Goal: Task Accomplishment & Management: Manage account settings

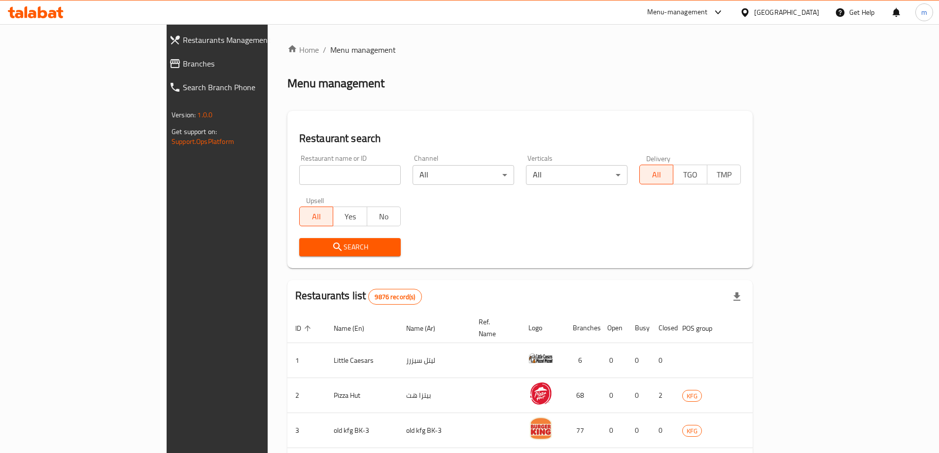
click at [183, 64] on span "Branches" at bounding box center [249, 64] width 133 height 12
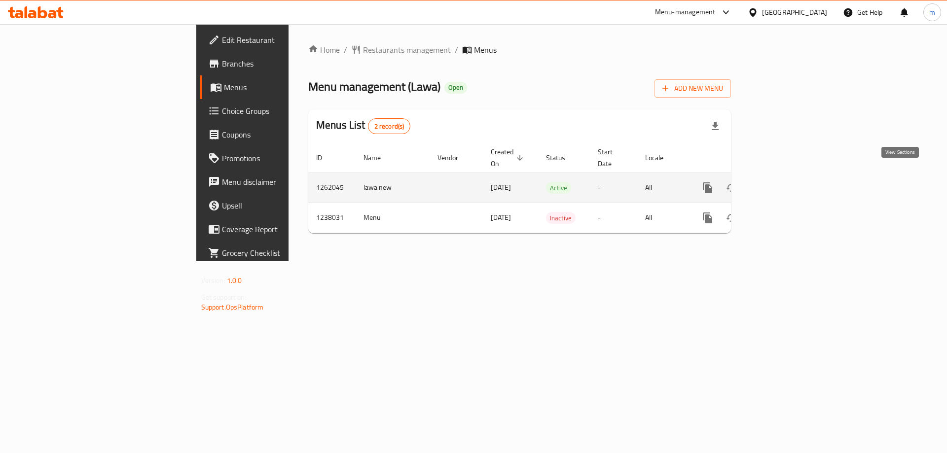
click at [790, 176] on link "enhanced table" at bounding box center [779, 188] width 24 height 24
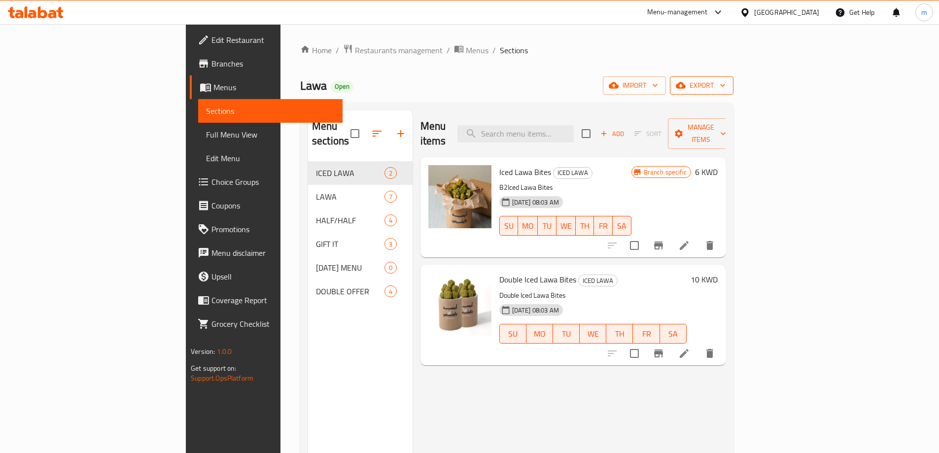
click at [686, 84] on icon "button" at bounding box center [681, 85] width 10 height 10
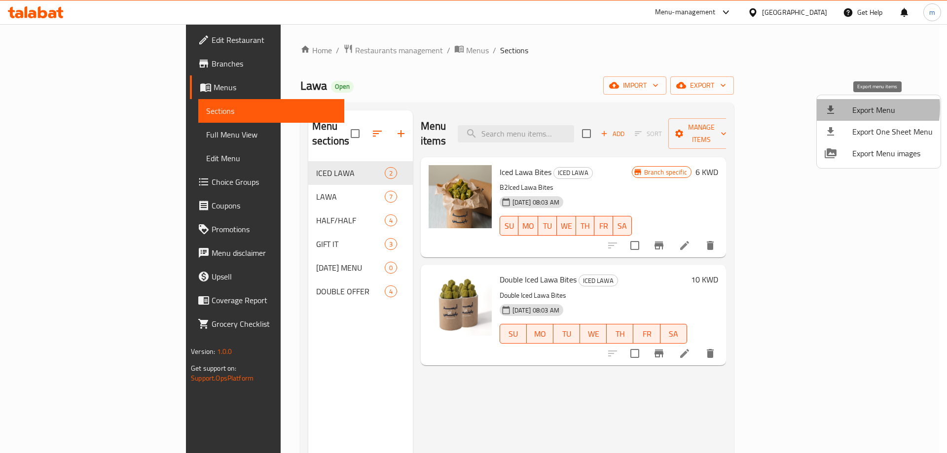
click at [849, 107] on div at bounding box center [838, 110] width 28 height 12
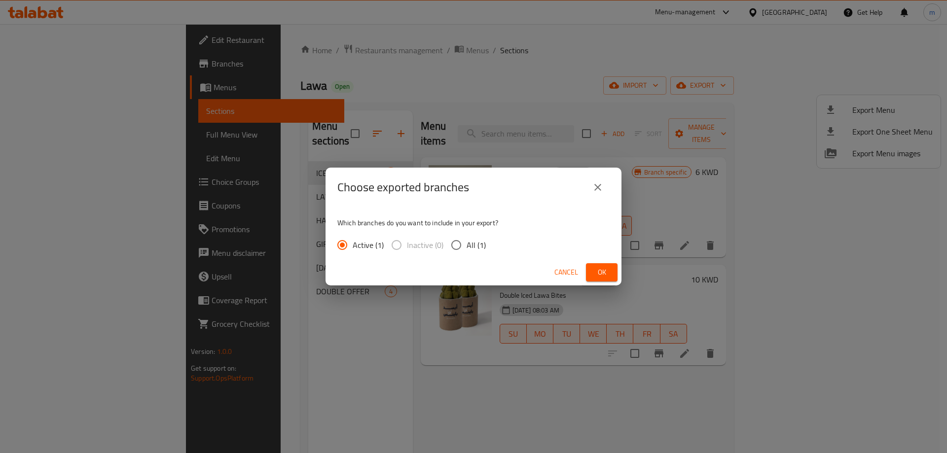
click at [462, 243] on input "All (1)" at bounding box center [456, 245] width 21 height 21
radio input "true"
click at [602, 184] on icon "close" at bounding box center [598, 187] width 12 height 12
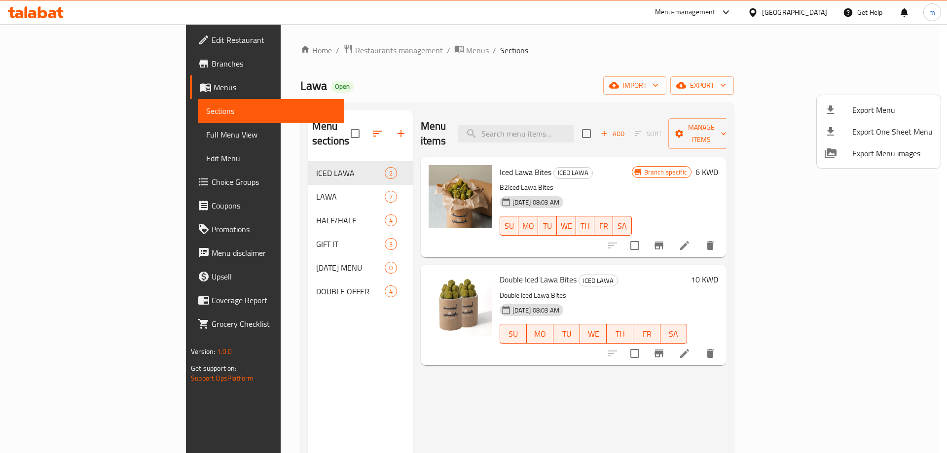
click at [673, 82] on div at bounding box center [473, 226] width 947 height 453
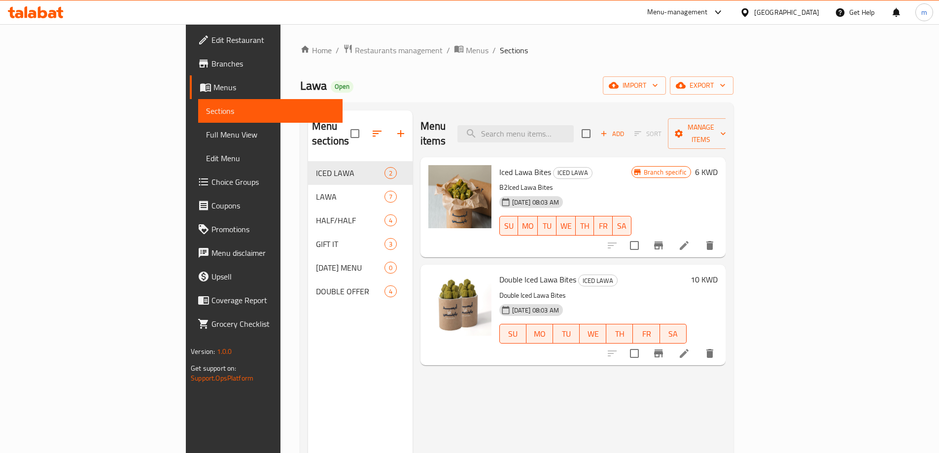
click at [806, 4] on div "Kuwait" at bounding box center [779, 12] width 95 height 24
click at [807, 13] on div "Kuwait" at bounding box center [786, 12] width 65 height 11
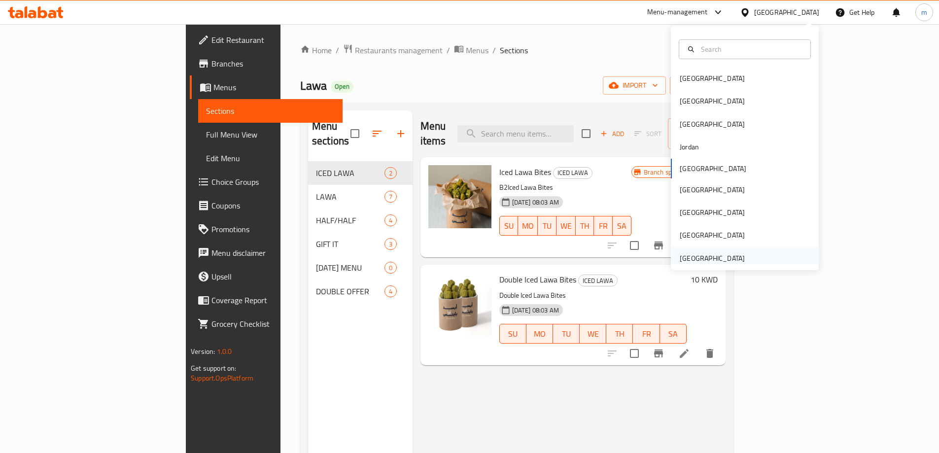
click at [736, 258] on div "[GEOGRAPHIC_DATA]" at bounding box center [712, 258] width 65 height 11
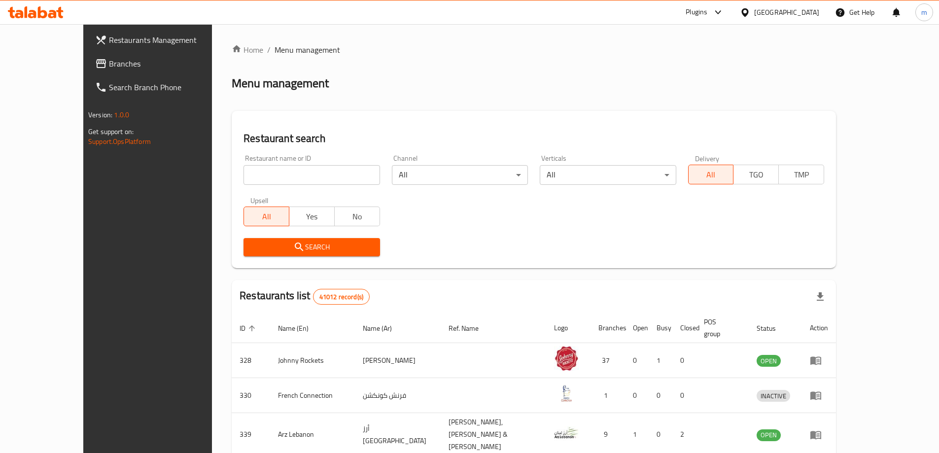
click at [109, 58] on span "Branches" at bounding box center [170, 64] width 123 height 12
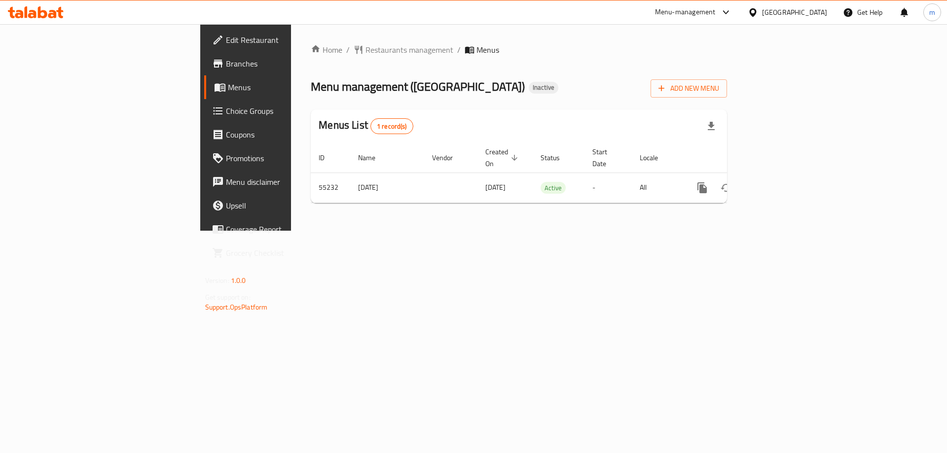
click at [633, 231] on div "Home / Restaurants management / Menus Menu management ( [GEOGRAPHIC_DATA] Resta…" at bounding box center [519, 127] width 456 height 207
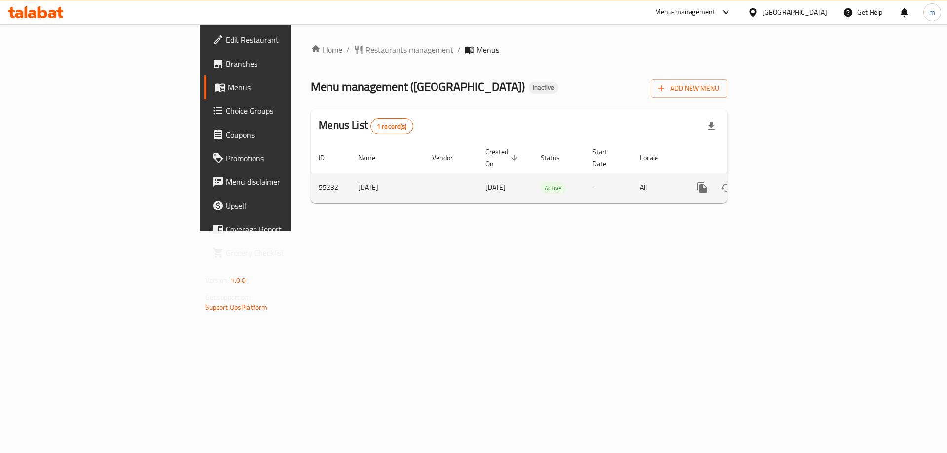
click at [778, 183] on icon "enhanced table" at bounding box center [773, 187] width 9 height 9
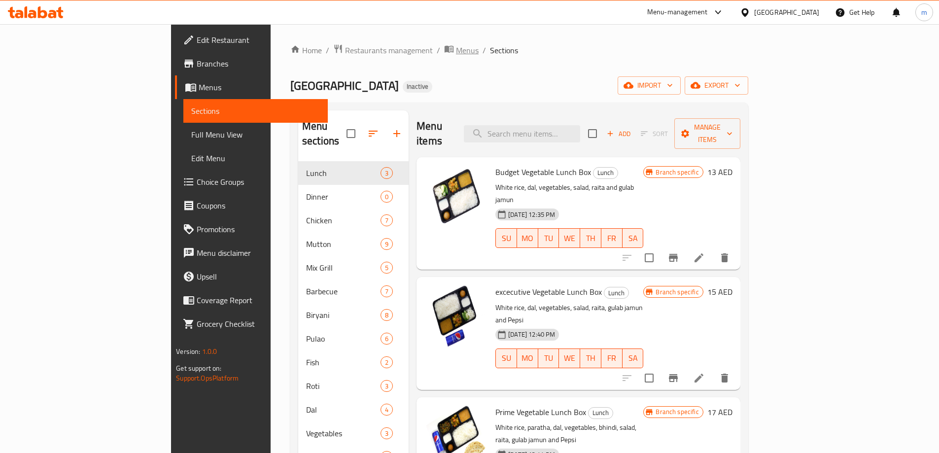
click at [456, 50] on span "Menus" at bounding box center [467, 50] width 23 height 12
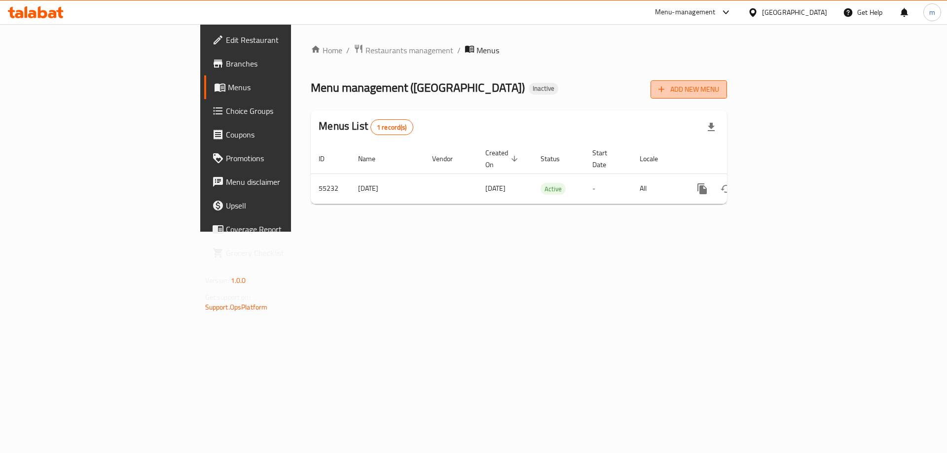
click at [719, 92] on span "Add New Menu" at bounding box center [688, 89] width 61 height 12
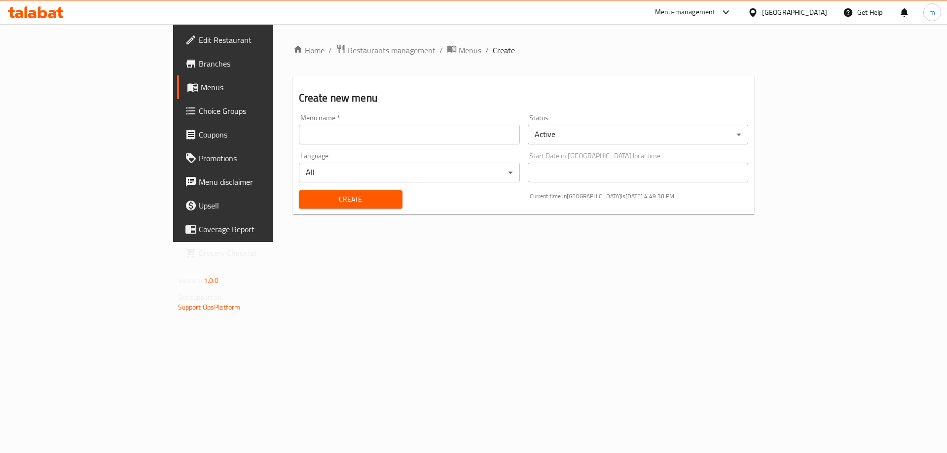
click at [417, 141] on input "text" at bounding box center [409, 135] width 221 height 20
paste input "[GEOGRAPHIC_DATA] Rest"
type input "[GEOGRAPHIC_DATA] Rest"
click at [307, 197] on span "Create" at bounding box center [351, 199] width 88 height 12
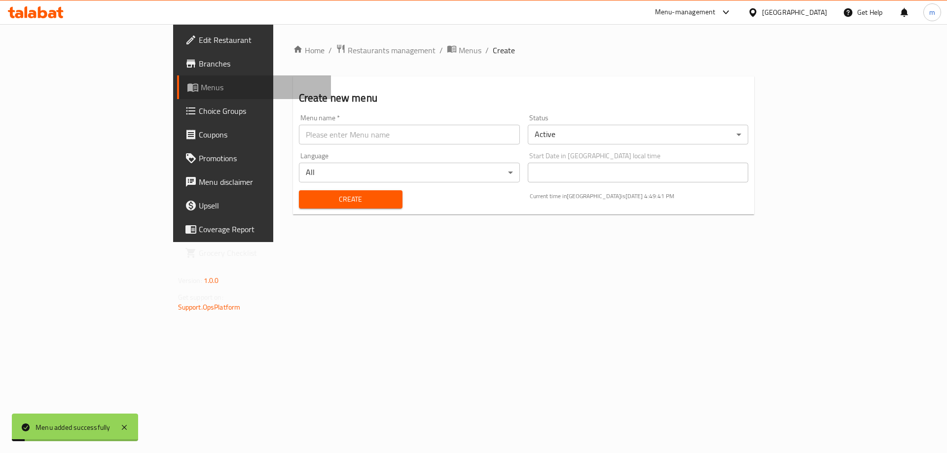
click at [177, 96] on link "Menus" at bounding box center [254, 87] width 154 height 24
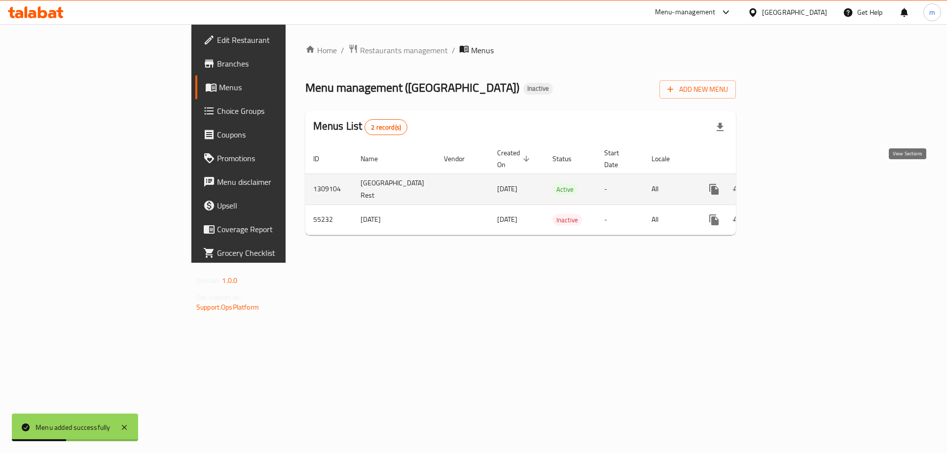
click at [791, 183] on icon "enhanced table" at bounding box center [785, 189] width 12 height 12
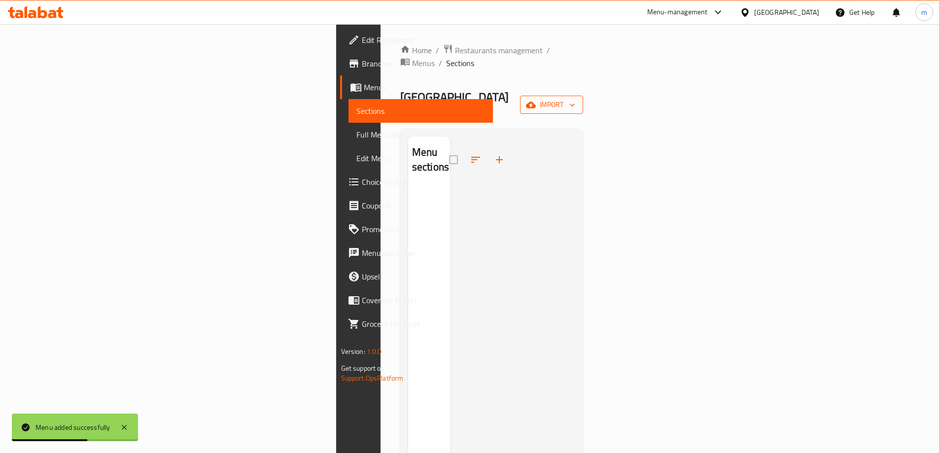
click at [575, 99] on span "import" at bounding box center [551, 105] width 47 height 12
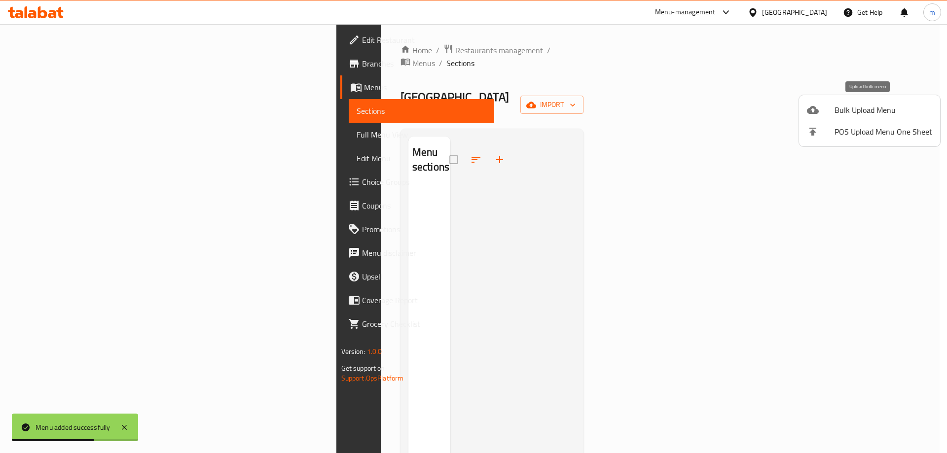
click at [848, 108] on span "Bulk Upload Menu" at bounding box center [883, 110] width 98 height 12
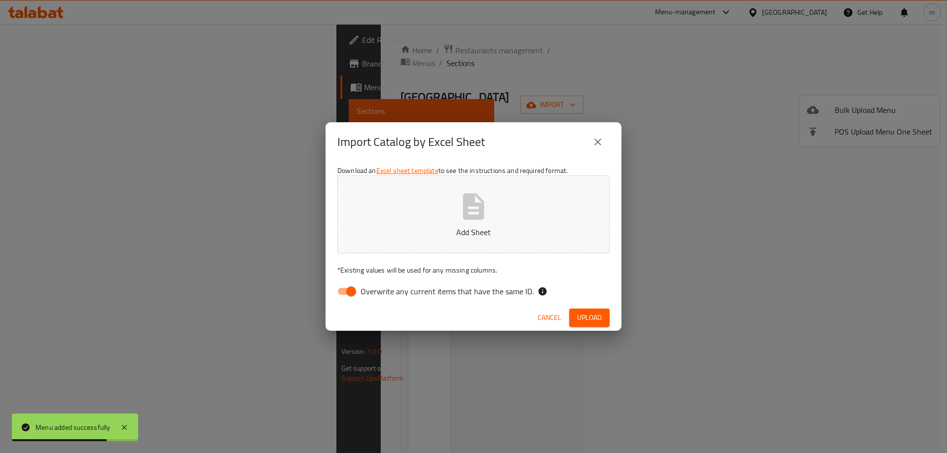
click at [362, 289] on span "Overwrite any current items that have the same ID." at bounding box center [446, 291] width 173 height 12
click at [362, 289] on input "Overwrite any current items that have the same ID." at bounding box center [351, 291] width 56 height 19
checkbox input "false"
click at [403, 241] on button "Add Sheet" at bounding box center [473, 215] width 272 height 78
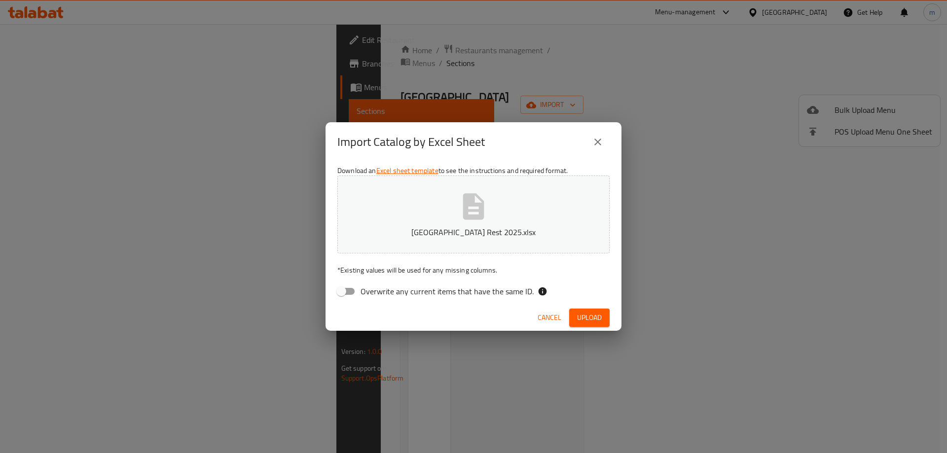
click at [604, 322] on button "Upload" at bounding box center [589, 318] width 40 height 18
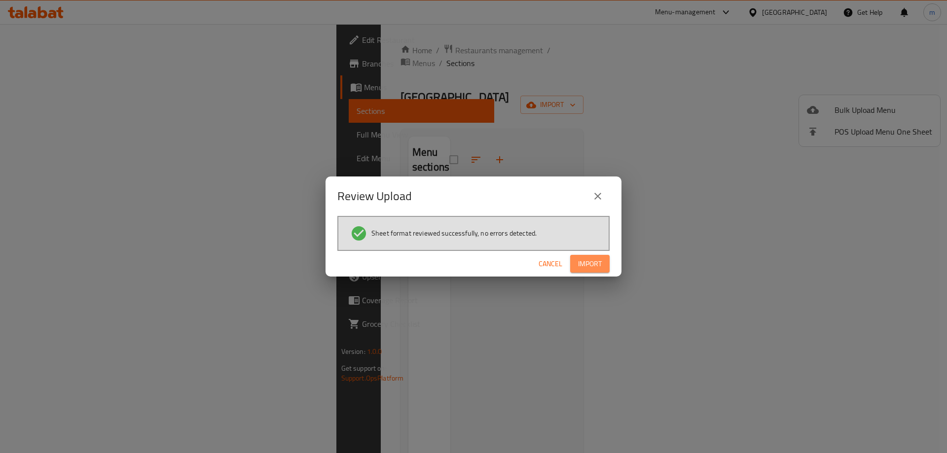
click at [597, 265] on span "Import" at bounding box center [590, 264] width 24 height 12
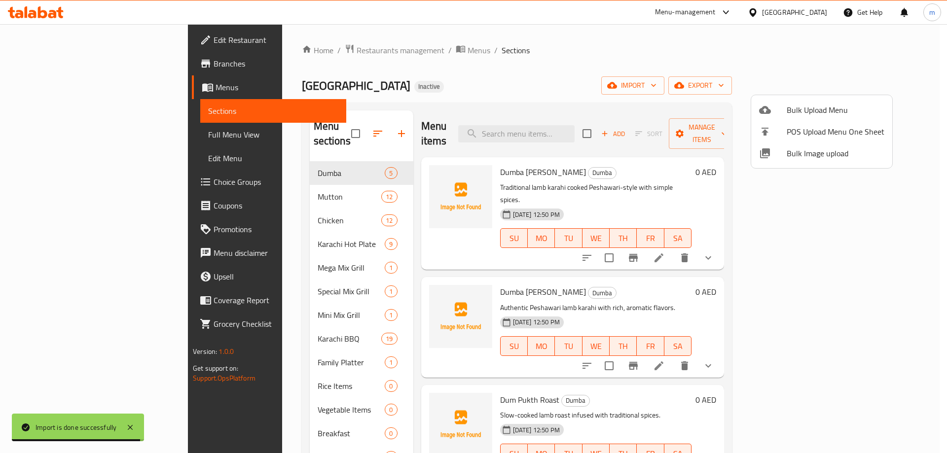
click at [92, 138] on div at bounding box center [473, 226] width 947 height 453
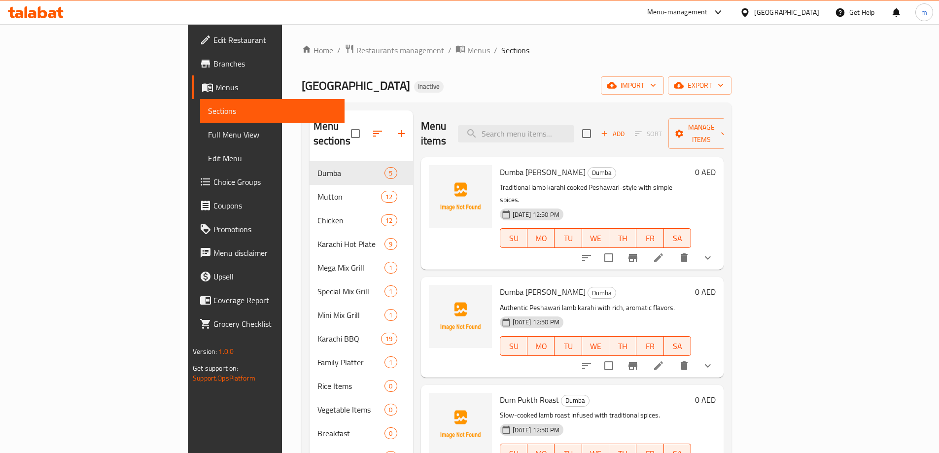
click at [208, 138] on span "Full Menu View" at bounding box center [272, 135] width 129 height 12
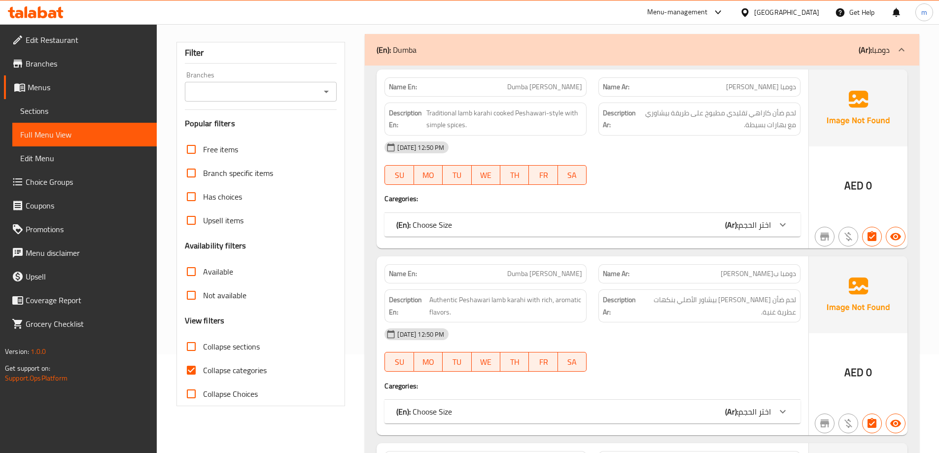
scroll to position [197, 0]
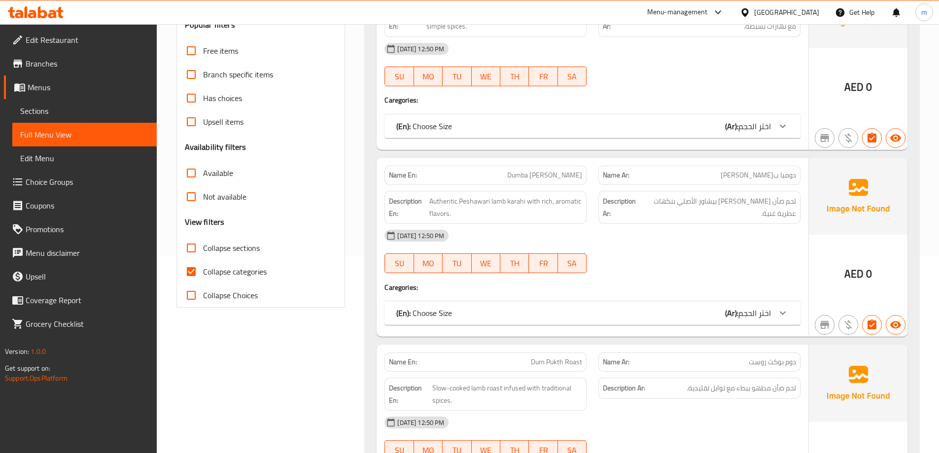
click at [235, 277] on span "Collapse categories" at bounding box center [235, 272] width 64 height 12
click at [203, 277] on input "Collapse categories" at bounding box center [191, 272] width 24 height 24
checkbox input "false"
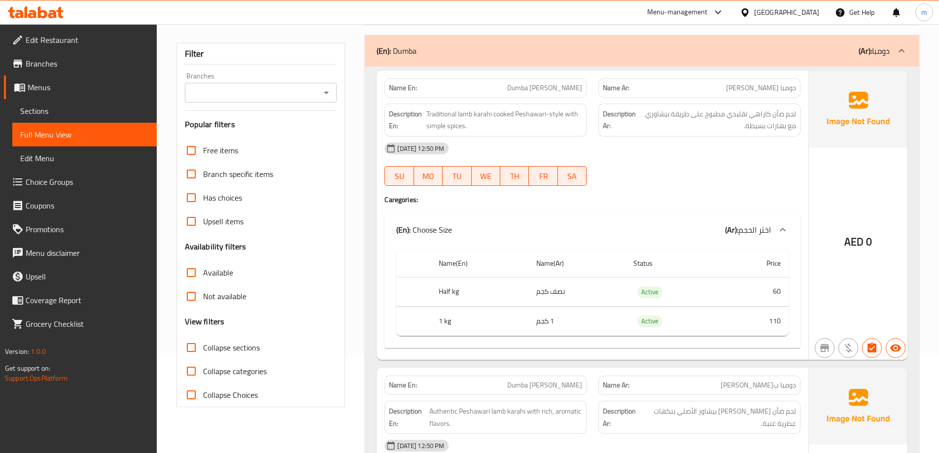
scroll to position [99, 0]
click at [570, 90] on span "Dumba [PERSON_NAME]" at bounding box center [544, 87] width 75 height 10
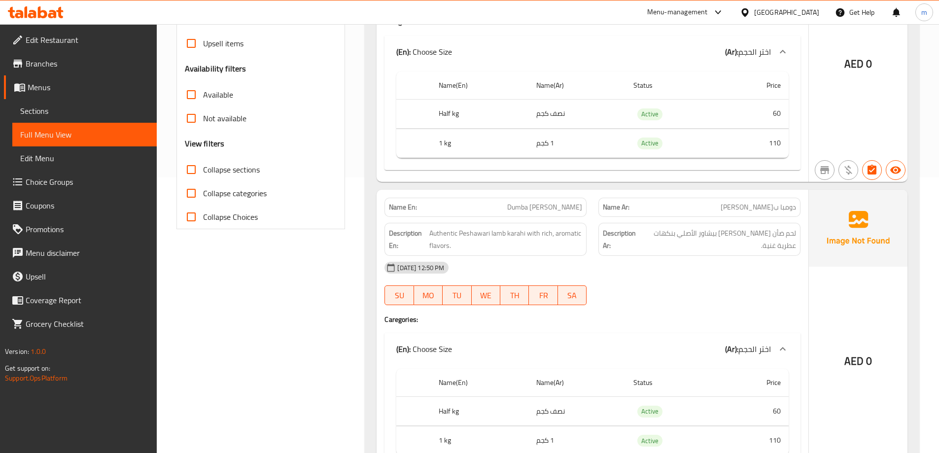
scroll to position [49, 0]
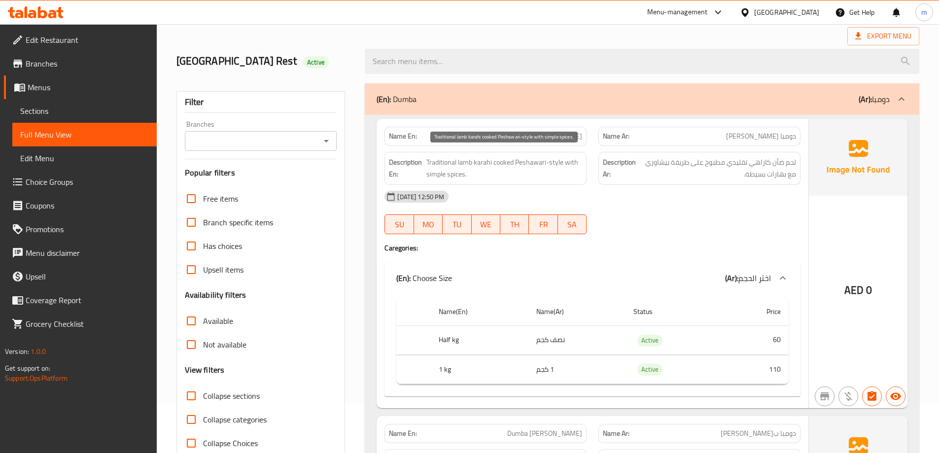
click at [559, 163] on span "Traditional lamb karahi cooked Peshawari-style with simple spices." at bounding box center [504, 168] width 156 height 24
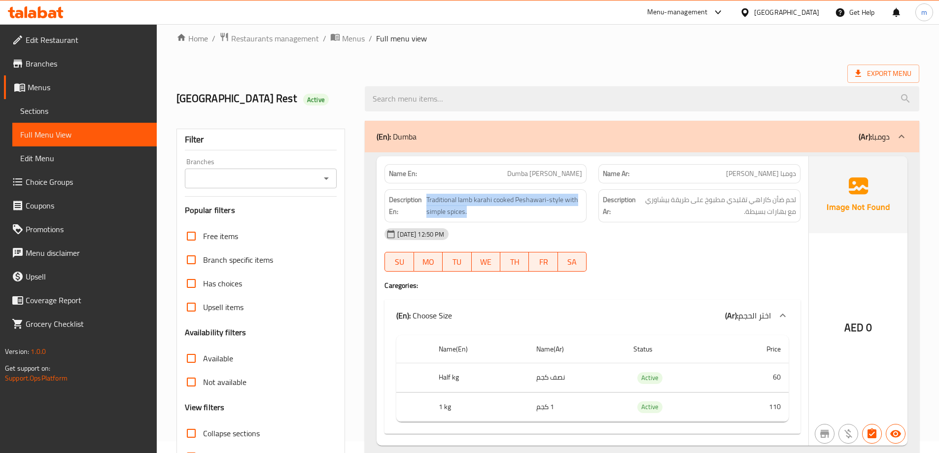
scroll to position [0, 0]
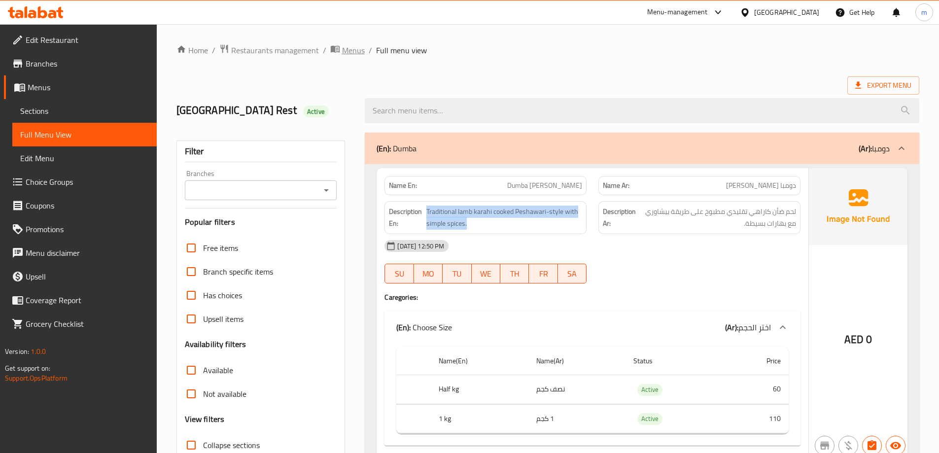
click at [361, 52] on span "Menus" at bounding box center [353, 50] width 23 height 12
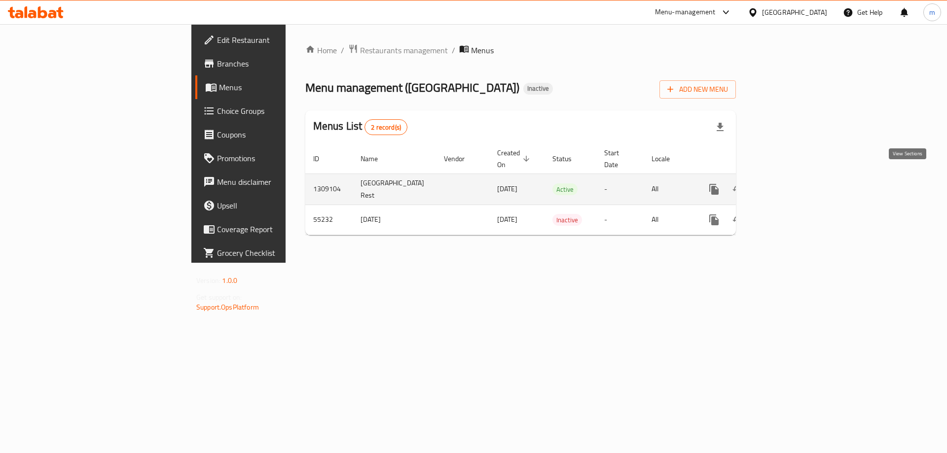
click at [791, 183] on icon "enhanced table" at bounding box center [785, 189] width 12 height 12
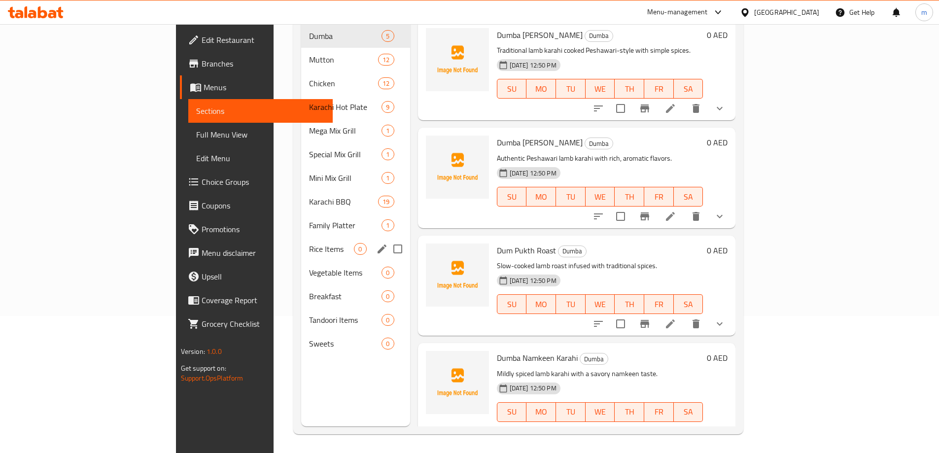
scroll to position [138, 0]
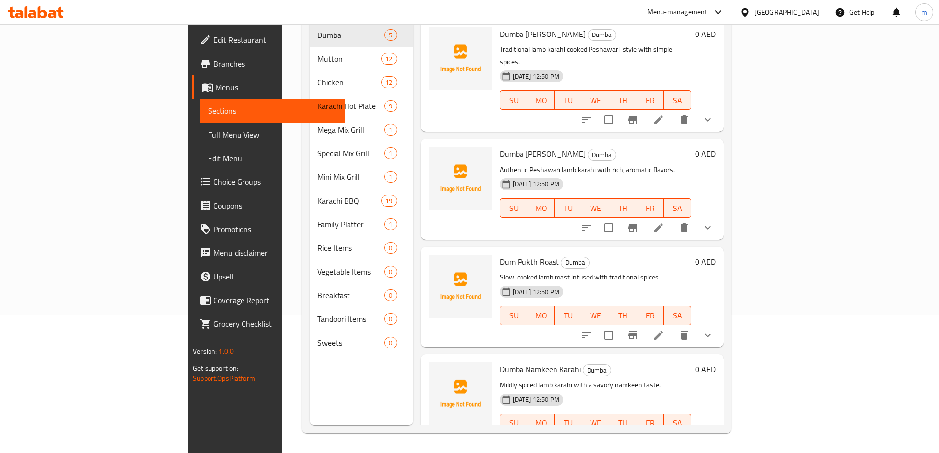
click at [208, 131] on span "Full Menu View" at bounding box center [272, 135] width 129 height 12
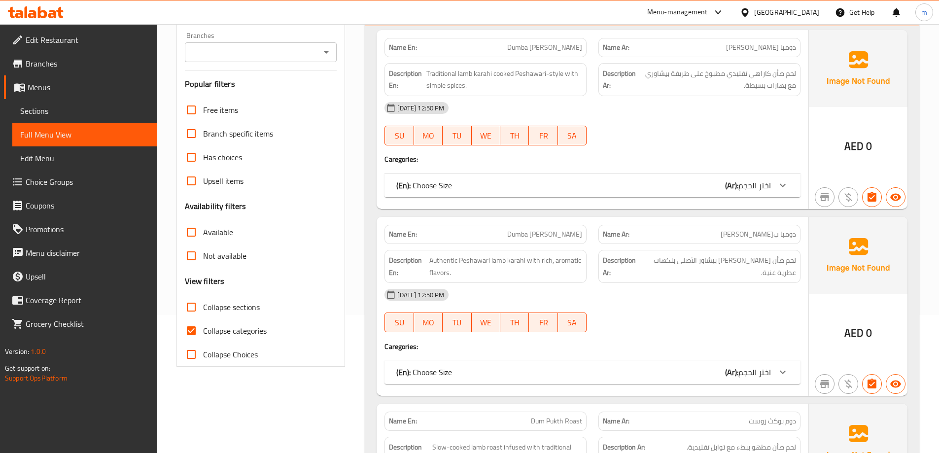
click at [74, 116] on span "Sections" at bounding box center [84, 111] width 129 height 12
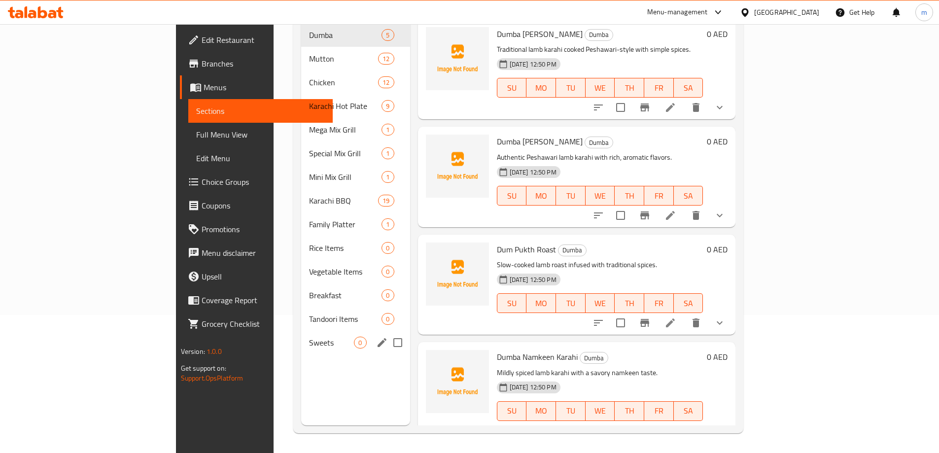
click at [388, 332] on input "Menu sections" at bounding box center [398, 342] width 21 height 21
checkbox input "true"
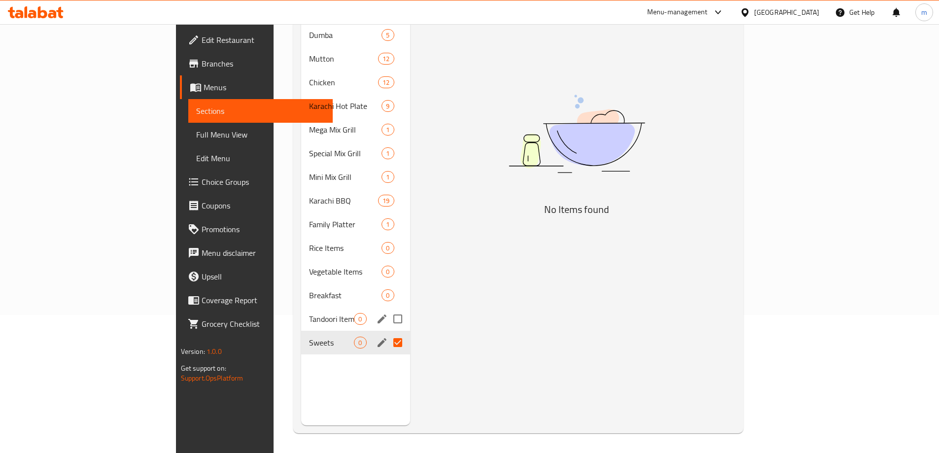
click at [388, 309] on input "Menu sections" at bounding box center [398, 319] width 21 height 21
checkbox input "true"
click at [388, 285] on input "Menu sections" at bounding box center [398, 295] width 21 height 21
checkbox input "true"
click at [388, 261] on input "Menu sections" at bounding box center [398, 271] width 21 height 21
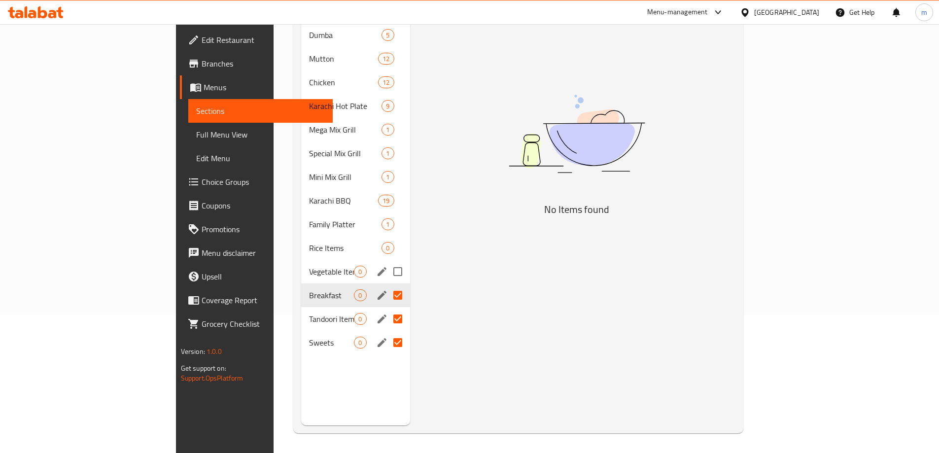
checkbox input "true"
click at [388, 238] on input "Menu sections" at bounding box center [398, 248] width 21 height 21
checkbox input "true"
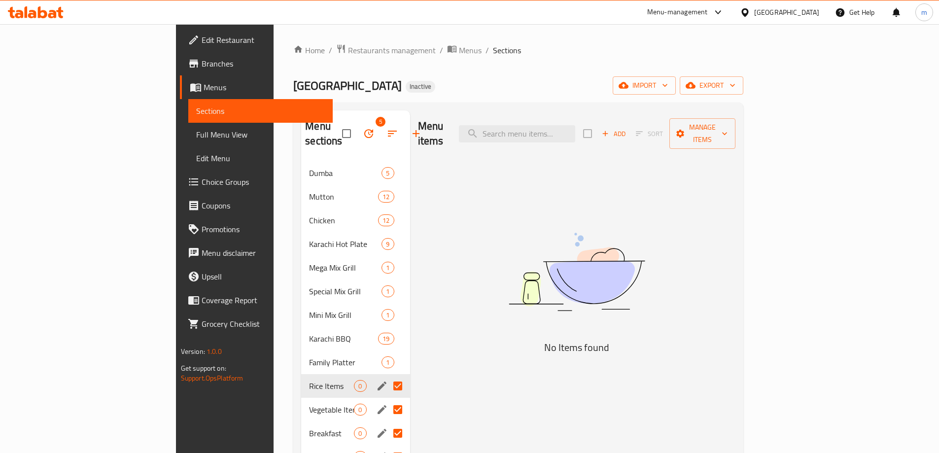
click at [363, 128] on icon "button" at bounding box center [369, 134] width 12 height 12
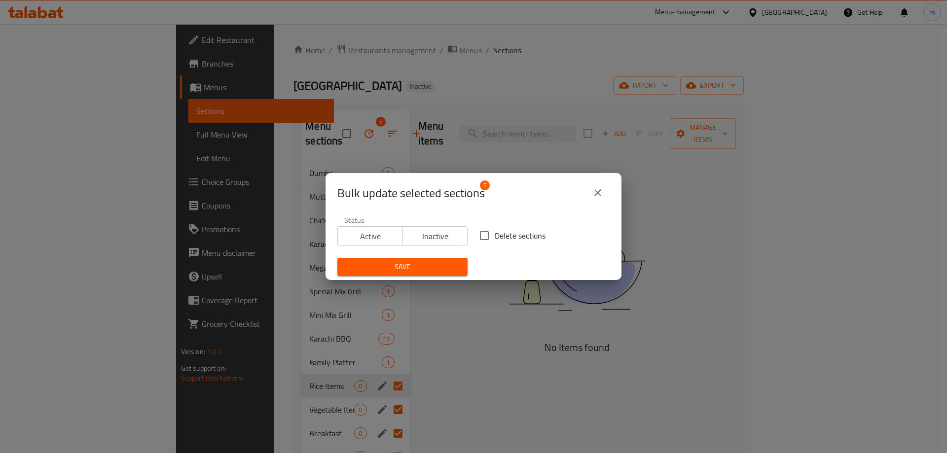
click at [482, 234] on input "Delete sections" at bounding box center [484, 235] width 21 height 21
checkbox input "true"
click at [449, 257] on div "Save" at bounding box center [402, 267] width 142 height 30
click at [448, 263] on span "Save" at bounding box center [402, 267] width 114 height 12
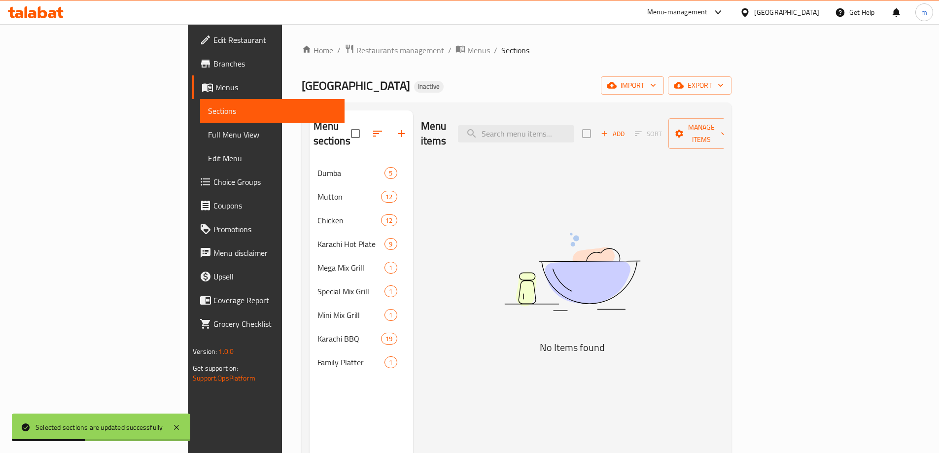
click at [208, 138] on span "Full Menu View" at bounding box center [272, 135] width 129 height 12
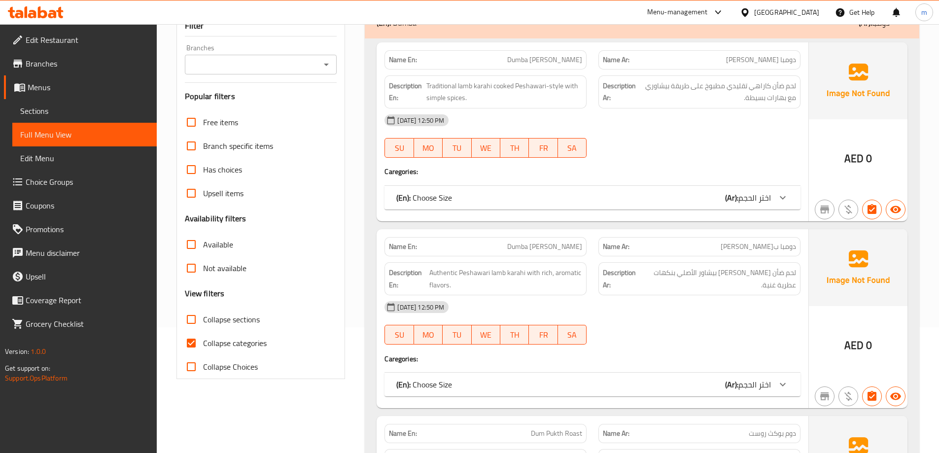
scroll to position [148, 0]
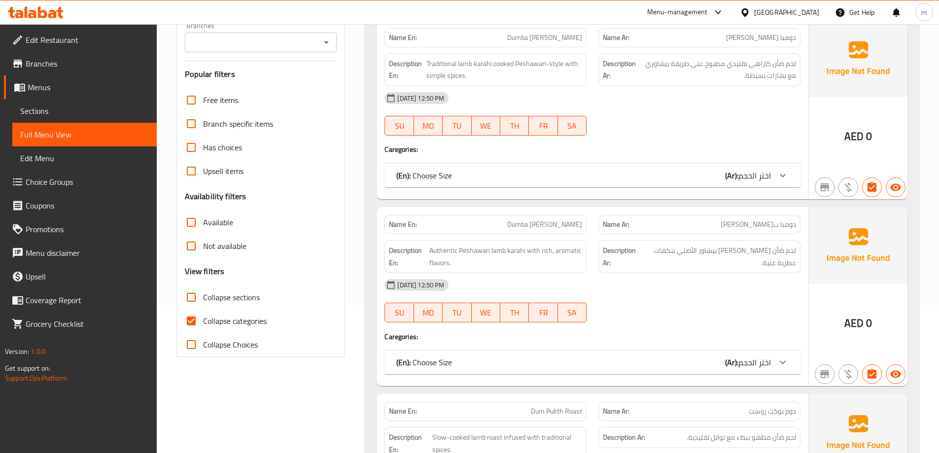
click at [241, 323] on span "Collapse categories" at bounding box center [235, 321] width 64 height 12
click at [203, 323] on input "Collapse categories" at bounding box center [191, 321] width 24 height 24
checkbox input "false"
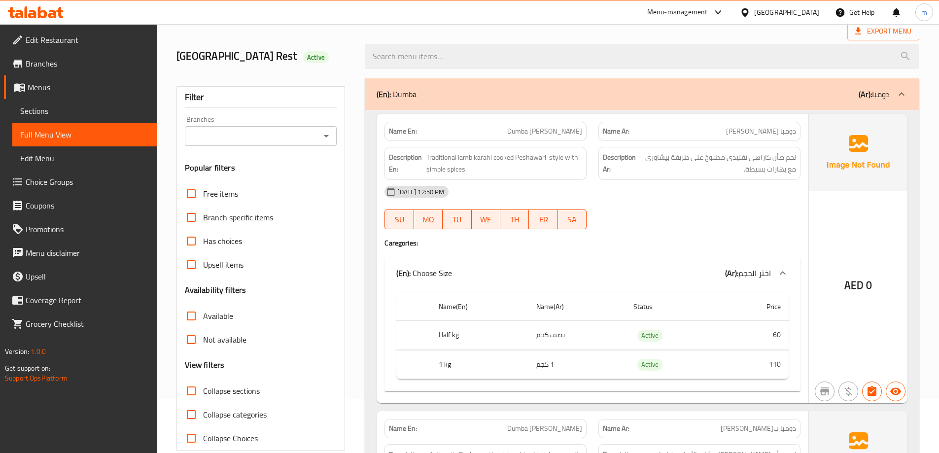
scroll to position [0, 0]
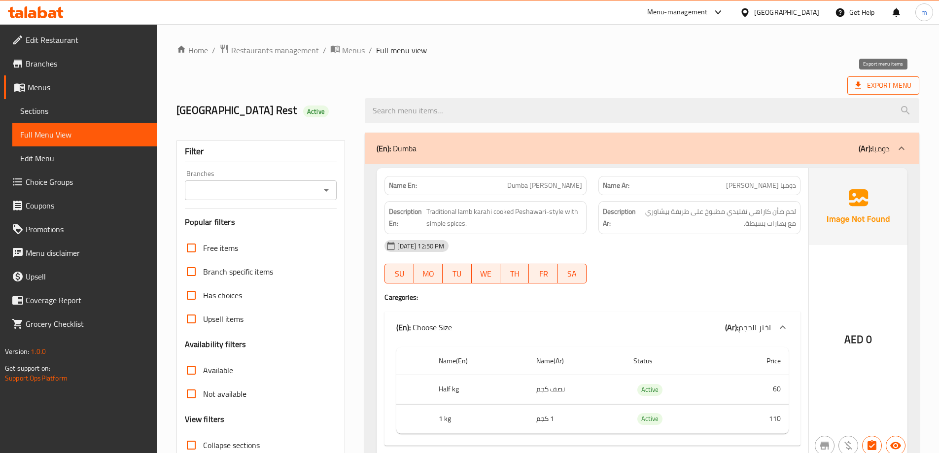
click at [865, 87] on span "Export Menu" at bounding box center [883, 85] width 56 height 12
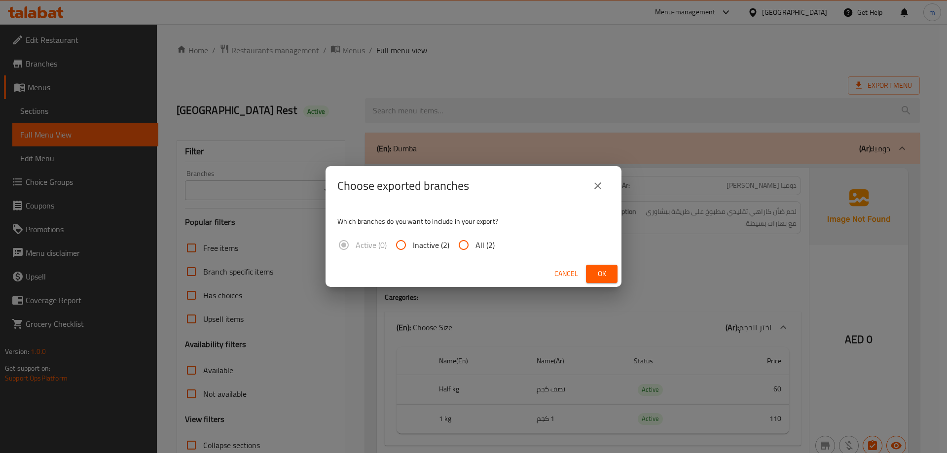
click at [493, 247] on span "All (2)" at bounding box center [484, 245] width 19 height 12
click at [475, 247] on input "All (2)" at bounding box center [464, 245] width 24 height 24
radio input "true"
click at [694, 44] on div "Choose exported branches Which branches do you want to include in your export? …" at bounding box center [473, 226] width 947 height 453
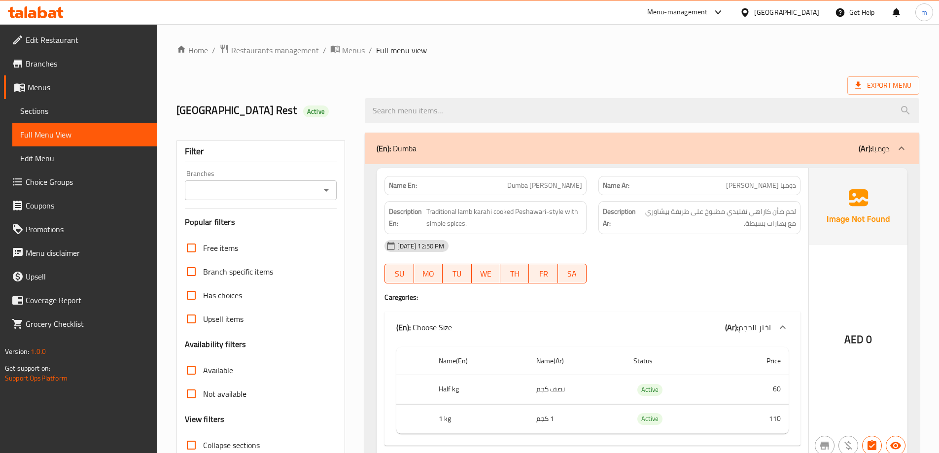
drag, startPoint x: 714, startPoint y: 78, endPoint x: 667, endPoint y: 71, distance: 47.9
click at [714, 78] on div "Export Menu" at bounding box center [548, 85] width 743 height 18
click at [566, 50] on ol "Home / Restaurants management / Menus / Full menu view" at bounding box center [548, 50] width 743 height 13
click at [547, 181] on span "Dumba [PERSON_NAME]" at bounding box center [544, 185] width 75 height 10
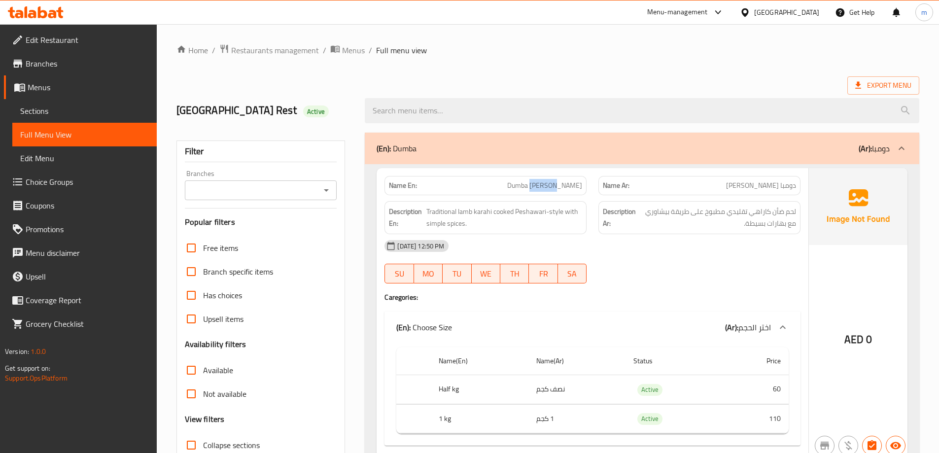
click at [547, 181] on span "Dumba [PERSON_NAME]" at bounding box center [544, 185] width 75 height 10
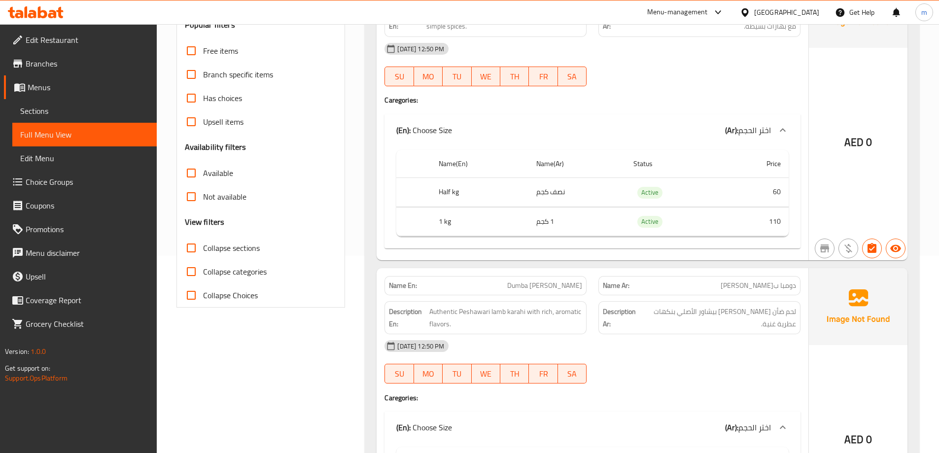
scroll to position [247, 0]
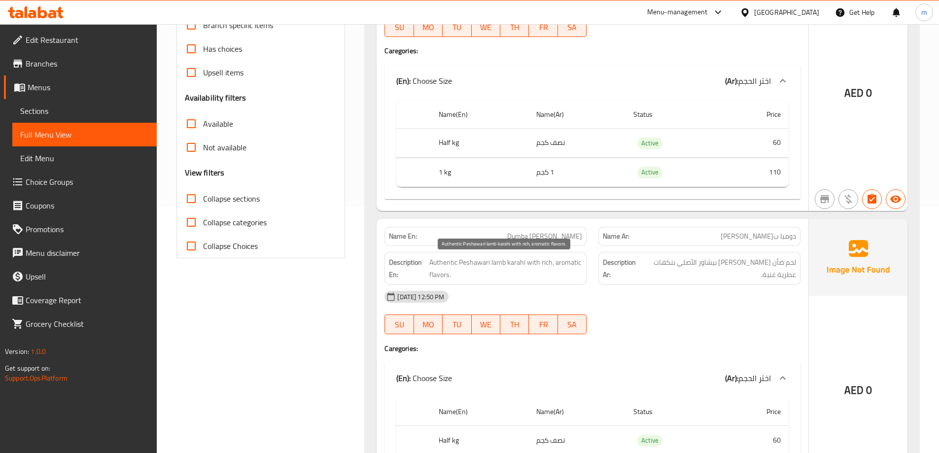
click at [453, 265] on span "Authentic Peshawari lamb karahi with rich, aromatic flavors." at bounding box center [505, 268] width 153 height 24
click at [433, 262] on span "Authentic Peshawari lamb karahi with rich, aromatic flavors." at bounding box center [505, 268] width 153 height 24
copy span "Authentic"
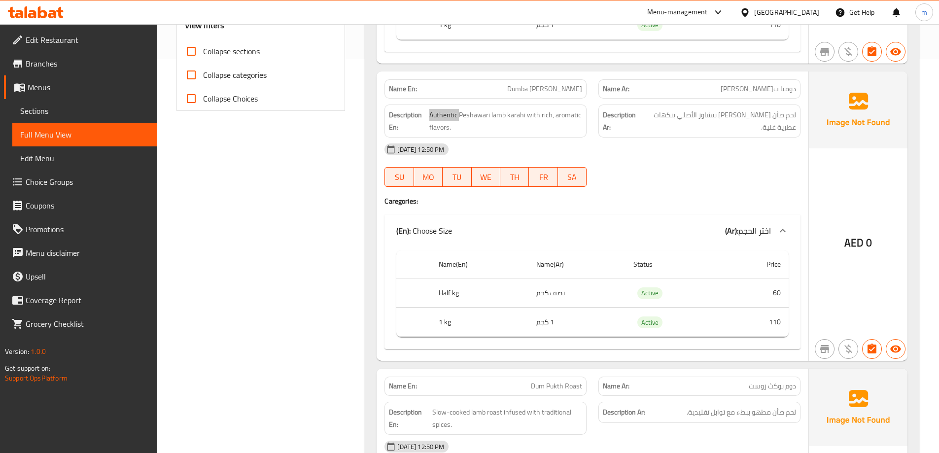
scroll to position [394, 0]
click at [550, 94] on span "Dumba [PERSON_NAME]" at bounding box center [544, 88] width 75 height 10
copy span "Dumba [PERSON_NAME]"
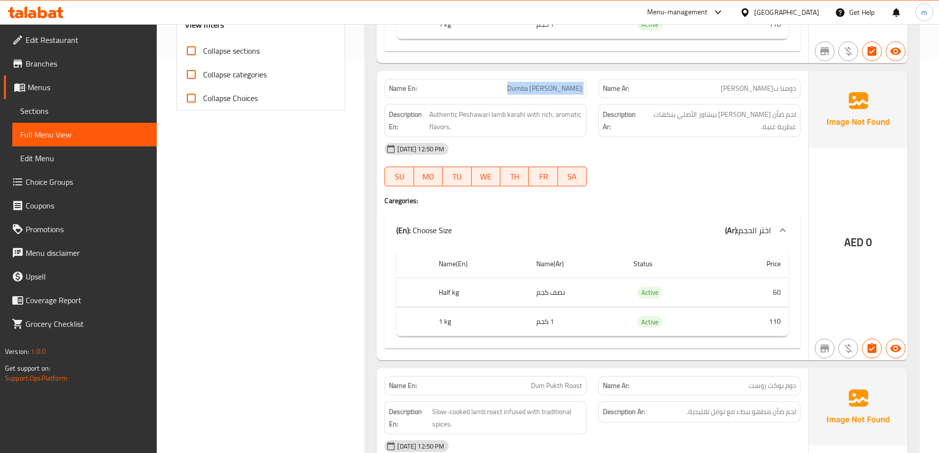
click at [546, 116] on span "Authentic Peshawari lamb karahi with rich, aromatic flavors." at bounding box center [505, 120] width 153 height 24
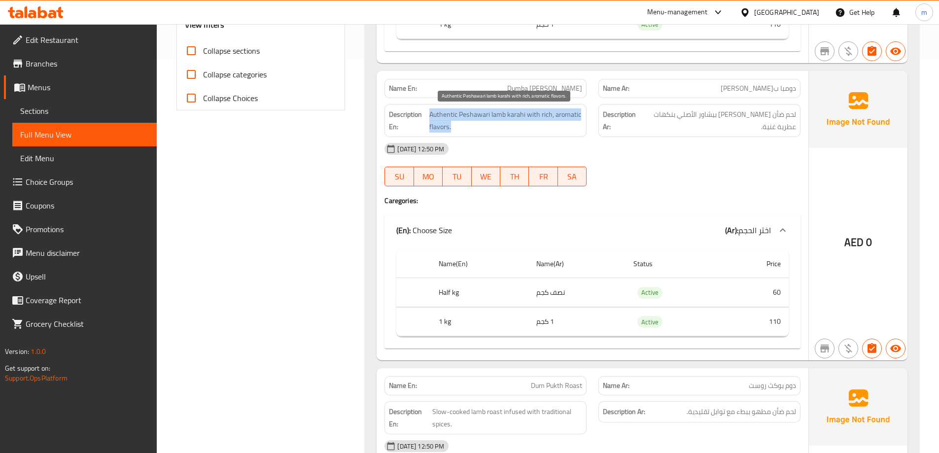
click at [546, 116] on span "Authentic Peshawari lamb karahi with rich, aromatic flavors." at bounding box center [505, 120] width 153 height 24
copy span "Authentic Peshawari lamb karahi with rich, aromatic flavors."
click at [547, 87] on span "Dumba [PERSON_NAME]" at bounding box center [544, 88] width 75 height 10
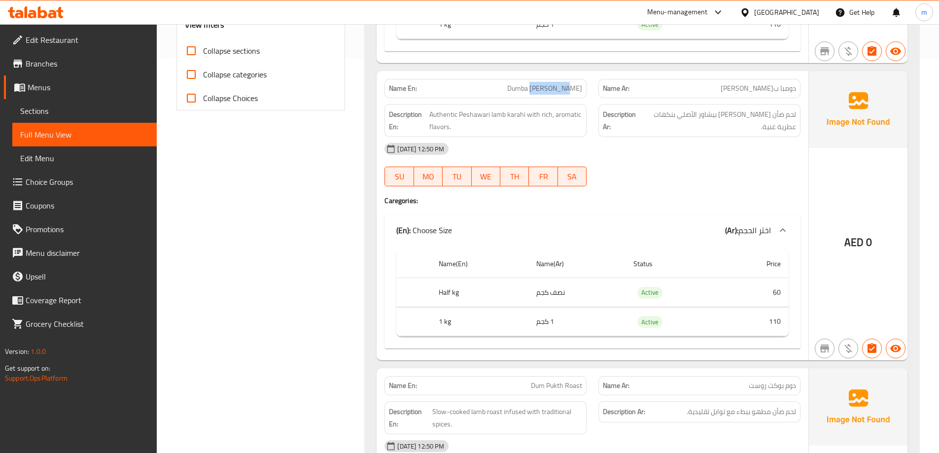
click at [547, 87] on span "Dumba [PERSON_NAME]" at bounding box center [544, 88] width 75 height 10
copy span "Dumba [PERSON_NAME]"
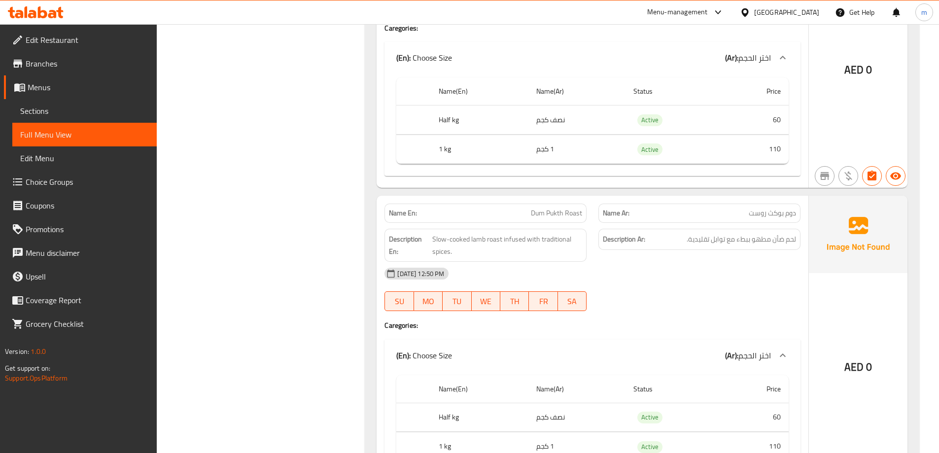
scroll to position [592, 0]
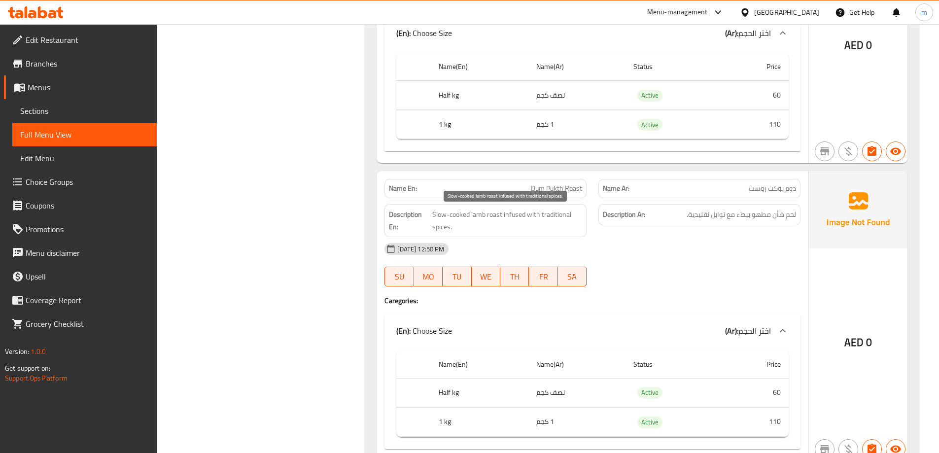
click at [519, 214] on span "Slow-cooked lamb roast infused with traditional spices." at bounding box center [507, 221] width 150 height 24
click at [505, 216] on span "Slow-cooked lamb roast infused with traditional spices." at bounding box center [507, 221] width 150 height 24
click at [513, 215] on span "Slow-cooked lamb roast infused with traditional spices." at bounding box center [507, 221] width 150 height 24
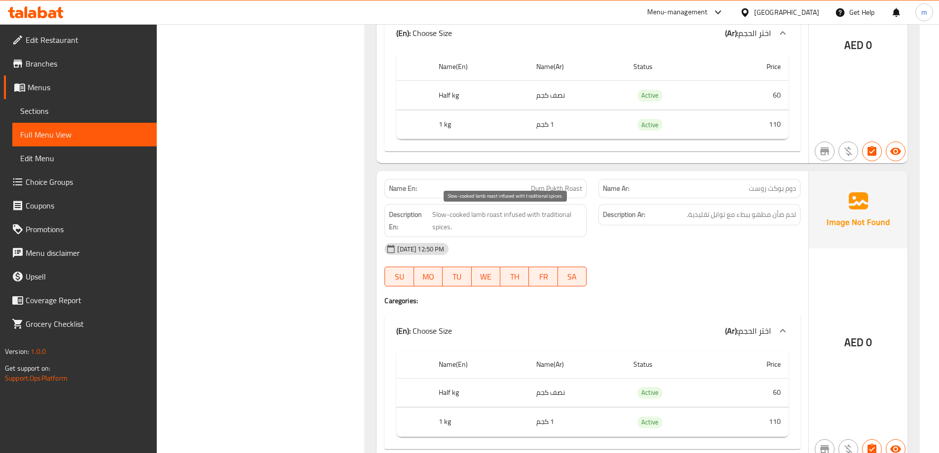
click at [490, 214] on span "Slow-cooked lamb roast infused with traditional spices." at bounding box center [507, 221] width 150 height 24
copy span "roast"
click at [517, 210] on span "Slow-cooked lamb roast infused with traditional spices." at bounding box center [507, 221] width 150 height 24
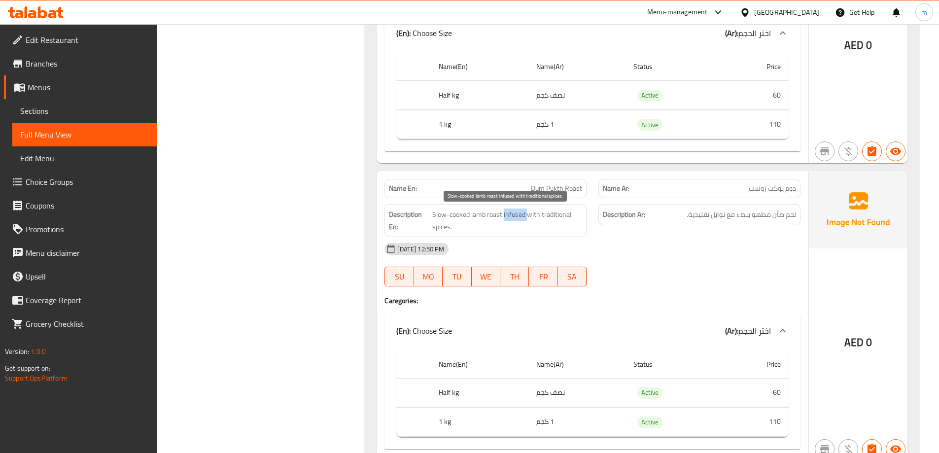
click at [517, 210] on span "Slow-cooked lamb roast infused with traditional spices." at bounding box center [507, 221] width 150 height 24
copy span "Slow-cooked lamb roast infused with traditional spices."
click at [517, 217] on span "Slow-cooked lamb roast infused with traditional spices." at bounding box center [507, 221] width 150 height 24
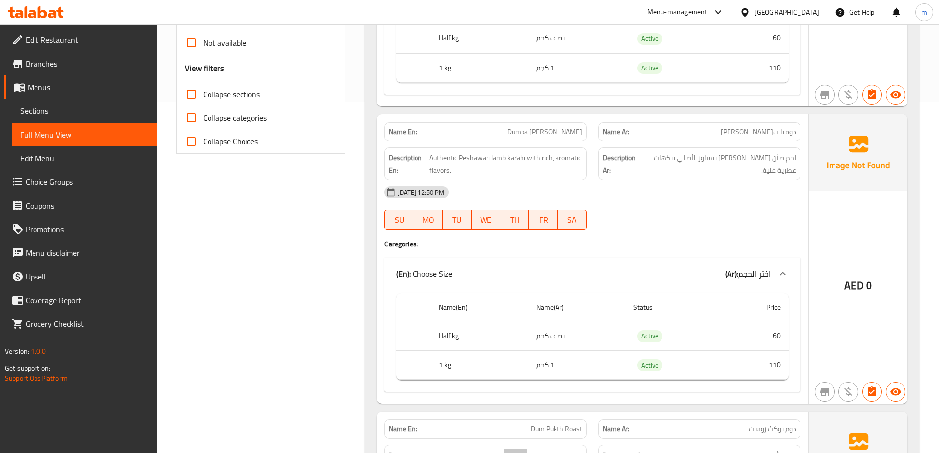
scroll to position [345, 0]
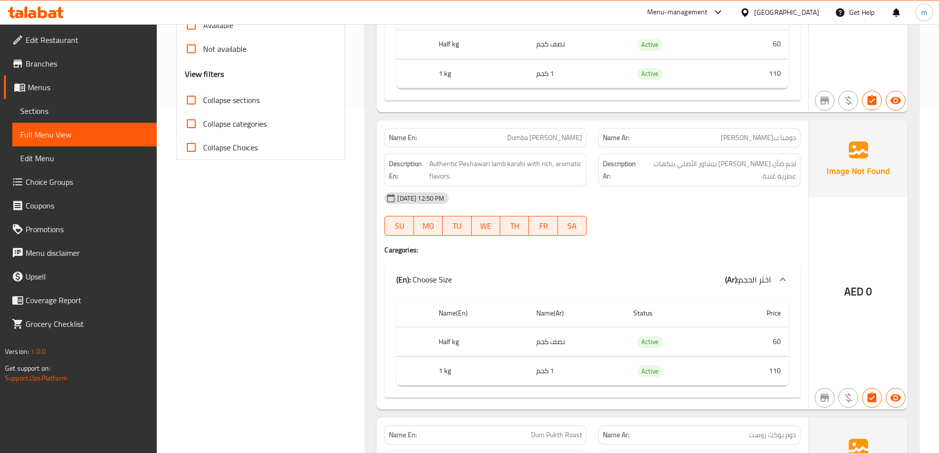
click at [556, 139] on span "Dumba [PERSON_NAME]" at bounding box center [544, 138] width 75 height 10
copy span "Dumba [PERSON_NAME]"
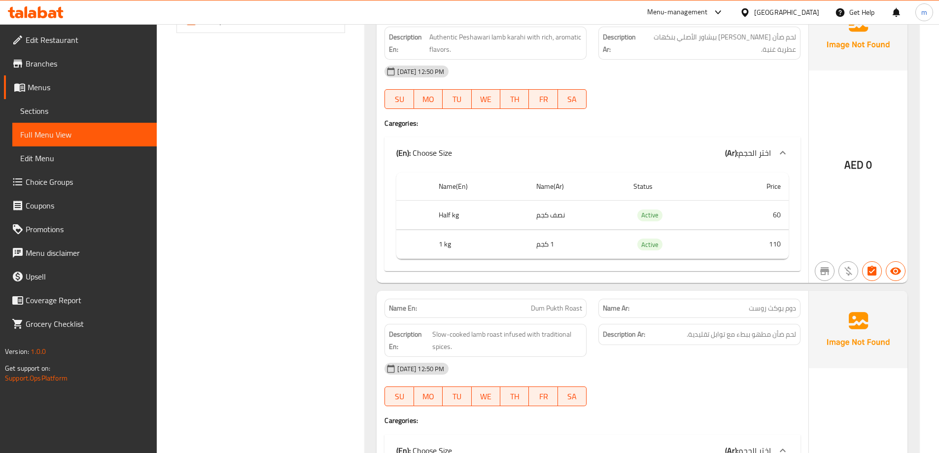
scroll to position [493, 0]
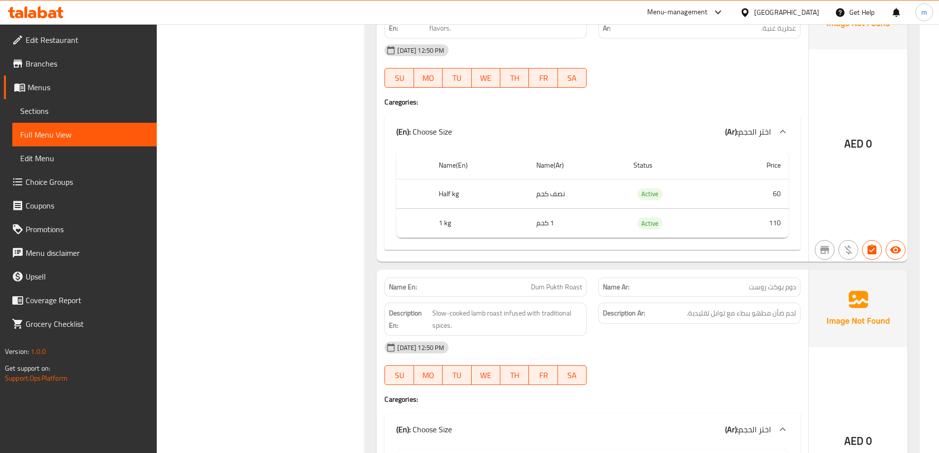
click at [550, 291] on span "Dum Pukth Roast" at bounding box center [556, 287] width 51 height 10
click at [551, 291] on span "Dum Pukth Roast" at bounding box center [556, 287] width 51 height 10
copy span "Dum Pukth Roast"
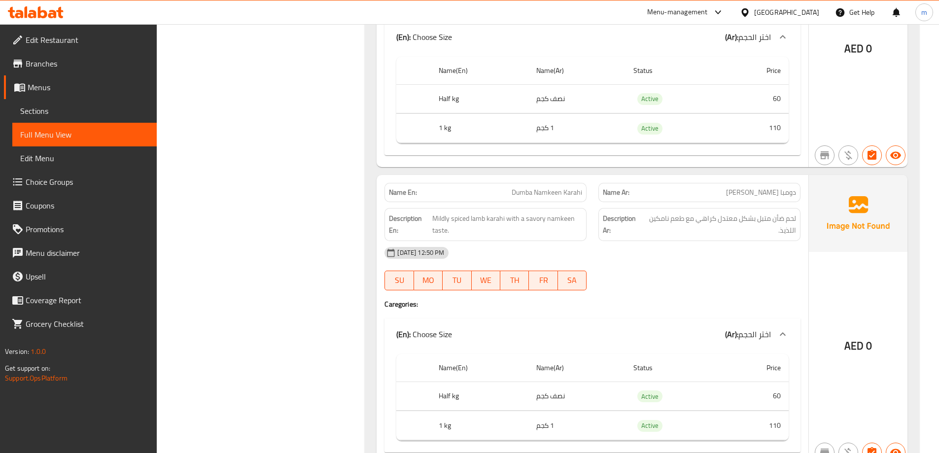
scroll to position [887, 0]
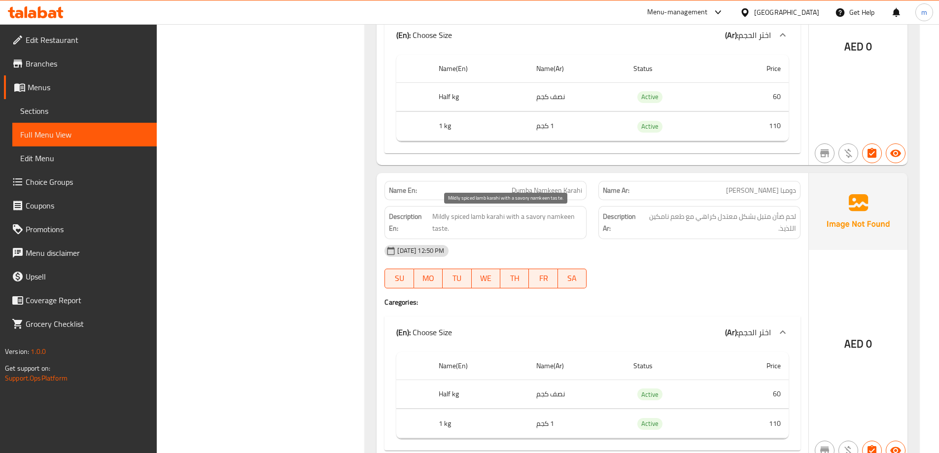
click at [537, 219] on span "Mildly spiced lamb karahi with a savory namkeen taste." at bounding box center [507, 223] width 150 height 24
copy span "savory"
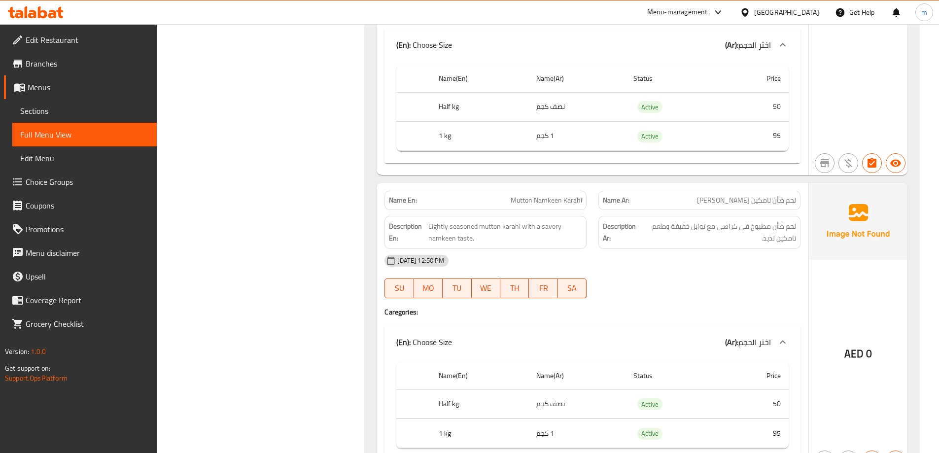
copy span "Mutton Namkeen Karahi"
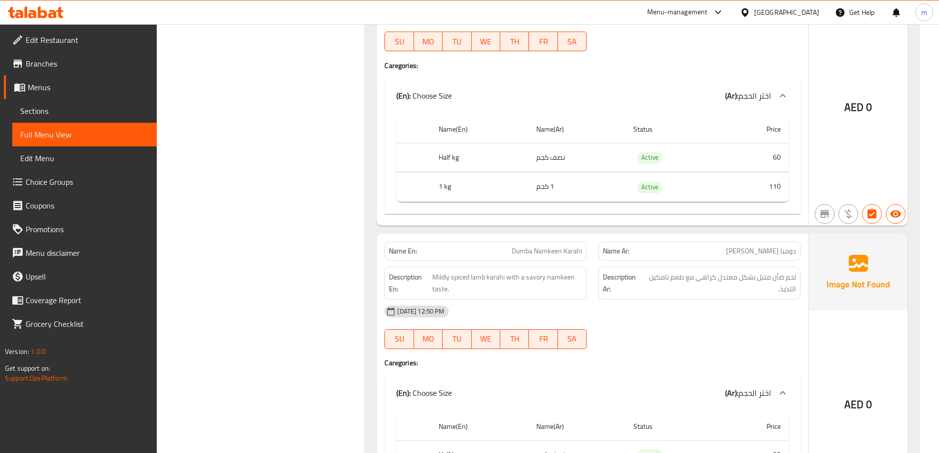
scroll to position [986, 0]
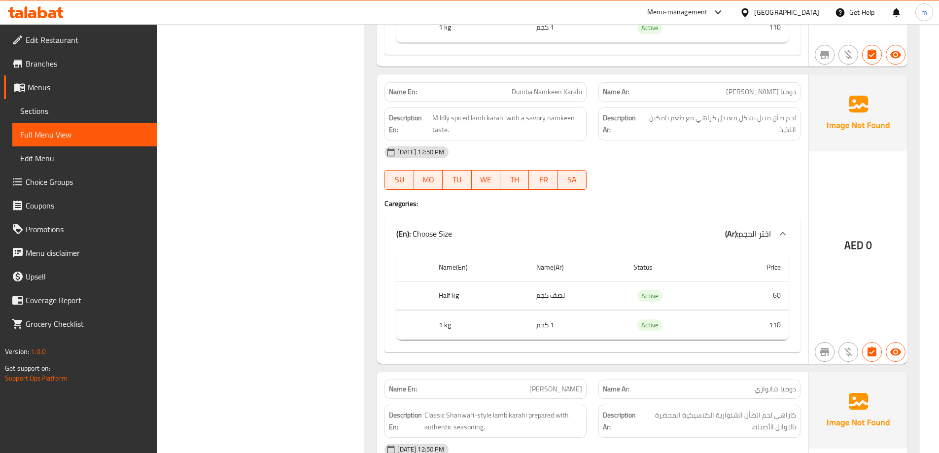
click at [560, 96] on span "Dumba Namkeen Karahi" at bounding box center [547, 92] width 71 height 10
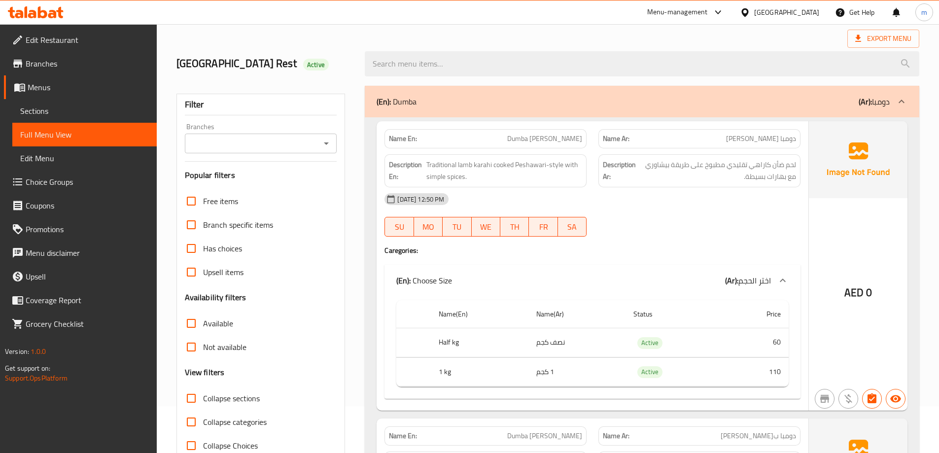
scroll to position [0, 0]
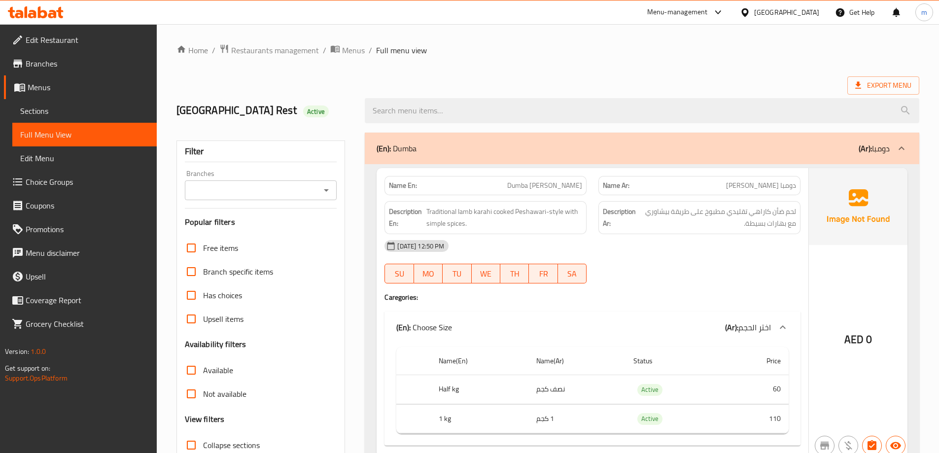
drag, startPoint x: 830, startPoint y: 151, endPoint x: 816, endPoint y: 157, distance: 15.0
click at [830, 151] on div "(En): Dumba (Ar): دومبا" at bounding box center [633, 148] width 513 height 12
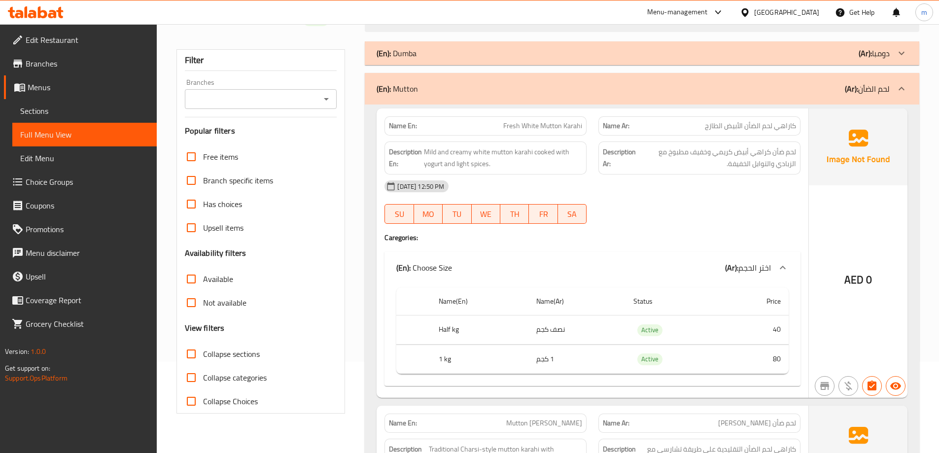
scroll to position [99, 0]
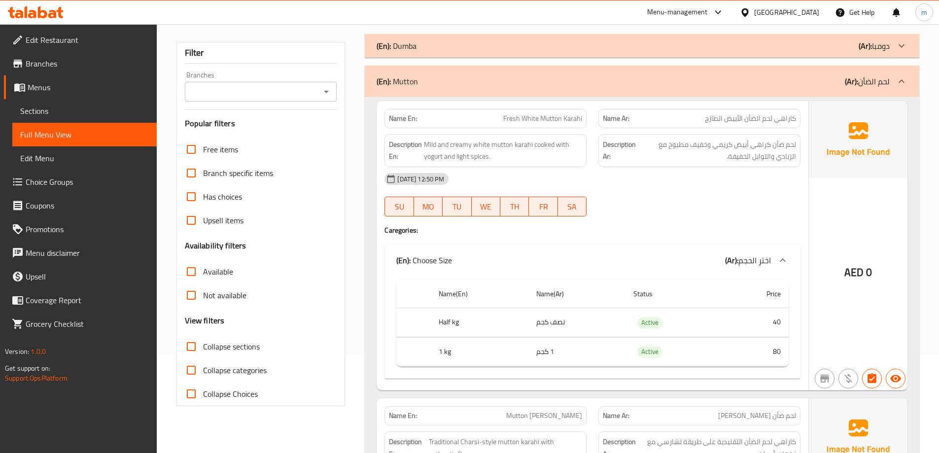
click at [537, 122] on span "Fresh White Mutton Karahi" at bounding box center [542, 118] width 79 height 10
click at [735, 175] on div "[DATE] 12:50 PM" at bounding box center [593, 179] width 428 height 24
click at [699, 48] on div "(En): Dumba (Ar): دومبا" at bounding box center [633, 46] width 513 height 12
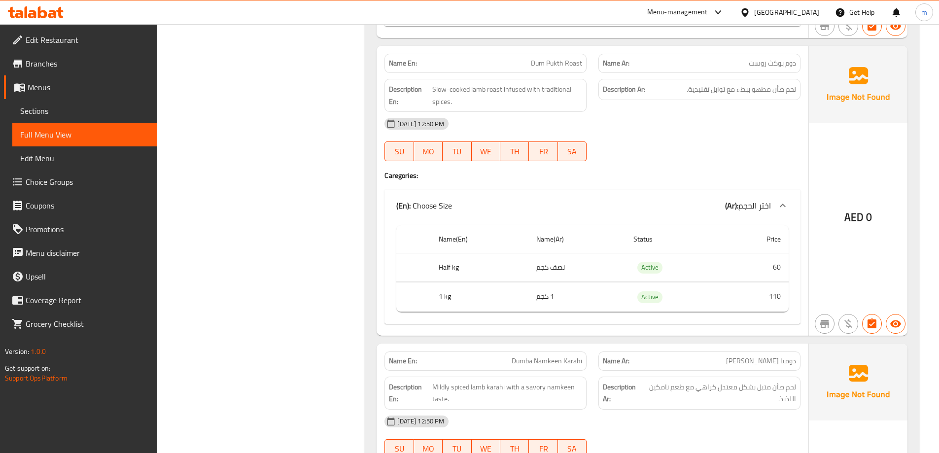
scroll to position [740, 0]
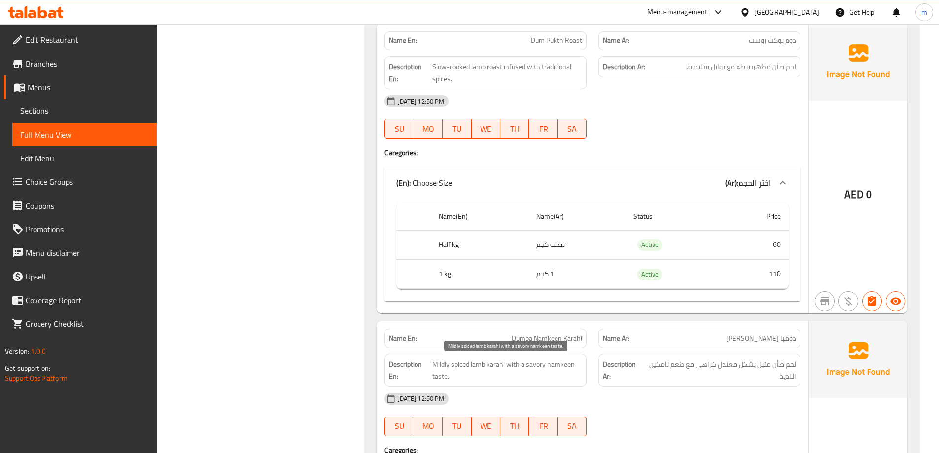
click at [440, 365] on span "Mildly spiced lamb karahi with a savory namkeen taste." at bounding box center [507, 370] width 150 height 24
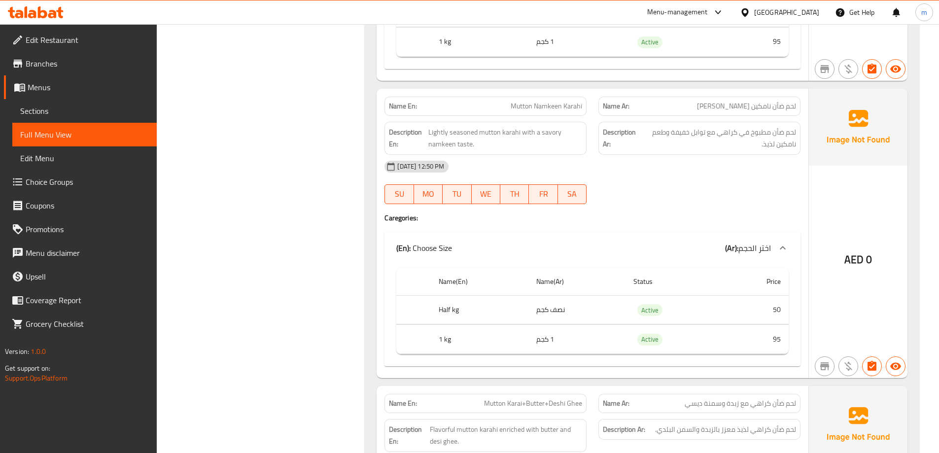
scroll to position [2514, 0]
click at [488, 136] on span "Lightly seasoned mutton karahi with a savory namkeen taste." at bounding box center [505, 138] width 154 height 24
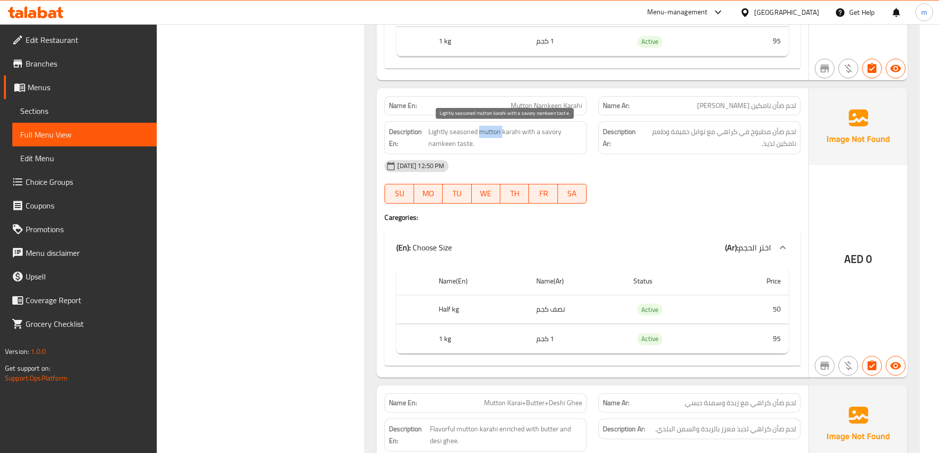
click at [488, 136] on span "Lightly seasoned mutton karahi with a savory namkeen taste." at bounding box center [505, 138] width 154 height 24
click at [500, 134] on span "Lightly seasoned mutton karahi with a savory namkeen taste." at bounding box center [505, 138] width 154 height 24
click at [512, 133] on span "Lightly seasoned mutton karahi with a savory namkeen taste." at bounding box center [505, 138] width 154 height 24
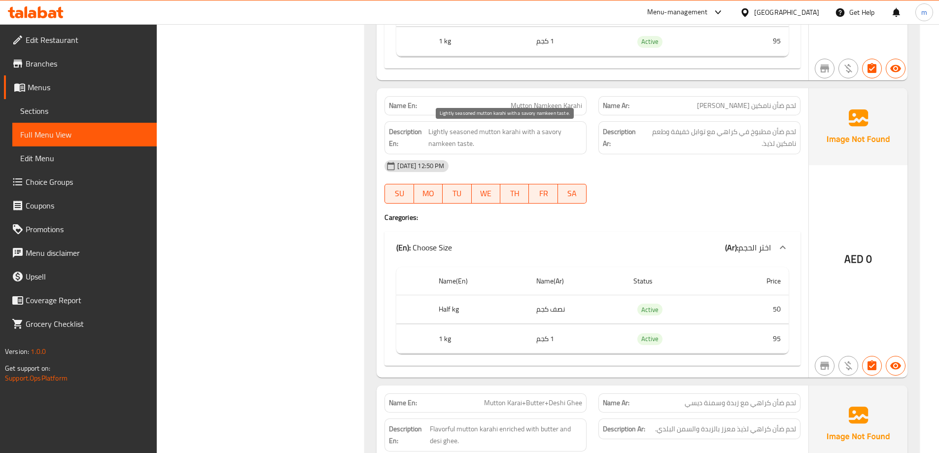
click at [512, 133] on span "Lightly seasoned mutton karahi with a savory namkeen taste." at bounding box center [505, 138] width 154 height 24
click at [536, 136] on span "Lightly seasoned mutton karahi with a savory namkeen taste." at bounding box center [505, 138] width 154 height 24
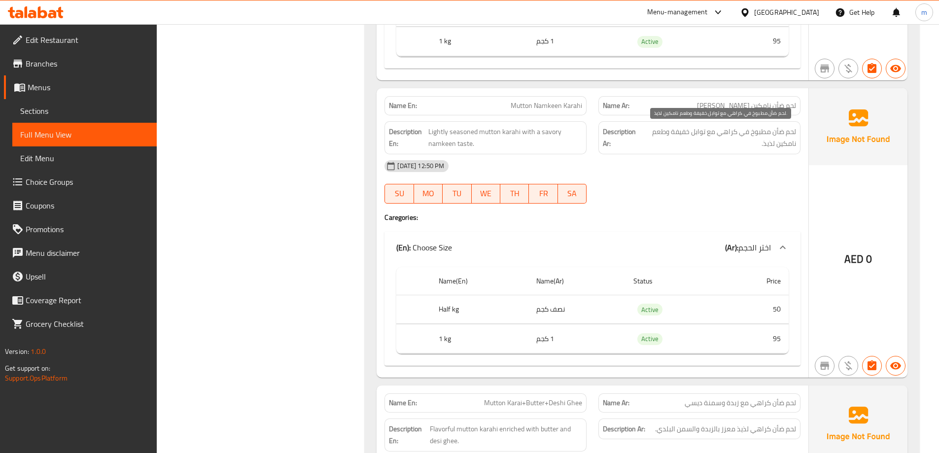
click at [765, 144] on span "لحم ضأن مطبوخ في كراهي مع توابل خفيفة وطعم نامكين لذيذ." at bounding box center [718, 138] width 155 height 24
click at [771, 143] on span "لحم ضأن مطبوخ في كراهي مع توابل خفيفة وطعم نامكين لذيذ." at bounding box center [718, 138] width 155 height 24
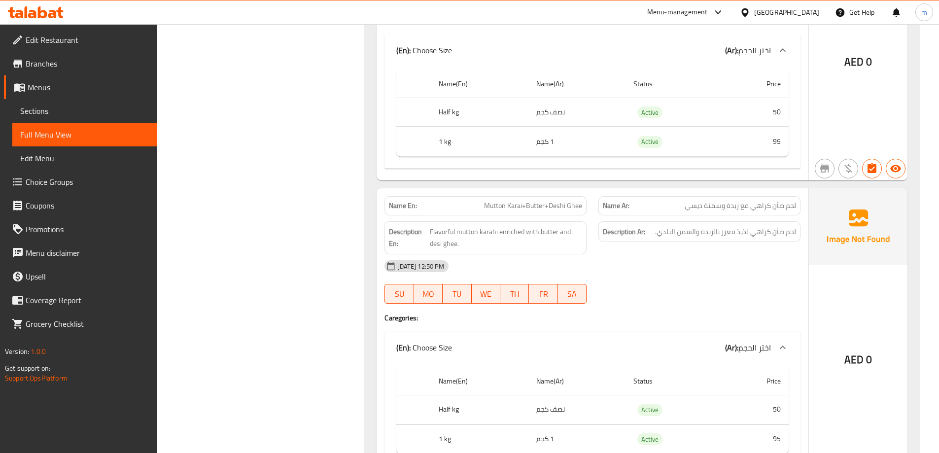
scroll to position [2761, 0]
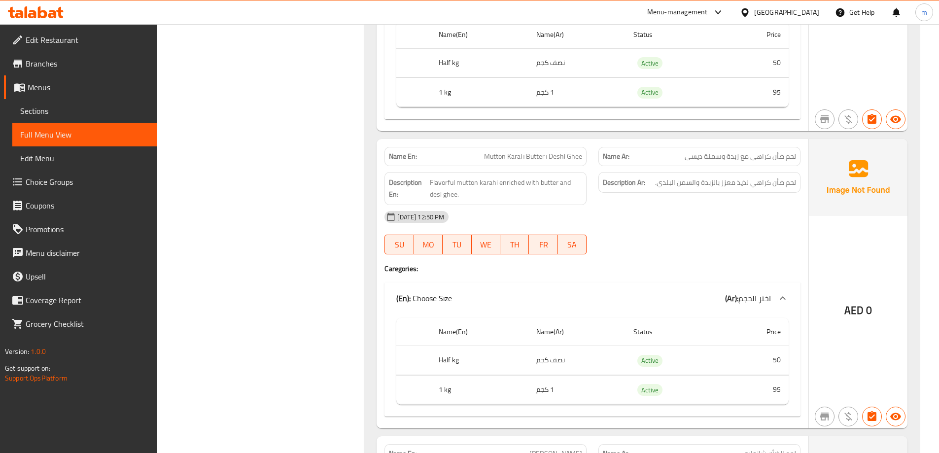
click at [541, 187] on span "Flavorful mutton karahi enriched with butter and desi ghee." at bounding box center [506, 189] width 152 height 24
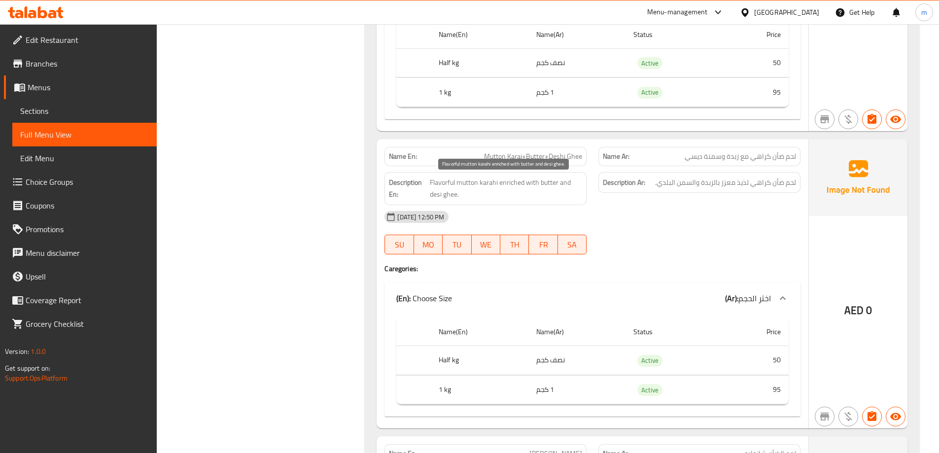
click at [540, 187] on span "Flavorful mutton karahi enriched with butter and desi ghee." at bounding box center [506, 189] width 152 height 24
click at [438, 191] on span "Flavorful mutton karahi enriched with butter and desi ghee." at bounding box center [506, 189] width 152 height 24
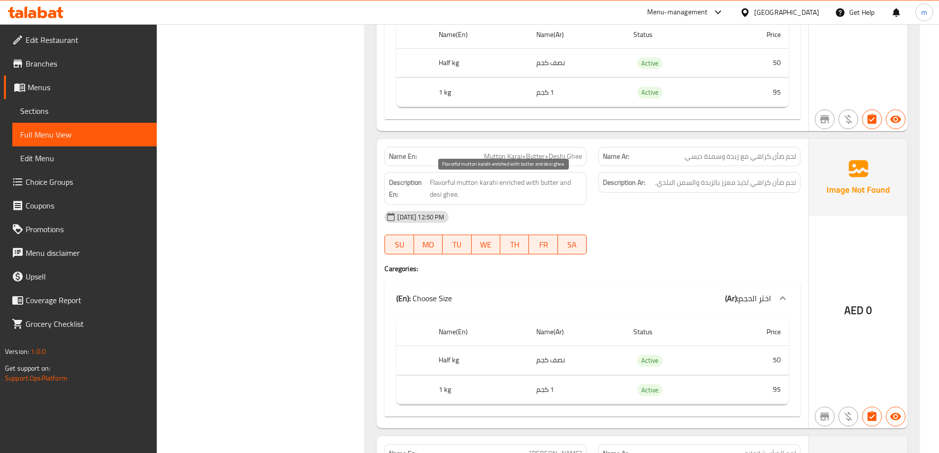
click at [432, 194] on span "Flavorful mutton karahi enriched with butter and desi ghee." at bounding box center [506, 189] width 152 height 24
drag, startPoint x: 429, startPoint y: 194, endPoint x: 457, endPoint y: 195, distance: 27.6
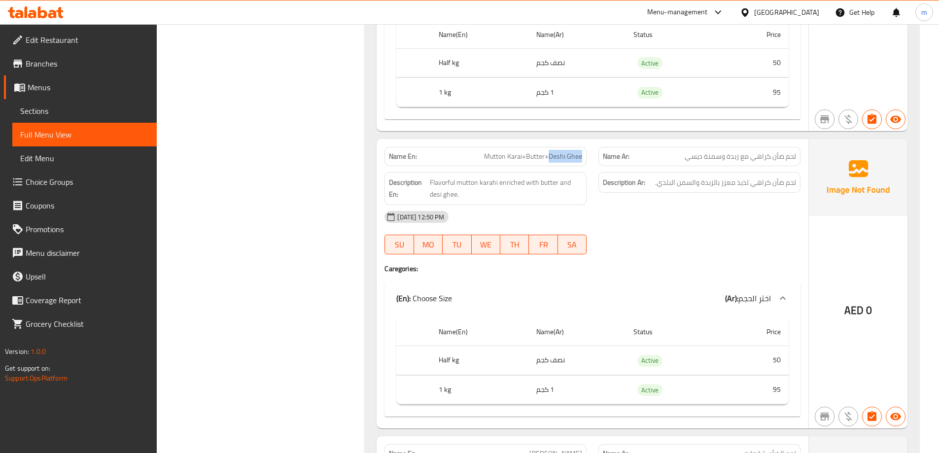
drag, startPoint x: 550, startPoint y: 157, endPoint x: 581, endPoint y: 161, distance: 31.3
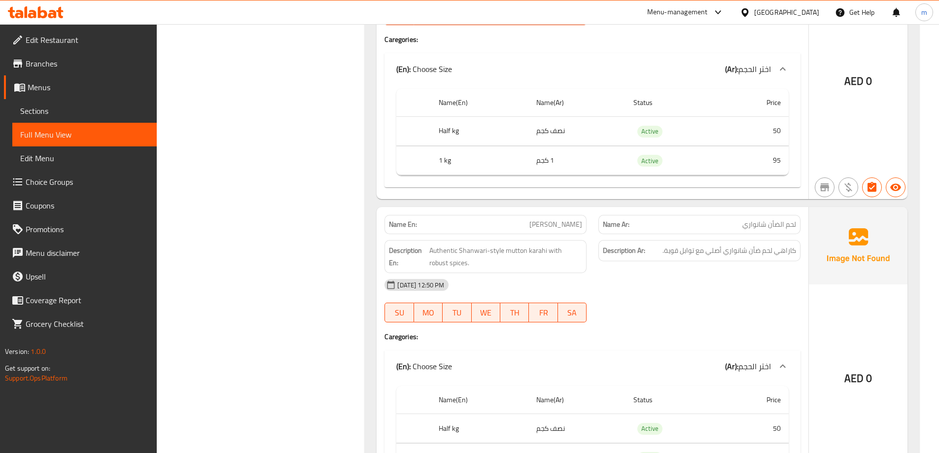
scroll to position [3007, 0]
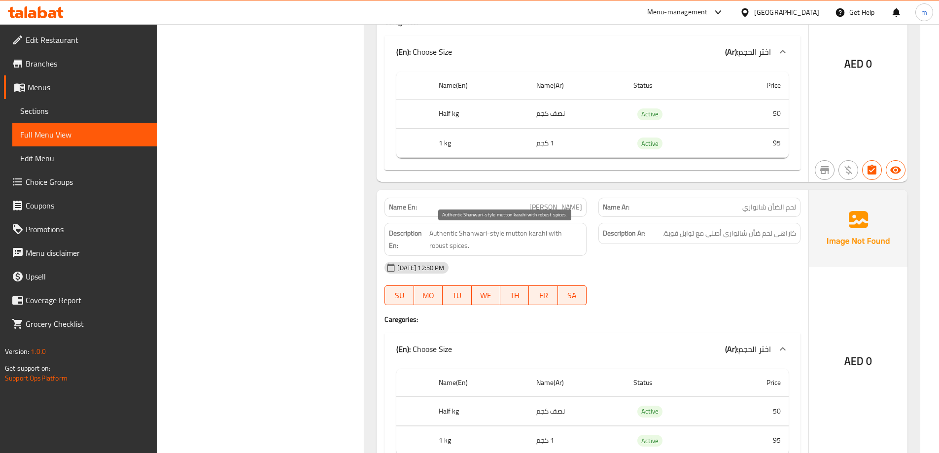
click at [578, 235] on span "Authentic Shanwari-style mutton karahi with robust spices." at bounding box center [505, 239] width 153 height 24
click at [578, 233] on span "Authentic Shanwari-style mutton karahi with robust spices." at bounding box center [505, 239] width 153 height 24
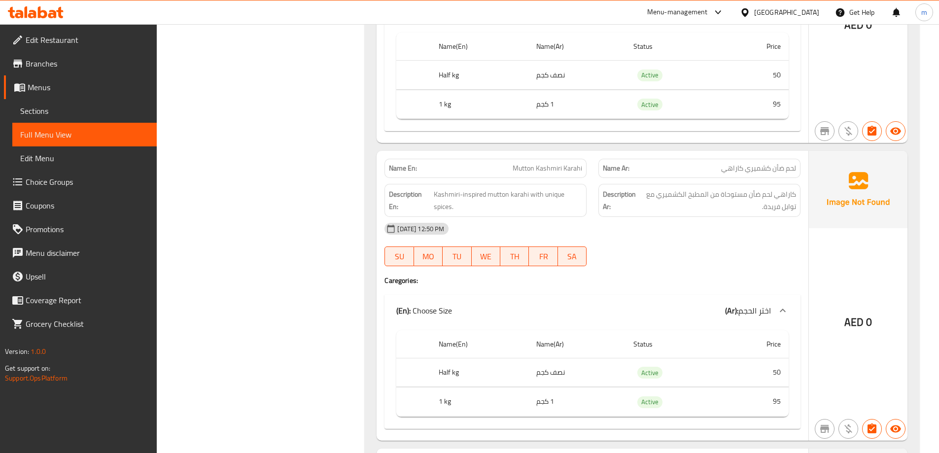
scroll to position [3353, 0]
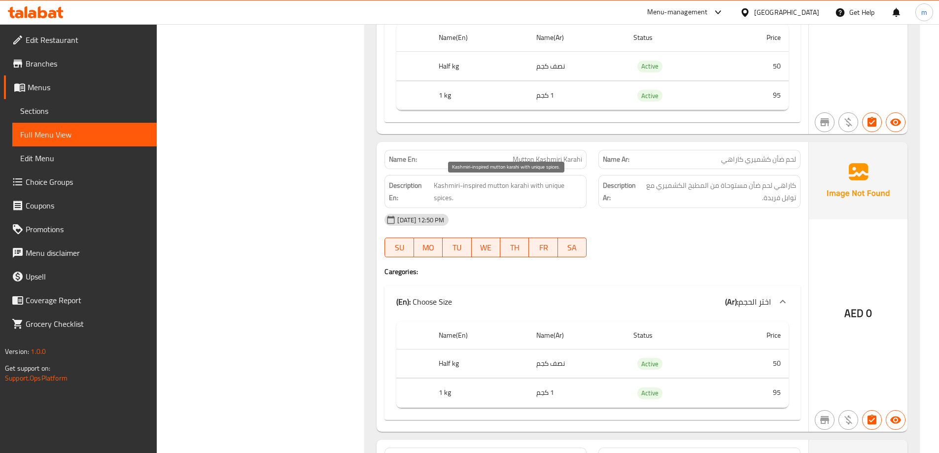
click at [529, 189] on span "Kashmiri-inspired mutton karahi with unique spices." at bounding box center [508, 191] width 148 height 24
click at [529, 193] on span "Kashmiri-inspired mutton karahi with unique spices." at bounding box center [508, 191] width 148 height 24
click at [510, 161] on p "Name En: Mutton Kashmiri Karahi" at bounding box center [485, 159] width 193 height 10
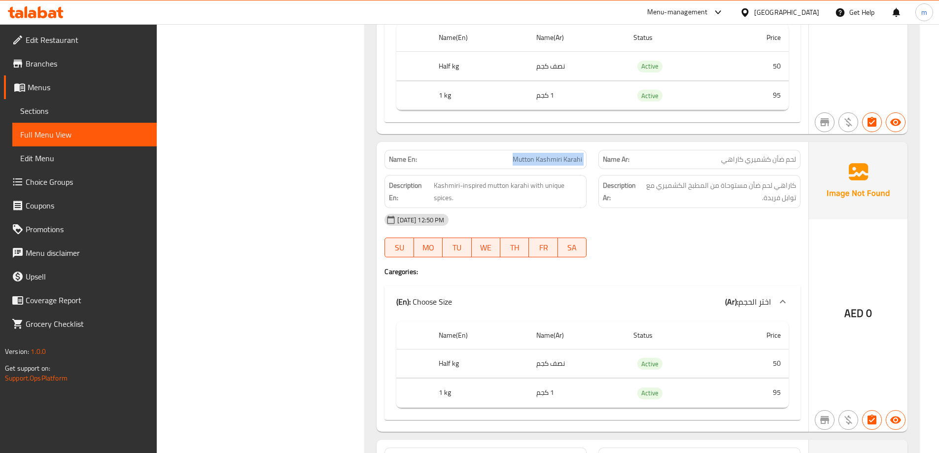
click at [510, 161] on p "Name En: Mutton Kashmiri Karahi" at bounding box center [485, 159] width 193 height 10
click at [731, 216] on div "[DATE] 12:50 PM" at bounding box center [593, 220] width 428 height 24
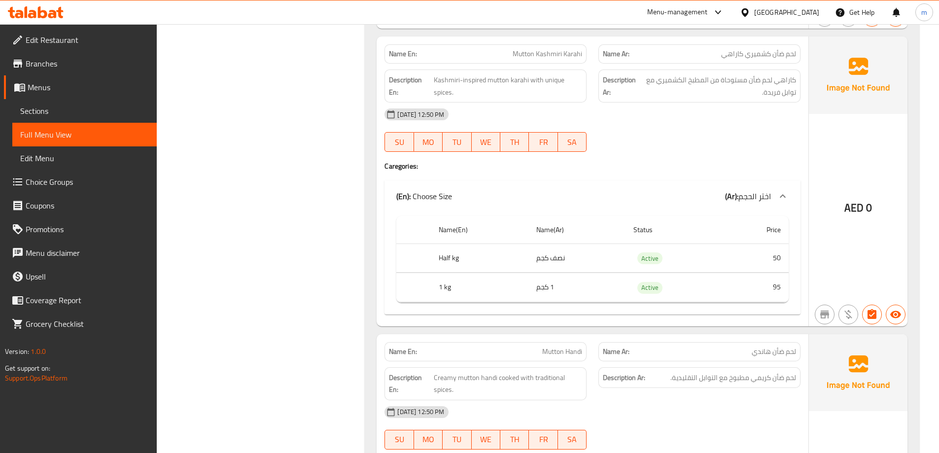
scroll to position [3402, 0]
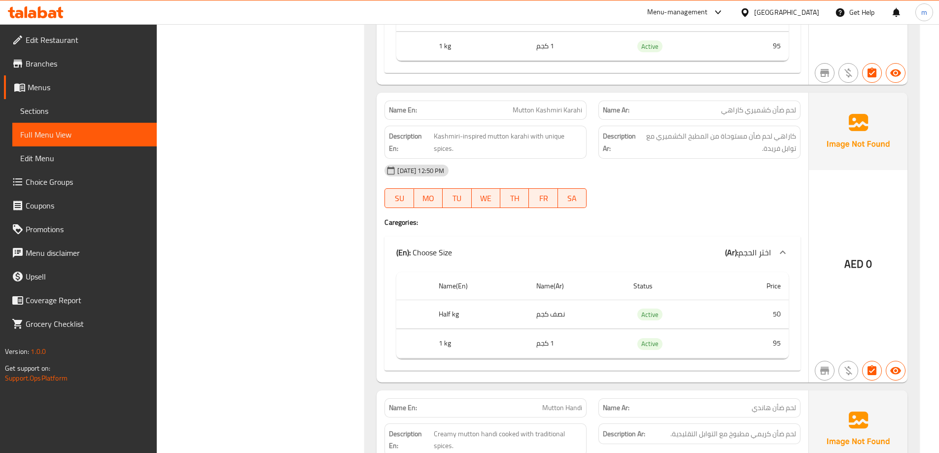
click at [555, 112] on span "Mutton Kashmiri Karahi" at bounding box center [548, 110] width 70 height 10
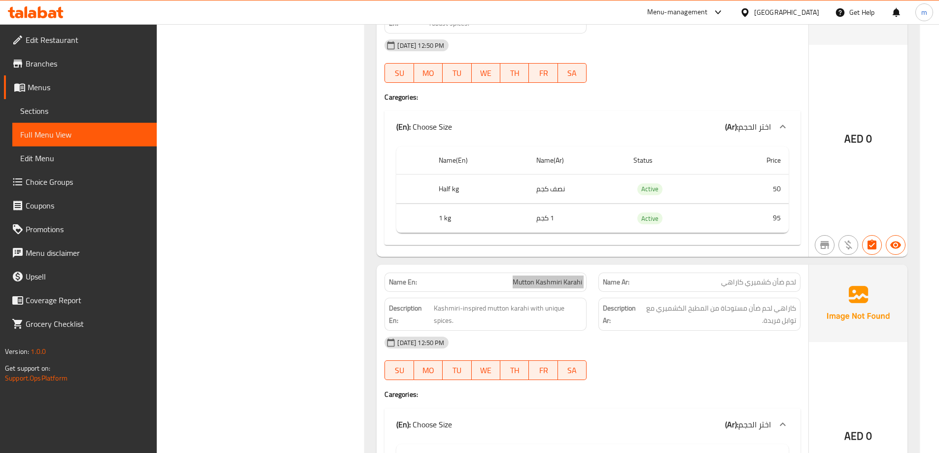
scroll to position [3303, 0]
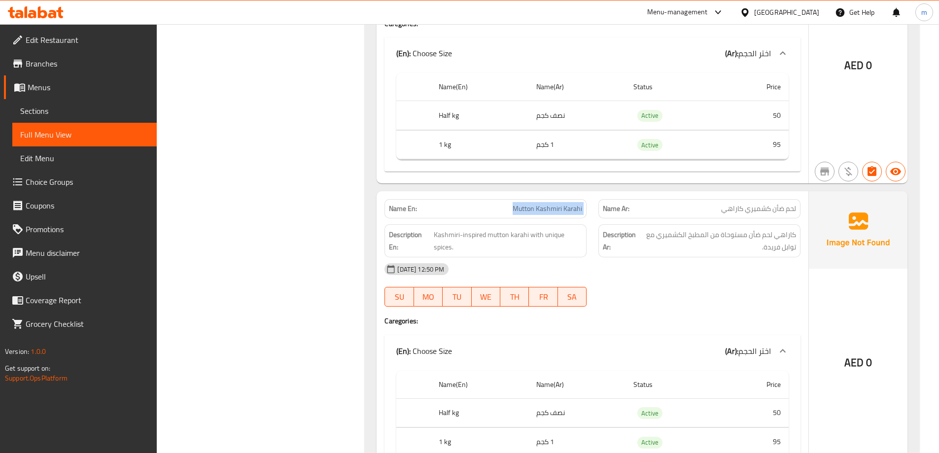
click at [566, 207] on span "Mutton Kashmiri Karahi" at bounding box center [548, 209] width 70 height 10
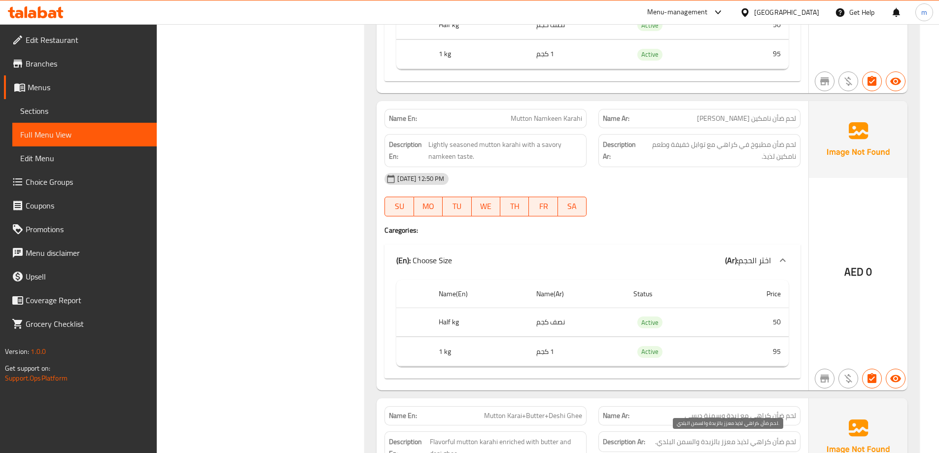
scroll to position [2416, 0]
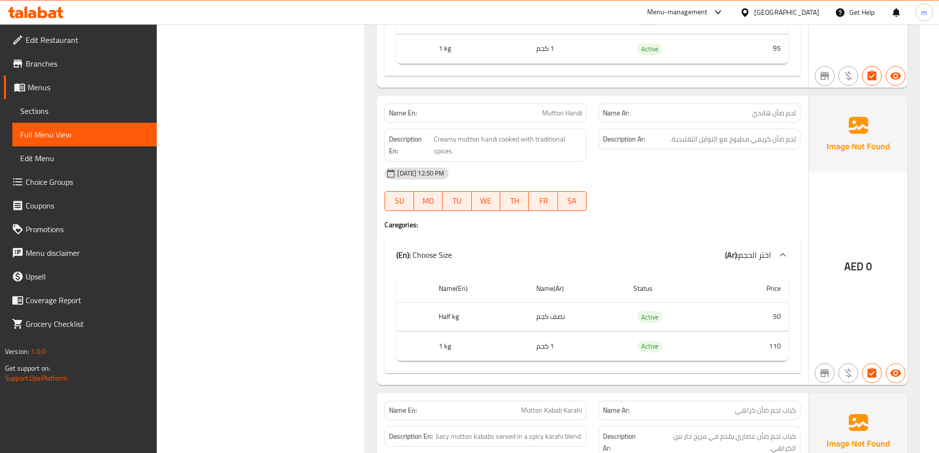
scroll to position [3698, 0]
click at [493, 141] on span "Creamy mutton handi cooked with traditional spices." at bounding box center [508, 144] width 148 height 24
click at [490, 146] on span "Creamy mutton handi cooked with traditional spices." at bounding box center [508, 144] width 148 height 24
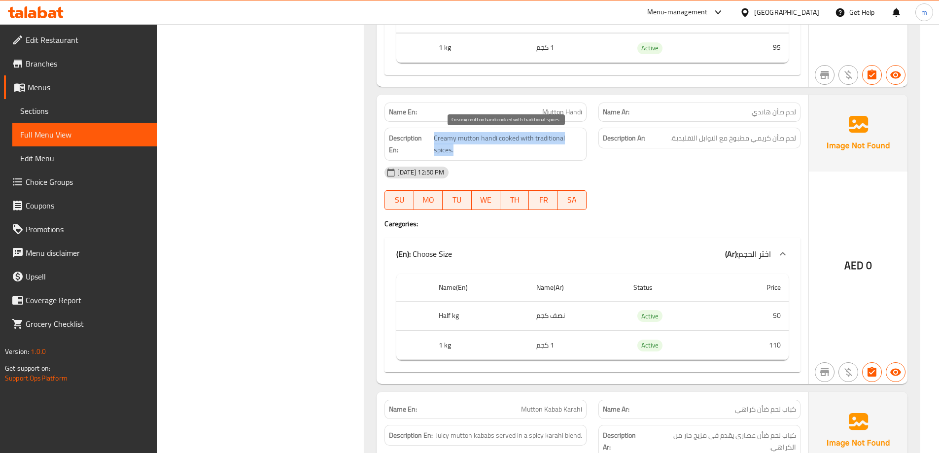
click at [490, 146] on span "Creamy mutton handi cooked with traditional spices." at bounding box center [508, 144] width 148 height 24
click at [503, 123] on div "Description En: Creamy mutton handi cooked with traditional spices." at bounding box center [486, 144] width 214 height 45
click at [504, 123] on div "Description En: Creamy mutton handi cooked with traditional spices." at bounding box center [486, 144] width 214 height 45
click at [517, 114] on p "Name En: Mutton Handi" at bounding box center [485, 112] width 193 height 10
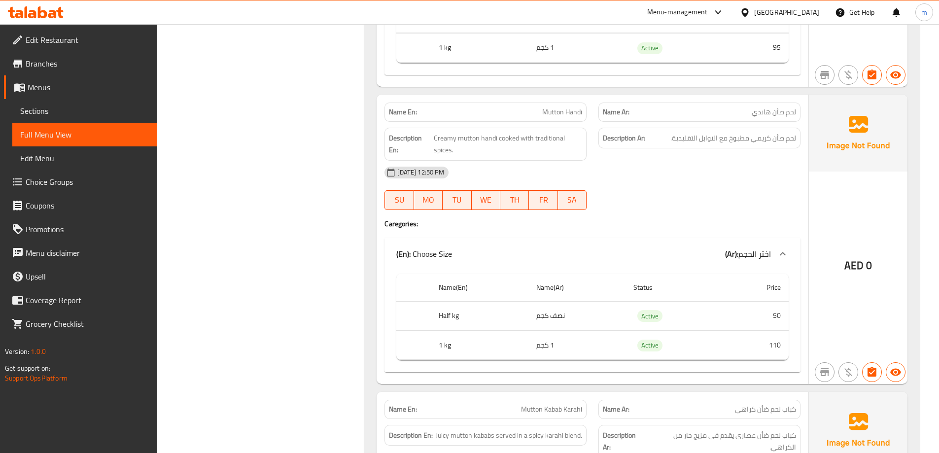
click at [517, 114] on p "Name En: Mutton Handi" at bounding box center [485, 112] width 193 height 10
click at [747, 212] on div at bounding box center [700, 210] width 214 height 12
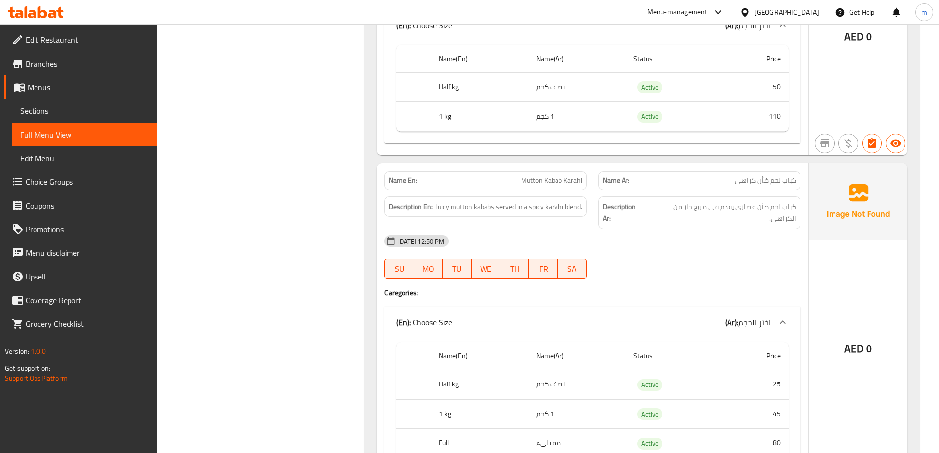
scroll to position [3944, 0]
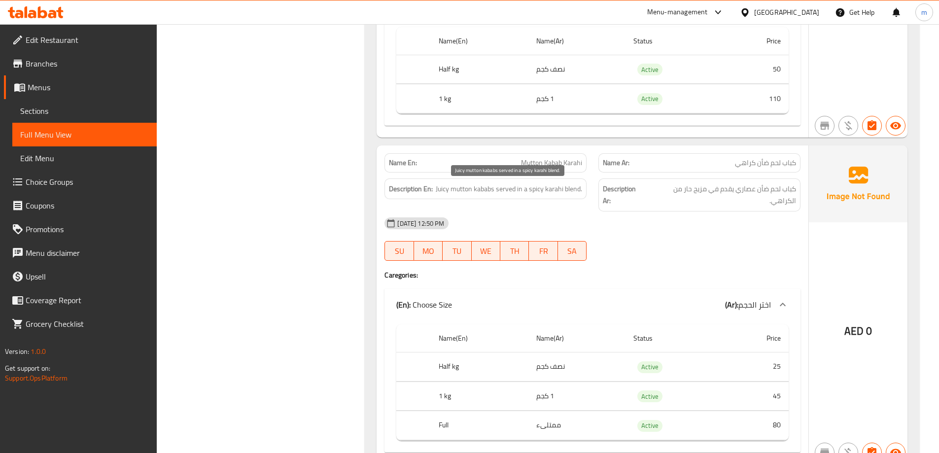
click at [439, 189] on span "Juicy mutton kababs served in a spicy karahi blend." at bounding box center [509, 189] width 146 height 12
click at [773, 235] on div "[DATE] 12:50 PM" at bounding box center [593, 224] width 428 height 24
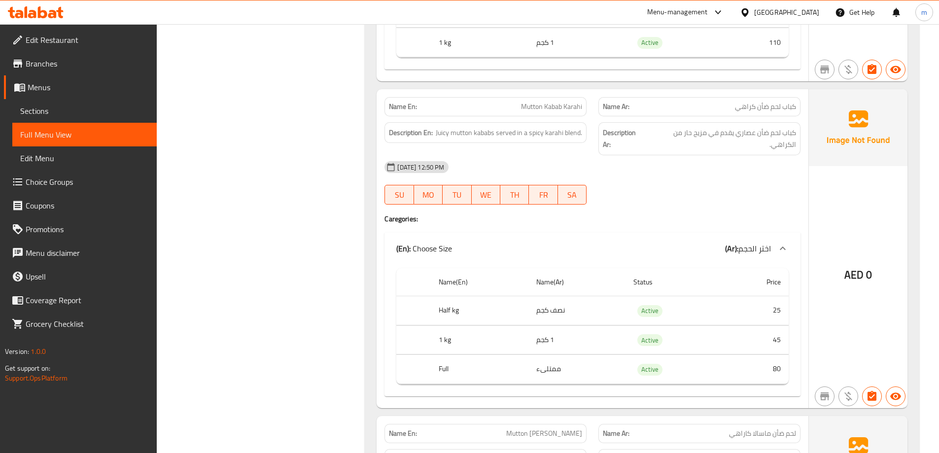
scroll to position [3994, 0]
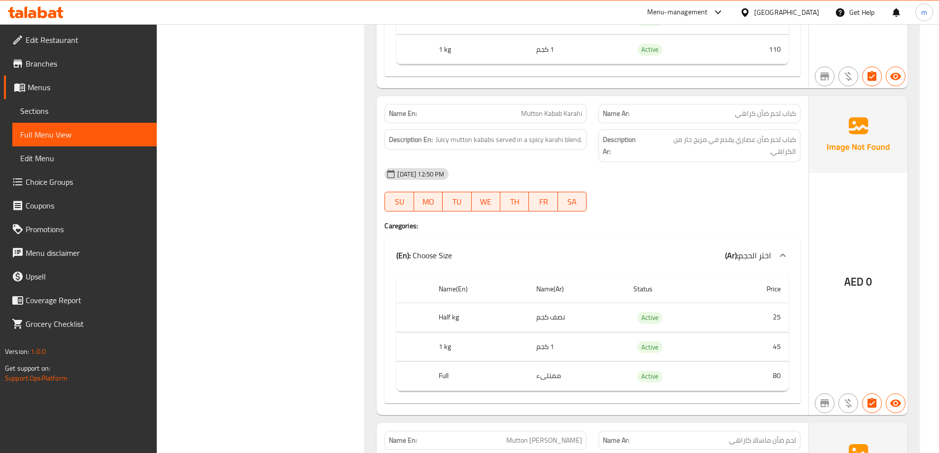
click at [571, 121] on div "Name En: Mutton Kabab Karahi" at bounding box center [486, 113] width 202 height 19
click at [567, 119] on span "Mutton Kabab Karahi" at bounding box center [551, 113] width 61 height 10
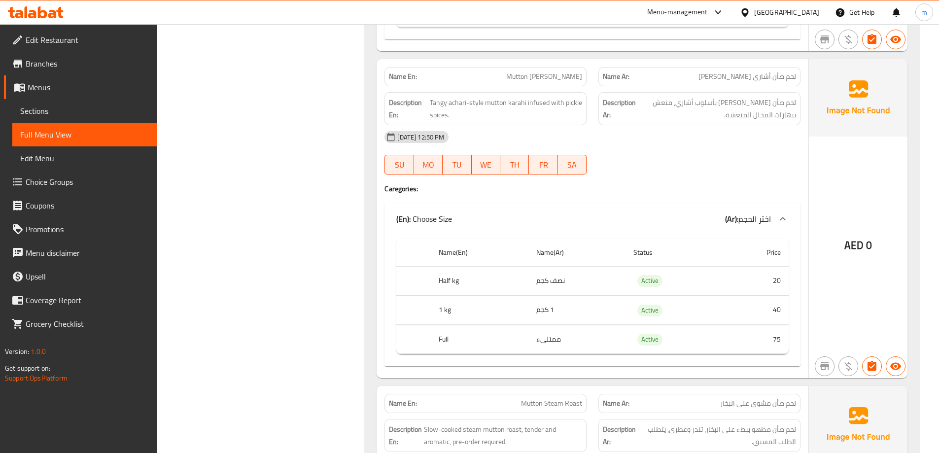
scroll to position [4634, 0]
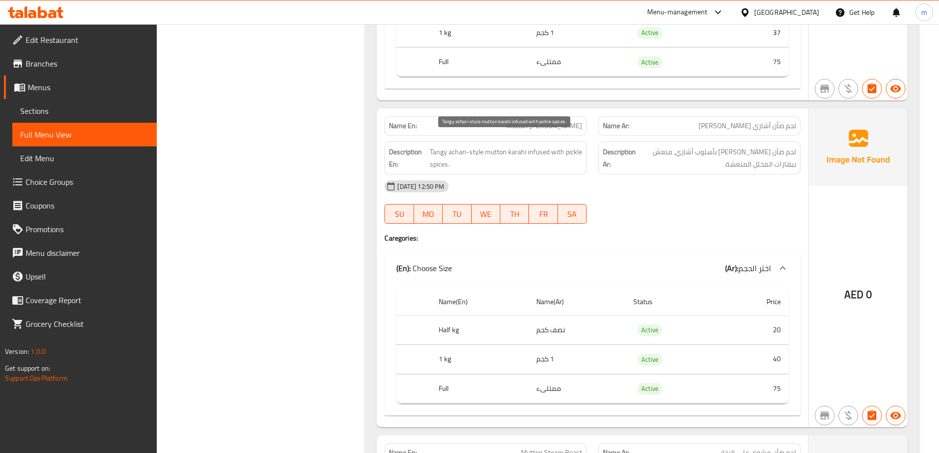
click at [559, 146] on span "Tangy achari-style mutton karahi infused with pickle spices." at bounding box center [506, 158] width 153 height 24
click at [544, 146] on span "Tangy achari-style mutton karahi infused with pickle spices." at bounding box center [506, 158] width 153 height 24
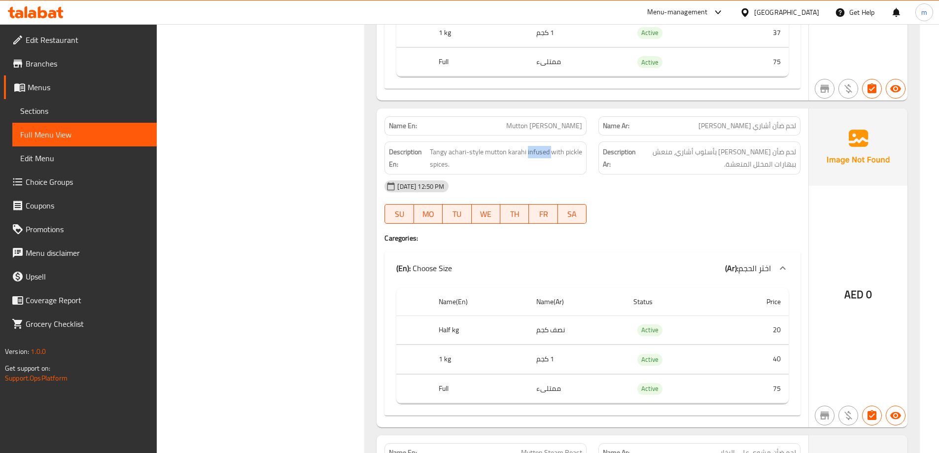
click at [530, 121] on span "Mutton Achari Karahi" at bounding box center [544, 126] width 76 height 10
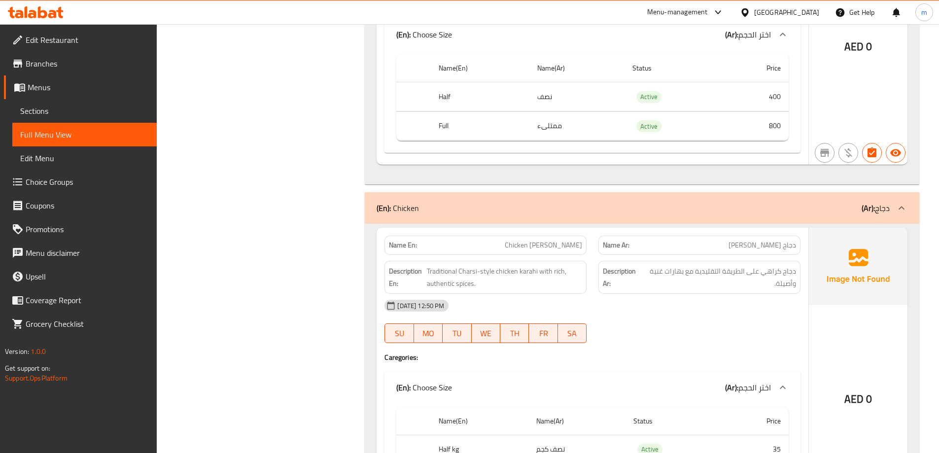
scroll to position [5194, 0]
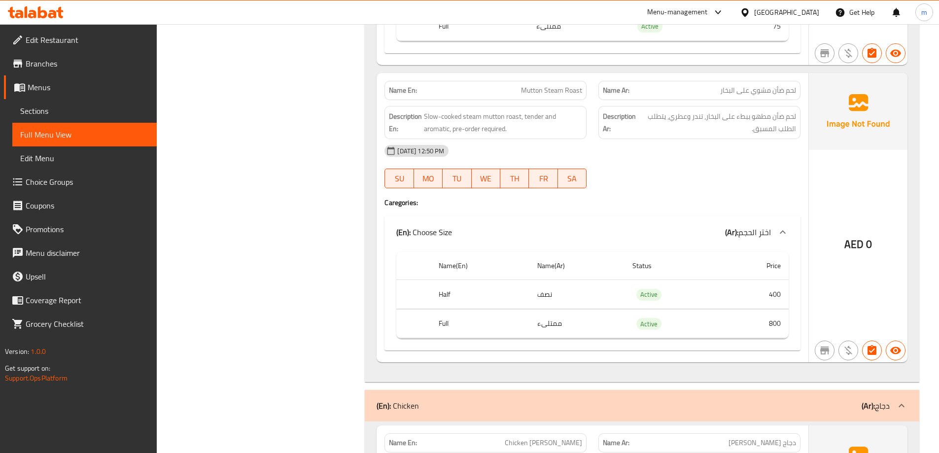
scroll to position [4996, 0]
click at [548, 86] on span "Mutton Steam Roast" at bounding box center [551, 91] width 61 height 10
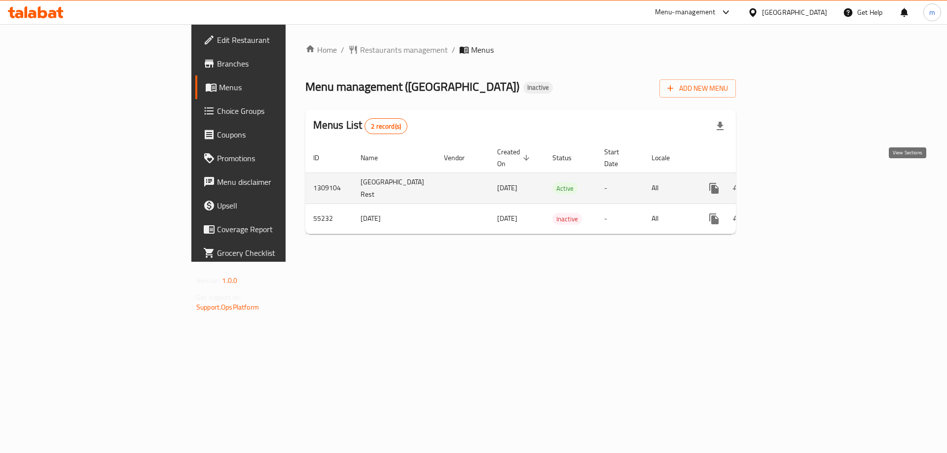
click at [791, 182] on icon "enhanced table" at bounding box center [785, 188] width 12 height 12
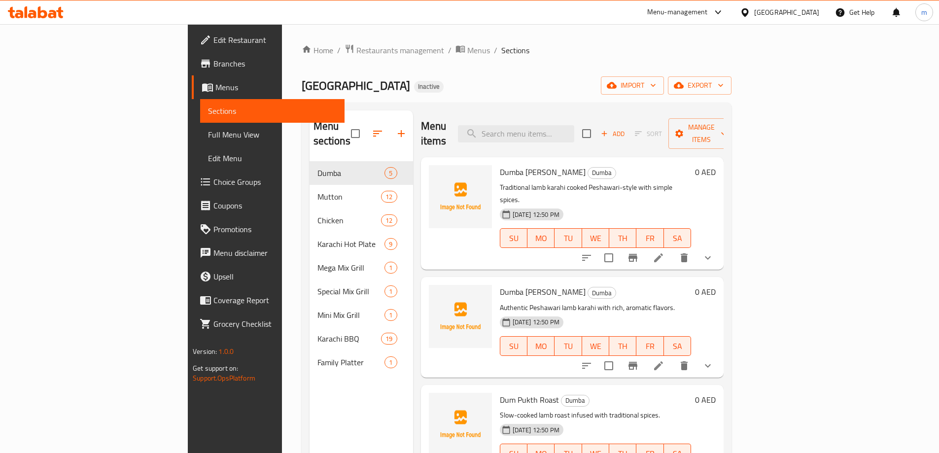
click at [521, 90] on div "Karachi Palace Restaurant Inactive import export" at bounding box center [517, 85] width 430 height 18
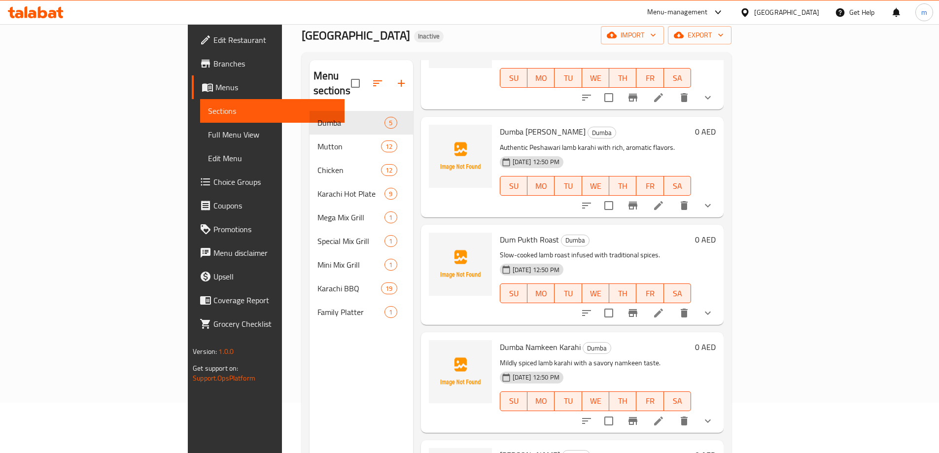
scroll to position [99, 0]
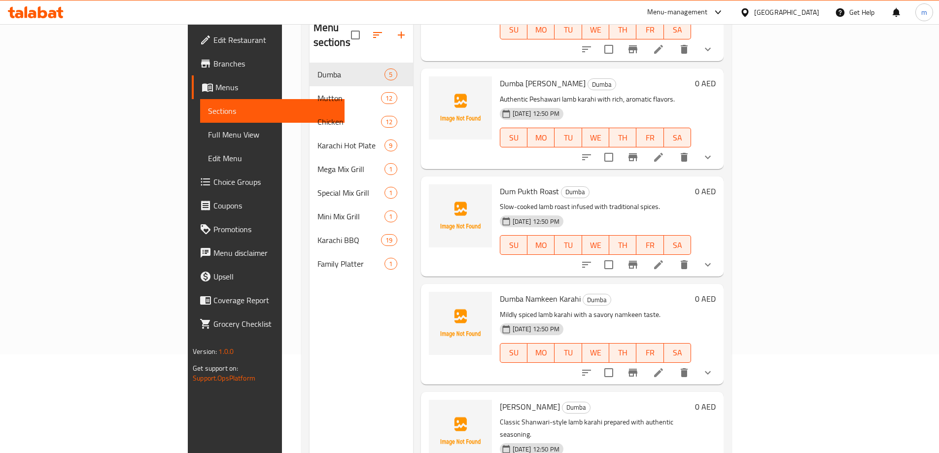
click at [663, 260] on icon at bounding box center [658, 264] width 9 height 9
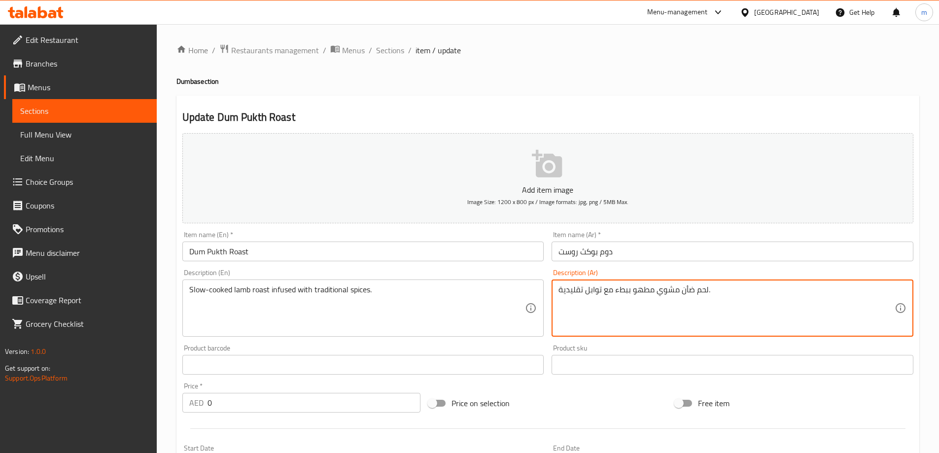
click at [724, 290] on textarea "لحم ضأن مشوي مطهو ببطء مع توابل تقليدية." at bounding box center [727, 308] width 336 height 47
click at [611, 291] on textarea "لحم ضأن مشوي مطهو ببطء مع توابل تقليدية." at bounding box center [727, 308] width 336 height 47
click at [610, 290] on textarea "لحم ضأن مشوي مطهو ببطء مع توابل تقليدية." at bounding box center [727, 308] width 336 height 47
click at [614, 288] on textarea "لحم ضأن مشوي مطهو ببطء مع توابل تقليدية." at bounding box center [727, 308] width 336 height 47
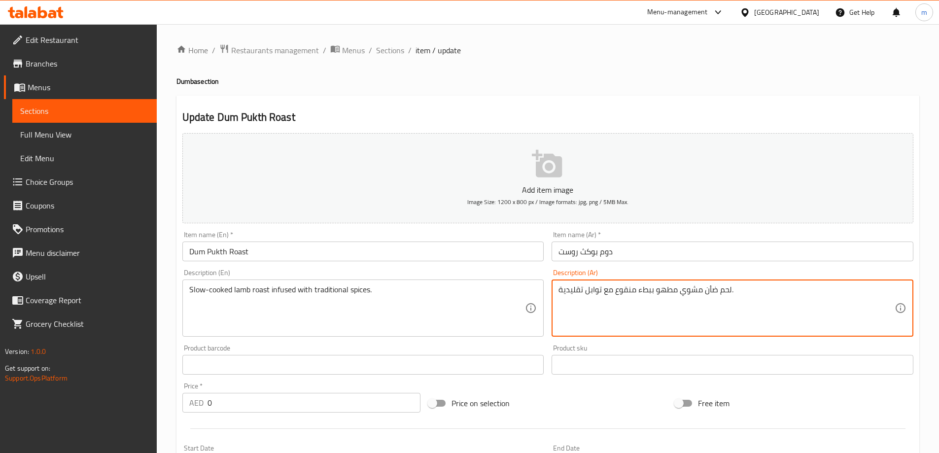
click at [624, 297] on textarea "لحم ضأن مشوي مطهو ببطء منقوع مع توابل تقليدية." at bounding box center [727, 308] width 336 height 47
type textarea "لحم ضأن مشوي مطهو ببطء منقوع مع توابل تقليدية."
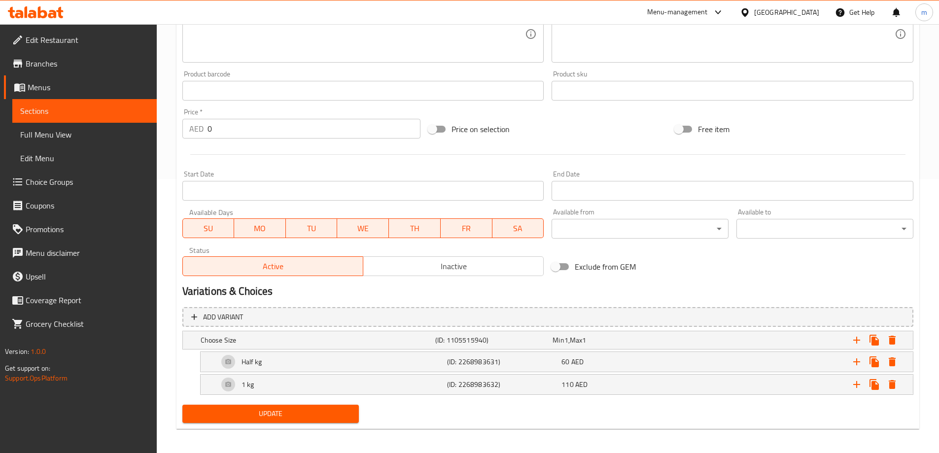
scroll to position [278, 0]
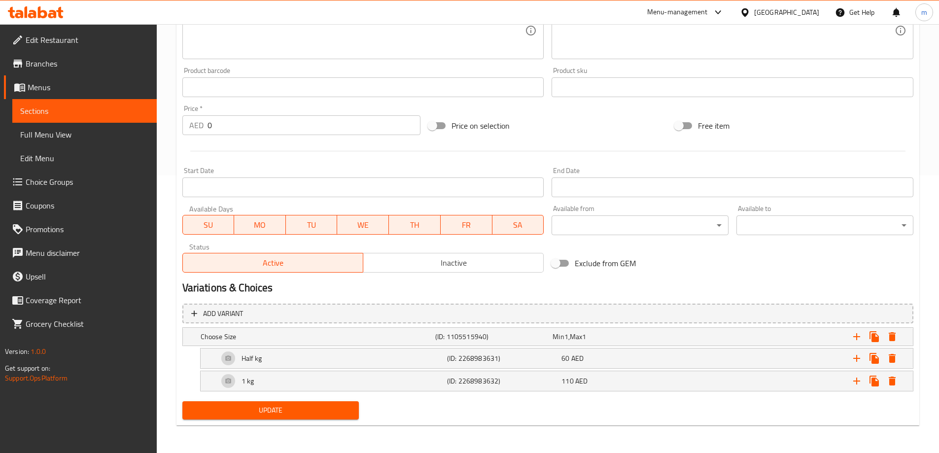
click at [254, 413] on span "Update" at bounding box center [270, 410] width 161 height 12
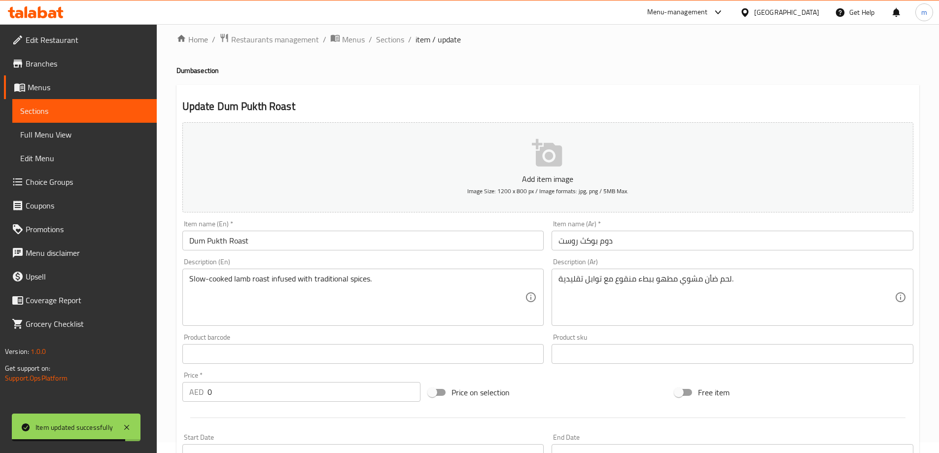
scroll to position [0, 0]
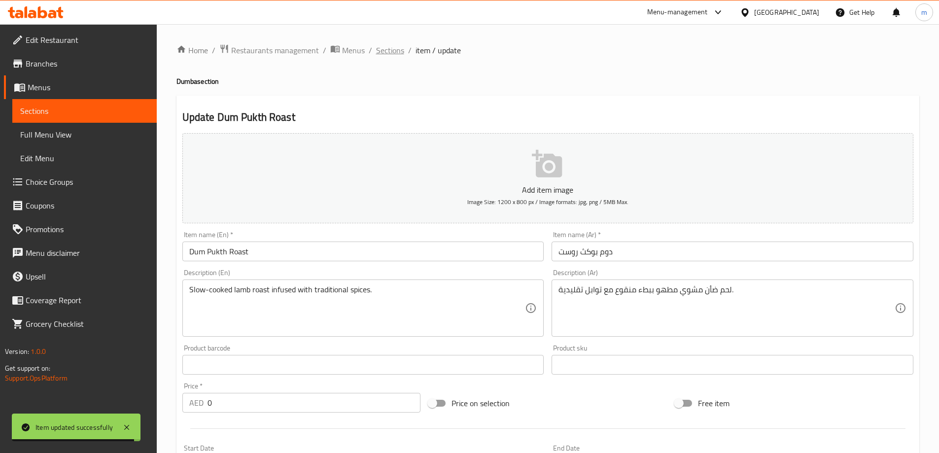
click at [381, 53] on span "Sections" at bounding box center [390, 50] width 28 height 12
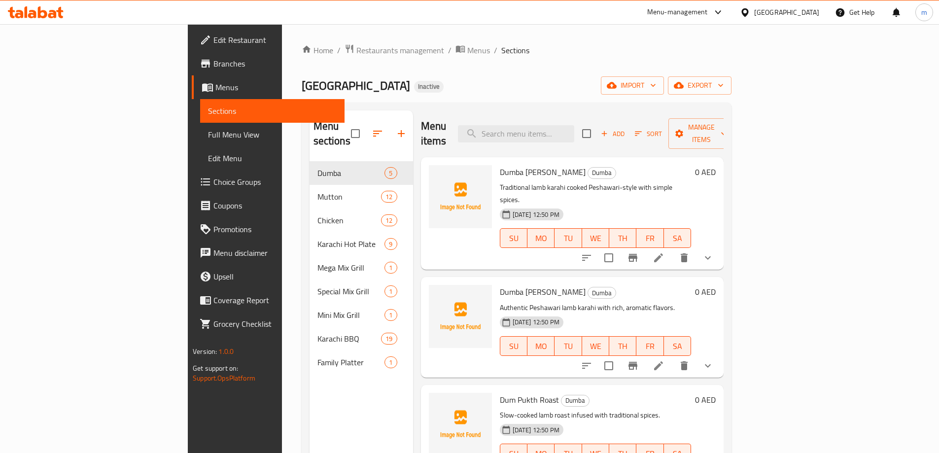
scroll to position [138, 0]
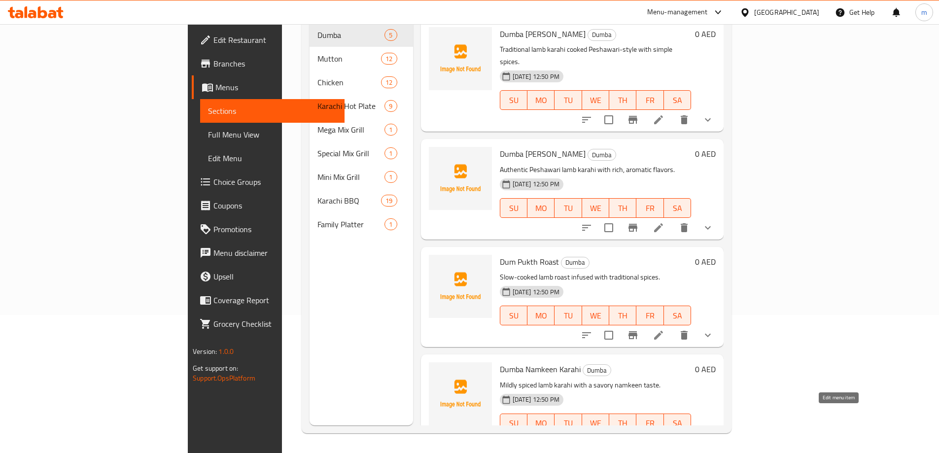
click at [665, 437] on icon at bounding box center [659, 443] width 12 height 12
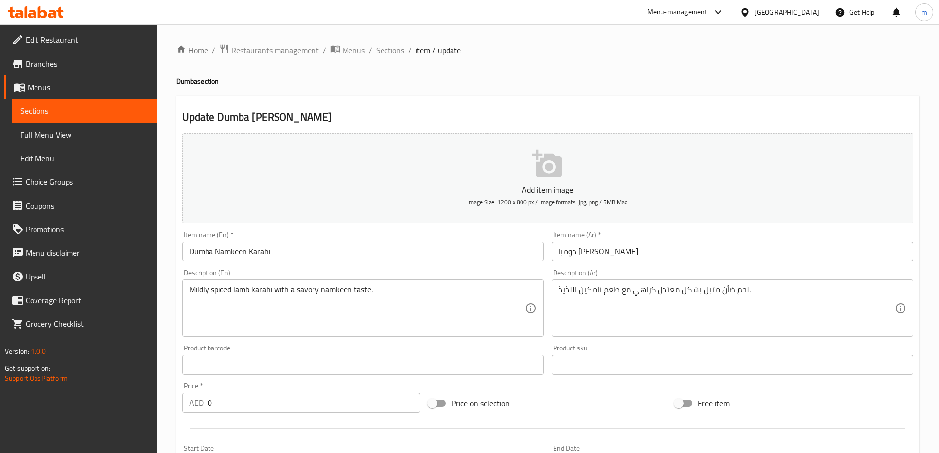
click at [566, 289] on textarea "لحم ضأن متبل بشكل معتدل كراهي مع طعم نامكين اللذيذ." at bounding box center [727, 308] width 336 height 47
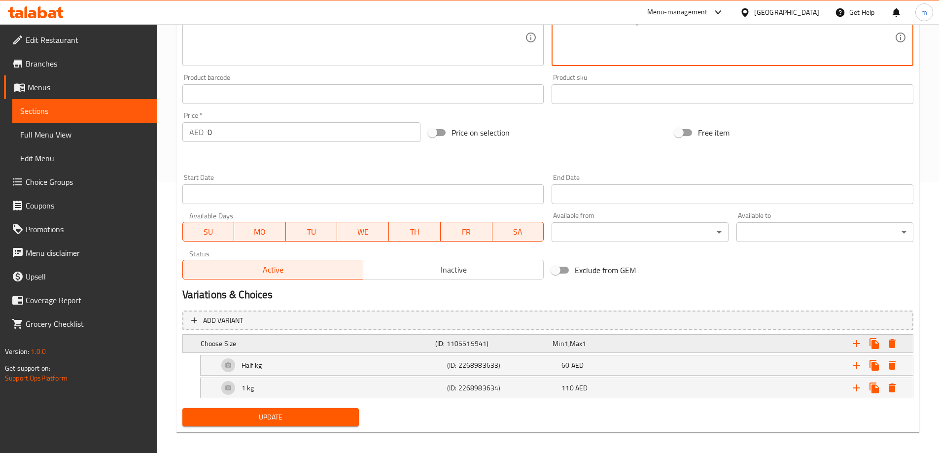
scroll to position [278, 0]
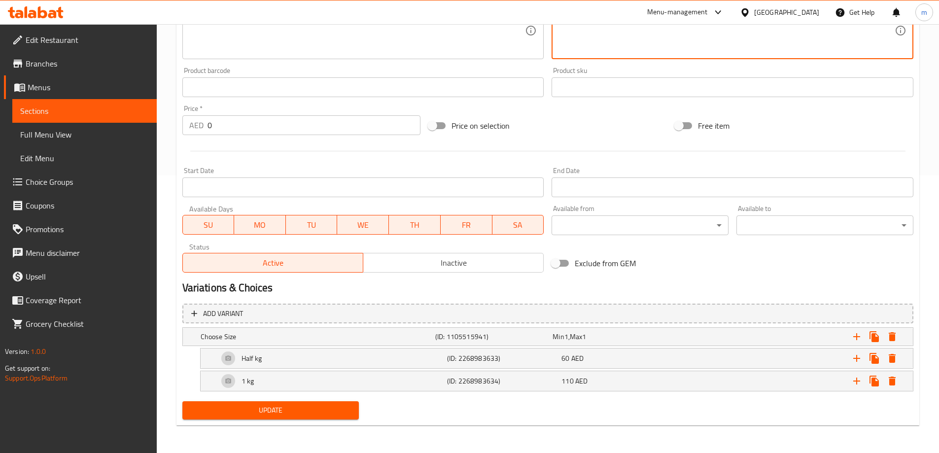
type textarea "لحم ضأن متبل بشكل معتدل كراهي مع طعم نامكين المالح."
click at [273, 405] on span "Update" at bounding box center [270, 410] width 161 height 12
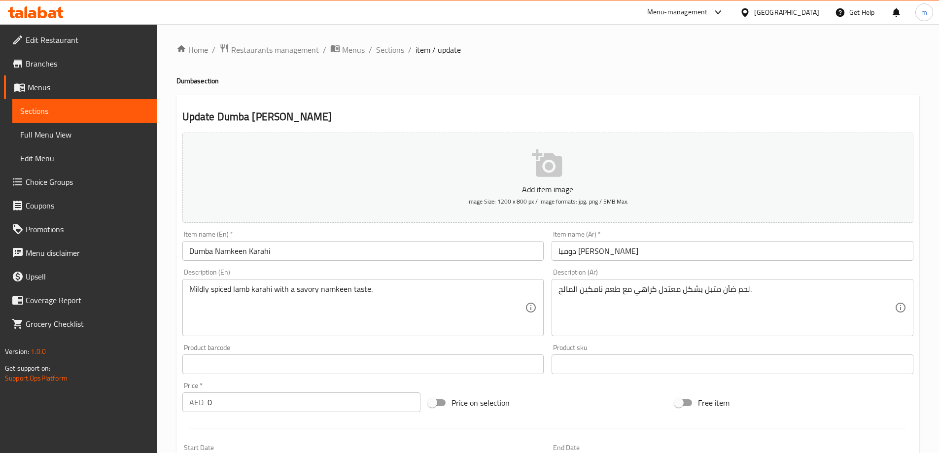
scroll to position [0, 0]
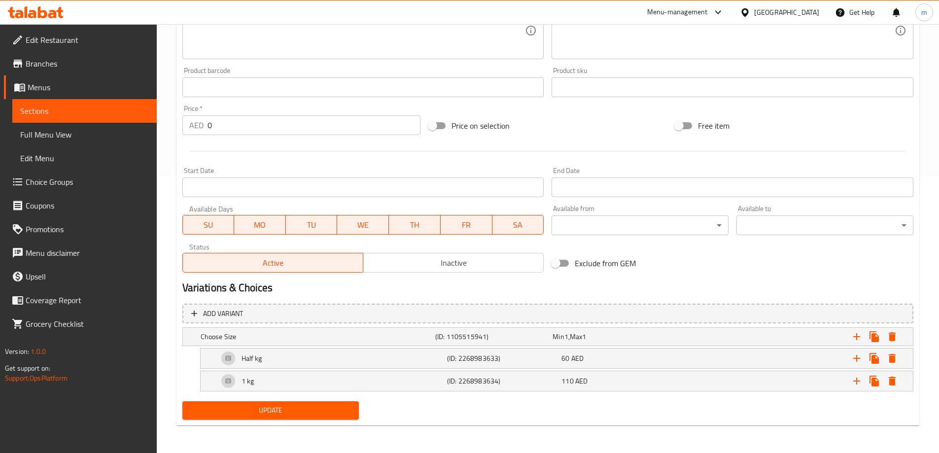
click at [244, 411] on span "Update" at bounding box center [270, 410] width 161 height 12
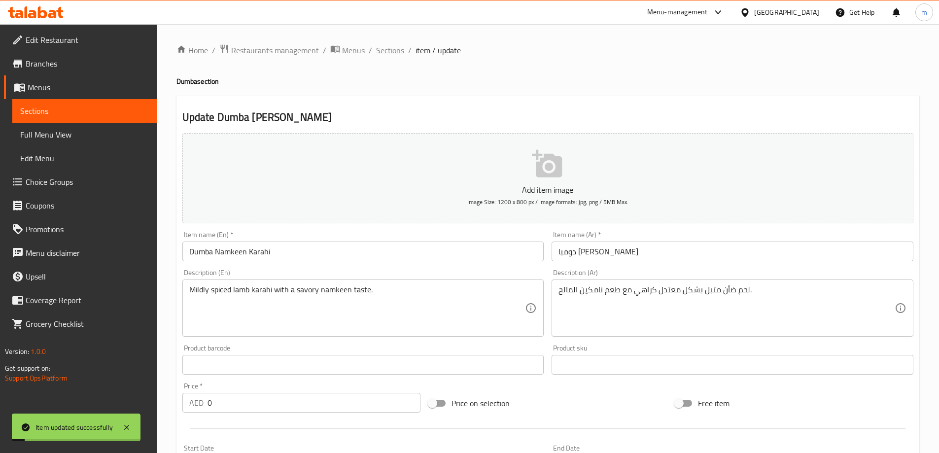
click at [387, 55] on span "Sections" at bounding box center [390, 50] width 28 height 12
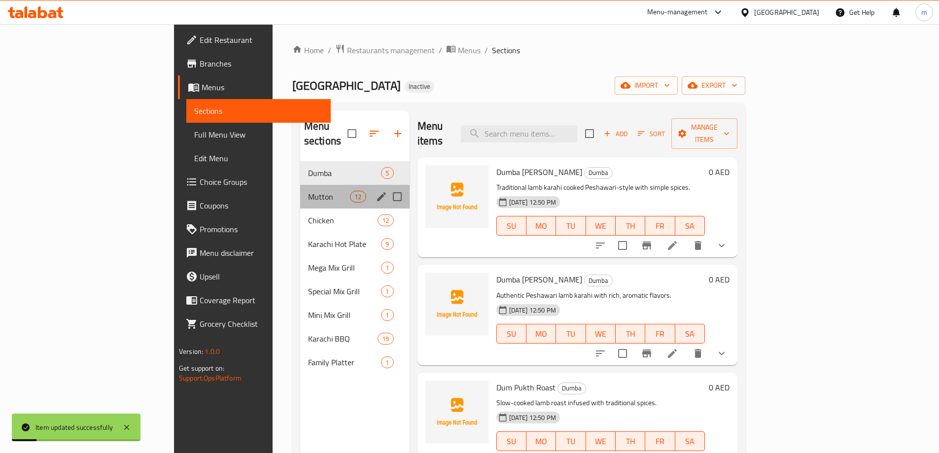
click at [300, 188] on div "Mutton 12" at bounding box center [354, 197] width 109 height 24
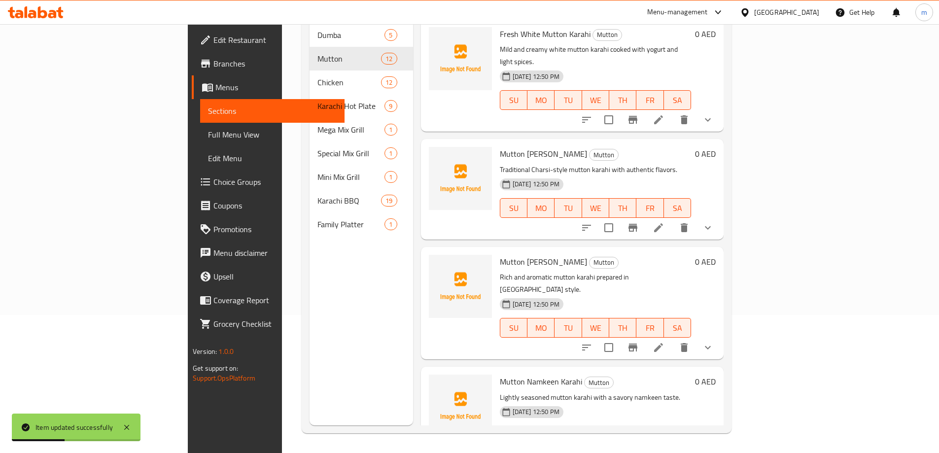
scroll to position [49, 0]
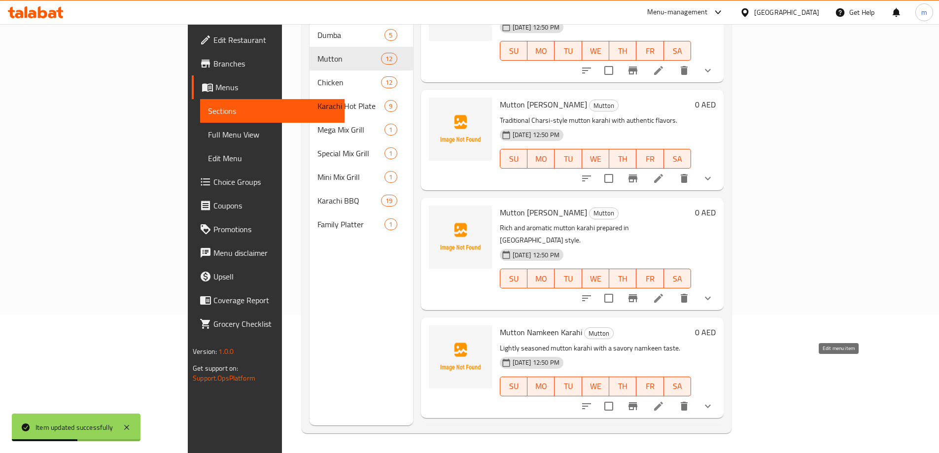
click at [665, 400] on icon at bounding box center [659, 406] width 12 height 12
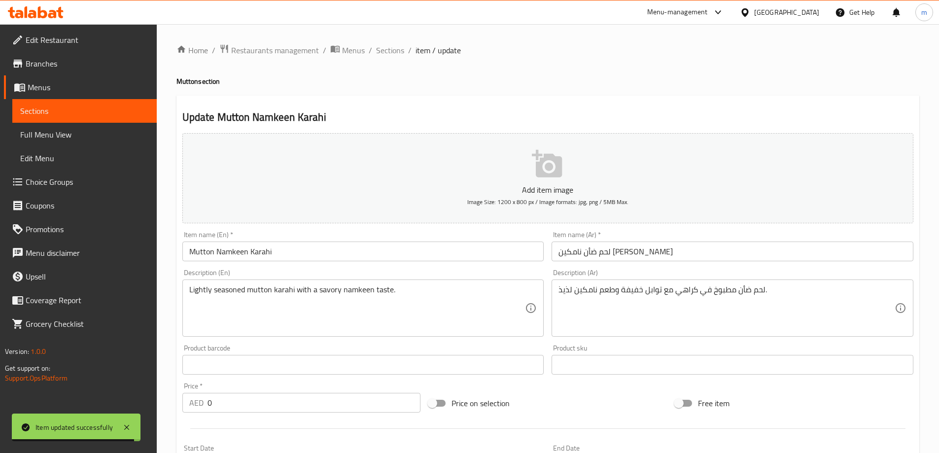
click at [571, 291] on textarea "لحم ضأن مطبوخ في كراهي مع توابل خفيفة وطعم نامكين لذيذ." at bounding box center [727, 308] width 336 height 47
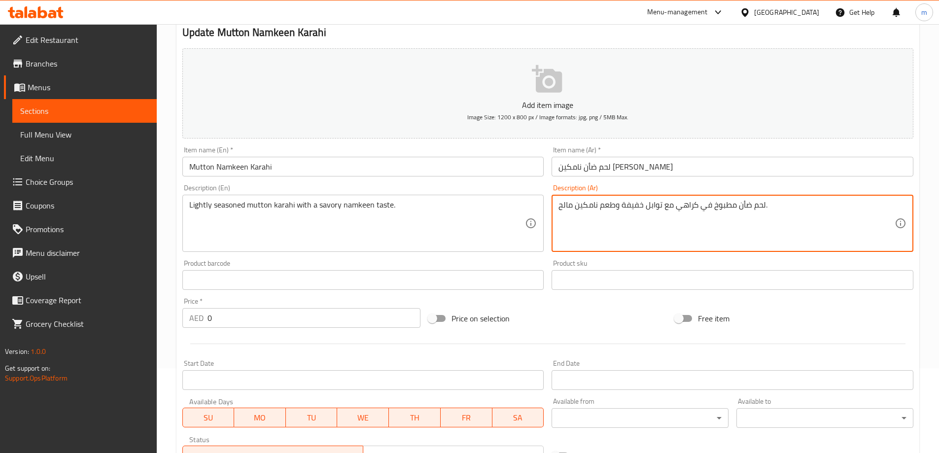
scroll to position [278, 0]
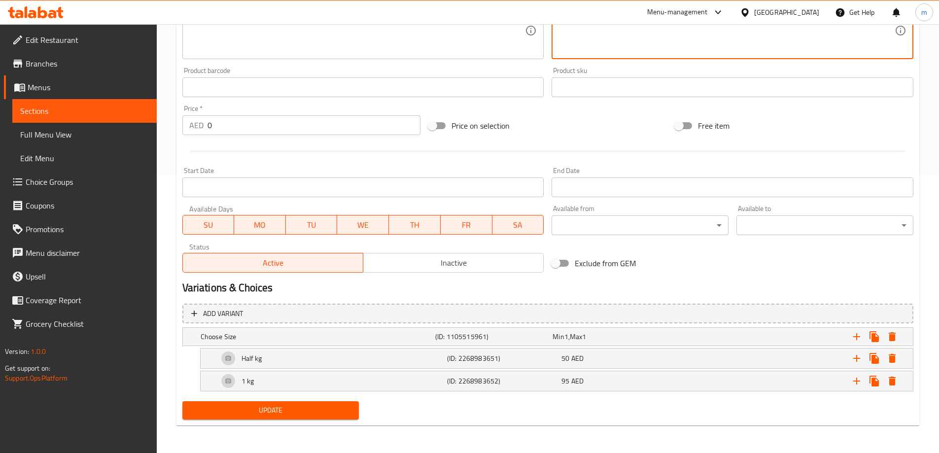
type textarea "لحم ضأن مطبوخ في كراهي مع توابل خفيفة وطعم نامكين مالح."
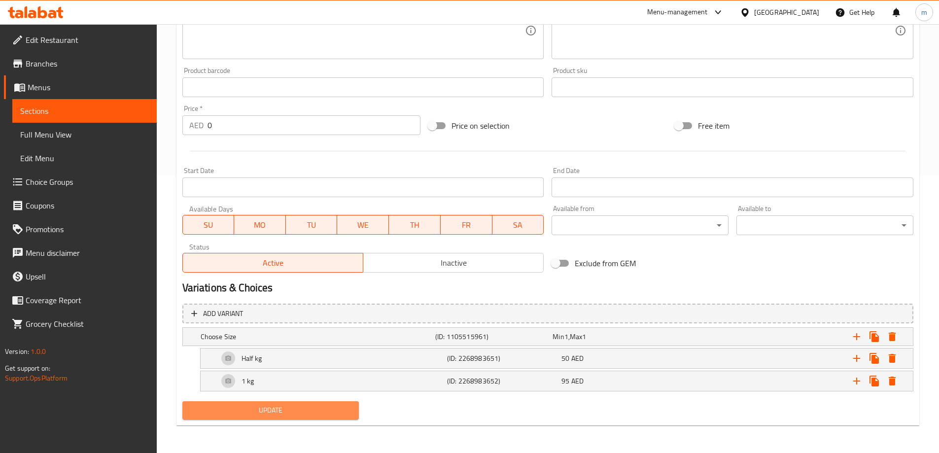
click at [311, 411] on span "Update" at bounding box center [270, 410] width 161 height 12
click at [309, 403] on button "Update" at bounding box center [270, 410] width 177 height 18
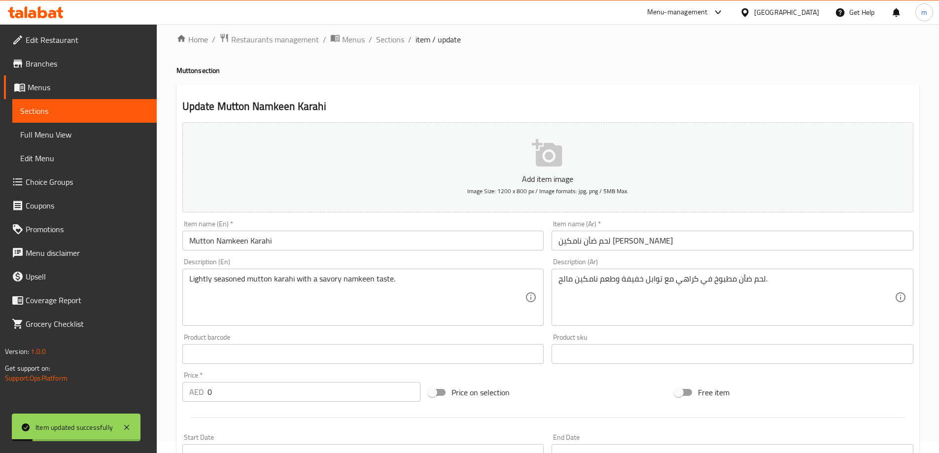
scroll to position [0, 0]
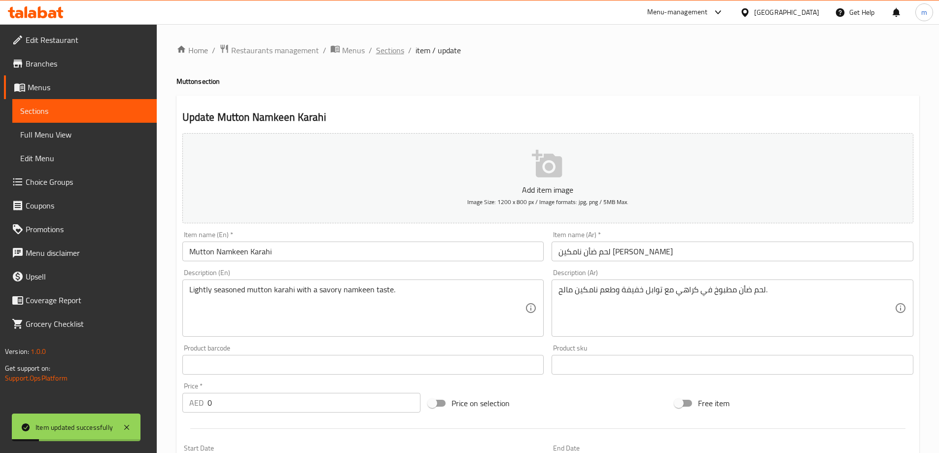
click at [395, 50] on span "Sections" at bounding box center [390, 50] width 28 height 12
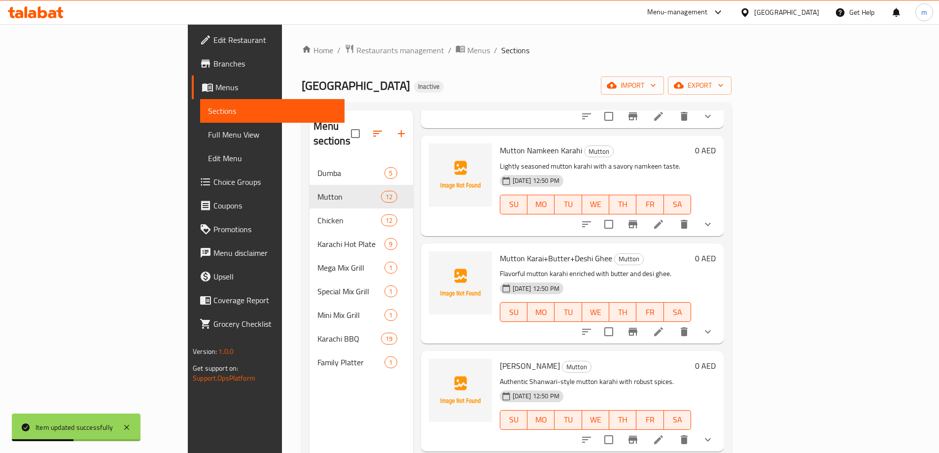
scroll to position [399, 0]
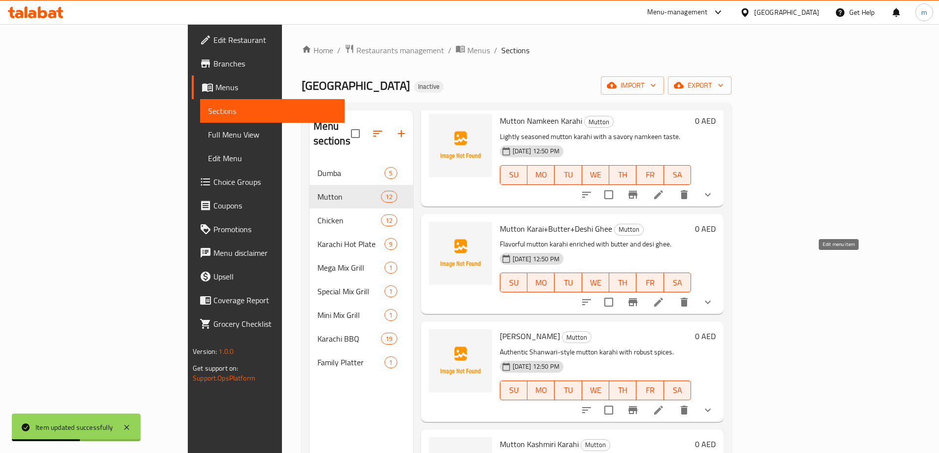
click at [663, 298] on icon at bounding box center [658, 302] width 9 height 9
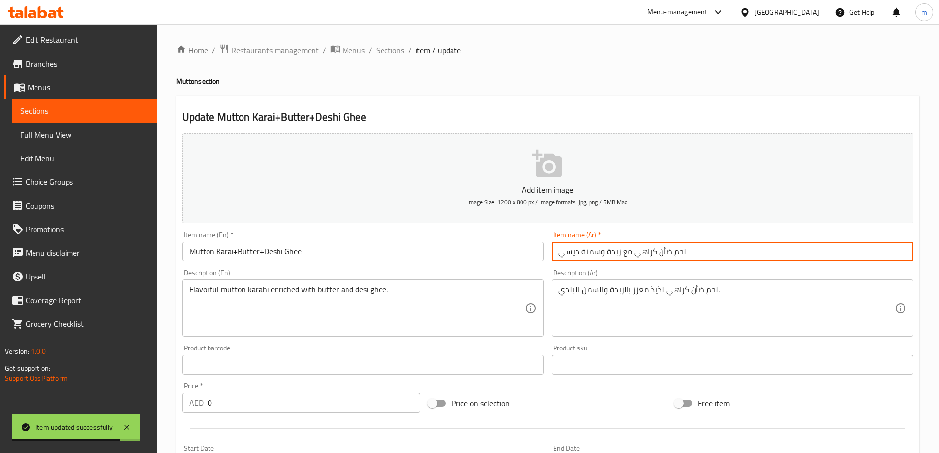
drag, startPoint x: 630, startPoint y: 252, endPoint x: 622, endPoint y: 252, distance: 7.4
click at [622, 252] on input "لحم ضأن كراهي مع زبدة وسمنة ديسي" at bounding box center [733, 252] width 362 height 20
click at [572, 253] on input "لحم ضأن كراهي+زبدة+سمنة ديسي" at bounding box center [733, 252] width 362 height 20
type input "لحم ضأن كراهي+زبدة+سمنة ديسي"
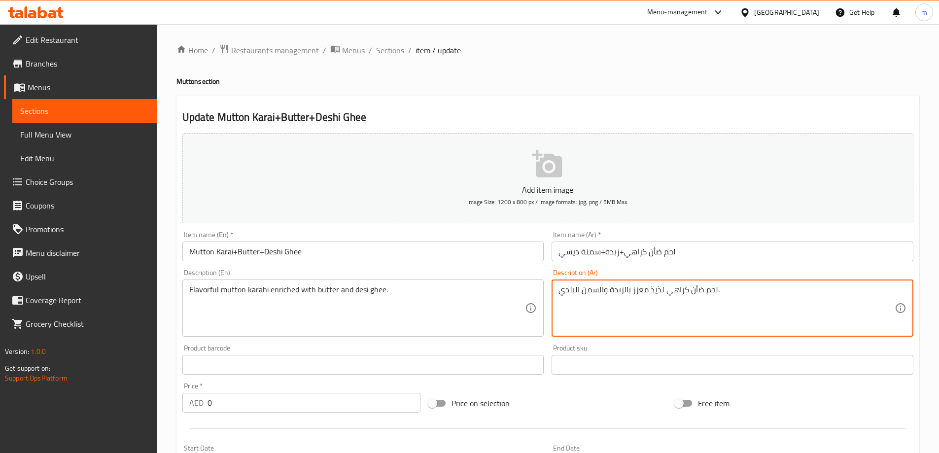
click at [567, 291] on textarea "لحم ضأن كراهي لذيذ معزز بالزبدة والسمن البلدي." at bounding box center [727, 308] width 336 height 47
paste textarea "يس"
click at [599, 290] on textarea "لحم ضأن كراهي لذيذ معزز بالزبدة والسمن ديسي." at bounding box center [727, 308] width 336 height 47
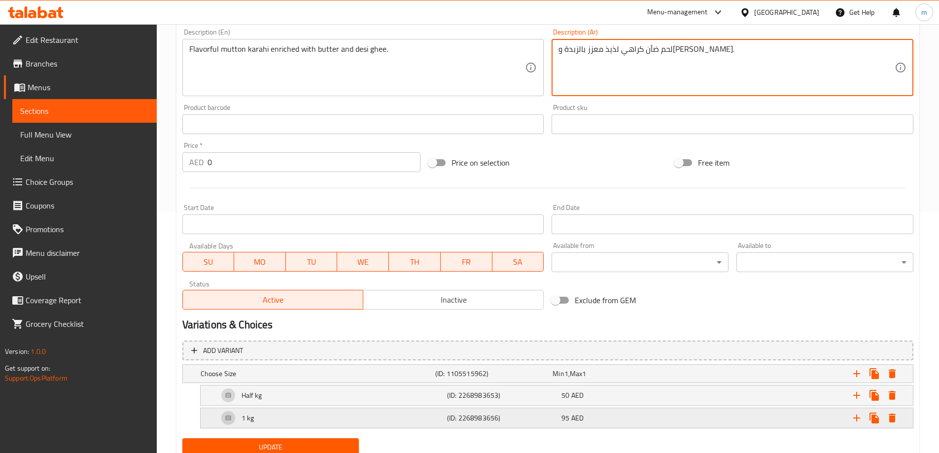
scroll to position [278, 0]
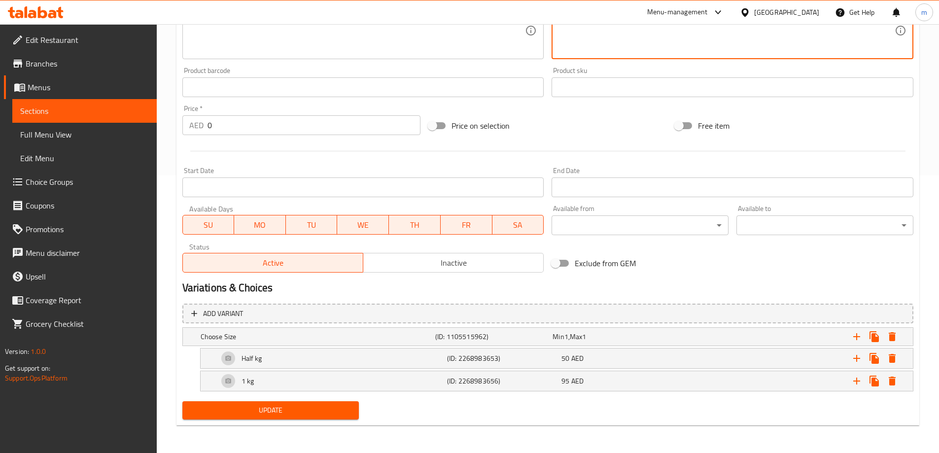
type textarea "لحم ضأن كراهي لذيذ معزز بالزبدة و[PERSON_NAME]."
click at [280, 397] on div "Add variant Choose Size (ID: 1105515962) Min 1 , Max 1 Name (En) Choose Size Na…" at bounding box center [547, 349] width 739 height 98
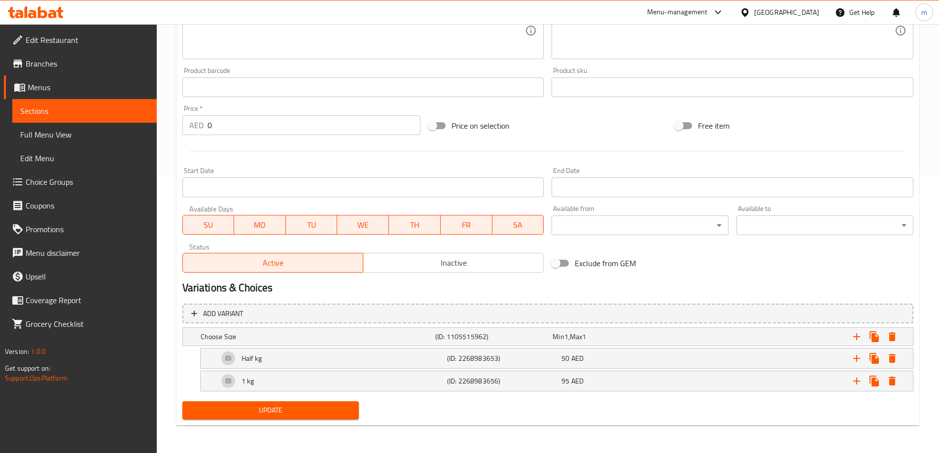
click at [279, 404] on span "Update" at bounding box center [270, 410] width 161 height 12
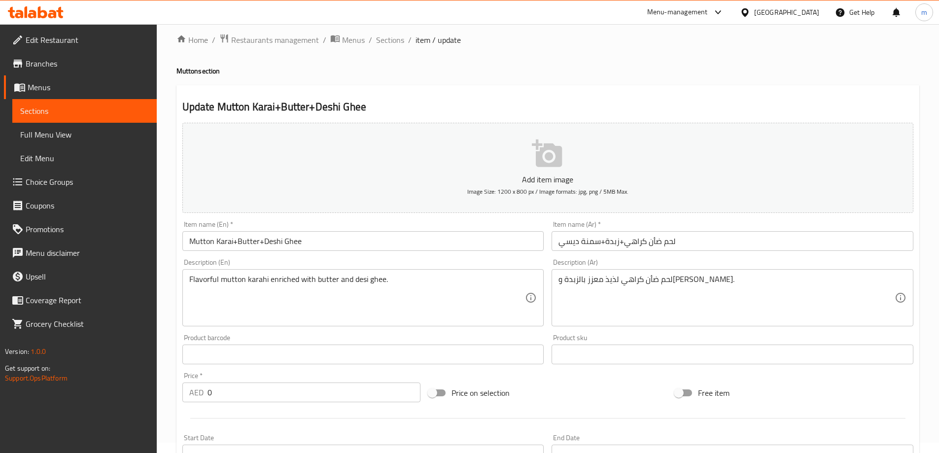
scroll to position [0, 0]
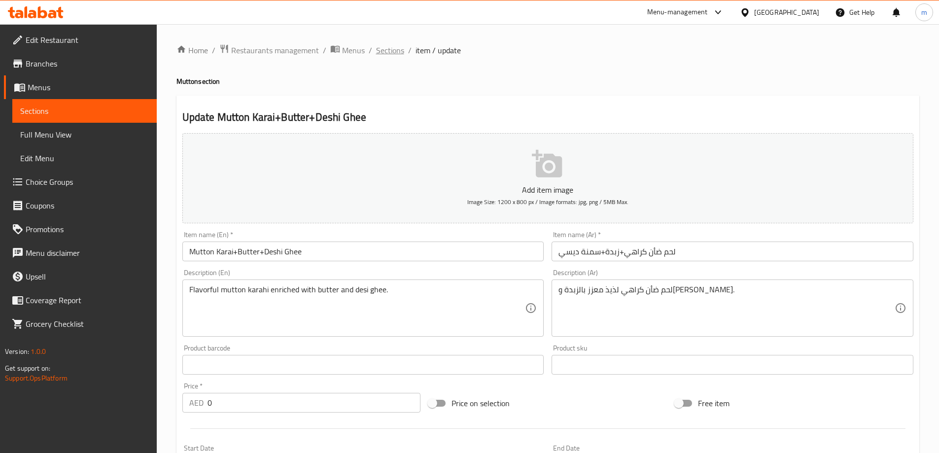
click at [385, 48] on span "Sections" at bounding box center [390, 50] width 28 height 12
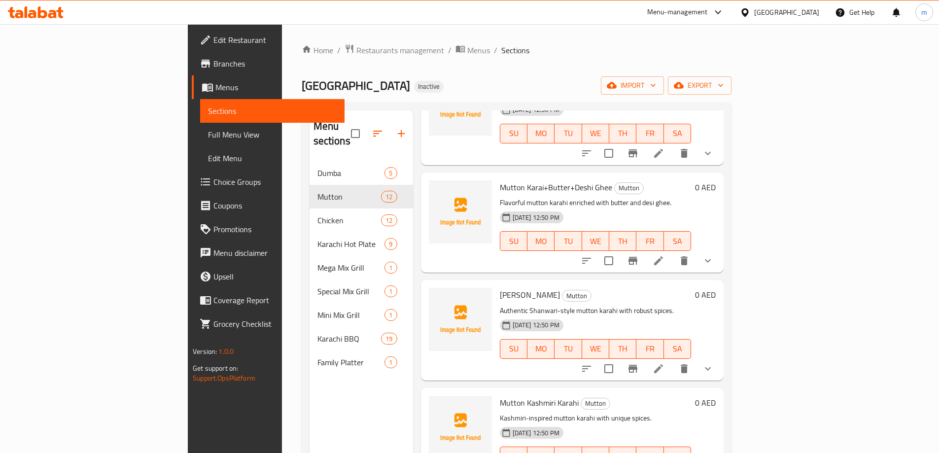
scroll to position [497, 0]
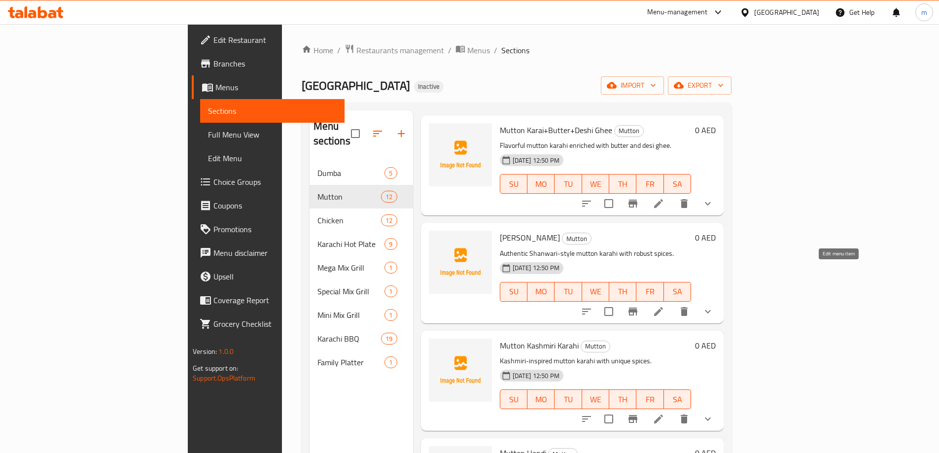
click at [663, 307] on icon at bounding box center [658, 311] width 9 height 9
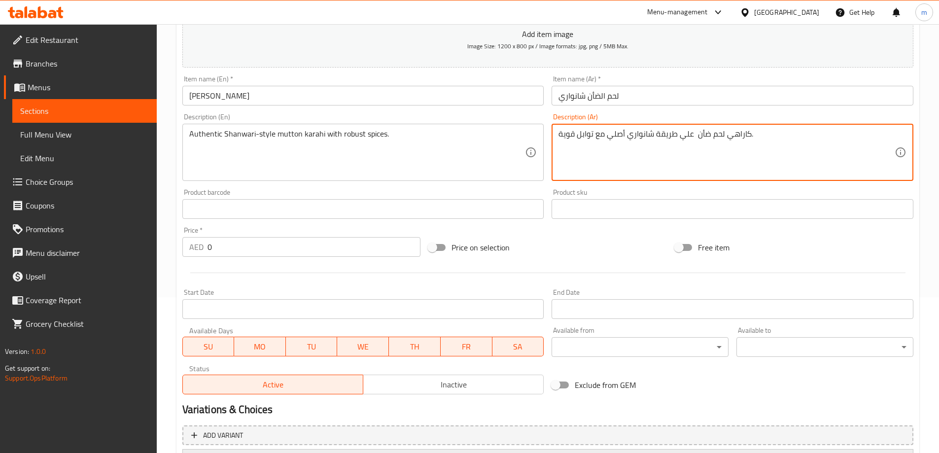
scroll to position [247, 0]
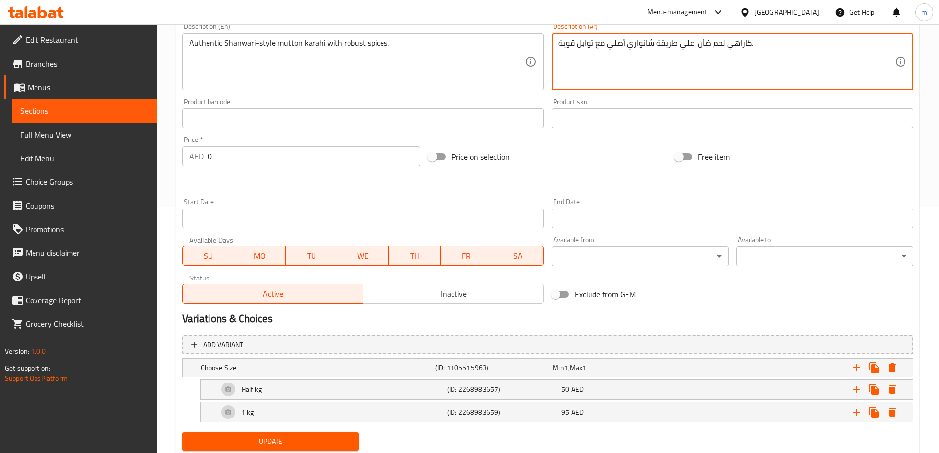
click at [308, 434] on button "Update" at bounding box center [270, 441] width 177 height 18
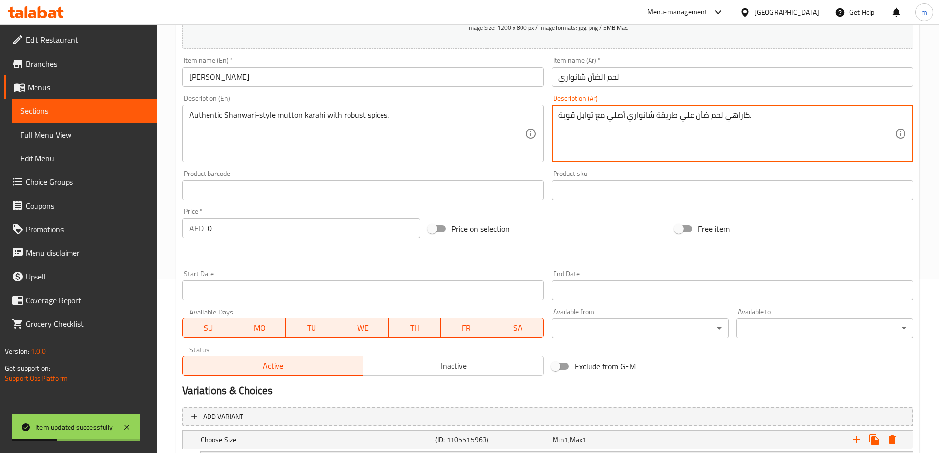
scroll to position [278, 0]
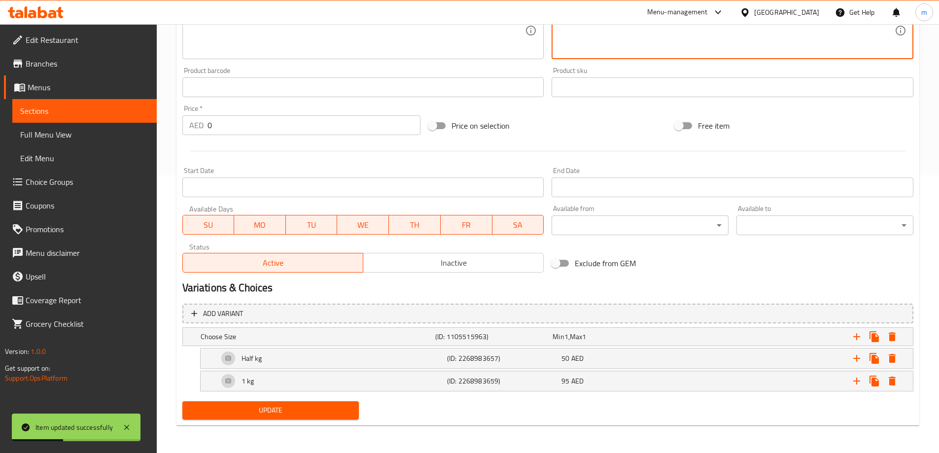
type textarea "كاراهي لحم ضأن علي طريقة شانواري أصلي مع توابل قوية."
click at [315, 410] on span "Update" at bounding box center [270, 410] width 161 height 12
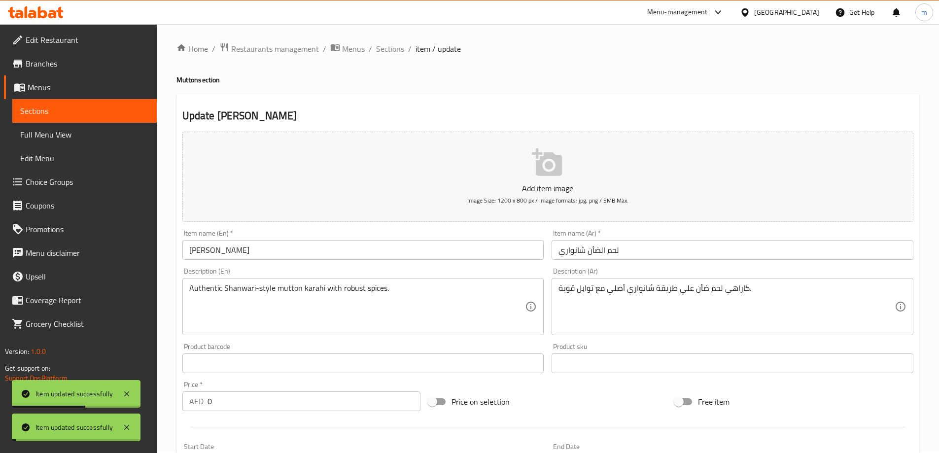
scroll to position [0, 0]
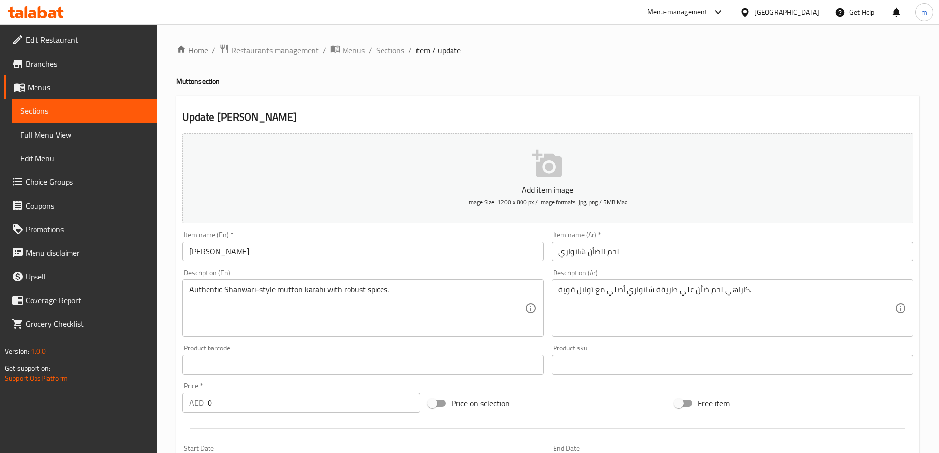
click at [376, 55] on span "Sections" at bounding box center [390, 50] width 28 height 12
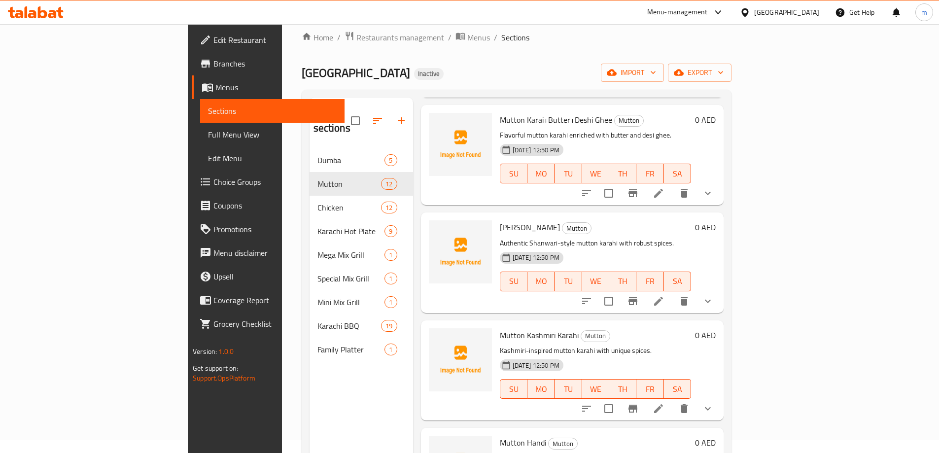
scroll to position [542, 0]
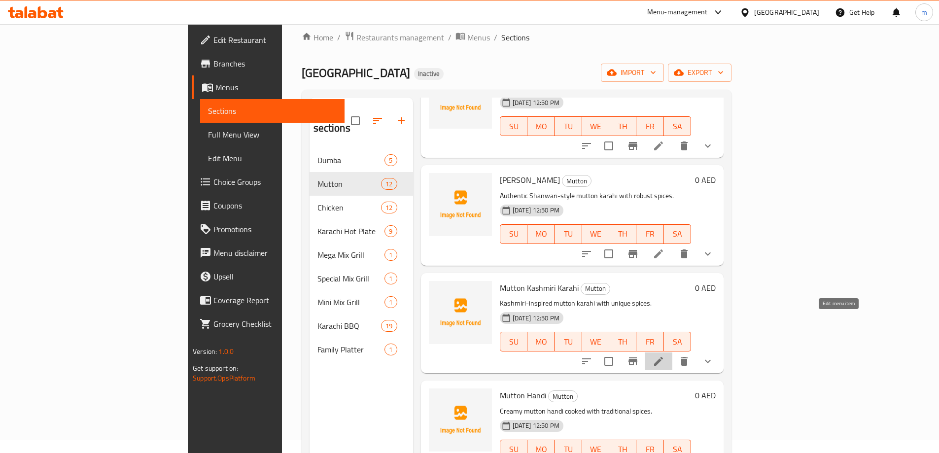
click at [665, 355] on icon at bounding box center [659, 361] width 12 height 12
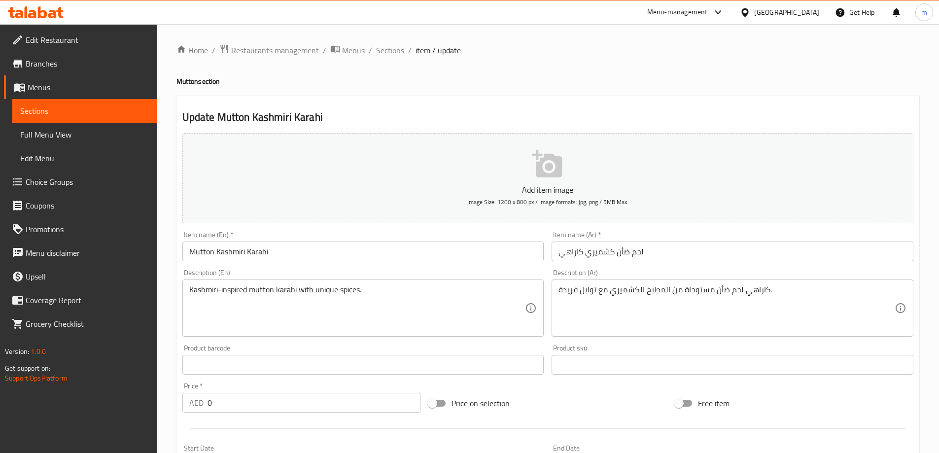
click at [649, 291] on textarea "كاراهي لحم ضأن مستوحاة من المطبخ الكشميري مع توابل فريدة." at bounding box center [727, 308] width 336 height 47
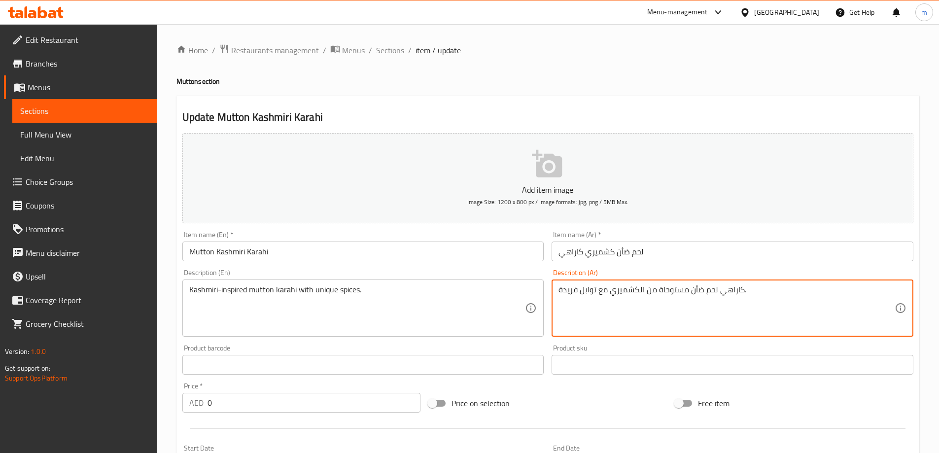
click at [638, 290] on textarea "كاراهي لحم ضأن مستوحاة من الكشميري مع توابل فريدة." at bounding box center [727, 308] width 336 height 47
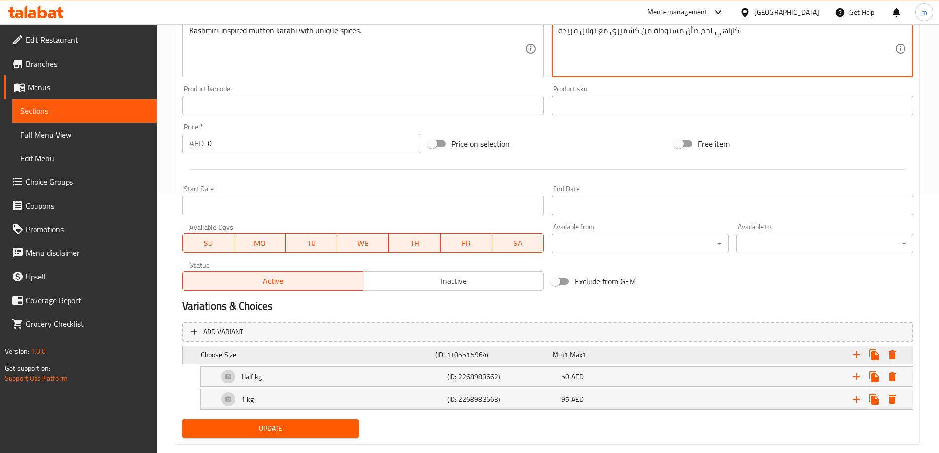
scroll to position [278, 0]
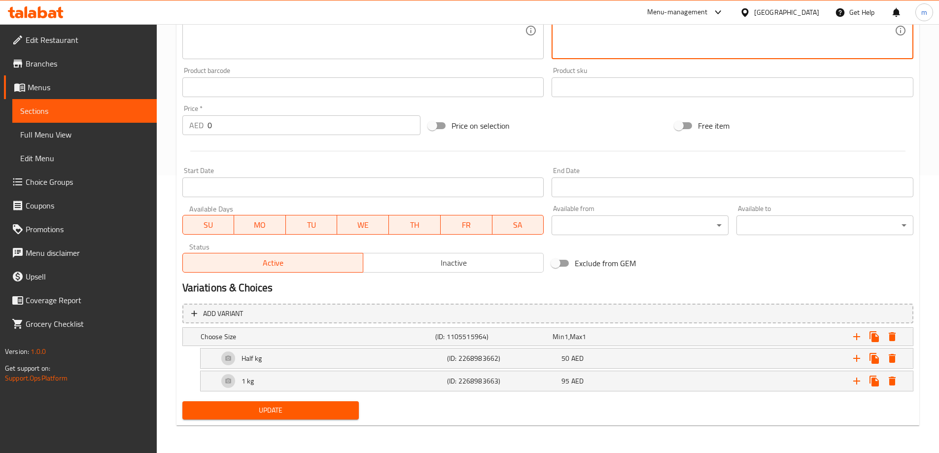
type textarea "كاراهي لحم ضأن مستوحاة من كشميري مع توابل فريدة."
click at [304, 403] on button "Update" at bounding box center [270, 410] width 177 height 18
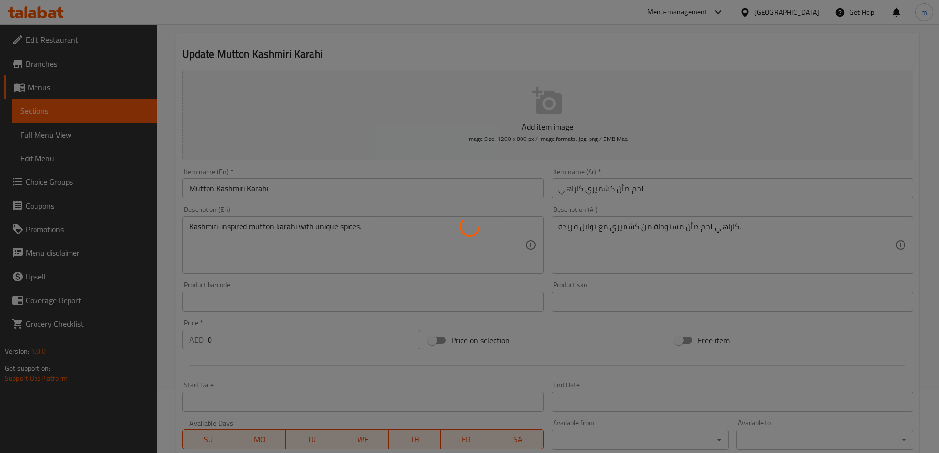
scroll to position [0, 0]
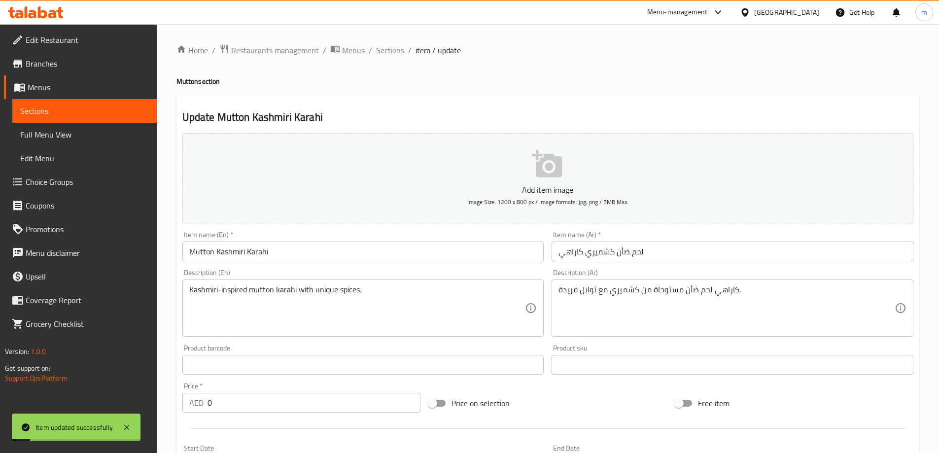
click at [376, 51] on span "Sections" at bounding box center [390, 50] width 28 height 12
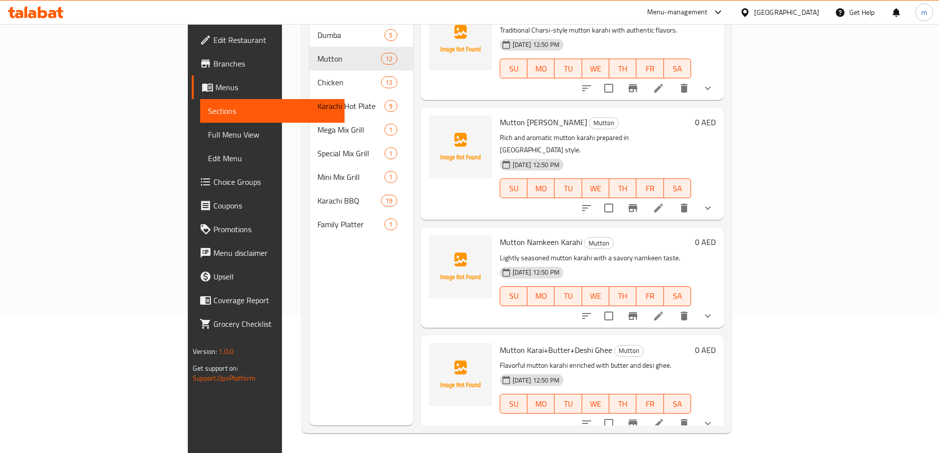
scroll to position [148, 0]
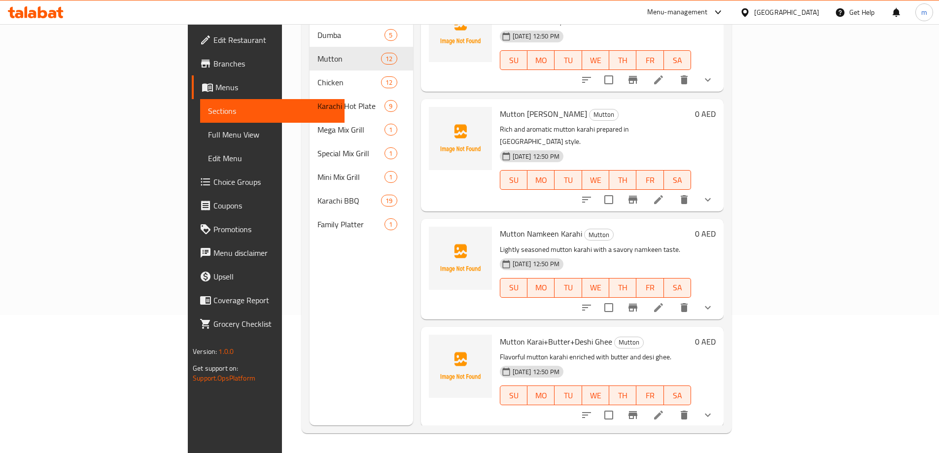
click at [665, 302] on icon at bounding box center [659, 308] width 12 height 12
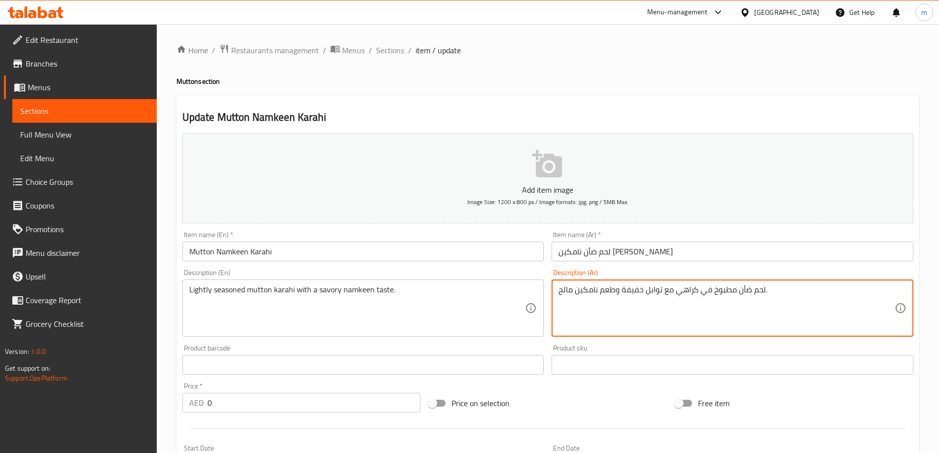
drag, startPoint x: 735, startPoint y: 289, endPoint x: 698, endPoint y: 289, distance: 37.0
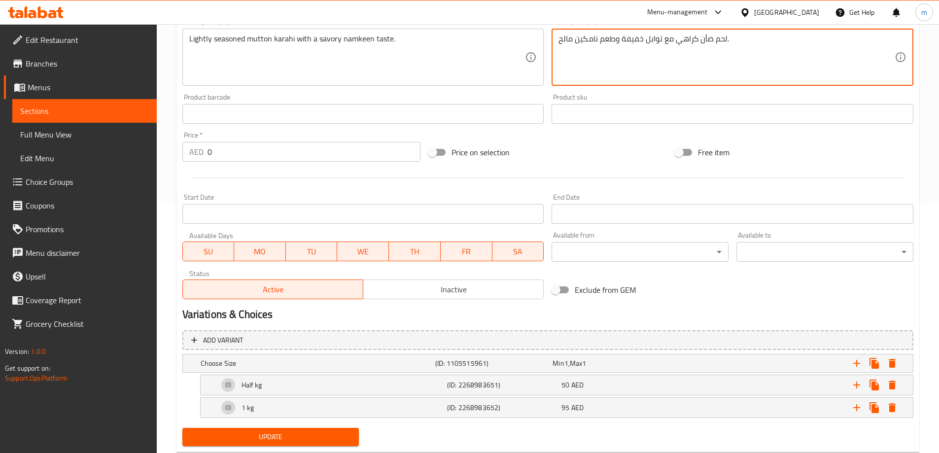
scroll to position [278, 0]
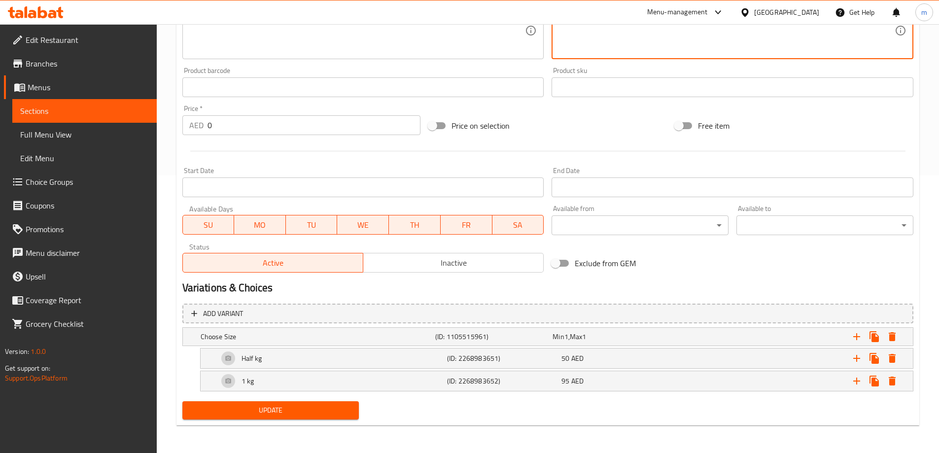
type textarea "لحم ضأن كراهي مع توابل خفيفة وطعم نامكين مالح."
click at [245, 406] on span "Update" at bounding box center [270, 410] width 161 height 12
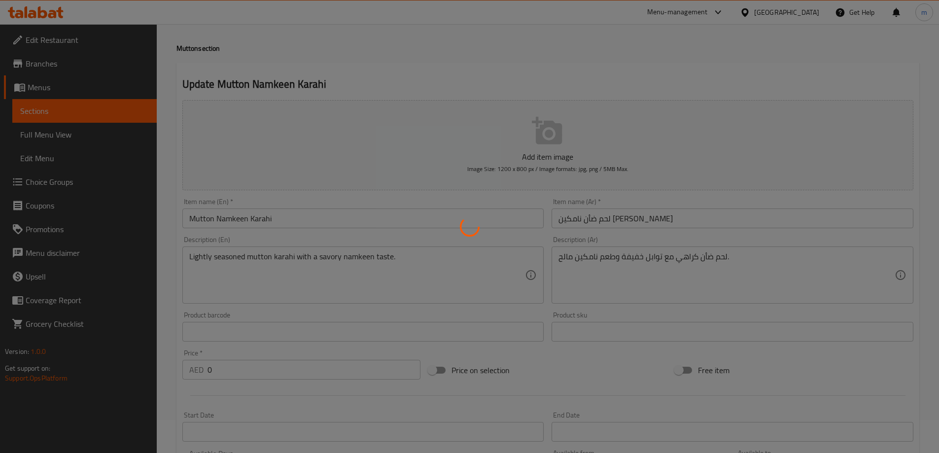
scroll to position [0, 0]
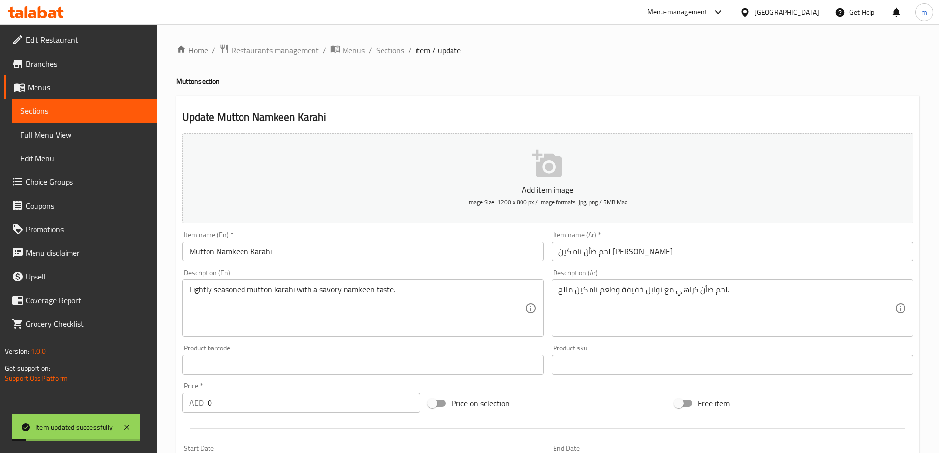
click at [378, 48] on span "Sections" at bounding box center [390, 50] width 28 height 12
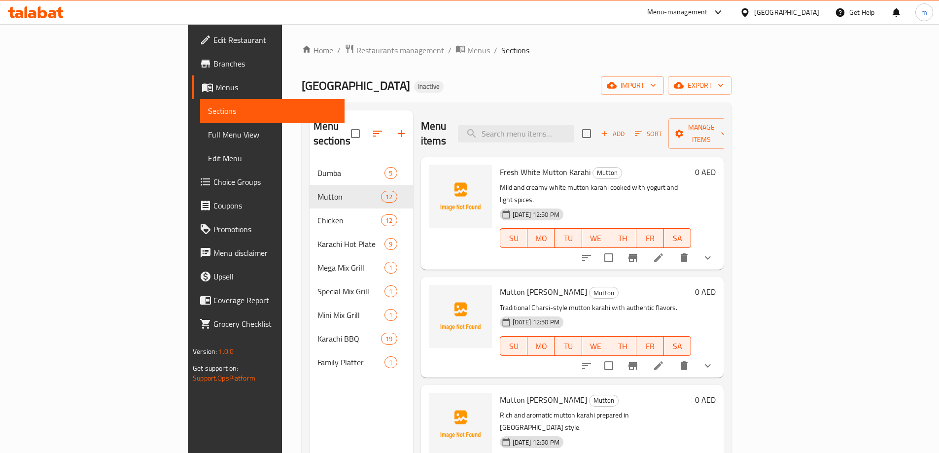
click at [642, 99] on div "Home / Restaurants management / Menus / Sections Karachi Palace Restaurant Inac…" at bounding box center [517, 308] width 430 height 528
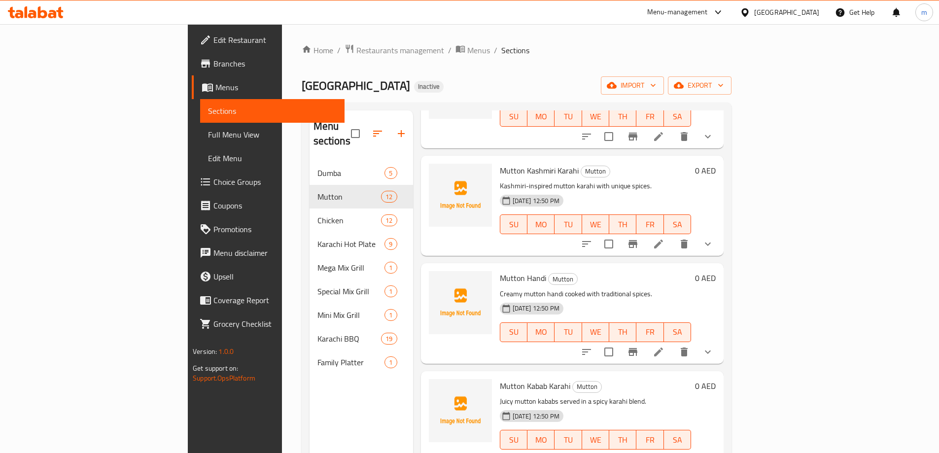
scroll to position [722, 0]
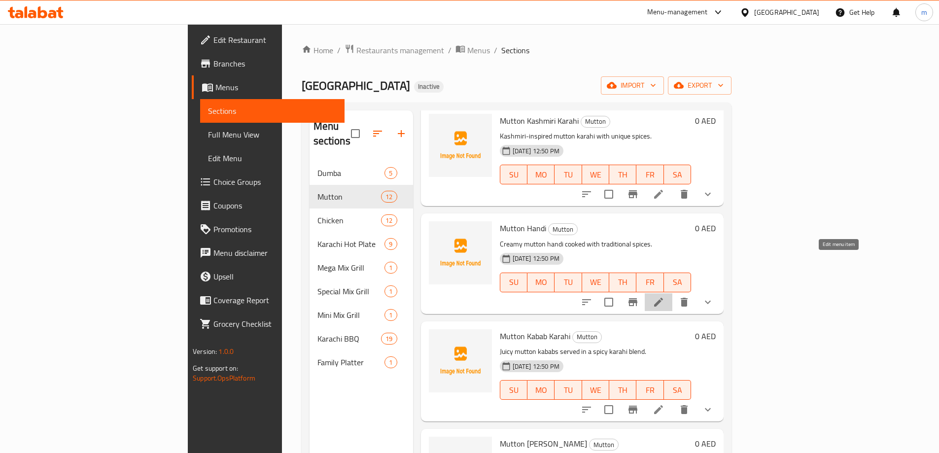
click at [665, 296] on icon at bounding box center [659, 302] width 12 height 12
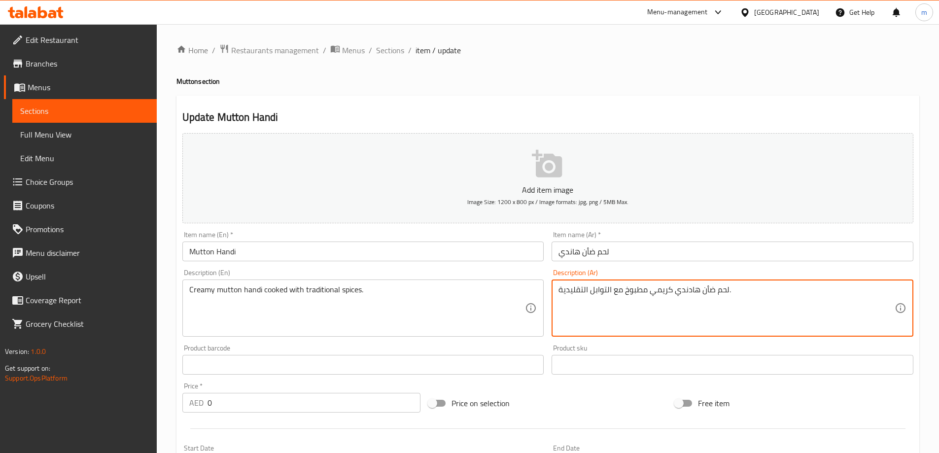
click at [686, 293] on textarea "لحم ضأن هادندي كريمي مطبوخ مع التوابل التقليدية." at bounding box center [727, 308] width 336 height 47
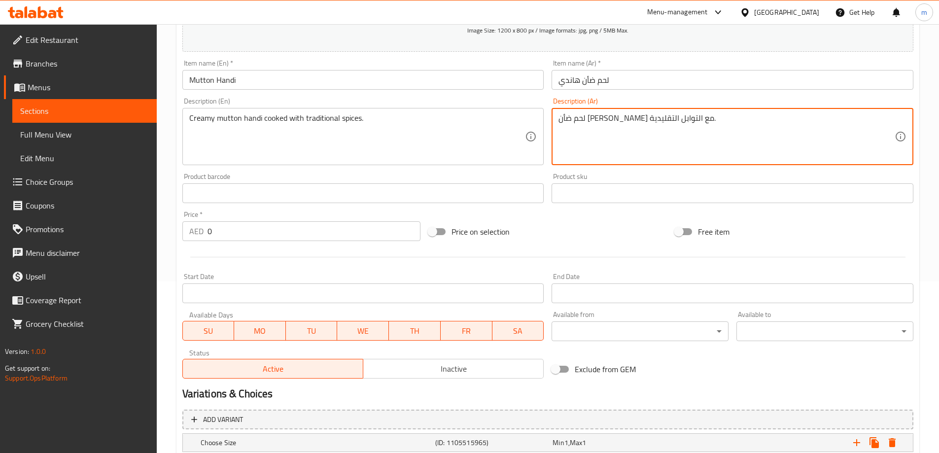
scroll to position [247, 0]
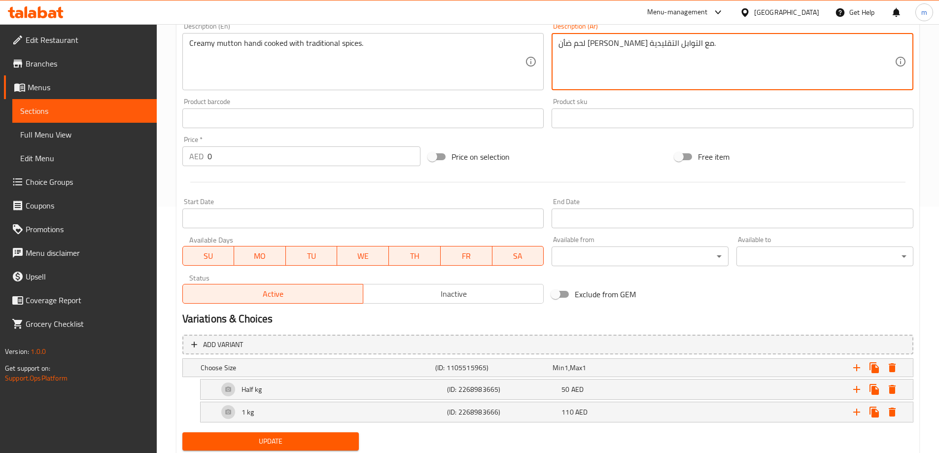
type textarea "لحم ضأن [PERSON_NAME] مع التوابل التقليدية."
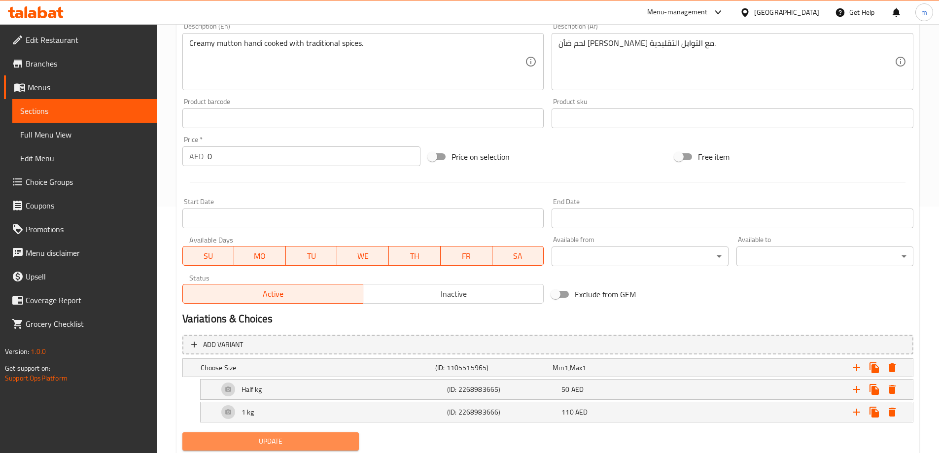
click at [258, 433] on button "Update" at bounding box center [270, 441] width 177 height 18
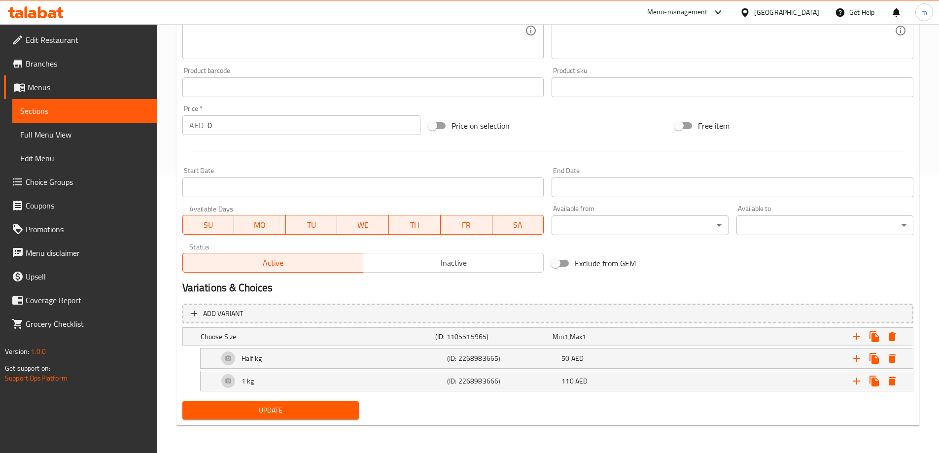
click at [316, 409] on span "Update" at bounding box center [270, 410] width 161 height 12
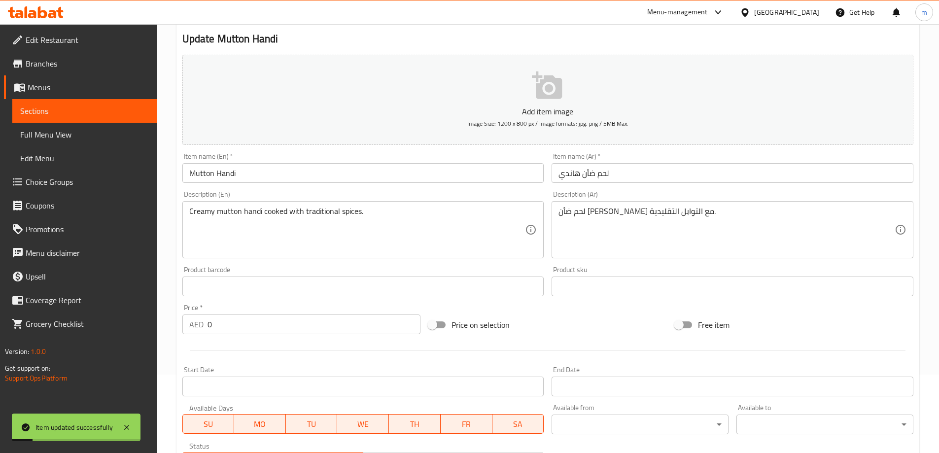
scroll to position [0, 0]
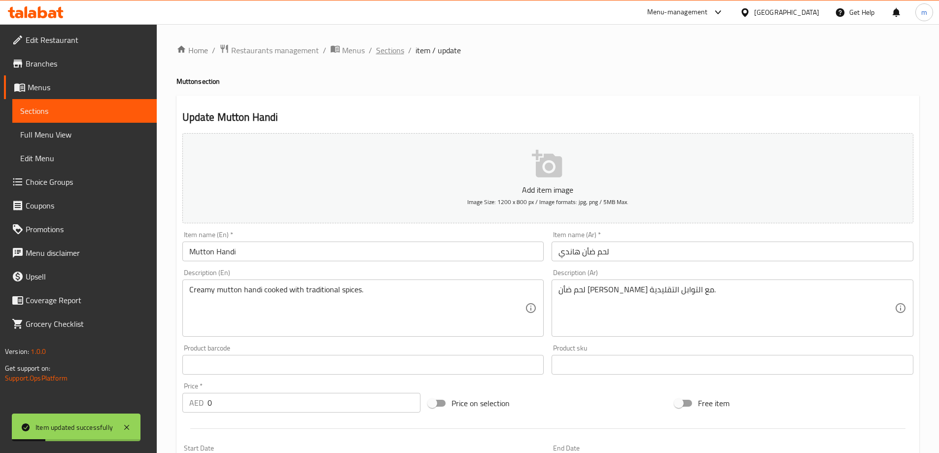
click at [384, 51] on span "Sections" at bounding box center [390, 50] width 28 height 12
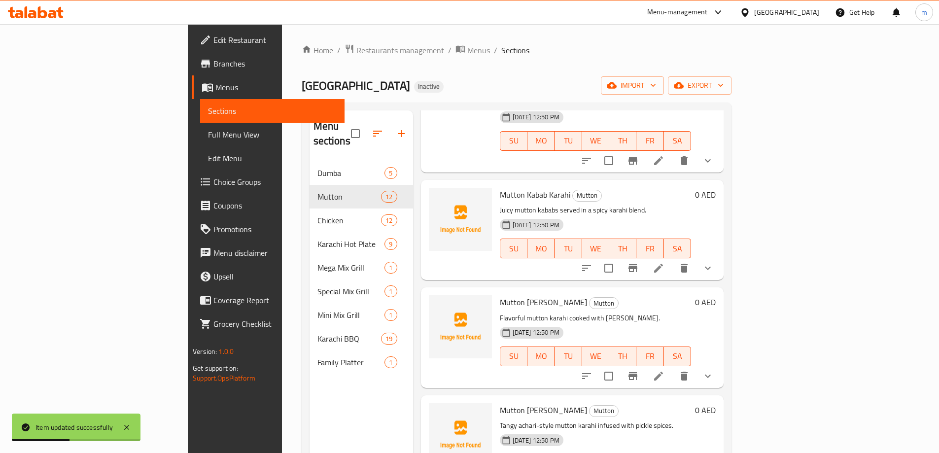
scroll to position [138, 0]
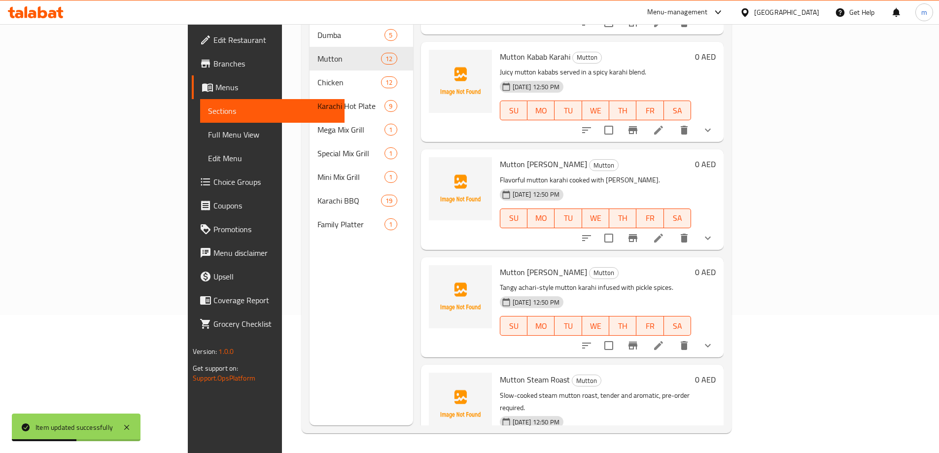
click at [665, 340] on icon at bounding box center [659, 346] width 12 height 12
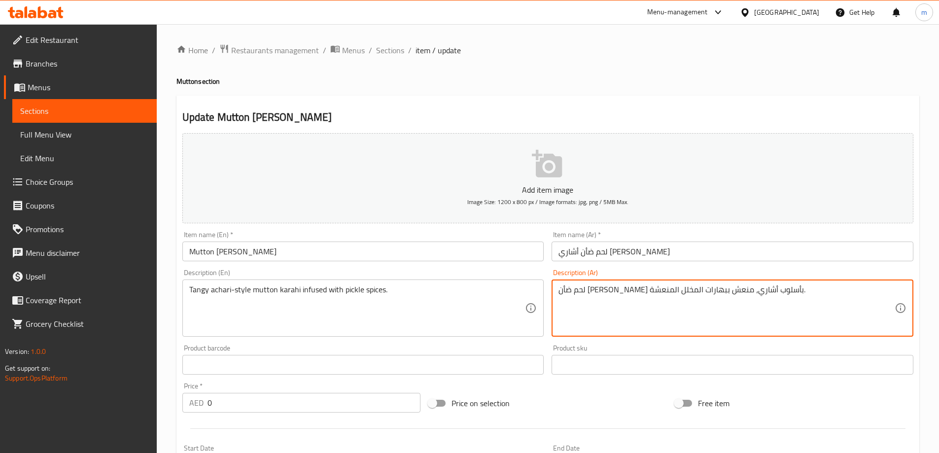
click at [705, 291] on textarea "لحم ضأن كراهي بأسلوب أشاري، منعش ببهارات المخلل المنعشة." at bounding box center [727, 308] width 336 height 47
click at [636, 289] on textarea "لحم ضأن كراهي علي طريقة أشاري المنعشة منقوع ببهارات المخلل المنعشة." at bounding box center [727, 308] width 336 height 47
click at [573, 290] on textarea "لحم ضأن كراهي علي طريقة أشاري المنعشة منقوع مع بهارات المخلل المنعشة." at bounding box center [727, 308] width 336 height 47
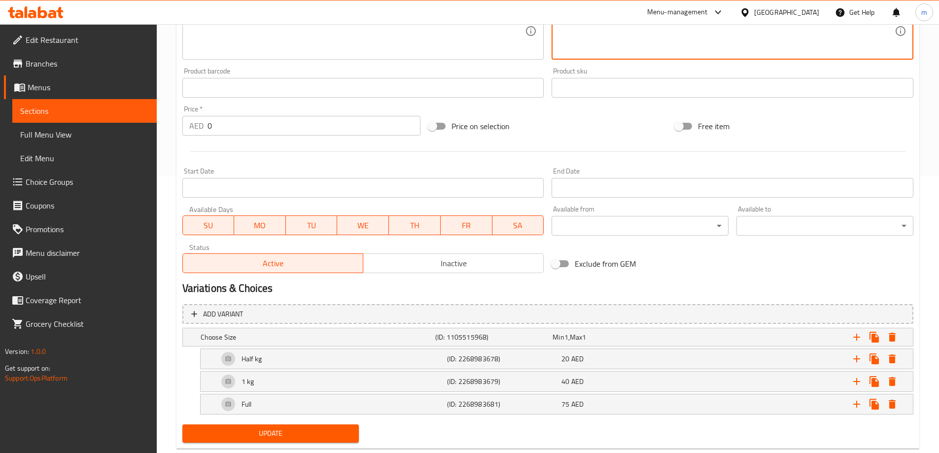
scroll to position [300, 0]
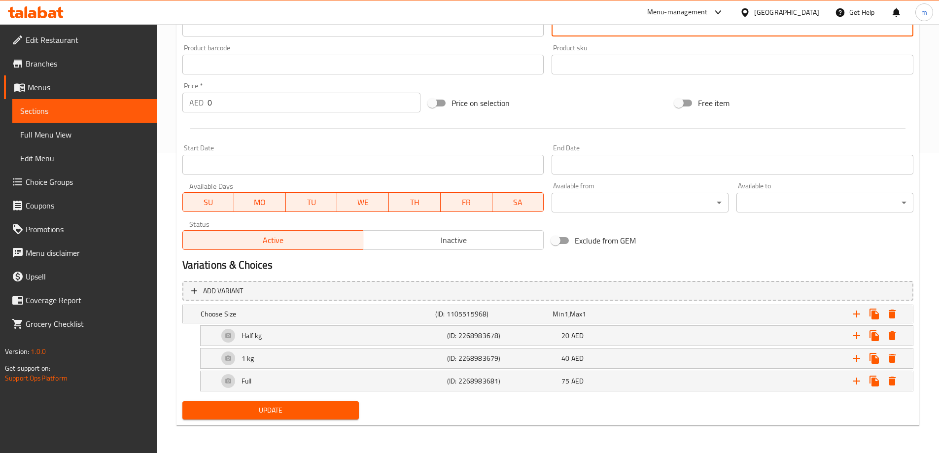
type textarea "لحم ضأن كراهي علي طريقة أشاري المنعشة منقوع مع بهارات المخلل."
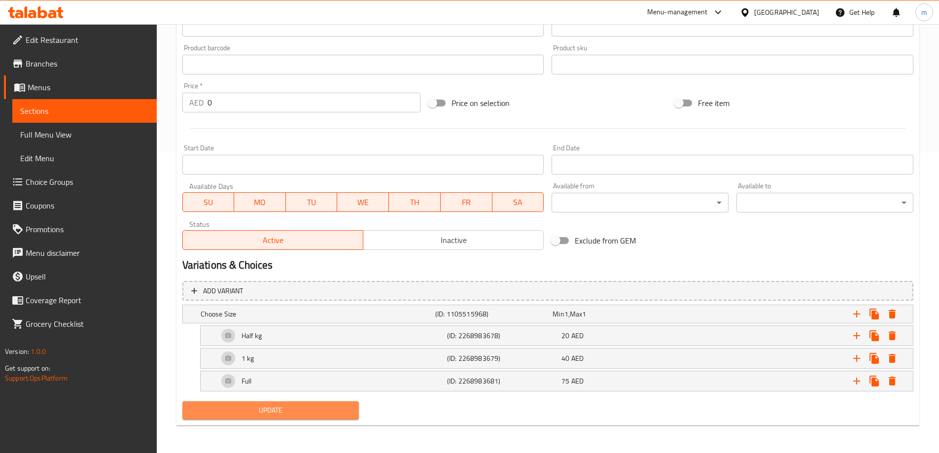
click at [273, 409] on span "Update" at bounding box center [270, 410] width 161 height 12
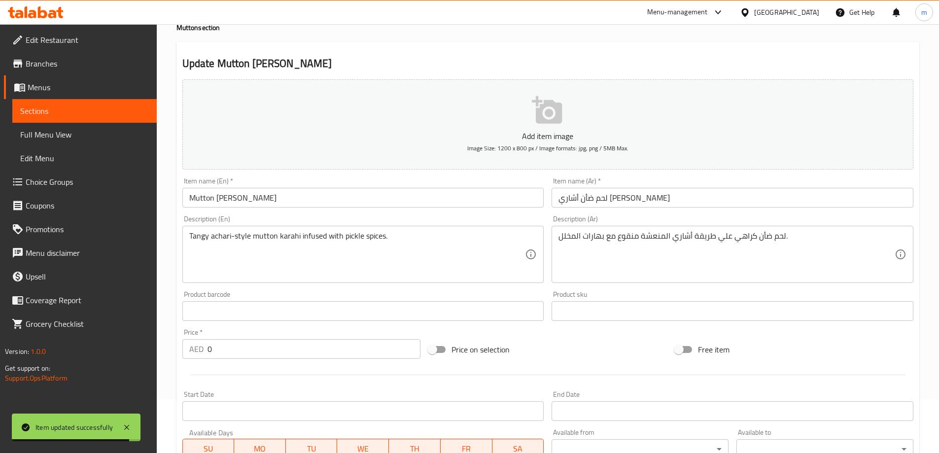
scroll to position [0, 0]
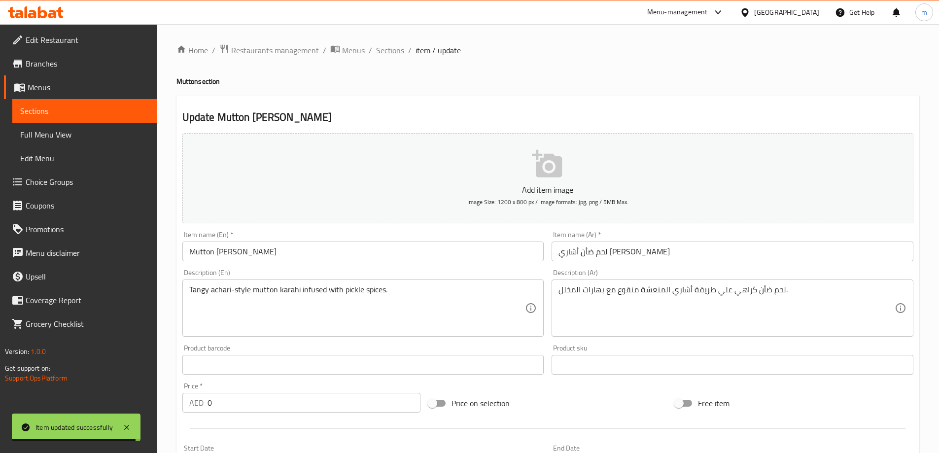
click at [392, 49] on span "Sections" at bounding box center [390, 50] width 28 height 12
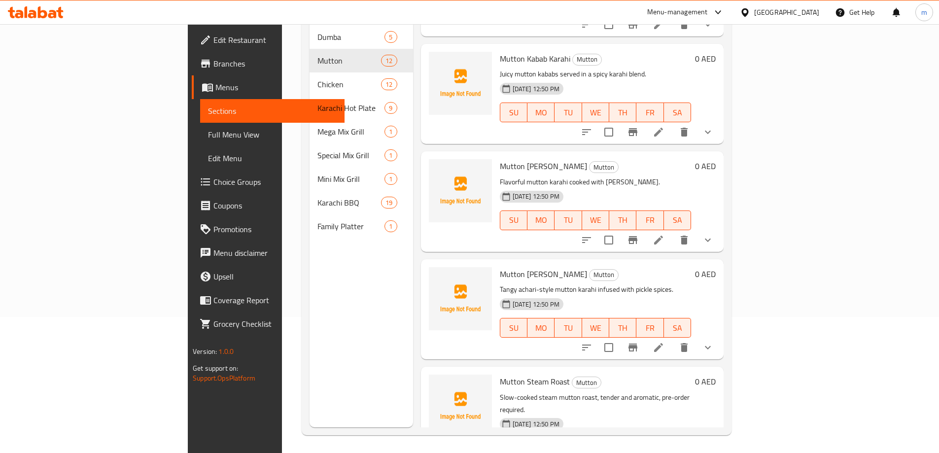
scroll to position [138, 0]
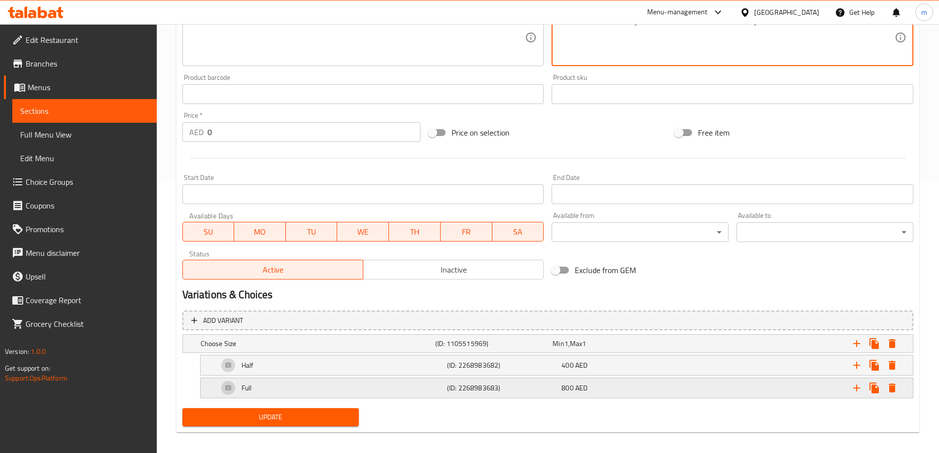
scroll to position [278, 0]
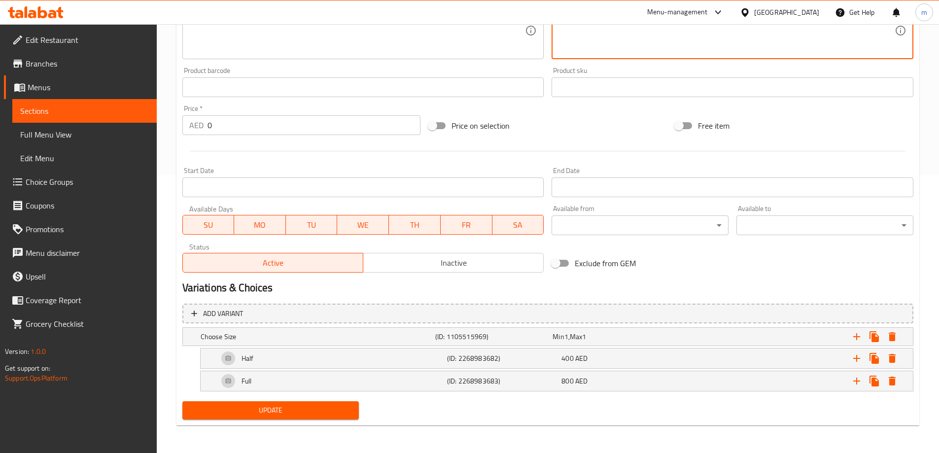
type textarea "لحم ضأن مشوي مطهو ببطء على البخار، تندر وعطري، يتطلب الطلب المسبق."
click at [295, 406] on span "Update" at bounding box center [270, 410] width 161 height 12
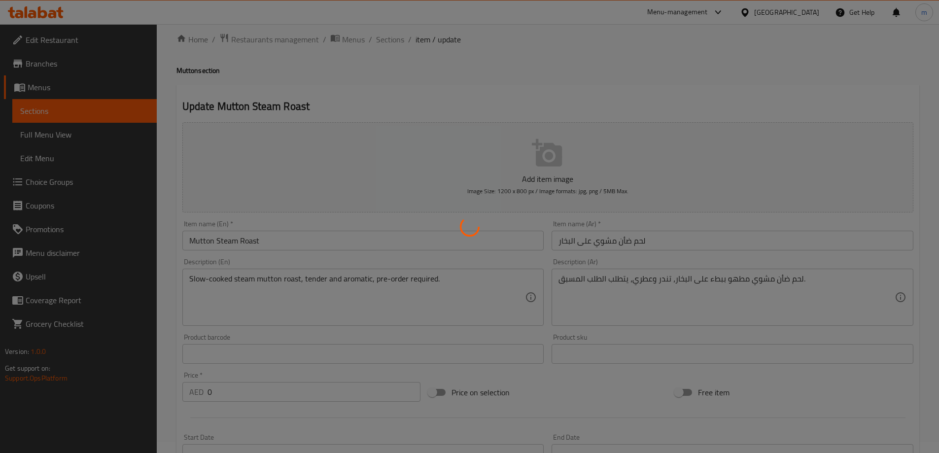
scroll to position [0, 0]
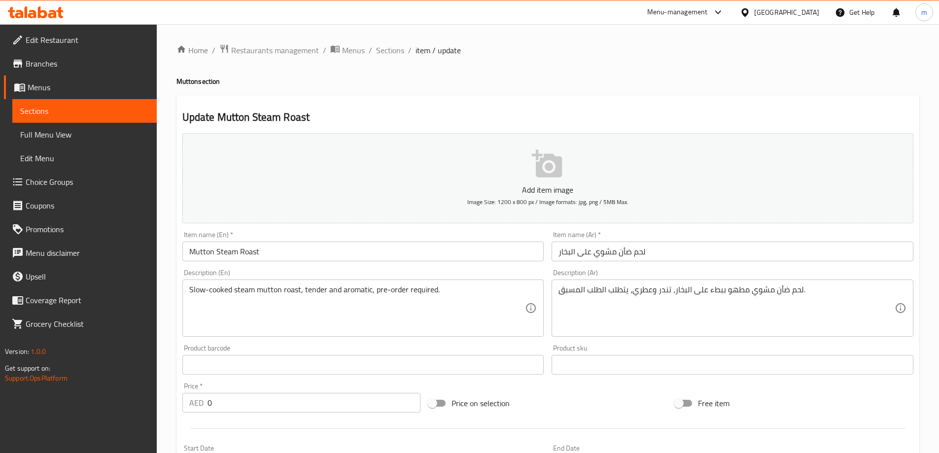
click at [272, 254] on input "Mutton Steam Roast" at bounding box center [363, 252] width 362 height 20
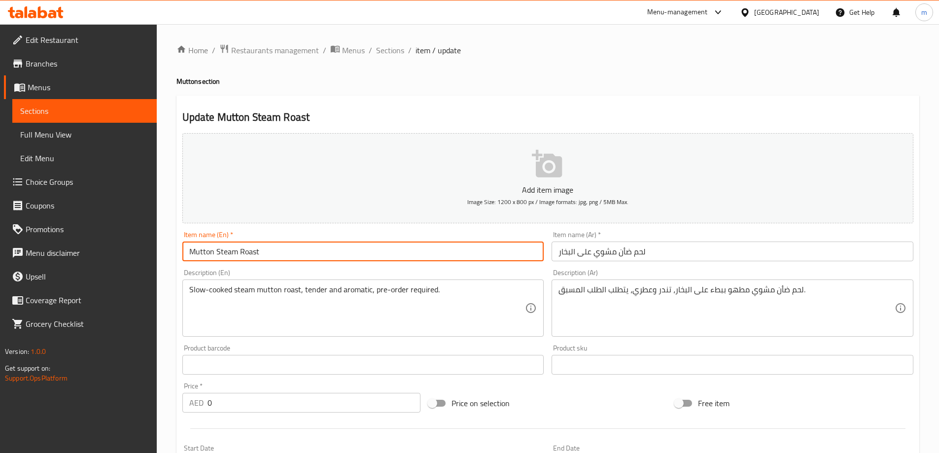
click at [272, 254] on input "Mutton Steam Roast" at bounding box center [363, 252] width 362 height 20
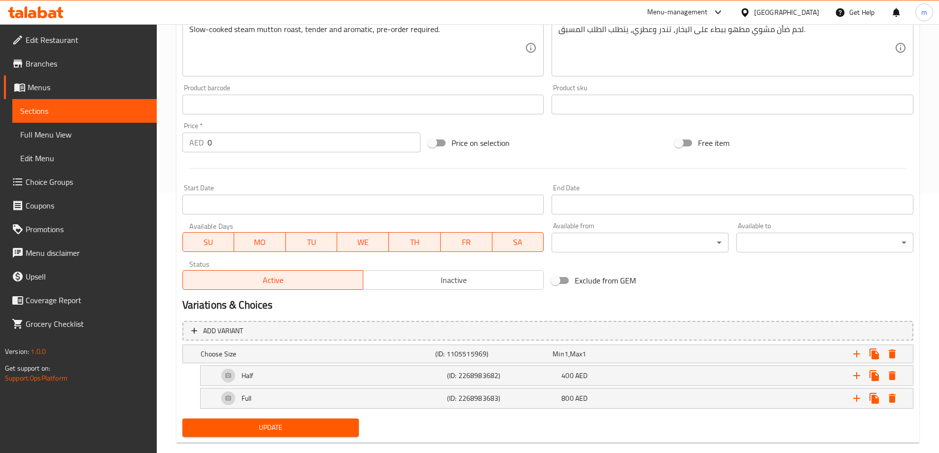
scroll to position [278, 0]
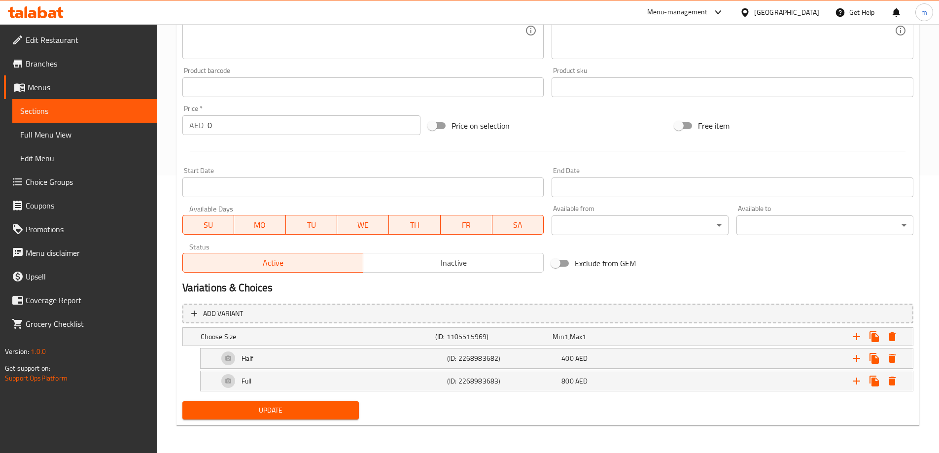
click at [279, 415] on span "Update" at bounding box center [270, 410] width 161 height 12
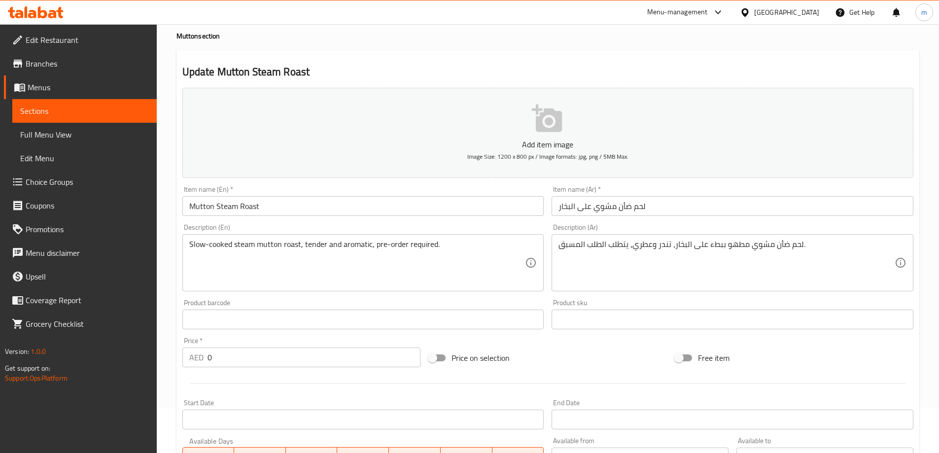
scroll to position [0, 0]
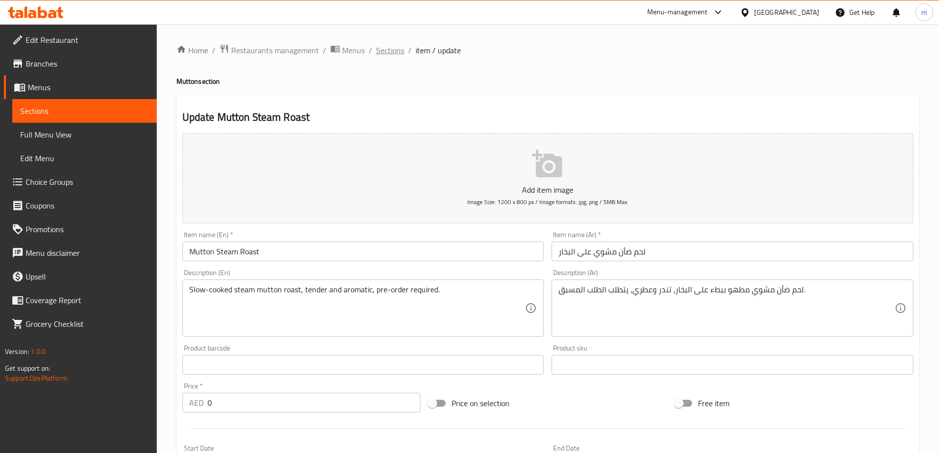
click at [385, 46] on span "Sections" at bounding box center [390, 50] width 28 height 12
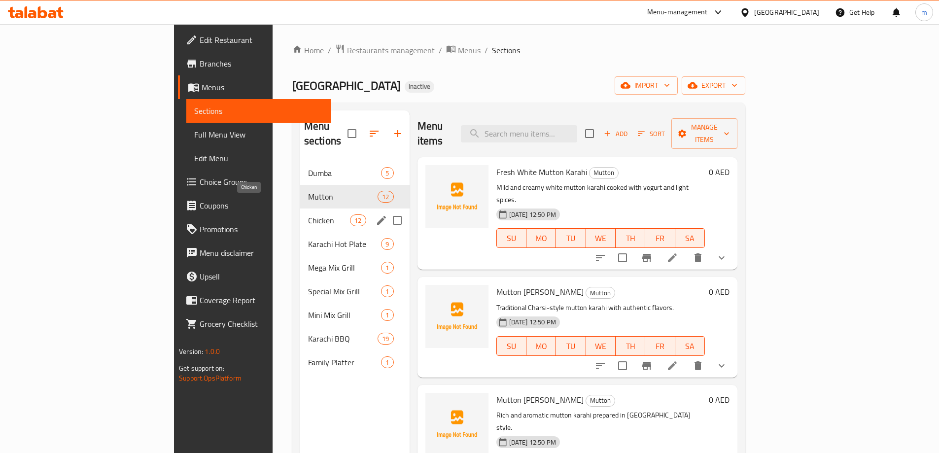
click at [308, 214] on span "Chicken" at bounding box center [329, 220] width 42 height 12
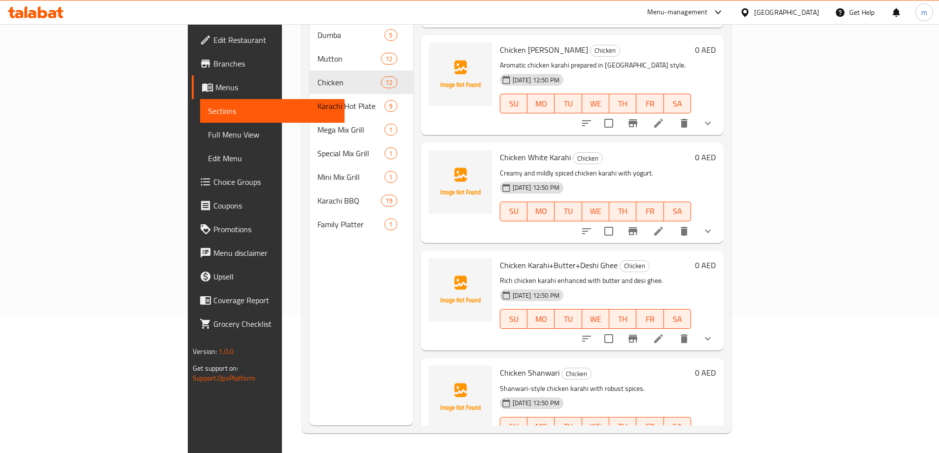
scroll to position [197, 0]
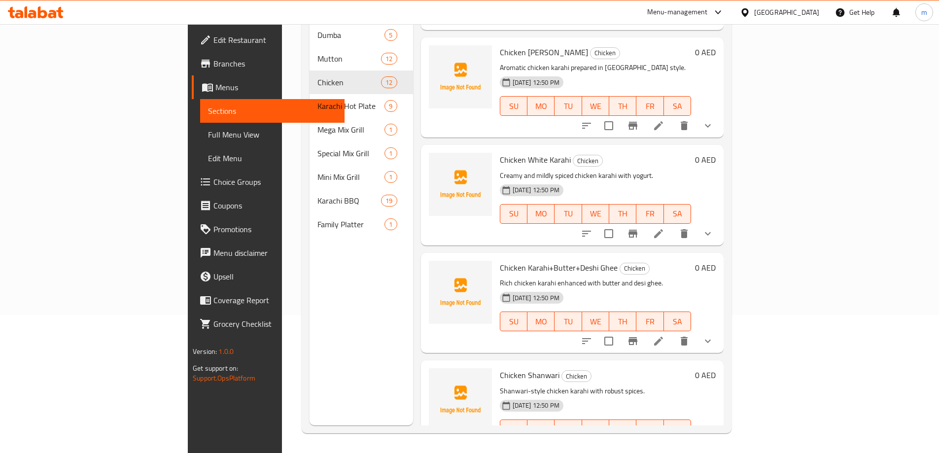
click at [672, 225] on li at bounding box center [659, 234] width 28 height 18
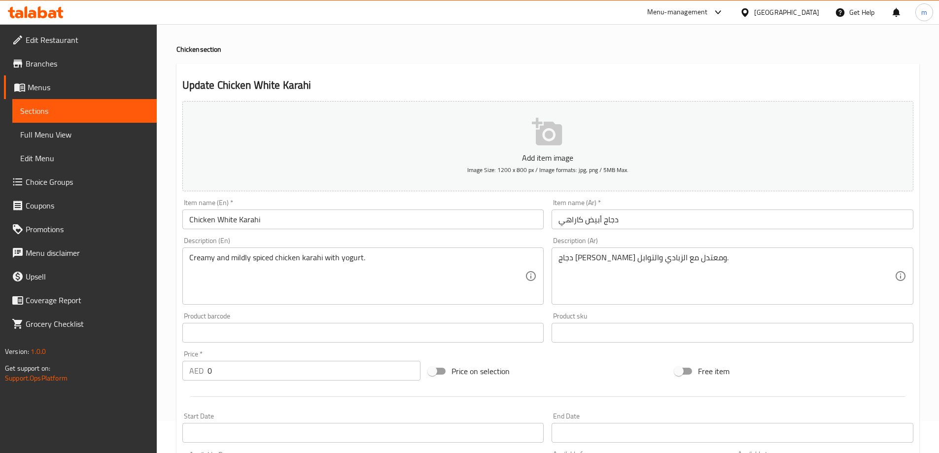
scroll to position [49, 0]
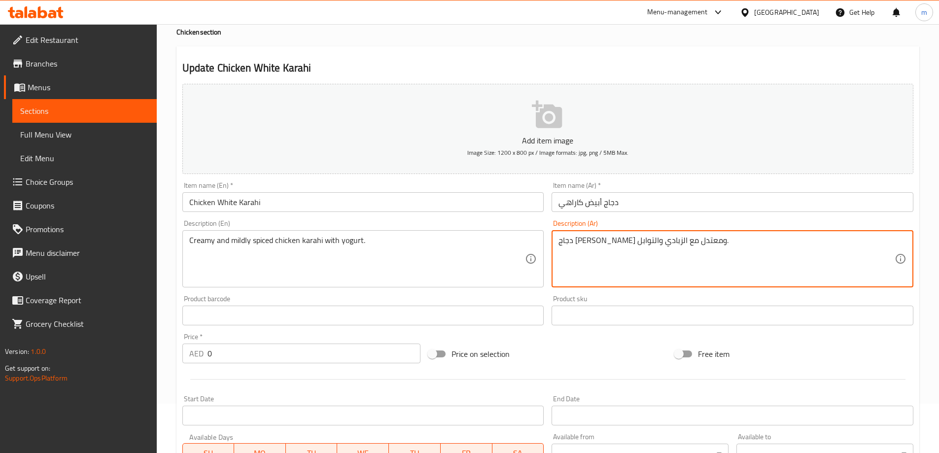
click at [642, 241] on textarea "دجاج كراهي كريمي ومعتدل مع الزبادي والتوابل." at bounding box center [727, 259] width 336 height 47
paste textarea "تبل بشكل خفيف"
click at [680, 240] on textarea "دجاج كراهي كريمي متبل بشكل خفيف مع الزبادي والتوابل." at bounding box center [727, 259] width 336 height 47
click at [697, 240] on textarea "دجاج كراهي كريمي متبل بشكل خفيف مع الزبادي والتوابل." at bounding box center [727, 259] width 336 height 47
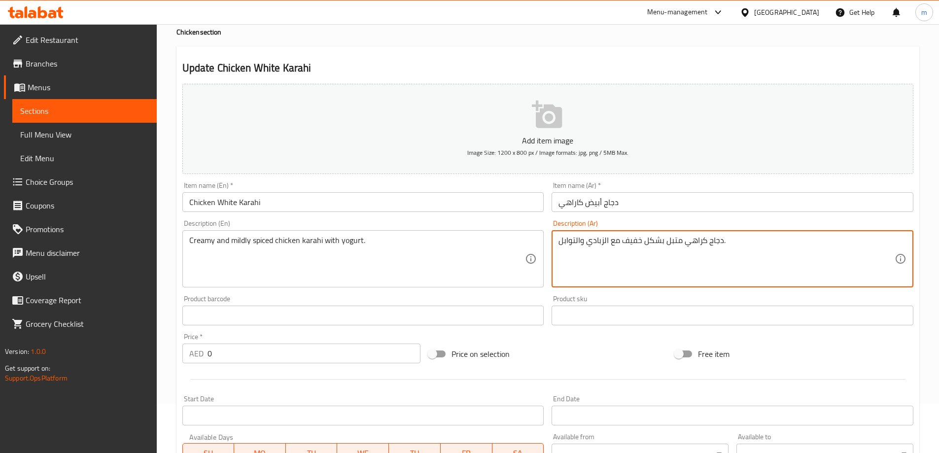
click at [636, 241] on textarea "دجاج كراهي متبل بشكل خفيف مع الزبادي والتوابل." at bounding box center [727, 259] width 336 height 47
paste textarea "ريمي"
click at [681, 242] on textarea "دجاج كراهي متبل بشكل معتدل و كريمي مع الزبادي والتوابل." at bounding box center [727, 259] width 336 height 47
click at [683, 244] on textarea "دجاج كراهي متبل بشكل معتدل و كريمي مع الزبادي والتوابل." at bounding box center [727, 259] width 336 height 47
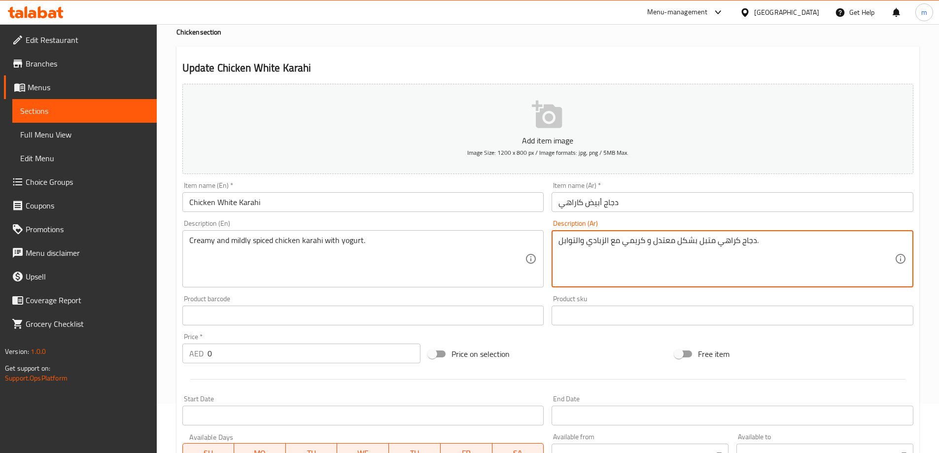
click at [683, 244] on textarea "دجاج كراهي متبل بشكل معتدل و كريمي مع الزبادي والتوابل." at bounding box center [727, 259] width 336 height 47
click at [672, 241] on textarea "دجاج كراهي متبل معتدل و كريمي مع الزبادي والتوابل." at bounding box center [727, 259] width 336 height 47
click at [671, 242] on textarea "دجاج كراهي متبل معتدل و كريمي مع الزبادي والتوابل." at bounding box center [727, 259] width 336 height 47
click at [681, 236] on textarea "دجاج كراهي متبل بإعتدال و كريمي مع الزبادي والتوابل." at bounding box center [727, 259] width 336 height 47
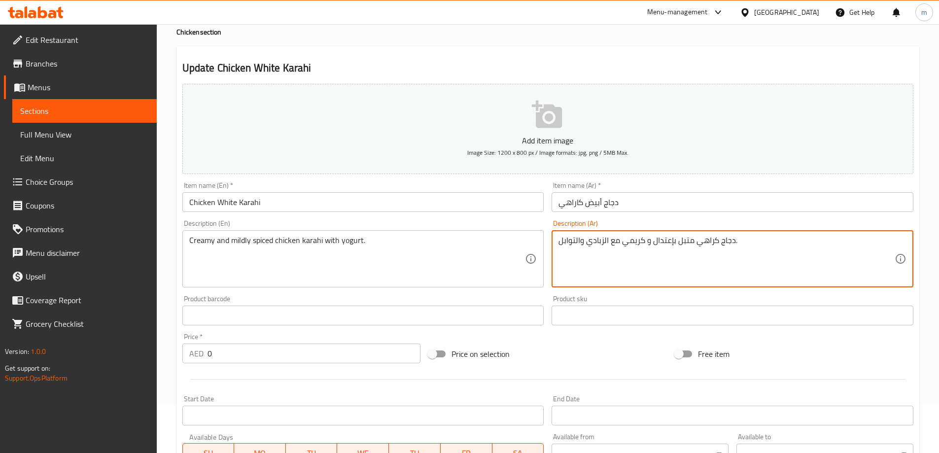
click at [681, 236] on textarea "دجاج كراهي متبل بإعتدال و كريمي مع الزبادي والتوابل." at bounding box center [727, 259] width 336 height 47
click at [576, 246] on textarea "دجاج كراهي متبل بإعتدال و كريمي مع الزبادي والتوابل." at bounding box center [727, 259] width 336 height 47
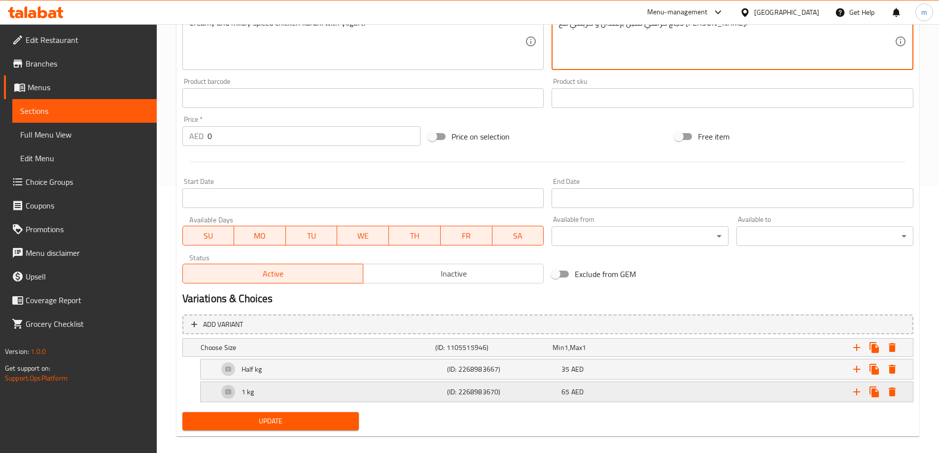
scroll to position [278, 0]
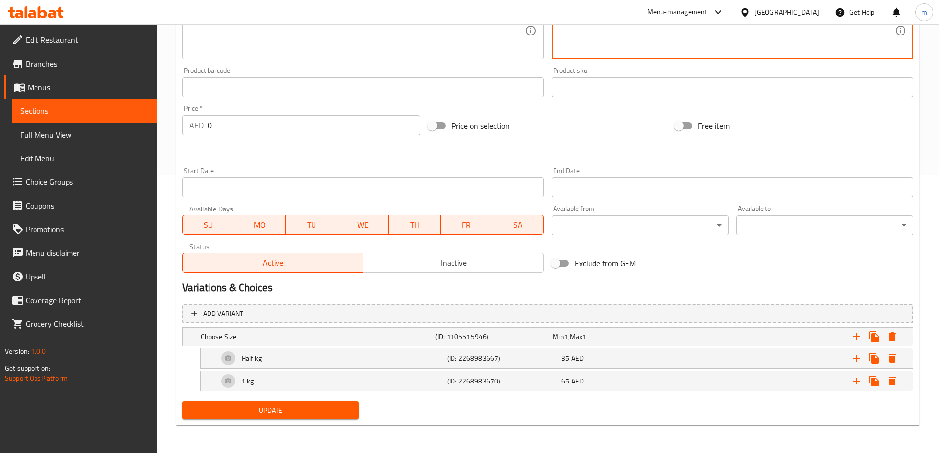
type textarea "دجاج كراهي متبل بإعتدال و كريمي مع [PERSON_NAME]."
click at [308, 409] on span "Update" at bounding box center [270, 410] width 161 height 12
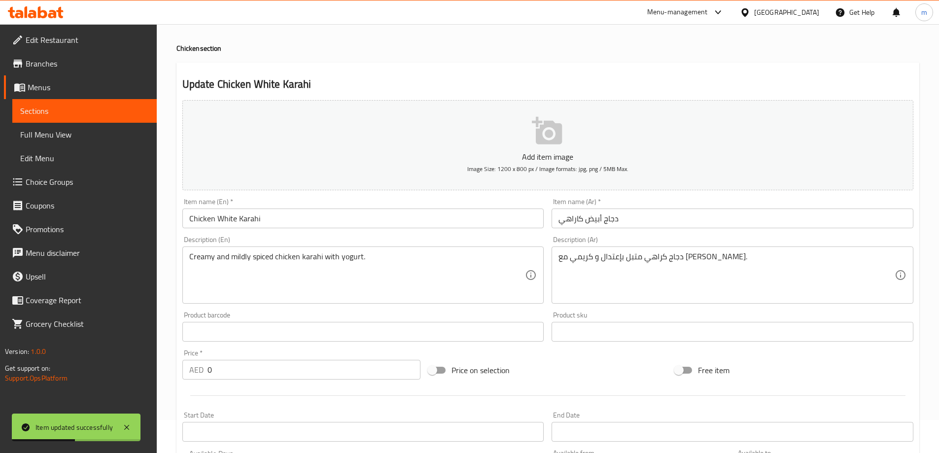
scroll to position [0, 0]
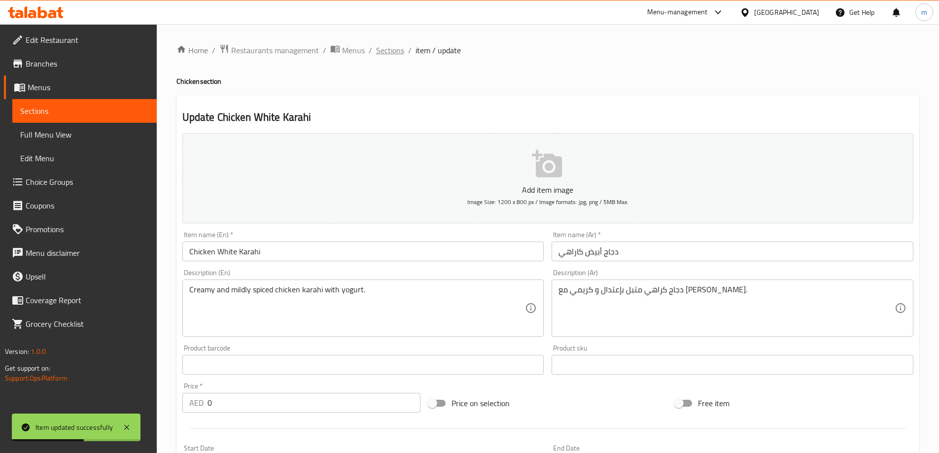
click at [393, 54] on span "Sections" at bounding box center [390, 50] width 28 height 12
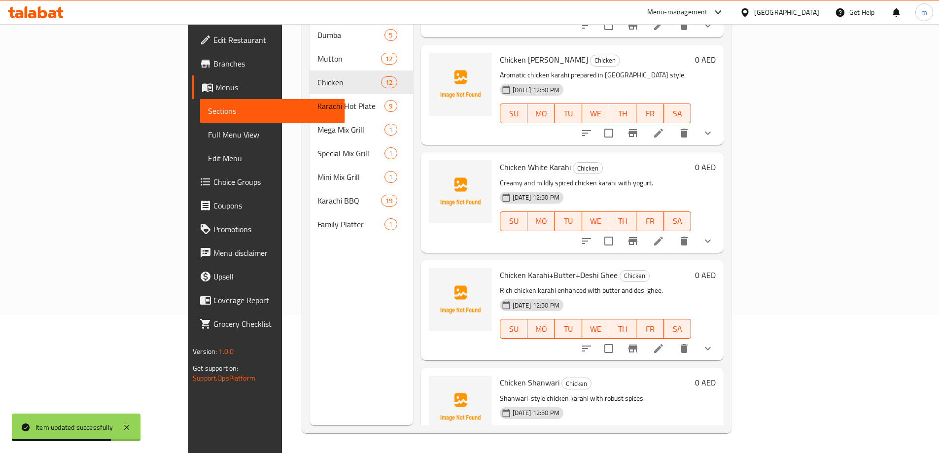
scroll to position [247, 0]
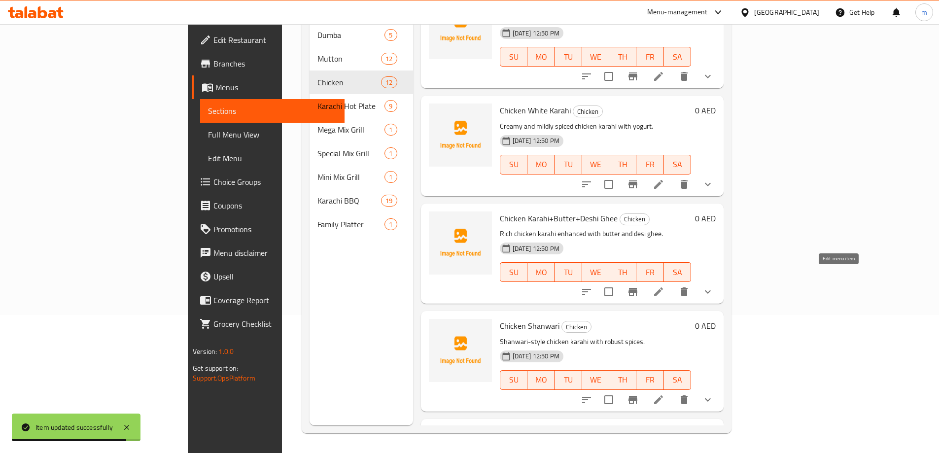
click at [665, 286] on icon at bounding box center [659, 292] width 12 height 12
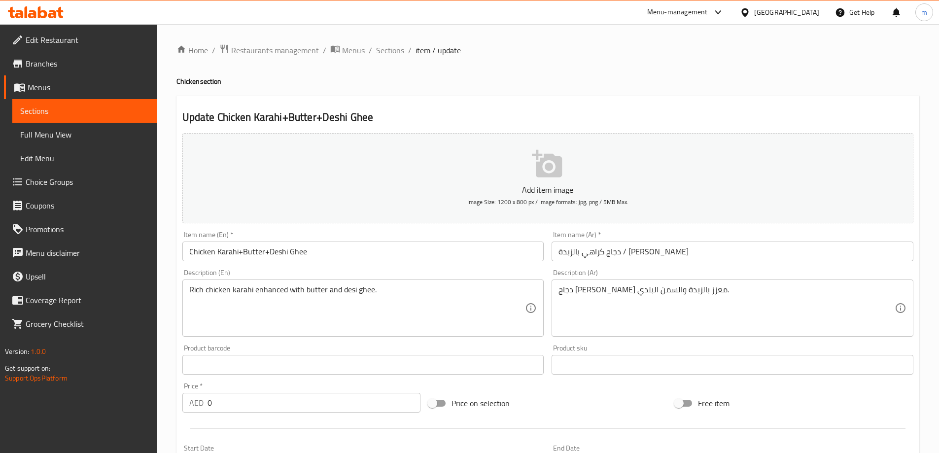
click at [623, 252] on input "دجاج كراهي بالزبدة / سمن ديسي" at bounding box center [733, 252] width 362 height 20
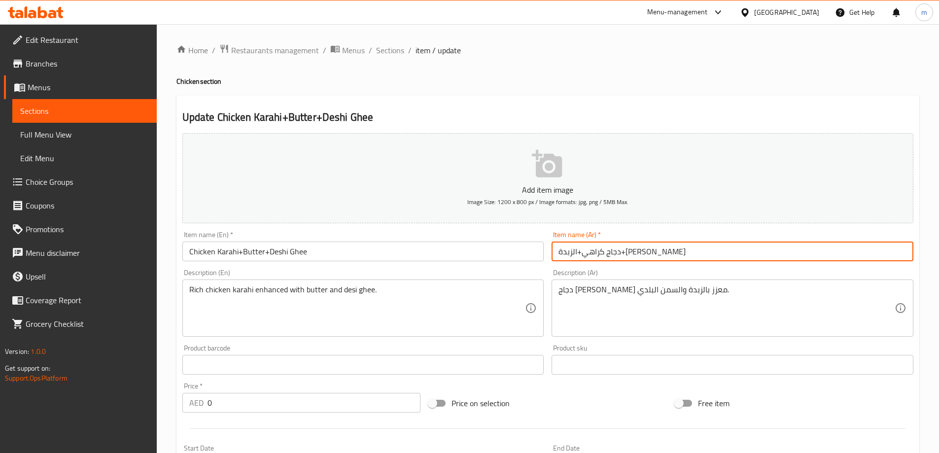
click at [617, 251] on input "دجاج كراهي+الزبدة+سمن ديسي" at bounding box center [733, 252] width 362 height 20
type input "دجاج كراهي+زبدة+[PERSON_NAME]"
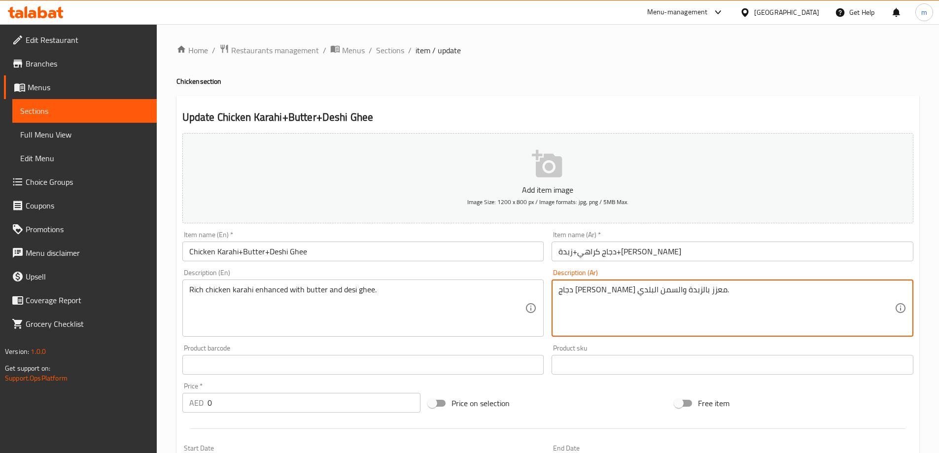
click at [564, 293] on textarea "دجاج كراهي غني معزز بالزبدة والسمن البلدي." at bounding box center [727, 308] width 336 height 47
click at [599, 289] on textarea "دجاج كراهي غني معزز بالزبدة والسمن البلدي." at bounding box center [727, 308] width 336 height 47
click at [619, 291] on textarea "دجاج كراهي غني معزز بالزبدة وسمن البلدي." at bounding box center [727, 308] width 336 height 47
click at [570, 288] on textarea "دجاج كراهي غني معزز بزبدة وسمن البلدي." at bounding box center [727, 308] width 336 height 47
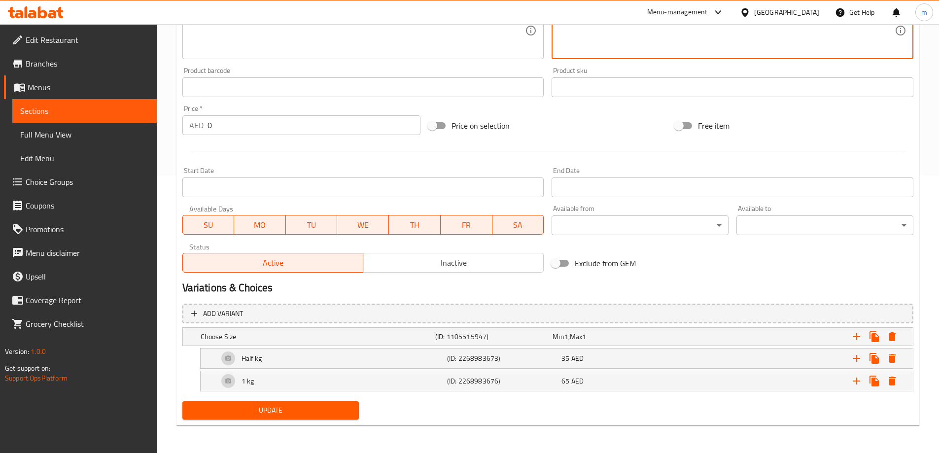
type textarea "دجاج [PERSON_NAME] معزز بزبدة و[PERSON_NAME]."
click at [282, 403] on button "Update" at bounding box center [270, 410] width 177 height 18
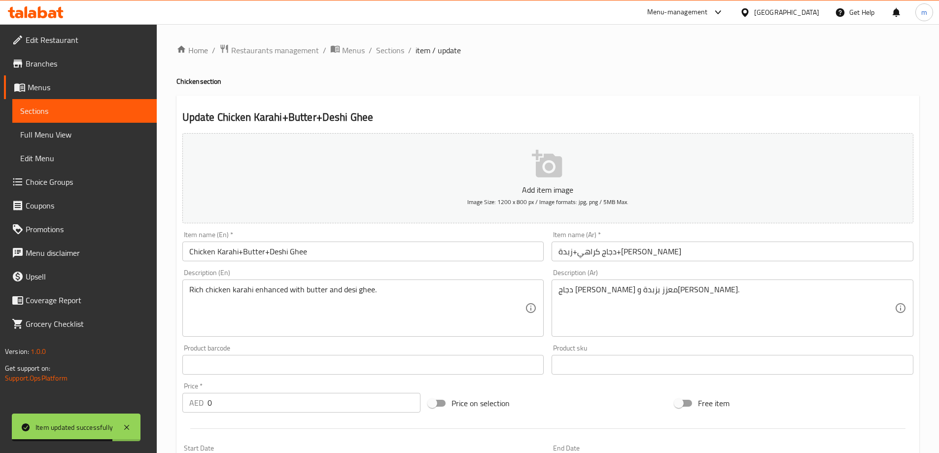
click at [347, 292] on textarea "Rich chicken karahi enhanced with butter and desi ghee." at bounding box center [357, 308] width 336 height 47
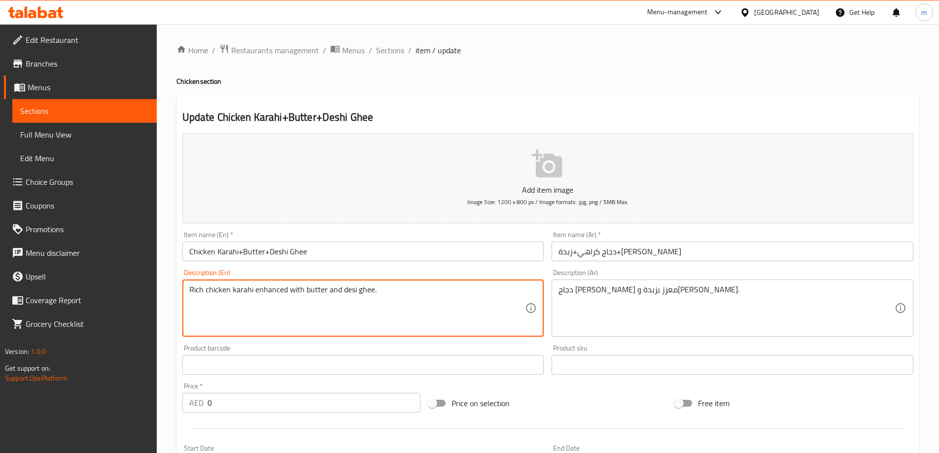
click at [283, 251] on input "Chicken Karahi+Butter+Deshi Ghee" at bounding box center [363, 252] width 362 height 20
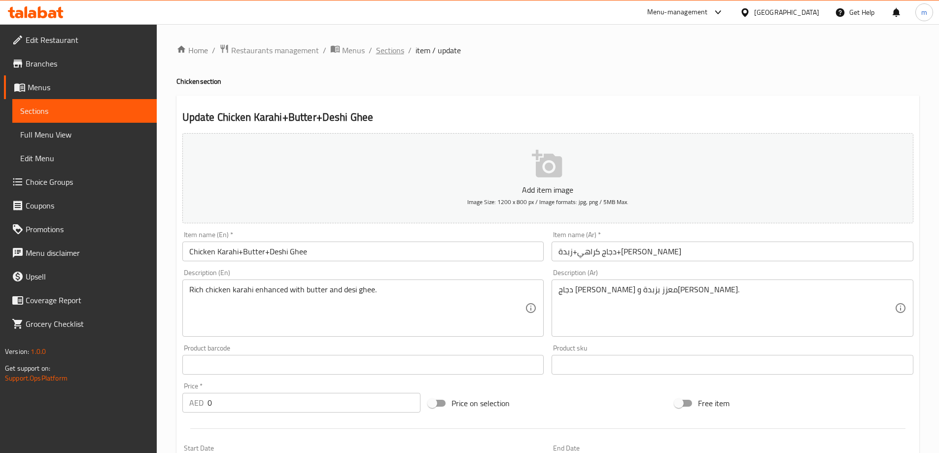
click at [392, 53] on span "Sections" at bounding box center [390, 50] width 28 height 12
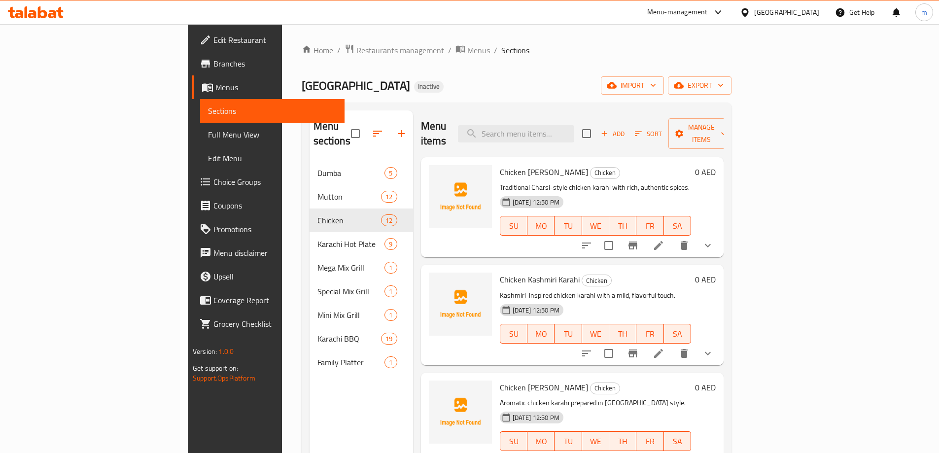
click at [501, 53] on span "Sections" at bounding box center [515, 50] width 28 height 12
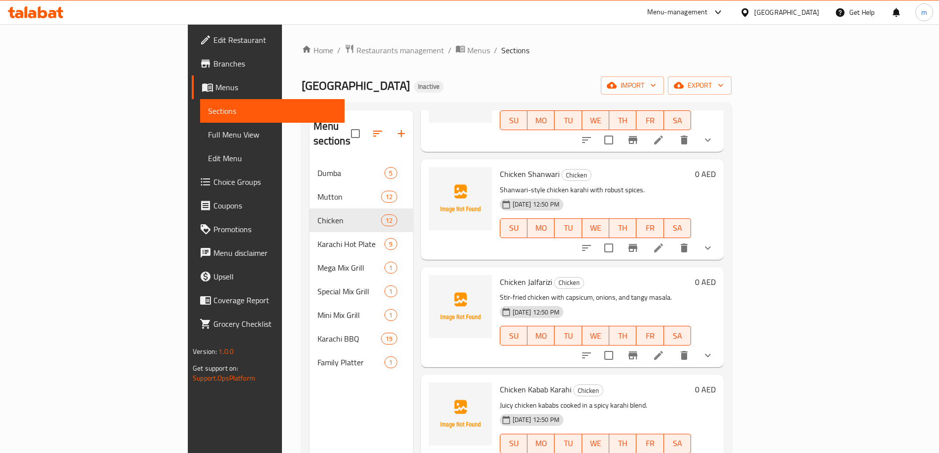
scroll to position [641, 0]
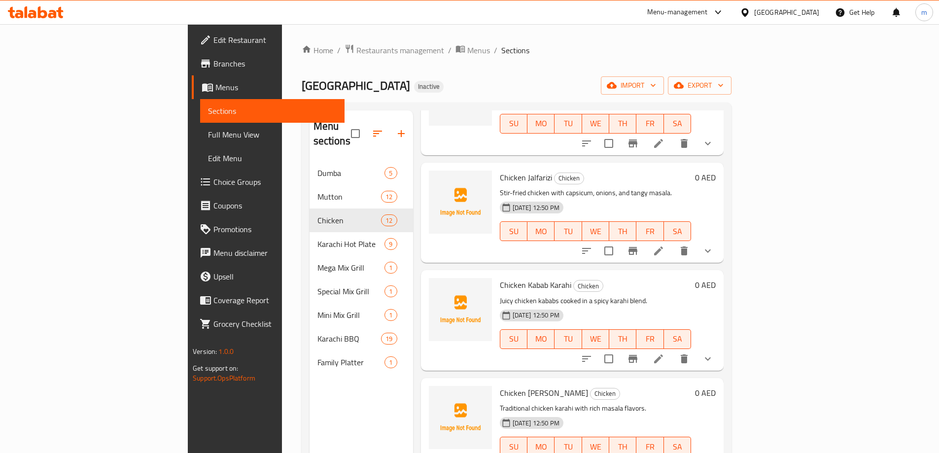
click at [672, 242] on li at bounding box center [659, 251] width 28 height 18
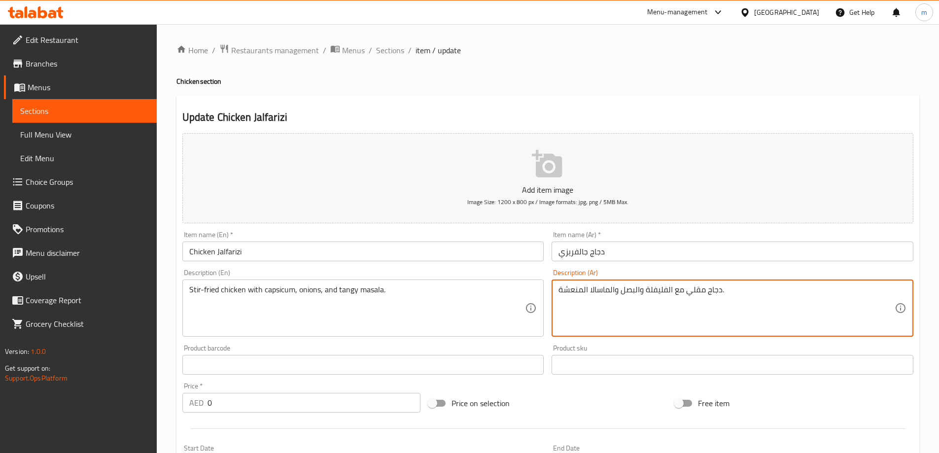
drag, startPoint x: 721, startPoint y: 290, endPoint x: 686, endPoint y: 291, distance: 35.0
paste textarea "بالقلي السريع"
click at [690, 291] on textarea "دجاج بالقلي السريع مع الفليفلة والبصل والماسالا المنعشة." at bounding box center [727, 308] width 336 height 47
drag, startPoint x: 685, startPoint y: 289, endPoint x: 728, endPoint y: 292, distance: 42.5
click at [728, 292] on textarea "دجاج بالقلي السريع مع الفليفلة والبصل والماسالا المنعشة." at bounding box center [727, 308] width 336 height 47
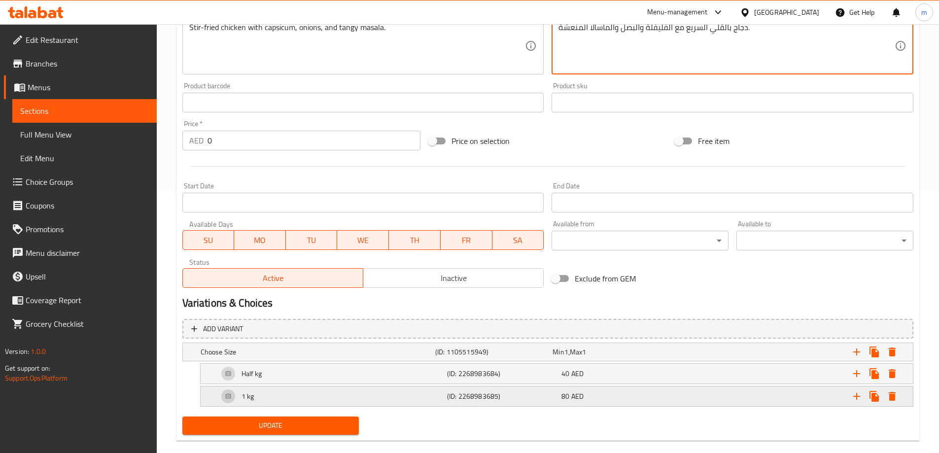
scroll to position [278, 0]
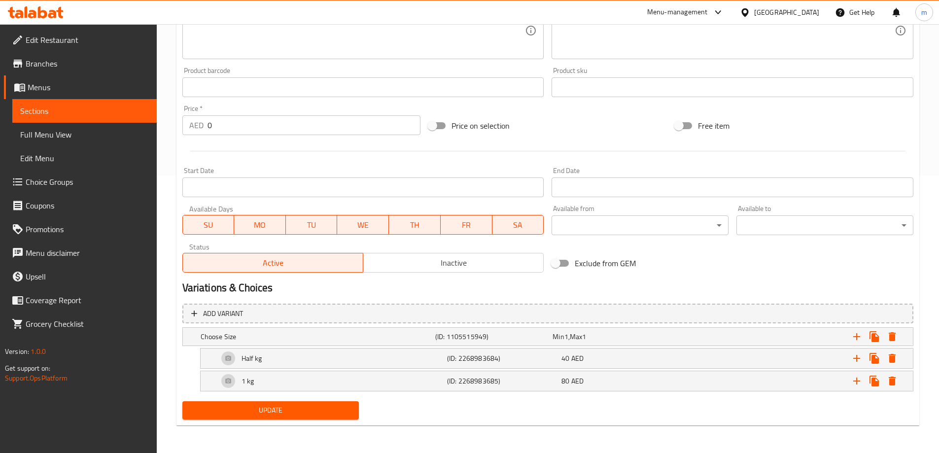
click at [290, 400] on div "Update" at bounding box center [270, 410] width 185 height 26
click at [286, 408] on span "Update" at bounding box center [270, 410] width 161 height 12
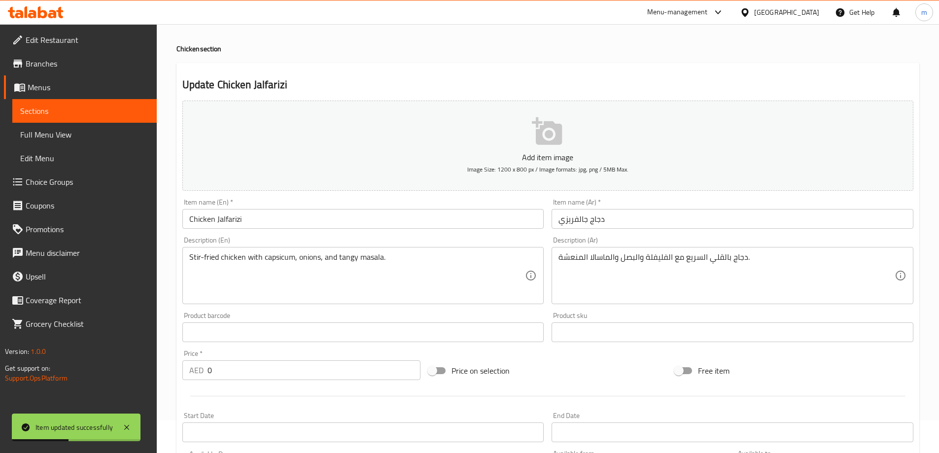
scroll to position [0, 0]
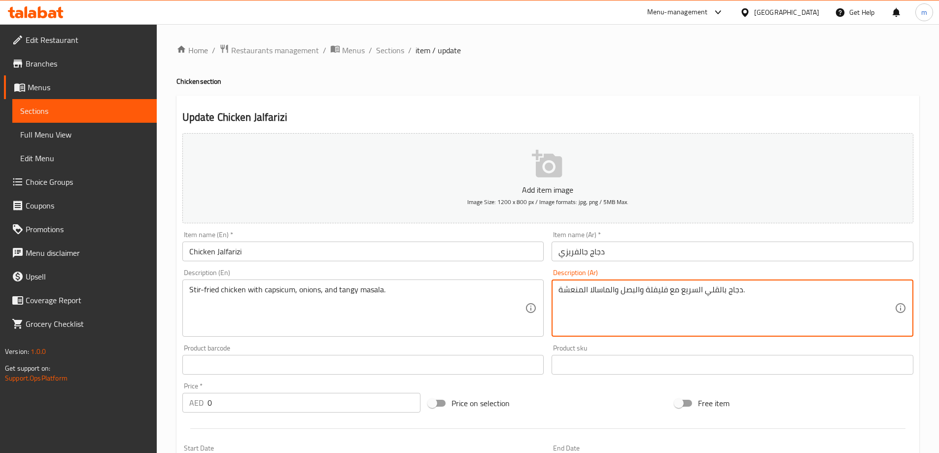
click at [636, 290] on textarea "دجاج بالقلي السريع مع فليفلة والبصل والماسالا المنعشة." at bounding box center [727, 308] width 336 height 47
click at [611, 289] on textarea "دجاج بالقلي السريع مع فليفلة وبصل والماسالا المنعشة." at bounding box center [727, 308] width 336 height 47
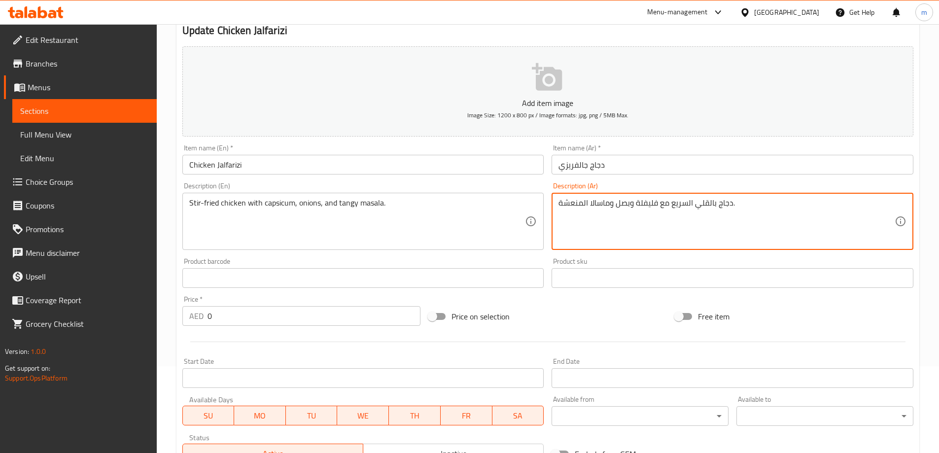
scroll to position [80, 0]
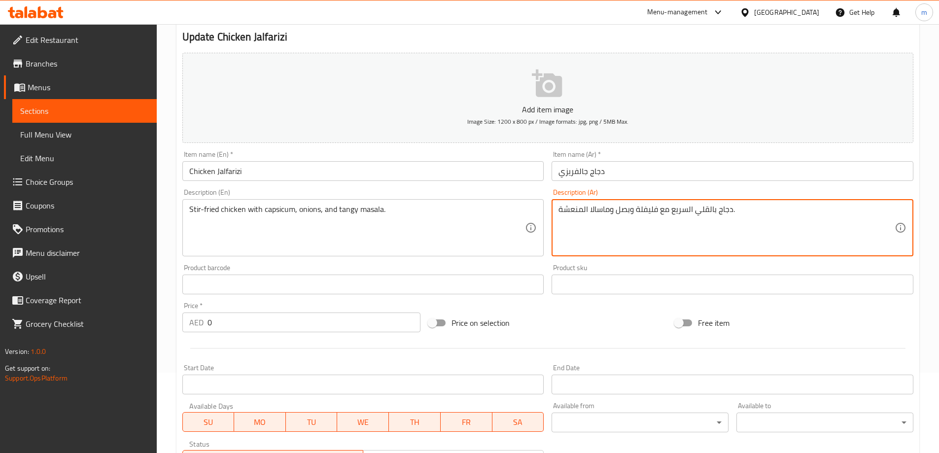
click at [584, 210] on textarea "دجاج بالقلي السريع مع فليفلة وبصل وماسالا المنعشة." at bounding box center [727, 228] width 336 height 47
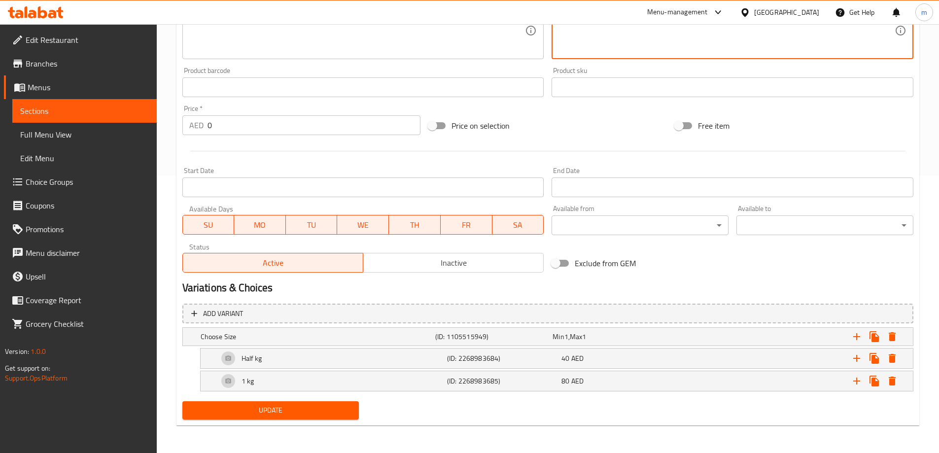
type textarea "دجاج بالقلي السريع مع فليفلة وبصل وماسالا منعشة."
click at [277, 413] on span "Update" at bounding box center [270, 410] width 161 height 12
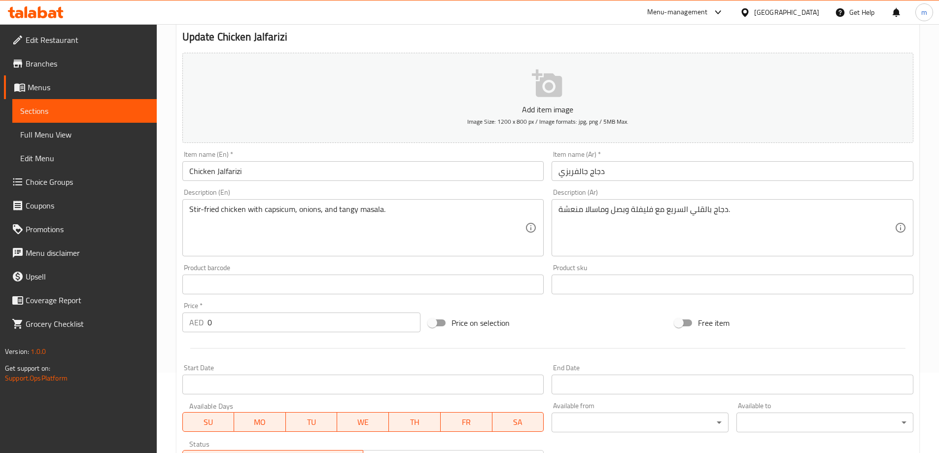
scroll to position [0, 0]
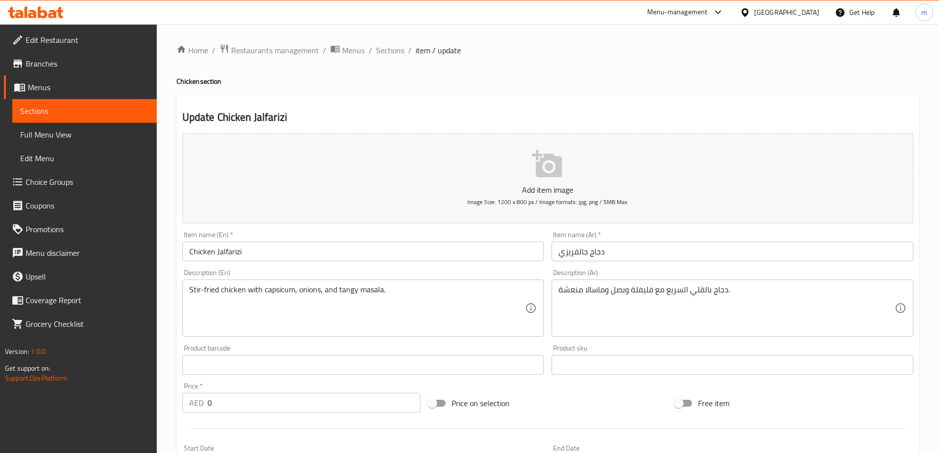
click at [311, 247] on input "Chicken Jalfarizi" at bounding box center [363, 252] width 362 height 20
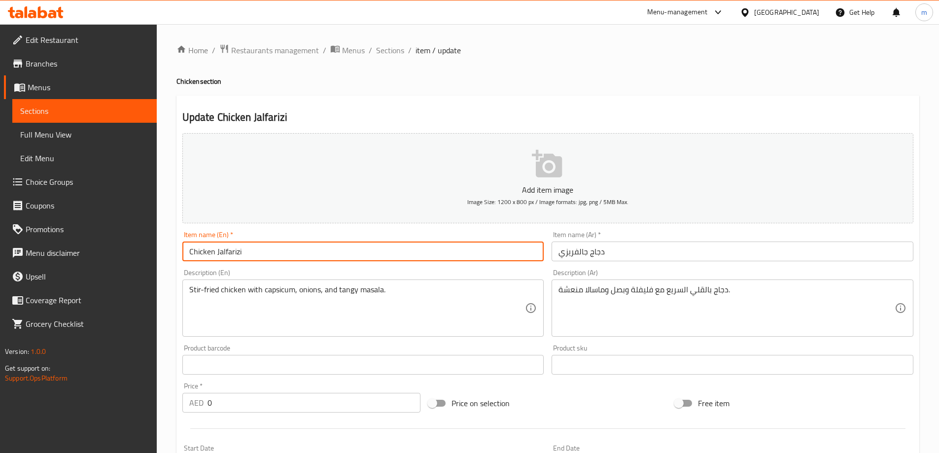
click at [311, 247] on input "Chicken Jalfarizi" at bounding box center [363, 252] width 362 height 20
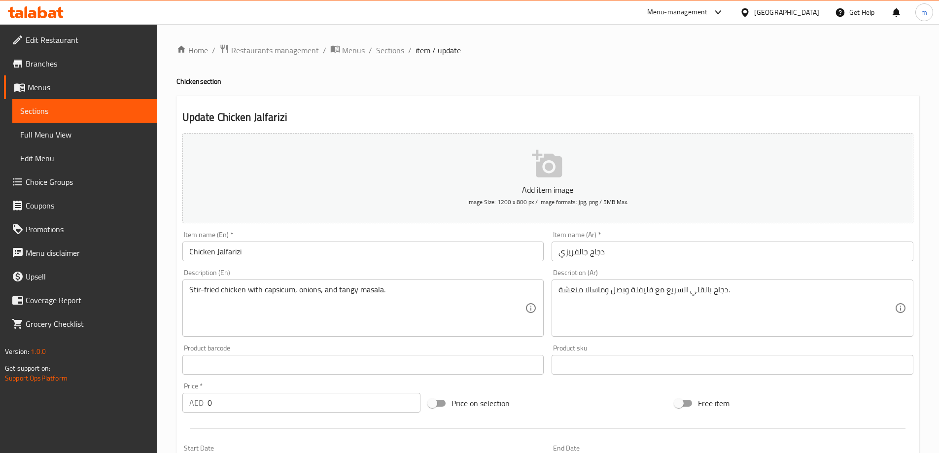
click at [402, 53] on span "Sections" at bounding box center [390, 50] width 28 height 12
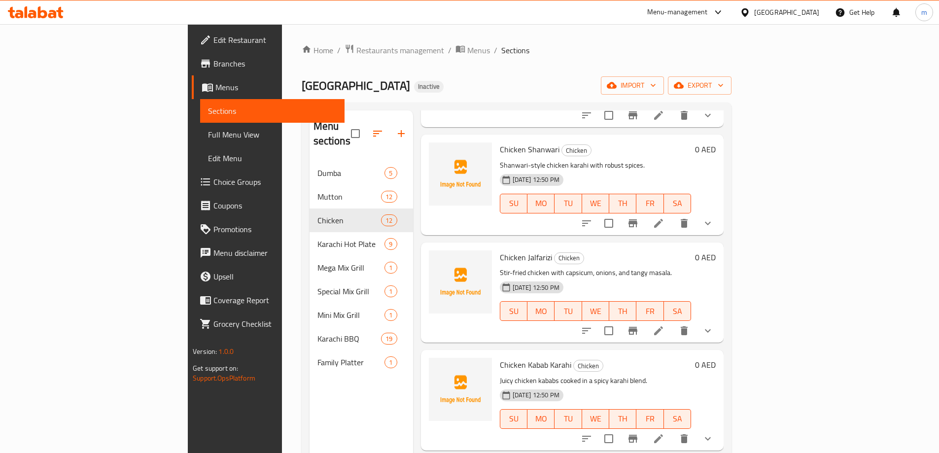
scroll to position [614, 0]
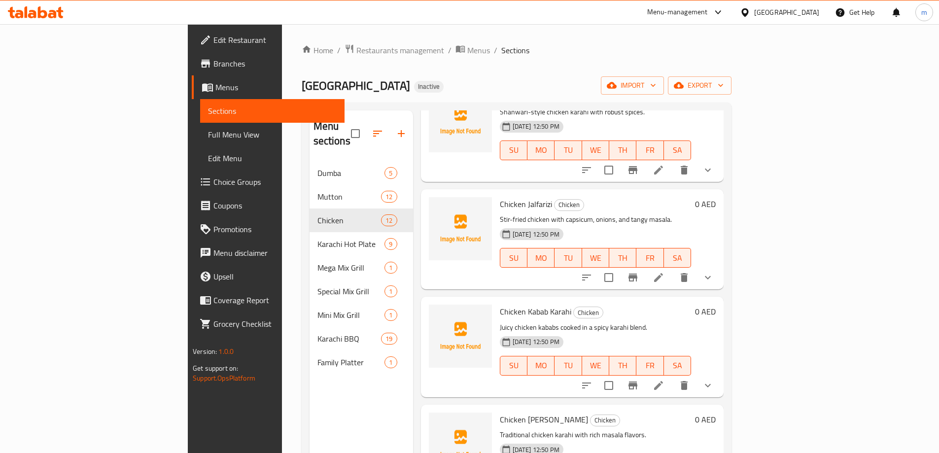
click at [665, 272] on icon at bounding box center [659, 278] width 12 height 12
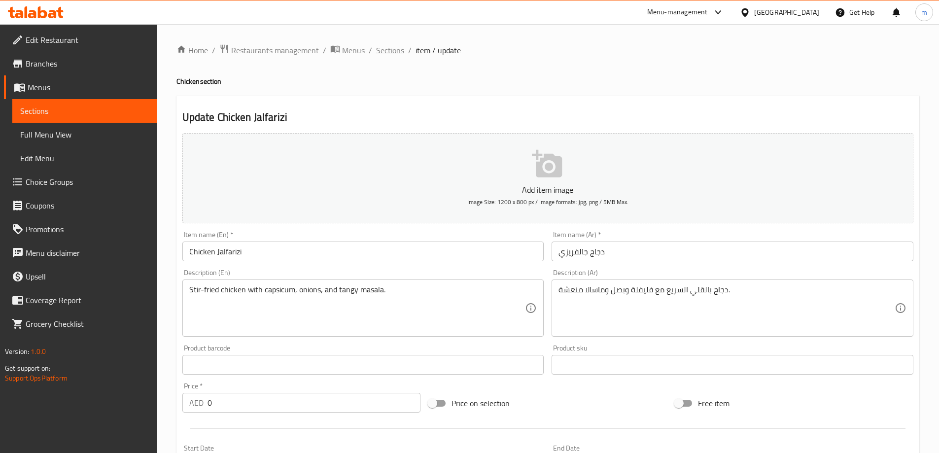
click at [392, 50] on span "Sections" at bounding box center [390, 50] width 28 height 12
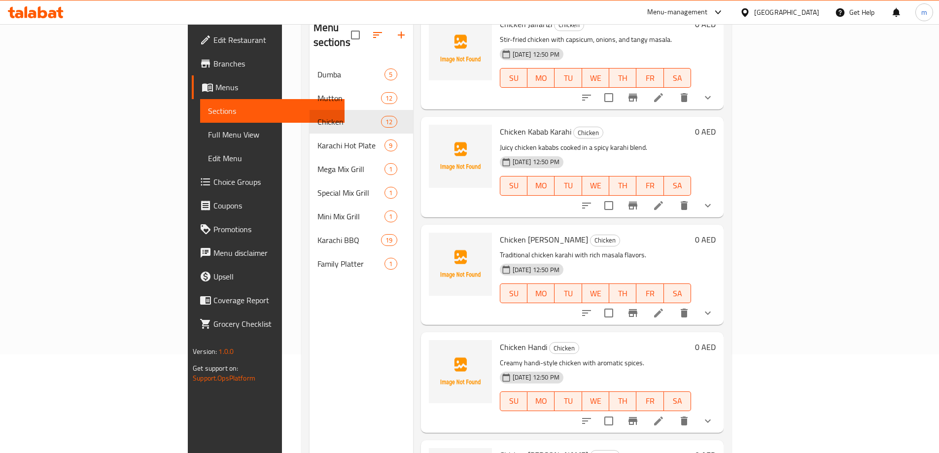
scroll to position [713, 0]
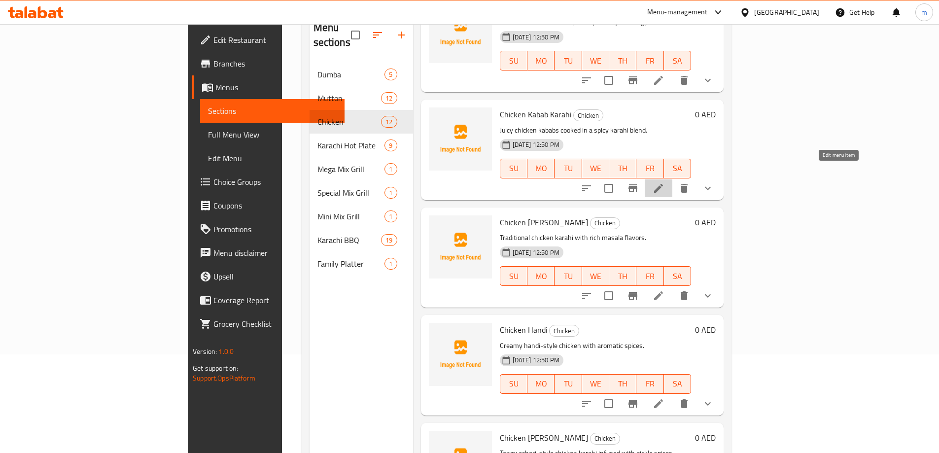
click at [665, 182] on icon at bounding box center [659, 188] width 12 height 12
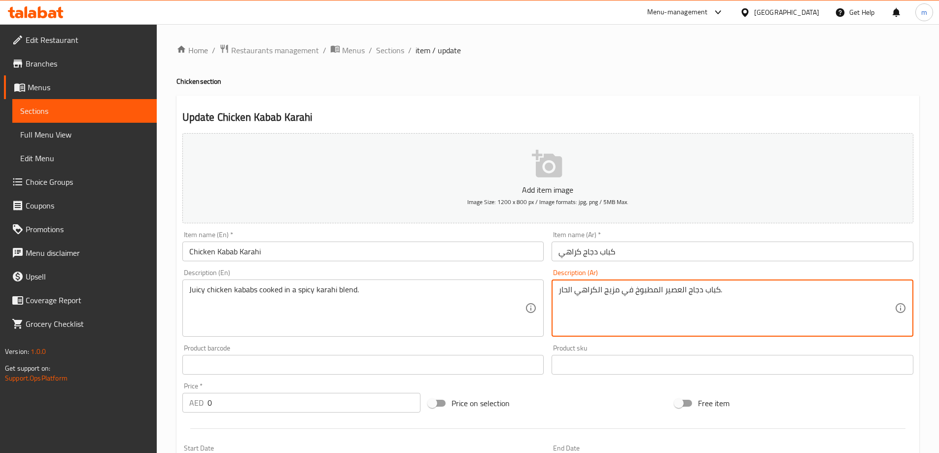
click at [678, 293] on textarea "كباب دجاج العصير المطبوخ في مزيج الكراهي الحار." at bounding box center [727, 308] width 336 height 47
click at [682, 294] on textarea "كباب دجاج العصير المطبوخ في مزيج الكراهي الحار." at bounding box center [727, 308] width 336 height 47
click at [658, 287] on textarea "كباب دجاج العصير المطبوخ في مزيج الكراهي الحار." at bounding box center [727, 308] width 336 height 47
click at [671, 290] on textarea "كباب دجاج العصير مطبوخ في مزيج الكراهي الحار." at bounding box center [727, 308] width 336 height 47
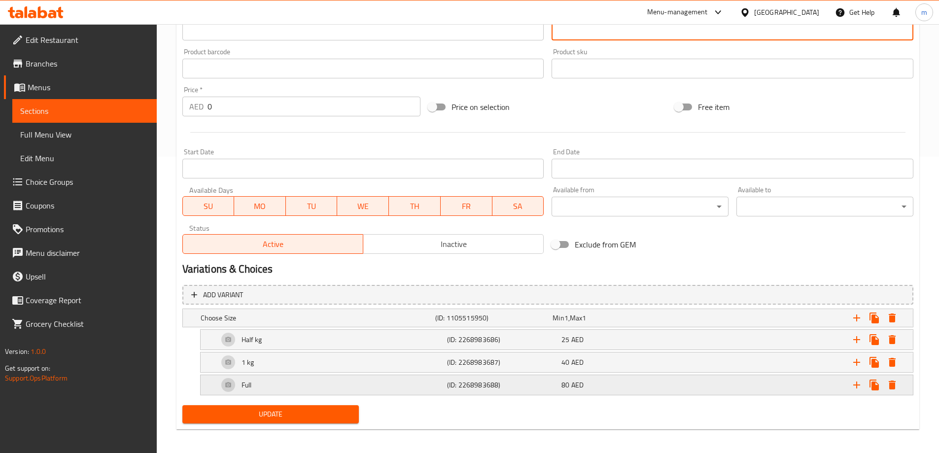
scroll to position [300, 0]
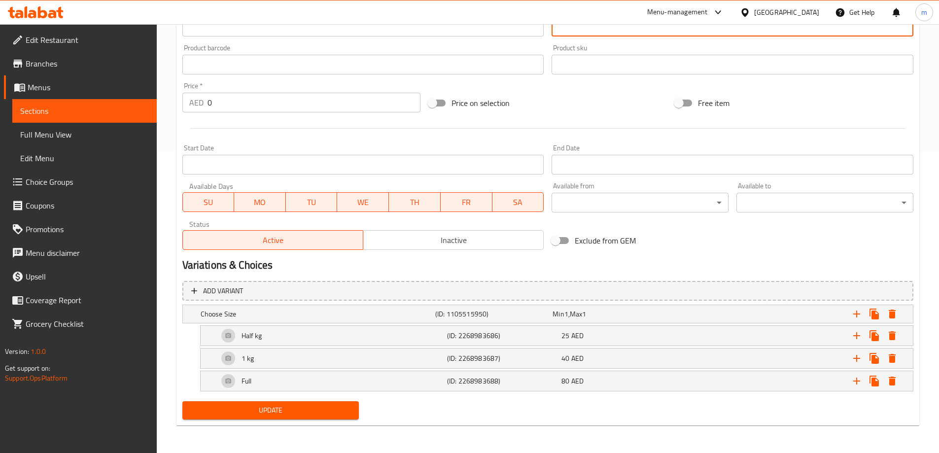
type textarea "كباب دجاج جوسي مطبوخ في مزيج الكراهي الحار."
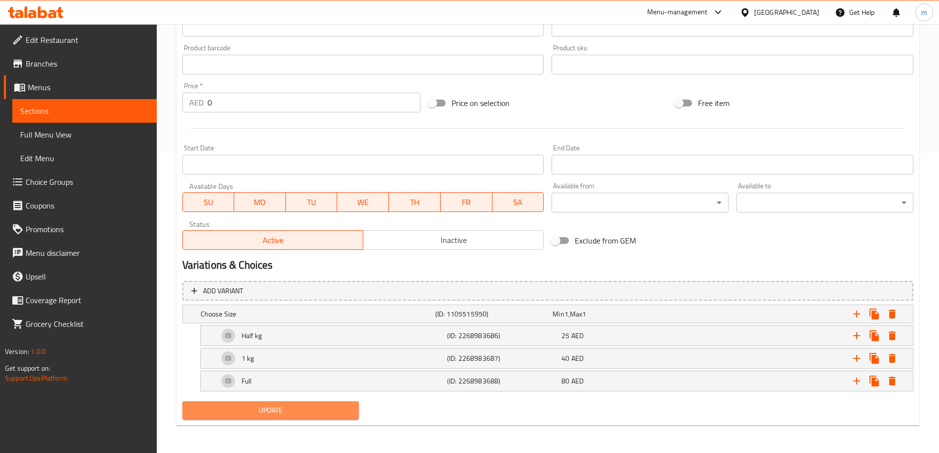
click at [298, 405] on span "Update" at bounding box center [270, 410] width 161 height 12
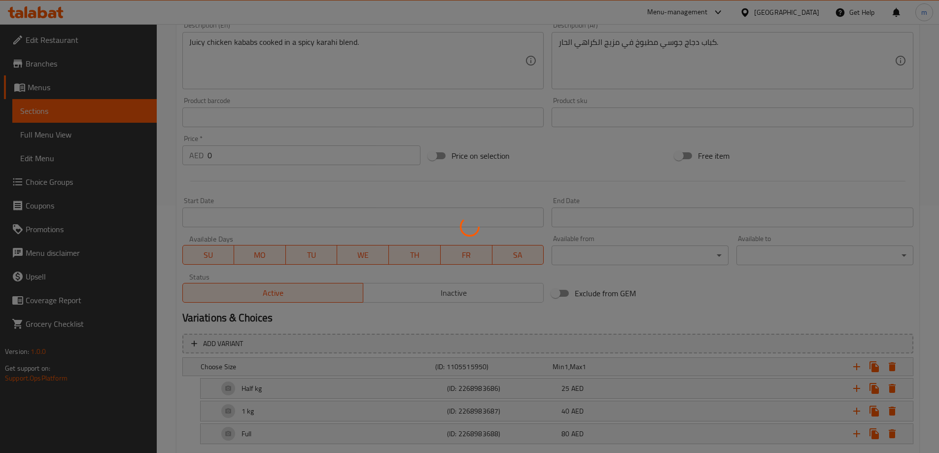
scroll to position [103, 0]
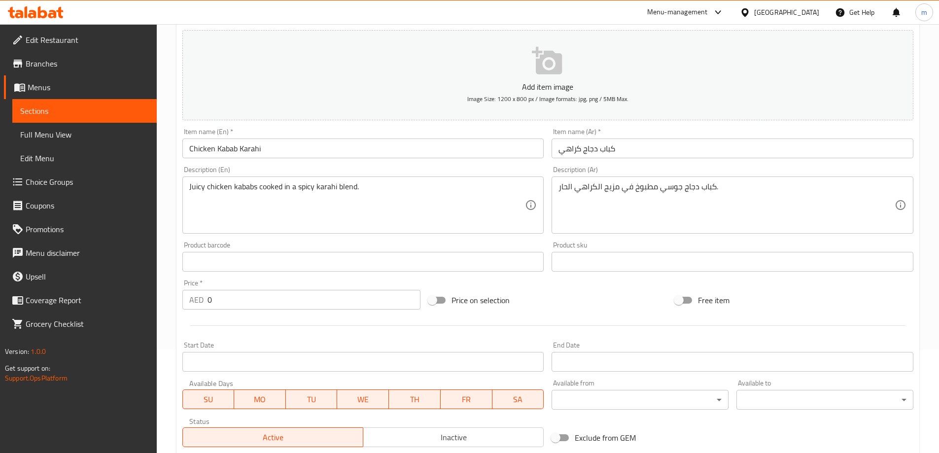
click at [266, 18] on div "Menu-management United Arab Emirates Get Help m" at bounding box center [469, 12] width 939 height 24
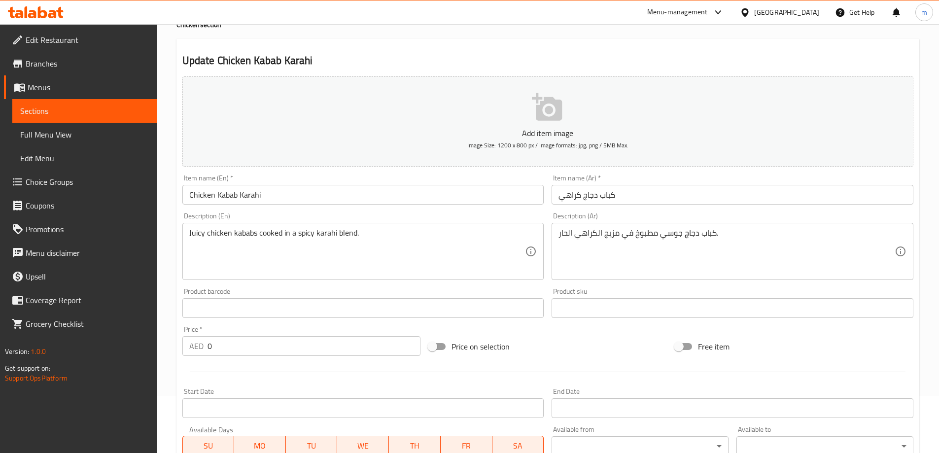
scroll to position [0, 0]
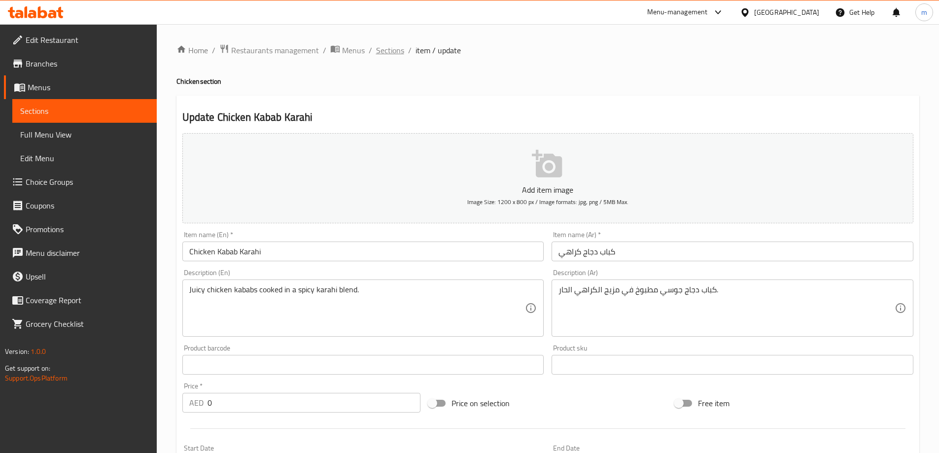
click at [385, 46] on span "Sections" at bounding box center [390, 50] width 28 height 12
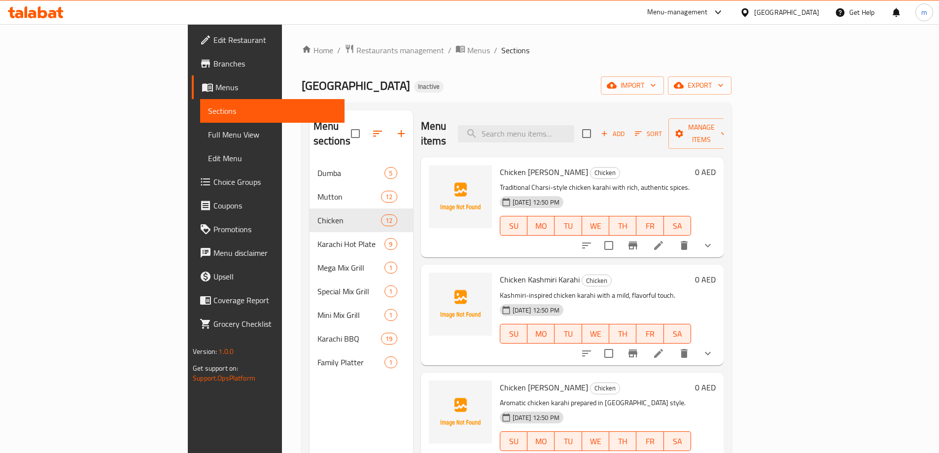
click at [691, 181] on p "Traditional Charsi-style chicken karahi with rich, authentic spices." at bounding box center [595, 187] width 191 height 12
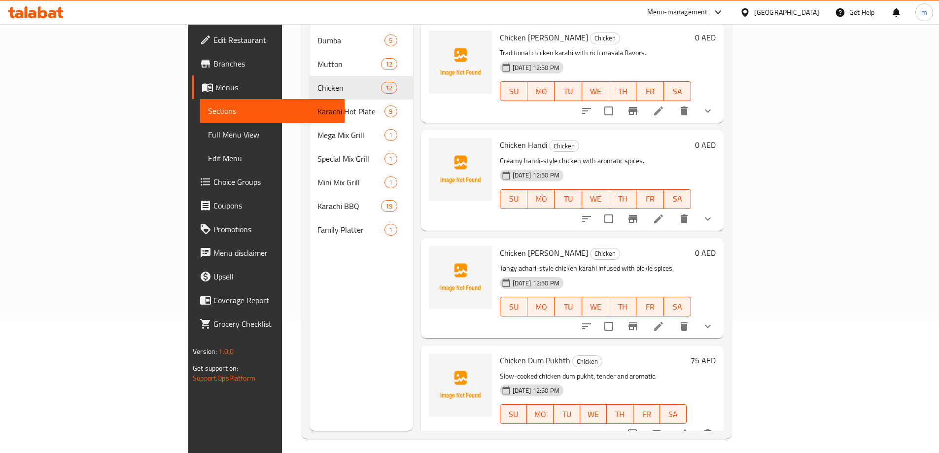
scroll to position [138, 0]
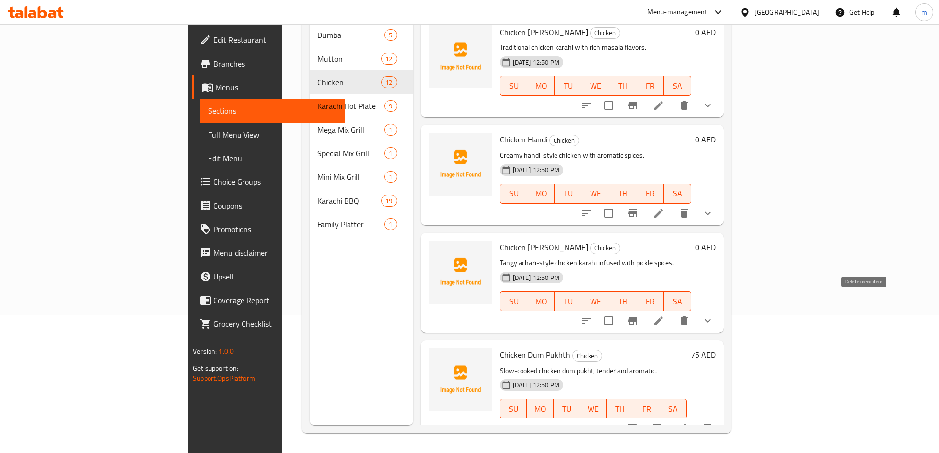
click at [690, 315] on icon "delete" at bounding box center [684, 321] width 12 height 12
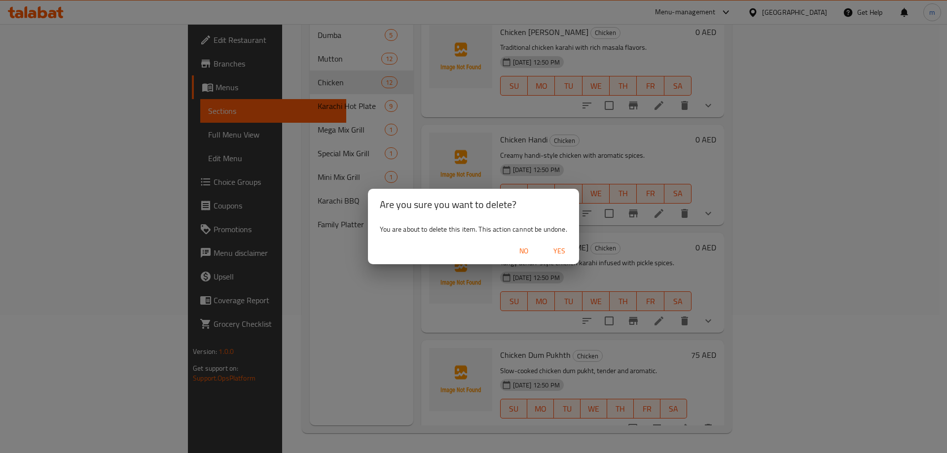
click at [556, 255] on span "Yes" at bounding box center [559, 251] width 24 height 12
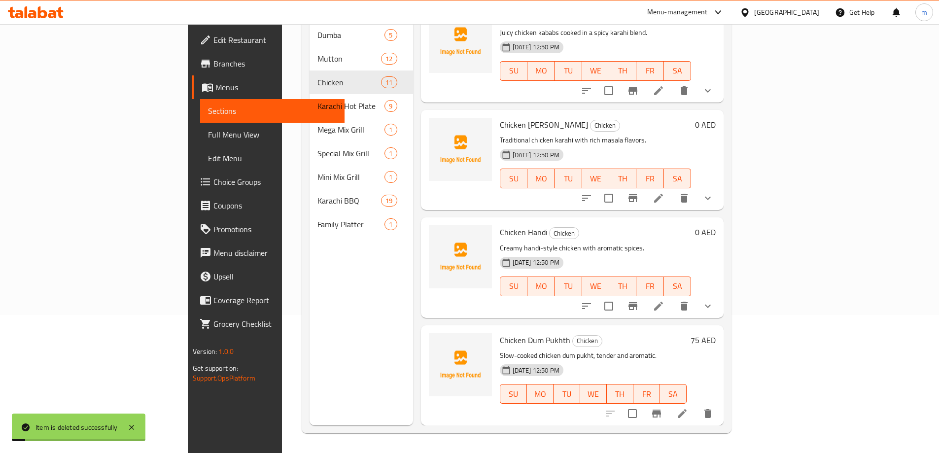
scroll to position [756, 0]
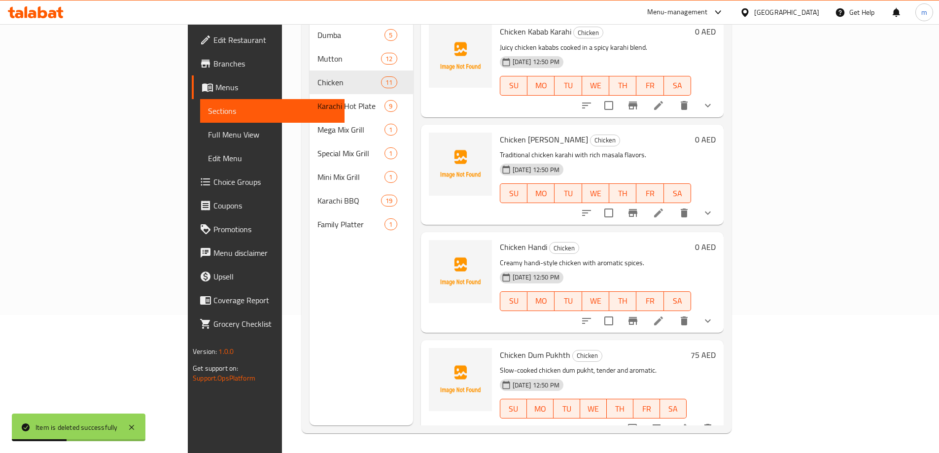
click at [690, 315] on icon "delete" at bounding box center [684, 321] width 12 height 12
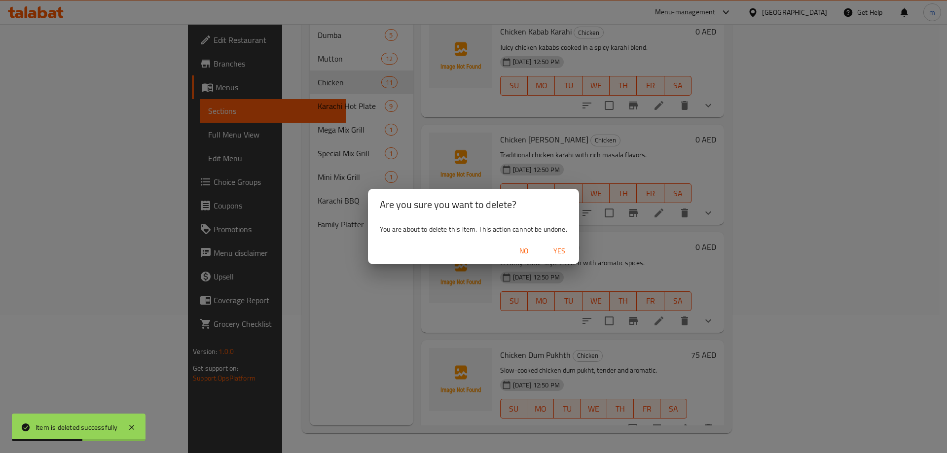
click at [560, 253] on span "Yes" at bounding box center [559, 251] width 24 height 12
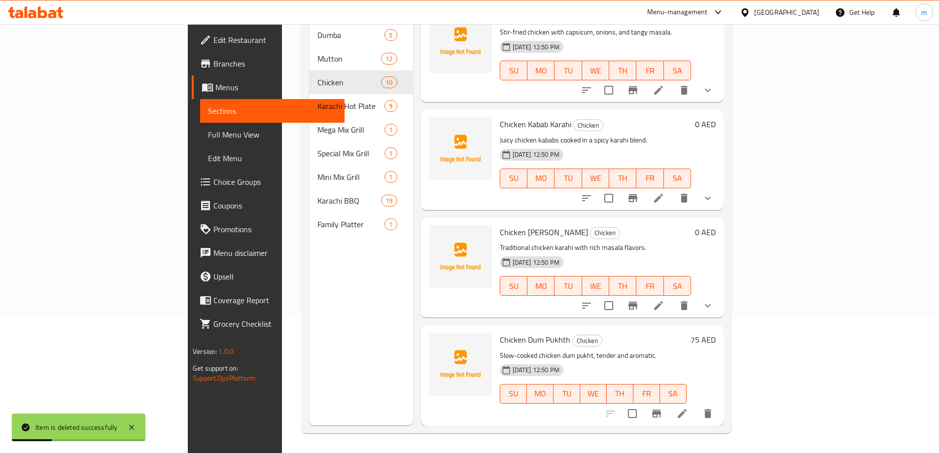
scroll to position [649, 0]
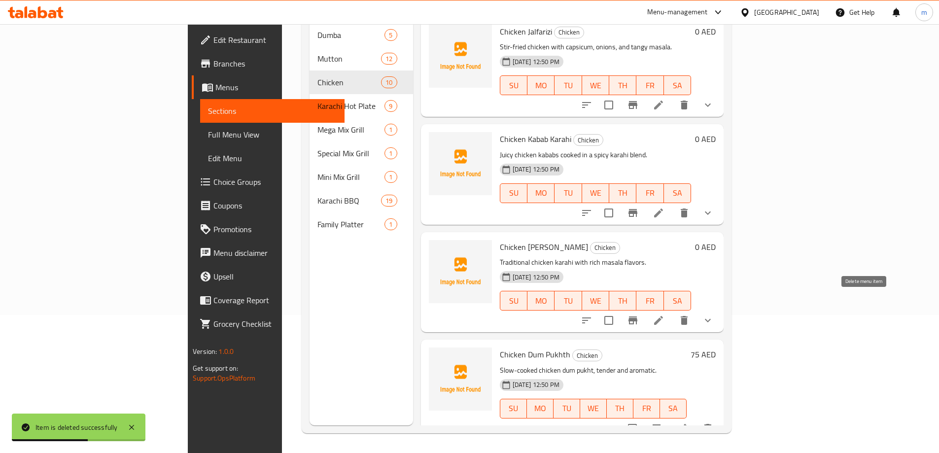
click at [690, 315] on icon "delete" at bounding box center [684, 321] width 12 height 12
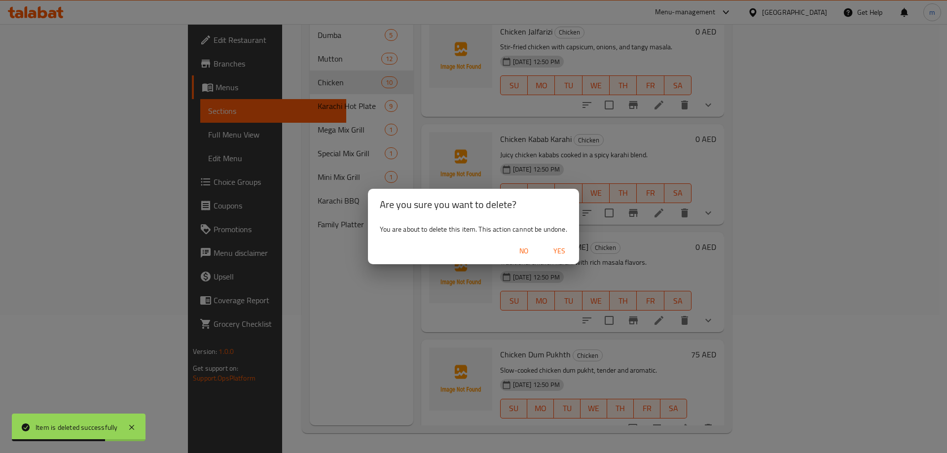
click at [560, 248] on span "Yes" at bounding box center [559, 251] width 24 height 12
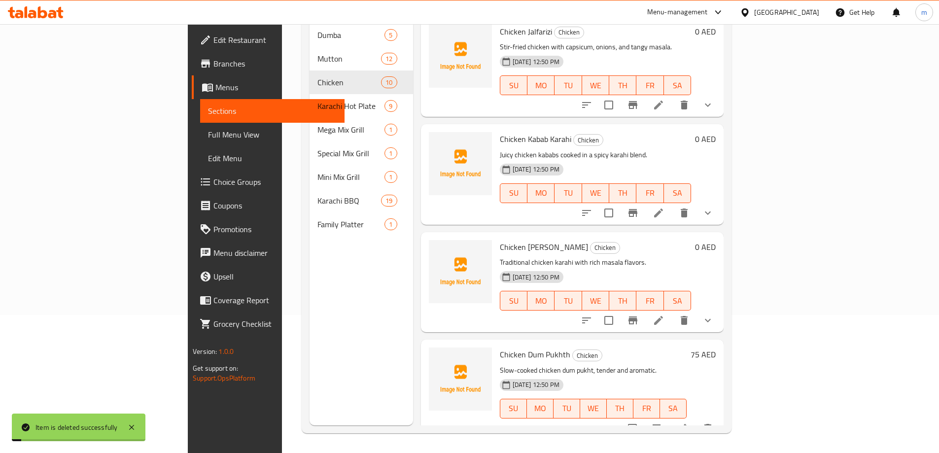
scroll to position [541, 0]
click at [688, 317] on icon "delete" at bounding box center [684, 321] width 7 height 9
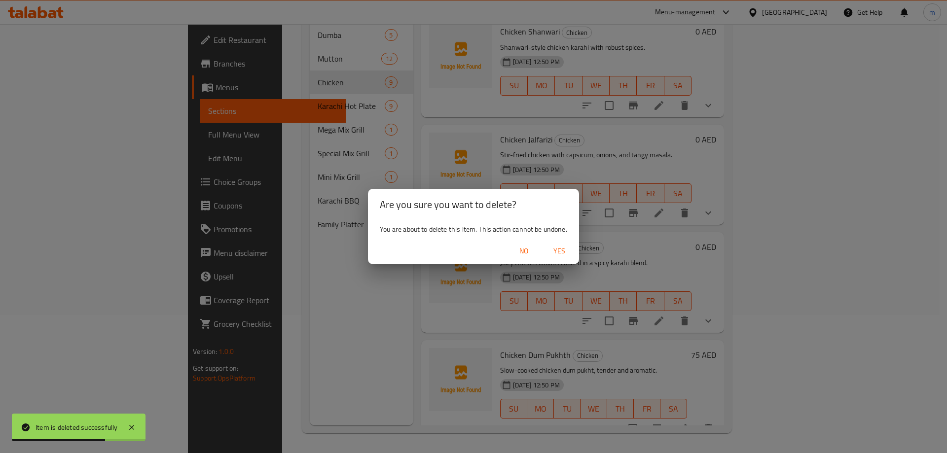
click at [551, 247] on span "Yes" at bounding box center [559, 251] width 24 height 12
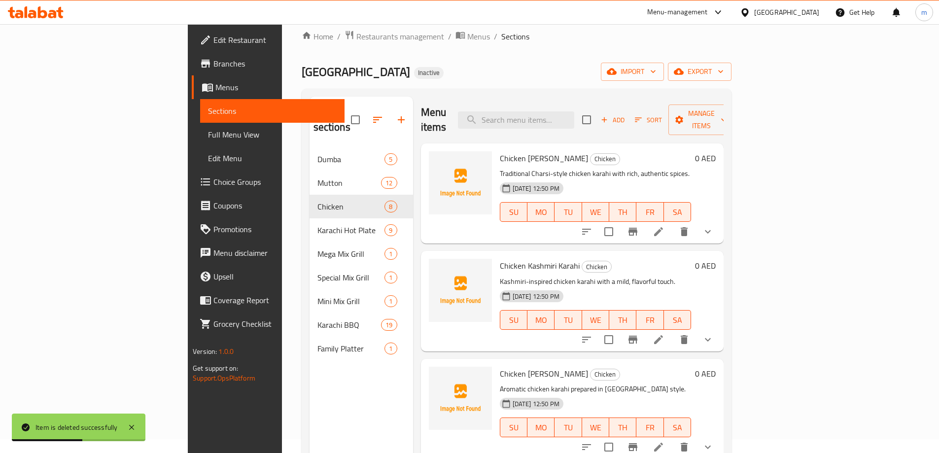
scroll to position [0, 0]
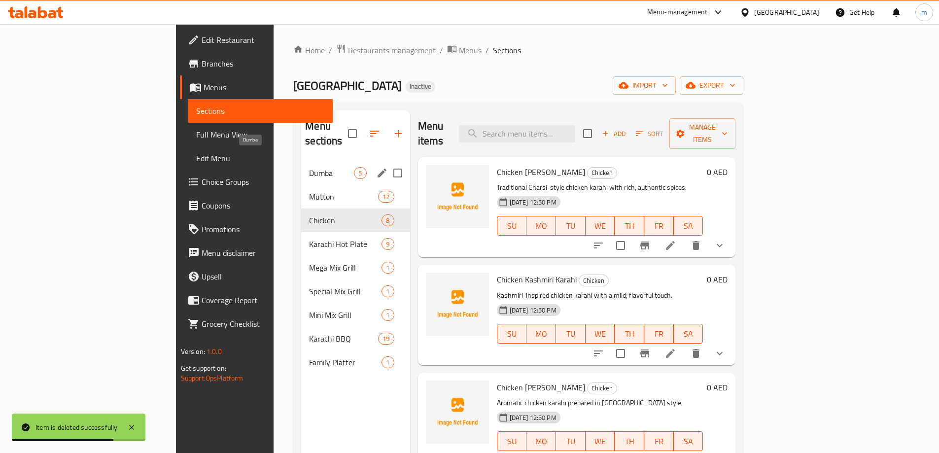
click at [309, 167] on span "Dumba" at bounding box center [331, 173] width 45 height 12
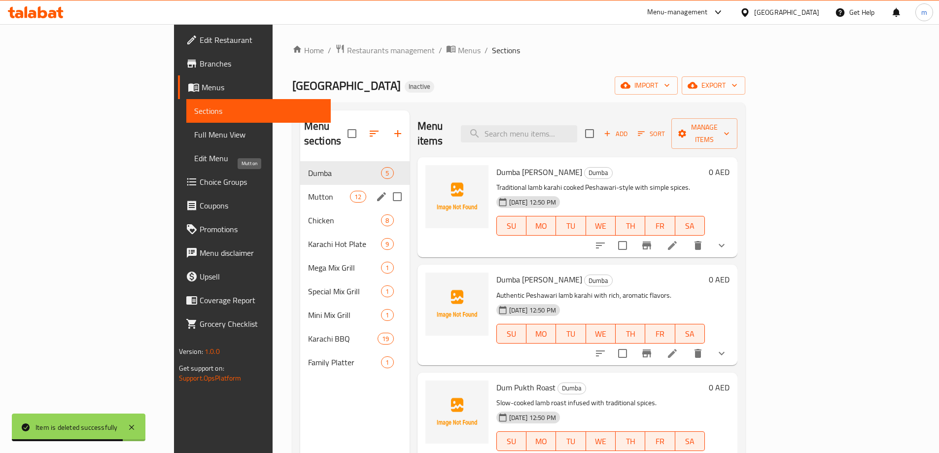
click at [308, 191] on span "Mutton" at bounding box center [329, 197] width 42 height 12
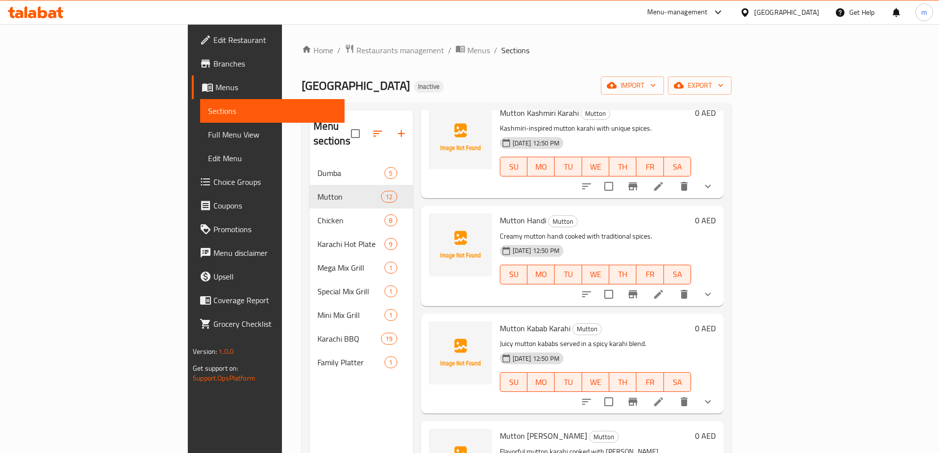
scroll to position [830, 0]
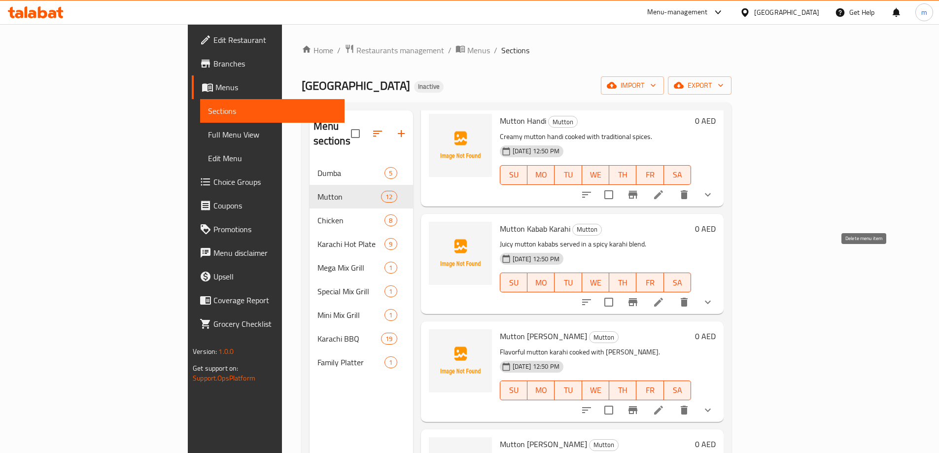
click at [688, 298] on icon "delete" at bounding box center [684, 302] width 7 height 9
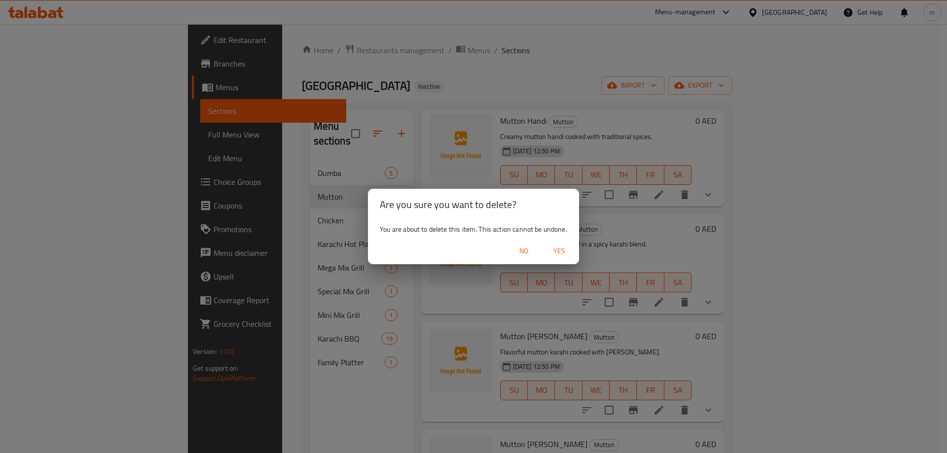
click at [562, 250] on span "Yes" at bounding box center [559, 251] width 24 height 12
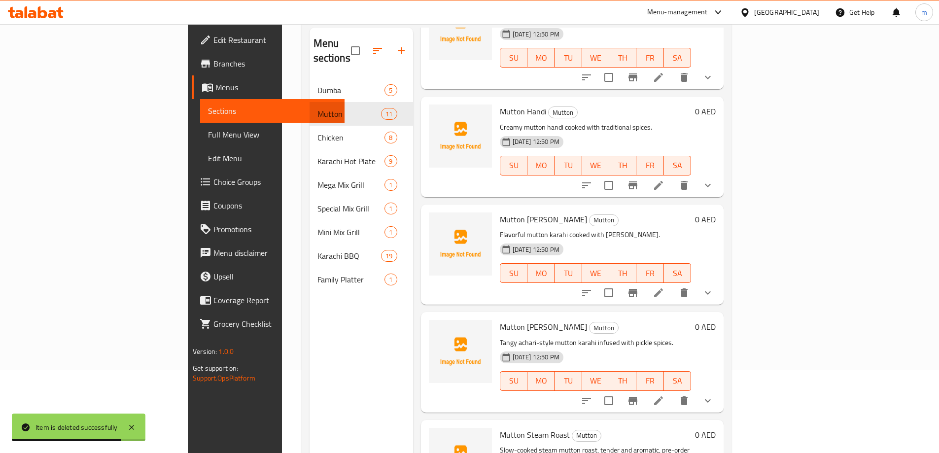
scroll to position [99, 0]
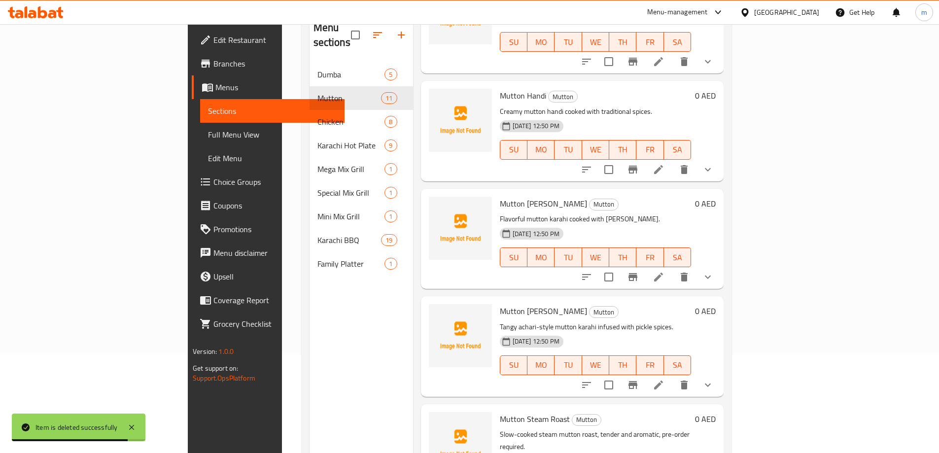
click at [688, 273] on icon "delete" at bounding box center [684, 277] width 7 height 9
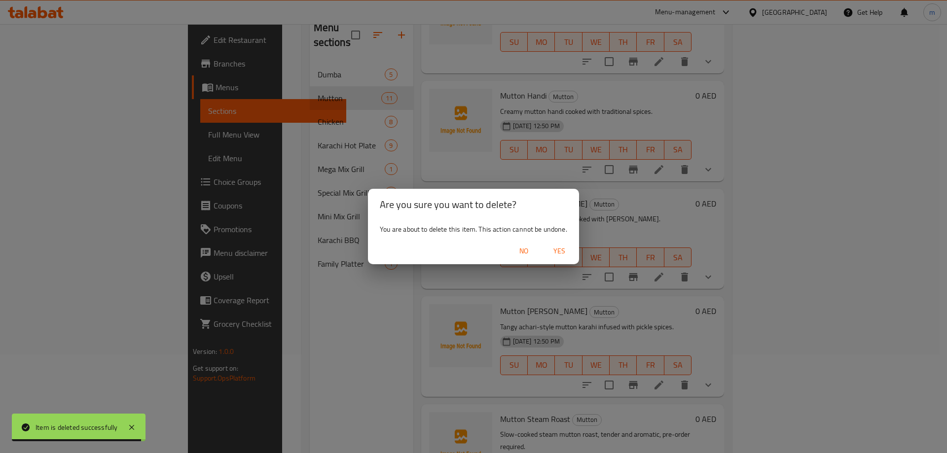
click at [557, 245] on span "Yes" at bounding box center [559, 251] width 24 height 12
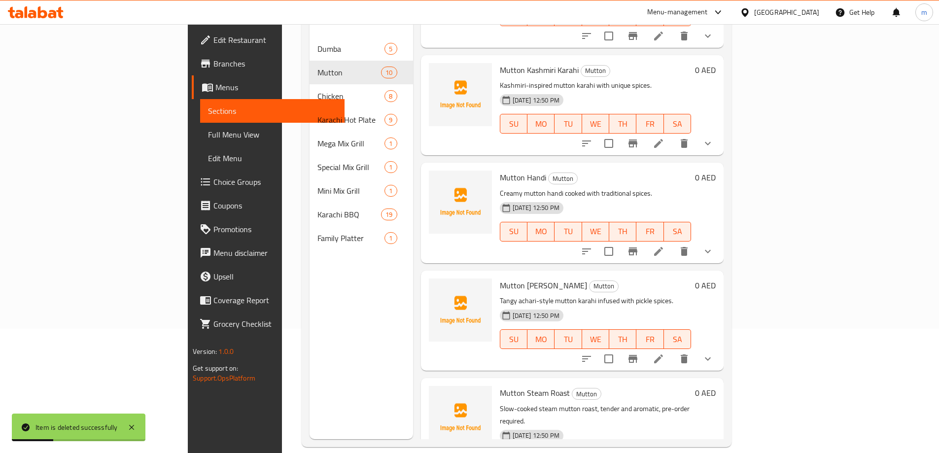
scroll to position [138, 0]
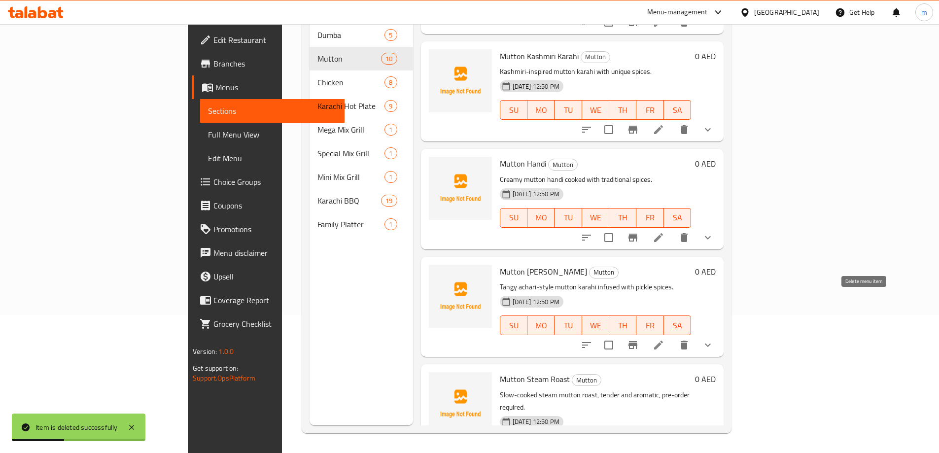
click at [690, 339] on icon "delete" at bounding box center [684, 345] width 12 height 12
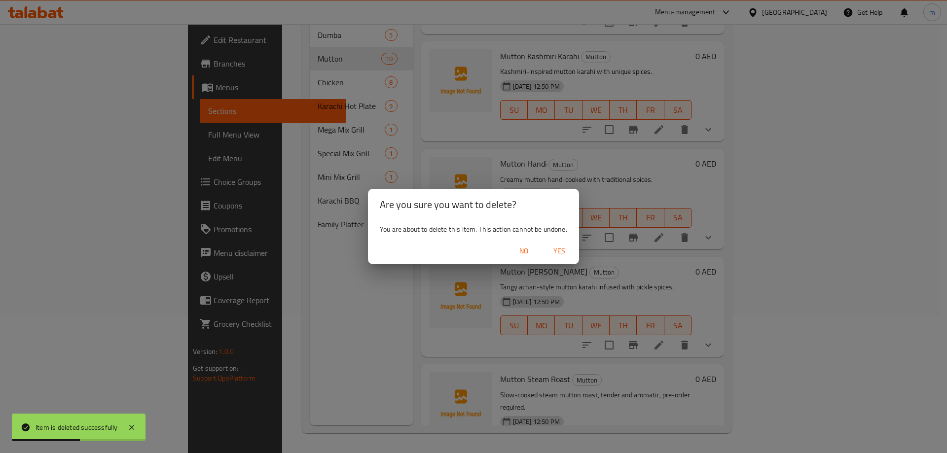
click at [556, 247] on span "Yes" at bounding box center [559, 251] width 24 height 12
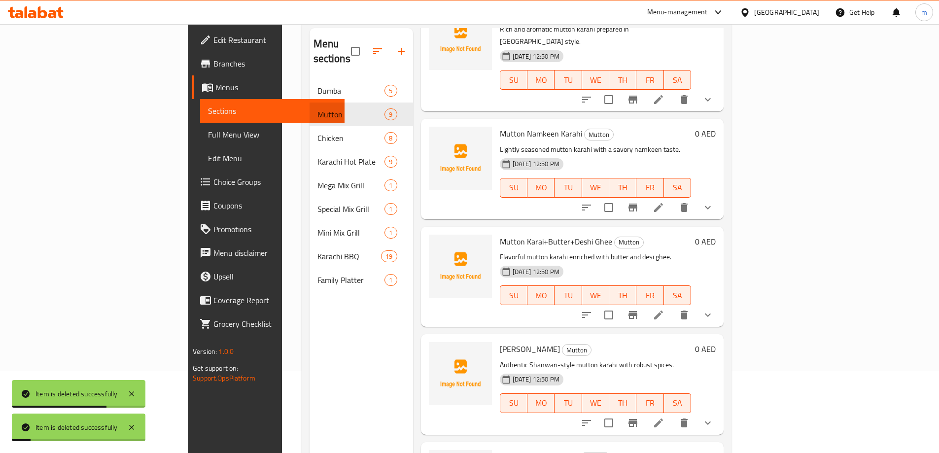
scroll to position [0, 0]
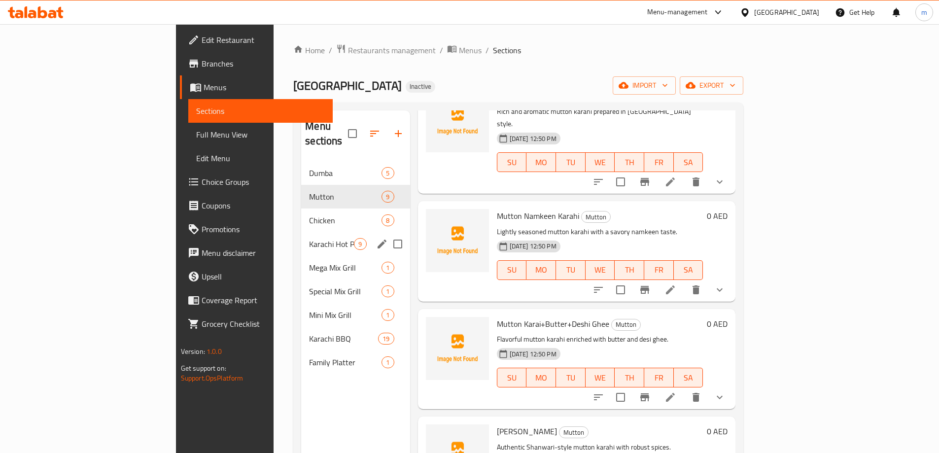
click at [301, 232] on div "Karachi Hot Plate 9" at bounding box center [355, 244] width 108 height 24
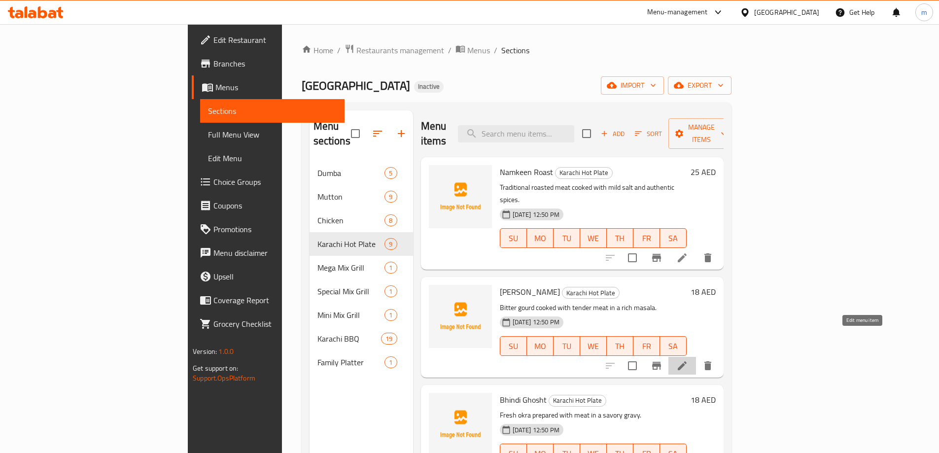
click at [688, 360] on icon at bounding box center [682, 366] width 12 height 12
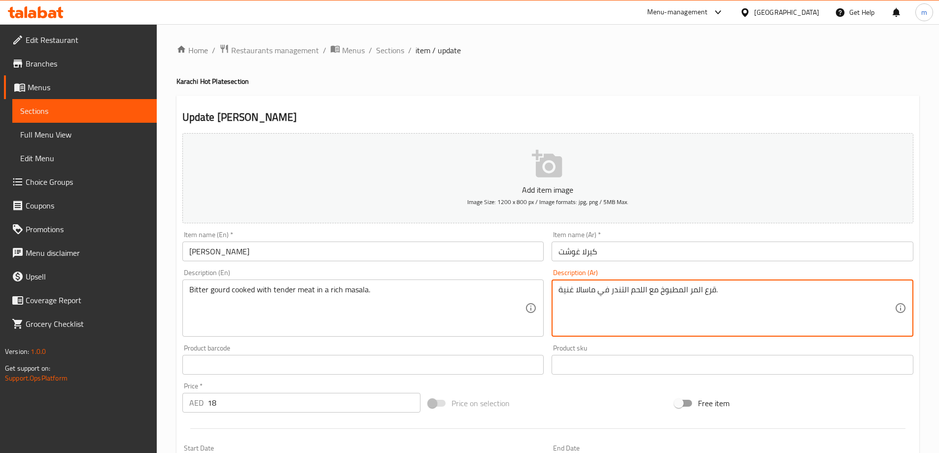
click at [698, 293] on textarea "قرع المر المطبوخ مع اللحم التندر في ماسالا غنية." at bounding box center [727, 308] width 336 height 47
click at [684, 291] on textarea "قرع مر المطبوخ مع اللحم التندر في ماسالا غنية." at bounding box center [727, 308] width 336 height 47
click at [642, 290] on textarea "قرع مر مطبوخ مع اللحم التندر في ماسالا غنية." at bounding box center [727, 308] width 336 height 47
click at [624, 290] on textarea "قرع مر مطبوخ مع لحم التندر في ماسالا غنية." at bounding box center [727, 308] width 336 height 47
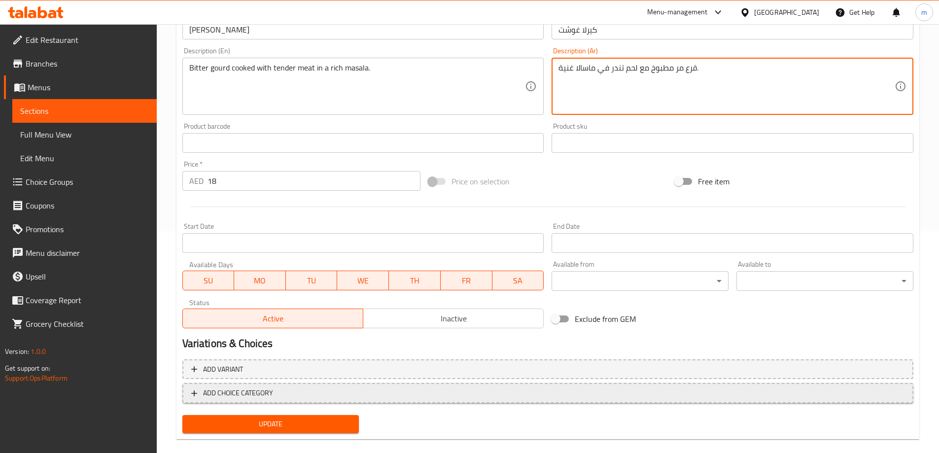
scroll to position [236, 0]
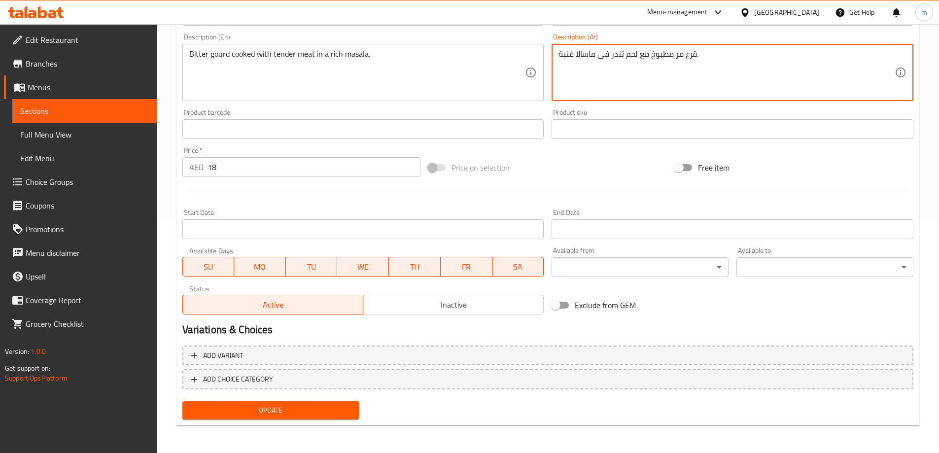
type textarea "قرع مر مطبوخ مع لحم تندر في ماسالا غنية."
click at [329, 404] on span "Update" at bounding box center [270, 410] width 161 height 12
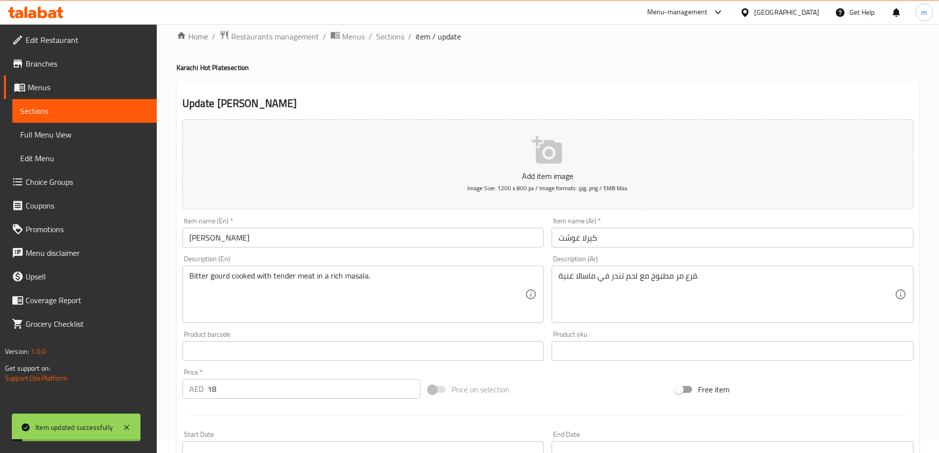
scroll to position [0, 0]
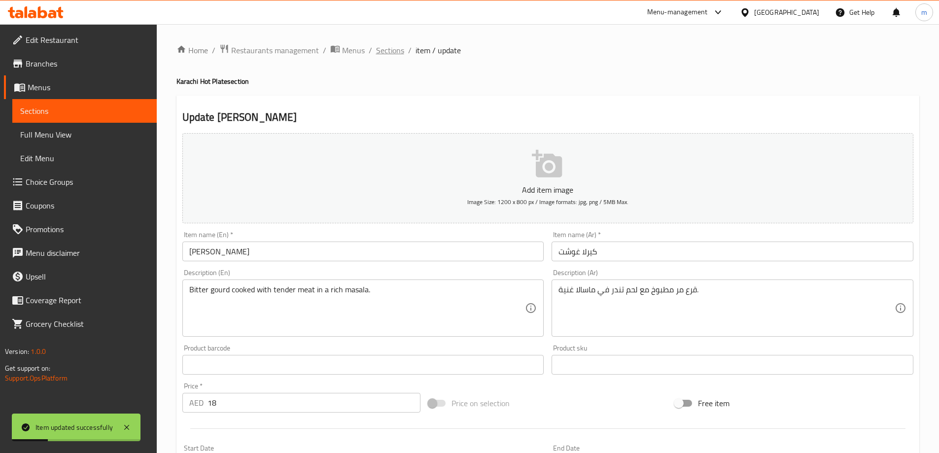
click at [378, 53] on span "Sections" at bounding box center [390, 50] width 28 height 12
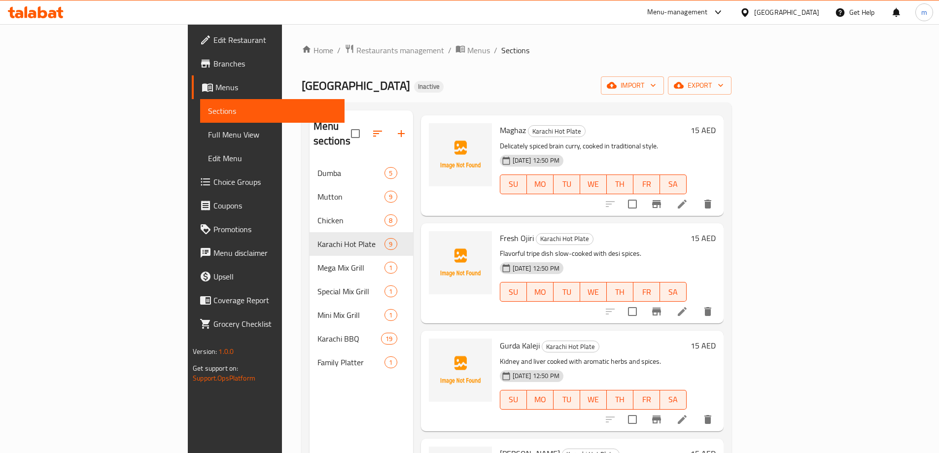
scroll to position [394, 0]
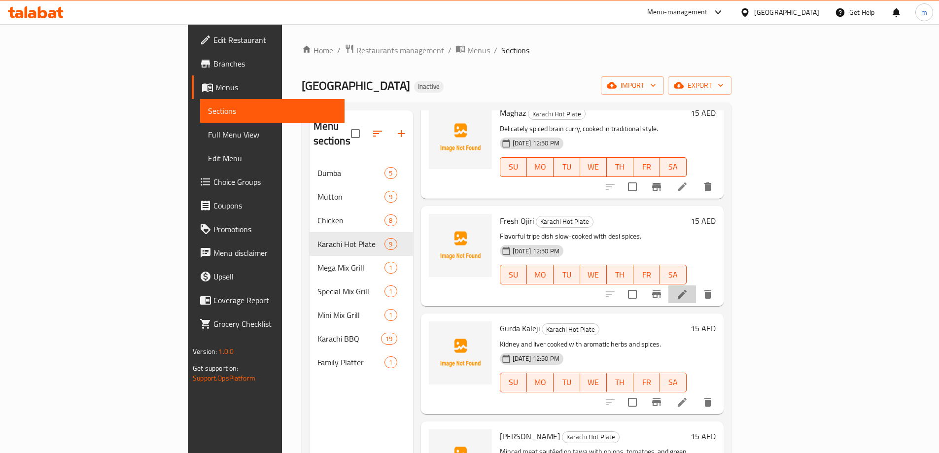
click at [696, 285] on li at bounding box center [683, 294] width 28 height 18
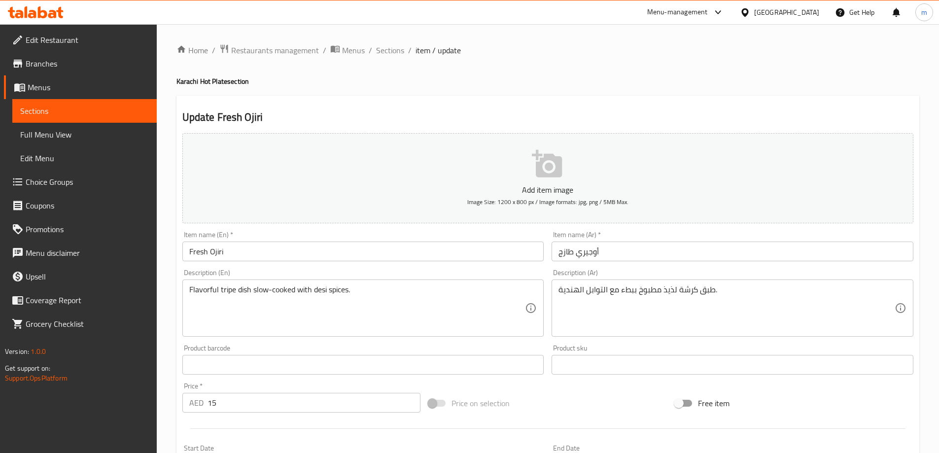
click at [576, 291] on textarea "طبق كرشة لذيذ مطبوخ ببطء مع التوابل الهندية." at bounding box center [727, 308] width 336 height 47
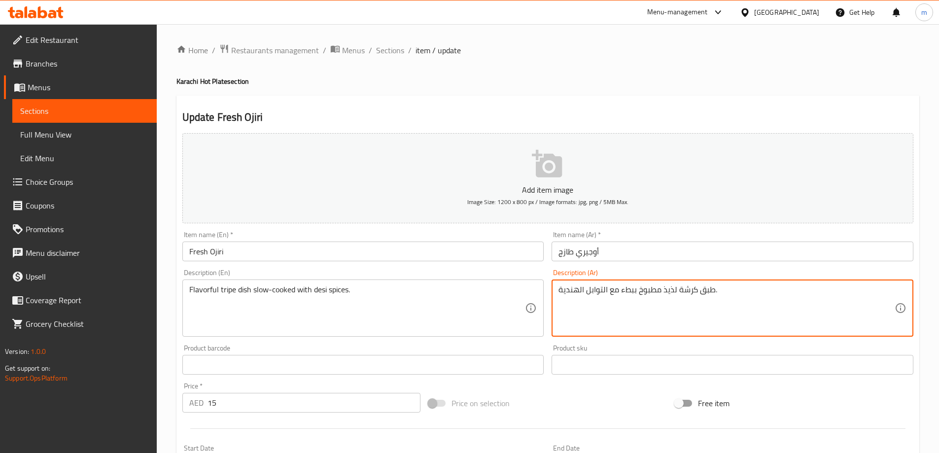
click at [576, 291] on textarea "طبق كرشة لذيذ مطبوخ ببطء مع التوابل الهندية." at bounding box center [727, 308] width 336 height 47
click at [577, 291] on textarea "طبق كرشة لذيذ مطبوخ ببطء مع التوابل الهندية." at bounding box center [727, 308] width 336 height 47
paste textarea "يسي"
click at [598, 292] on textarea "طبق كرشة لذيذ مطبوخ ببطء مع التوابل ديسي." at bounding box center [727, 308] width 336 height 47
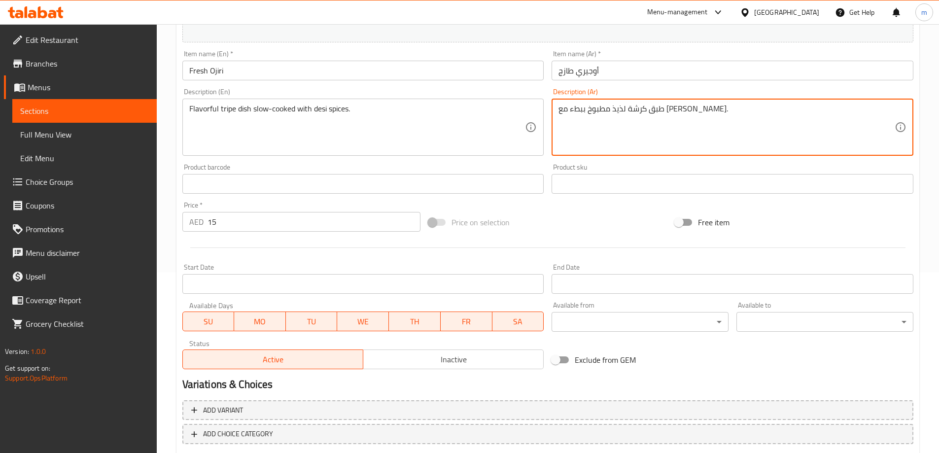
scroll to position [197, 0]
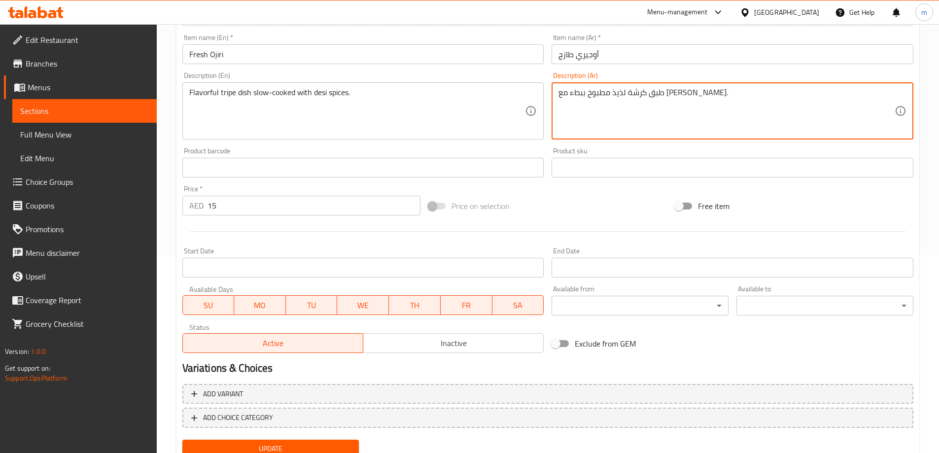
type textarea "طبق كرشة لذيذ مطبوخ ببطء مع [PERSON_NAME]."
click at [283, 440] on button "Update" at bounding box center [270, 449] width 177 height 18
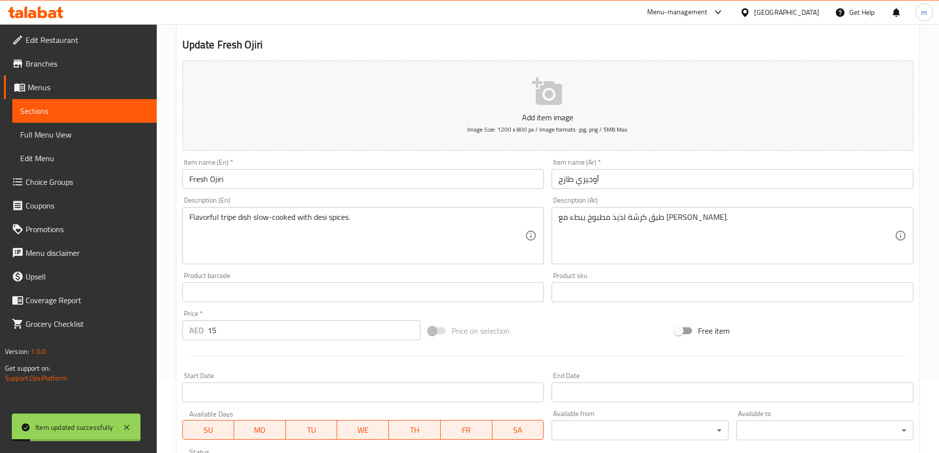
scroll to position [0, 0]
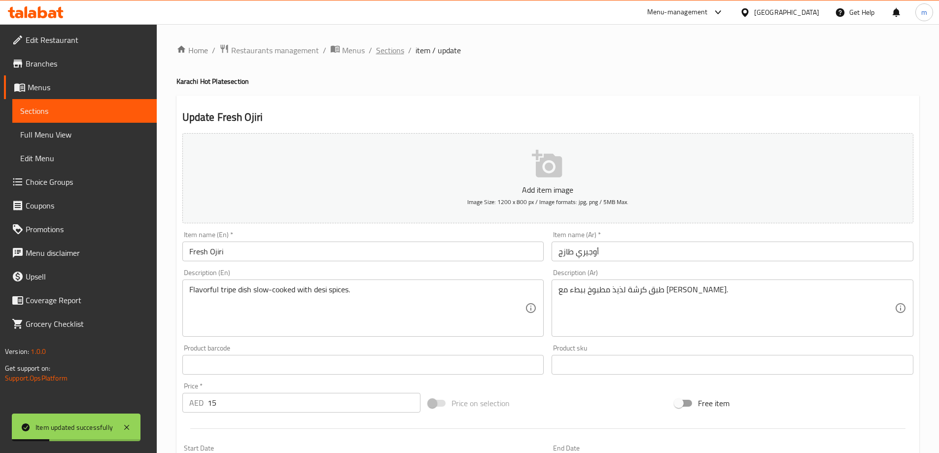
click at [379, 49] on span "Sections" at bounding box center [390, 50] width 28 height 12
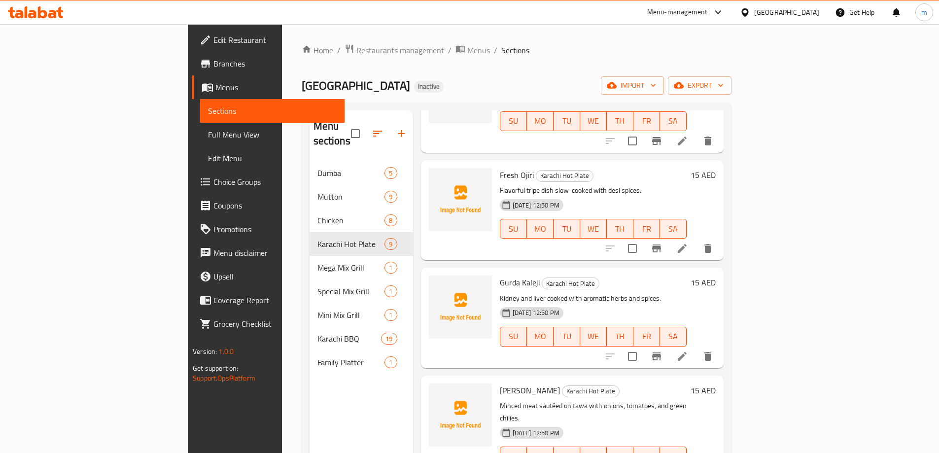
scroll to position [444, 0]
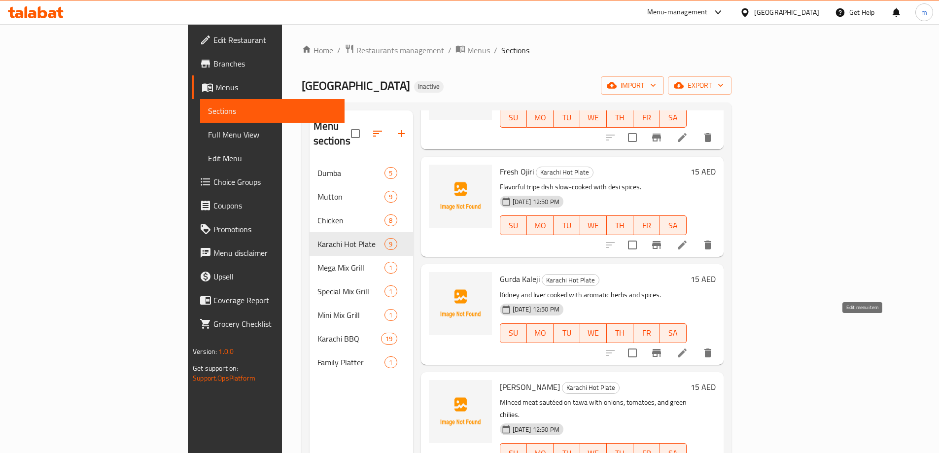
click at [687, 349] on icon at bounding box center [682, 353] width 9 height 9
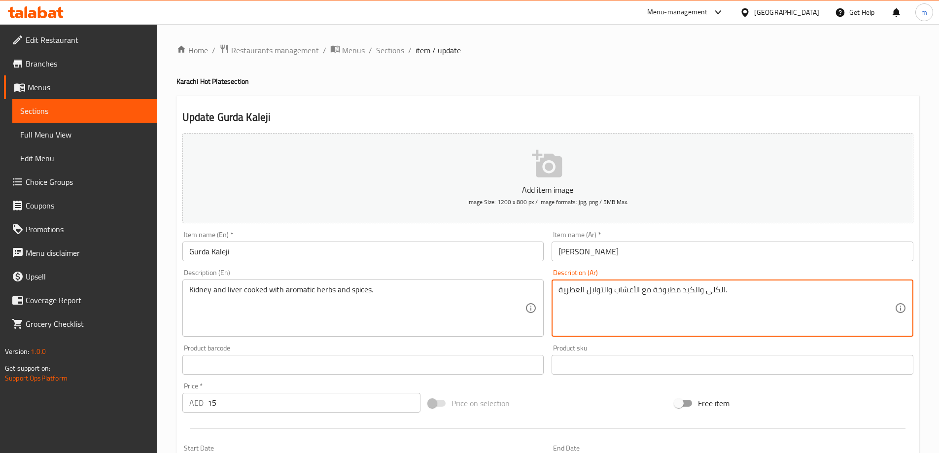
click at [580, 290] on textarea "الكلى والكبد مطبوخة مع الأعشاب والتوابل العطرية." at bounding box center [727, 308] width 336 height 47
click at [586, 291] on textarea "الكلى والكبد مطبوخة مع الأعشاب والتوابل ." at bounding box center [727, 308] width 336 height 47
paste textarea "العطرية"
click at [726, 290] on textarea "الكلى والكبد مطبوخة مع الأعشاب العطرية والتوابل ." at bounding box center [727, 308] width 336 height 47
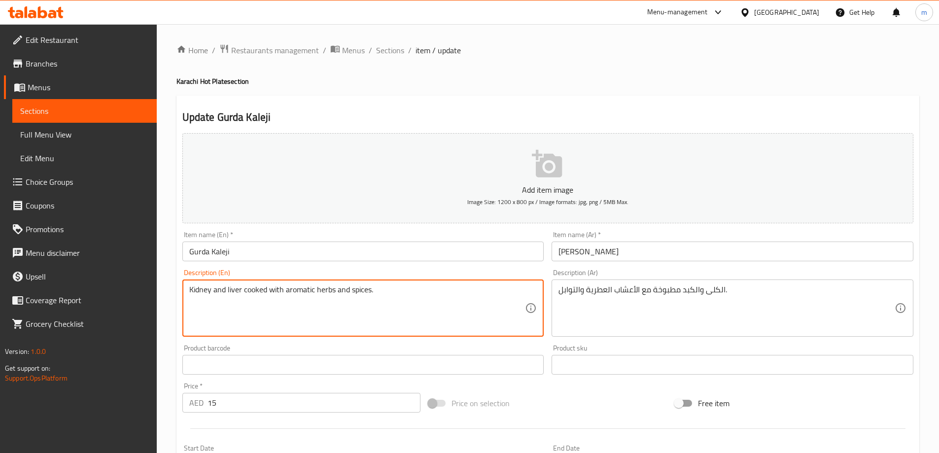
click at [197, 288] on textarea "Kidney and liver cooked with aromatic herbs and spices." at bounding box center [357, 308] width 336 height 47
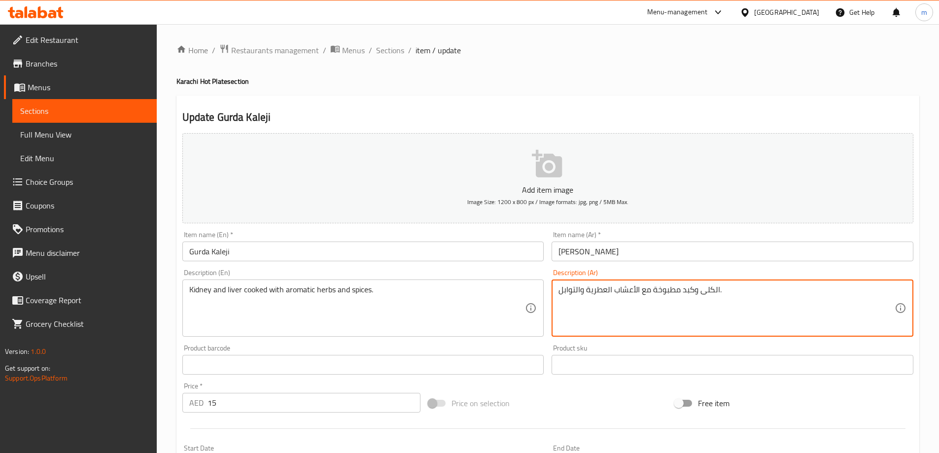
click at [712, 289] on textarea "الكلى وكبد مطبوخة مع الأعشاب العطرية والتوابل." at bounding box center [727, 308] width 336 height 47
click at [714, 293] on textarea "الكلى وكبد مطبوخة مع الأعشاب العطرية والتوابل." at bounding box center [727, 308] width 336 height 47
click at [688, 296] on textarea "كلى وكبد مطبوخة مع الأعشاب العطرية والتوابل." at bounding box center [727, 308] width 336 height 47
click at [654, 290] on textarea "كلى وكبد مطبوخة مع الأعشاب العطرية والتوابل." at bounding box center [727, 308] width 336 height 47
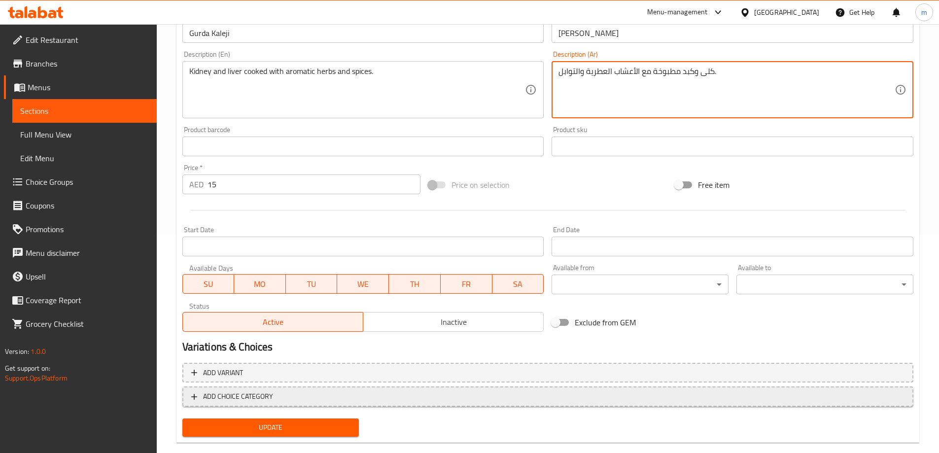
scroll to position [236, 0]
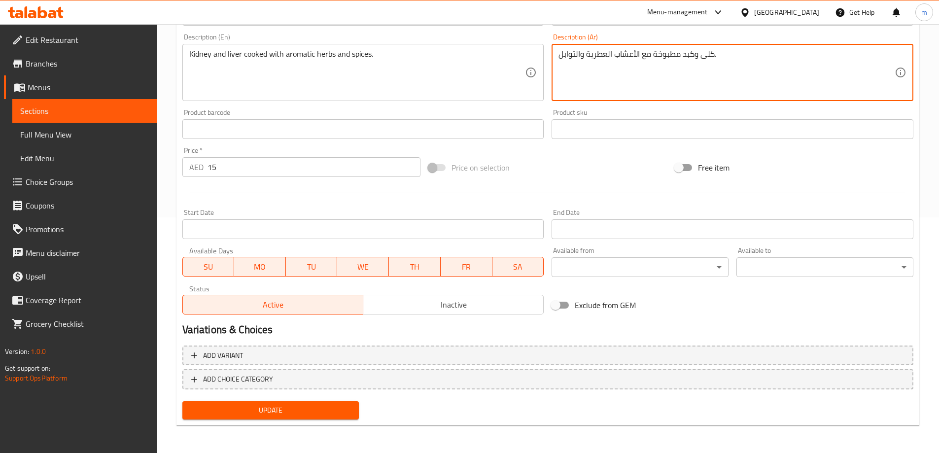
type textarea "كلى وكبد مطبوخة مع الأعشاب العطرية والتوابل."
click at [283, 399] on div "Update" at bounding box center [270, 410] width 185 height 26
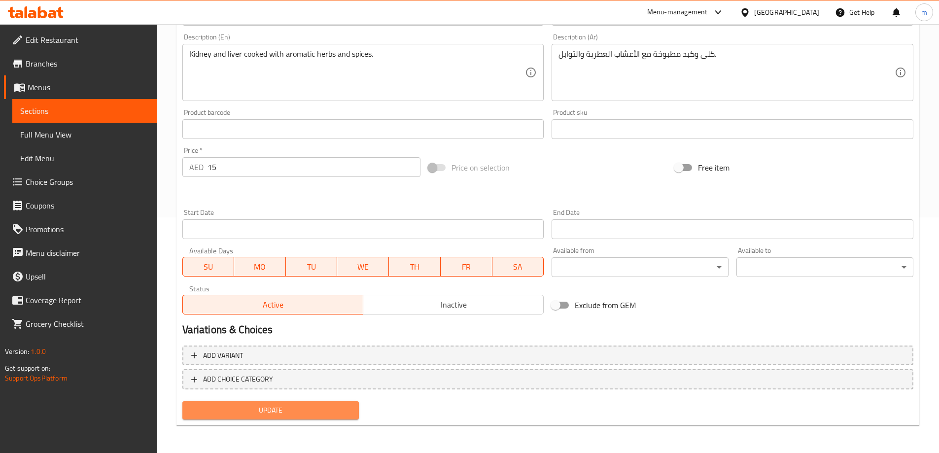
click at [274, 406] on span "Update" at bounding box center [270, 410] width 161 height 12
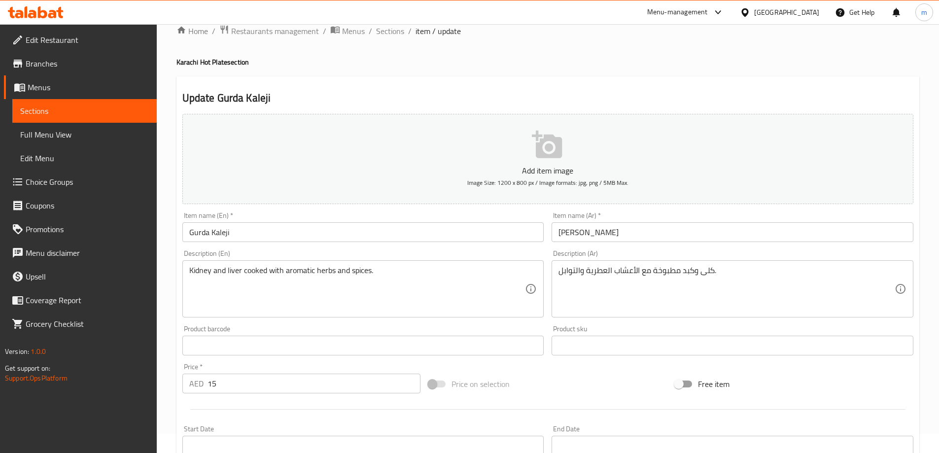
scroll to position [0, 0]
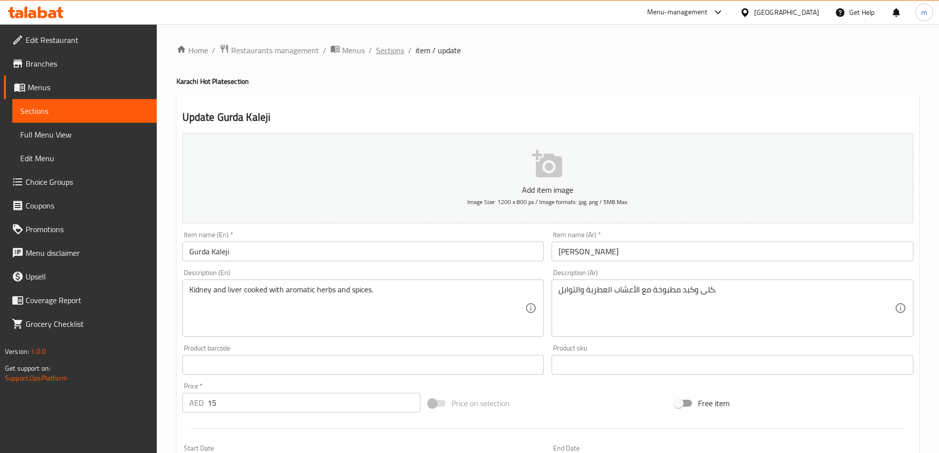
click at [393, 51] on span "Sections" at bounding box center [390, 50] width 28 height 12
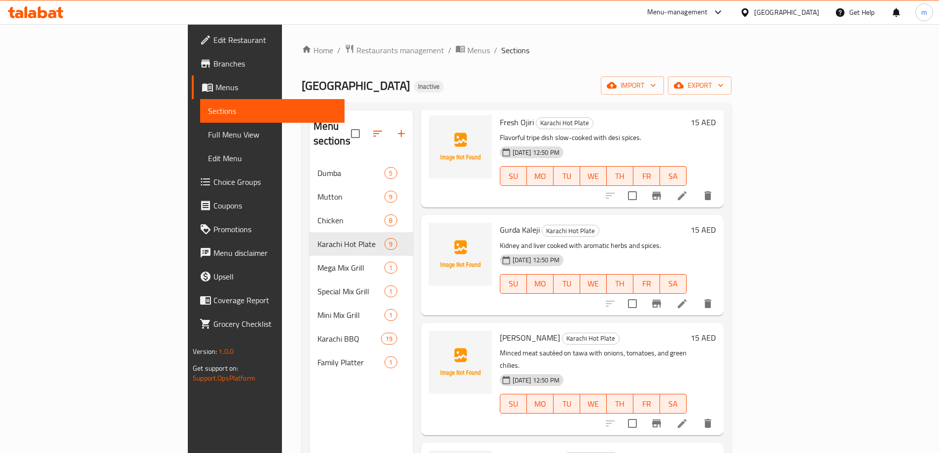
scroll to position [541, 0]
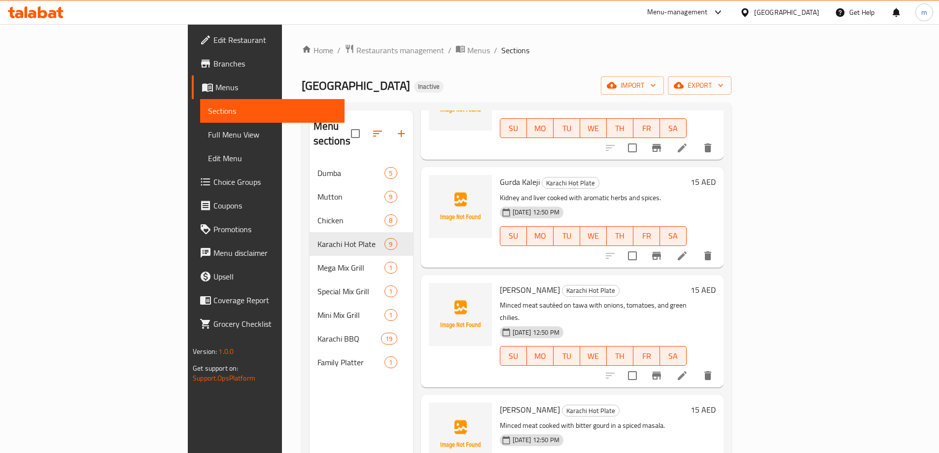
click at [696, 367] on li at bounding box center [683, 376] width 28 height 18
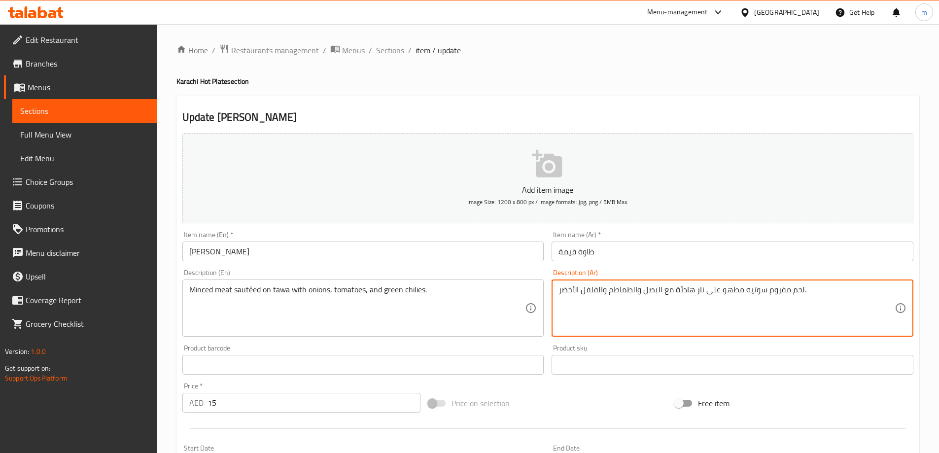
click at [732, 289] on textarea "لحم مفروم سوتيه مطهو على نار هادئة مع البصل والطماطم والفلفل الأخضر." at bounding box center [727, 308] width 336 height 47
click at [698, 288] on textarea "لحم مفروم سوتيه على نار هادئة مع البصل والطماطم والفلفل الأخضر." at bounding box center [727, 308] width 336 height 47
click at [695, 289] on textarea "لحم مفروم سوتيه على نار هادئة مع البصل والطماطم والفلفل الأخضر." at bounding box center [727, 308] width 336 height 47
drag, startPoint x: 704, startPoint y: 289, endPoint x: 676, endPoint y: 289, distance: 27.6
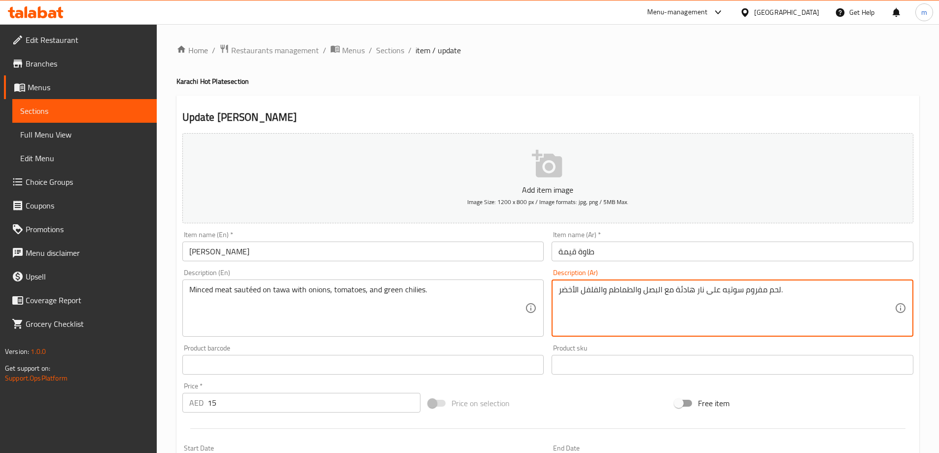
click at [676, 289] on textarea "لحم مفروم سوتيه على نار هادئة مع البصل والطماطم والفلفل الأخضر." at bounding box center [727, 308] width 336 height 47
paste textarea "طاو"
click at [632, 288] on textarea "لحم مفروم سوتيه على طاوة مع البصل والطماطم والفلفل الأخضر." at bounding box center [727, 308] width 336 height 47
click at [653, 287] on textarea "لحم مفروم سوتيه على طاوة مع البصل وطماطم والفلفل الأخضر." at bounding box center [727, 308] width 336 height 47
click at [598, 289] on textarea "لحم مفروم سوتيه على طاوة مع ابصل وطماطم والفلفل الأخضر." at bounding box center [727, 308] width 336 height 47
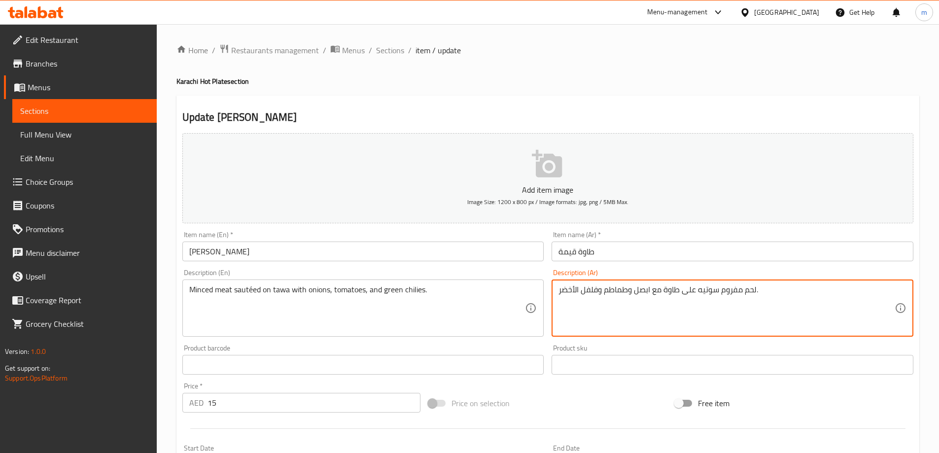
click at [576, 291] on textarea "لحم مفروم سوتيه على طاوة مع ابصل وطماطم وفلفل الأخضر." at bounding box center [727, 308] width 336 height 47
click at [575, 290] on textarea "لحم مفروم سوتيه على طاوة مع ابصل وطماطم وفلفل الأخضر." at bounding box center [727, 308] width 336 height 47
click at [411, 288] on textarea "Minced meat sautéed on tawa with onions, tomatoes, and green chilies." at bounding box center [357, 308] width 336 height 47
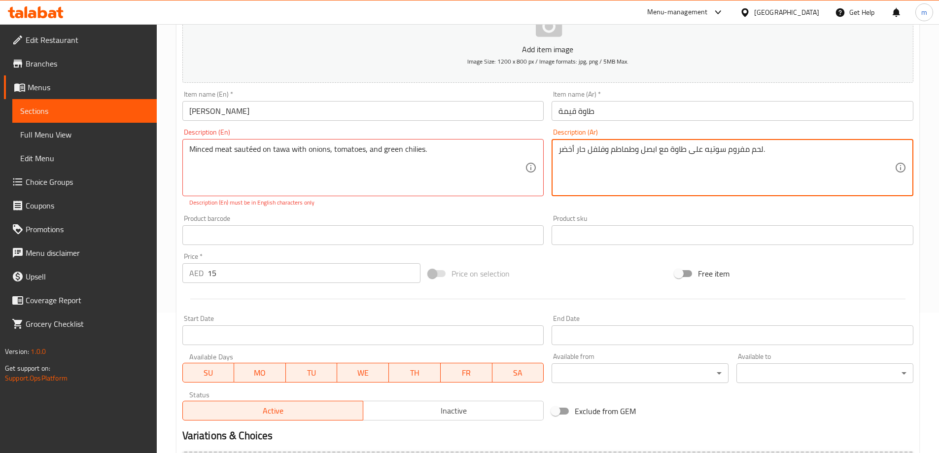
scroll to position [247, 0]
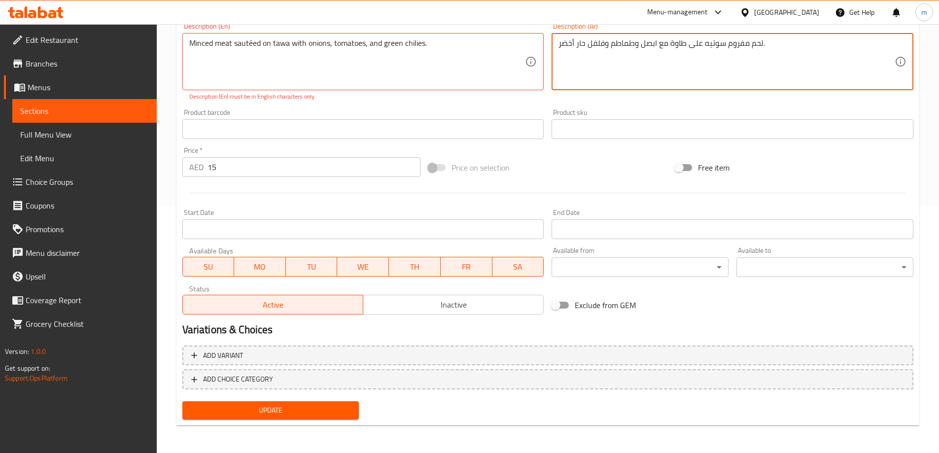
type textarea "لحم مفروم سوتيه على طاوة مع ابصل وطماطم وفلفل حار أخضر."
click at [260, 411] on span "Update" at bounding box center [270, 410] width 161 height 12
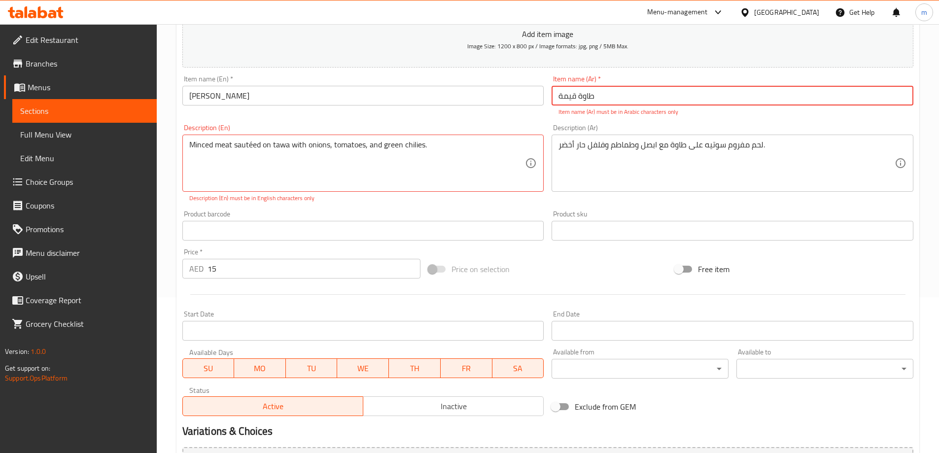
scroll to position [143, 0]
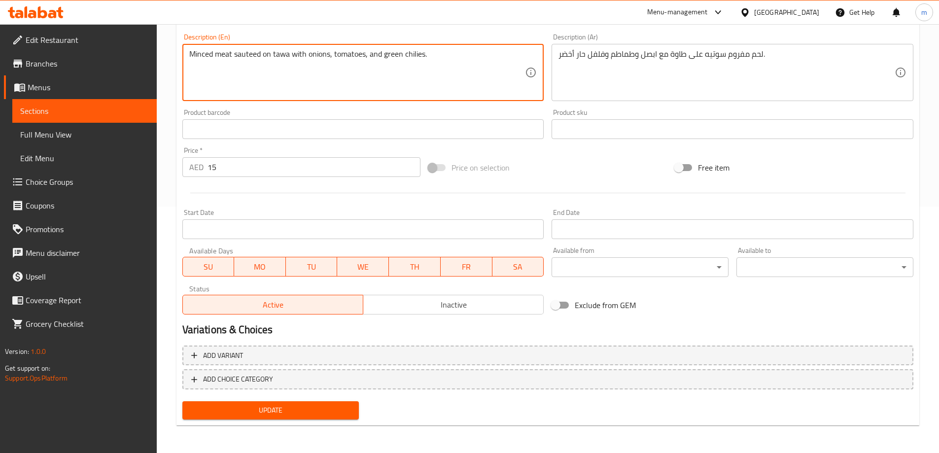
type textarea "Minced meat sauteed on tawa with onions, tomatoes, and green chilies."
click at [261, 411] on span "Update" at bounding box center [270, 410] width 161 height 12
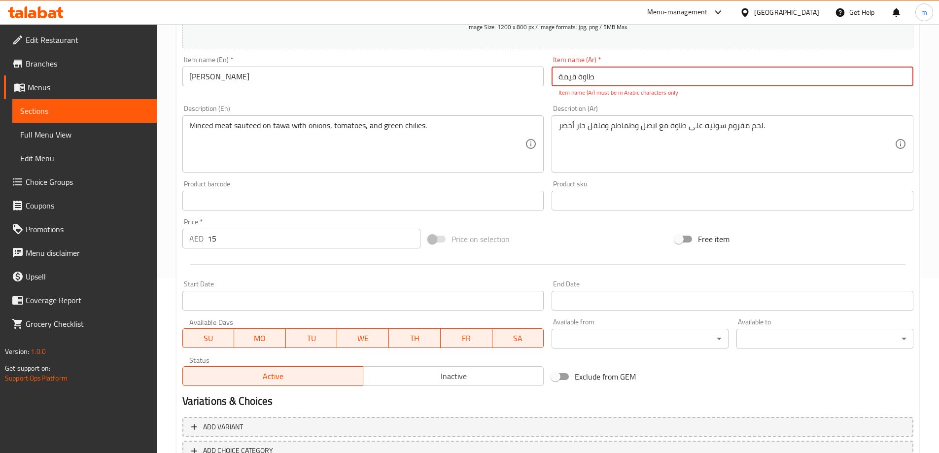
scroll to position [99, 0]
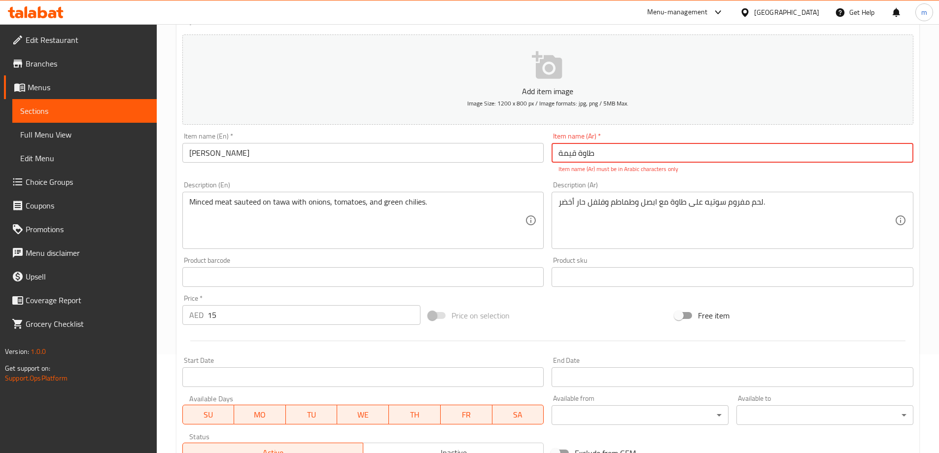
click at [595, 151] on input "طاوة قیمة" at bounding box center [733, 153] width 362 height 20
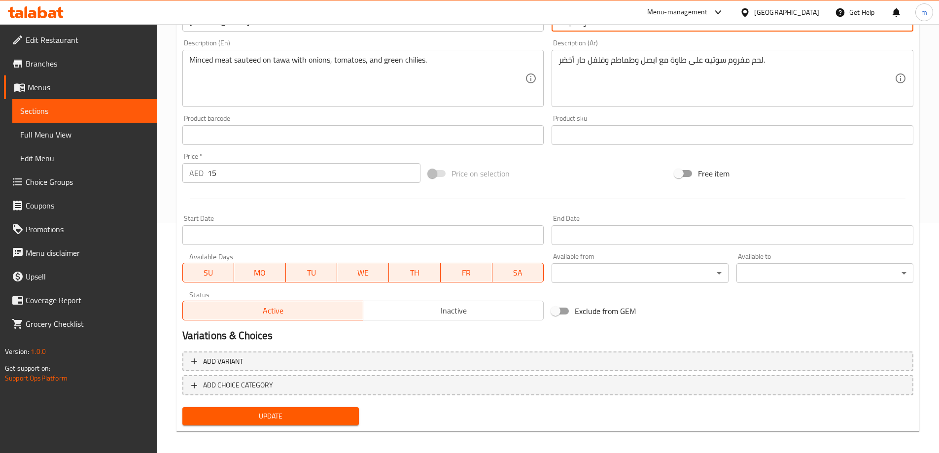
scroll to position [236, 0]
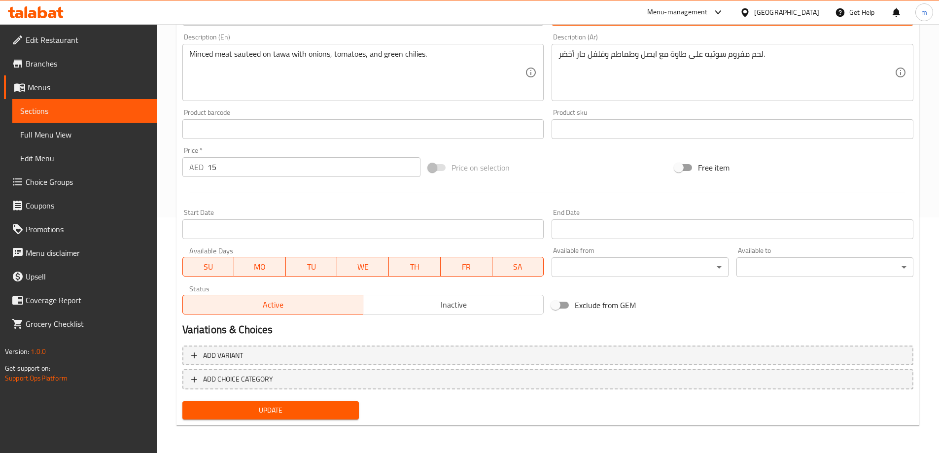
type input "طاوة قيمة"
click at [332, 405] on span "Update" at bounding box center [270, 410] width 161 height 12
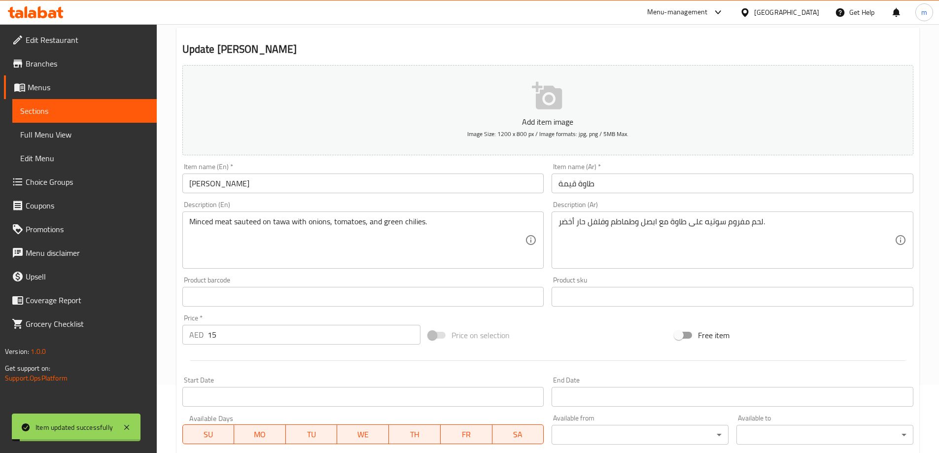
scroll to position [0, 0]
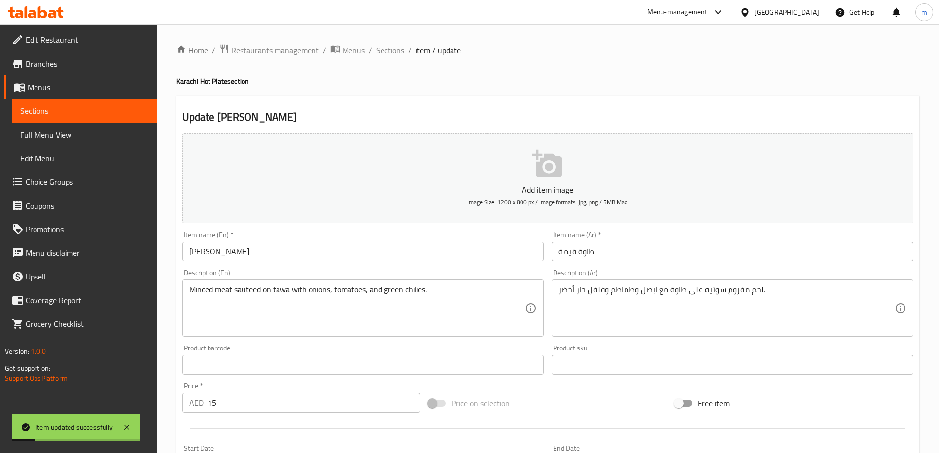
click at [385, 50] on span "Sections" at bounding box center [390, 50] width 28 height 12
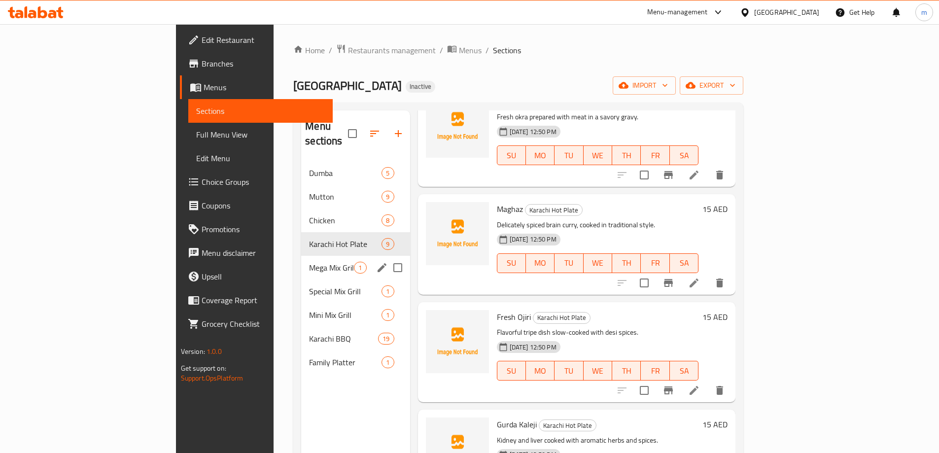
scroll to position [296, 0]
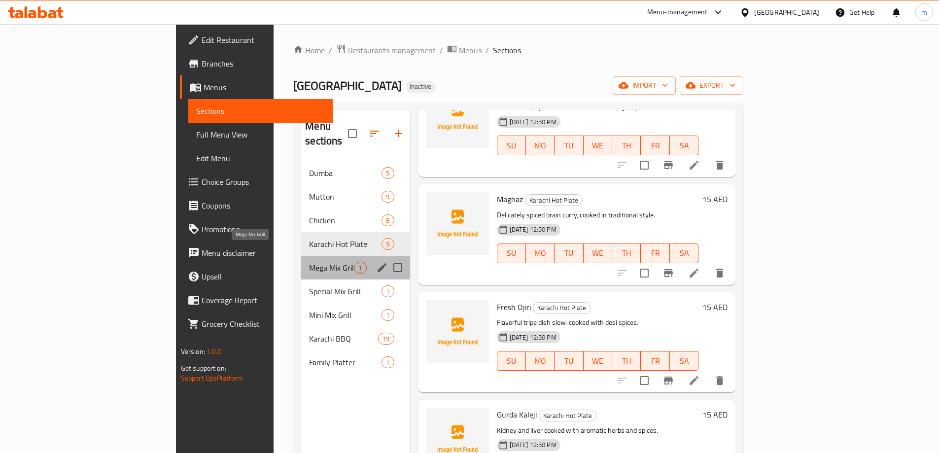
click at [309, 262] on span "Mega Mix Grill" at bounding box center [331, 268] width 45 height 12
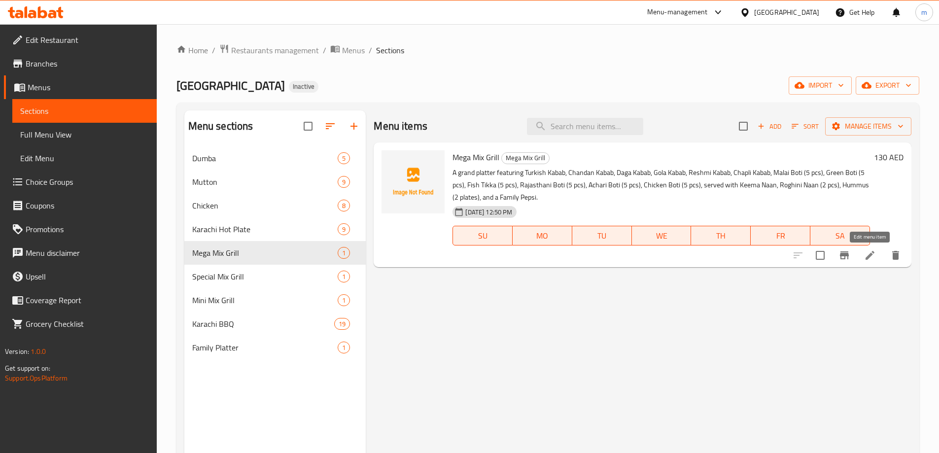
click at [867, 252] on icon at bounding box center [870, 255] width 12 height 12
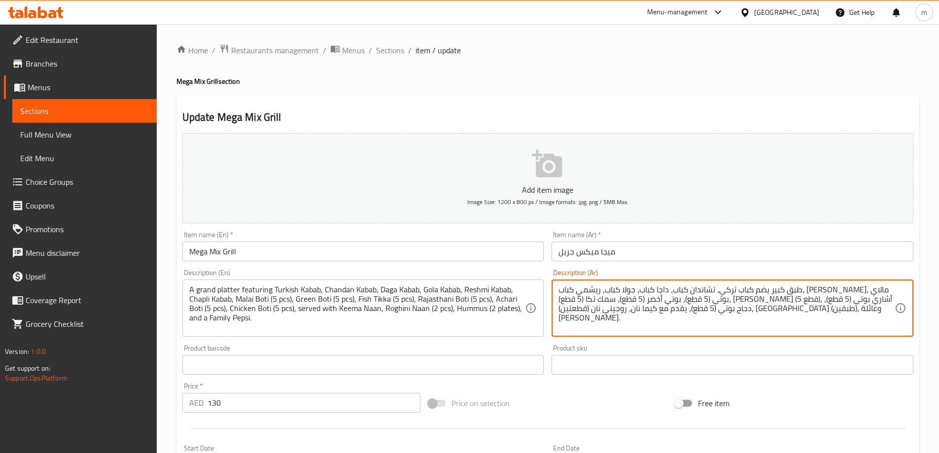
click at [568, 309] on textarea "طبق كبير يضم كباب تركي، تشاندان كباب، داجا كباب، جولا كباب، ريشمي كباب، تشابلي …" at bounding box center [727, 308] width 336 height 47
click at [574, 310] on textarea "طبق كبير يضم كباب تركي، تشاندان كباب، داجا كباب، جولا كباب، ريشمي كباب، تشابلي …" at bounding box center [727, 308] width 336 height 47
paste textarea "يبسي"
click at [807, 311] on textarea "طبق كبير يضم كباب تركي، تشاندان كباب، داجا كباب، جولا كباب، ريشمي كباب، تشابلي …" at bounding box center [727, 308] width 336 height 47
click at [563, 310] on textarea "طبق كبير يضم كباب تركي، تشاندان كباب، داجا كباب، جولا كباب، ريشمي كباب، تشابلي …" at bounding box center [727, 308] width 336 height 47
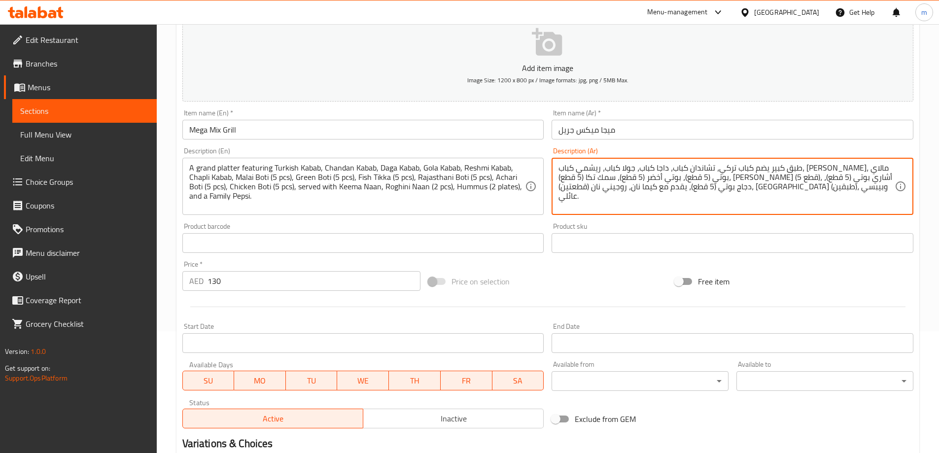
scroll to position [236, 0]
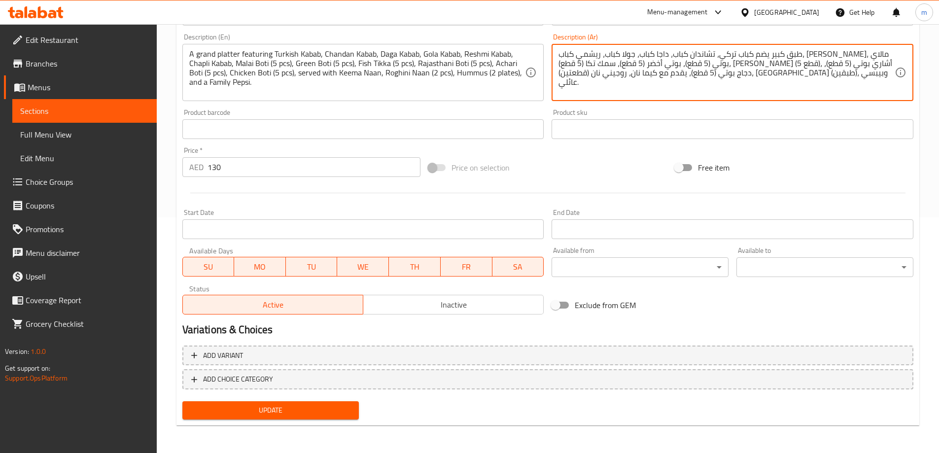
click at [848, 86] on textarea "طبق كبير يضم كباب تركي، تشاندان كباب، داجا كباب، جولا كباب، ريشمي كباب، [PERSON…" at bounding box center [727, 72] width 336 height 47
type textarea "طبق كبير يضم كباب تركي، تشاندان كباب، داجا كباب، جولا كباب، ريشمي كباب، [PERSON…"
click at [285, 407] on span "Update" at bounding box center [270, 410] width 161 height 12
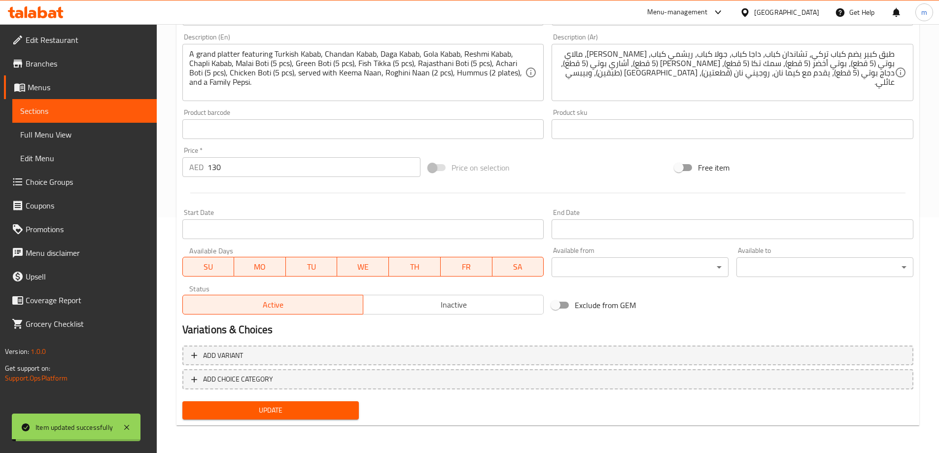
scroll to position [0, 0]
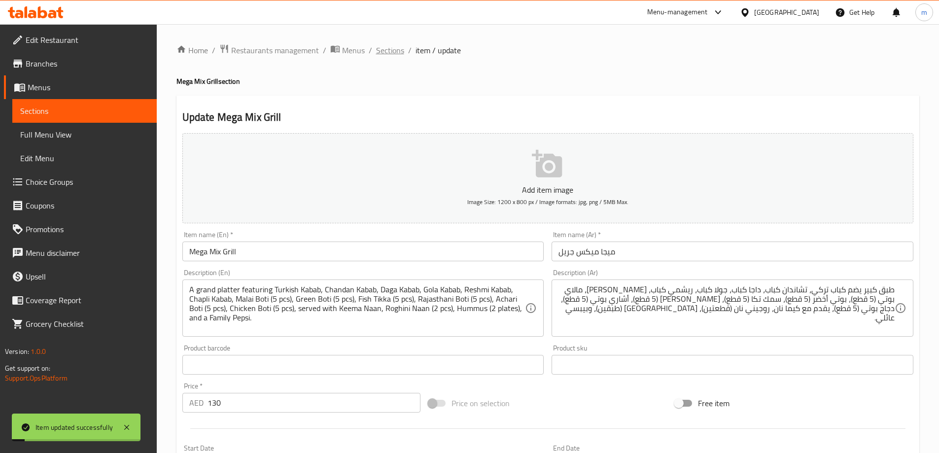
click at [392, 47] on span "Sections" at bounding box center [390, 50] width 28 height 12
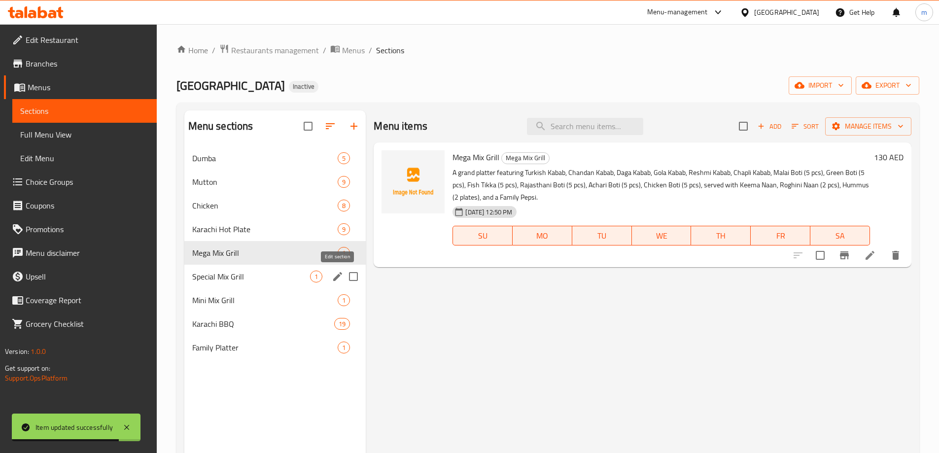
click at [337, 280] on icon "edit" at bounding box center [338, 277] width 12 height 12
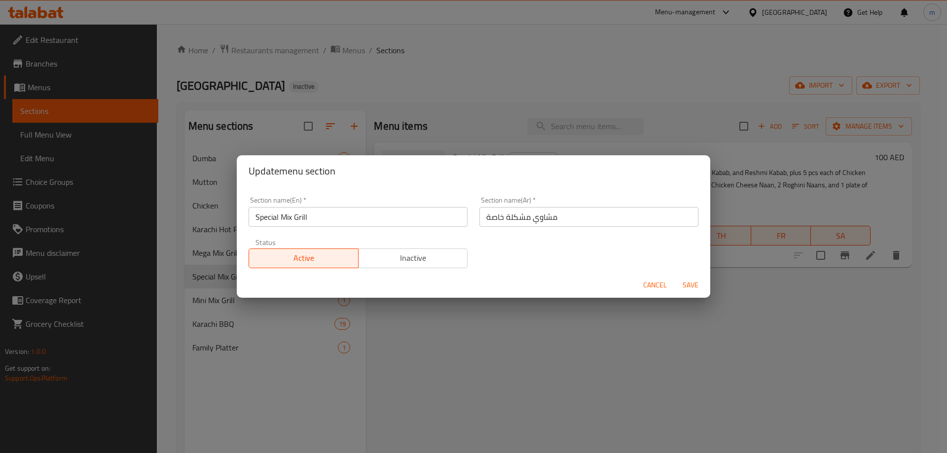
click at [543, 221] on input "مشاوي مشكلة خاصة" at bounding box center [588, 217] width 219 height 20
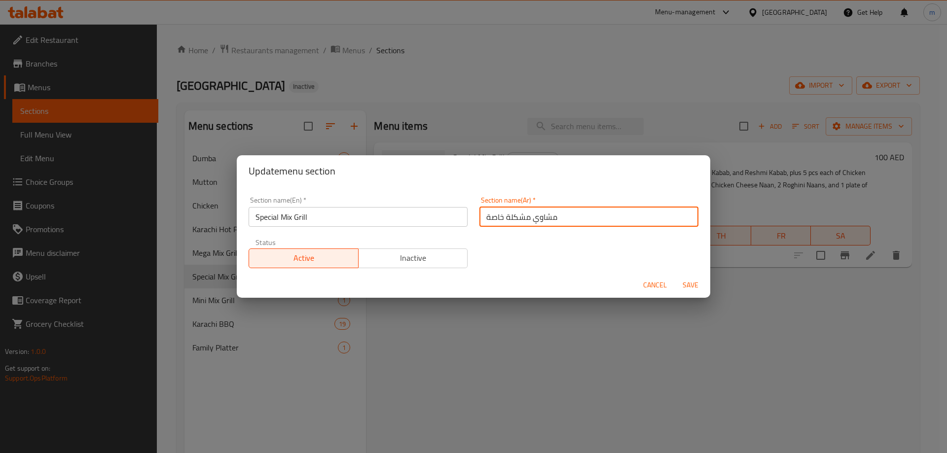
click at [543, 221] on input "مشاوي مشكلة خاصة" at bounding box center [588, 217] width 219 height 20
click at [545, 219] on input "ميكس جريل سبيشيال" at bounding box center [588, 217] width 219 height 20
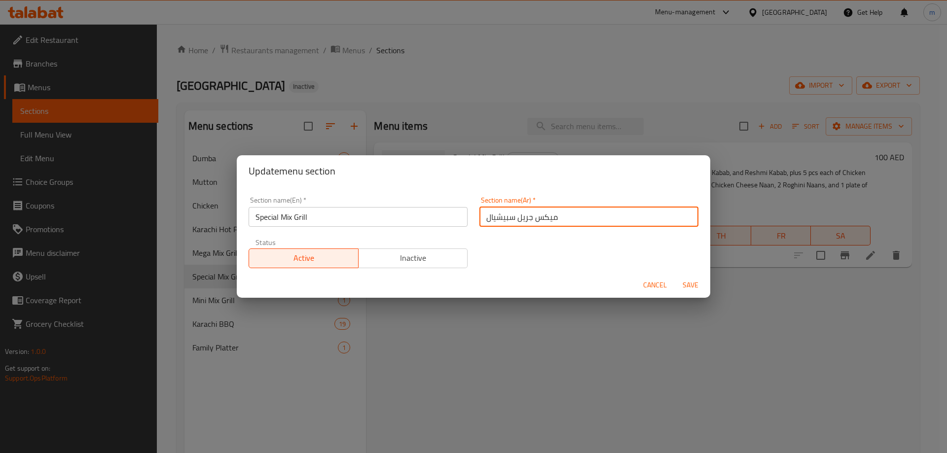
type input "ميكس جريل سبيشيال"
click at [687, 290] on span "Save" at bounding box center [690, 285] width 24 height 12
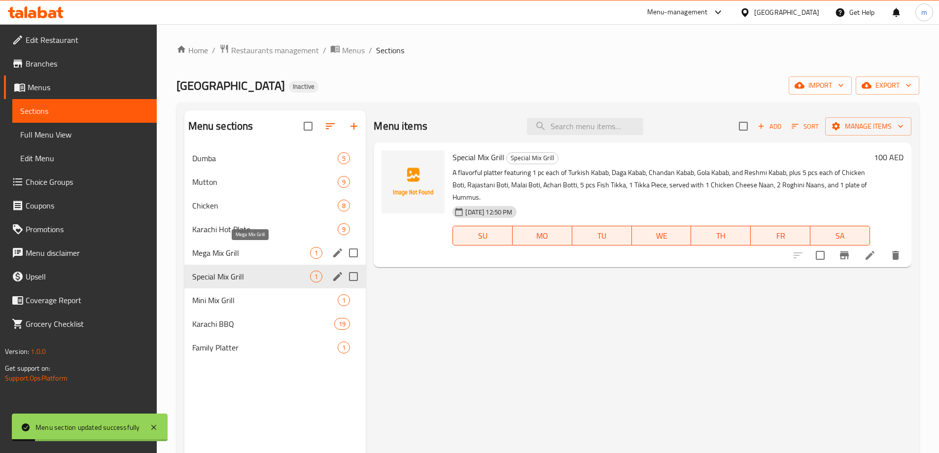
click at [264, 257] on span "Mega Mix Grill" at bounding box center [251, 253] width 118 height 12
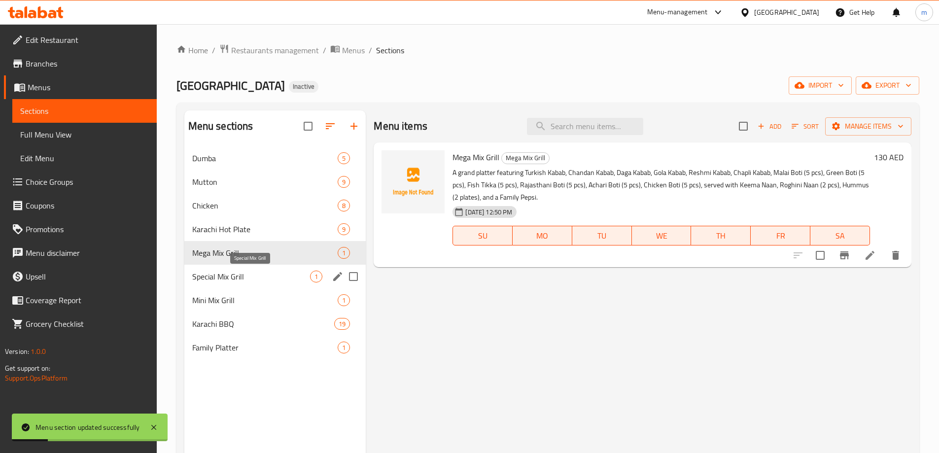
click at [263, 271] on span "Special Mix Grill" at bounding box center [251, 277] width 118 height 12
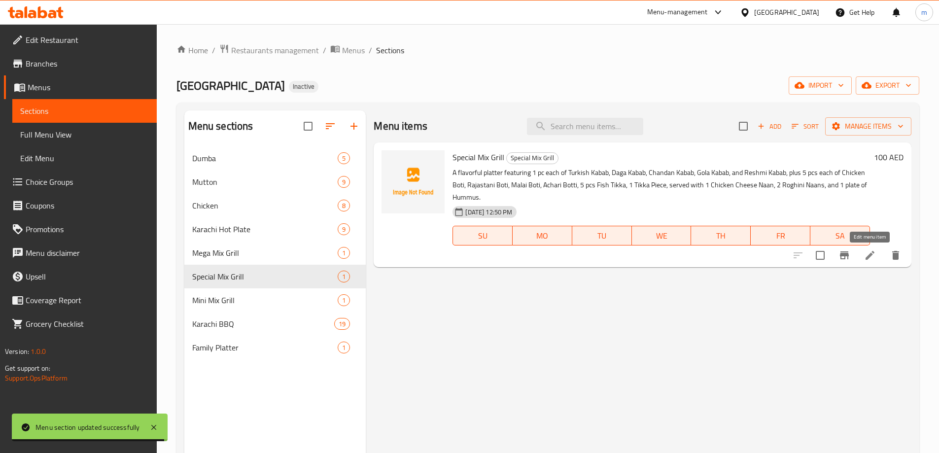
click at [874, 257] on icon at bounding box center [870, 255] width 12 height 12
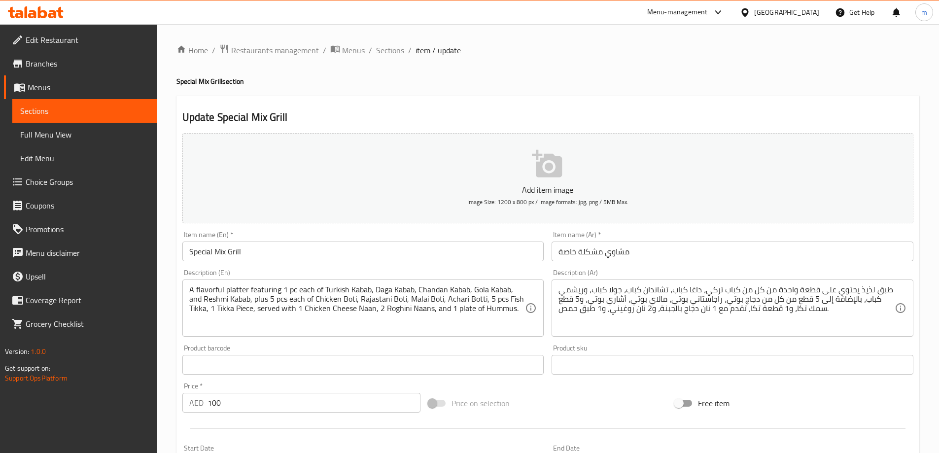
click at [637, 251] on input "مشاوي مشكلة خاصة" at bounding box center [733, 252] width 362 height 20
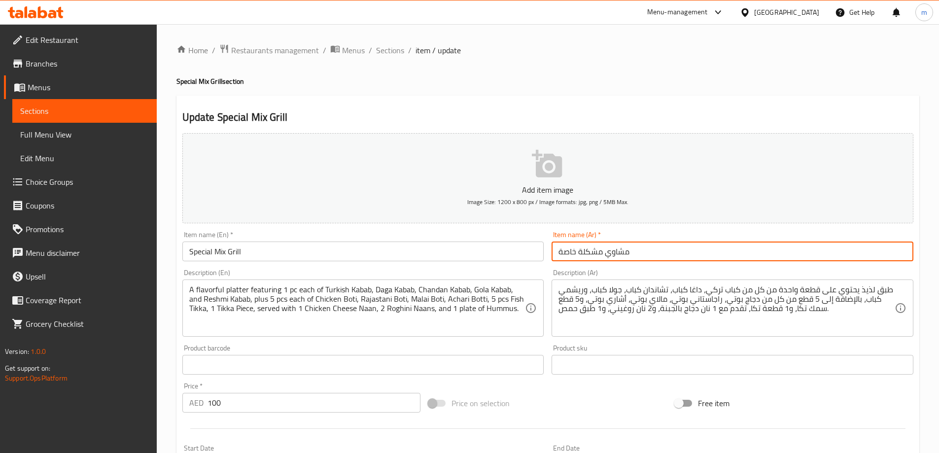
click at [637, 251] on input "مشاوي مشكلة خاصة" at bounding box center [733, 252] width 362 height 20
paste input "يكس جريل سبيشيال"
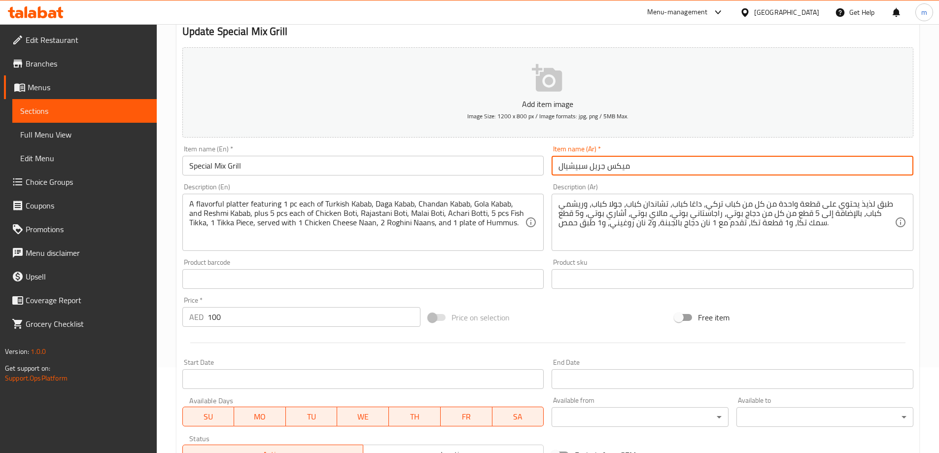
scroll to position [99, 0]
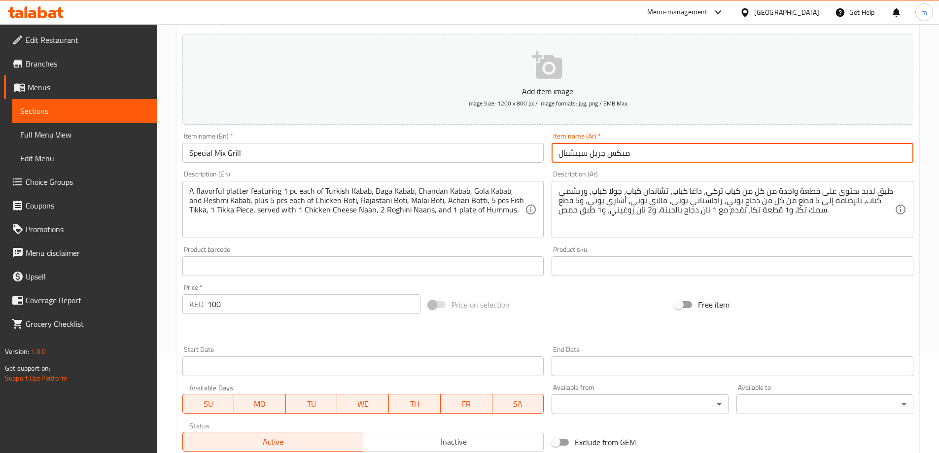
type input "ميكس جريل سبيشيال"
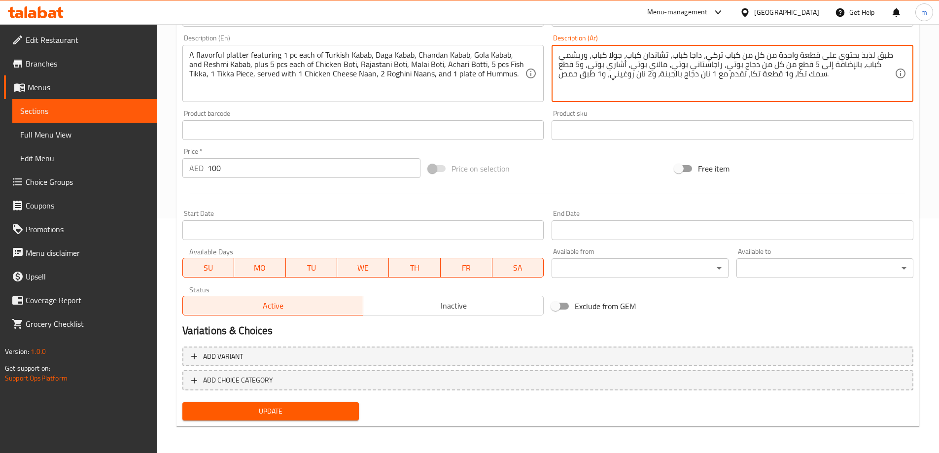
scroll to position [236, 0]
type textarea "طبق لذيذ يحتوي على قطعة واحدة من كل من كباب تركي، داجا كباب، تشاندان كباب، جولا…"
click at [238, 408] on span "Update" at bounding box center [270, 410] width 161 height 12
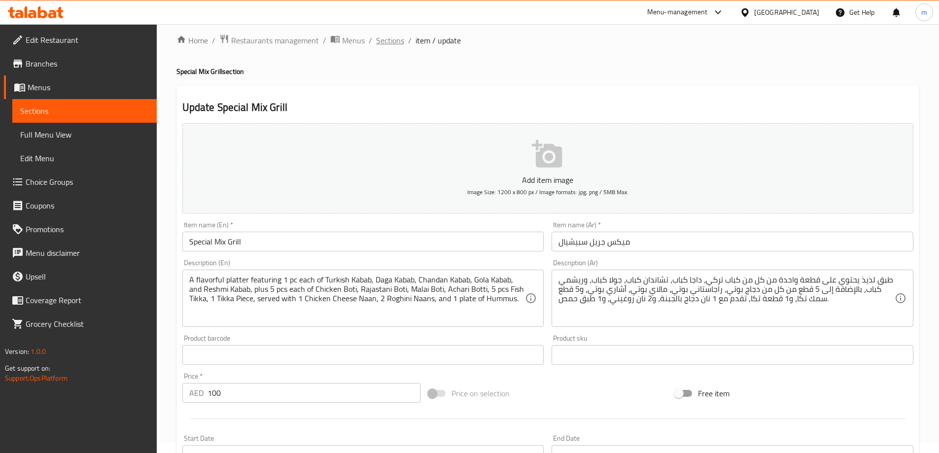
scroll to position [0, 0]
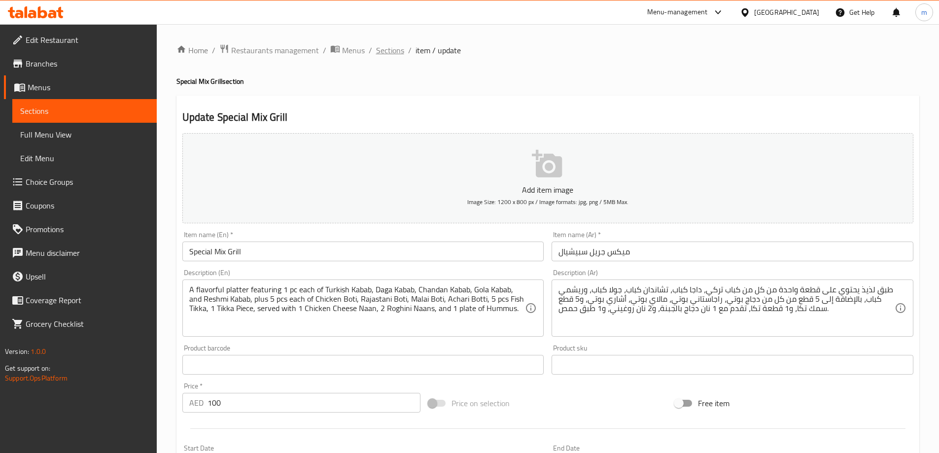
click at [392, 54] on span "Sections" at bounding box center [390, 50] width 28 height 12
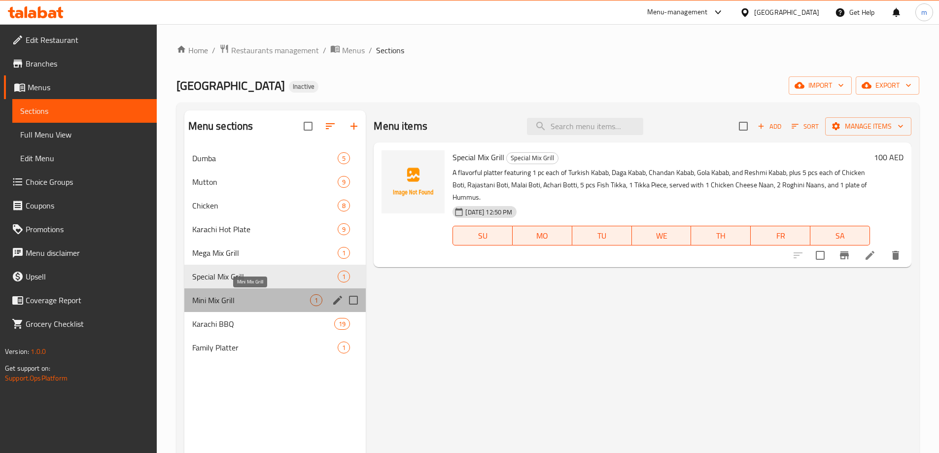
click at [290, 296] on span "Mini Mix Grill" at bounding box center [251, 300] width 118 height 12
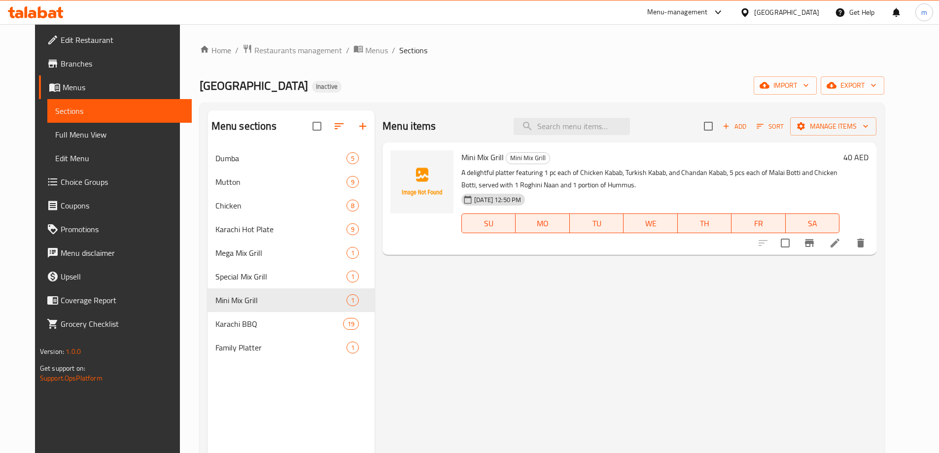
click at [840, 240] on icon at bounding box center [835, 243] width 9 height 9
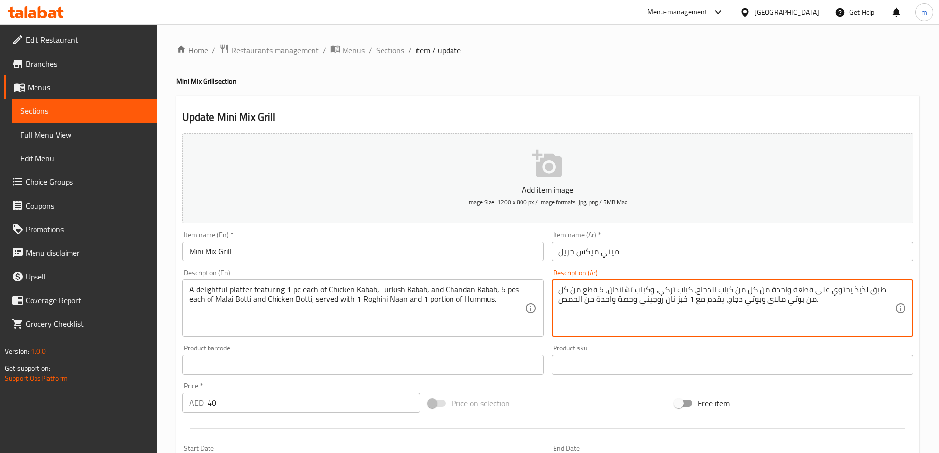
click at [679, 303] on textarea "طبق لذيذ يحتوي على قطعة واحدة من كل من كباب الدجاج، كباب تركي، وكباب تشاندان، 5…" at bounding box center [727, 308] width 336 height 47
click at [599, 303] on textarea "طبق لذيذ يحتوي على قطعة واحدة من كل من كباب الدجاج، كباب تركي، وكباب تشاندان، 5…" at bounding box center [727, 308] width 336 height 47
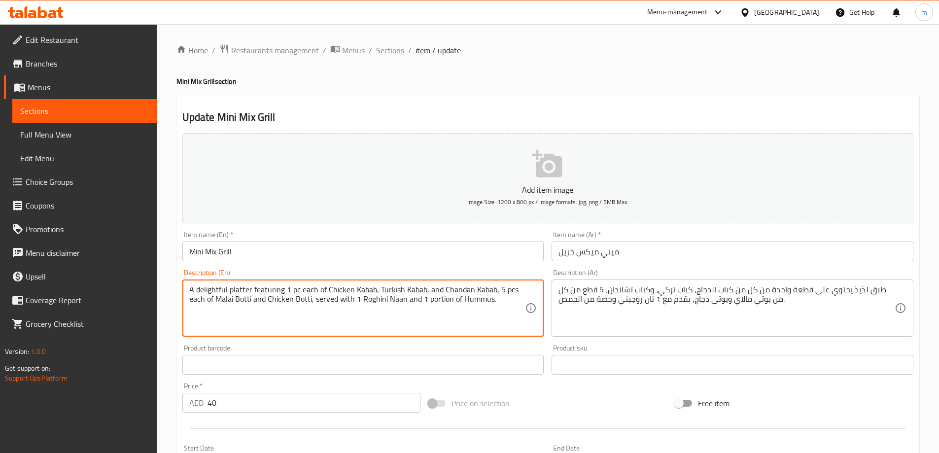
click at [445, 298] on textarea "A delightful platter featuring 1 pc each of Chicken Kabab, Turkish Kabab, and C…" at bounding box center [357, 308] width 336 height 47
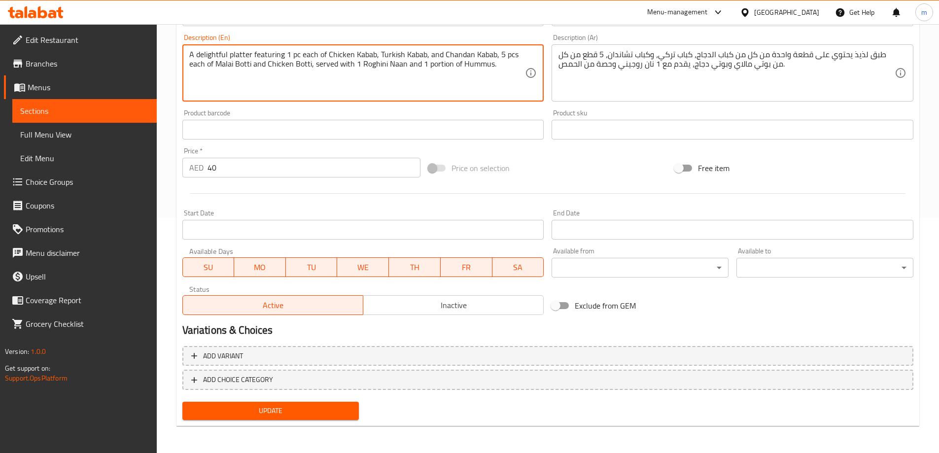
scroll to position [236, 0]
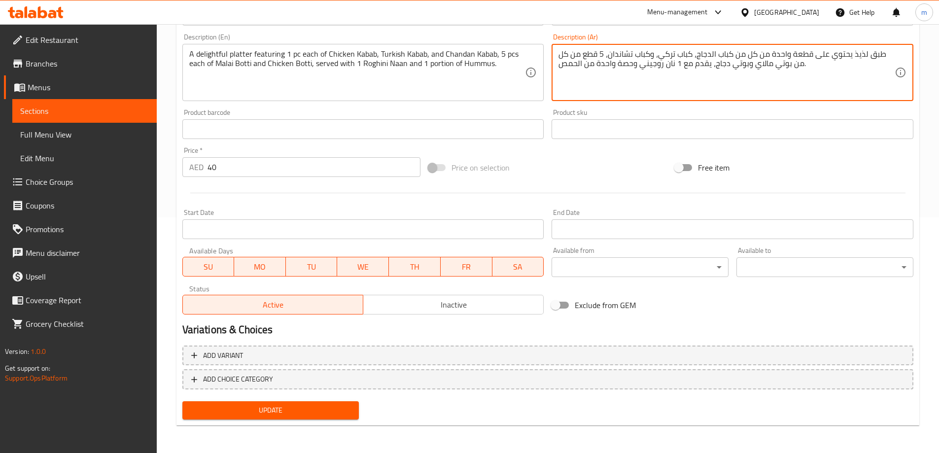
click at [609, 69] on textarea "طبق لذيذ يحتوي على قطعة واحدة من كل من كباب الدجاج، كباب تركي، وكباب تشاندان، 5…" at bounding box center [727, 72] width 336 height 47
click at [324, 404] on button "Update" at bounding box center [270, 410] width 177 height 18
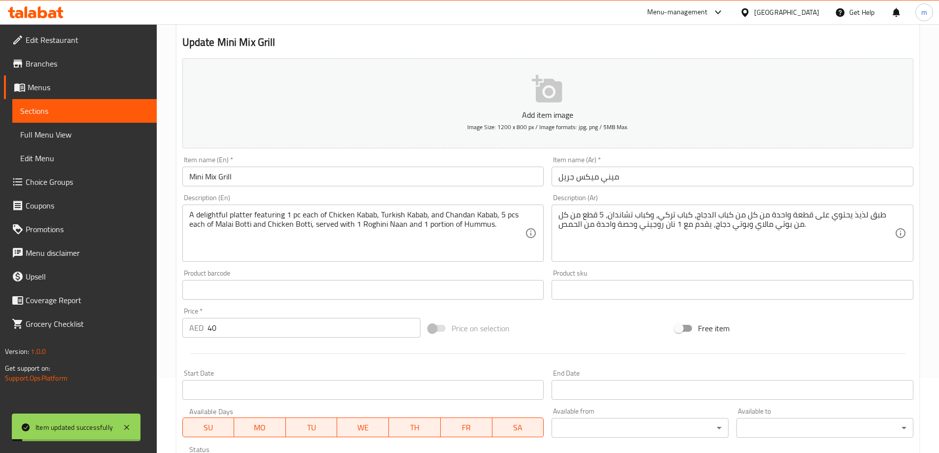
scroll to position [0, 0]
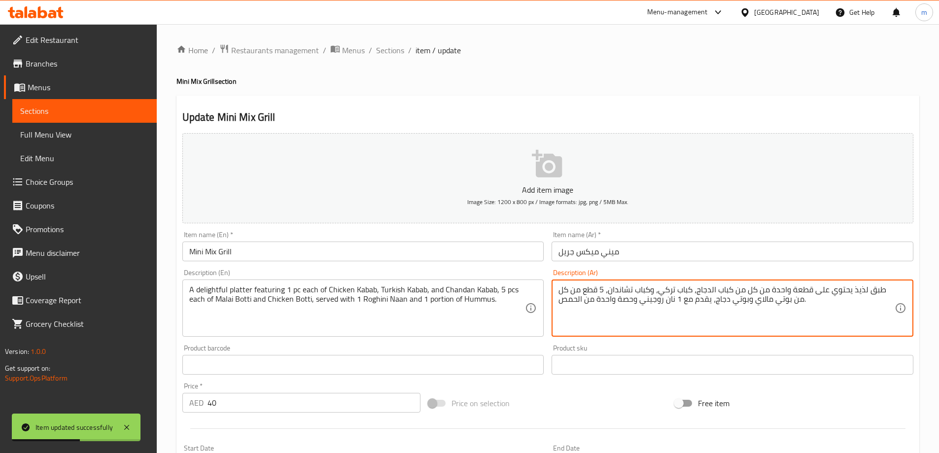
click at [605, 298] on textarea "طبق لذيذ يحتوي على قطعة واحدة من كل من كباب الدجاج، كباب تركي، وكباب تشاندان، 5…" at bounding box center [727, 308] width 336 height 47
click at [608, 300] on textarea "طبق لذيذ يحتوي على قطعة واحدة من كل من كباب الدجاج، كباب تركي، وكباب تشاندان، 5…" at bounding box center [727, 308] width 336 height 47
click at [612, 299] on textarea "طبق لذيذ يحتوي على قطعة واحدة من كل من كباب الدجاج، كباب تركي، وكباب تشاندان، 5…" at bounding box center [727, 308] width 336 height 47
click at [614, 302] on textarea "طبق لذيذ يحتوي على قطعة واحدة من كل من كباب الدجاج، كباب تركي، وكباب تشاندان، 5…" at bounding box center [727, 308] width 336 height 47
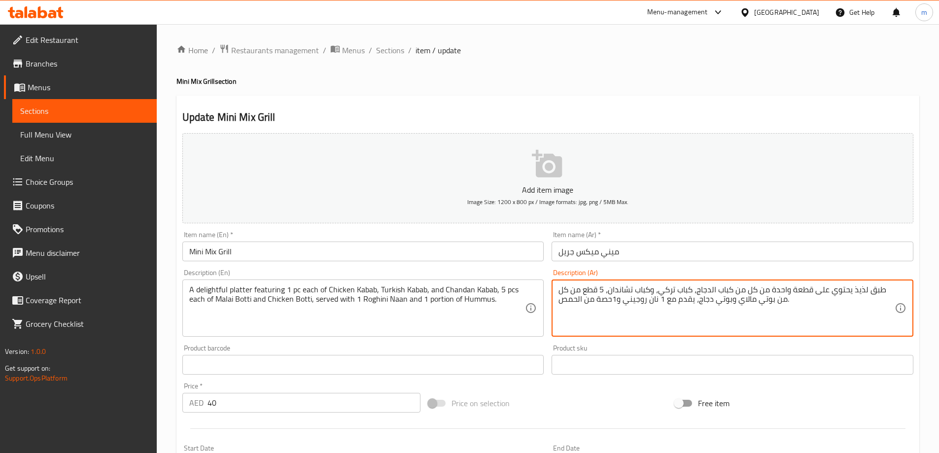
click at [617, 299] on textarea "طبق لذيذ يحتوي على قطعة واحدة من كل من كباب الدجاج، كباب تركي، وكباب تشاندان، 5…" at bounding box center [727, 308] width 336 height 47
click at [620, 299] on textarea "طبق لذيذ يحتوي على قطعة واحدة من كل من كباب الدجاج، كباب تركي، وكباب تشاندان، 5…" at bounding box center [727, 308] width 336 height 47
click at [618, 299] on textarea "طبق لذيذ يحتوي على قطعة واحدة من كل من كباب الدجاج، كباب تركي، وكباب تشاندان، 5…" at bounding box center [727, 308] width 336 height 47
click at [626, 302] on textarea "طبق لذيذ يحتوي على قطعة واحدة من كل من كباب الدجاج، كباب تركي، وكباب تشاندان، 5…" at bounding box center [727, 308] width 336 height 47
click at [621, 300] on textarea "طبق لذيذ يحتوي على قطعة واحدة من كل من كباب الدجاج، كباب تركي، وكباب تشاندان، 5…" at bounding box center [727, 308] width 336 height 47
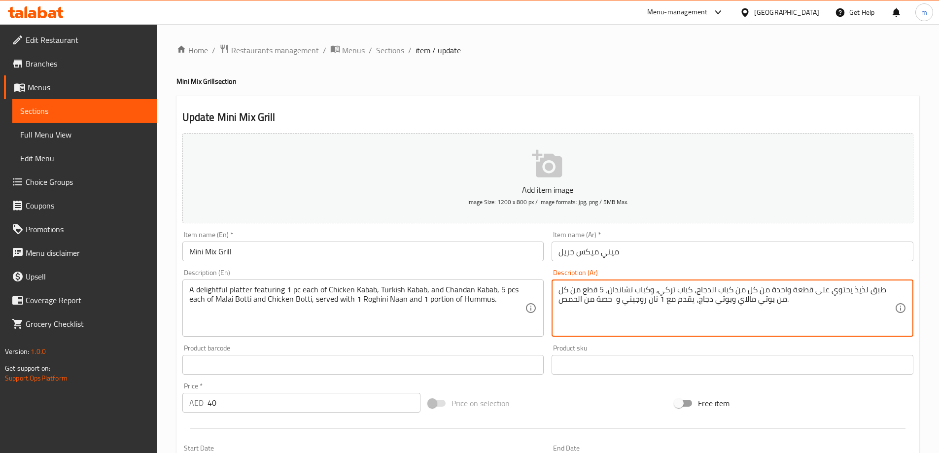
click at [618, 300] on textarea "طبق لذيذ يحتوي على قطعة واحدة من كل من كباب الدجاج، كباب تركي، وكباب تشاندان، 5…" at bounding box center [727, 308] width 336 height 47
click at [617, 301] on textarea "طبق لذيذ يحتوي على قطعة واحدة من كل من كباب الدجاج، كباب تركي، وكباب تشاندان، 5…" at bounding box center [727, 308] width 336 height 47
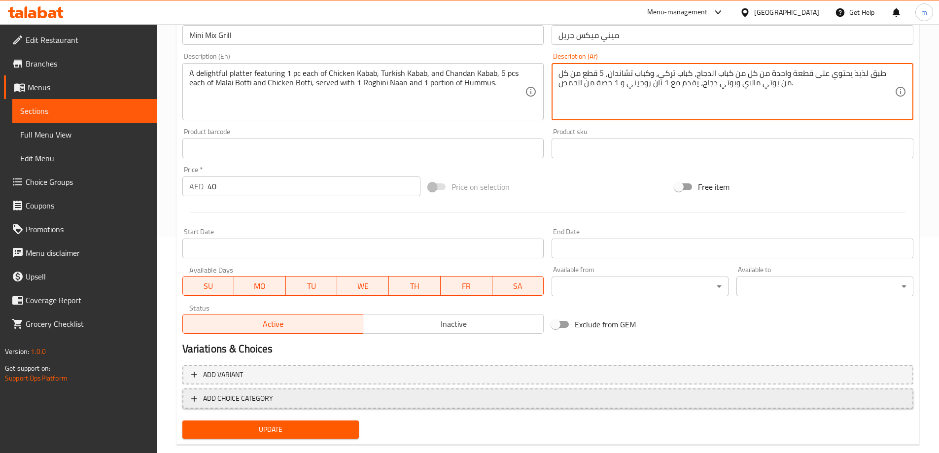
scroll to position [236, 0]
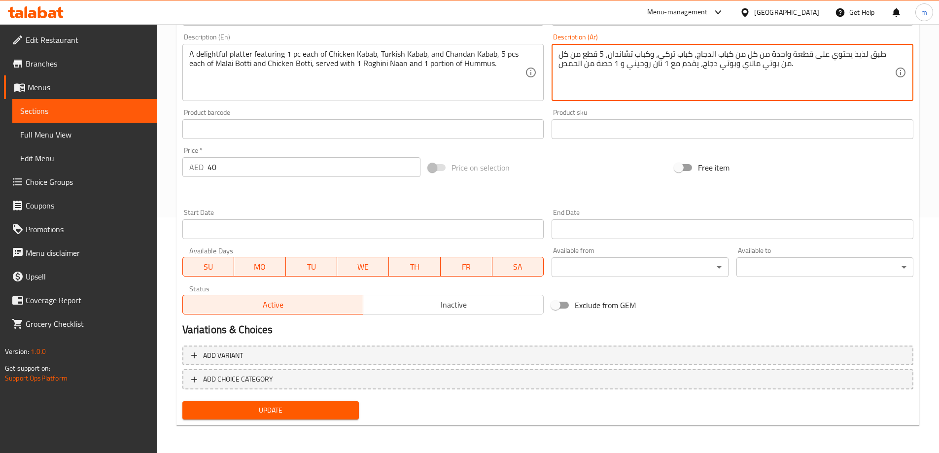
type textarea "طبق لذيذ يحتوي على قطعة واحدة من كل من كباب الدجاج، كباب تركي، وكباب تشاندان، 5…"
click at [325, 408] on span "Update" at bounding box center [270, 410] width 161 height 12
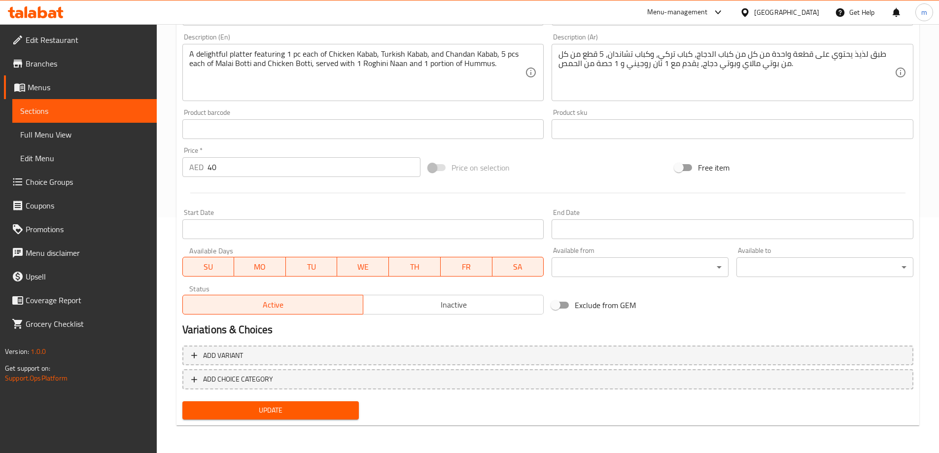
click at [287, 419] on button "Update" at bounding box center [270, 410] width 177 height 18
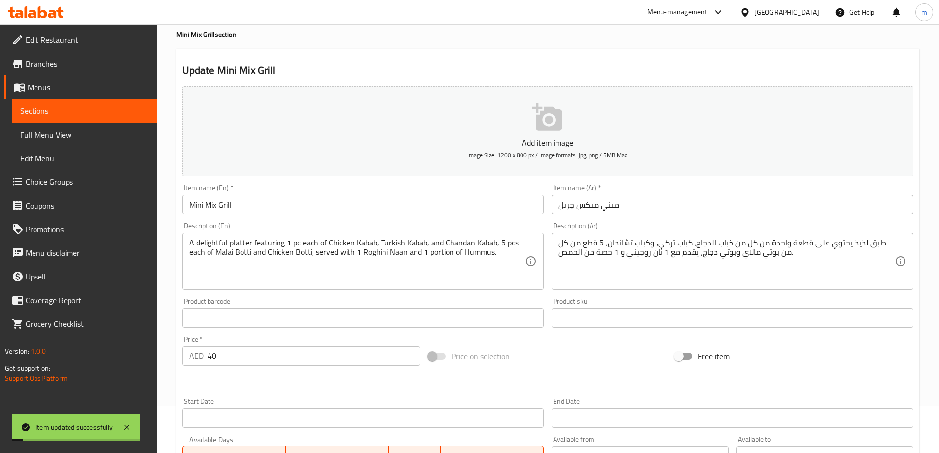
scroll to position [0, 0]
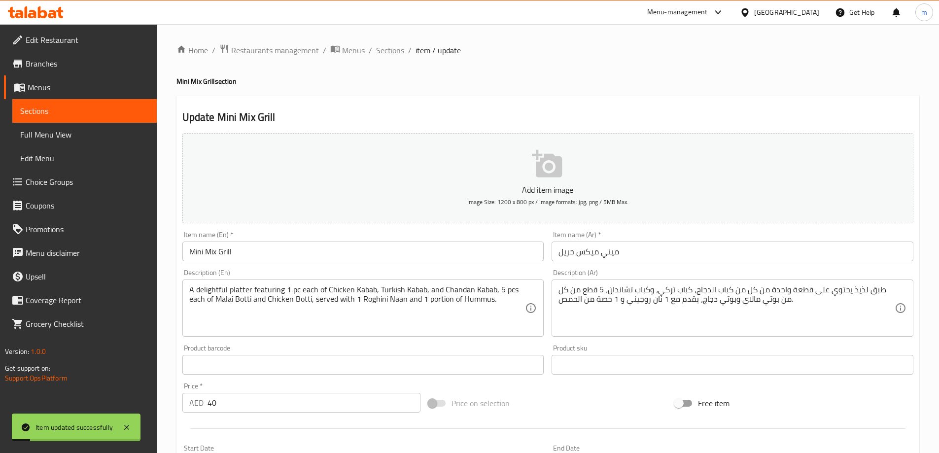
click at [385, 48] on span "Sections" at bounding box center [390, 50] width 28 height 12
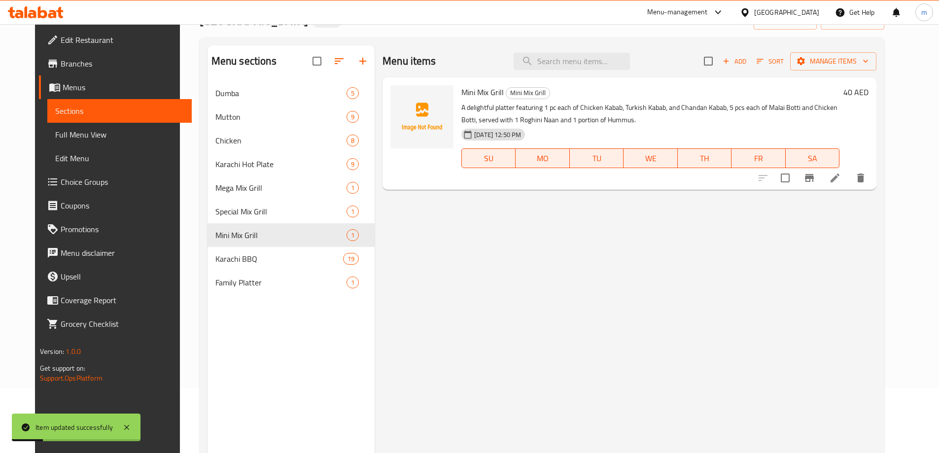
scroll to position [99, 0]
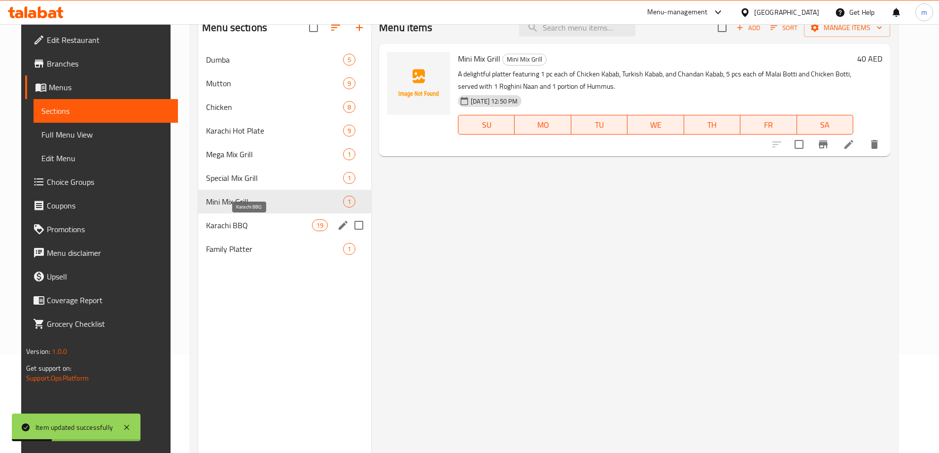
click at [286, 224] on span "Karachi BBQ" at bounding box center [259, 225] width 106 height 12
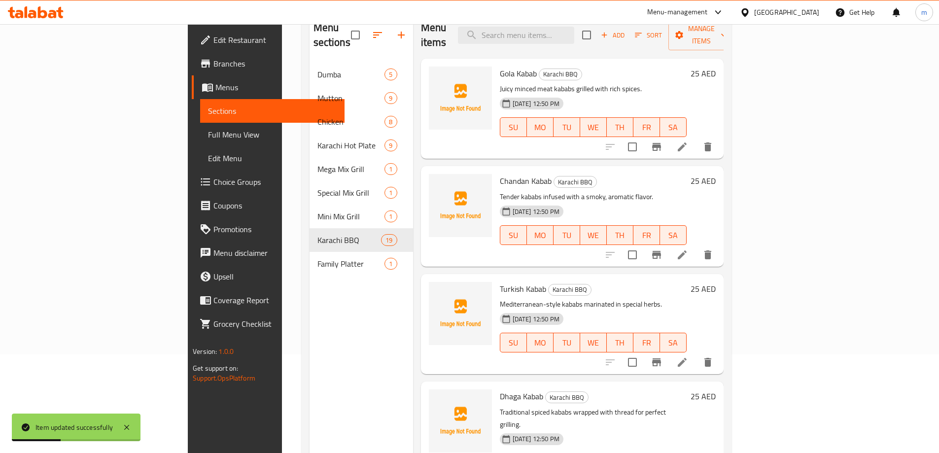
scroll to position [197, 0]
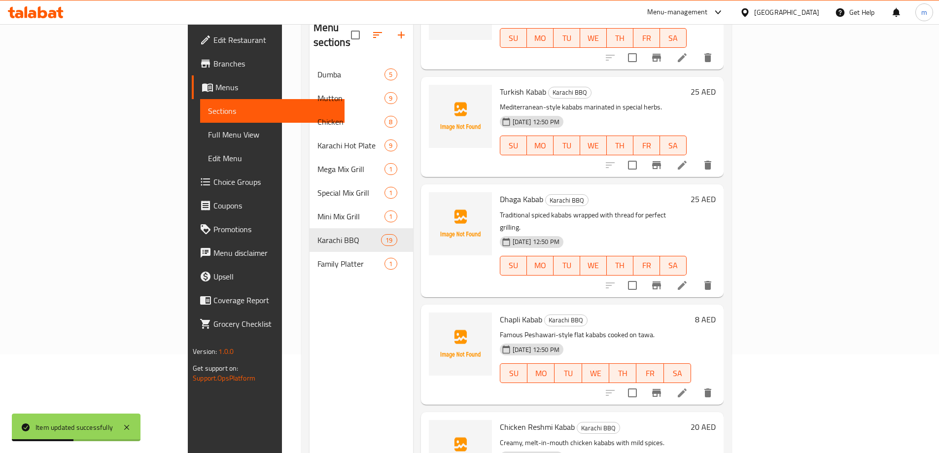
click at [696, 156] on li at bounding box center [683, 165] width 28 height 18
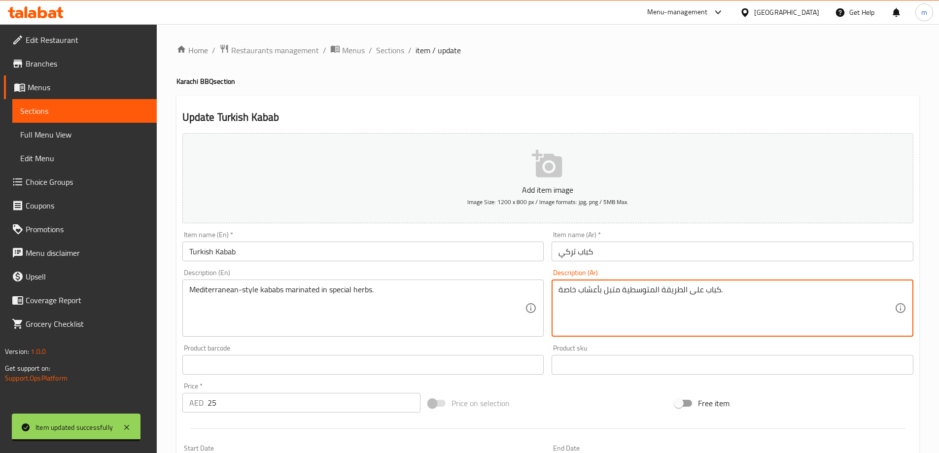
drag, startPoint x: 659, startPoint y: 288, endPoint x: 623, endPoint y: 285, distance: 36.6
paste textarea "البحر الأبيض المتوسط"
click at [716, 287] on textarea "كباب على الطريقة البحر الأبيض المتوسط متبل بأعشاب خاصة." at bounding box center [727, 308] width 336 height 47
click at [696, 293] on textarea "كباب على طريقة البحر الأبيض المتوسط متبل بأعشاب خاصة." at bounding box center [727, 308] width 336 height 47
click at [693, 291] on textarea "كباب على طريقة البحر الأبيض المتوسط متبل بأعشاب خاصة." at bounding box center [727, 308] width 336 height 47
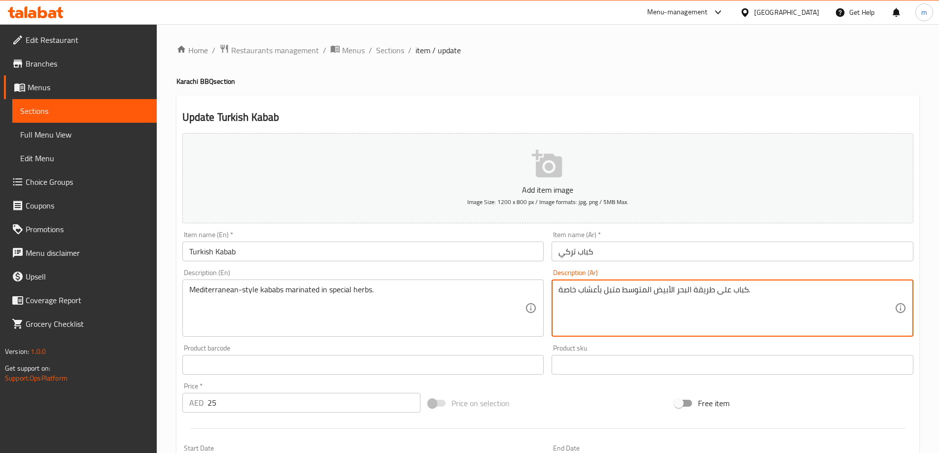
click at [568, 294] on textarea "كباب على طريقة البحر الأبيض المتوسط متبل بأعشاب خاصة." at bounding box center [727, 308] width 336 height 47
type textarea "كباب على طريقة البحر الأبيض المتوسط متبل بأعشاب سبيشيال."
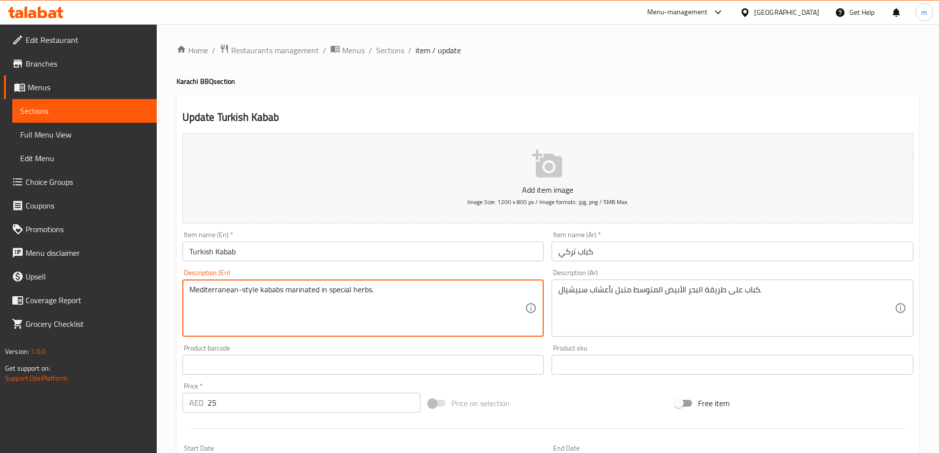
click at [341, 289] on textarea "Mediterranean-style kababs marinated in special herbs." at bounding box center [357, 308] width 336 height 47
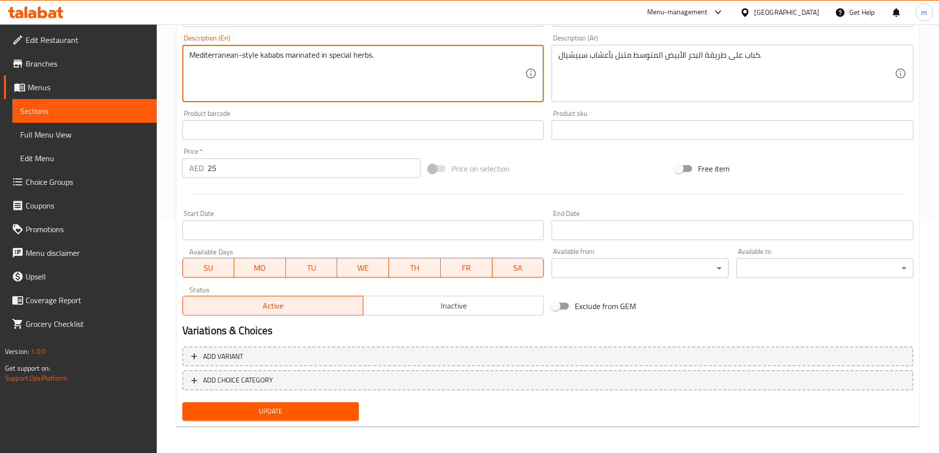
scroll to position [236, 0]
click at [255, 412] on span "Update" at bounding box center [270, 410] width 161 height 12
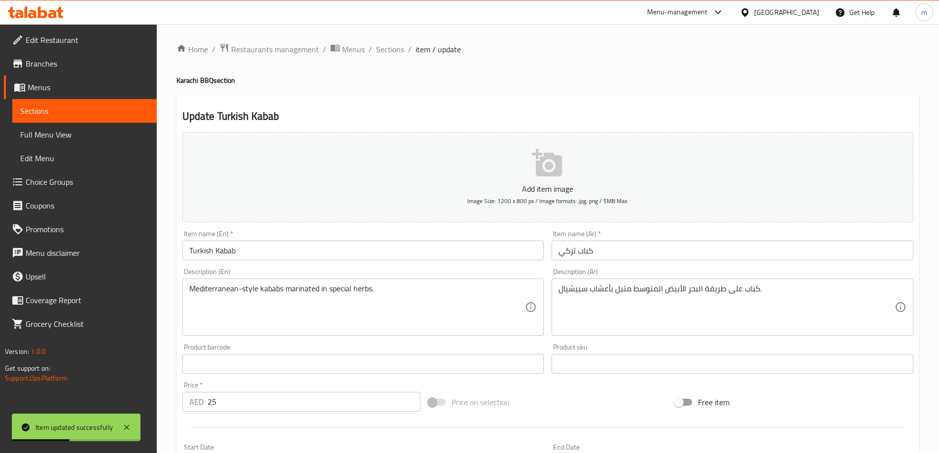
scroll to position [0, 0]
click at [392, 53] on span "Sections" at bounding box center [390, 50] width 28 height 12
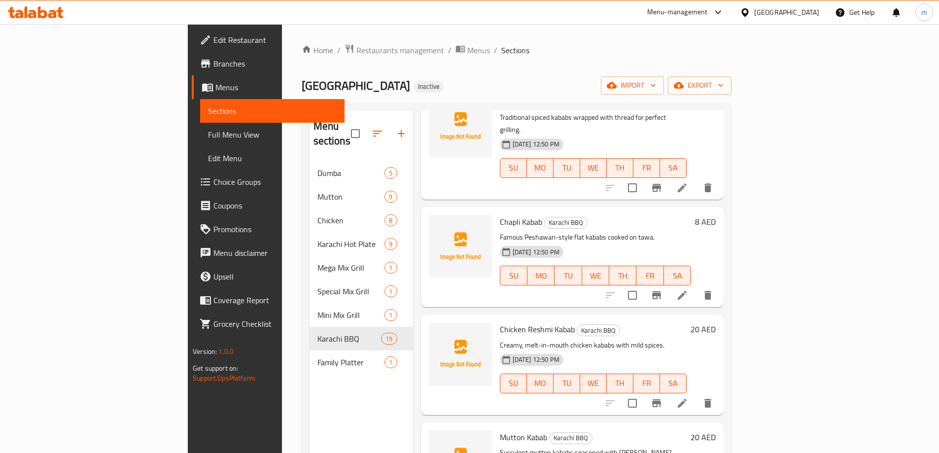
scroll to position [394, 0]
click at [688, 288] on icon at bounding box center [682, 294] width 12 height 12
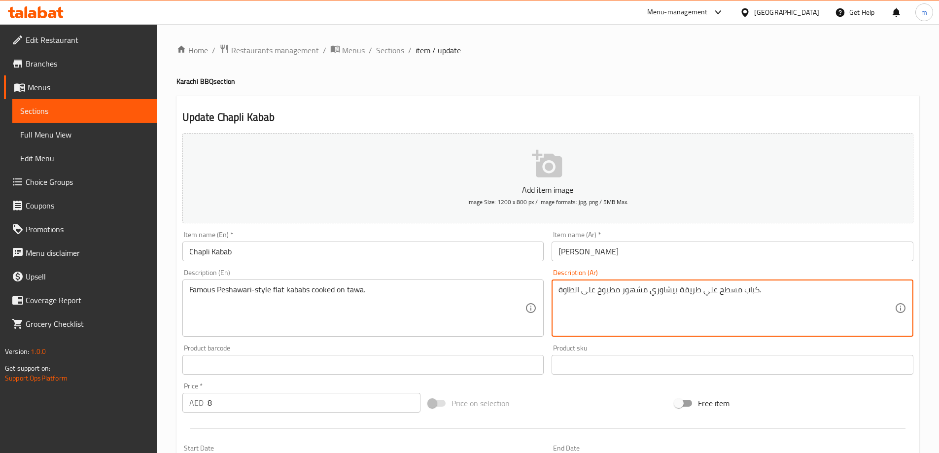
click at [648, 287] on textarea "كباب مسطح علي طريقة بيشاوري مشهور مطبوخ على الطاوة." at bounding box center [727, 308] width 336 height 47
click at [646, 288] on textarea "كباب مسطح علي طريقة بيشاوري مشهور مطبوخ على الطاوة." at bounding box center [727, 308] width 336 height 47
click at [623, 289] on textarea "كباب مسطح علي طريقة بيشاوري المشهور مطبوخ على الطاوة." at bounding box center [727, 308] width 336 height 47
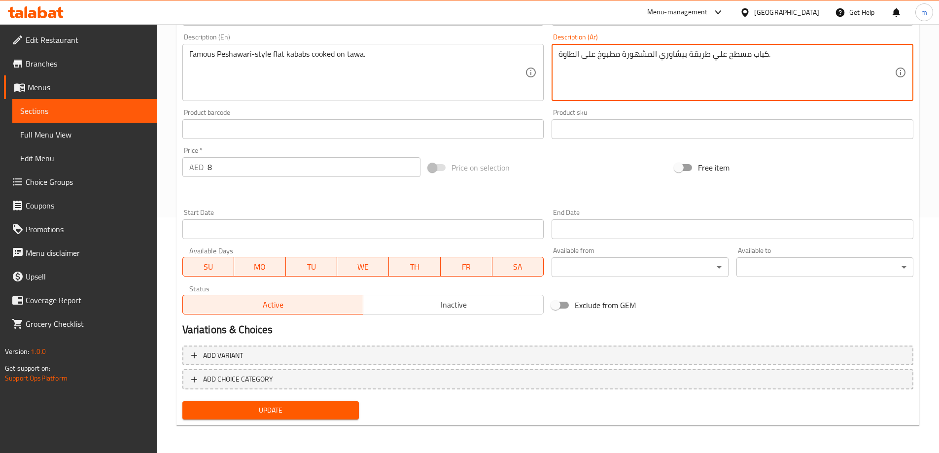
type textarea "كباب مسطح علي طريقة بيشاوري المشهورة مطبوخ على الطاوة."
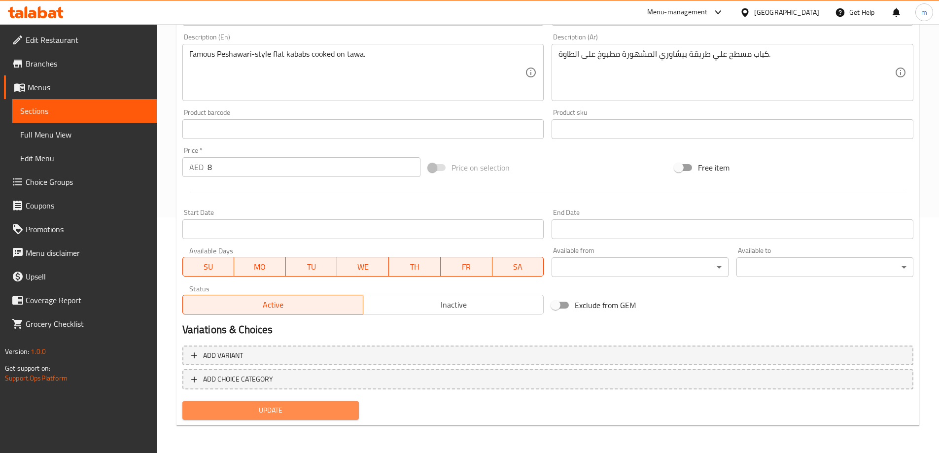
click at [259, 404] on span "Update" at bounding box center [270, 410] width 161 height 12
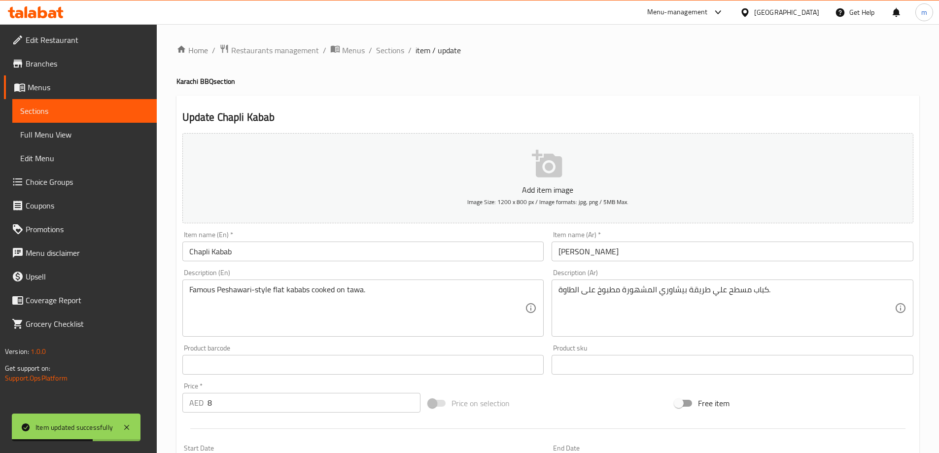
click at [388, 42] on div "Home / Restaurants management / Menus / Sections / item / update Karachi BBQ se…" at bounding box center [548, 356] width 782 height 665
click at [389, 45] on span "Sections" at bounding box center [390, 50] width 28 height 12
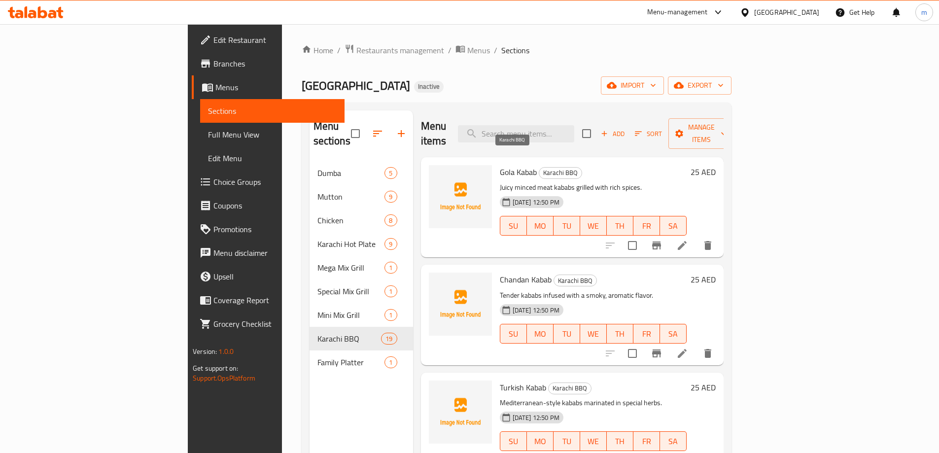
click at [505, 126] on div "Menu items Add Sort Manage items" at bounding box center [572, 133] width 303 height 47
click at [688, 240] on icon at bounding box center [682, 246] width 12 height 12
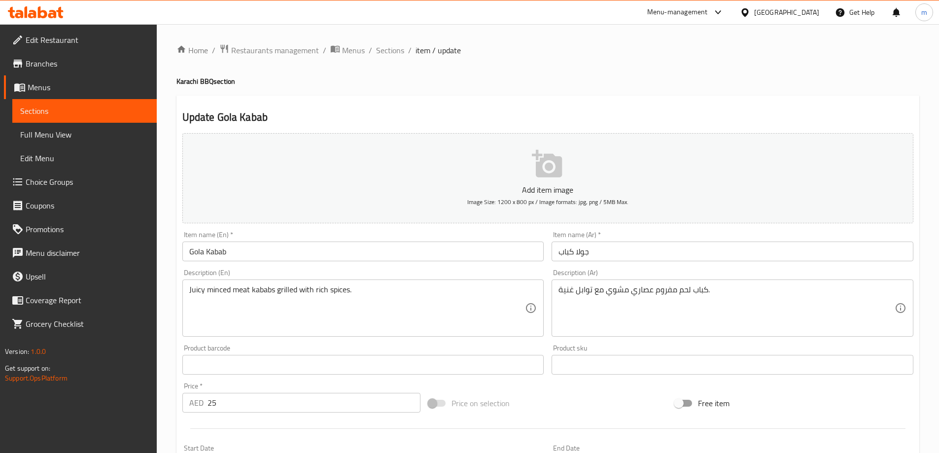
click at [638, 294] on textarea "كباب لحم مفروم عصاري مشوي مع توابل غنية." at bounding box center [727, 308] width 336 height 47
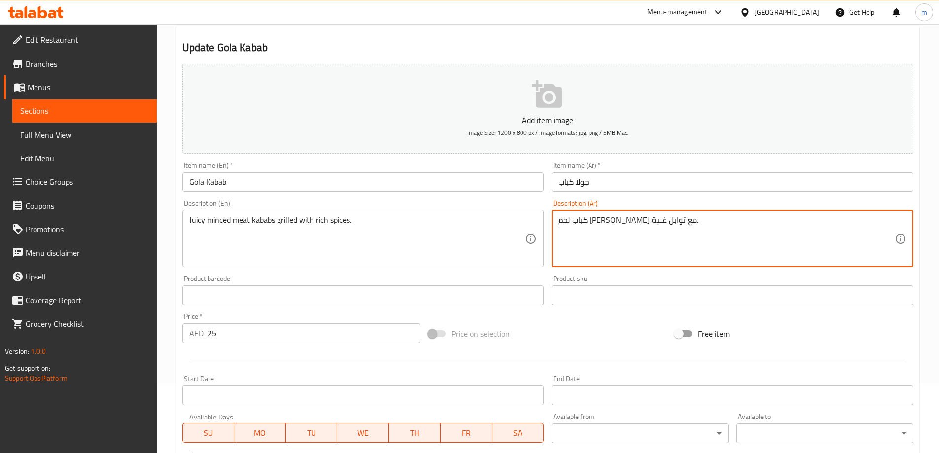
scroll to position [236, 0]
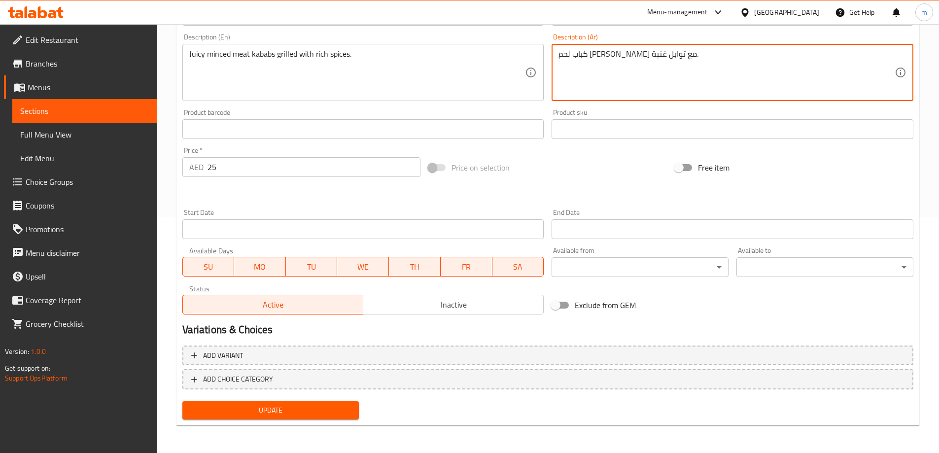
click at [636, 53] on textarea "كباب لحم [PERSON_NAME] مع توابل غنية." at bounding box center [727, 72] width 336 height 47
type textarea "كباب لحم [PERSON_NAME] مع توابل غنية."
click at [316, 398] on div "Update" at bounding box center [270, 410] width 185 height 26
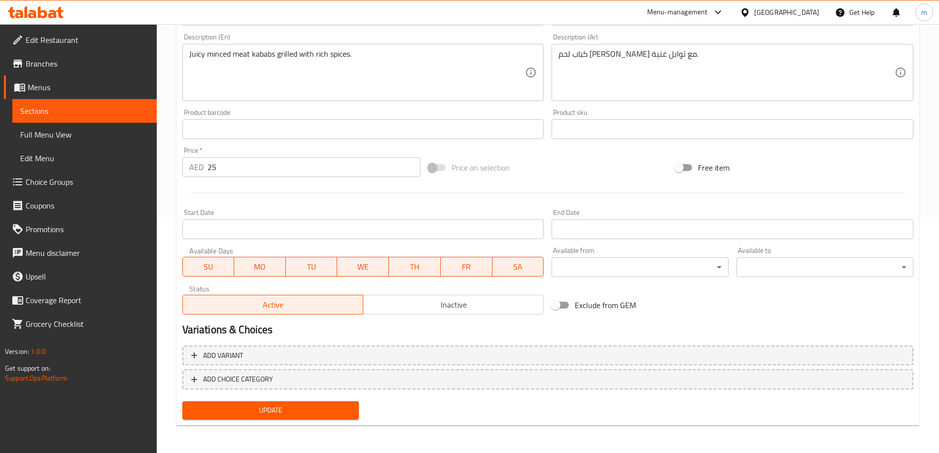
click at [314, 401] on button "Update" at bounding box center [270, 410] width 177 height 18
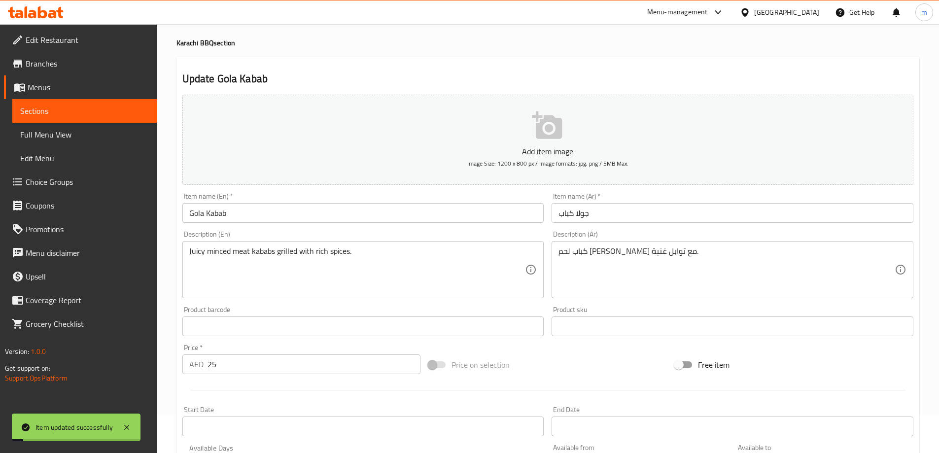
scroll to position [0, 0]
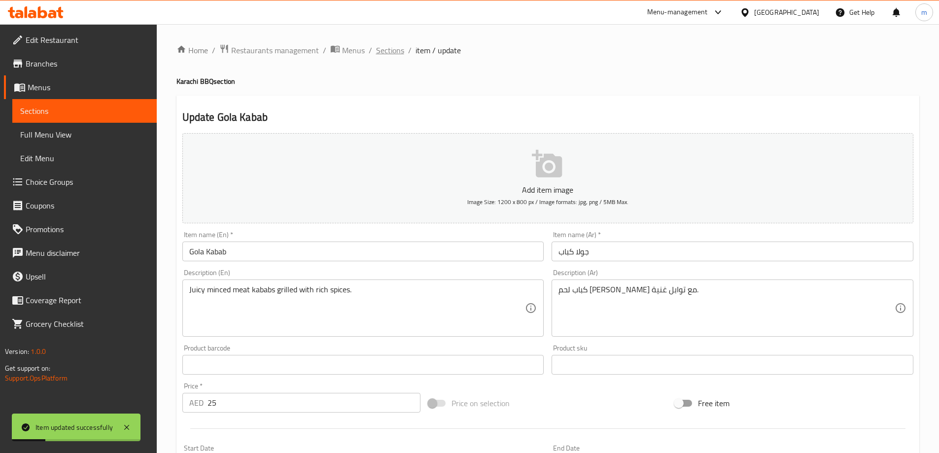
click at [383, 46] on span "Sections" at bounding box center [390, 50] width 28 height 12
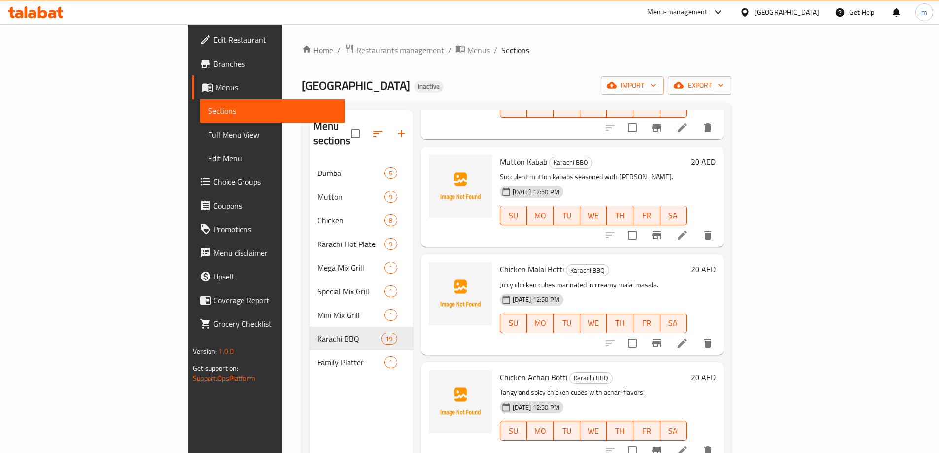
scroll to position [673, 0]
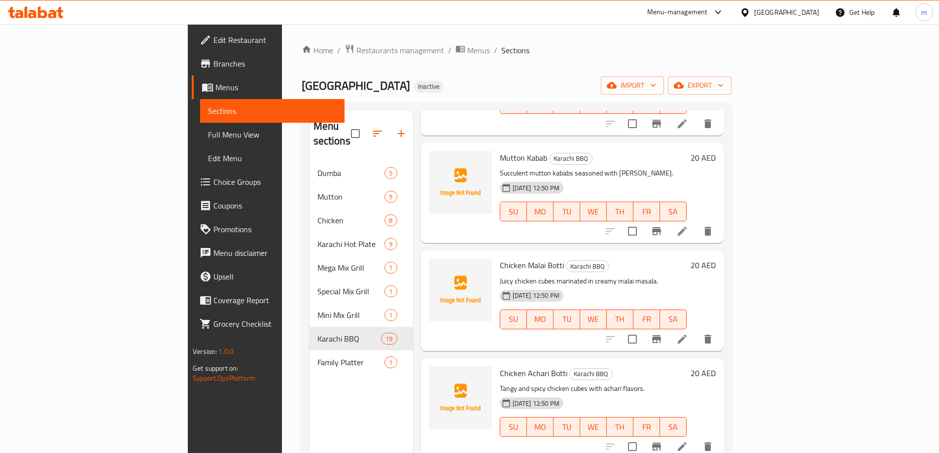
click at [696, 330] on li at bounding box center [683, 339] width 28 height 18
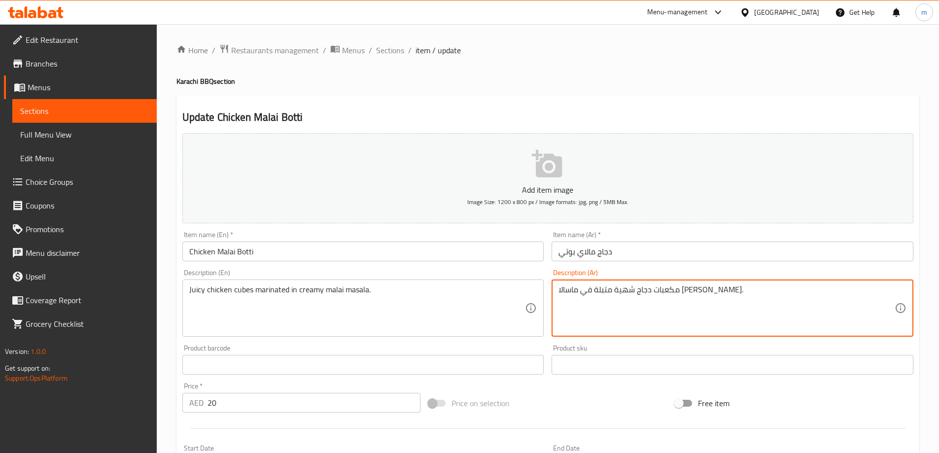
click at [669, 289] on textarea "مكعبات دجاج شهية متبلة في ماسالا مالاي كريمي." at bounding box center [727, 308] width 336 height 47
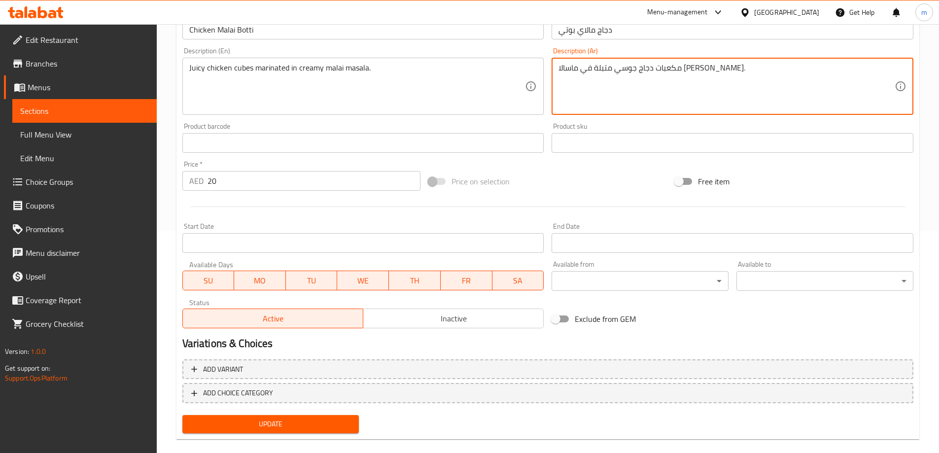
scroll to position [236, 0]
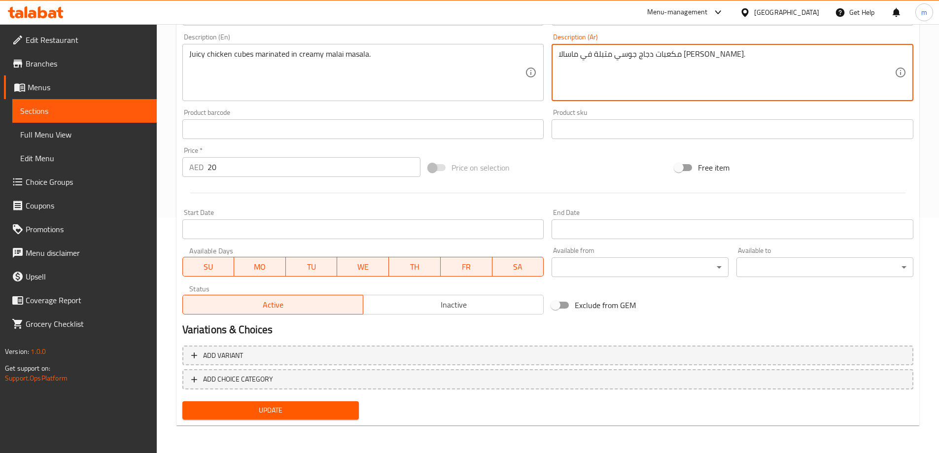
type textarea "مكعبات دجاج جوسي متبلة في ماسالا [PERSON_NAME]."
click at [290, 412] on span "Update" at bounding box center [270, 410] width 161 height 12
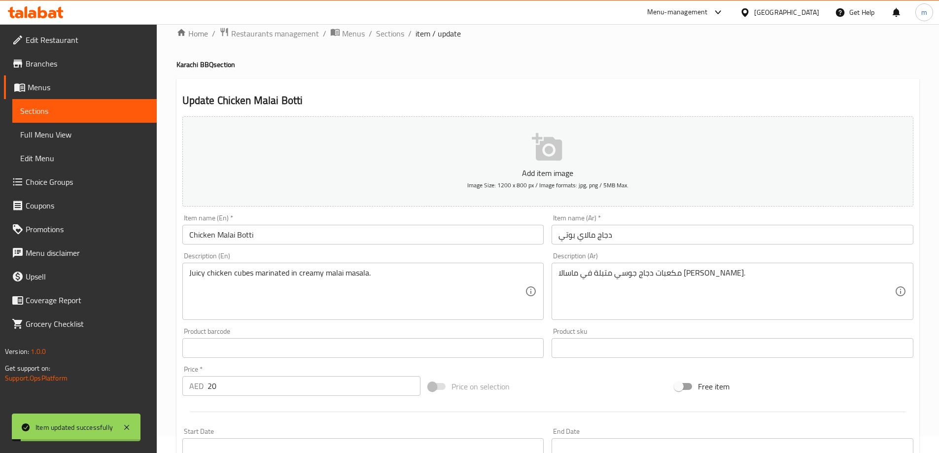
scroll to position [0, 0]
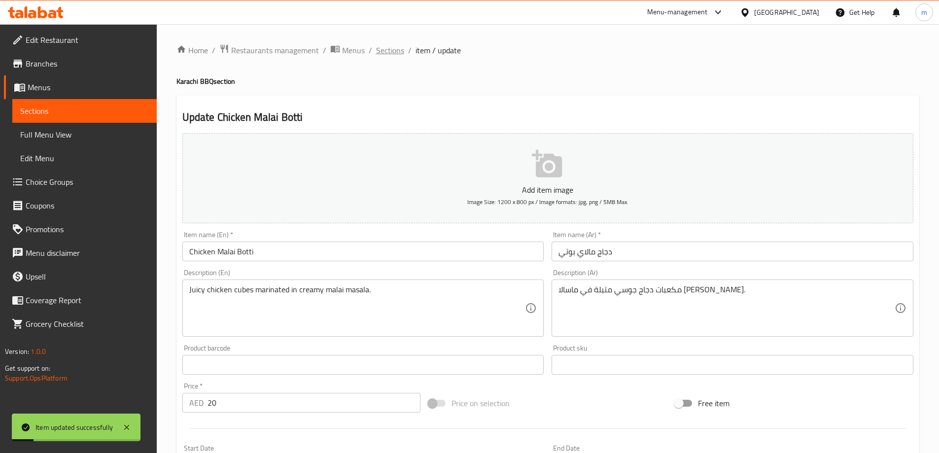
click at [385, 50] on span "Sections" at bounding box center [390, 50] width 28 height 12
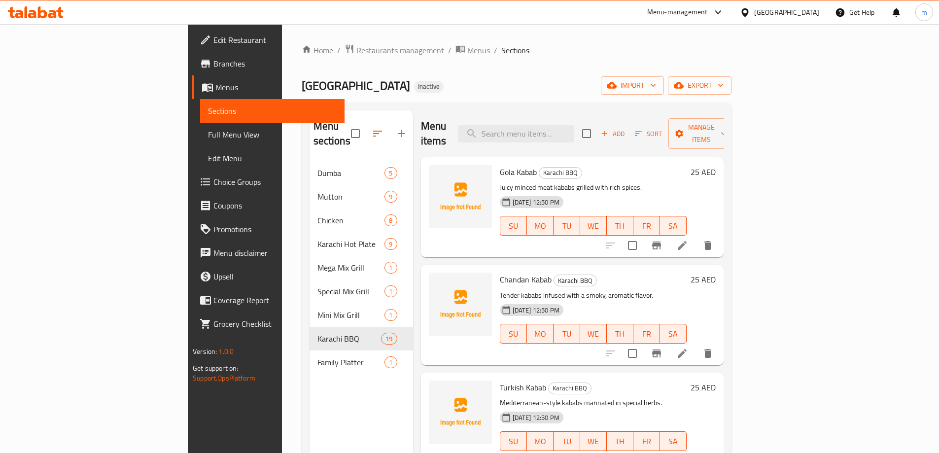
scroll to position [1113, 0]
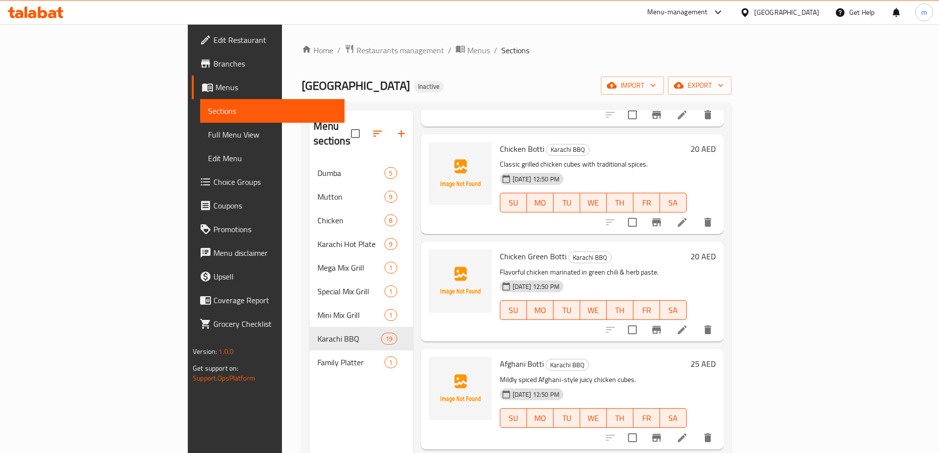
click at [688, 432] on icon at bounding box center [682, 438] width 12 height 12
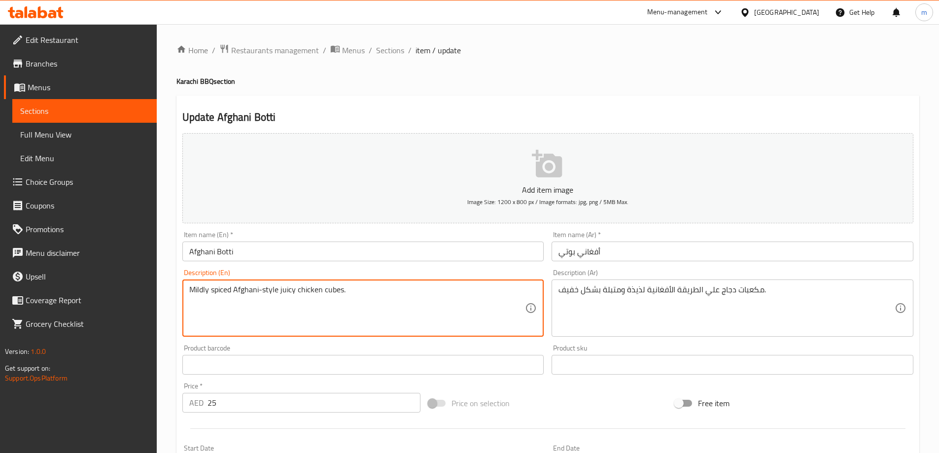
click at [199, 293] on textarea "Mildly spiced Afghani-style juicy chicken cubes." at bounding box center [357, 308] width 336 height 47
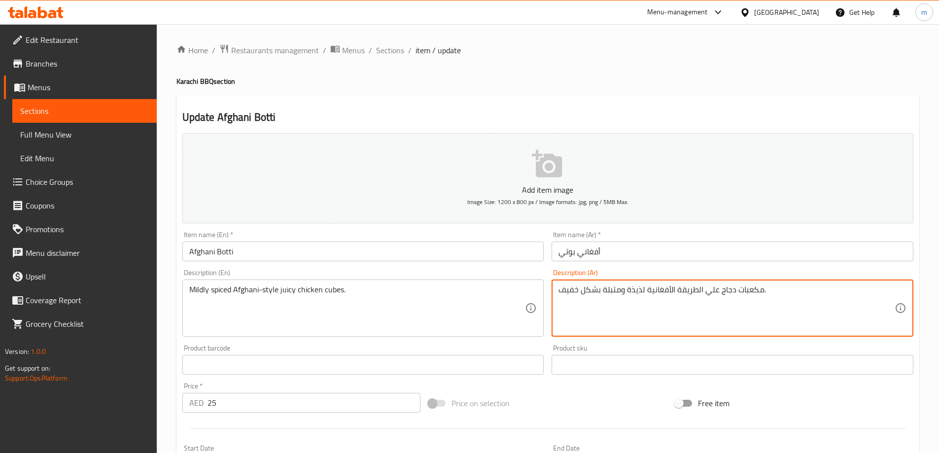
click at [633, 290] on textarea "مكعبات دجاج علي الطريقة الأفغانية لذيذة ومتبلة بشكل خفيف." at bounding box center [727, 308] width 336 height 47
drag, startPoint x: 649, startPoint y: 289, endPoint x: 603, endPoint y: 291, distance: 45.9
click at [603, 291] on textarea "مكعبات دجاج علي الطريقة الأفغانية جوسي بإعتدال ومتبلة بشكل خفيف." at bounding box center [727, 308] width 336 height 47
paste textarea "متبل بشكل معتدل"
drag, startPoint x: 602, startPoint y: 289, endPoint x: 542, endPoint y: 290, distance: 59.7
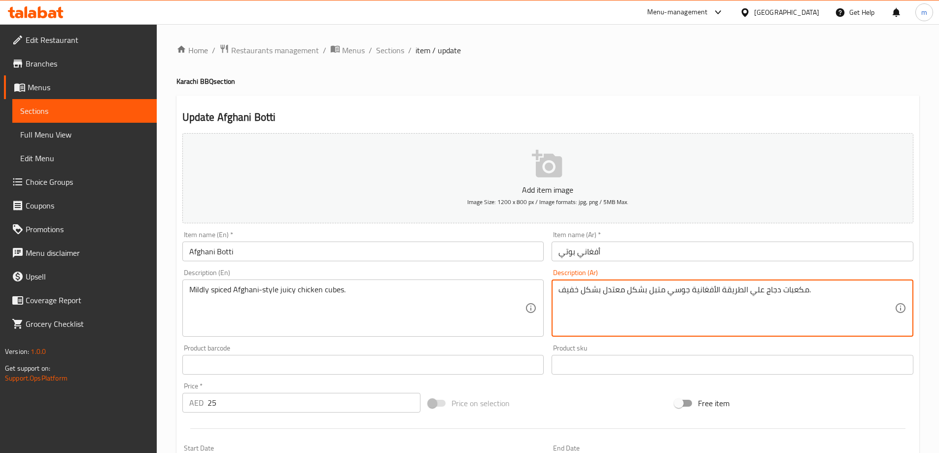
click at [542, 290] on div "Add item image Image Size: 1200 x 800 px / Image formats: jpg, png / 5MB Max. I…" at bounding box center [547, 341] width 739 height 425
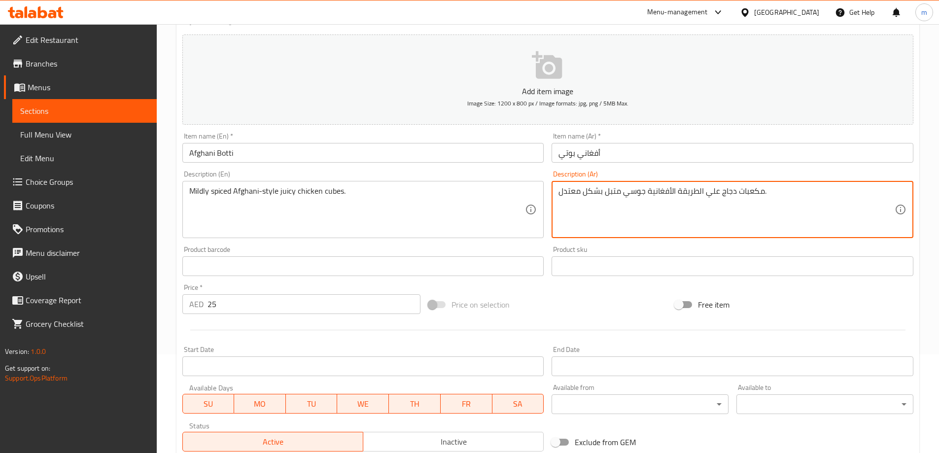
scroll to position [236, 0]
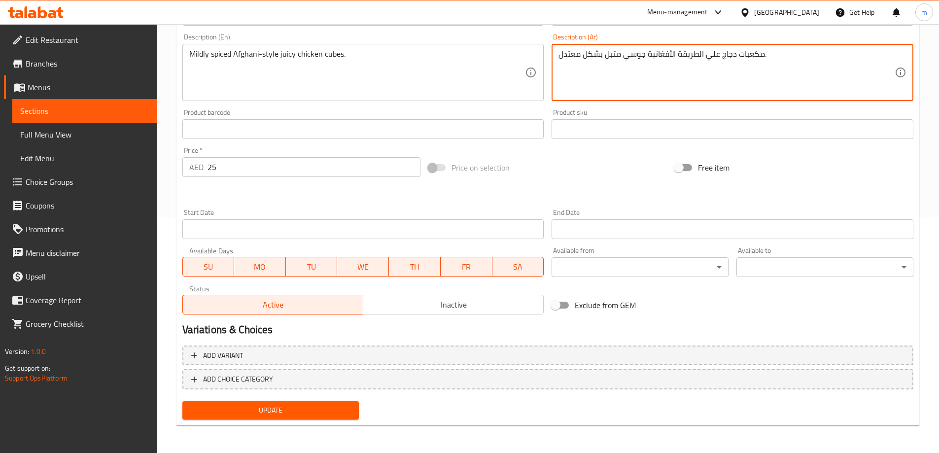
type textarea "مكعبات دجاج علي الطريقة الأفغانية جوسي متبل بشكل معتدل."
click at [252, 418] on button "Update" at bounding box center [270, 410] width 177 height 18
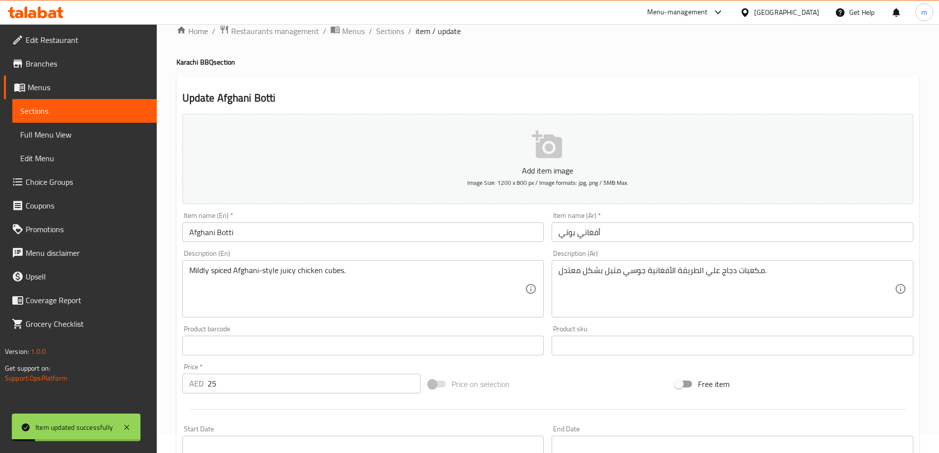
scroll to position [0, 0]
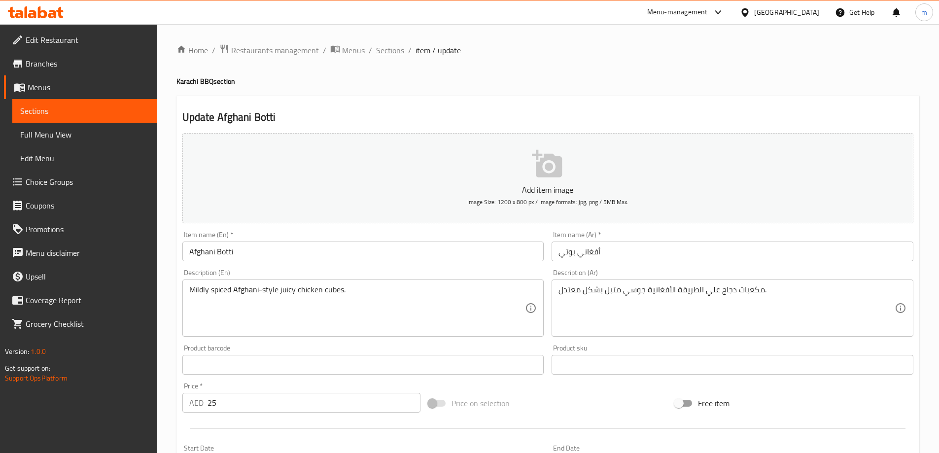
click at [389, 56] on span "Sections" at bounding box center [390, 50] width 28 height 12
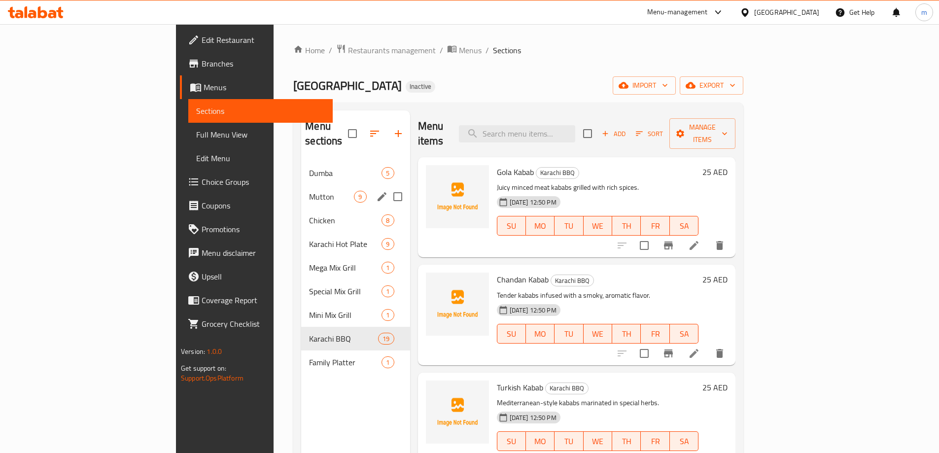
click at [309, 191] on span "Mutton" at bounding box center [331, 197] width 45 height 12
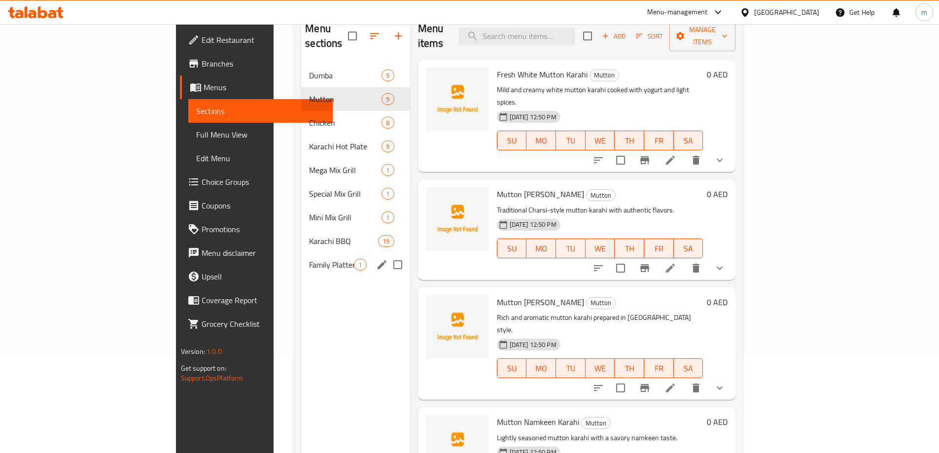
scroll to position [138, 0]
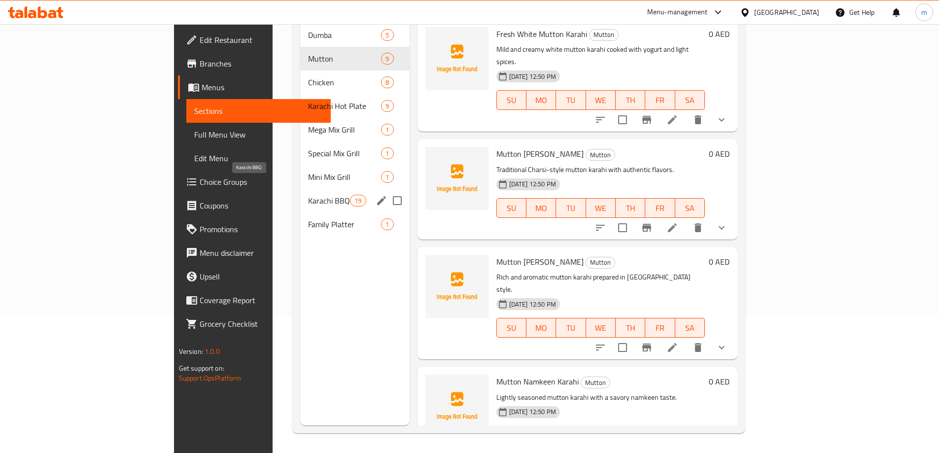
click at [308, 195] on span "Karachi BBQ" at bounding box center [329, 201] width 42 height 12
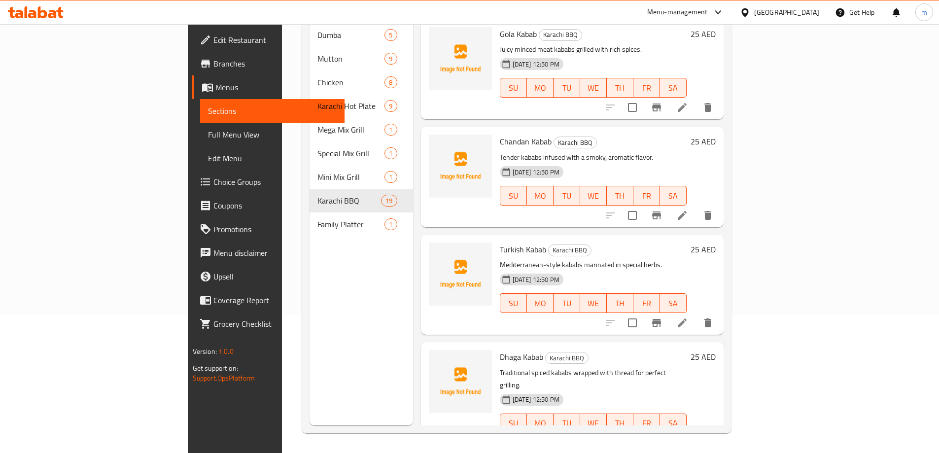
scroll to position [1436, 0]
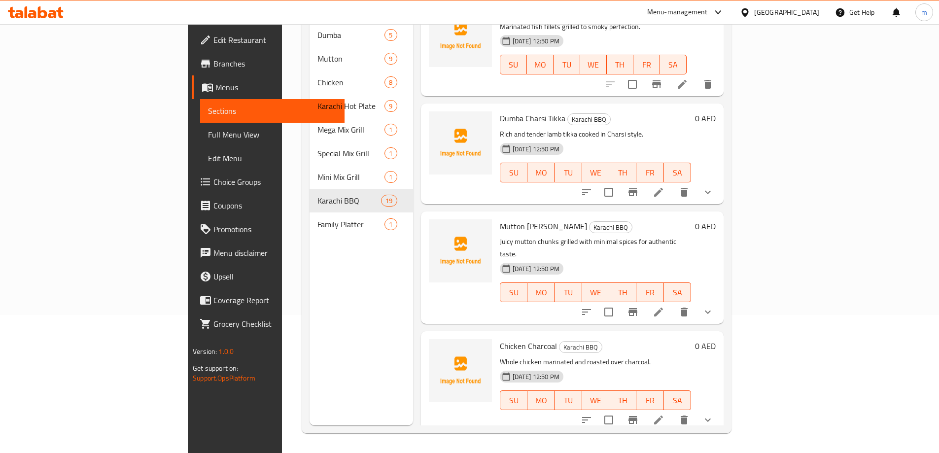
click at [665, 306] on icon at bounding box center [659, 312] width 12 height 12
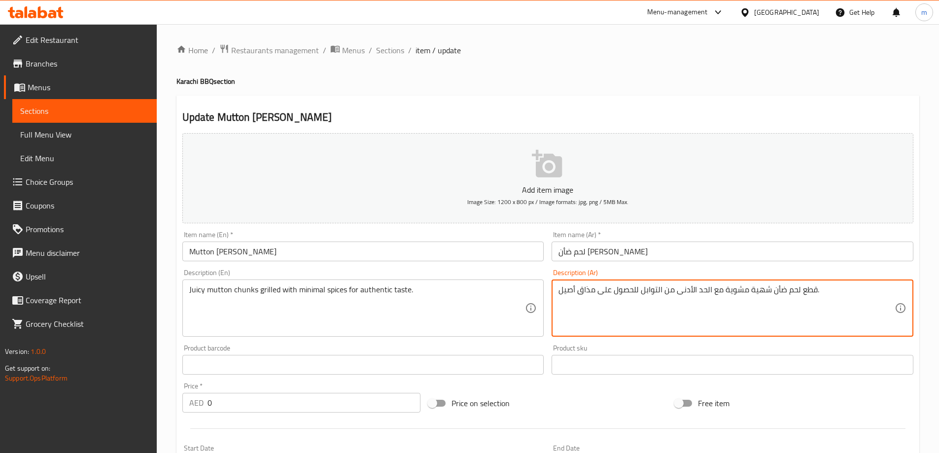
click at [759, 290] on textarea "قطع لحم ضأن شهية مشوية مع الحد الأدنى من التوابل للحصول على مذاق أصيل." at bounding box center [727, 308] width 336 height 47
click at [725, 288] on textarea "قطع لحم ضأن جوسي مشوية مع الحد الأدنى من التوابل للحصول على مذاق أصيل." at bounding box center [727, 308] width 336 height 47
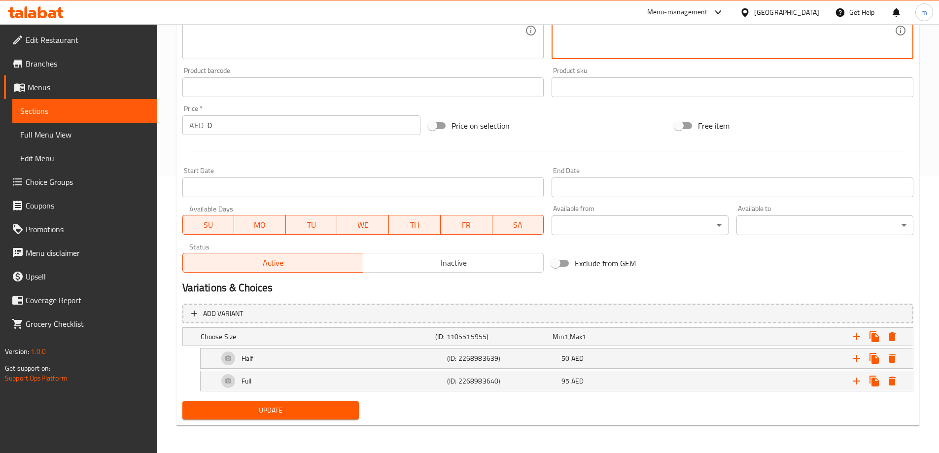
type textarea "قطع لحم ضأن [PERSON_NAME] مع الحد الأدنى من التوابل للحصول على مذاق أصيل."
click at [286, 406] on span "Update" at bounding box center [270, 410] width 161 height 12
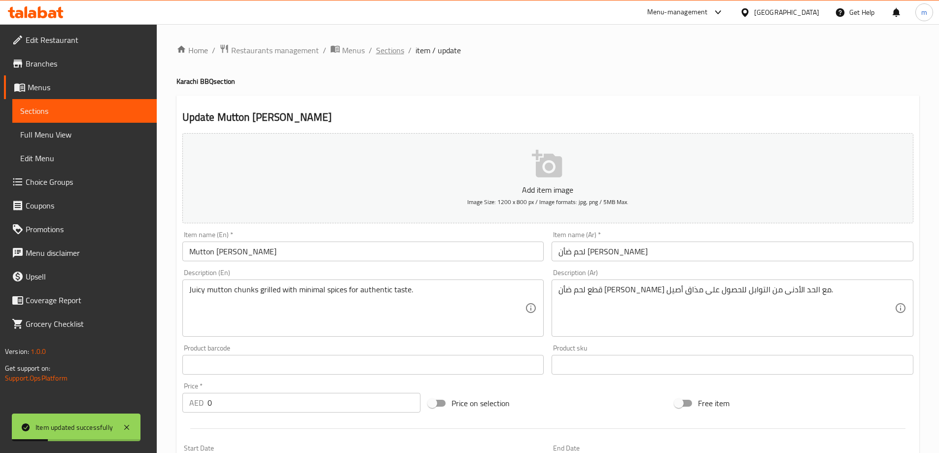
click at [388, 45] on span "Sections" at bounding box center [390, 50] width 28 height 12
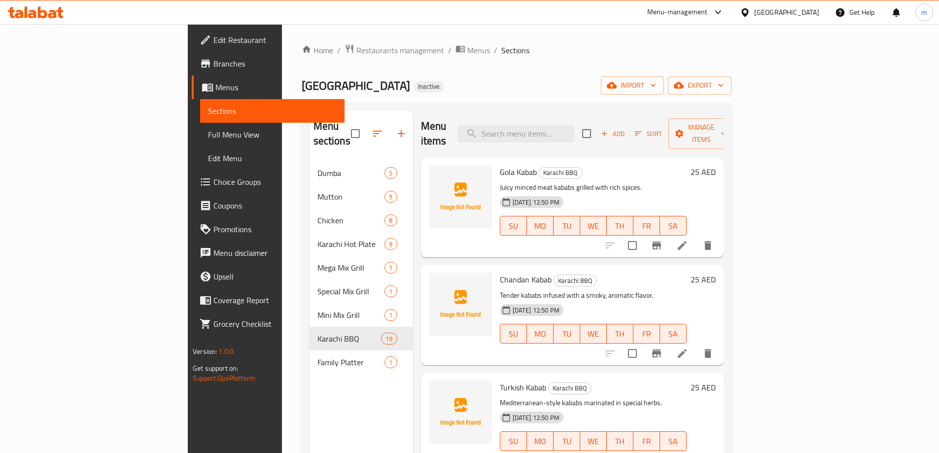
scroll to position [1618, 0]
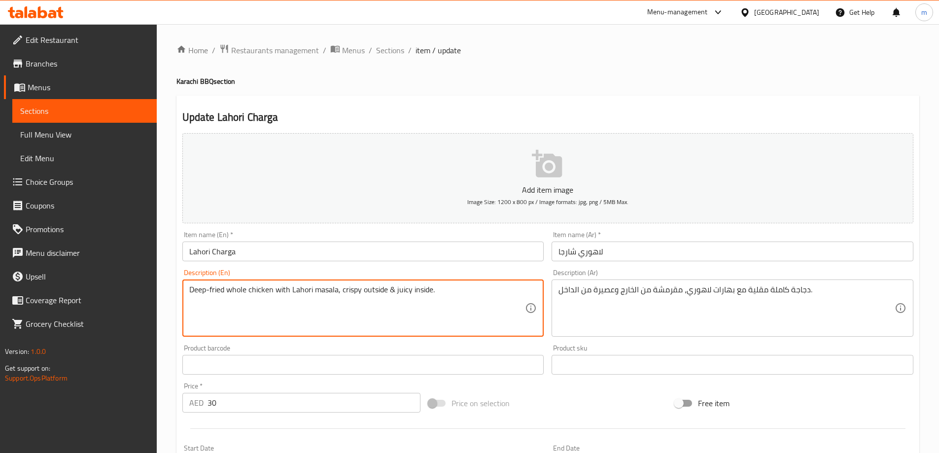
drag, startPoint x: 225, startPoint y: 289, endPoint x: 135, endPoint y: 285, distance: 90.8
click at [136, 285] on div "Edit Restaurant Branches Menus Sections Full Menu View Edit Menu Choice Groups …" at bounding box center [469, 356] width 939 height 665
click at [313, 340] on div "Description (En) Deep-fried whole chicken with Lahori masala, crispy outside & …" at bounding box center [363, 302] width 370 height 75
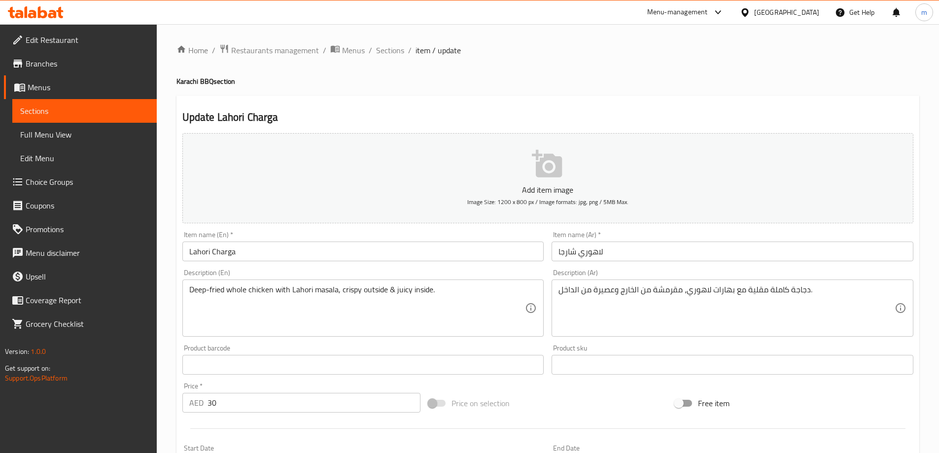
click at [303, 332] on div "Deep-fried whole chicken with Lahori masala, crispy outside & juicy inside. Des…" at bounding box center [363, 308] width 362 height 57
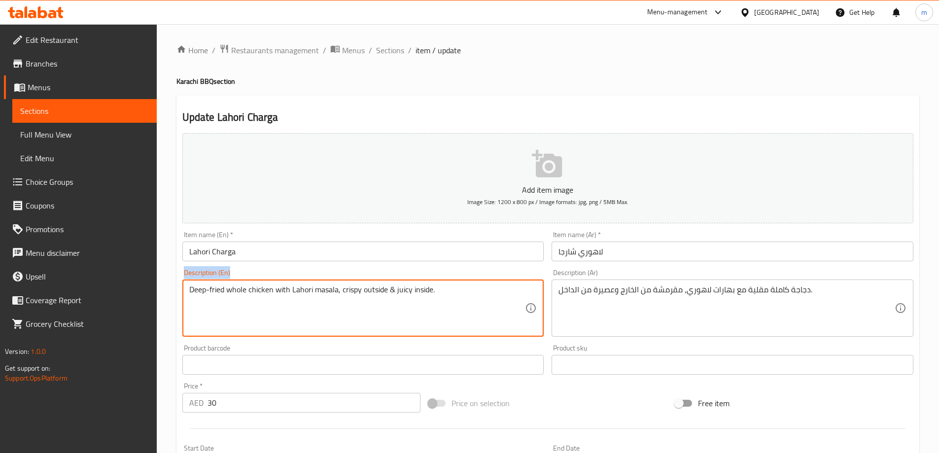
click at [303, 332] on div "Deep-fried whole chicken with Lahori masala, crispy outside & juicy inside. Des…" at bounding box center [363, 308] width 362 height 57
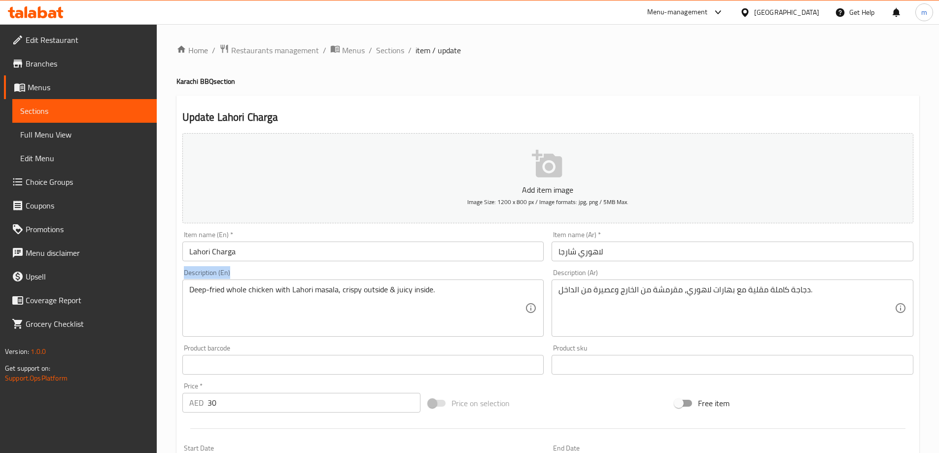
click at [303, 332] on div "Deep-fried whole chicken with Lahori masala, crispy outside & juicy inside. Des…" at bounding box center [363, 308] width 362 height 57
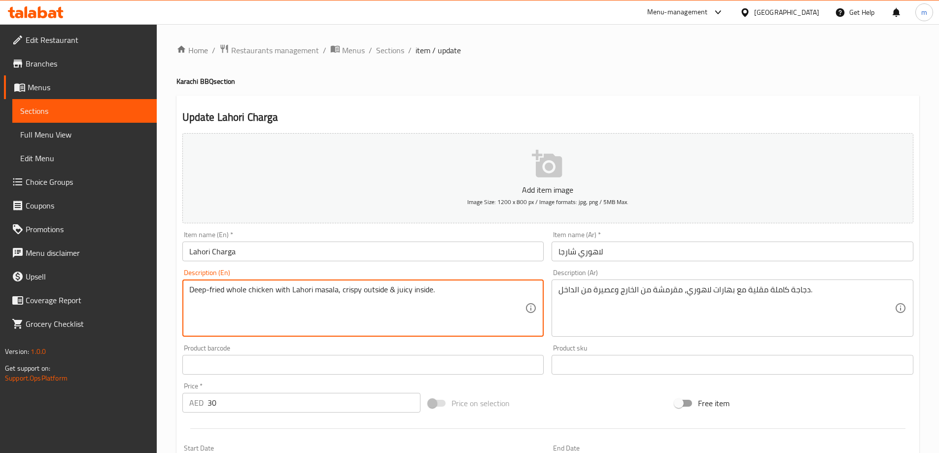
click at [328, 286] on textarea "Deep-fried whole chicken with Lahori masala, crispy outside & juicy inside." at bounding box center [357, 308] width 336 height 47
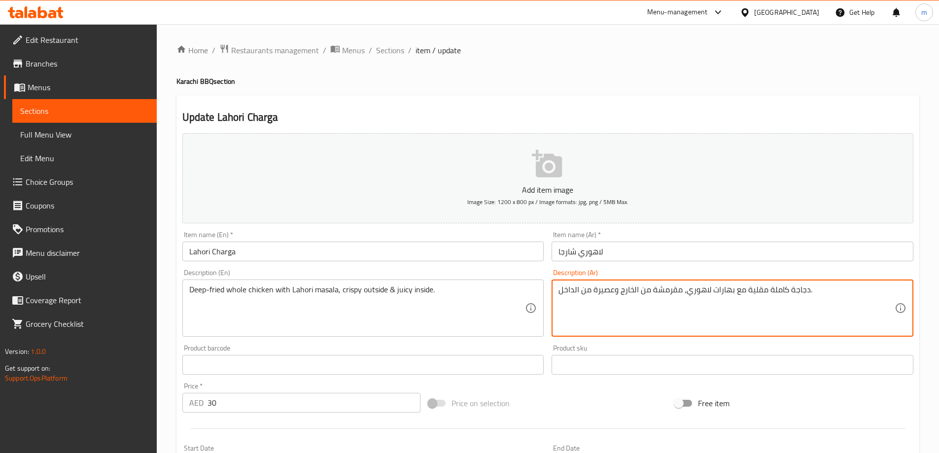
click at [756, 289] on textarea "دجاجة كاملة مقلية مع بهارات لاهوري، مقرمشة من الخارج وعصيرة من الداخل." at bounding box center [727, 308] width 336 height 47
paste textarea "بالزيت الغزير"
click at [786, 294] on textarea "دجاجة كاملة مقلي بالزيت الغزير مع بهارات لاهوري، مقرمشة من الخارج وعصيرة من الد…" at bounding box center [727, 308] width 336 height 47
click at [608, 291] on textarea "دجاجة كاملة مقلية بالزيت الغزير مع بهارات لاهوري، مقرمشة من الخارج وعصيرة من ال…" at bounding box center [727, 308] width 336 height 47
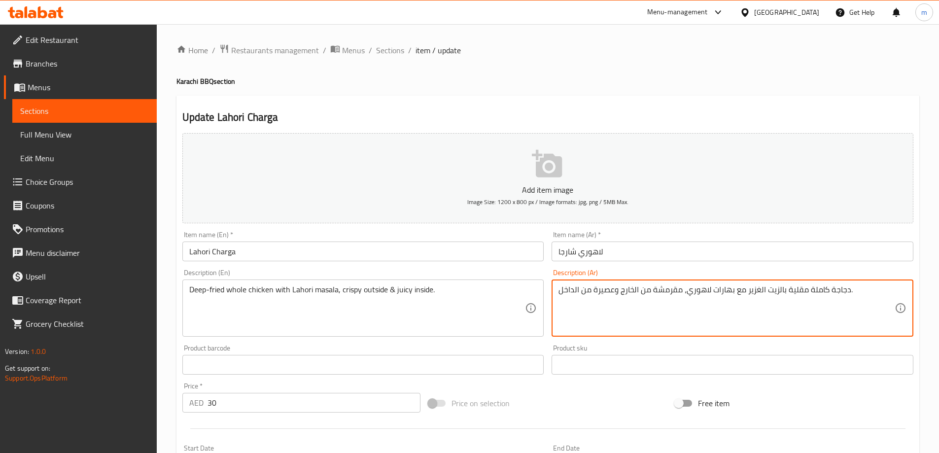
click at [617, 292] on textarea "دجاجة كاملة مقلية بالزيت الغزير مع بهارات لاهوري، مقرمشة من الخارج وعصيرة من ال…" at bounding box center [727, 308] width 336 height 47
drag, startPoint x: 614, startPoint y: 291, endPoint x: 594, endPoint y: 291, distance: 20.2
click at [594, 291] on textarea "دجاجة كاملة مقلية بالزيت الغزير مع بهارات لاهوري، مقرمشة من الخارج وعصيرة من ال…" at bounding box center [727, 308] width 336 height 47
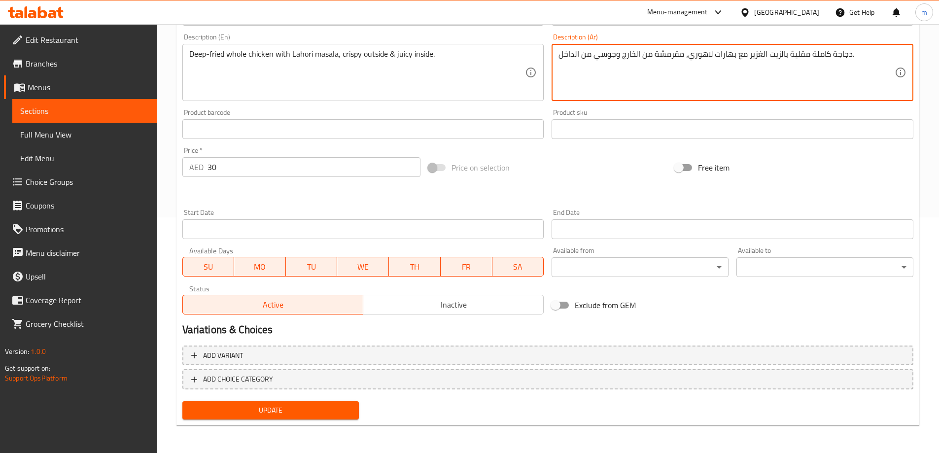
type textarea "دجاجة كاملة مقلية بالزيت الغزير مع بهارات لاهوري، مقرمشة من الخارج وجوسي من الد…"
click at [306, 413] on span "Update" at bounding box center [270, 410] width 161 height 12
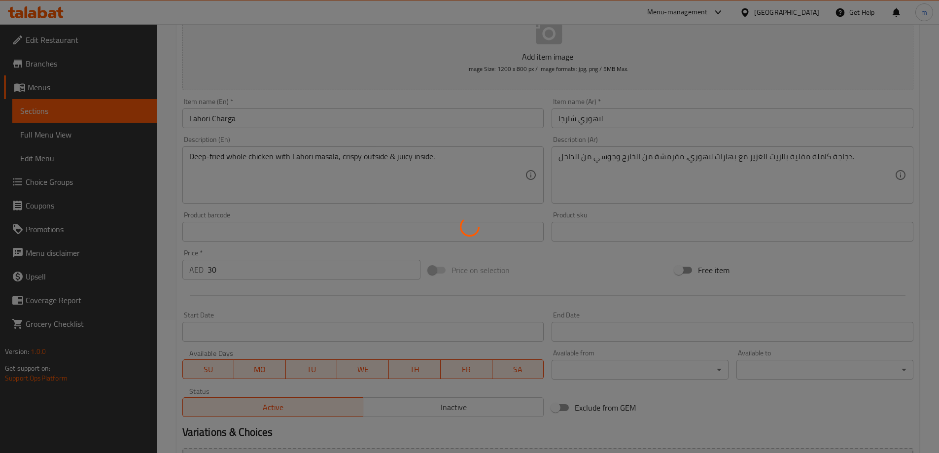
scroll to position [0, 0]
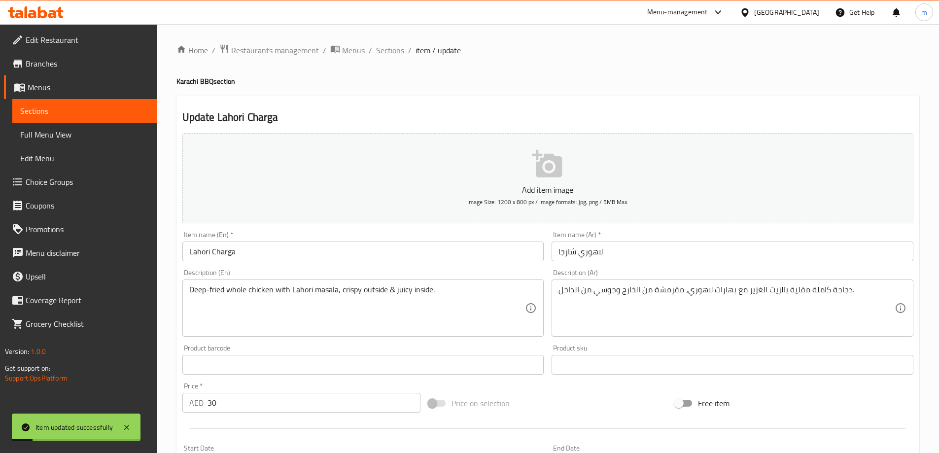
click at [382, 53] on span "Sections" at bounding box center [390, 50] width 28 height 12
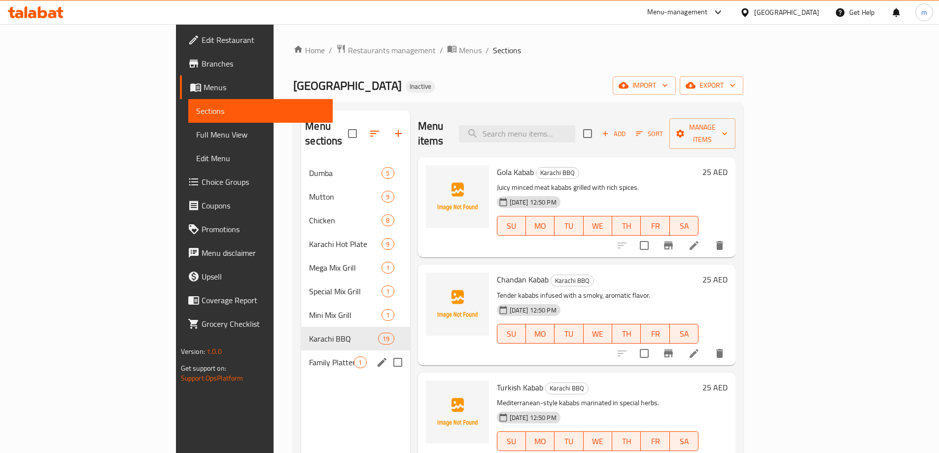
click at [301, 353] on div "Family Platter 1" at bounding box center [355, 363] width 108 height 24
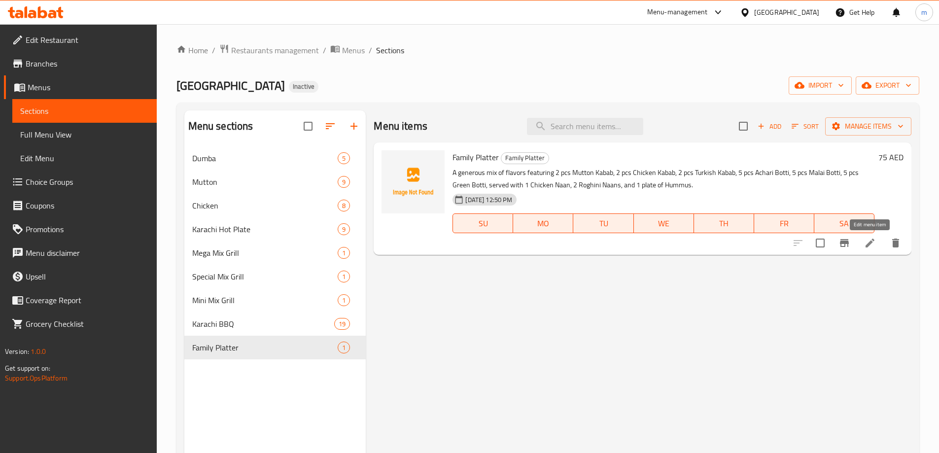
click at [866, 239] on icon at bounding box center [870, 243] width 12 height 12
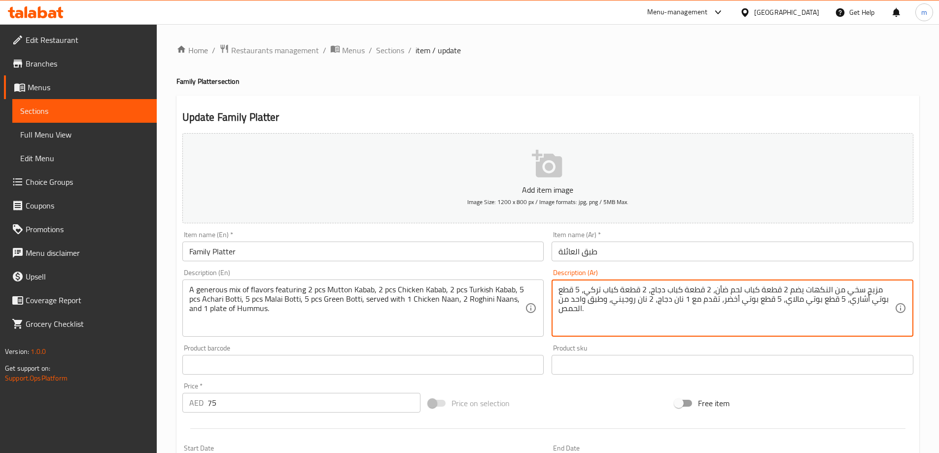
click at [875, 291] on textarea "مزيج سخي من النكهات يضم 2 قطعة كباب لحم ضأن، 2 قطعة كباب دجاج، 2 قطعة كباب تركي…" at bounding box center [727, 308] width 336 height 47
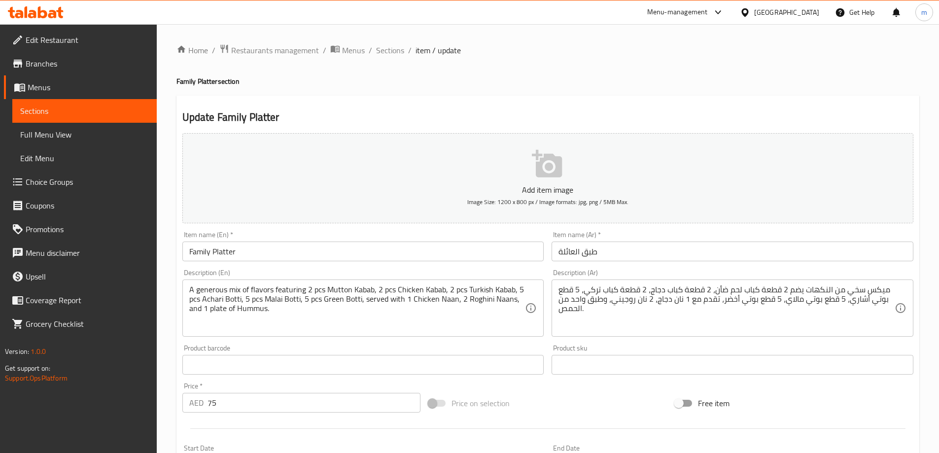
click at [581, 300] on textarea "ميكس سخي من النكهات يضم 2 قطعة كباب لحم ضأن، 2 قطعة كباب دجاج، 2 قطعة كباب تركي…" at bounding box center [727, 308] width 336 height 47
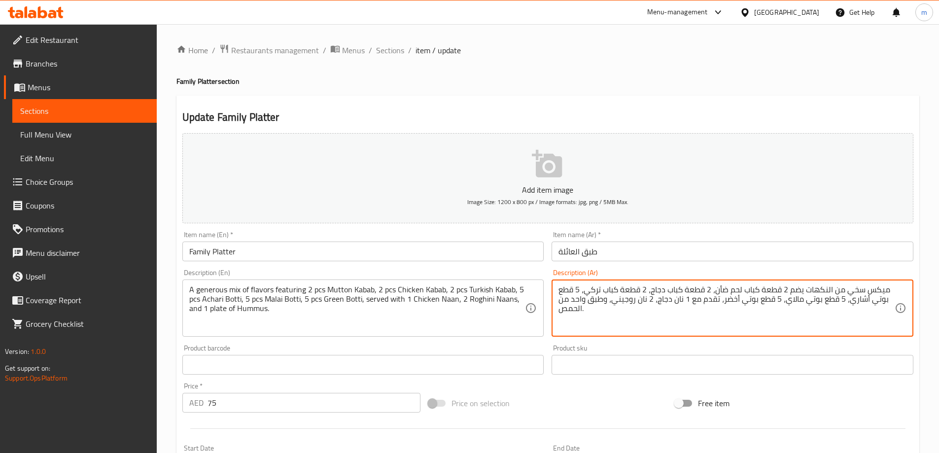
click at [581, 300] on textarea "ميكس سخي من النكهات يضم 2 قطعة كباب لحم ضأن، 2 قطعة كباب دجاج، 2 قطعة كباب تركي…" at bounding box center [727, 308] width 336 height 47
click at [614, 299] on textarea "ميكس سخي من النكهات يضم 2 قطعة كباب لحم ضأن، 2 قطعة كباب دجاج، 2 قطعة كباب تركي…" at bounding box center [727, 308] width 336 height 47
type textarea "ميكس سخي من النكهات يضم 2 قطعة كباب لحم ضأن، 2 قطعة كباب دجاج، 2 قطعة كباب تركي…"
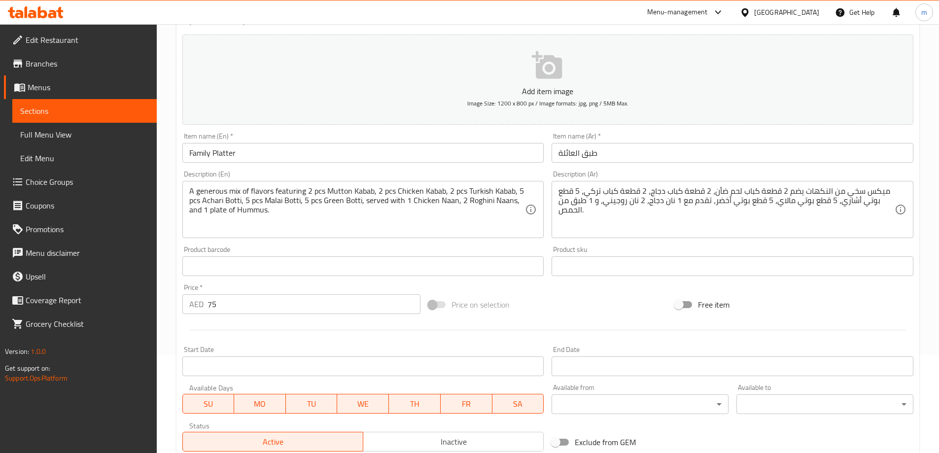
scroll to position [236, 0]
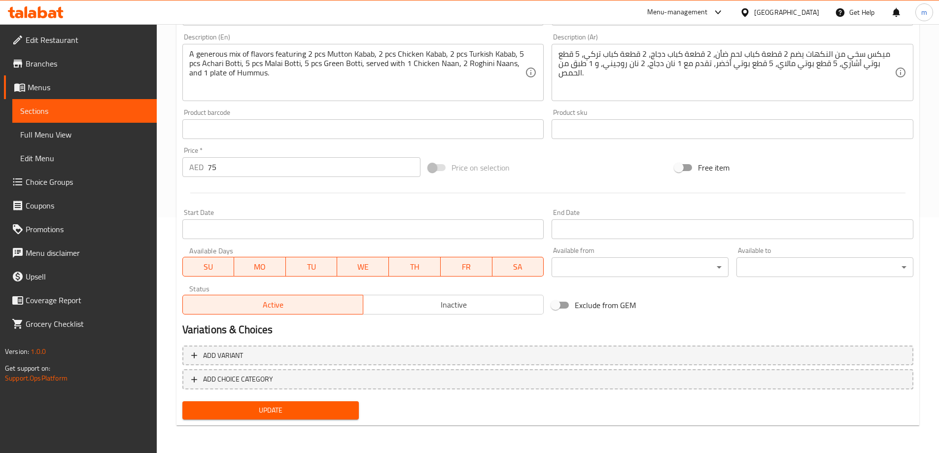
click at [264, 411] on span "Update" at bounding box center [270, 410] width 161 height 12
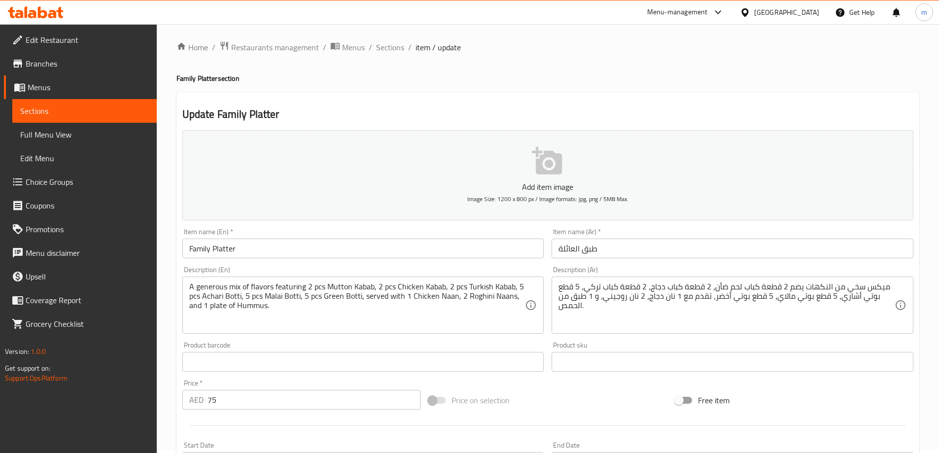
scroll to position [0, 0]
click at [391, 50] on span "Sections" at bounding box center [390, 50] width 28 height 12
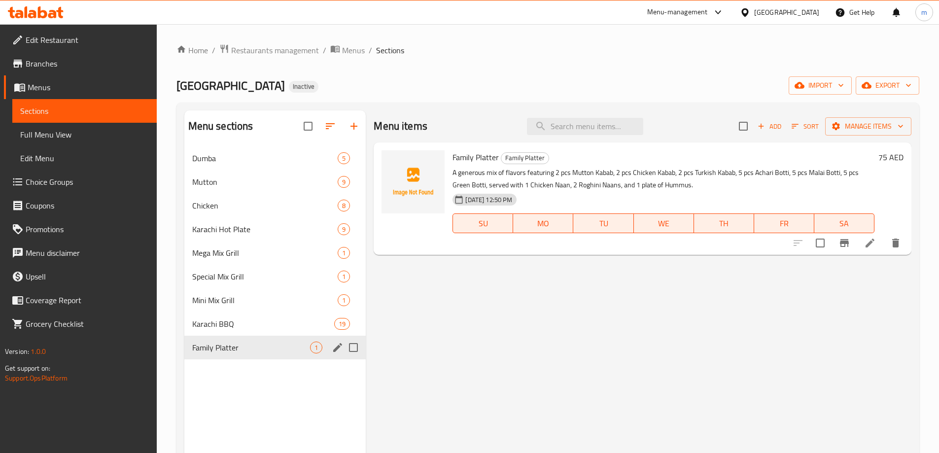
click at [330, 352] on div "Menu sections" at bounding box center [337, 347] width 15 height 15
click at [334, 349] on icon "edit" at bounding box center [338, 348] width 12 height 12
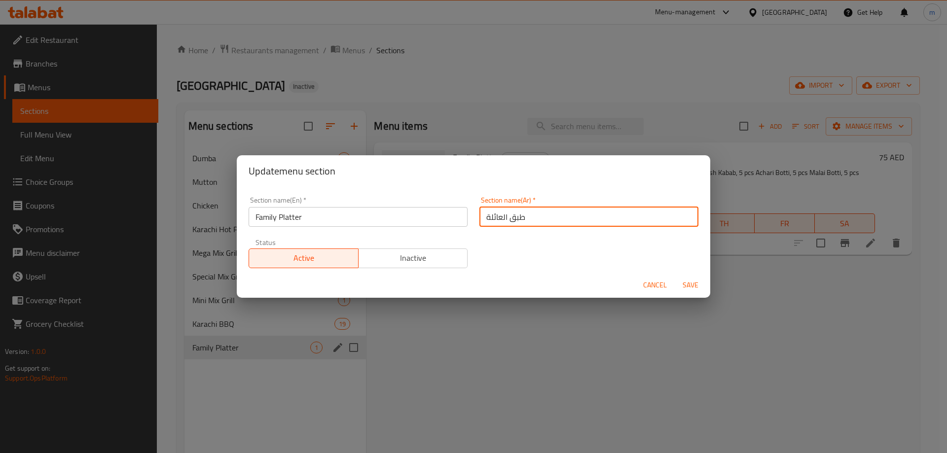
click at [486, 217] on input "طبق العائلة" at bounding box center [588, 217] width 219 height 20
type input "طبق عائلي"
click at [690, 284] on span "Save" at bounding box center [690, 285] width 24 height 12
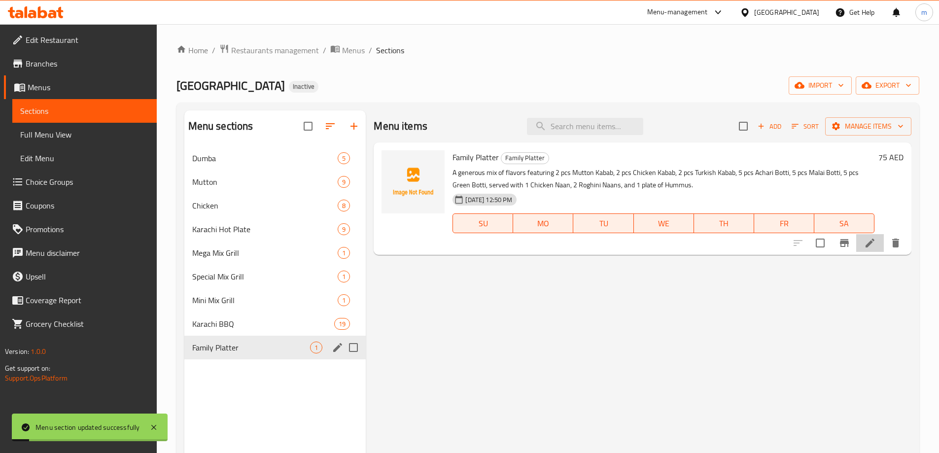
click at [878, 240] on li at bounding box center [870, 243] width 28 height 18
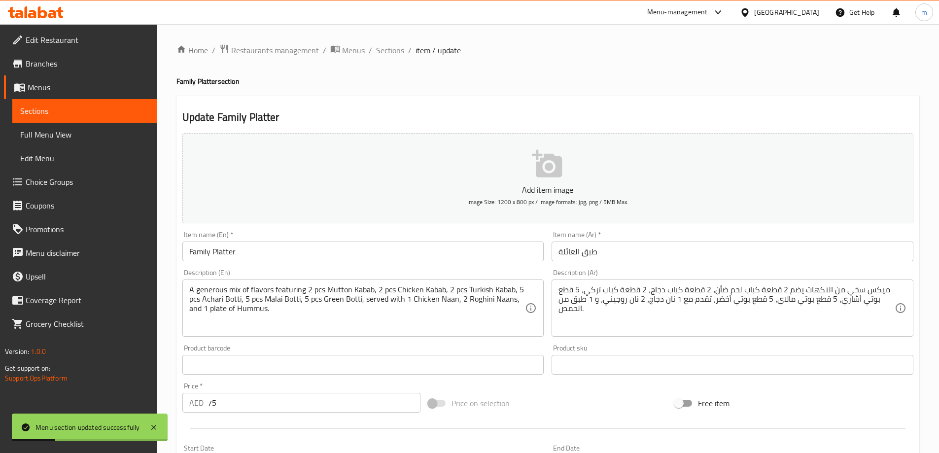
click at [566, 255] on input "طبق العائلة" at bounding box center [733, 252] width 362 height 20
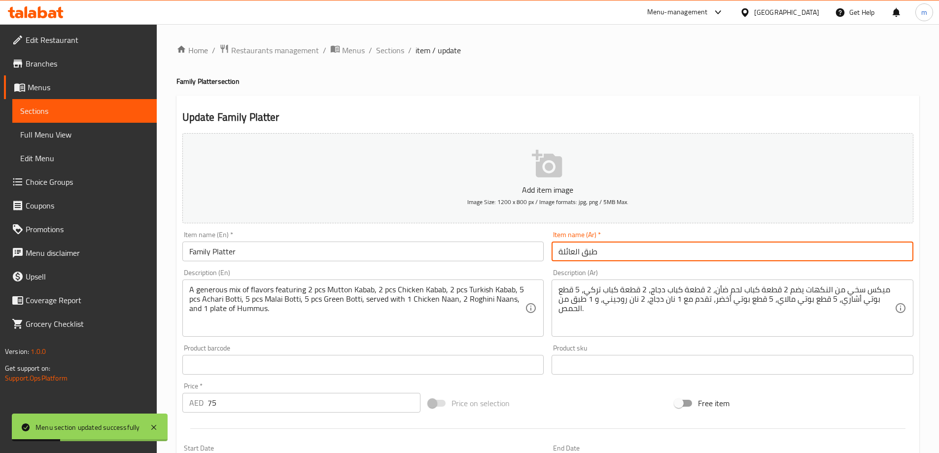
click at [566, 255] on input "طبق العائلة" at bounding box center [733, 252] width 362 height 20
click at [566, 250] on input "طبق عئلي" at bounding box center [733, 252] width 362 height 20
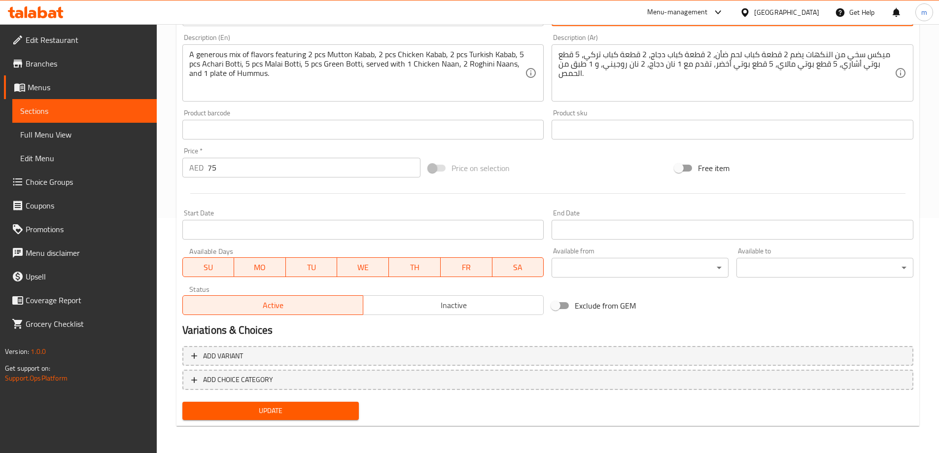
scroll to position [236, 0]
type input "طبق عائلي"
click at [300, 417] on span "Update" at bounding box center [270, 410] width 161 height 12
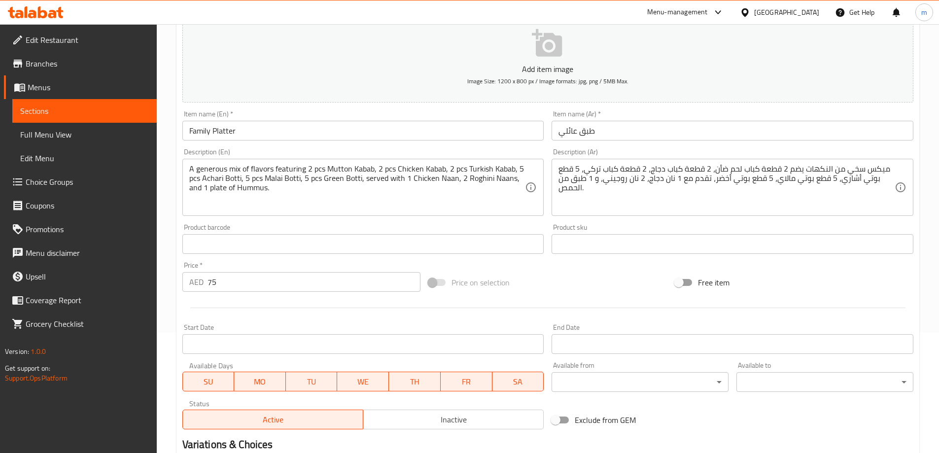
scroll to position [197, 0]
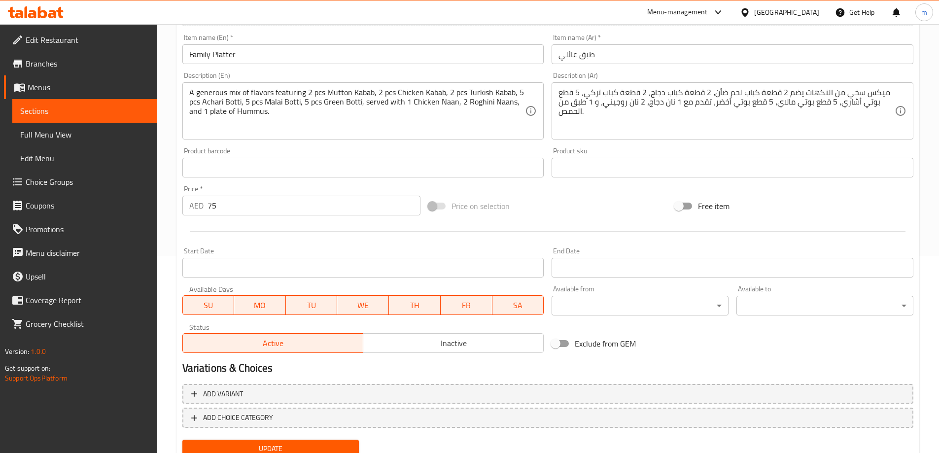
click at [278, 439] on div "Update" at bounding box center [270, 449] width 185 height 26
click at [278, 441] on button "Update" at bounding box center [270, 449] width 177 height 18
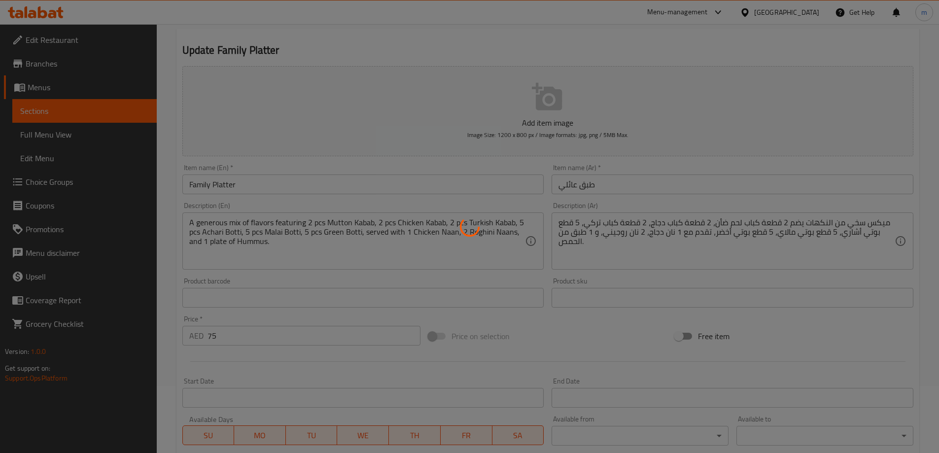
scroll to position [0, 0]
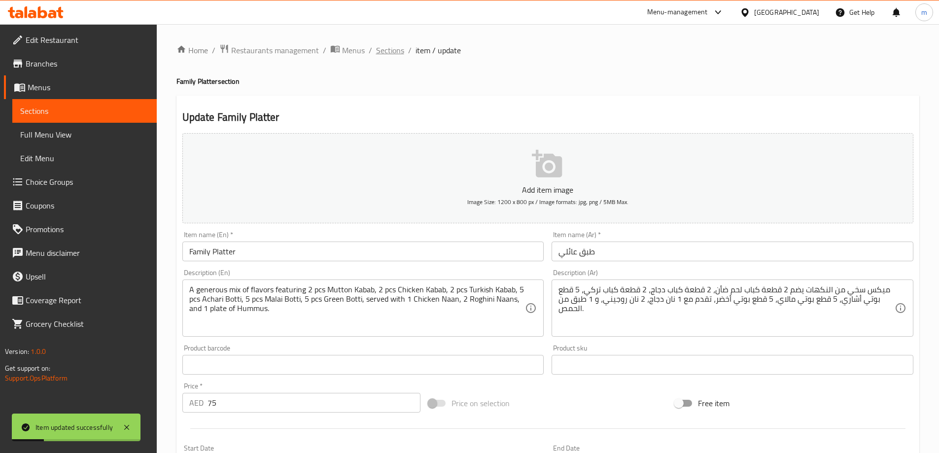
click at [386, 54] on span "Sections" at bounding box center [390, 50] width 28 height 12
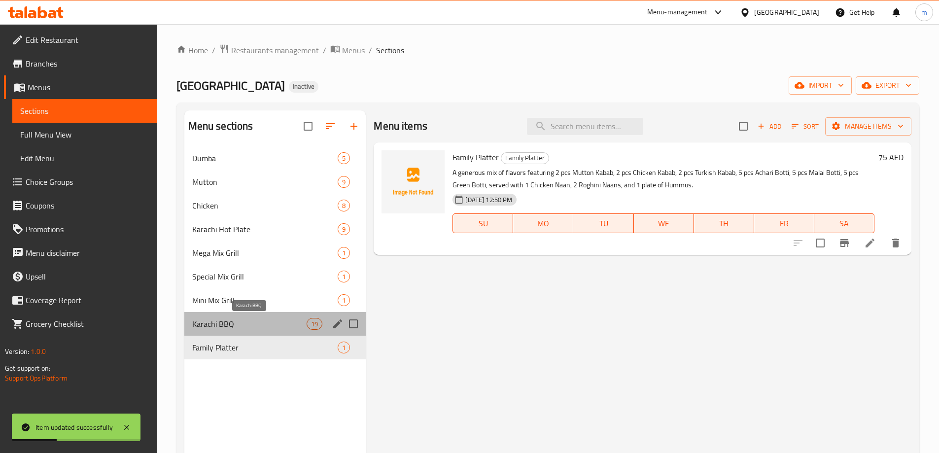
click at [265, 319] on span "Karachi BBQ" at bounding box center [249, 324] width 115 height 12
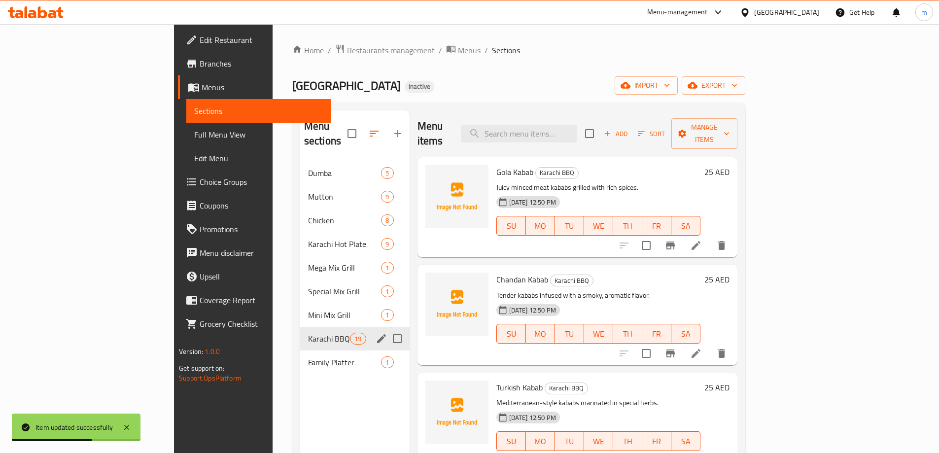
click at [300, 327] on div "Karachi BBQ 19" at bounding box center [354, 339] width 109 height 24
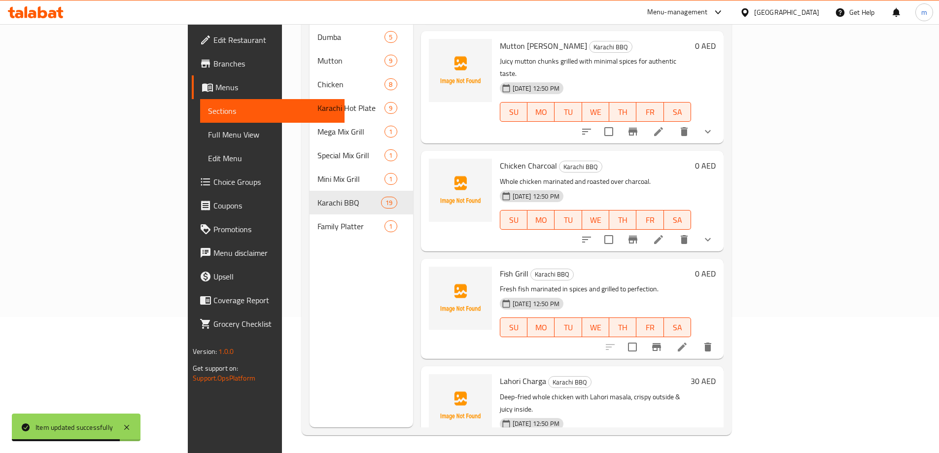
scroll to position [138, 0]
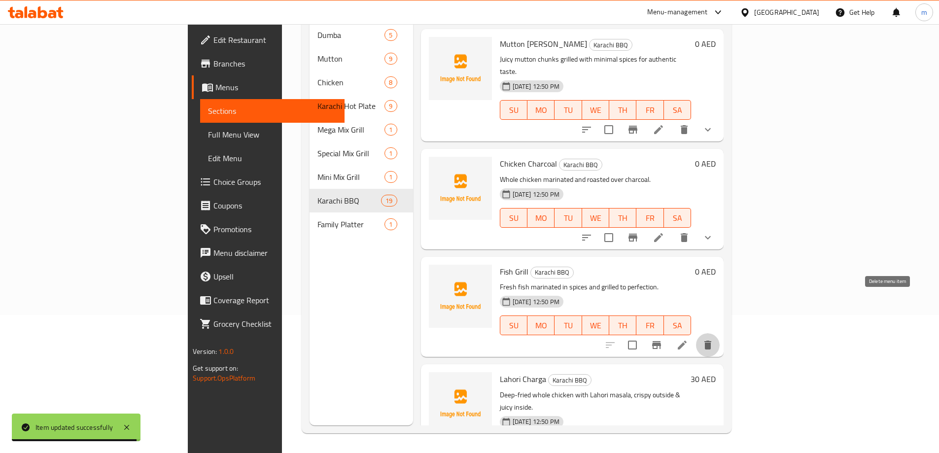
click at [711, 341] on icon "delete" at bounding box center [708, 345] width 7 height 9
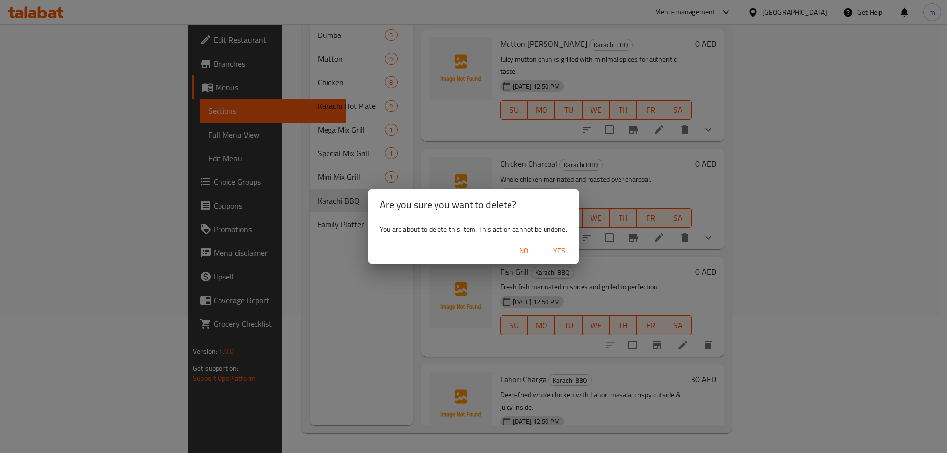
click at [560, 250] on span "Yes" at bounding box center [559, 251] width 24 height 12
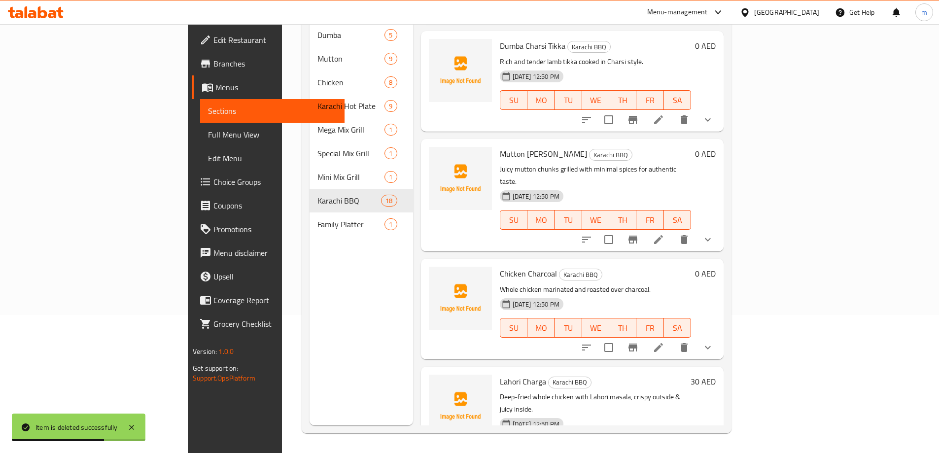
scroll to position [1510, 0]
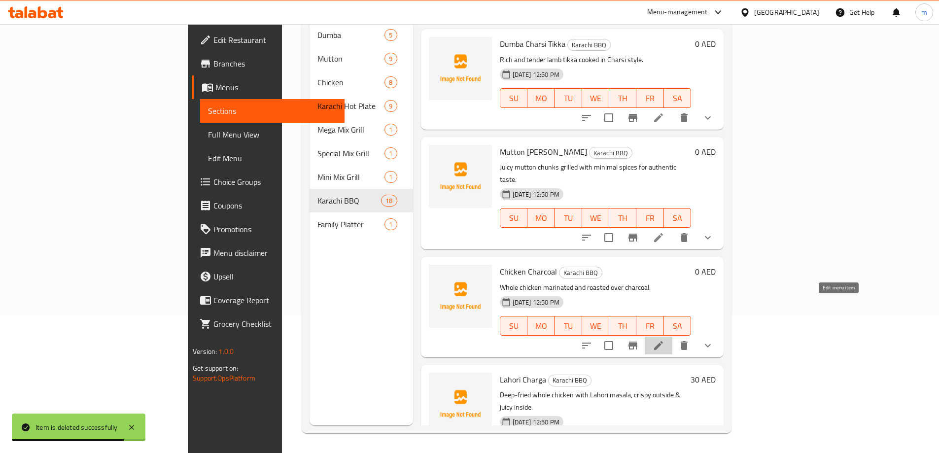
click at [663, 341] on icon at bounding box center [658, 345] width 9 height 9
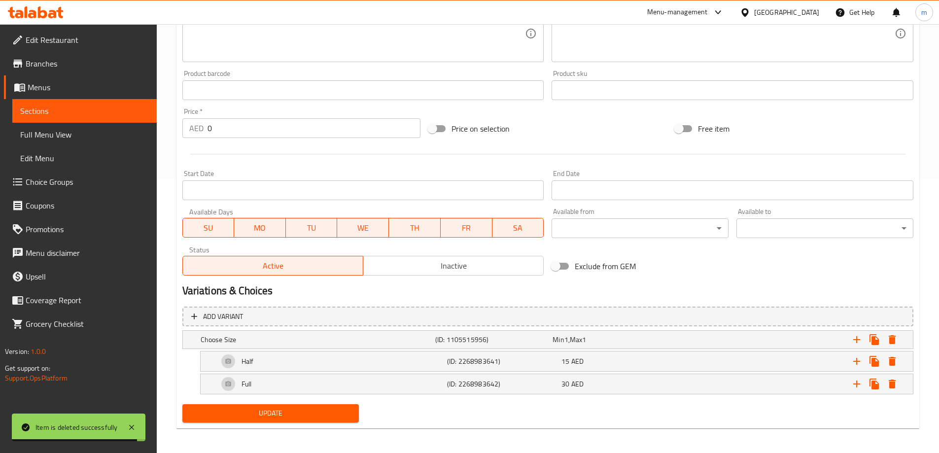
scroll to position [278, 0]
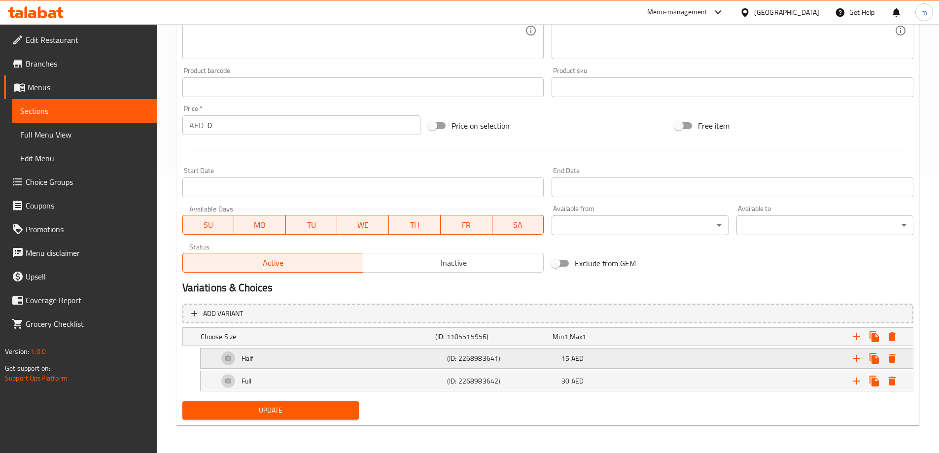
click at [270, 344] on div "Half" at bounding box center [316, 337] width 235 height 14
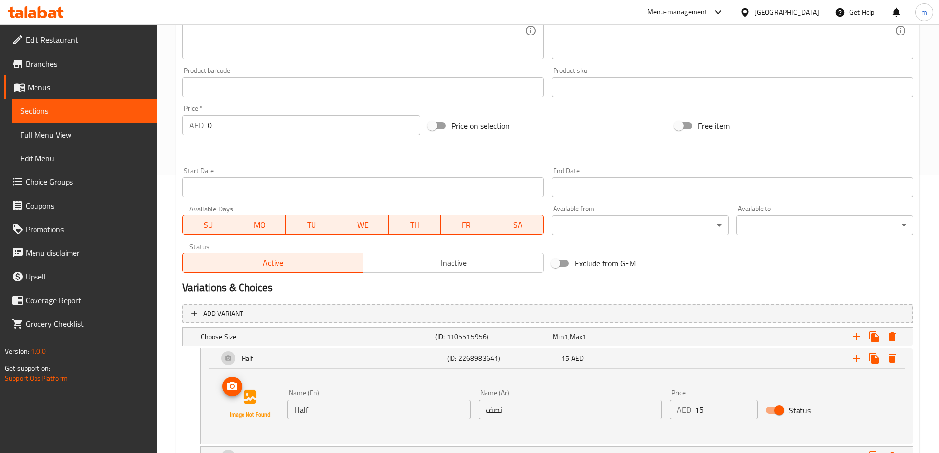
scroll to position [353, 0]
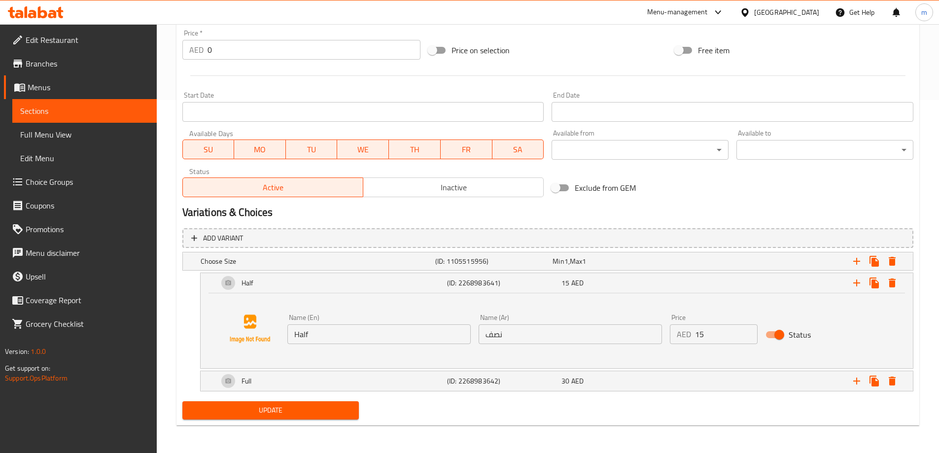
click at [353, 330] on input "Half" at bounding box center [378, 334] width 183 height 20
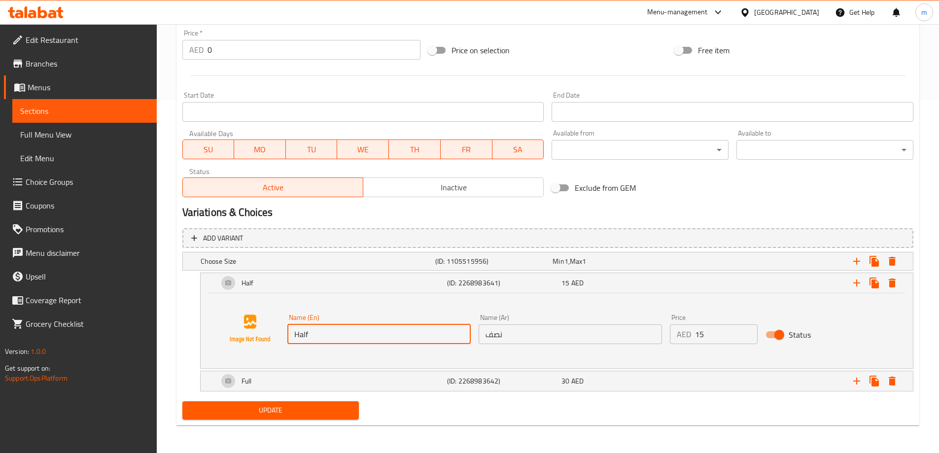
click at [353, 330] on input "Half" at bounding box center [378, 334] width 183 height 20
paste input "kg"
type input "Half kg"
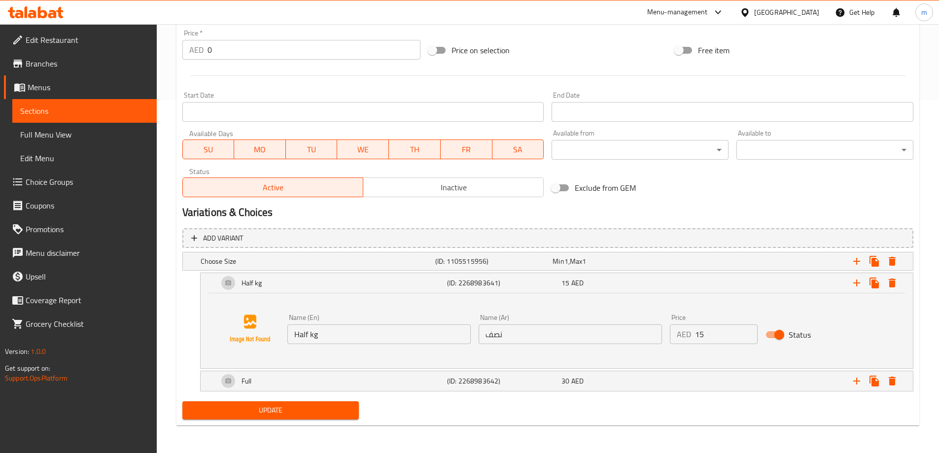
click at [505, 339] on input "نصف" at bounding box center [570, 334] width 183 height 20
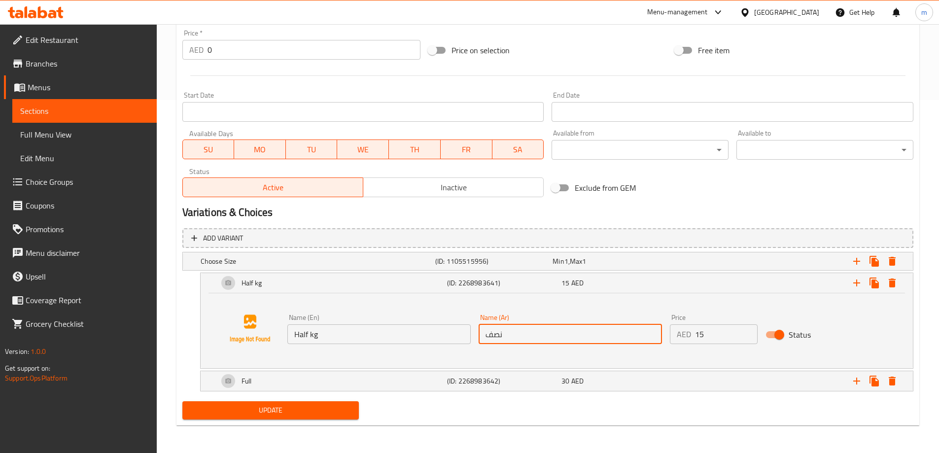
click at [505, 339] on input "نصف" at bounding box center [570, 334] width 183 height 20
paste input "كجم"
type input "نصف كجم"
click at [433, 268] on div "Full" at bounding box center [316, 261] width 235 height 14
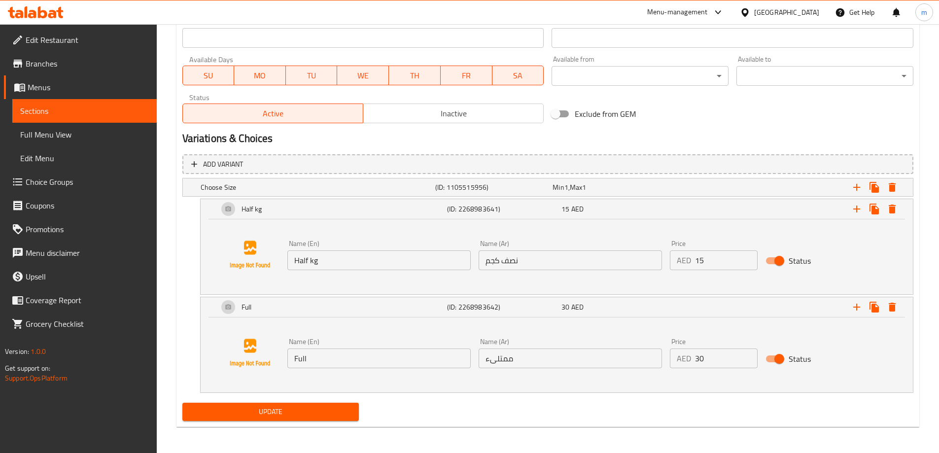
scroll to position [428, 0]
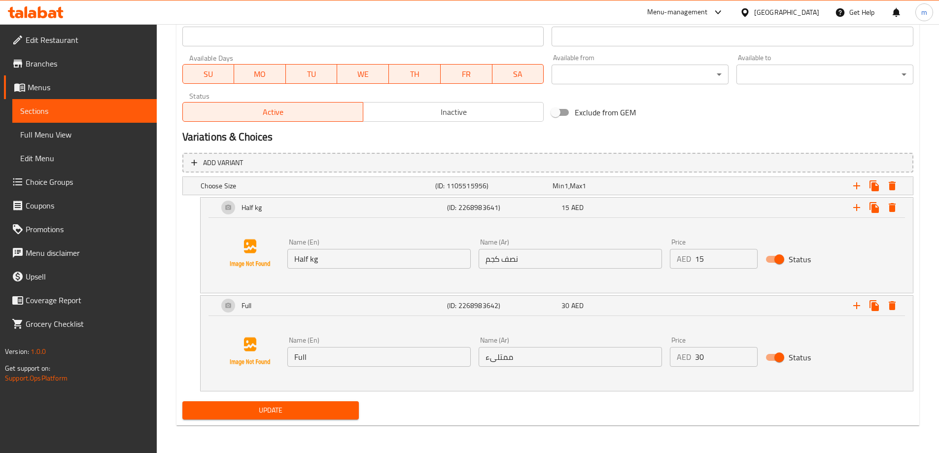
click at [307, 361] on input "Full" at bounding box center [378, 357] width 183 height 20
paste input "1 kg"
type input "1 kg"
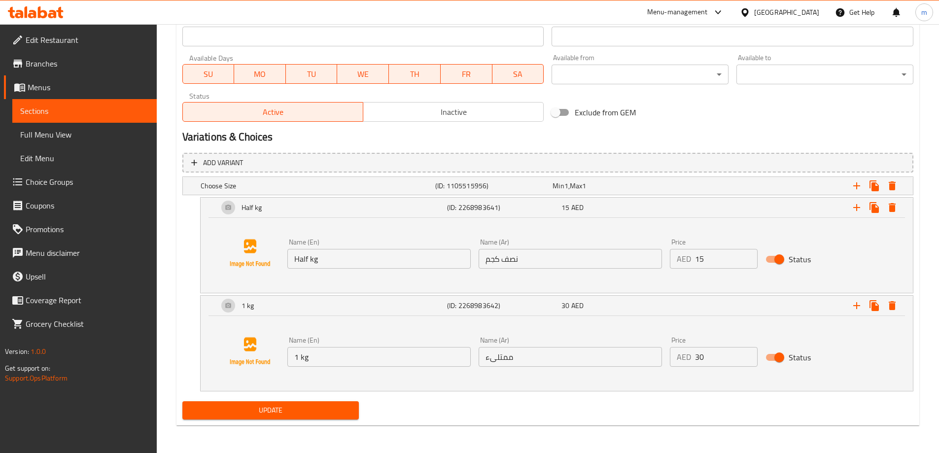
click at [558, 342] on div "Name (Ar) ممتلىء Name (Ar)" at bounding box center [570, 352] width 183 height 30
click at [540, 350] on input "ممتلىء" at bounding box center [570, 357] width 183 height 20
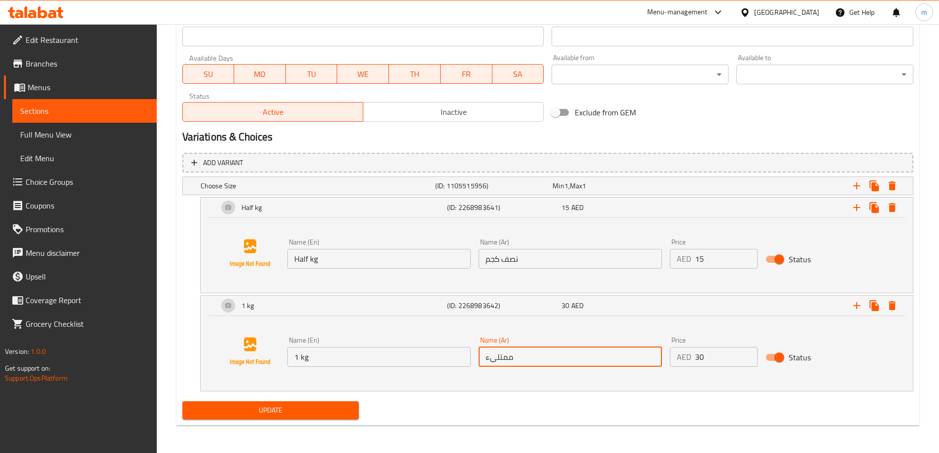
paste input "1 كجم"
type input "1 كجم"
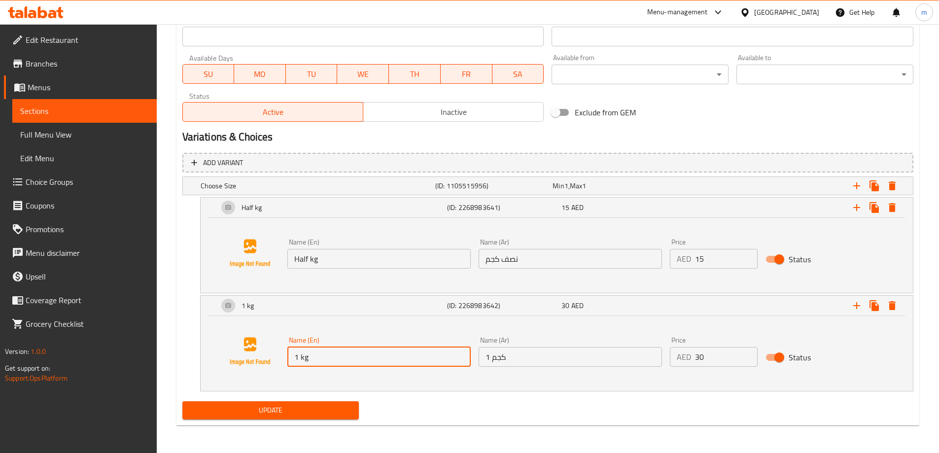
click at [299, 358] on input "1 kg" at bounding box center [378, 357] width 183 height 20
click at [535, 350] on input "1 كجم" at bounding box center [570, 357] width 183 height 20
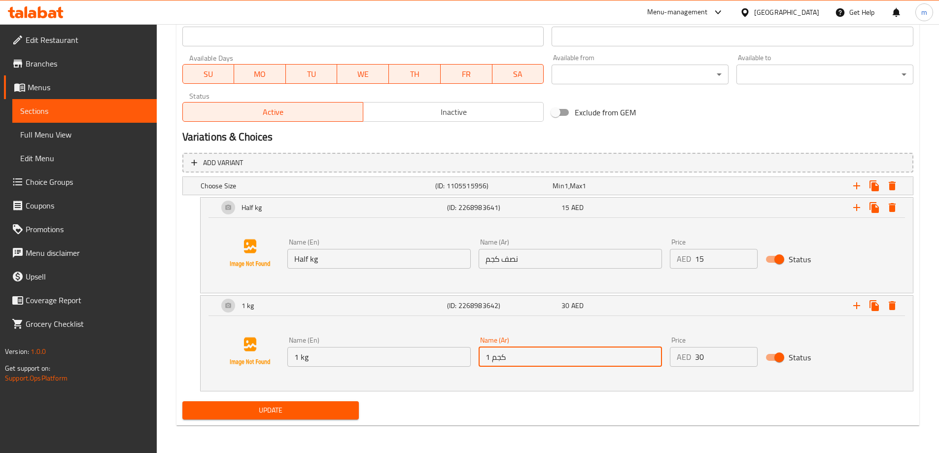
click at [535, 350] on input "1 كجم" at bounding box center [570, 357] width 183 height 20
click at [298, 409] on span "Update" at bounding box center [270, 410] width 161 height 12
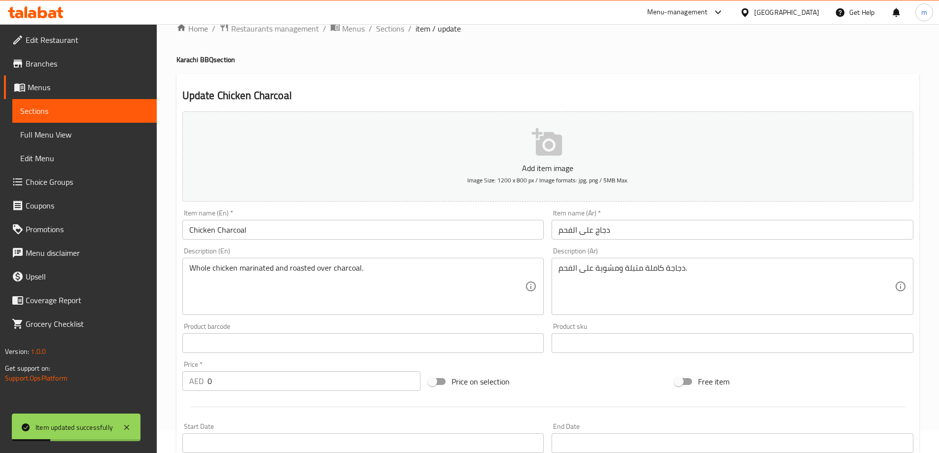
scroll to position [0, 0]
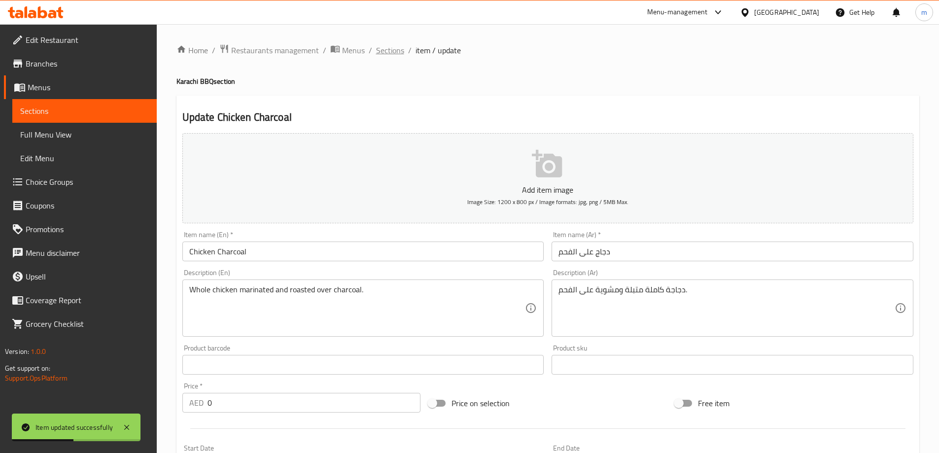
click at [393, 49] on span "Sections" at bounding box center [390, 50] width 28 height 12
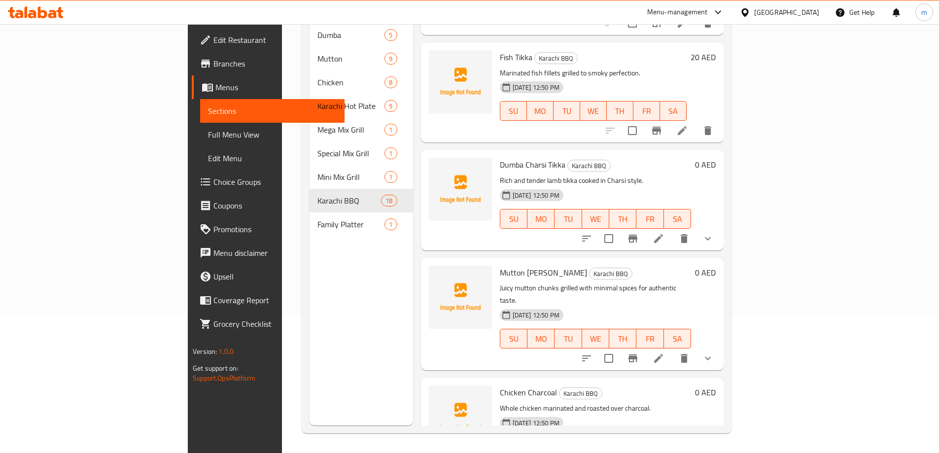
scroll to position [1362, 0]
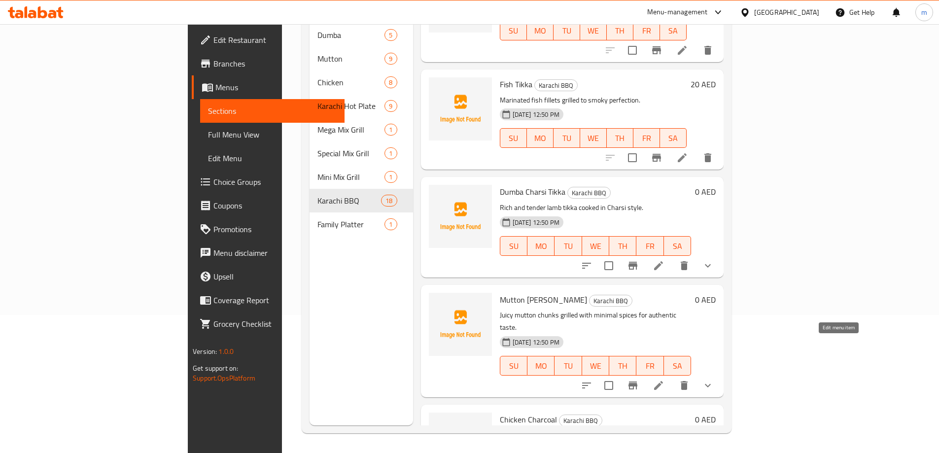
click at [665, 380] on icon at bounding box center [659, 386] width 12 height 12
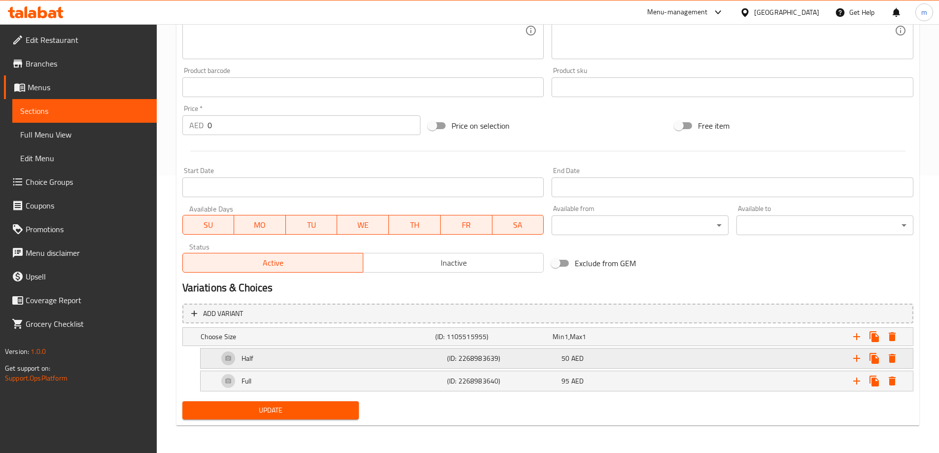
click at [307, 344] on div "Half" at bounding box center [316, 337] width 235 height 14
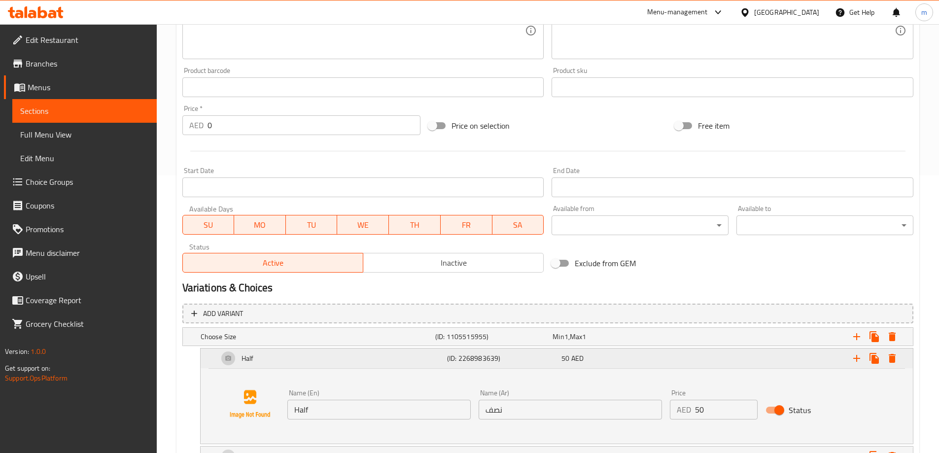
scroll to position [342, 0]
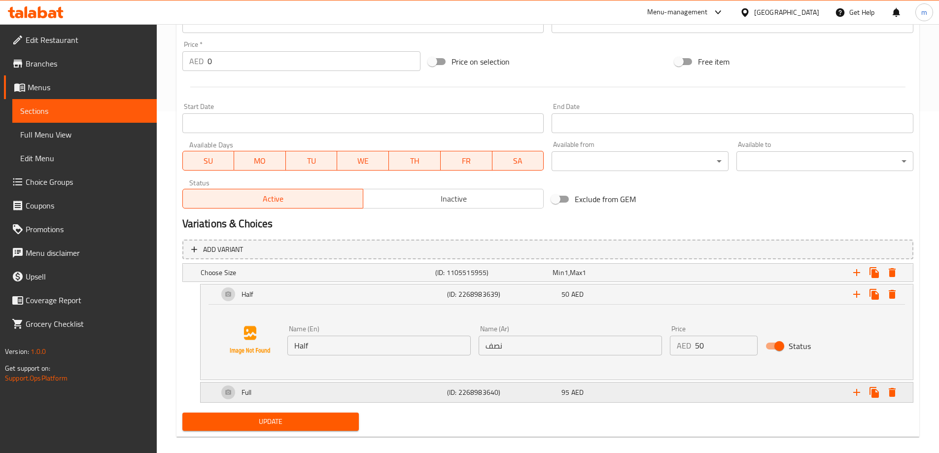
click at [475, 278] on h5 "(ID: 2268983640)" at bounding box center [491, 273] width 113 height 10
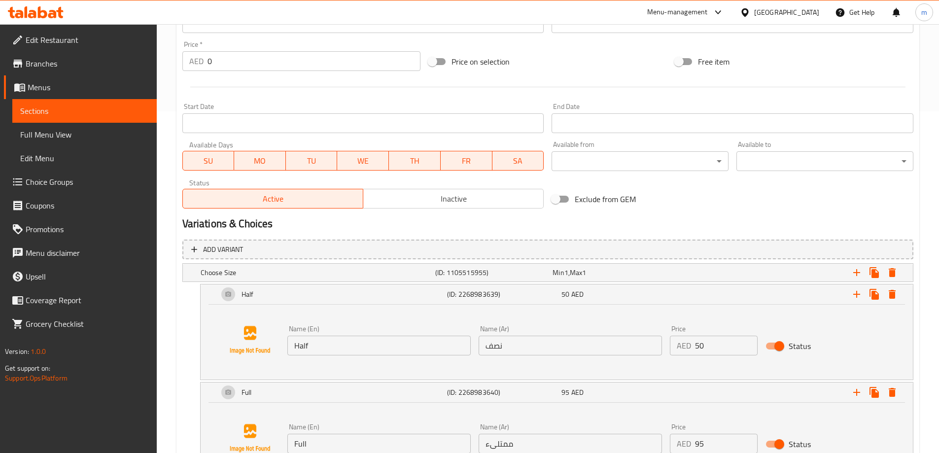
scroll to position [417, 0]
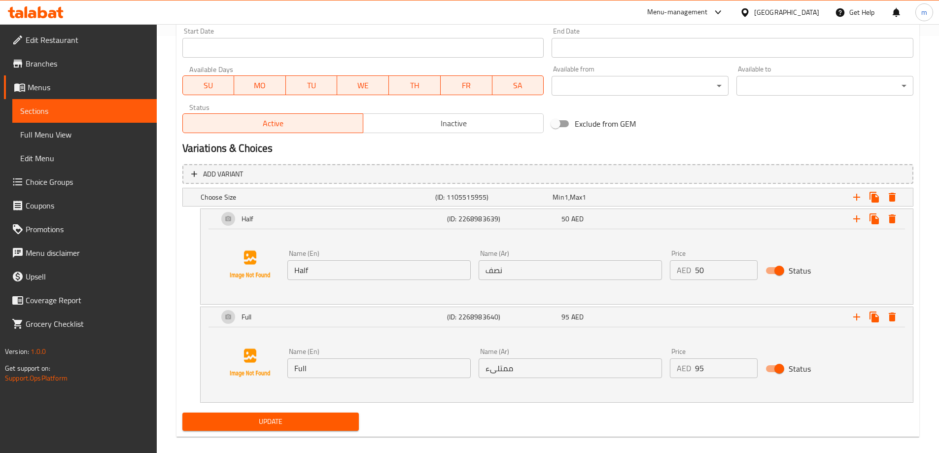
click at [529, 371] on input "ممتلىء" at bounding box center [570, 368] width 183 height 20
paste input "1 كجم"
type input "1 كجم"
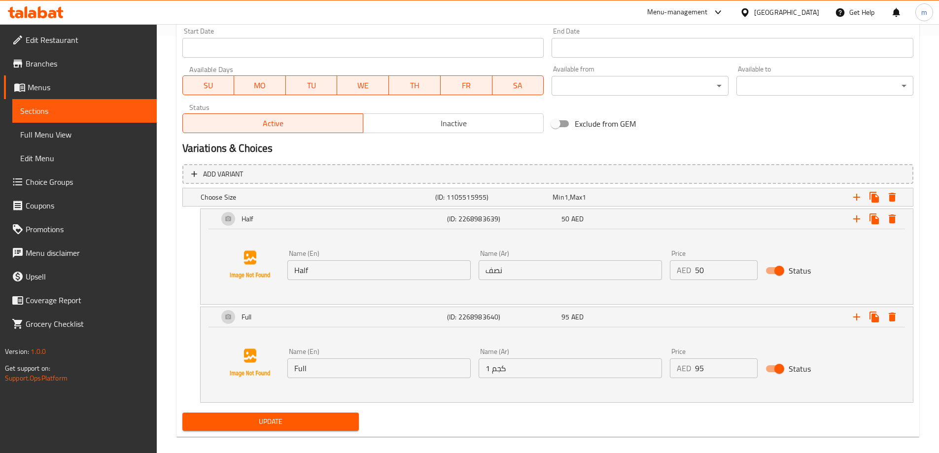
click at [354, 366] on input "Full" at bounding box center [378, 368] width 183 height 20
paste input "1 kg"
type input "1 kg"
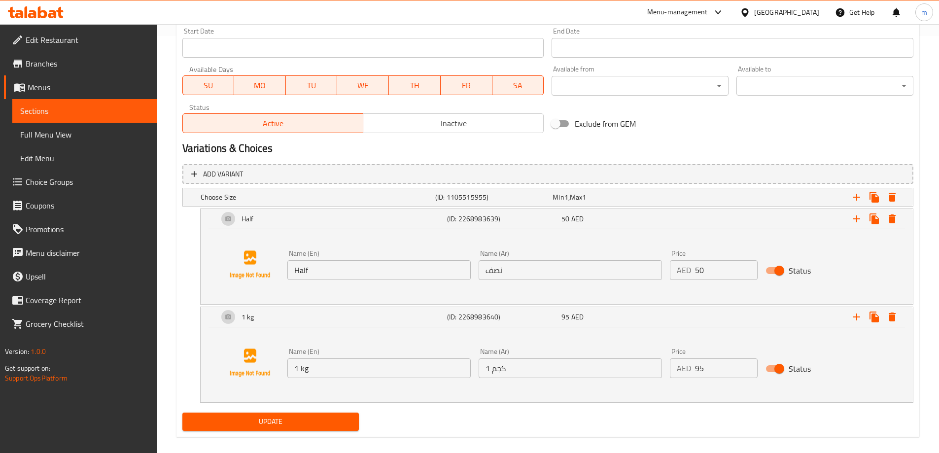
click at [340, 276] on input "Half" at bounding box center [378, 270] width 183 height 20
paste input "kg"
type input "Half kg"
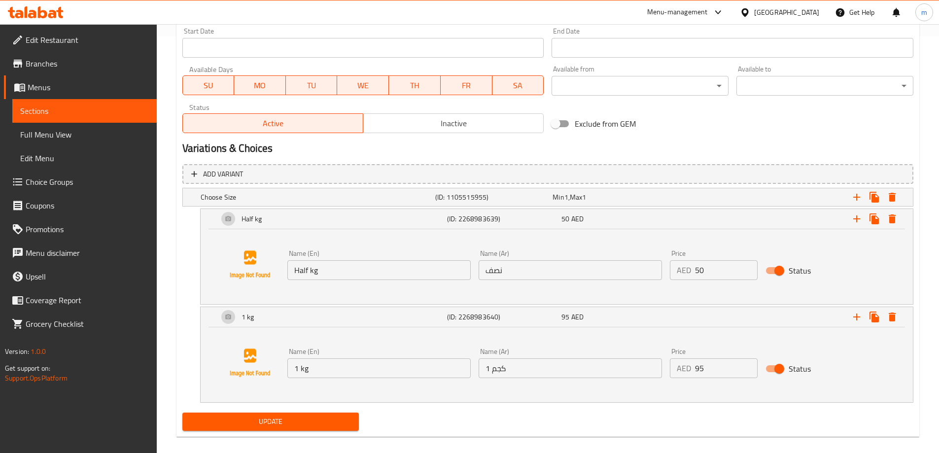
click at [522, 275] on input "نصف" at bounding box center [570, 270] width 183 height 20
paste input "كجم"
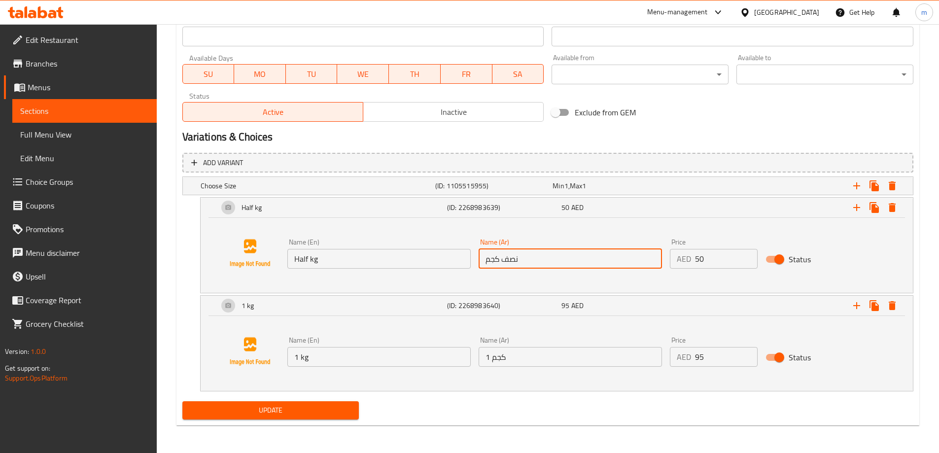
type input "نصف كجم"
click at [340, 411] on span "Update" at bounding box center [270, 410] width 161 height 12
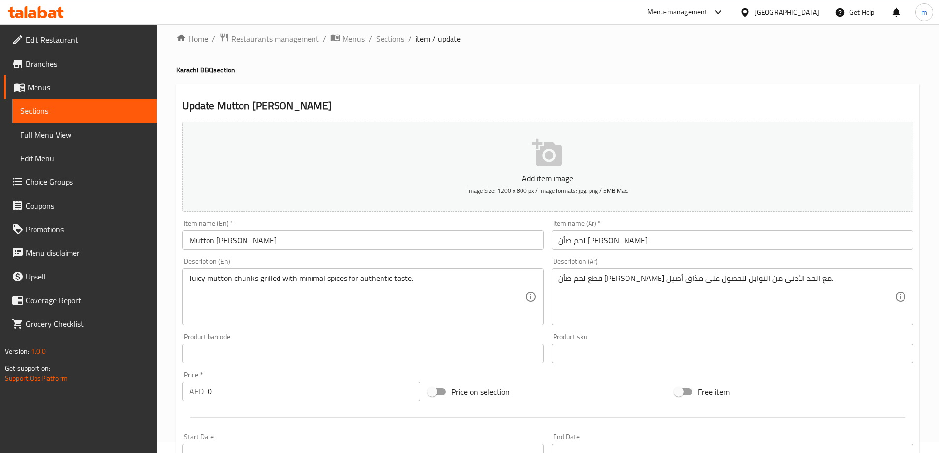
scroll to position [0, 0]
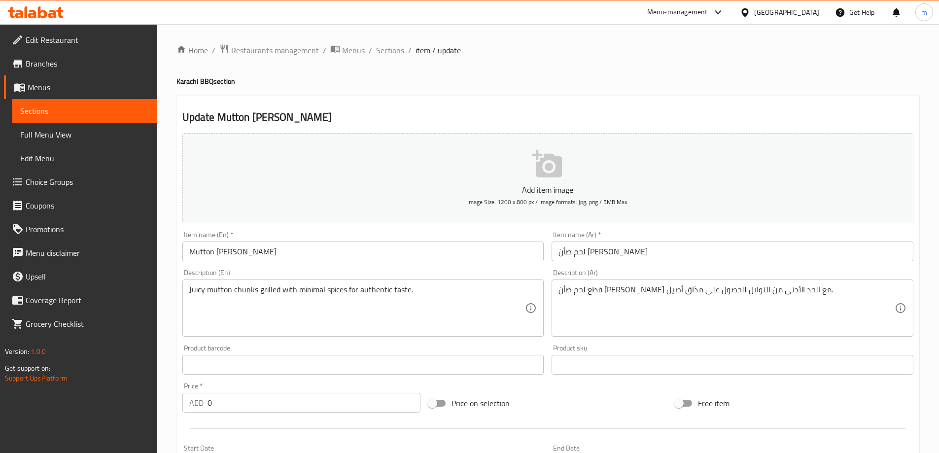
click at [390, 54] on span "Sections" at bounding box center [390, 50] width 28 height 12
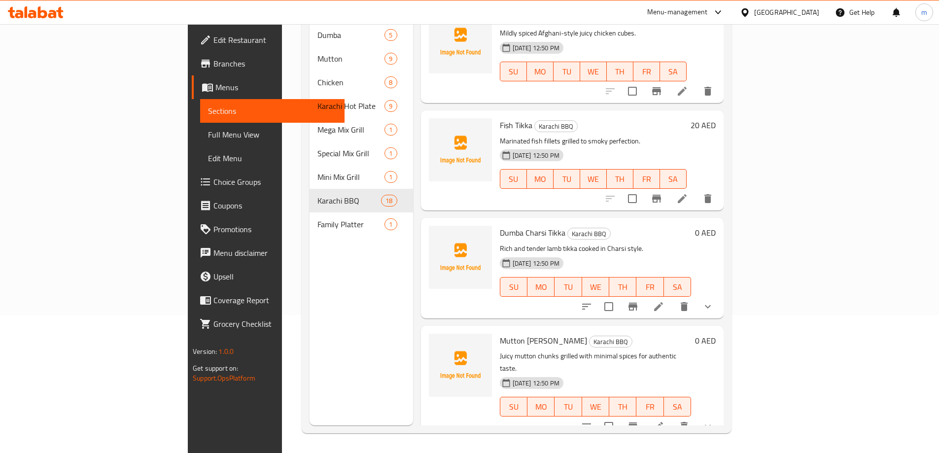
scroll to position [1313, 0]
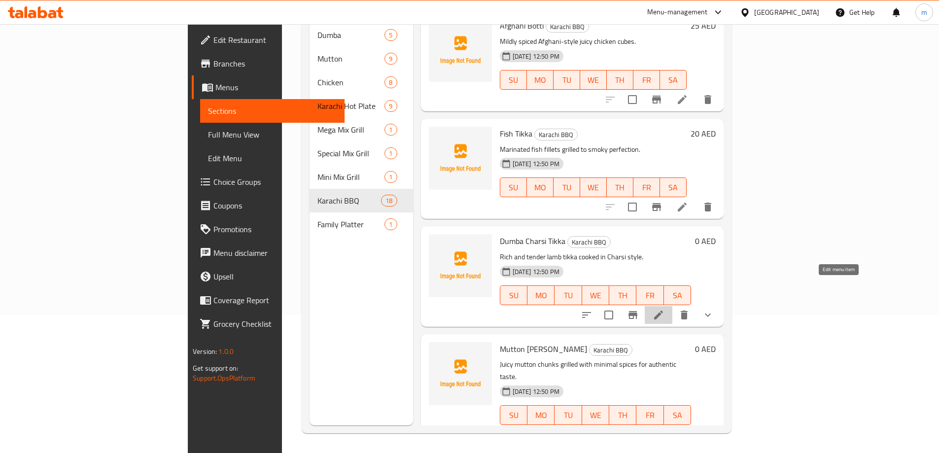
click at [665, 309] on icon at bounding box center [659, 315] width 12 height 12
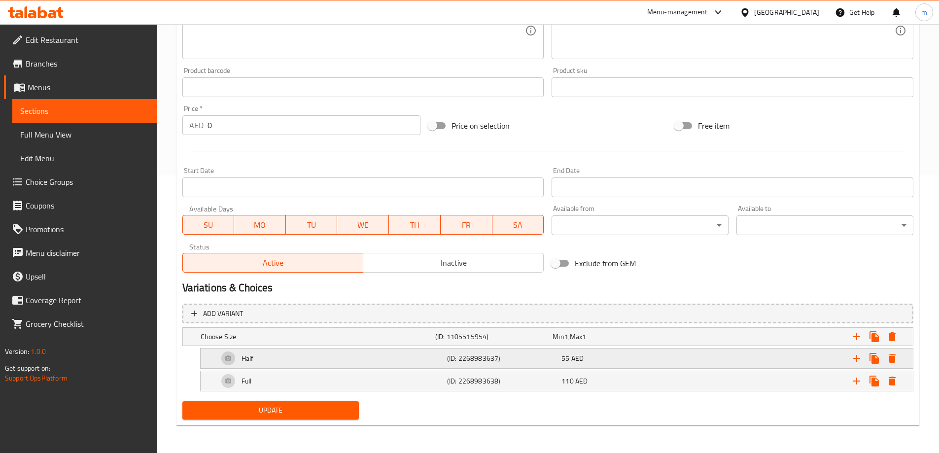
click at [337, 344] on div "Half" at bounding box center [316, 337] width 235 height 14
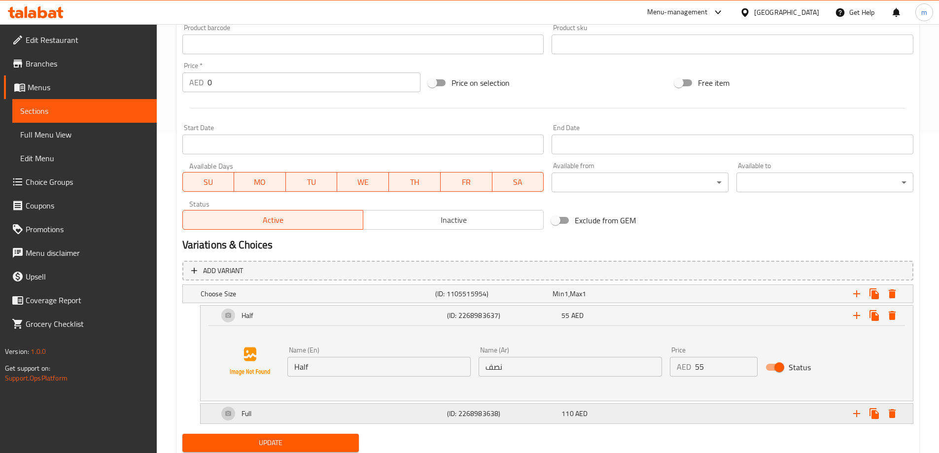
click at [292, 301] on div "Full" at bounding box center [316, 294] width 235 height 14
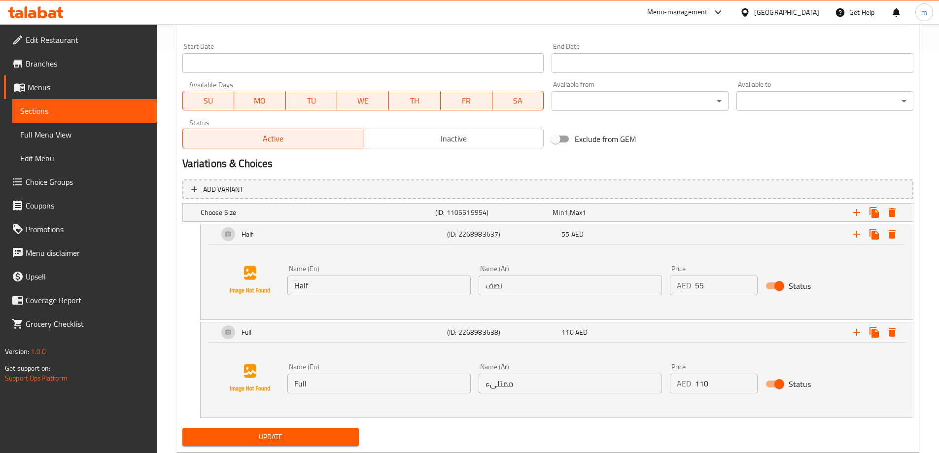
scroll to position [419, 0]
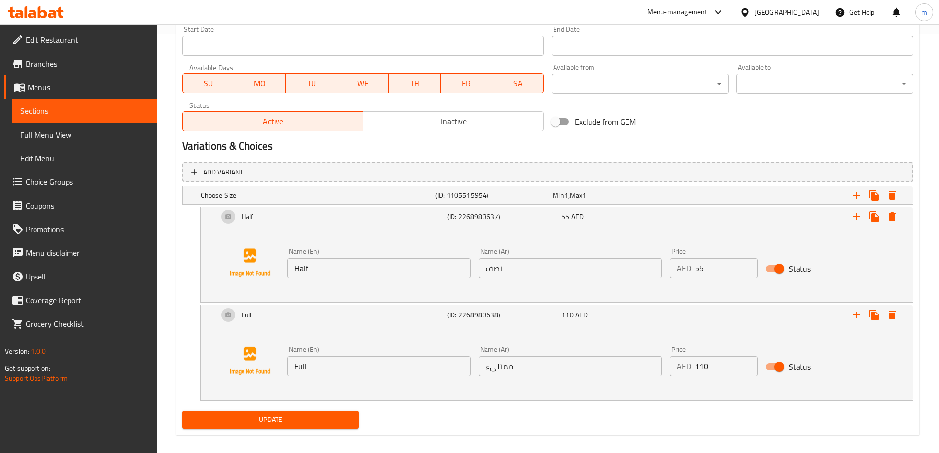
click at [524, 264] on input "نصف" at bounding box center [570, 268] width 183 height 20
paste input "كجم"
type input "نصف كجم"
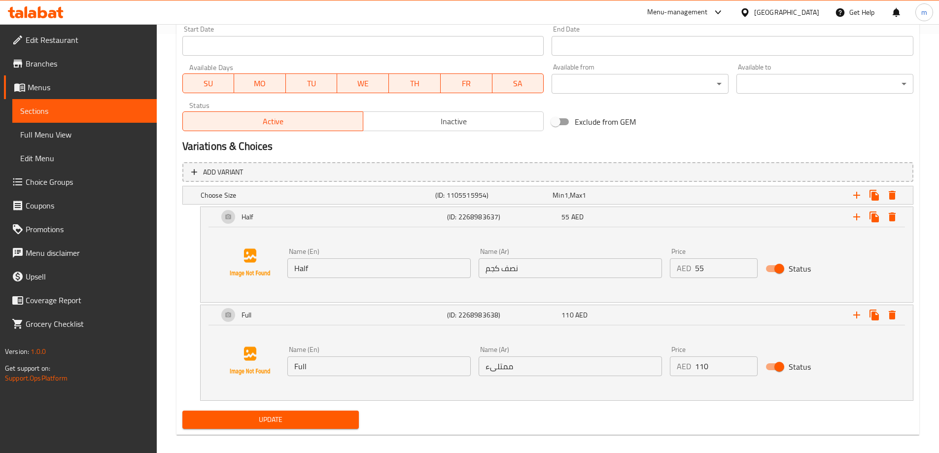
click at [367, 276] on input "Half" at bounding box center [378, 268] width 183 height 20
paste input "kg"
type input "Half kg"
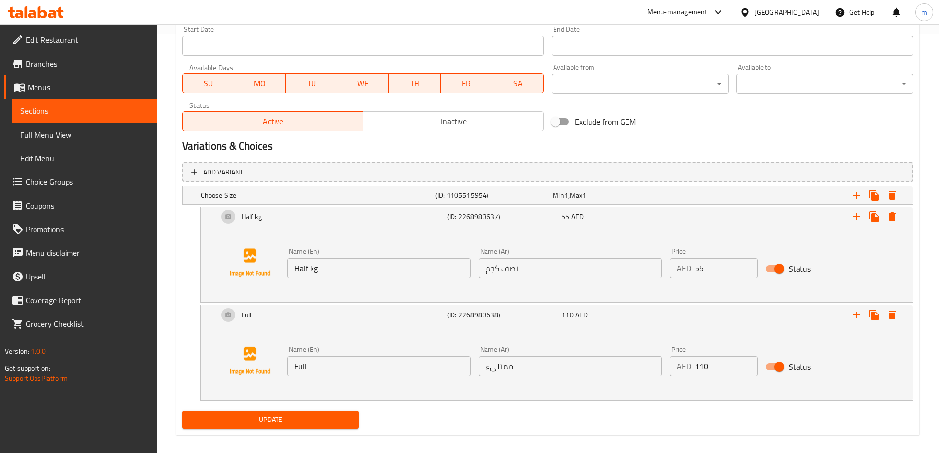
click at [498, 356] on input "ممتلىء" at bounding box center [570, 366] width 183 height 20
paste input "1 kg"
type input "ممتلىء"
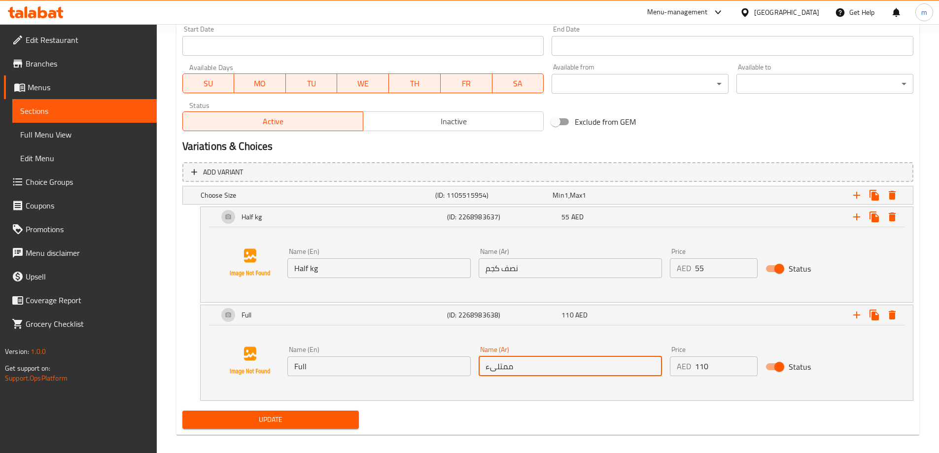
click at [431, 365] on input "Full" at bounding box center [378, 366] width 183 height 20
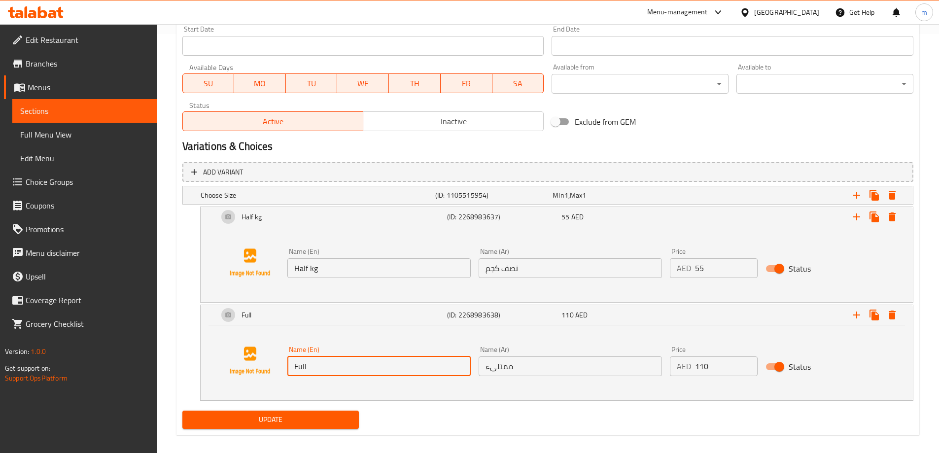
click at [431, 365] on input "Full" at bounding box center [378, 366] width 183 height 20
paste input "1 kg"
type input "1 kg"
click at [543, 360] on input "ممتلىء" at bounding box center [570, 366] width 183 height 20
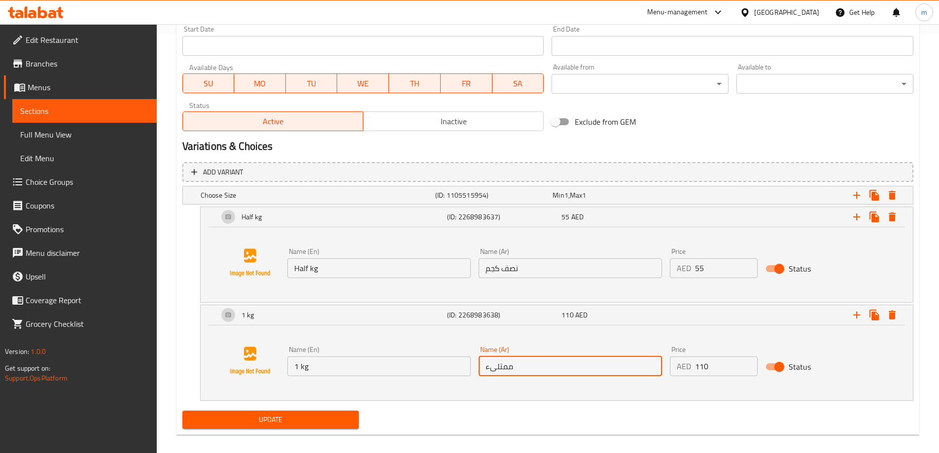
click at [543, 360] on input "ممتلىء" at bounding box center [570, 366] width 183 height 20
drag, startPoint x: 543, startPoint y: 360, endPoint x: 531, endPoint y: 361, distance: 11.4
click at [531, 361] on input "ممتلىء" at bounding box center [570, 366] width 183 height 20
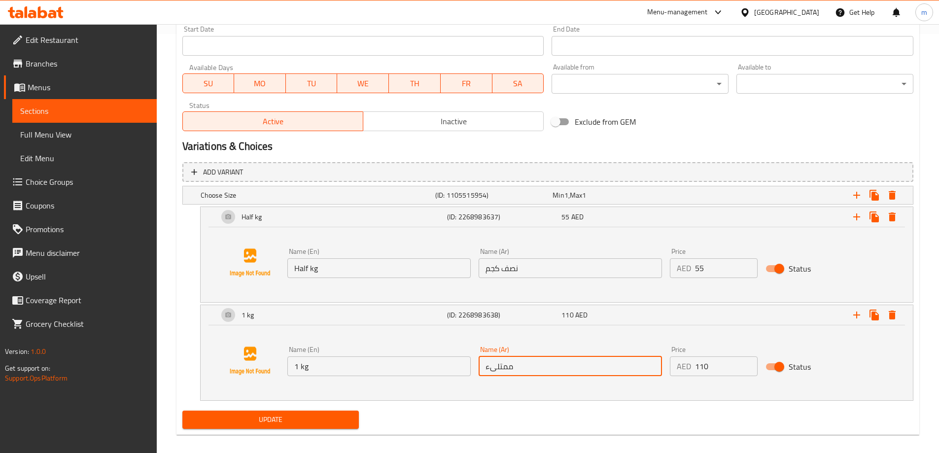
click at [531, 361] on input "ممتلىء" at bounding box center [570, 366] width 183 height 20
paste input "1 كجم"
type input "1 كجم"
click at [583, 275] on input "نصف كجم" at bounding box center [570, 268] width 183 height 20
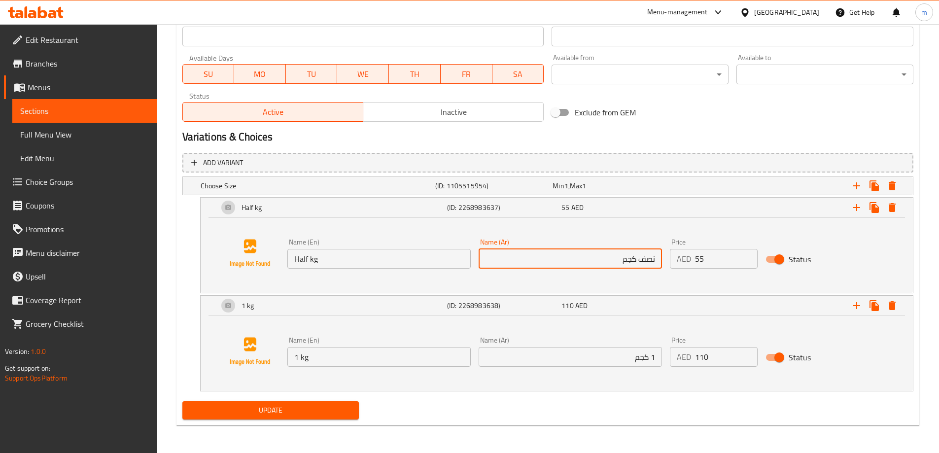
click at [337, 406] on span "Update" at bounding box center [270, 410] width 161 height 12
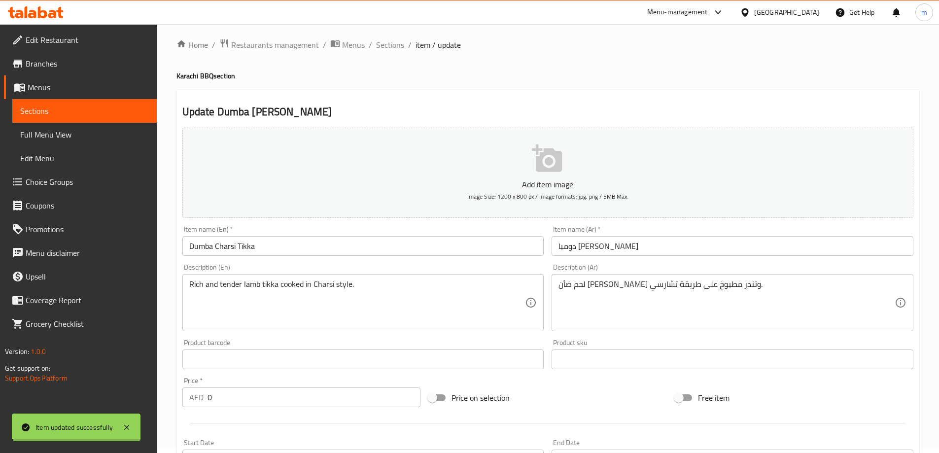
scroll to position [0, 0]
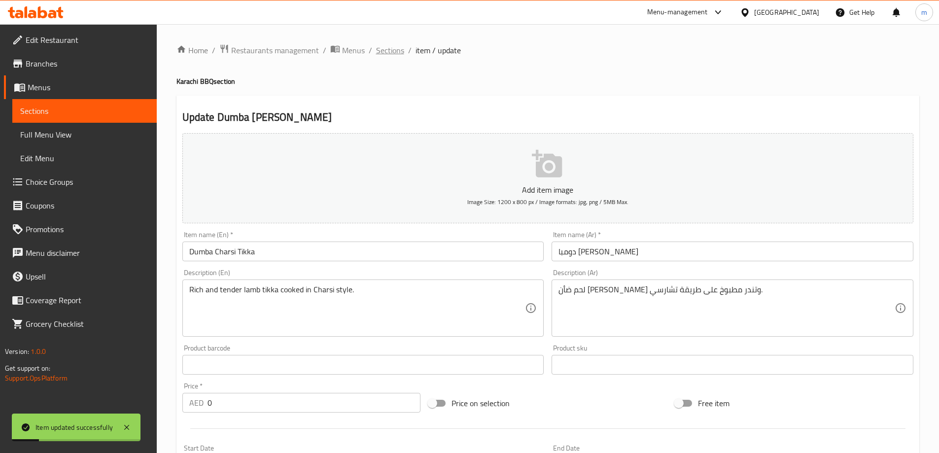
click at [393, 56] on span "Sections" at bounding box center [390, 50] width 28 height 12
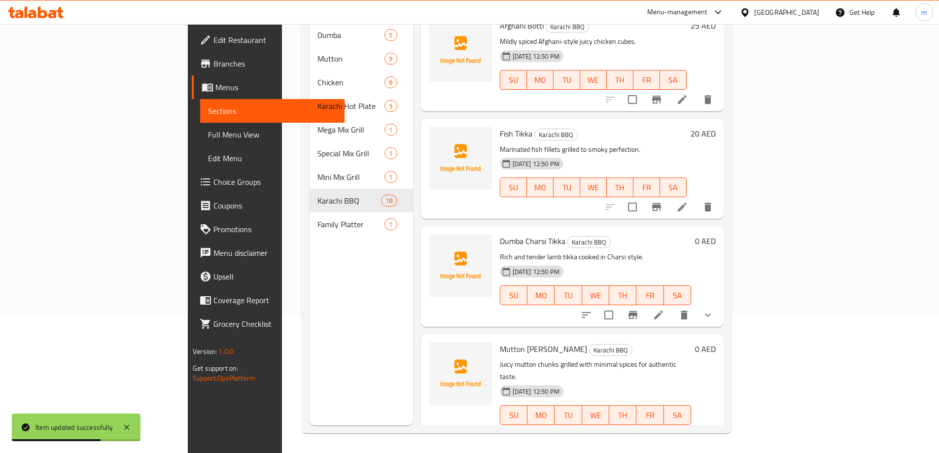
scroll to position [1264, 0]
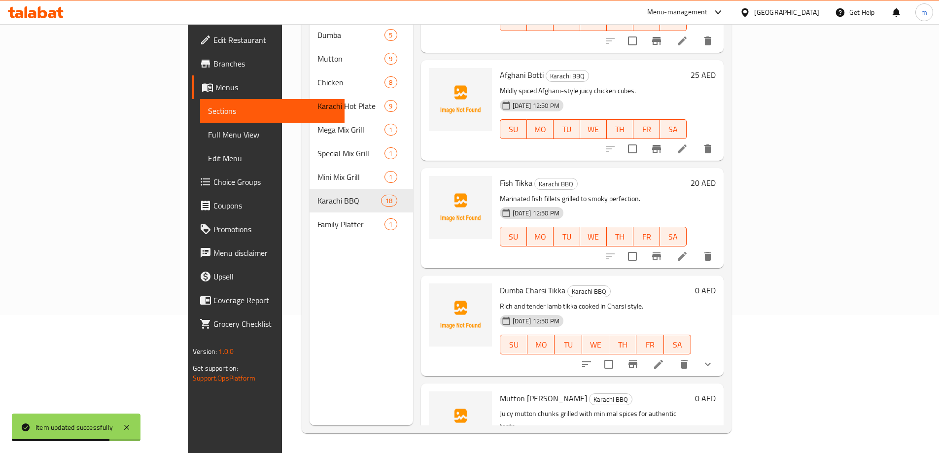
click at [688, 250] on icon at bounding box center [682, 256] width 12 height 12
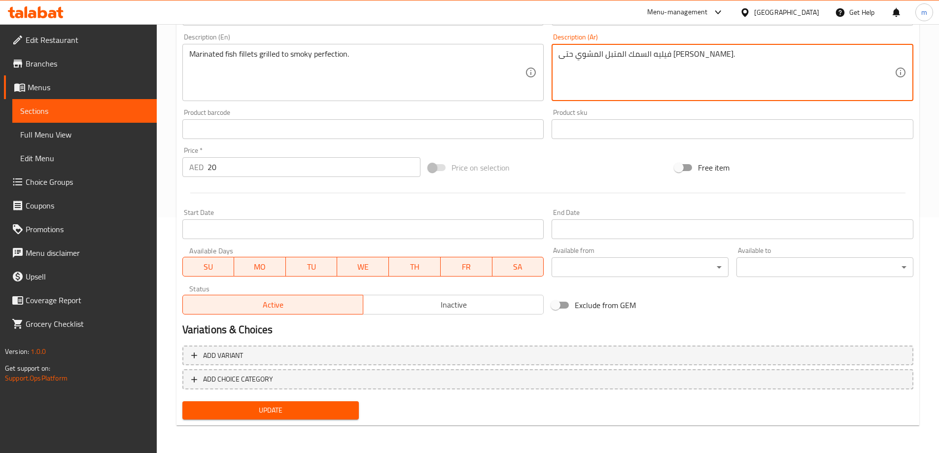
click at [302, 399] on div "Update" at bounding box center [270, 410] width 185 height 26
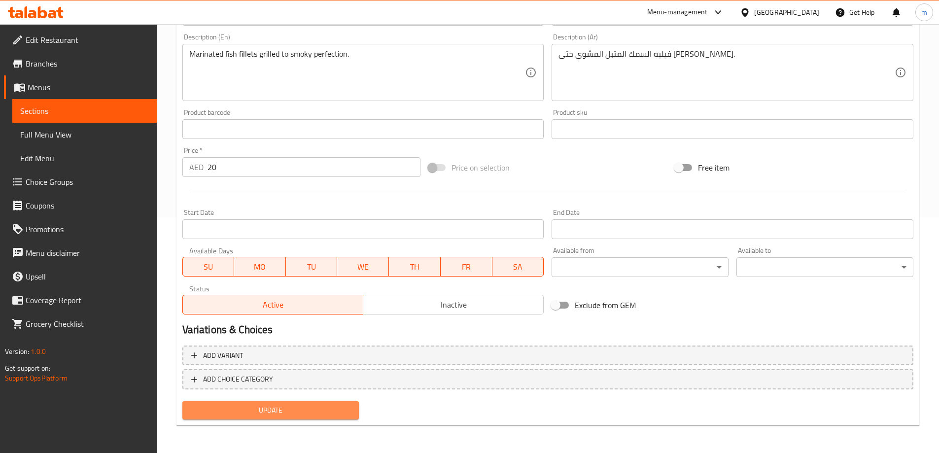
click at [299, 403] on button "Update" at bounding box center [270, 410] width 177 height 18
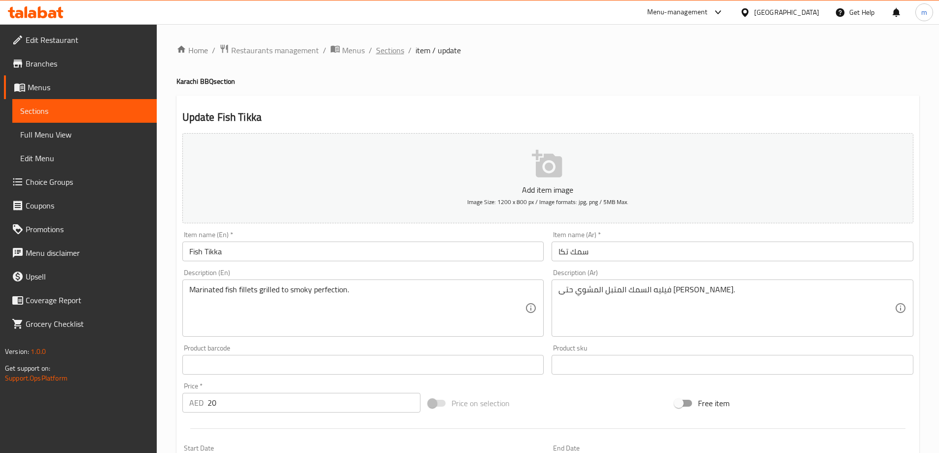
click at [394, 45] on span "Sections" at bounding box center [390, 50] width 28 height 12
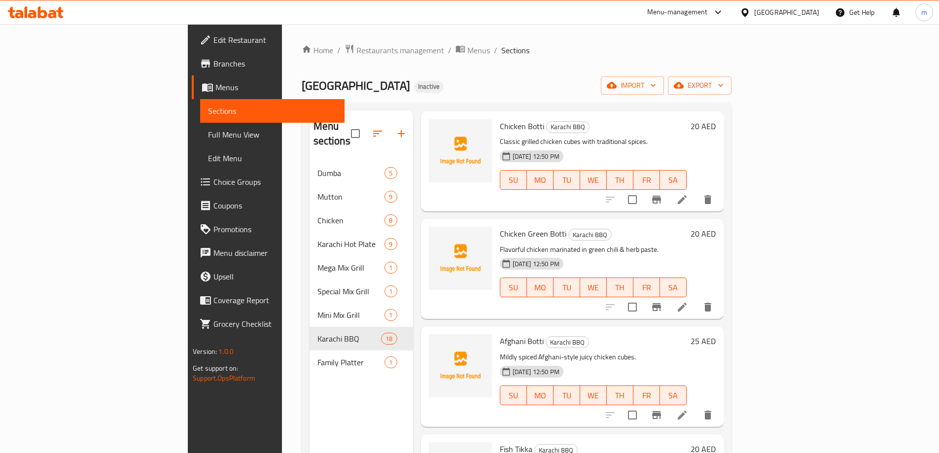
scroll to position [1153, 0]
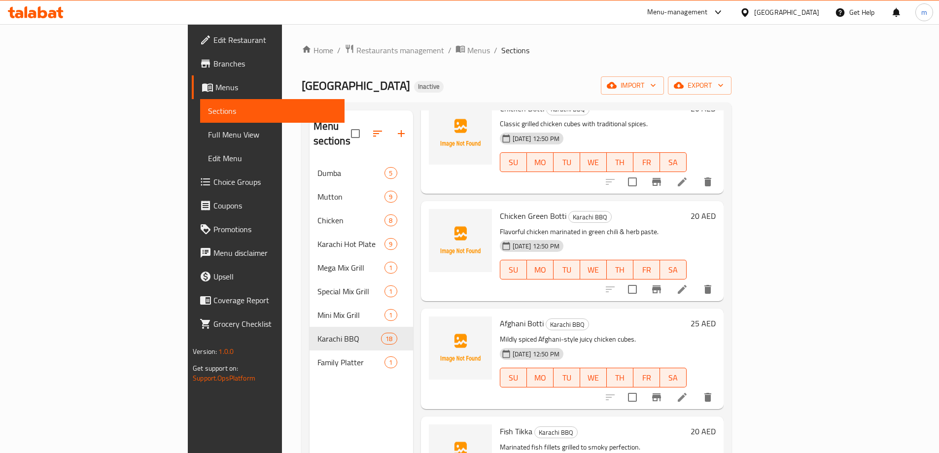
click at [696, 281] on li at bounding box center [683, 290] width 28 height 18
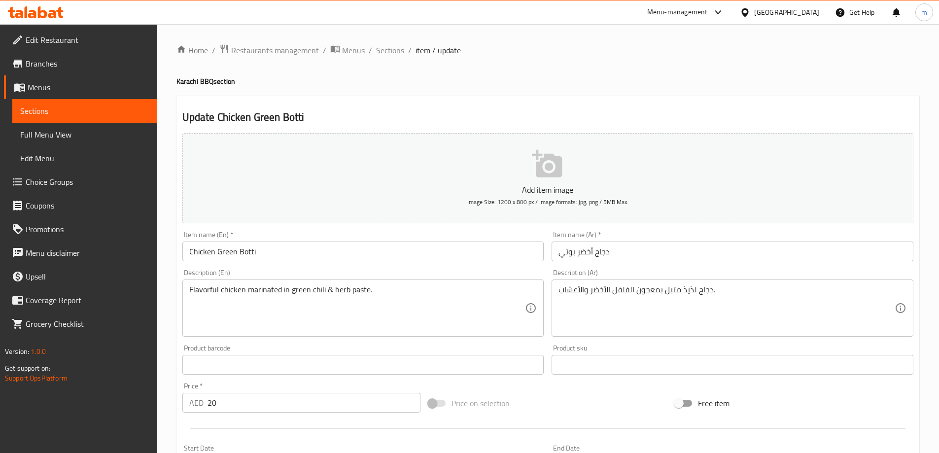
click at [642, 291] on textarea "دجاج لذيذ متبل بمعجون الفلفل الأخضر والأعشاب." at bounding box center [727, 308] width 336 height 47
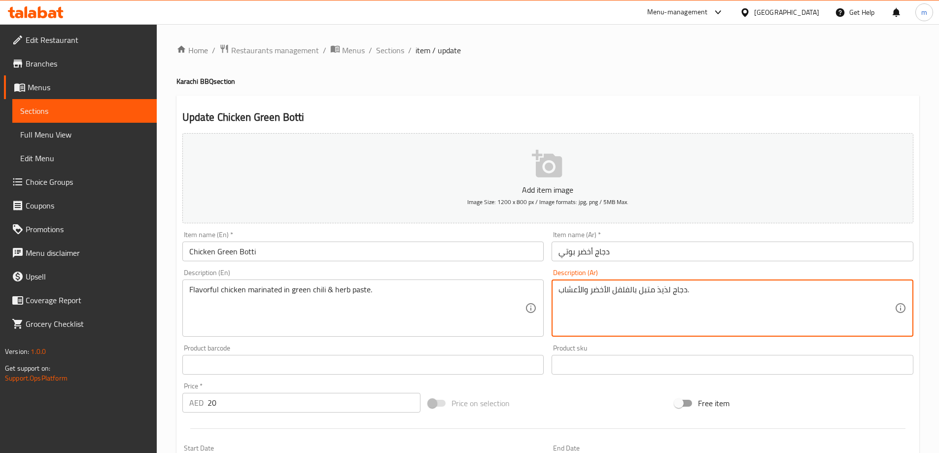
click at [611, 290] on textarea "دجاج لذيذ متبل بالفلفل الأخضر والأعشاب." at bounding box center [727, 308] width 336 height 47
click at [641, 291] on textarea "دجاج لذيذ متبل بالفلفل حار الأخضر والأعشاب." at bounding box center [727, 308] width 336 height 47
click at [607, 290] on textarea "دجاج لذيذ متبل بفلفل حار الأخضر والأعشاب." at bounding box center [727, 308] width 336 height 47
click at [587, 291] on textarea "دجاج لذيذ متبل بفلفل حار أخضر والأعشاب." at bounding box center [727, 308] width 336 height 47
click at [587, 290] on textarea "دجاج لذيذ متبل بفلفل حار أخضر والأعشاب." at bounding box center [727, 308] width 336 height 47
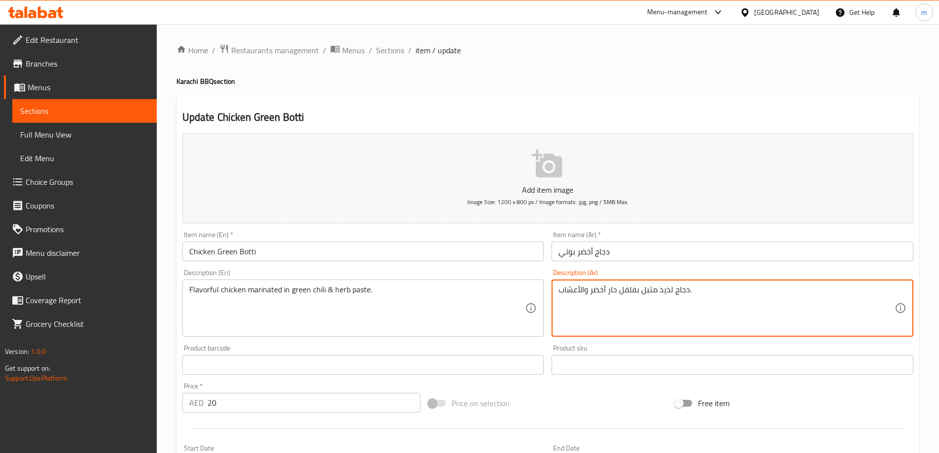
click at [585, 289] on textarea "دجاج لذيذ متبل بفلفل حار أخضر والأعشاب." at bounding box center [727, 308] width 336 height 47
paste textarea "معجون"
click at [611, 289] on textarea "دجاج لذيذ متبل بفلفل حار أخضر وبمعجون الأعشاب." at bounding box center [727, 308] width 336 height 47
click at [586, 291] on textarea "دجاج لذيذ متبل بفلفل حار أخضر ومعجون الأعشاب." at bounding box center [727, 308] width 336 height 47
click at [584, 290] on textarea "دجاج لذيذ متبل بفلفل حار أخضر ومعجون الأعشاب." at bounding box center [727, 308] width 336 height 47
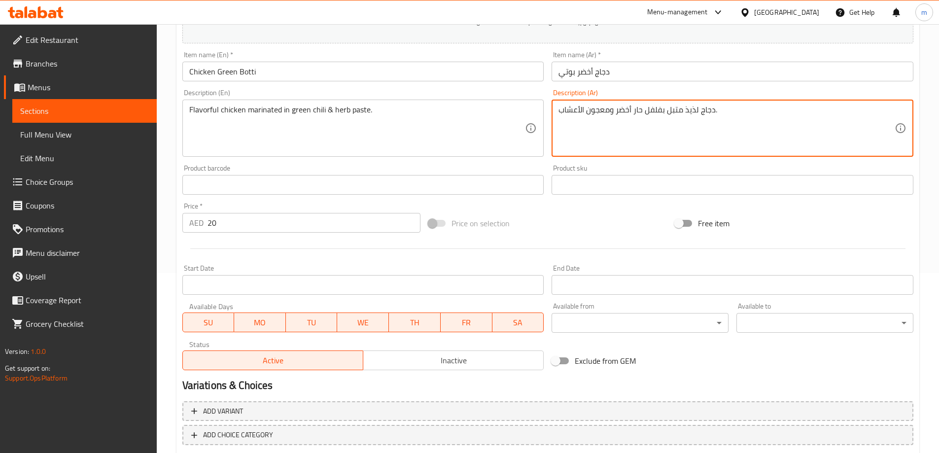
scroll to position [236, 0]
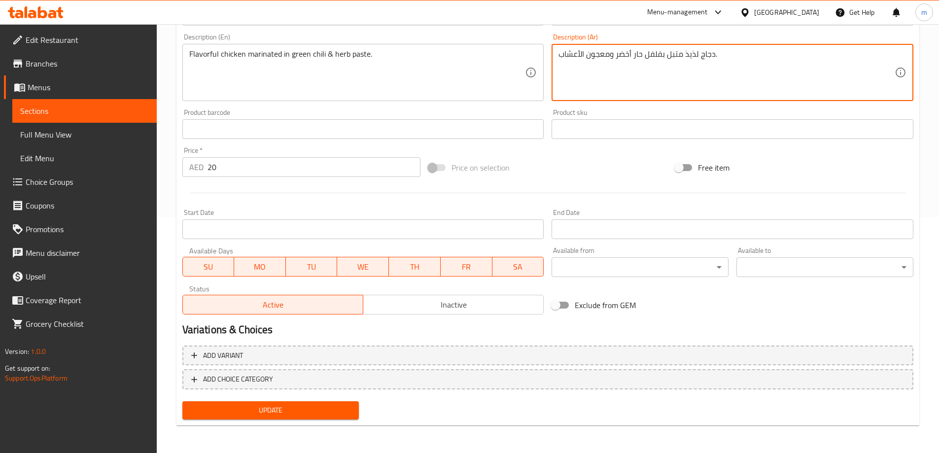
type textarea "دجاج لذيذ متبل بفلفل حار أخضر ومعجون الأعشاب."
click at [297, 419] on button "Update" at bounding box center [270, 410] width 177 height 18
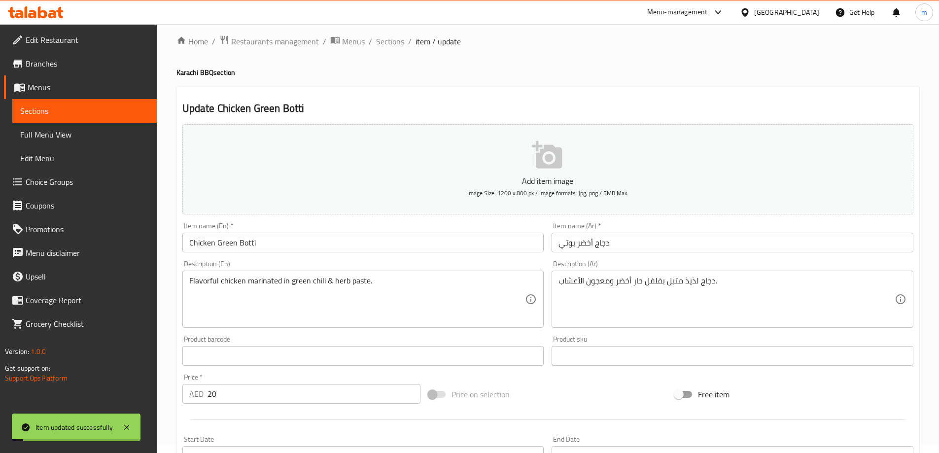
scroll to position [0, 0]
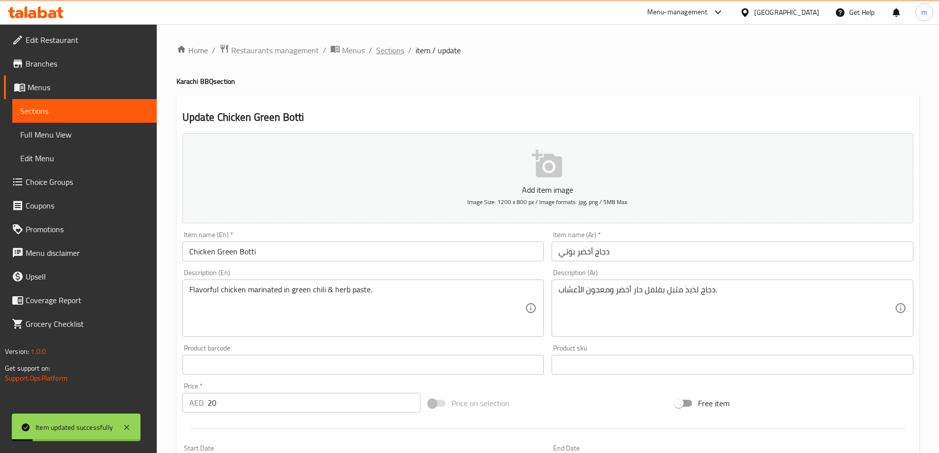
click at [386, 51] on span "Sections" at bounding box center [390, 50] width 28 height 12
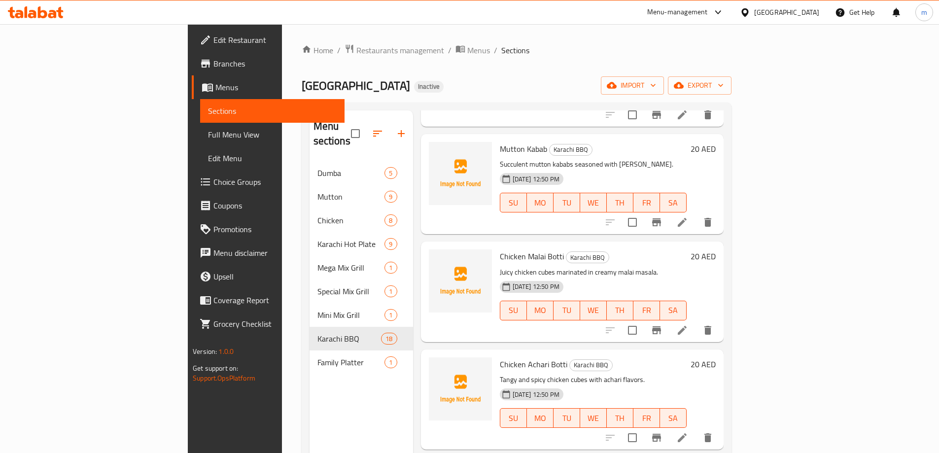
scroll to position [731, 0]
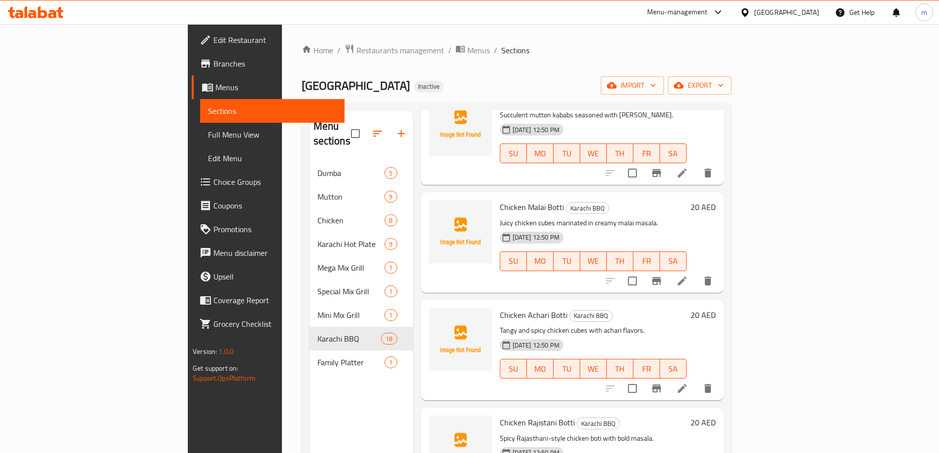
click at [696, 380] on li at bounding box center [683, 389] width 28 height 18
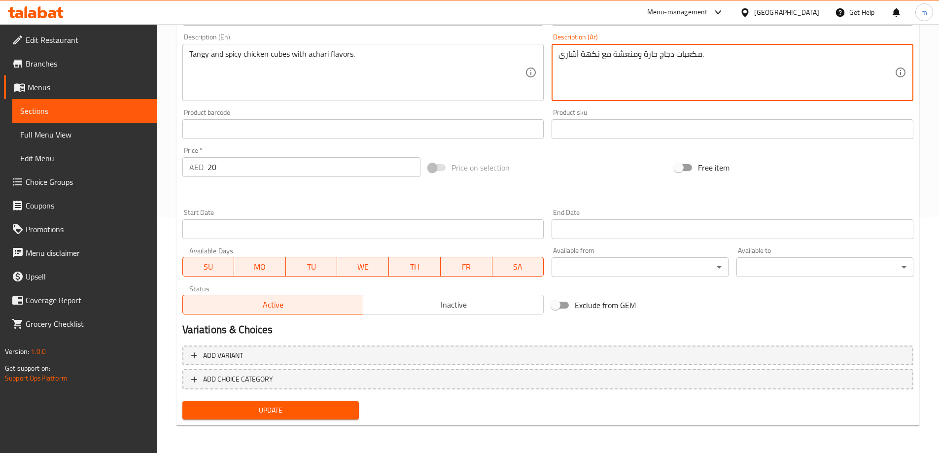
type textarea "مكعبات دجاج حارة ومنعشة مع نكهة أشاري."
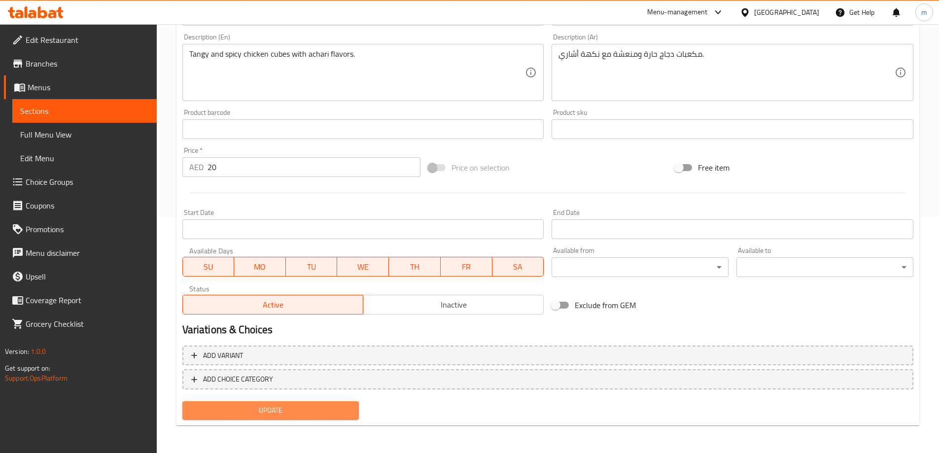
click at [297, 405] on span "Update" at bounding box center [270, 410] width 161 height 12
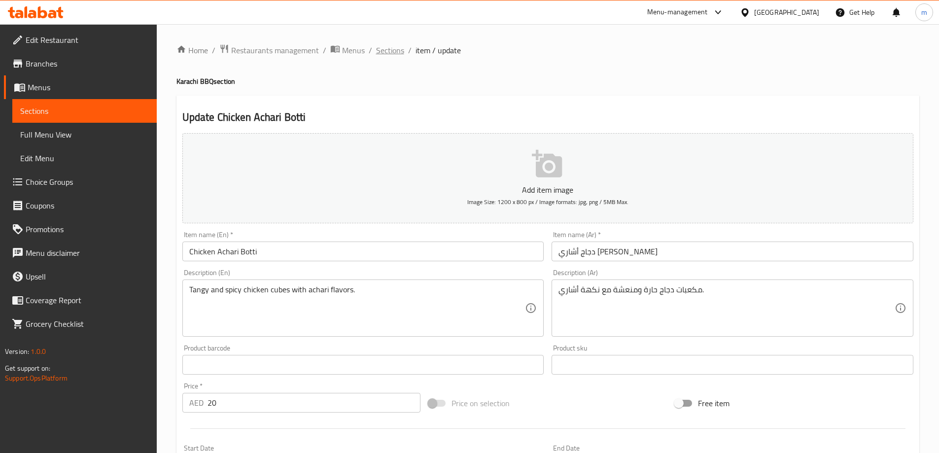
click at [378, 48] on span "Sections" at bounding box center [390, 50] width 28 height 12
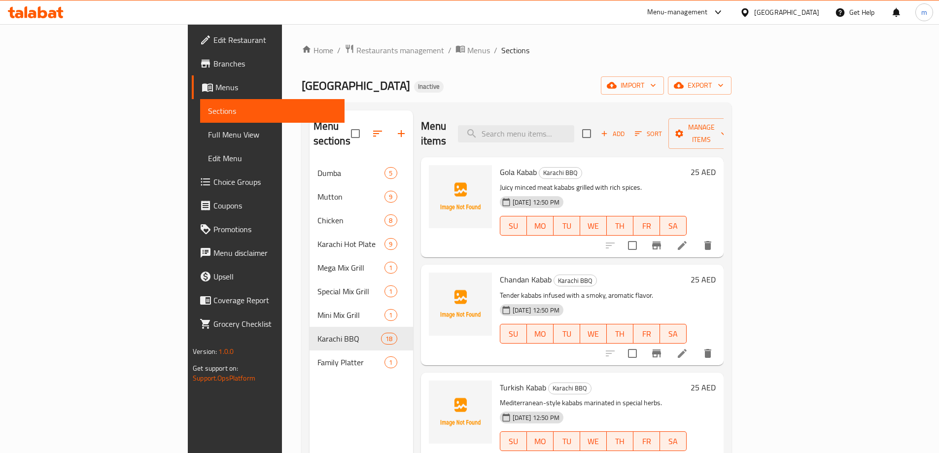
scroll to position [466, 0]
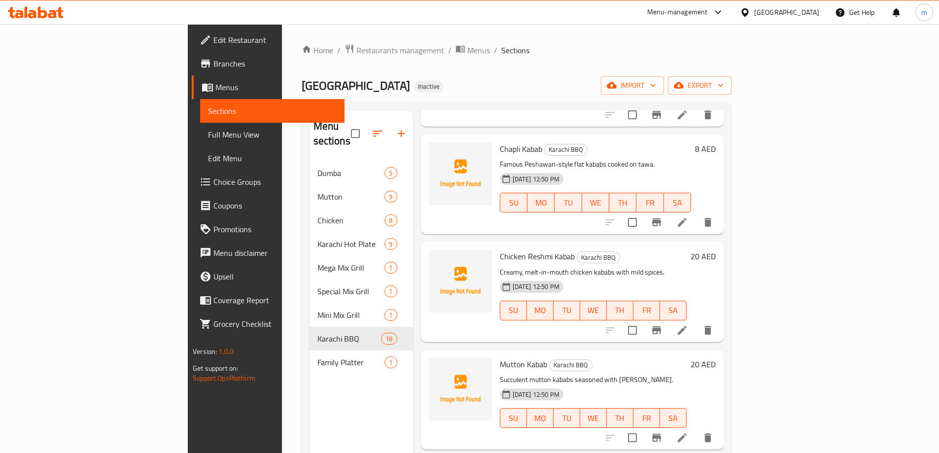
click at [688, 432] on icon at bounding box center [682, 438] width 12 height 12
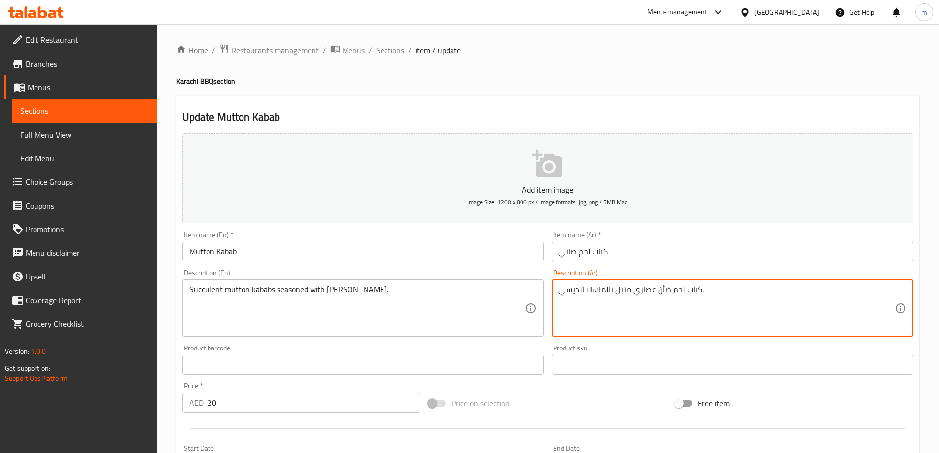
click at [660, 290] on textarea "كباب لحم ضأن عصاري متبل بالماسالا الديسي." at bounding box center [727, 308] width 336 height 47
click at [568, 249] on input "كباب لحم ضاني" at bounding box center [733, 252] width 362 height 20
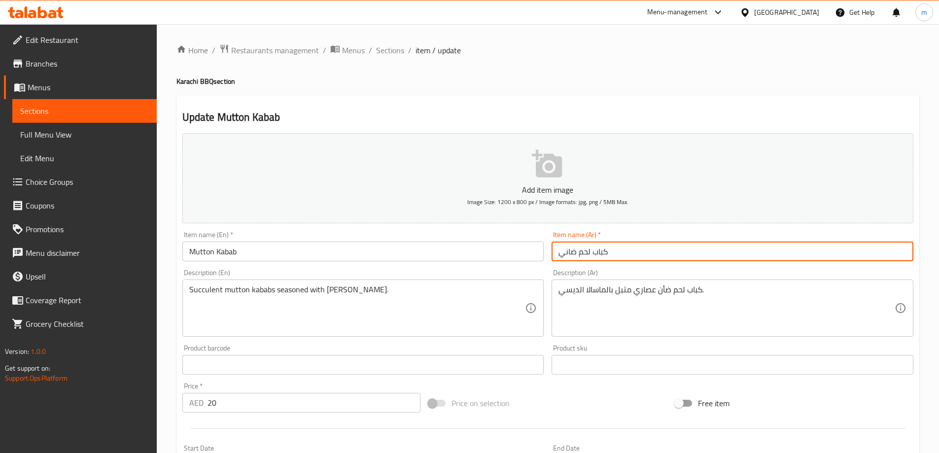
click at [568, 249] on input "كباب لحم ضاني" at bounding box center [733, 252] width 362 height 20
paste input "ن"
type input "كباب لحم ضأن"
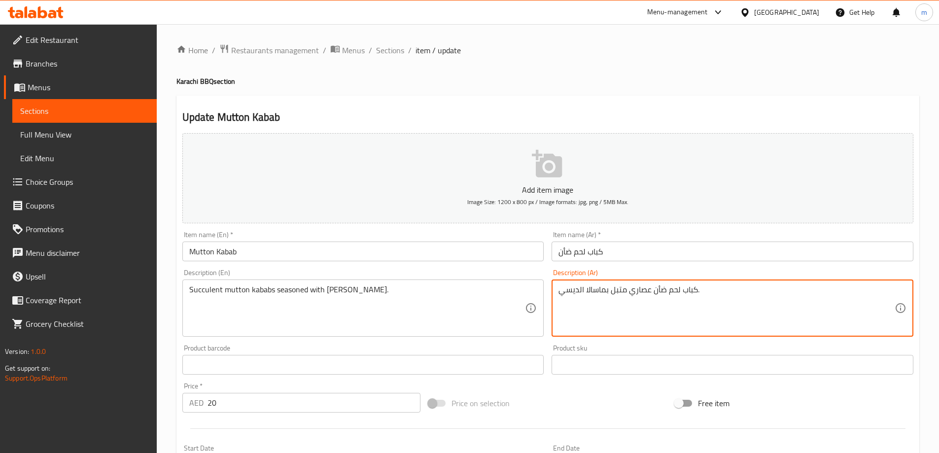
click at [577, 291] on textarea "كباب لحم ضأن عصاري متبل بماسالا الديسي." at bounding box center [727, 308] width 336 height 47
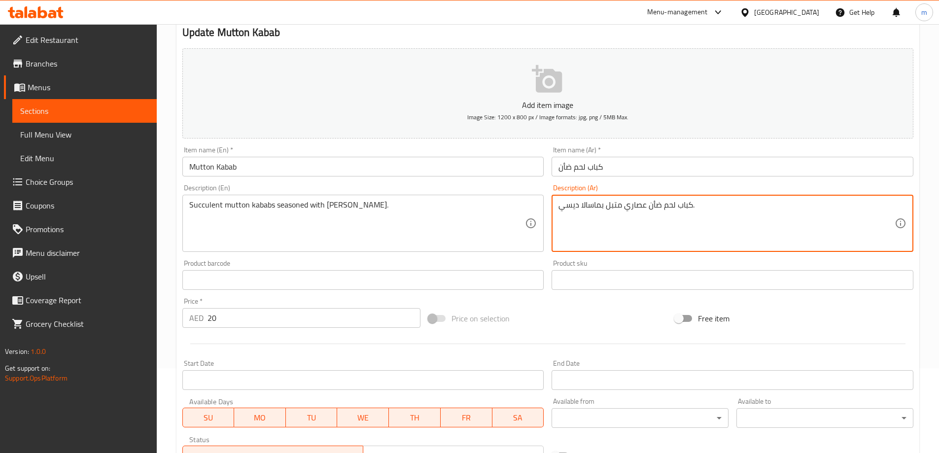
scroll to position [236, 0]
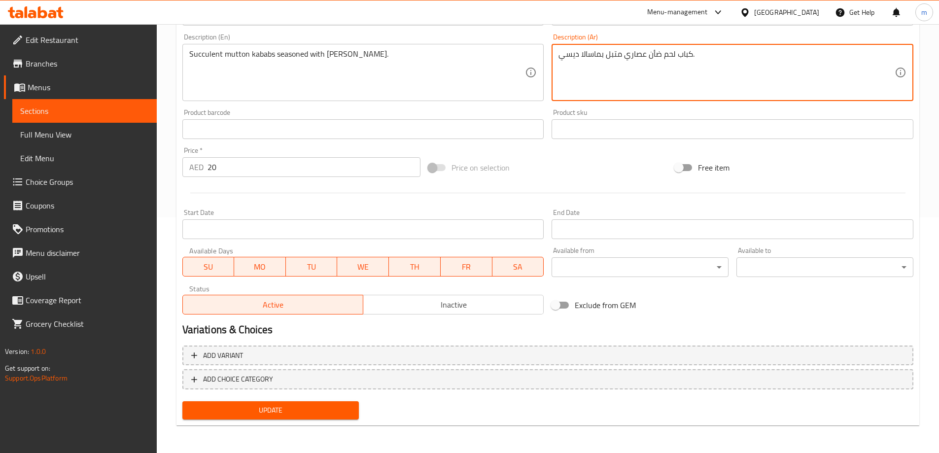
type textarea "كباب لحم ضأن عصاري متبل بماسالا ديسي."
click at [273, 415] on span "Update" at bounding box center [270, 410] width 161 height 12
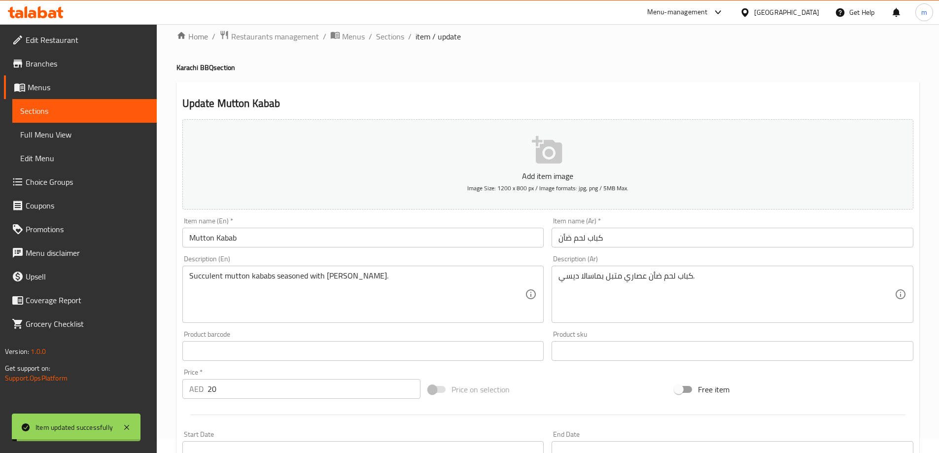
scroll to position [0, 0]
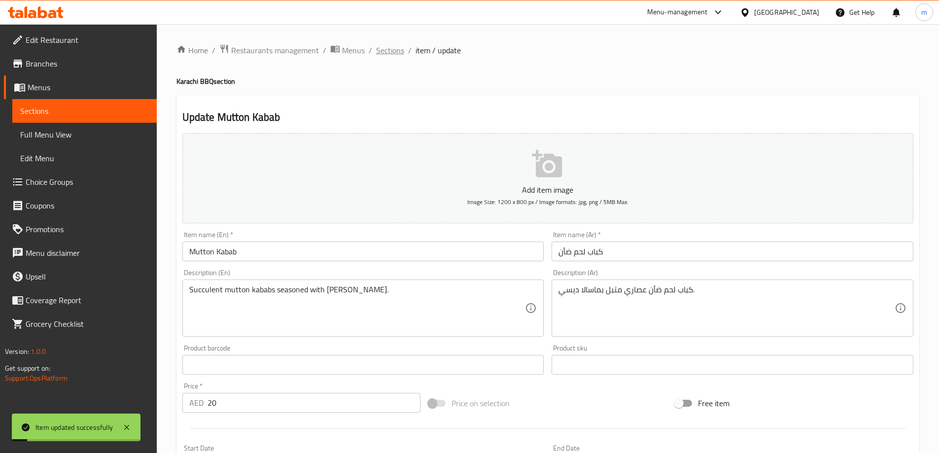
click at [387, 47] on span "Sections" at bounding box center [390, 50] width 28 height 12
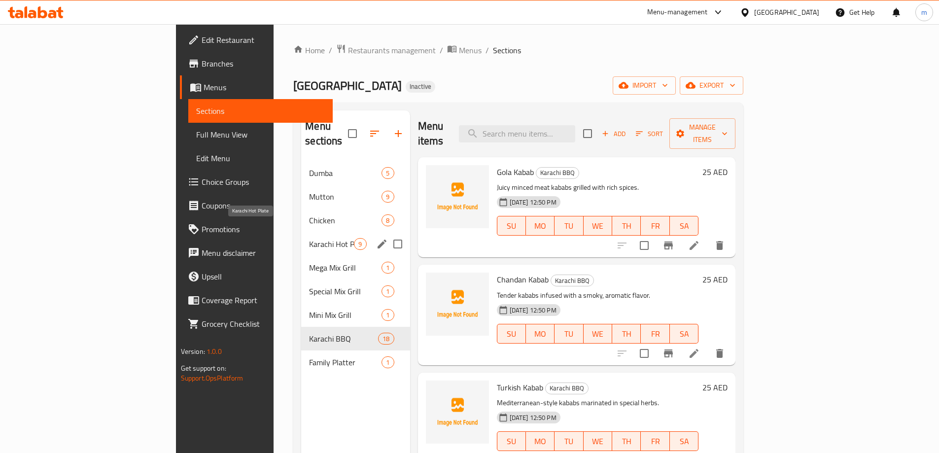
click at [309, 238] on span "Karachi Hot Plate" at bounding box center [331, 244] width 45 height 12
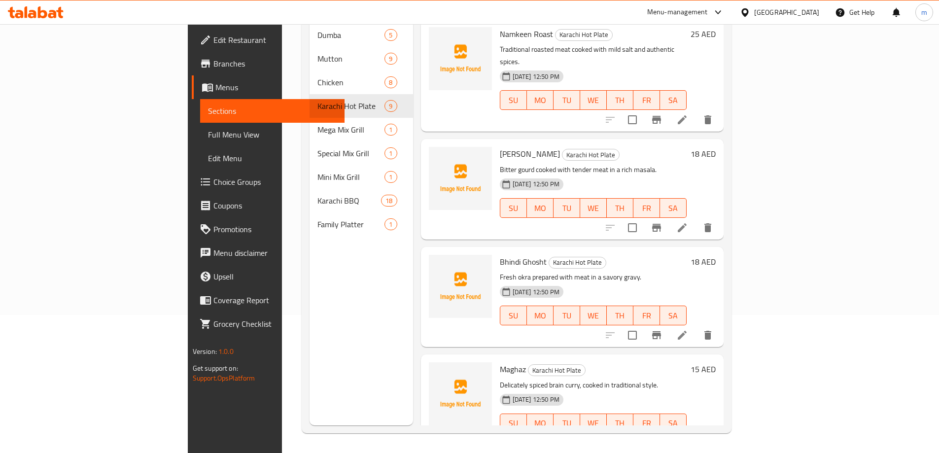
scroll to position [541, 0]
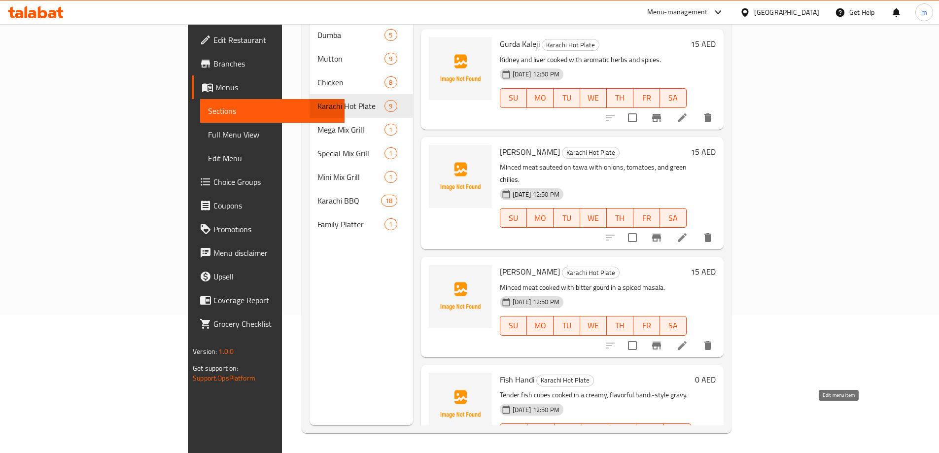
click at [665, 447] on icon at bounding box center [659, 453] width 12 height 12
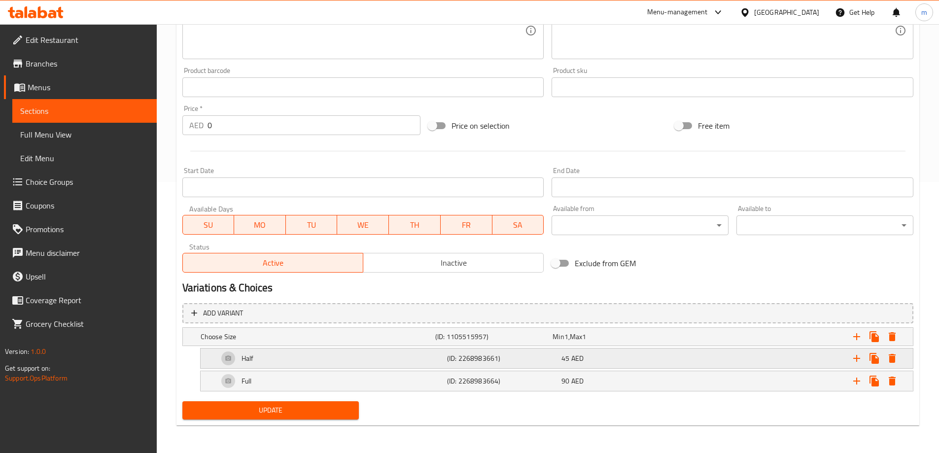
click at [275, 344] on div "Half" at bounding box center [316, 337] width 235 height 14
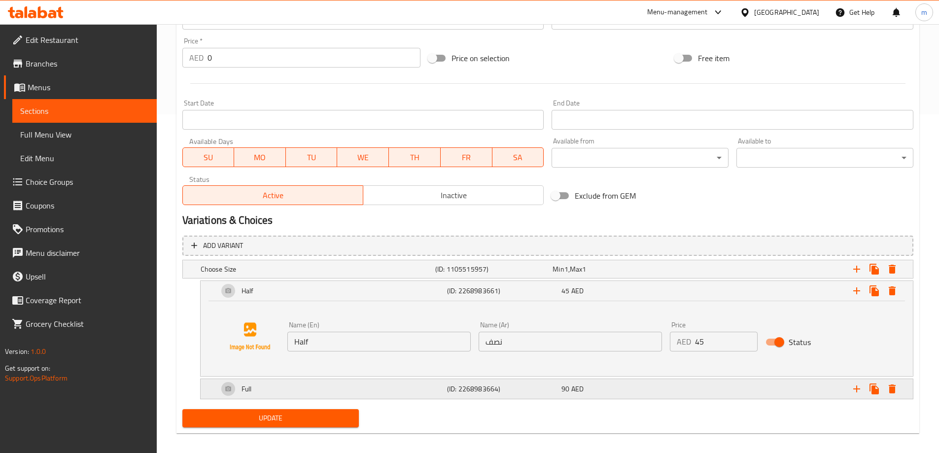
click at [274, 276] on div "Full" at bounding box center [316, 269] width 235 height 14
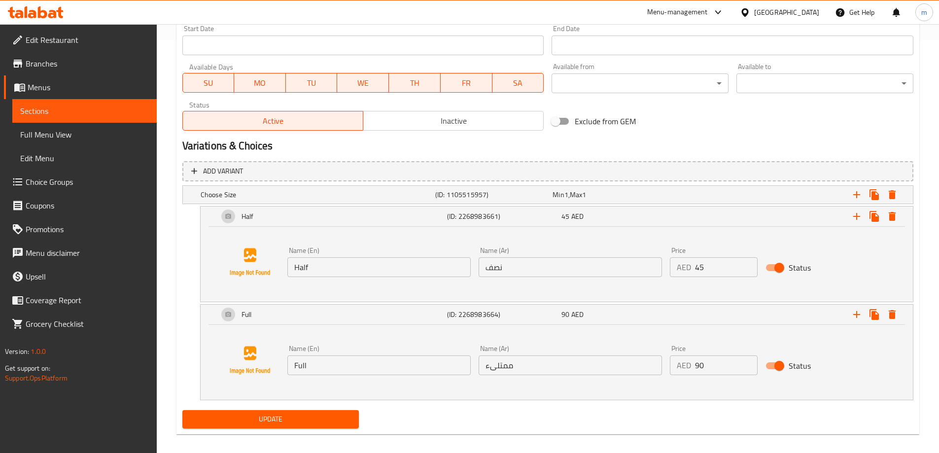
scroll to position [422, 0]
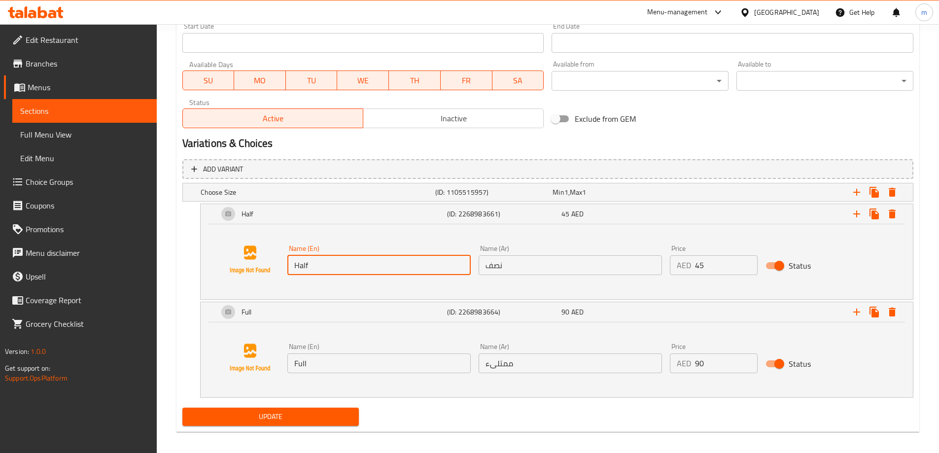
click at [324, 267] on input "Half" at bounding box center [378, 265] width 183 height 20
paste input "kg"
type input "Half kg"
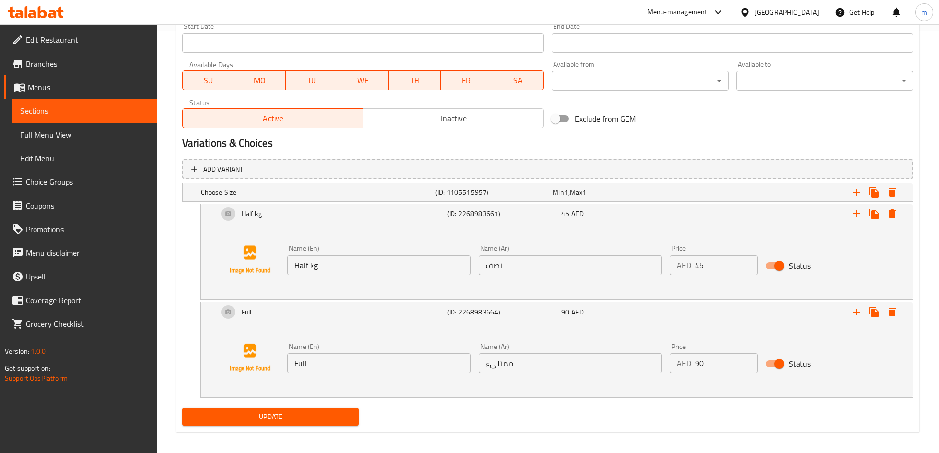
click at [515, 271] on input "نصف" at bounding box center [570, 265] width 183 height 20
paste input "كجم"
type input "نصف كجم"
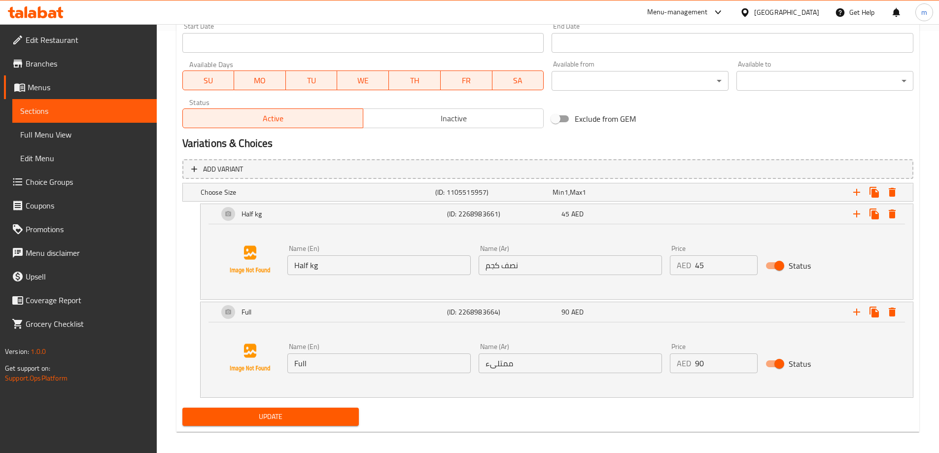
click at [331, 359] on input "Full" at bounding box center [378, 363] width 183 height 20
paste input "1 kg"
type input "1 kg"
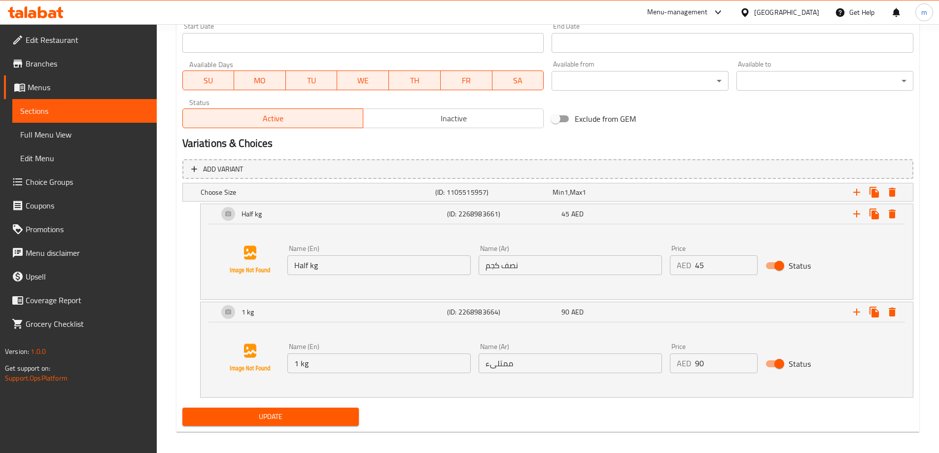
click at [518, 368] on input "ممتلىء" at bounding box center [570, 363] width 183 height 20
paste input "1 كجم"
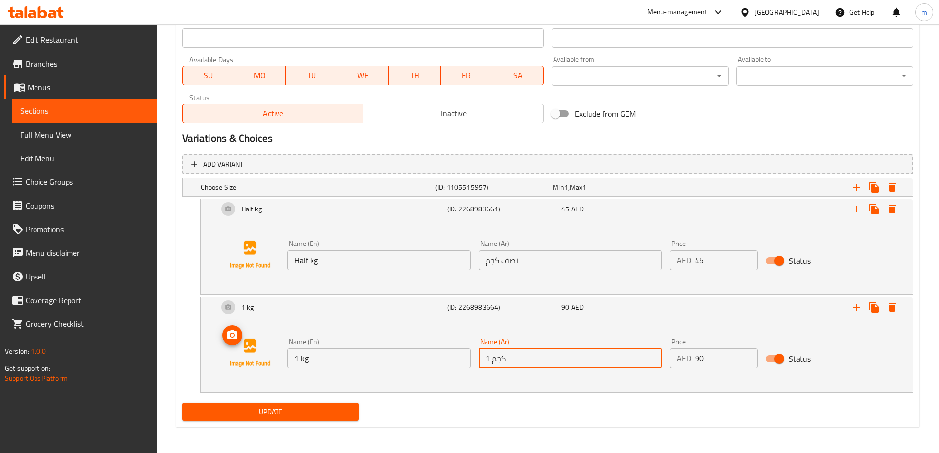
scroll to position [428, 0]
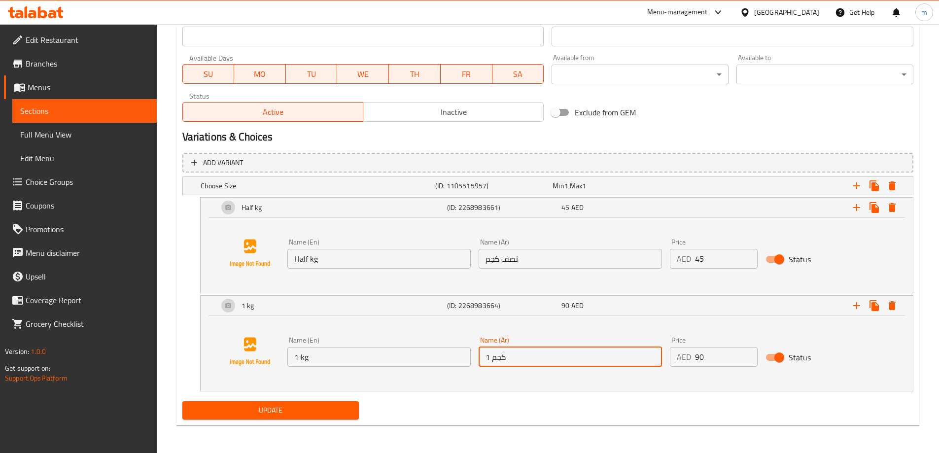
type input "1 كجم"
click at [316, 412] on span "Update" at bounding box center [270, 410] width 161 height 12
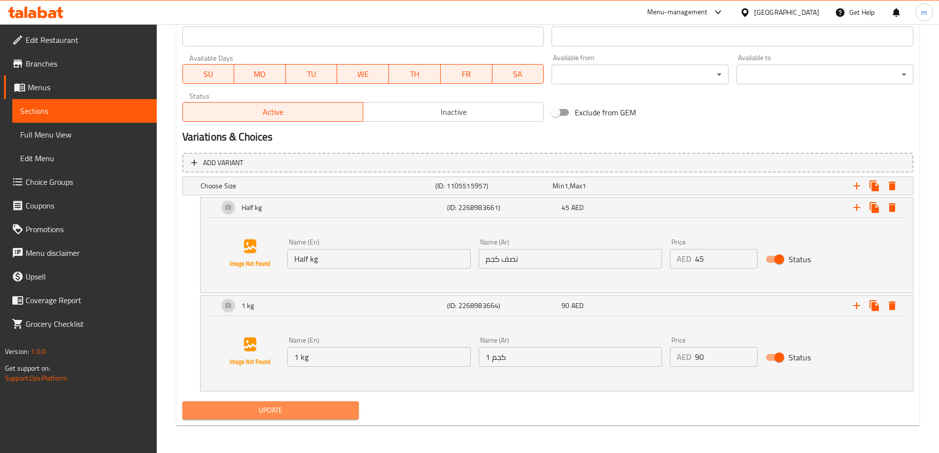
click at [316, 410] on span "Update" at bounding box center [270, 410] width 161 height 12
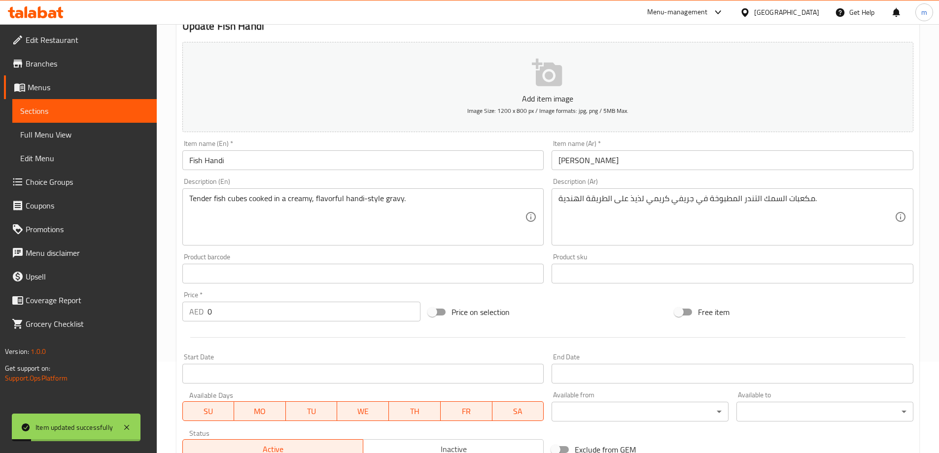
scroll to position [0, 0]
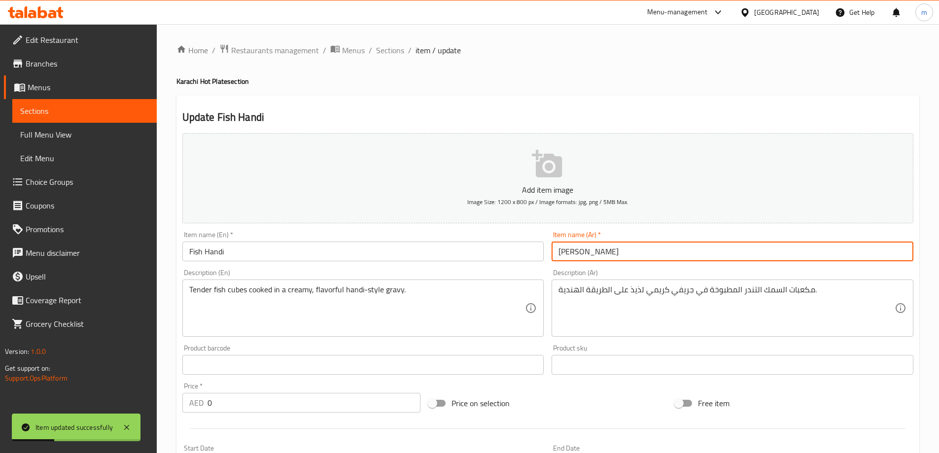
click at [575, 255] on input "[PERSON_NAME]" at bounding box center [733, 252] width 362 height 20
click at [572, 253] on input "[PERSON_NAME]" at bounding box center [733, 252] width 362 height 20
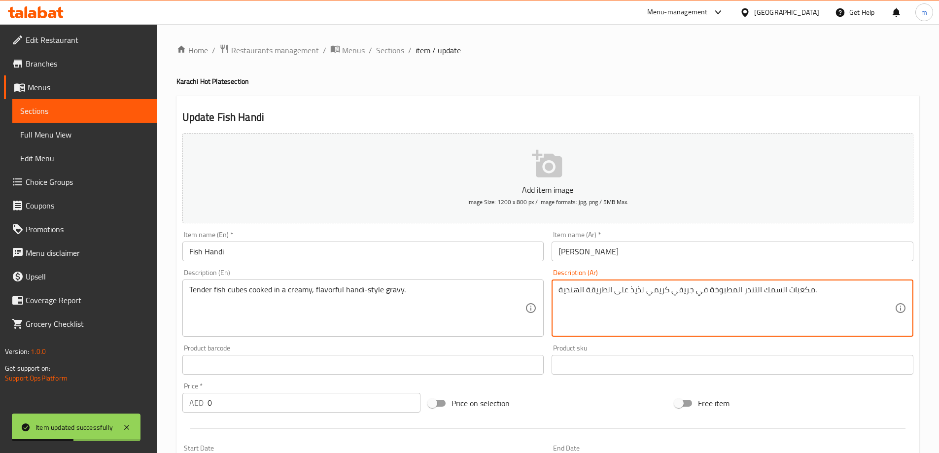
click at [573, 288] on textarea "مكعبات السمك التندر المطبوخة في جريفي كريمي لذيذ على الطريقة الهندية." at bounding box center [727, 308] width 336 height 47
paste textarea "هاندي"
click at [603, 291] on textarea "مكعبات السمك التندر المطبوخة في جريفي كريمي لذيذ على الطريقة هاندي." at bounding box center [727, 308] width 336 height 47
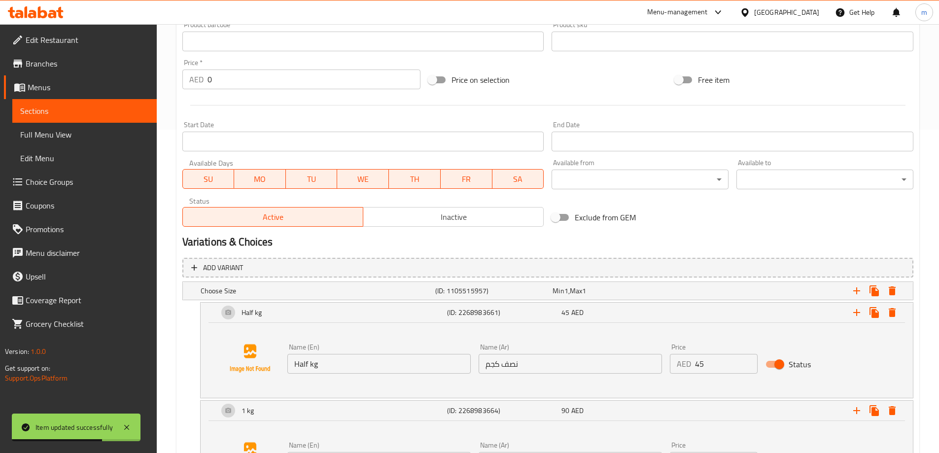
scroll to position [428, 0]
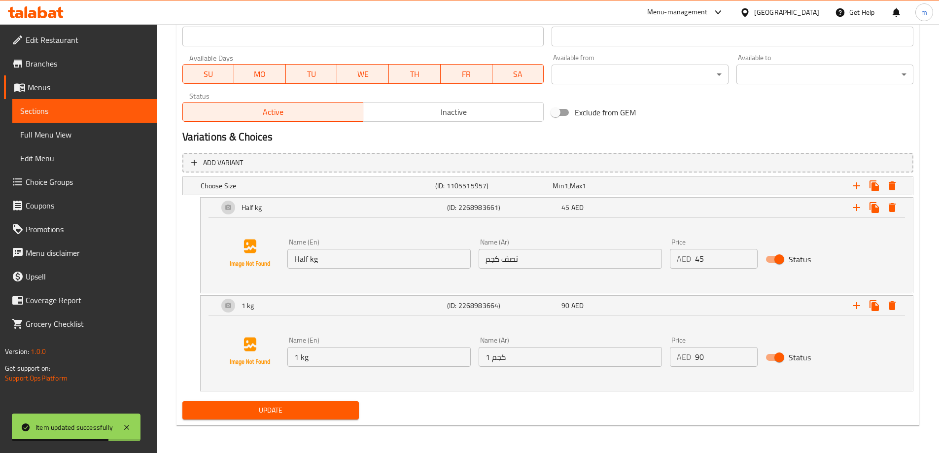
type textarea "مكعبات السمك التندر المطبوخة في جريفي كريمي لذيذ على طريقة هاندي."
click at [284, 409] on span "Update" at bounding box center [270, 410] width 161 height 12
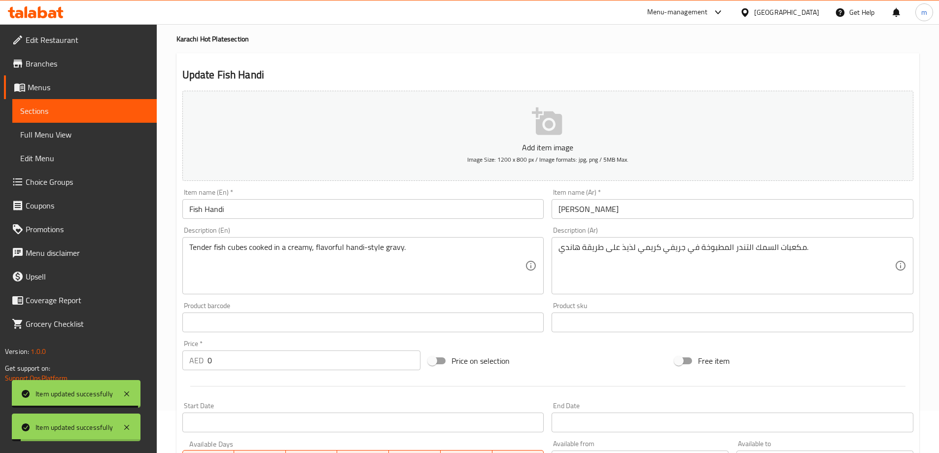
scroll to position [0, 0]
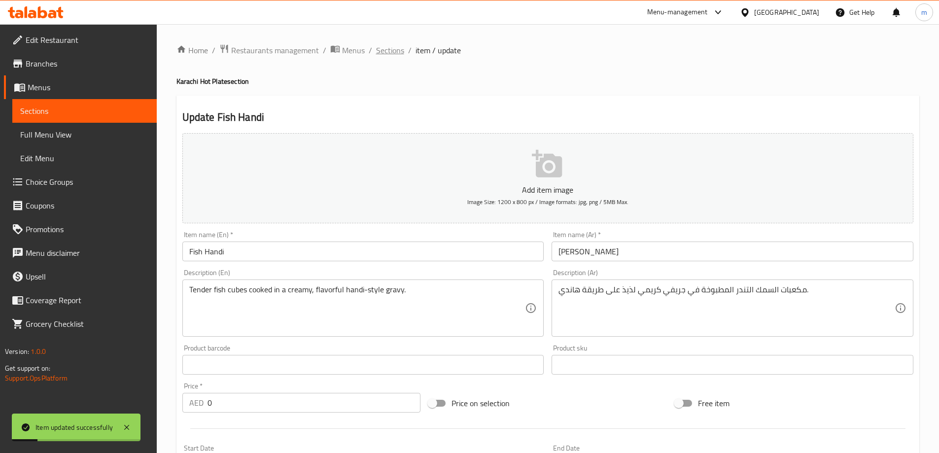
click at [398, 47] on span "Sections" at bounding box center [390, 50] width 28 height 12
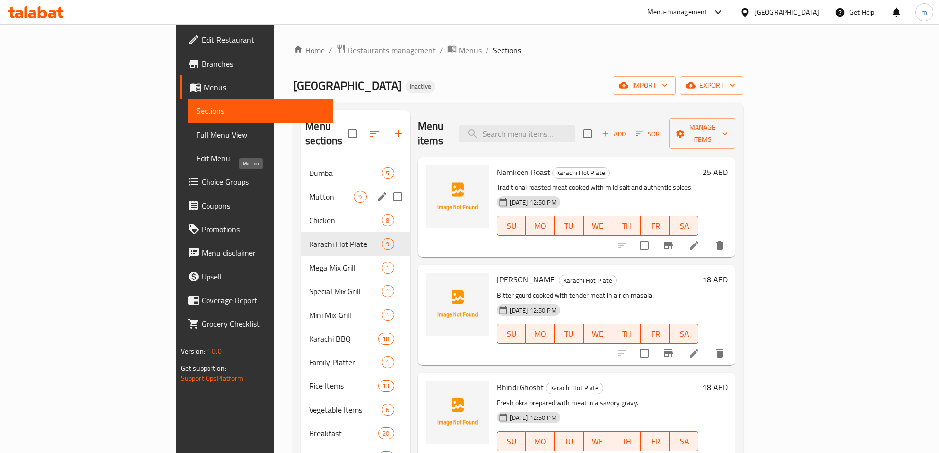
drag, startPoint x: 246, startPoint y: 181, endPoint x: 315, endPoint y: 170, distance: 70.4
click at [309, 191] on span "Mutton" at bounding box center [331, 197] width 45 height 12
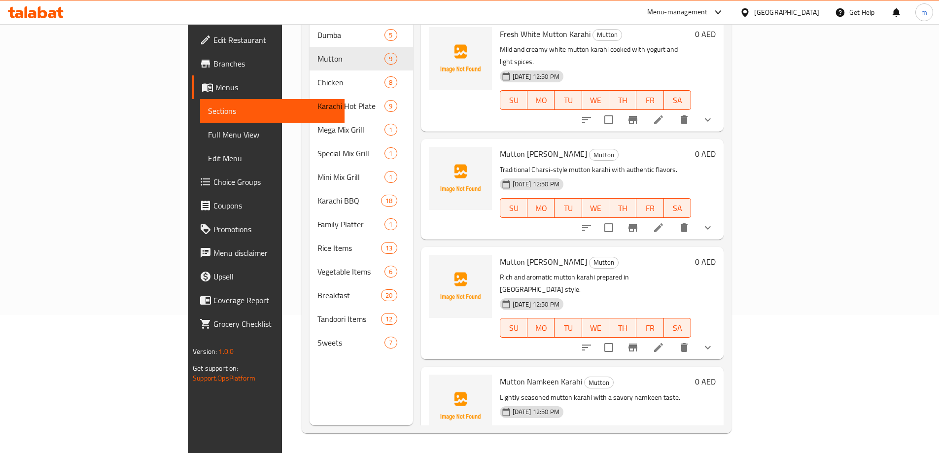
scroll to position [541, 0]
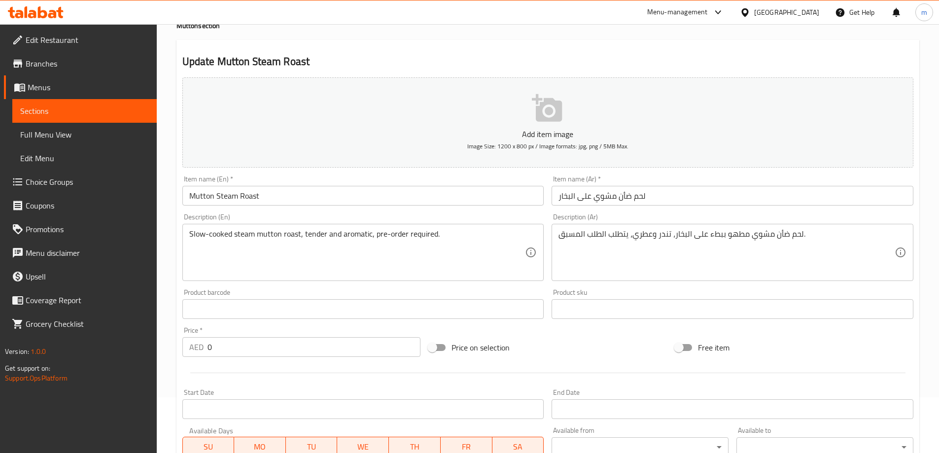
scroll to position [31, 0]
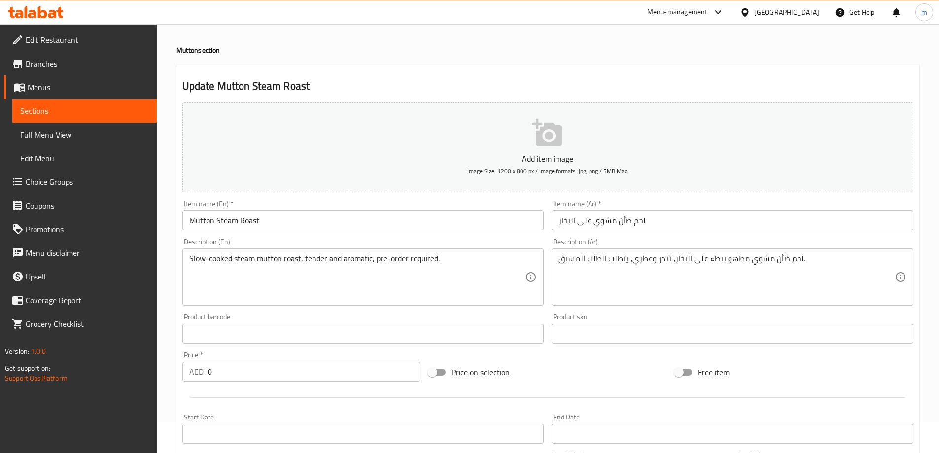
click at [451, 264] on textarea "Slow-cooked steam mutton roast, tender and aromatic, pre-order required." at bounding box center [357, 277] width 336 height 47
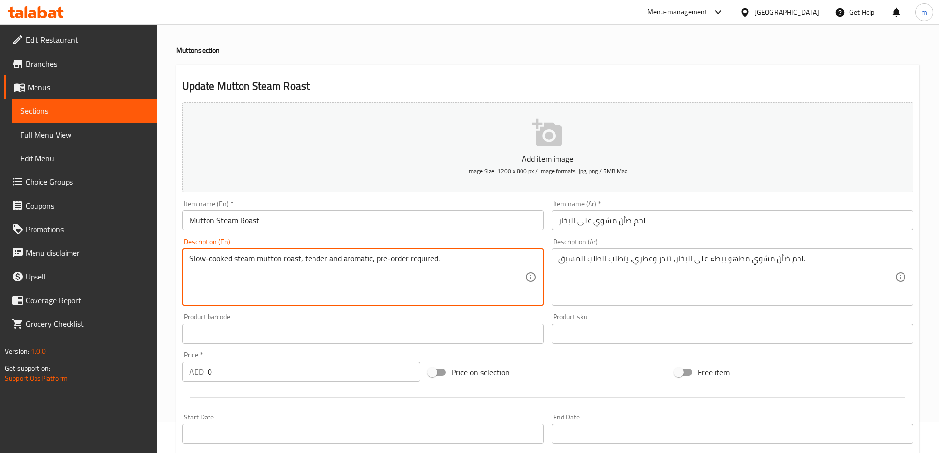
paste textarea "(5 to 6Kg) Half / Full (order before 6 hours)"
click at [437, 259] on textarea "Slow-cooked steam mutton roast, tender and aromatic, pre-order required.(5 to 6…" at bounding box center [357, 277] width 336 height 47
drag, startPoint x: 444, startPoint y: 258, endPoint x: 453, endPoint y: 274, distance: 18.8
click at [453, 274] on textarea "Slow-cooked steam mutton roast, tender and aromatic, pre-order requiredو, (5 to…" at bounding box center [357, 277] width 336 height 47
type textarea "Slow-cooked steam mutton roast, tender and aromatic, pre-order requiredو, (5 to…"
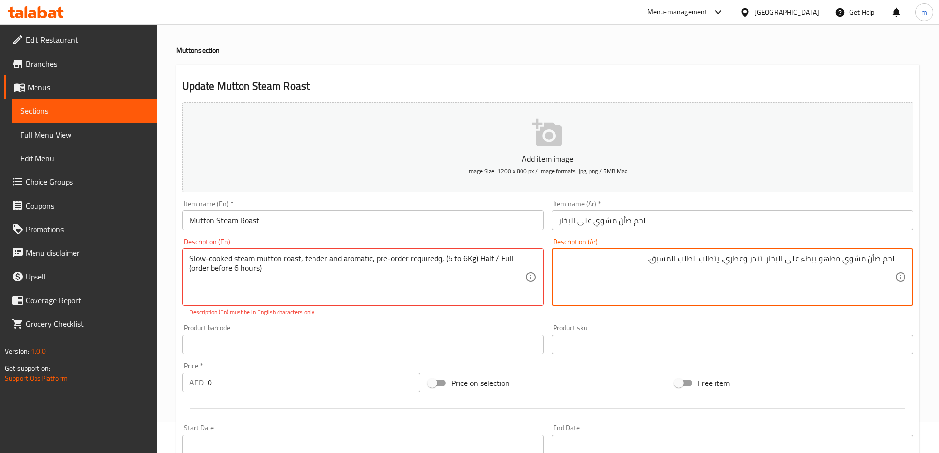
click at [650, 256] on textarea "لحم ضأن مشوي مطهو ببطء على البخار، تندر وعطري، يتطلب الطلب المسبق." at bounding box center [727, 277] width 336 height 47
paste textarea "(من 5 إلى 6 كجم) نصف / كامل (الطلب قبل 6 ساعات)"
click at [583, 259] on textarea "لحم ضأن مشوي مطهو ببطء على البخار، تندر وعطري، يتطلب الطلب المسبق, (من 5 إلى 6 …" at bounding box center [727, 277] width 336 height 47
click at [650, 259] on textarea "لحم ضأن مشوي مطهو ببطء على البخار، تندر وعطري، يتطلب الطلب المسبق, (من 5 إلى 6 …" at bounding box center [727, 277] width 336 height 47
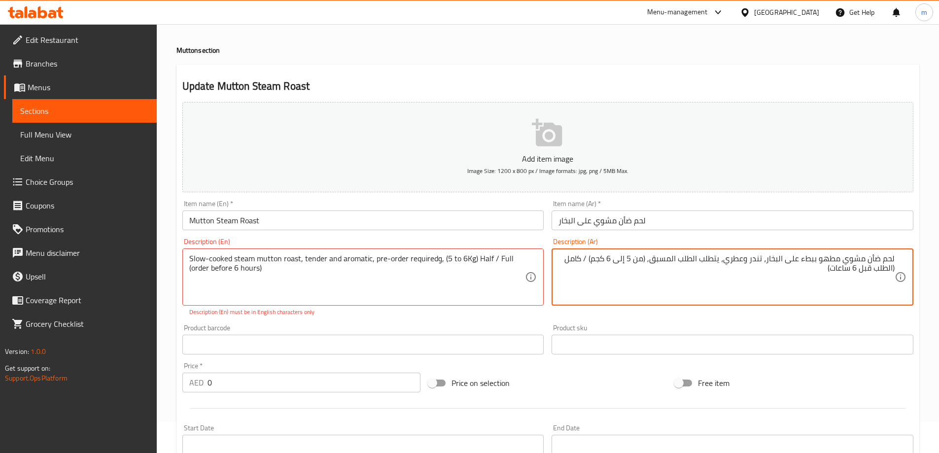
click at [649, 258] on textarea "لحم ضأن مشوي مطهو ببطء على البخار، تندر وعطري، يتطلب الطلب المسبق, (من 5 إلى 6 …" at bounding box center [727, 277] width 336 height 47
click at [648, 259] on textarea "لحم ضأن مشوي مطهو ببطء على البخار، تندر وعطري، يتطلب الطلب المسبق, (من 5 إلى 6 …" at bounding box center [727, 277] width 336 height 47
paste textarea "نصف"
type textarea "لحم ضأن مشوي مطهو ببطء على البخار، تندر وعطري، يتطلب الطلب المسبق, نصف(من 5 إلى…"
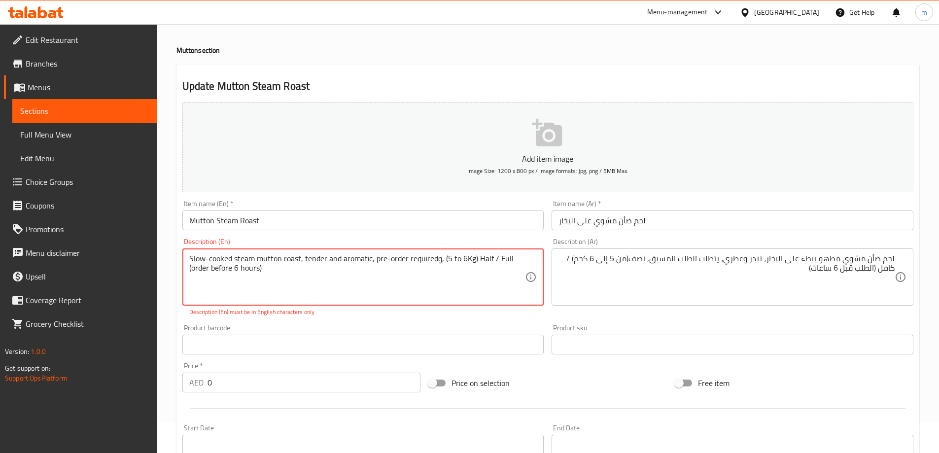
drag, startPoint x: 443, startPoint y: 259, endPoint x: 490, endPoint y: 262, distance: 46.9
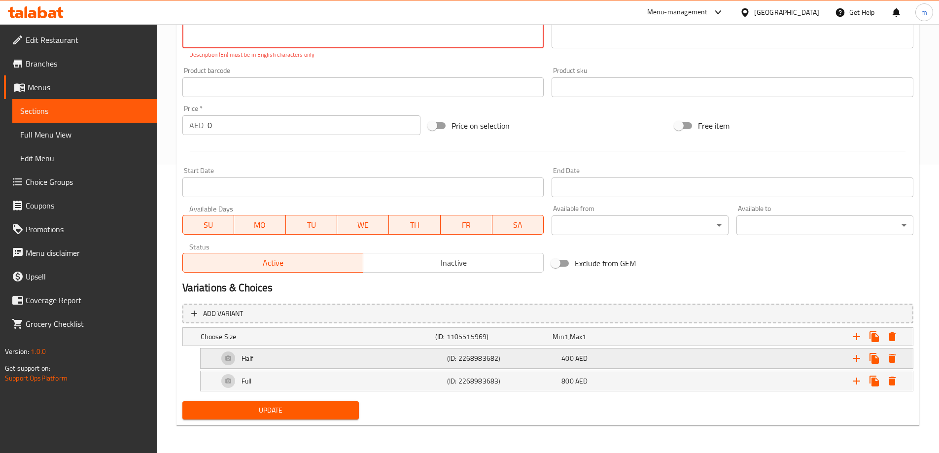
click at [302, 344] on div "Half" at bounding box center [316, 337] width 235 height 14
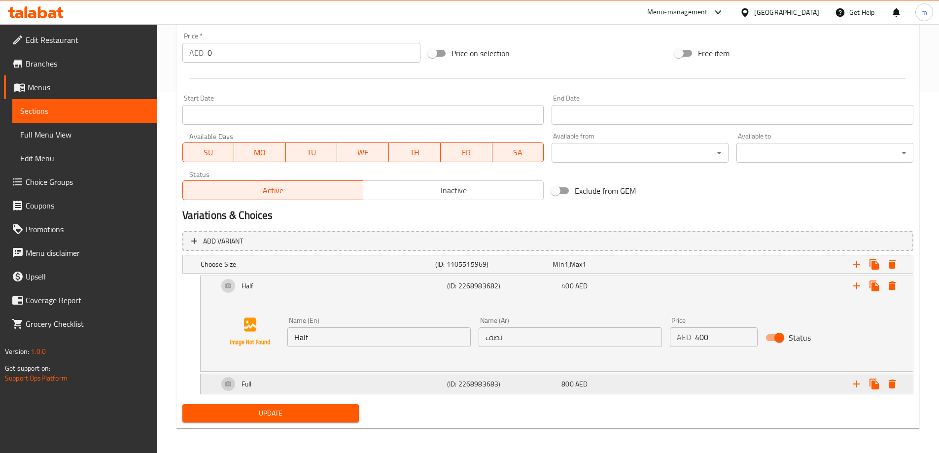
scroll to position [363, 0]
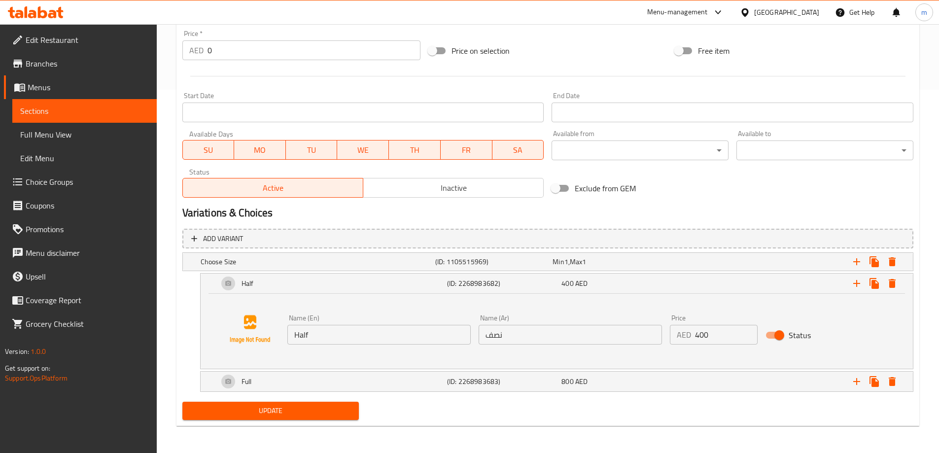
click at [342, 337] on input "Half" at bounding box center [378, 335] width 183 height 20
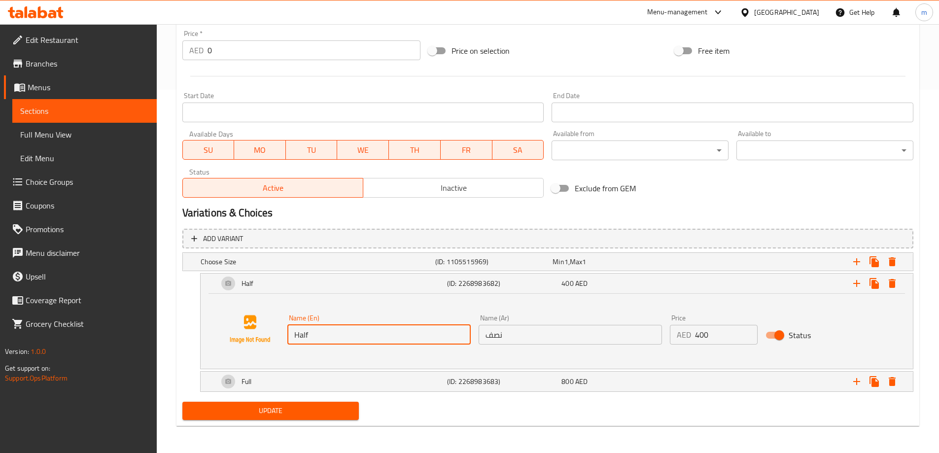
click at [342, 337] on input "Half" at bounding box center [378, 335] width 183 height 20
paste input "(5 to 6Kg)"
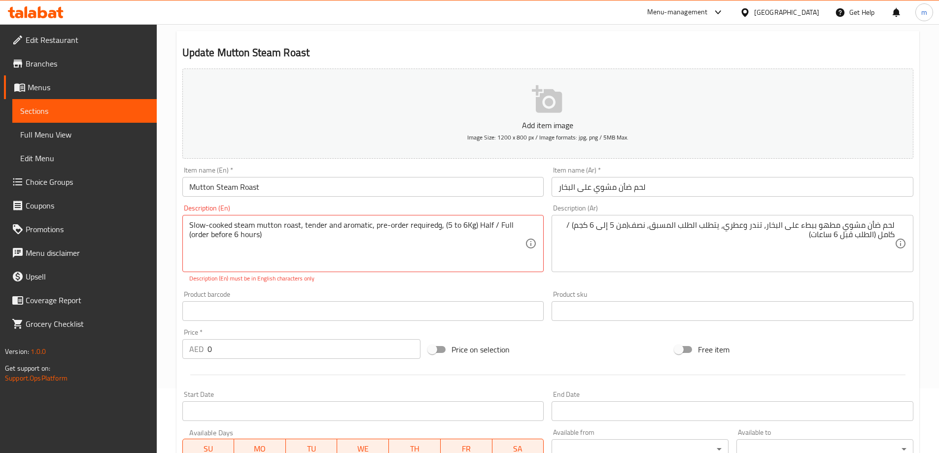
scroll to position [0, 0]
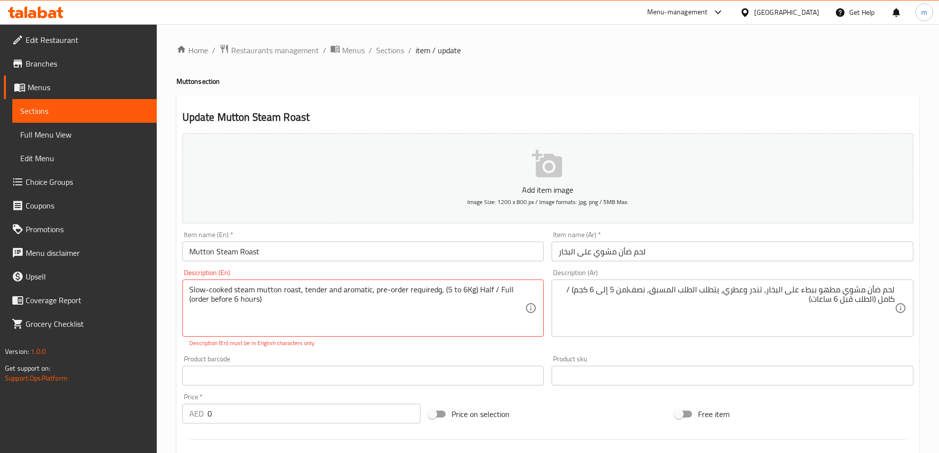
type input "(5 to 6Kg) Half"
drag, startPoint x: 495, startPoint y: 290, endPoint x: 498, endPoint y: 305, distance: 15.6
click at [501, 288] on textarea "Slow-cooked steam mutton roast, tender and aromatic, pre-order requiredو, (5 to…" at bounding box center [357, 308] width 336 height 47
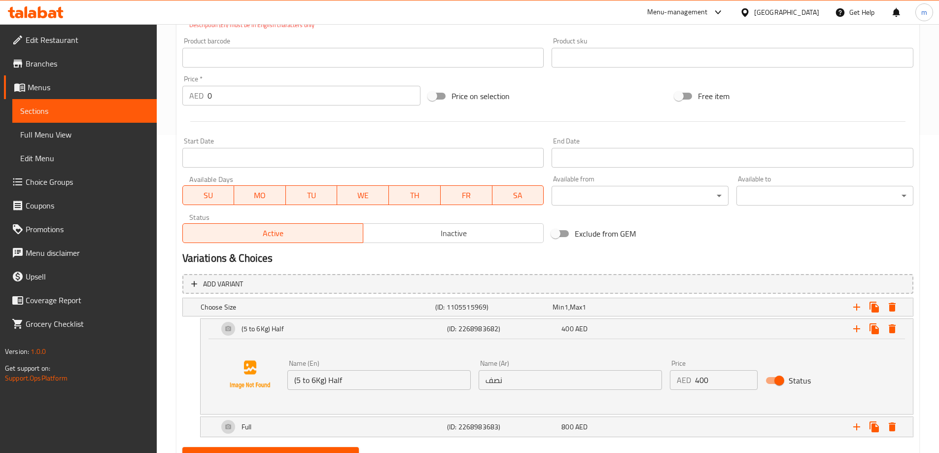
scroll to position [364, 0]
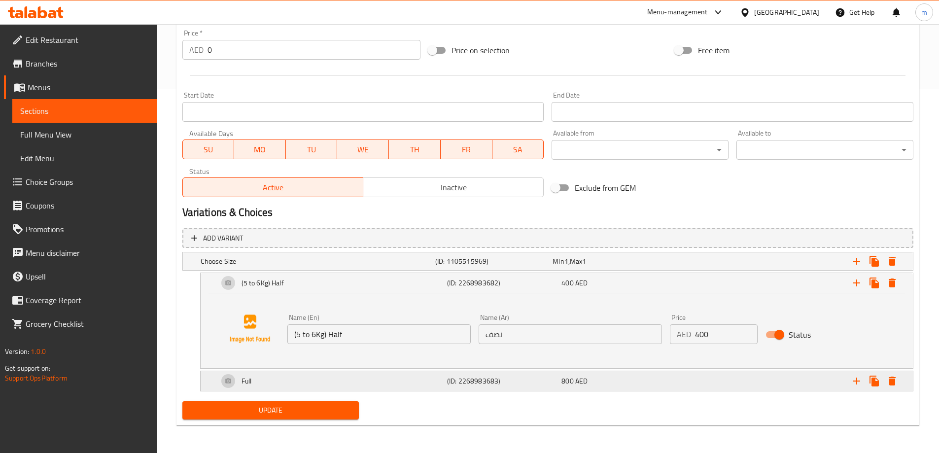
click at [279, 268] on div "Full" at bounding box center [316, 261] width 235 height 14
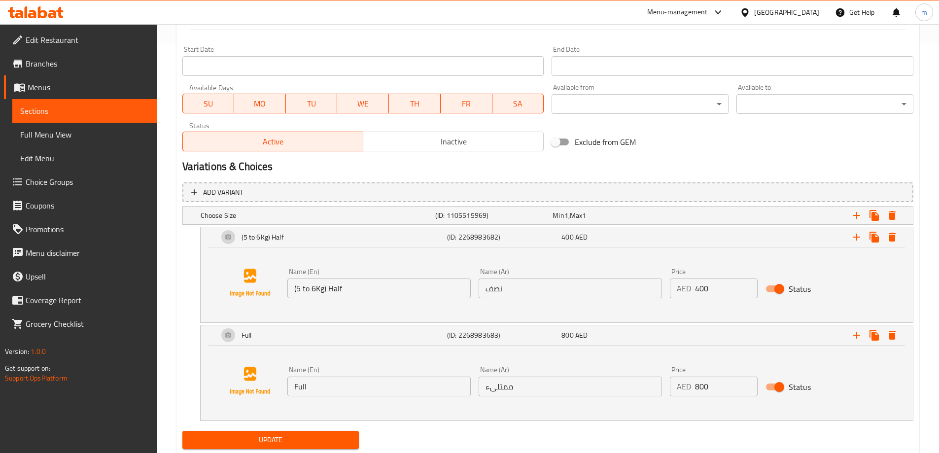
scroll to position [438, 0]
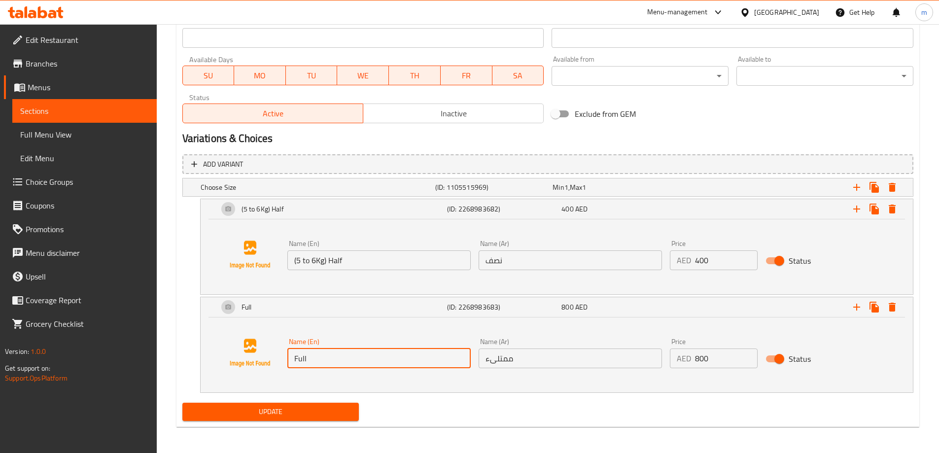
click at [316, 356] on input "Full" at bounding box center [378, 359] width 183 height 20
paste input "text"
type input "Full"
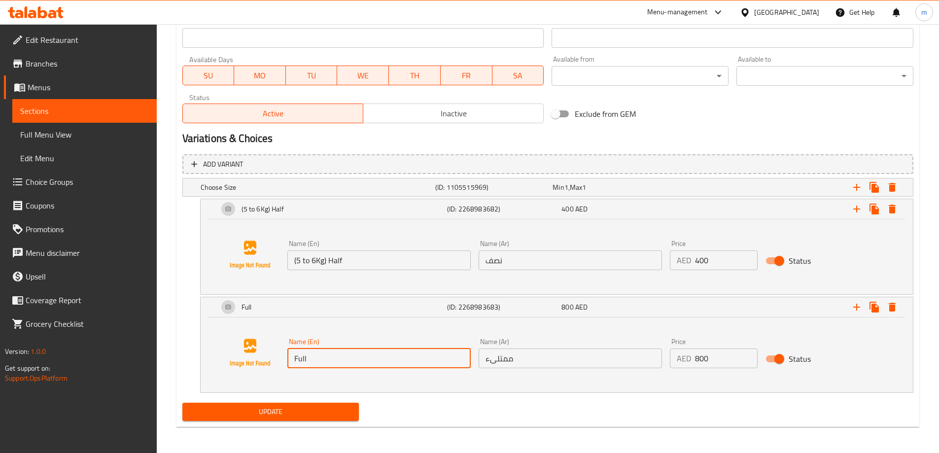
click at [501, 255] on input "نصف" at bounding box center [570, 260] width 183 height 20
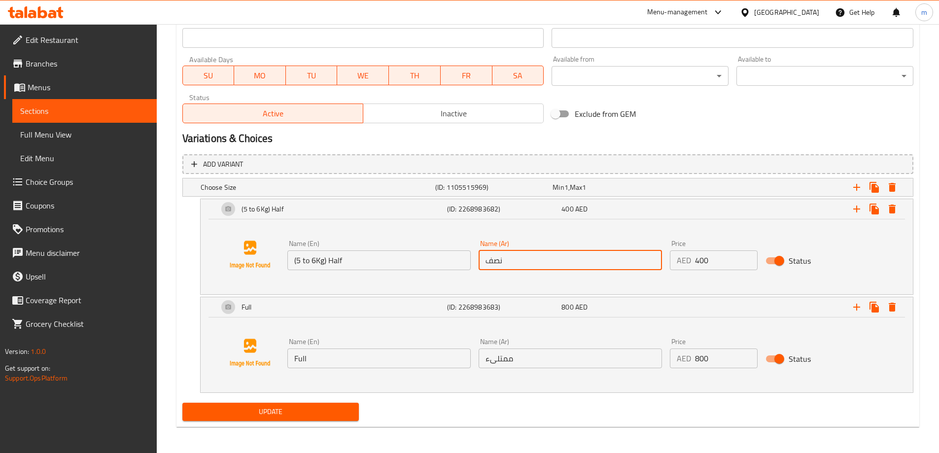
click at [501, 255] on input "نصف" at bounding box center [570, 260] width 183 height 20
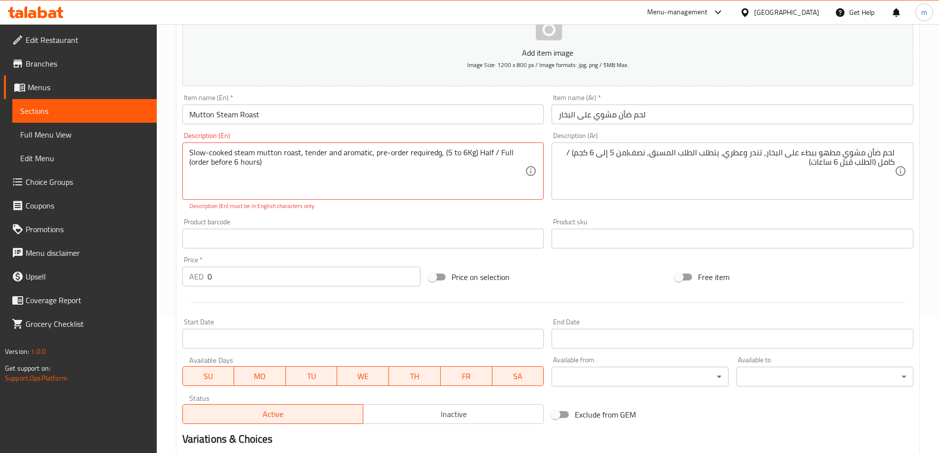
scroll to position [93, 0]
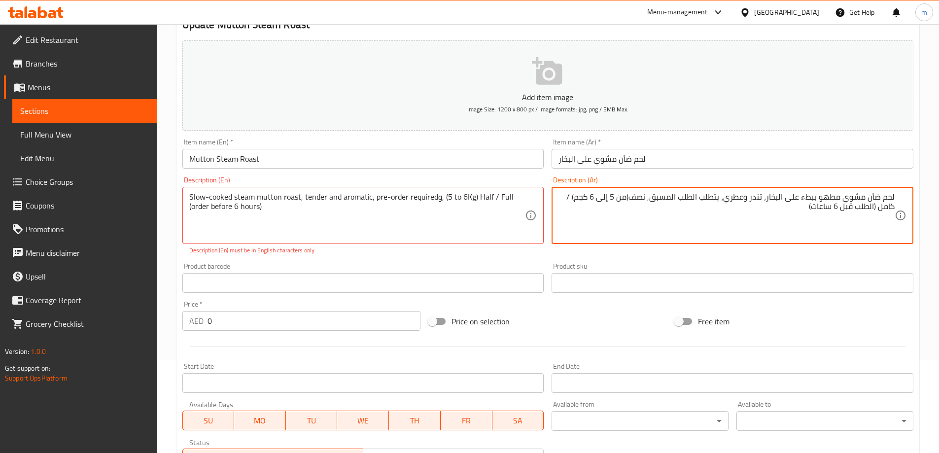
drag, startPoint x: 648, startPoint y: 197, endPoint x: 576, endPoint y: 199, distance: 72.0
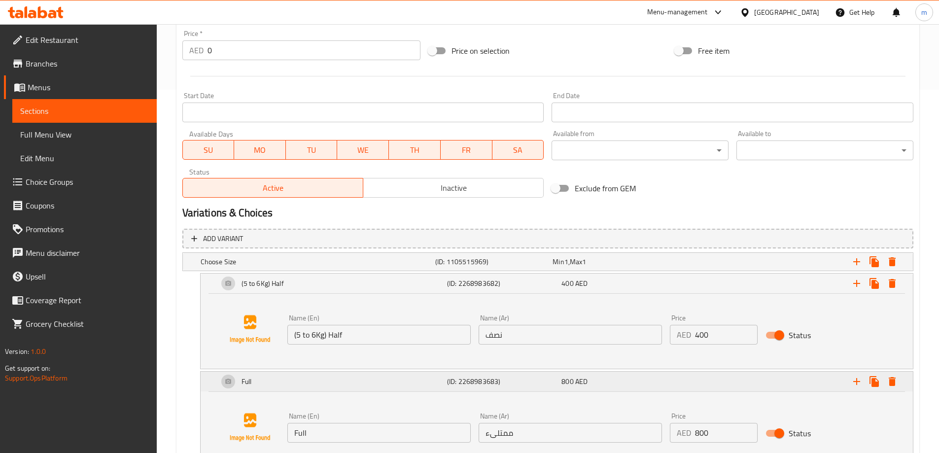
scroll to position [438, 0]
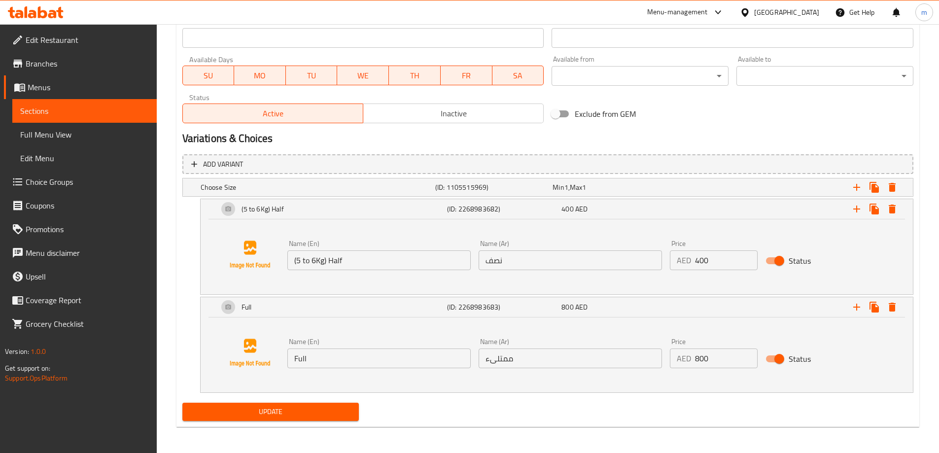
click at [512, 269] on input "نصف" at bounding box center [570, 260] width 183 height 20
paste input "(من 5 إلى 6 كجم)"
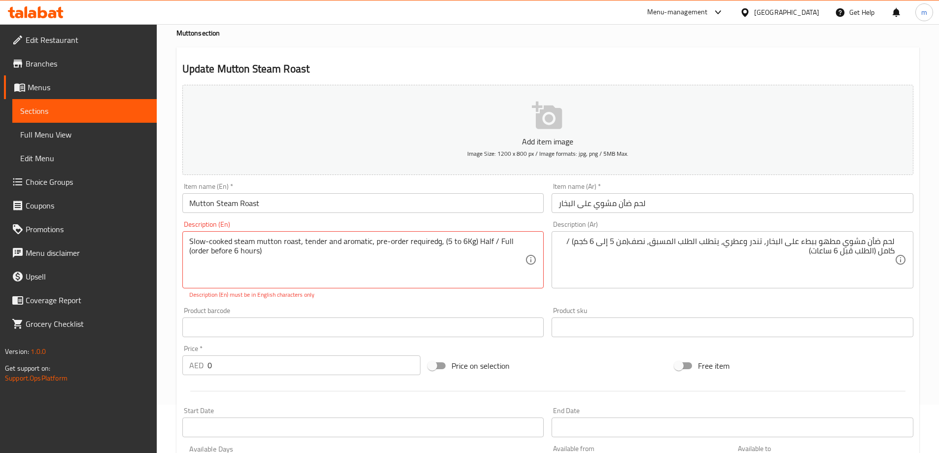
scroll to position [0, 0]
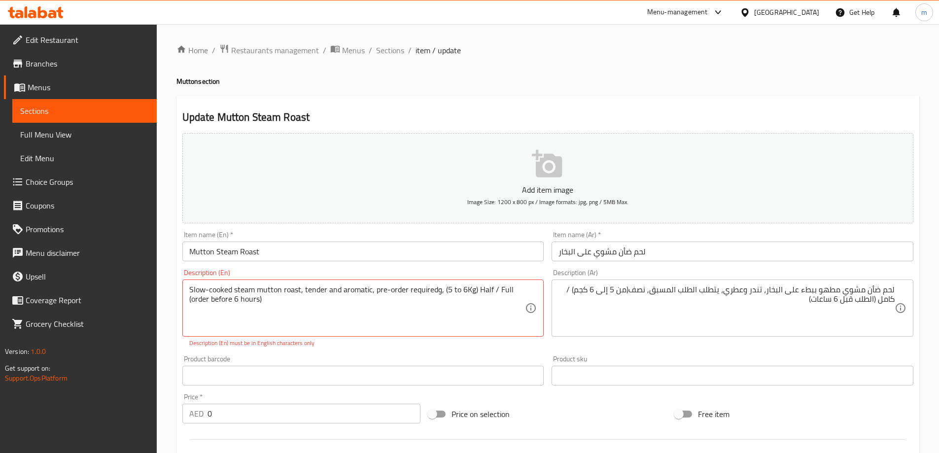
type input "نصف(من 5 إلى 6 كجم)"
click at [880, 298] on textarea "لحم ضأن مشوي مطهو ببطء على البخار، تندر وعطري، يتطلب الطلب المسبق, نصف(من 5 إلى…" at bounding box center [727, 308] width 336 height 47
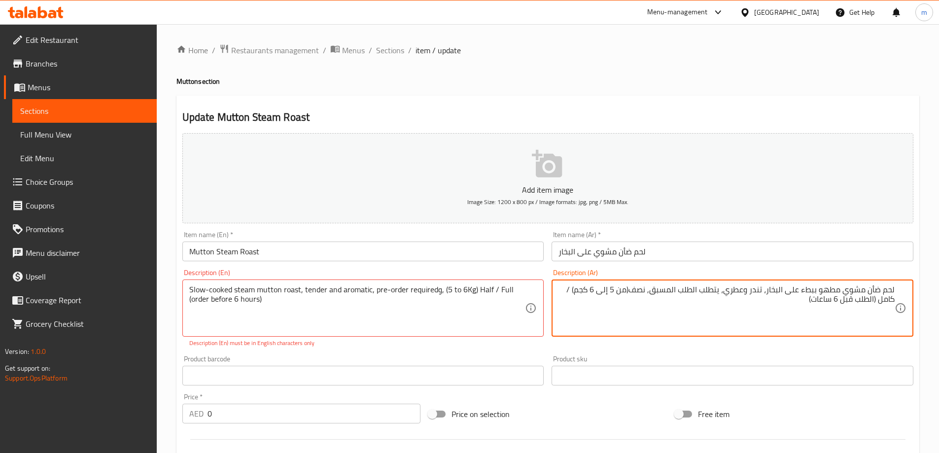
click at [883, 299] on textarea "لحم ضأن مشوي مطهو ببطء على البخار، تندر وعطري، يتطلب الطلب المسبق, نصف(من 5 إلى…" at bounding box center [727, 308] width 336 height 47
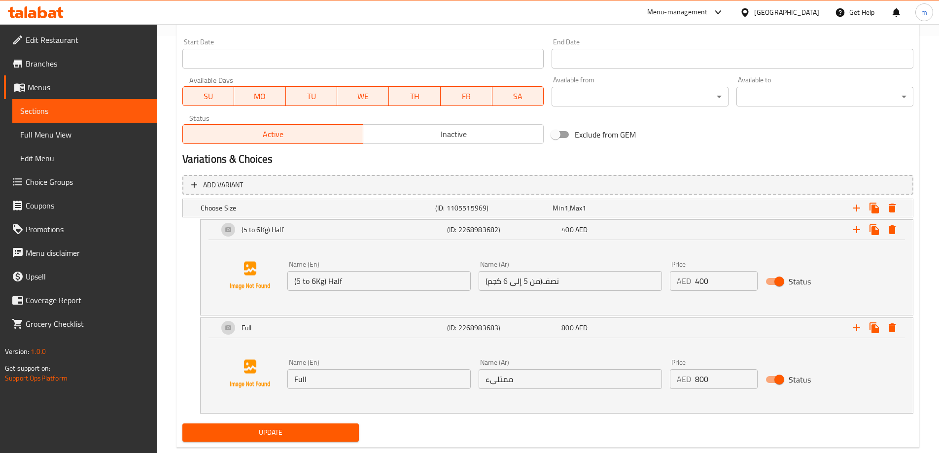
scroll to position [439, 0]
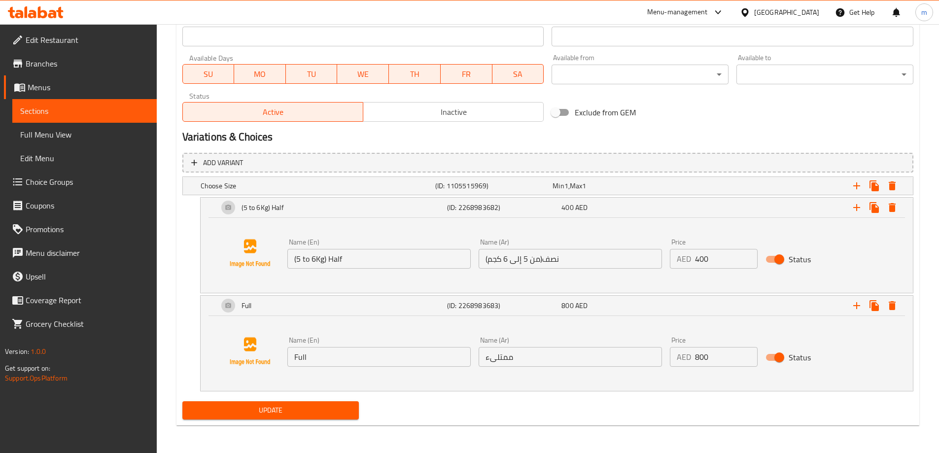
click at [531, 347] on input "ممتلىء" at bounding box center [570, 357] width 183 height 20
paste input "امل"
type input "كامل"
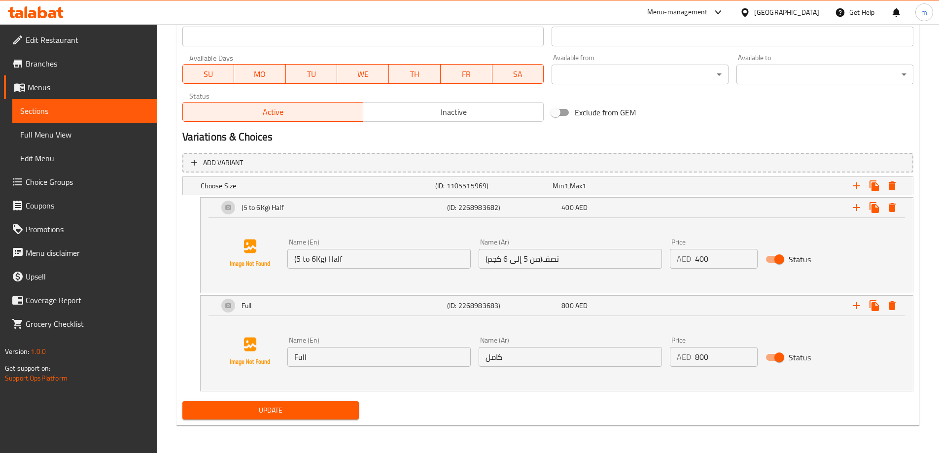
click at [318, 411] on span "Update" at bounding box center [270, 410] width 161 height 12
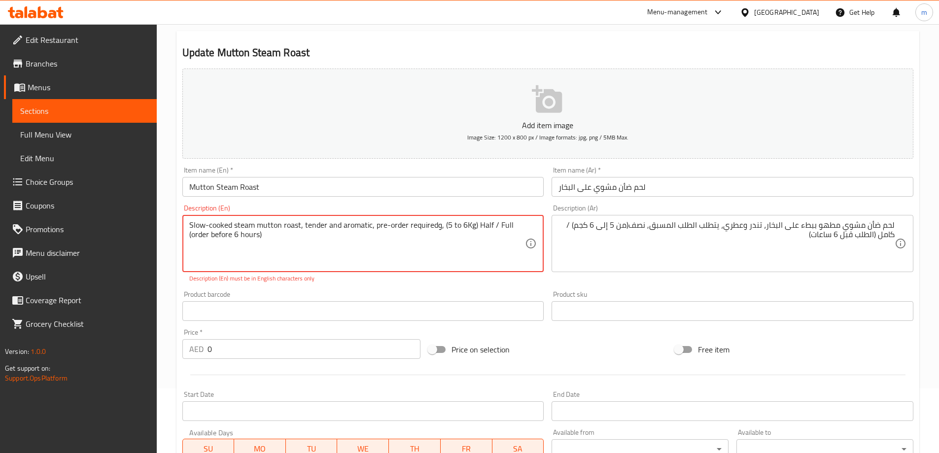
click at [438, 226] on textarea "Slow-cooked steam mutton roast, tender and aromatic, pre-order requiredو, (5 to…" at bounding box center [357, 243] width 336 height 47
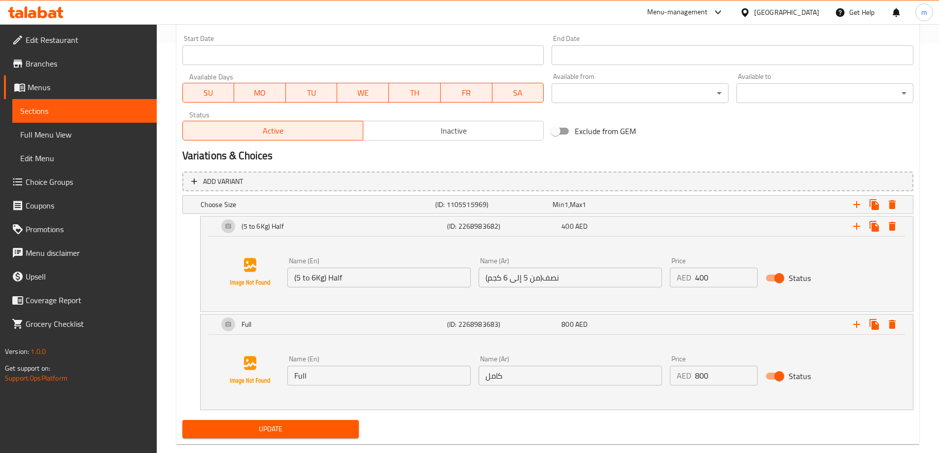
type textarea "Slow-cooked steam mutton roast, tender and aromatic, pre-order required, (5 to …"
click at [264, 426] on span "Update" at bounding box center [270, 429] width 161 height 12
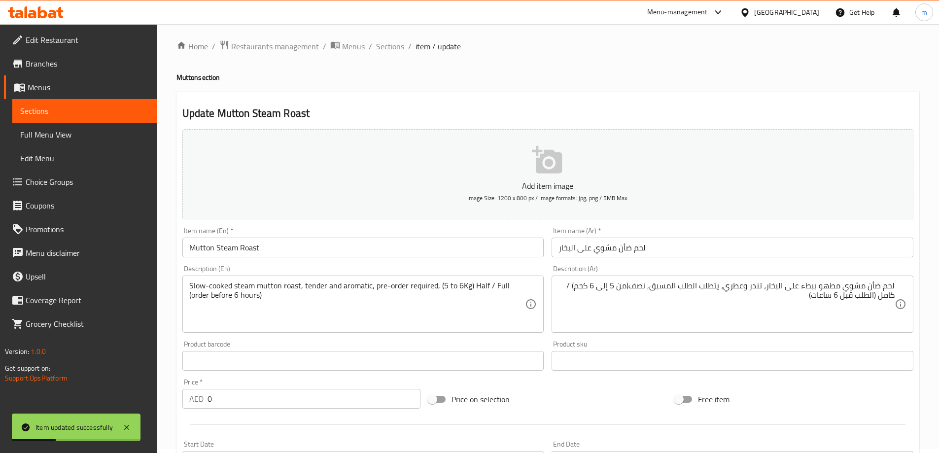
scroll to position [0, 0]
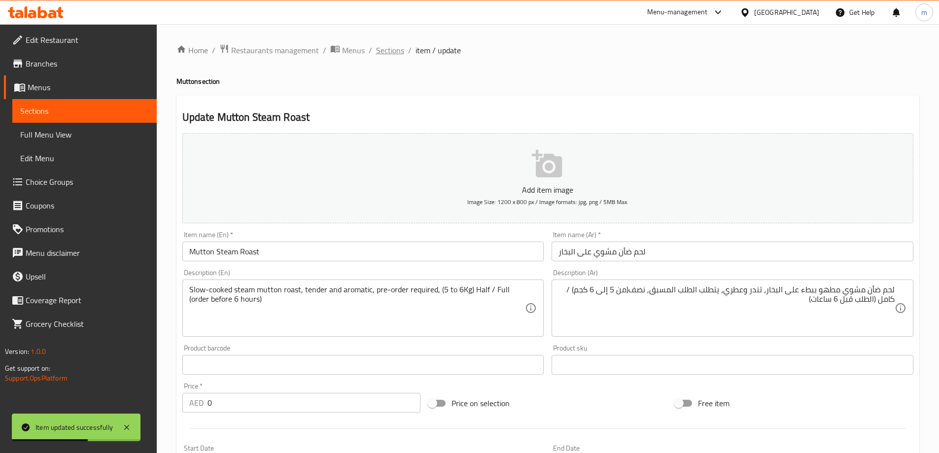
click at [386, 55] on span "Sections" at bounding box center [390, 50] width 28 height 12
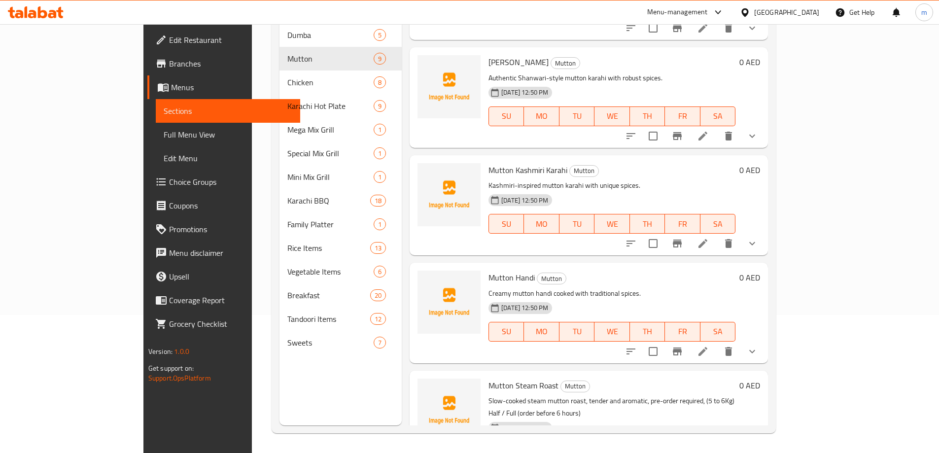
scroll to position [541, 0]
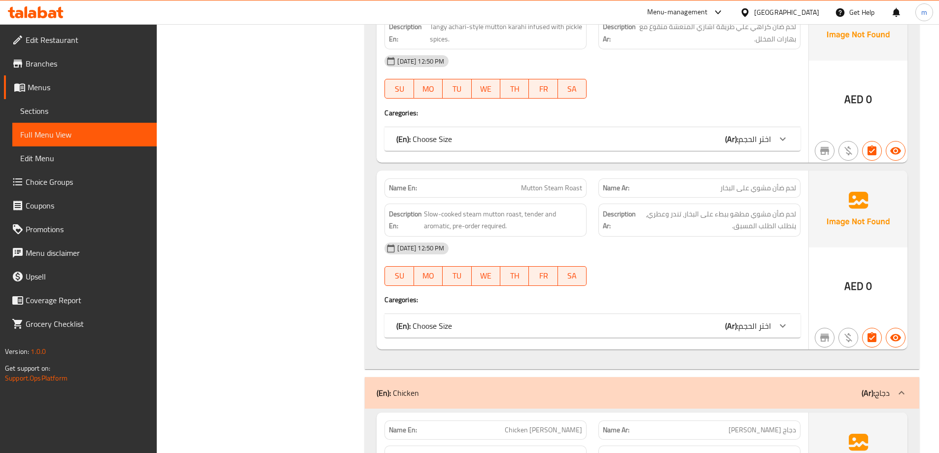
scroll to position [3092, 0]
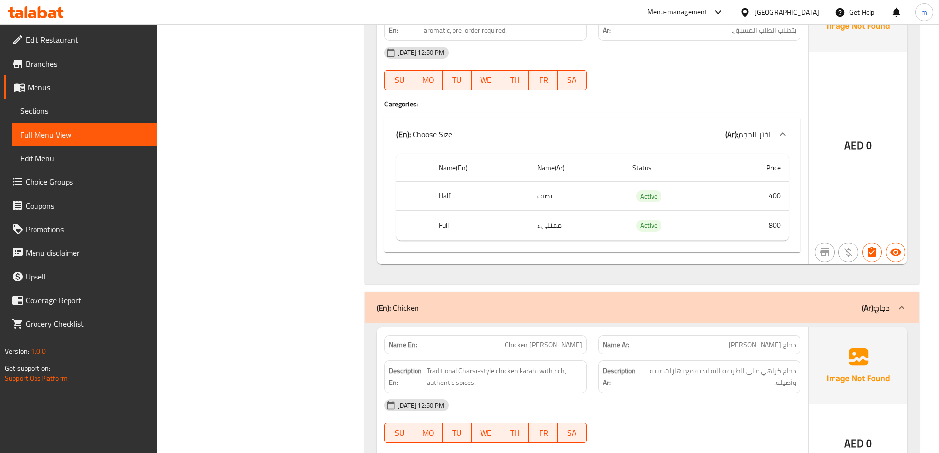
scroll to position [3388, 0]
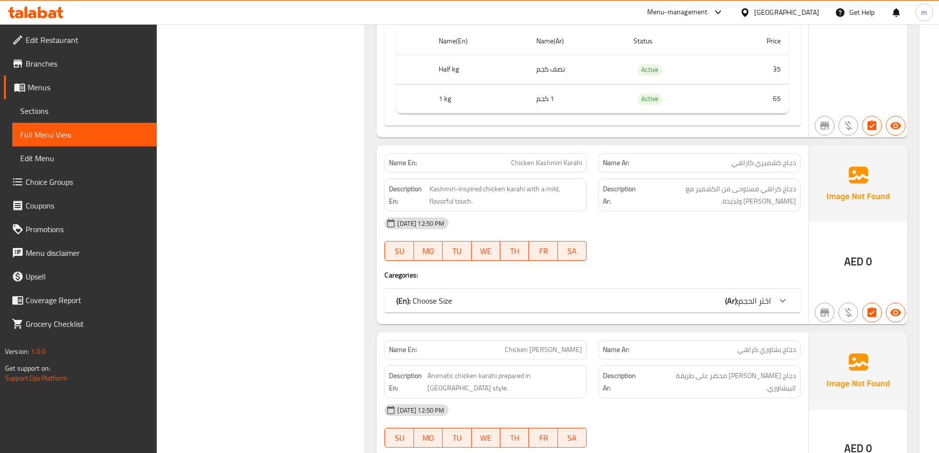
scroll to position [3733, 0]
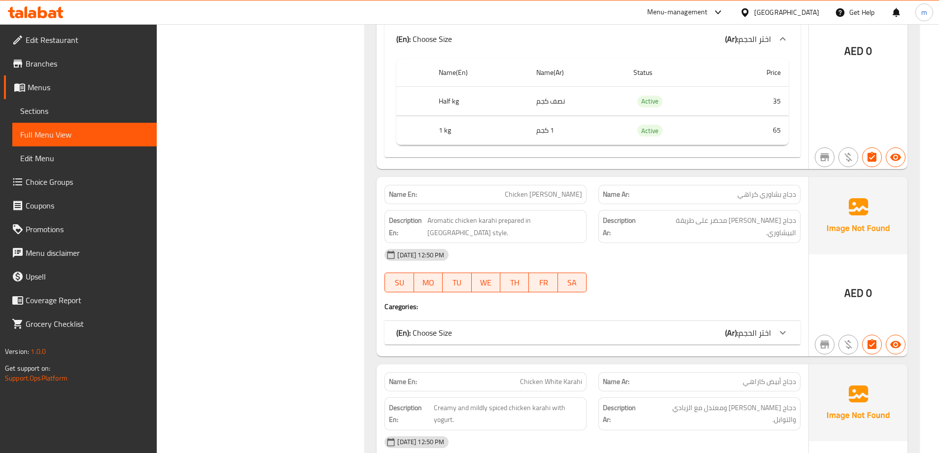
scroll to position [4029, 0]
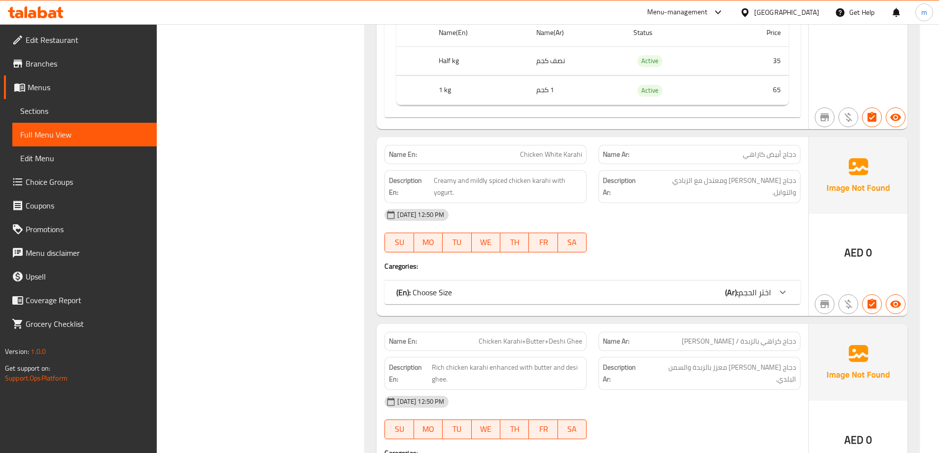
scroll to position [4325, 0]
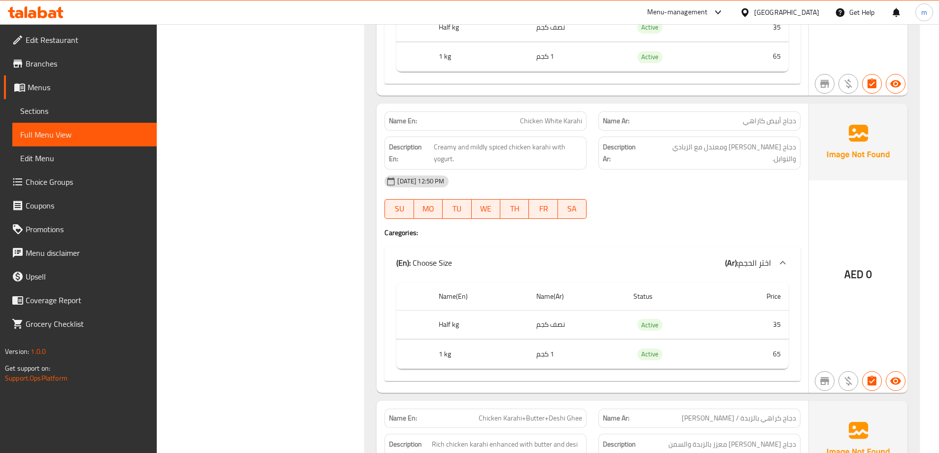
scroll to position [4374, 0]
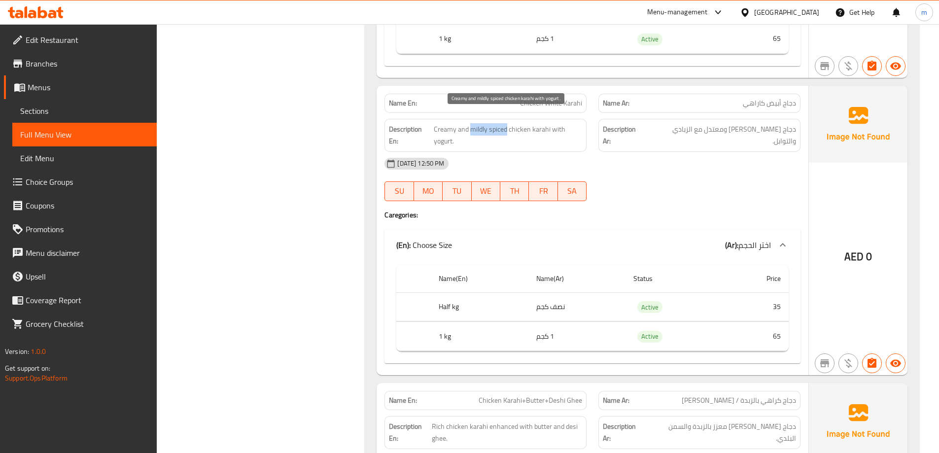
drag, startPoint x: 469, startPoint y: 118, endPoint x: 507, endPoint y: 119, distance: 38.0
click at [507, 123] on span "Creamy and mildly spiced chicken karahi with yogurt." at bounding box center [508, 135] width 149 height 24
copy span "mildly spiced"
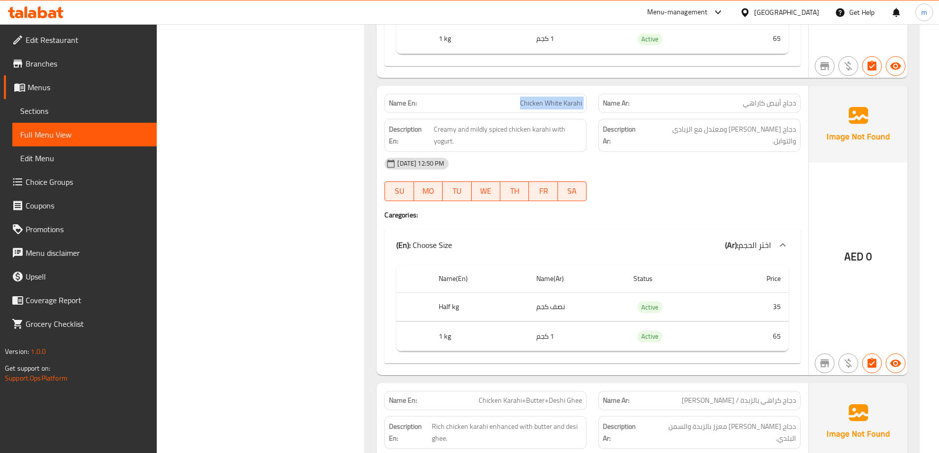
copy span "Chicken White Karahi"
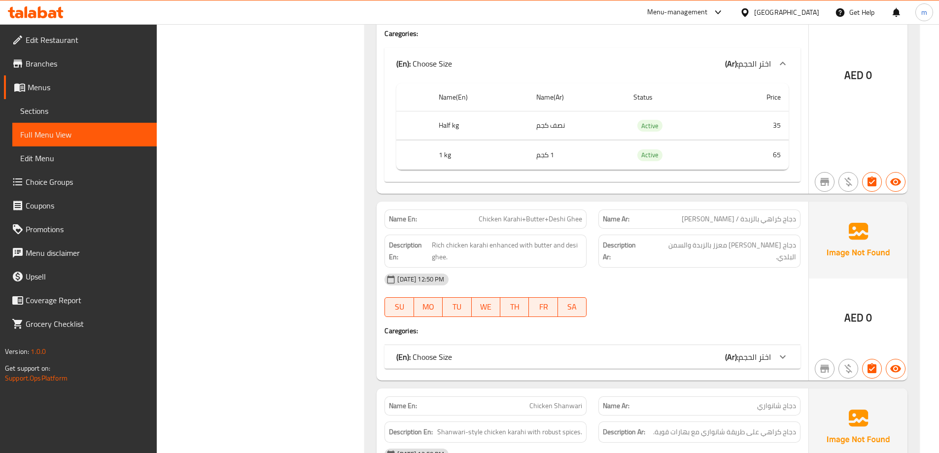
scroll to position [4571, 0]
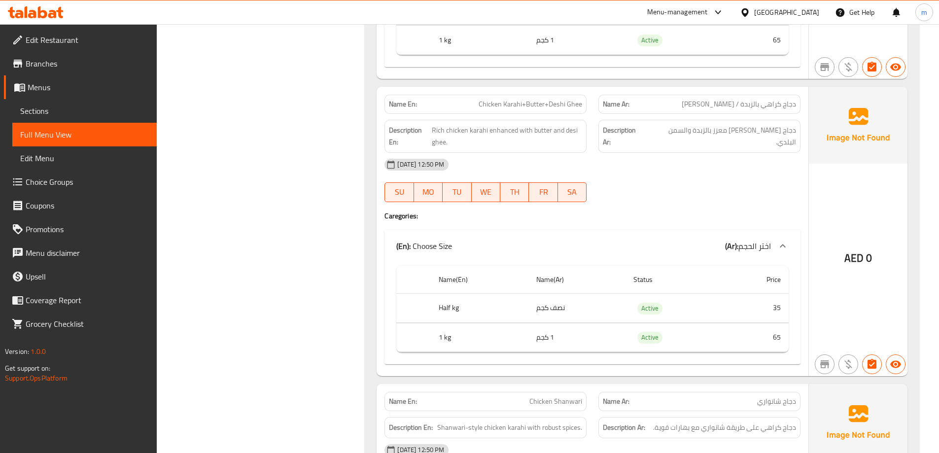
scroll to position [4670, 0]
copy span "Chicken Karahi+Butter+Deshi Ghee"
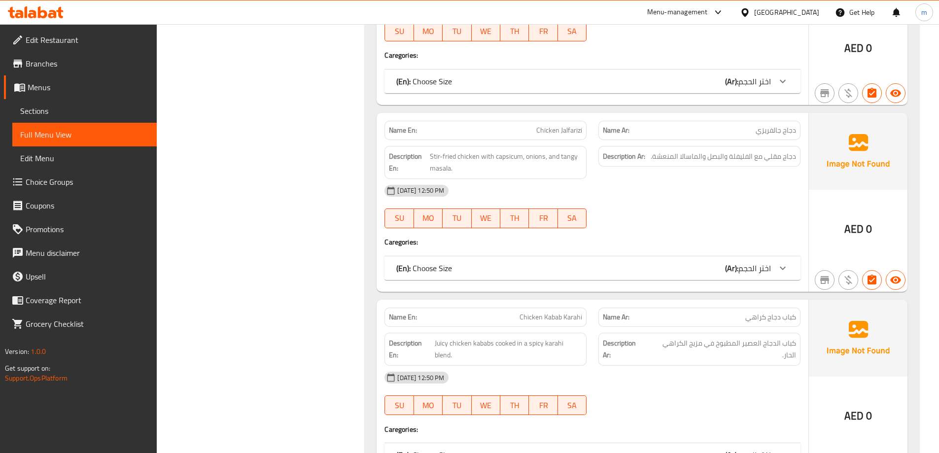
scroll to position [5064, 0]
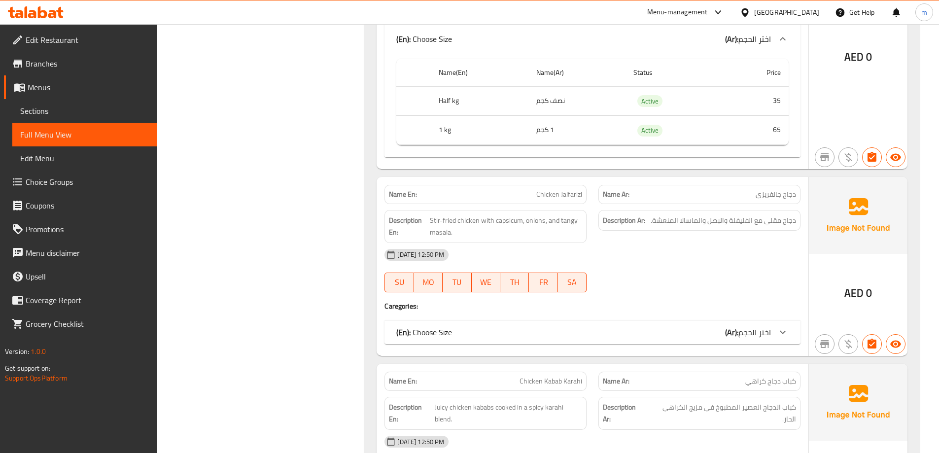
scroll to position [5212, 0]
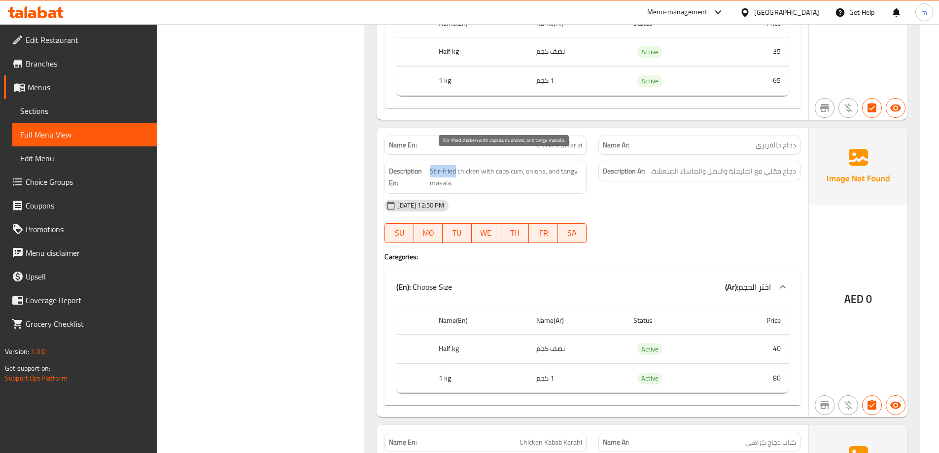
drag, startPoint x: 431, startPoint y: 158, endPoint x: 456, endPoint y: 161, distance: 24.8
click at [456, 165] on span "Stir-fried chicken with capsicum, onions, and tangy masala." at bounding box center [506, 177] width 152 height 24
copy span "Stir-fried"
click at [529, 165] on span "Stir-fried chicken with capsicum, onions, and tangy masala." at bounding box center [506, 177] width 152 height 24
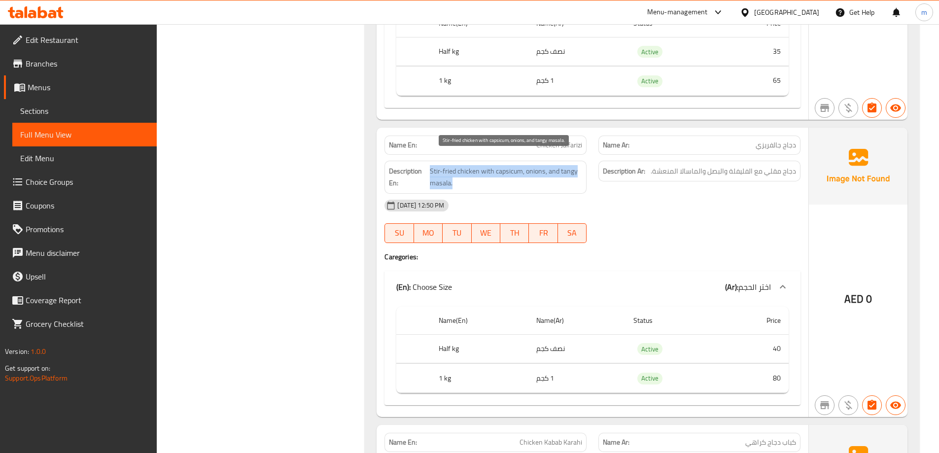
click at [529, 165] on span "Stir-fried chicken with capsicum, onions, and tangy masala." at bounding box center [506, 177] width 152 height 24
copy span "Stir-fried chicken with capsicum, onions, and tangy masala."
click at [505, 165] on span "Stir-fried chicken with capsicum, onions, and tangy masala." at bounding box center [506, 177] width 152 height 24
copy span "capsicum"
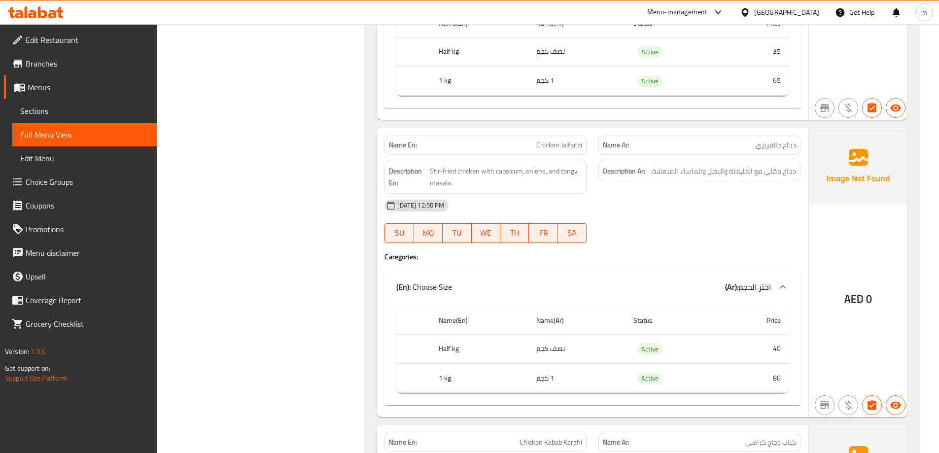
click at [457, 165] on span "Stir-fried chicken with capsicum, onions, and tangy masala." at bounding box center [506, 177] width 152 height 24
drag, startPoint x: 457, startPoint y: 158, endPoint x: 447, endPoint y: 155, distance: 10.3
click at [456, 165] on span "Stir-fried chicken with capsicum, onions, and tangy masala." at bounding box center [506, 177] width 152 height 24
click at [528, 165] on span "Stir-fried chicken with capsicum, onions, and tangy masala." at bounding box center [506, 177] width 152 height 24
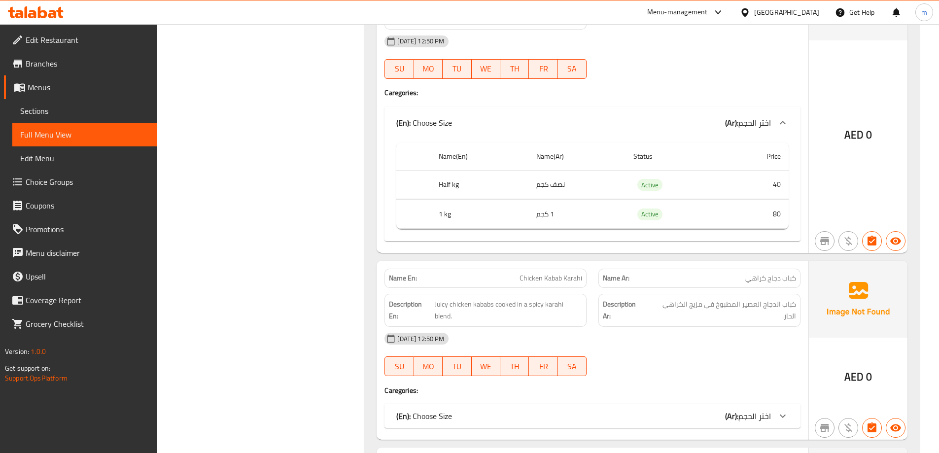
scroll to position [5459, 0]
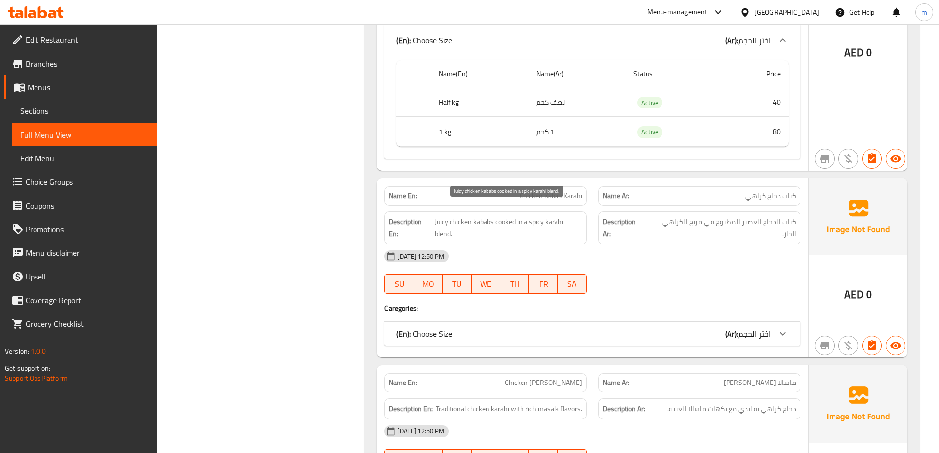
click at [446, 216] on span "Juicy chicken kababs cooked in a spicy karahi blend." at bounding box center [508, 228] width 147 height 24
copy span "Juicy"
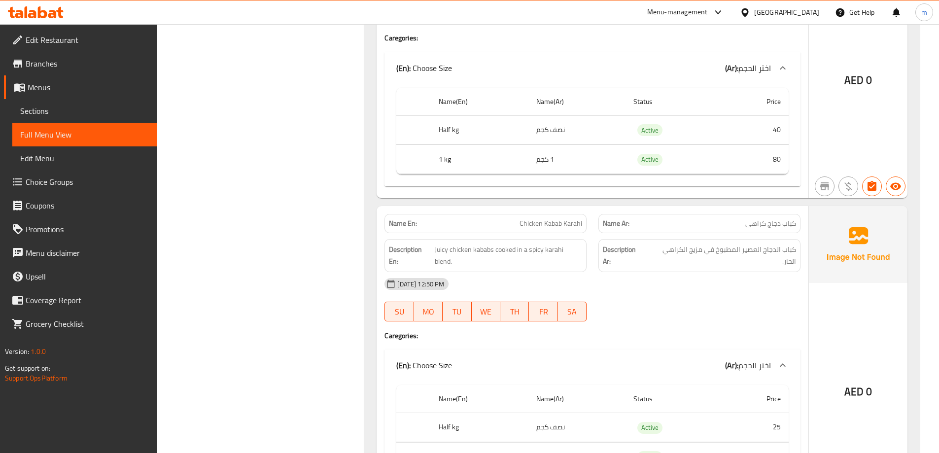
scroll to position [5163, 0]
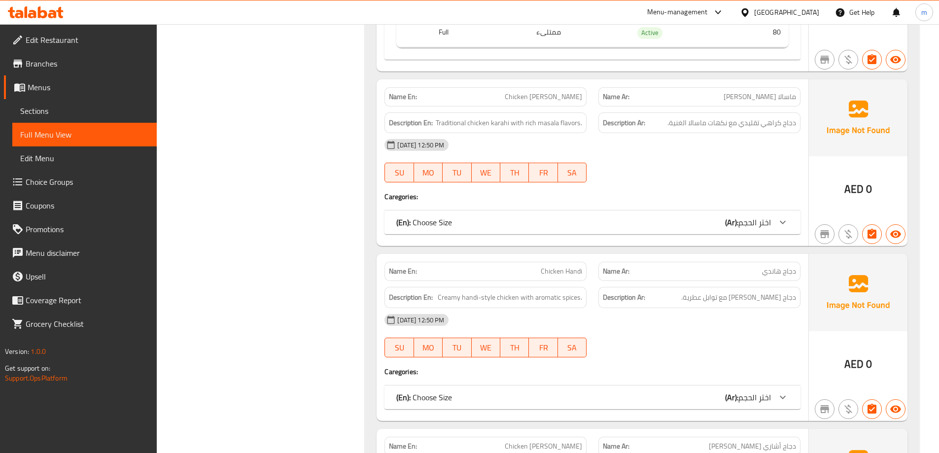
scroll to position [5903, 0]
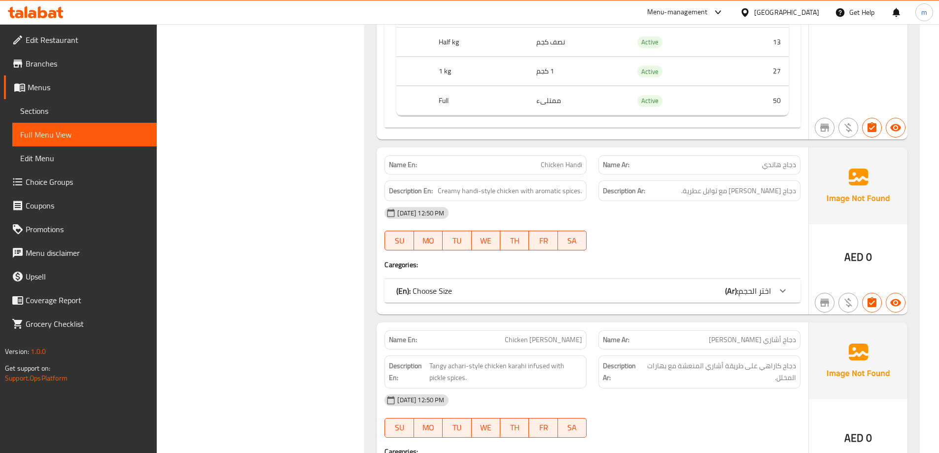
scroll to position [6149, 0]
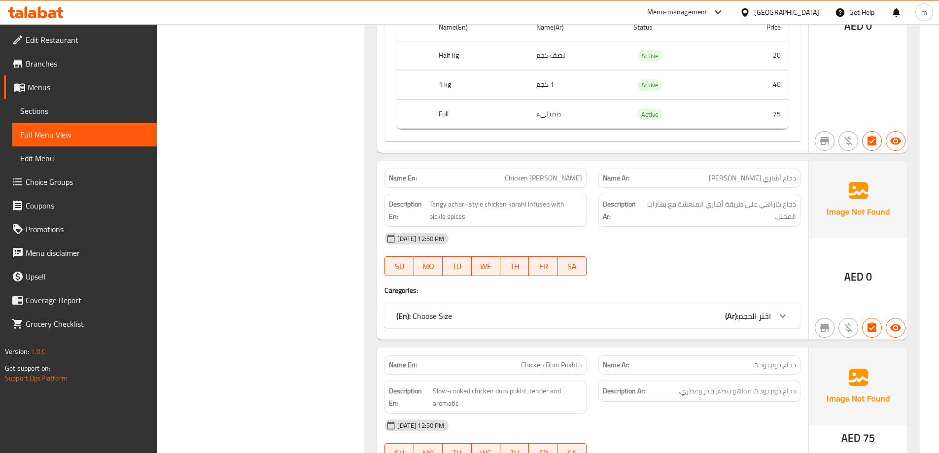
scroll to position [6494, 0]
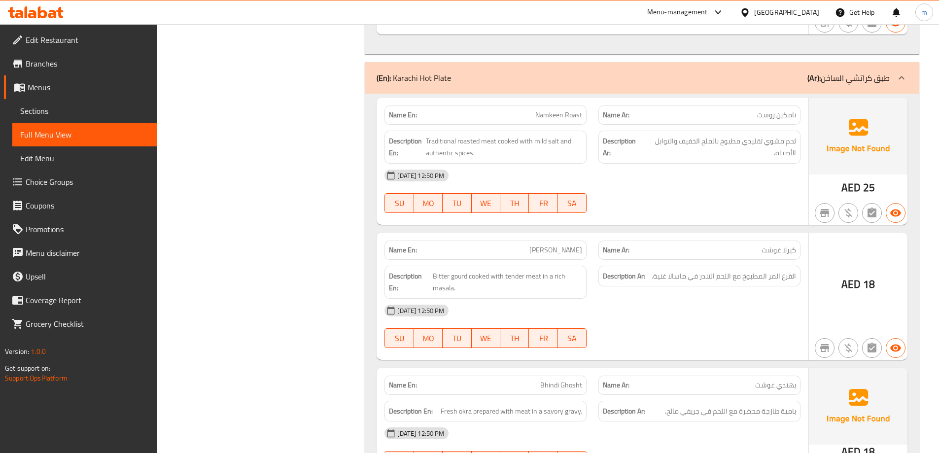
scroll to position [7036, 0]
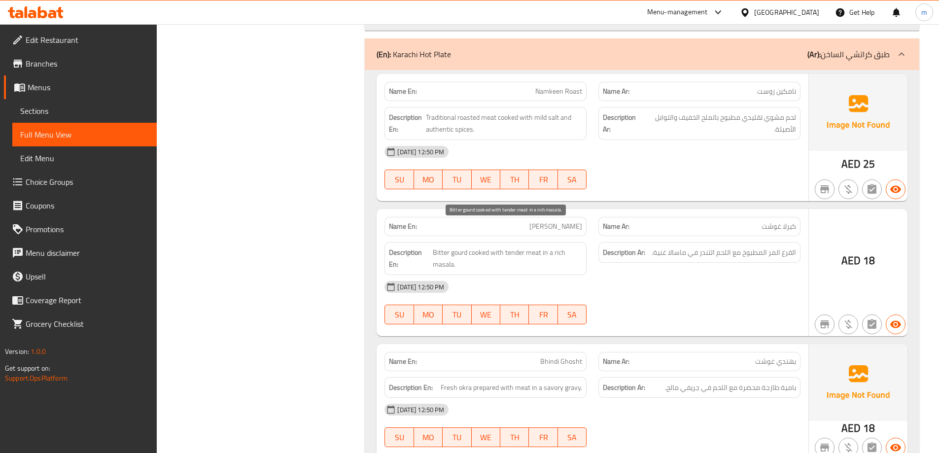
click at [443, 247] on span "Bitter gourd cooked with tender meat in a rich masala." at bounding box center [507, 259] width 149 height 24
copy span "Bitter"
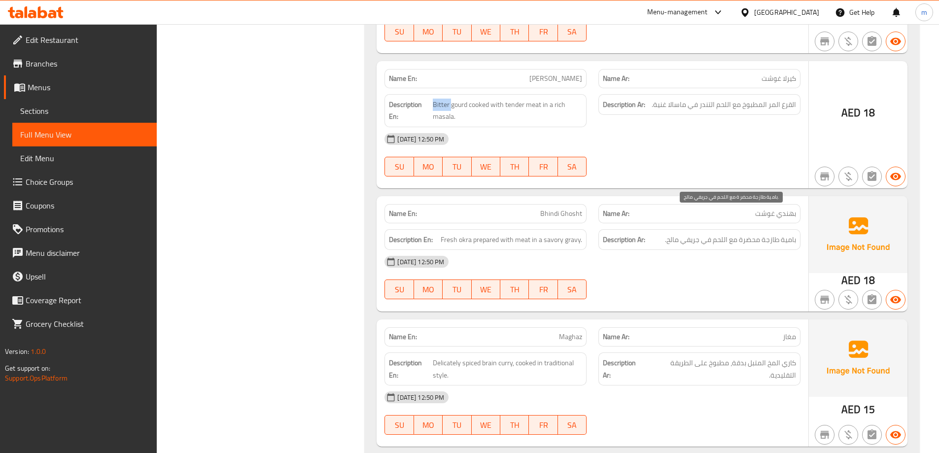
click at [695, 234] on span "بامية طازجة محضرة مع اللحم في جريفي مالح." at bounding box center [730, 240] width 131 height 12
click at [467, 234] on span "Fresh okra prepared with meat in a savory gravy." at bounding box center [511, 240] width 141 height 12
copy span "okra"
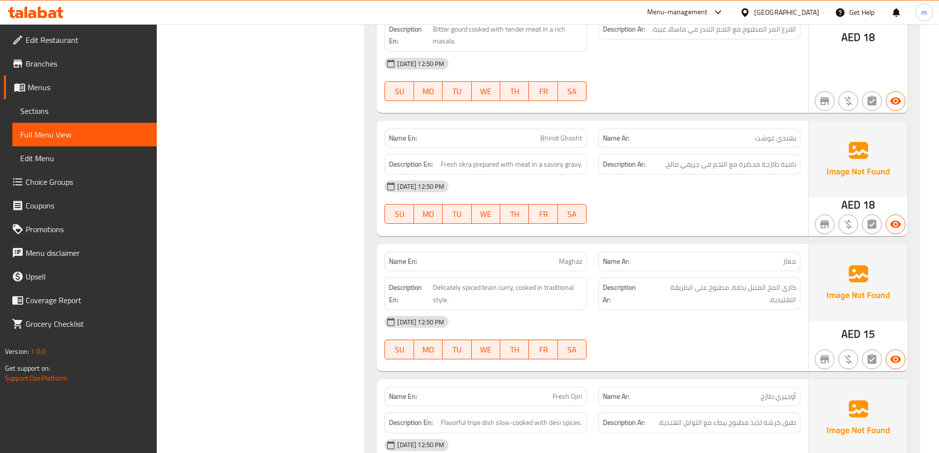
scroll to position [7332, 0]
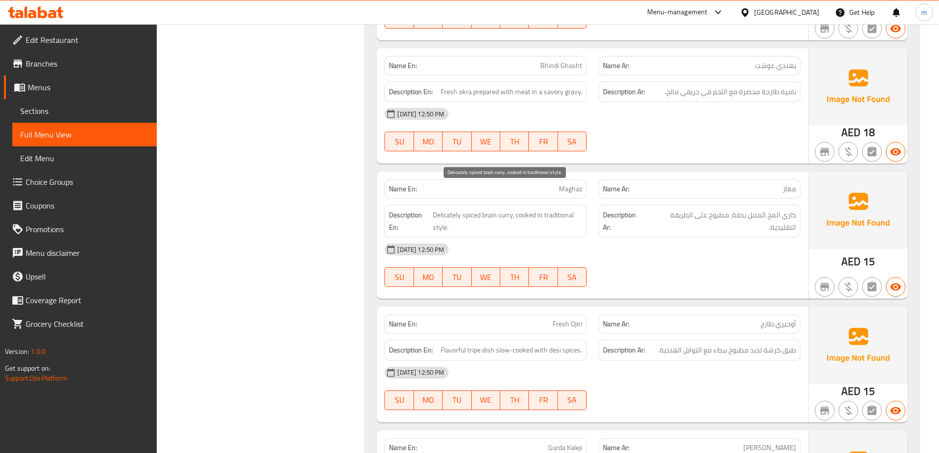
click at [445, 209] on span "Delicately spiced brain curry, cooked in traditional style." at bounding box center [508, 221] width 150 height 24
copy span "Delicately"
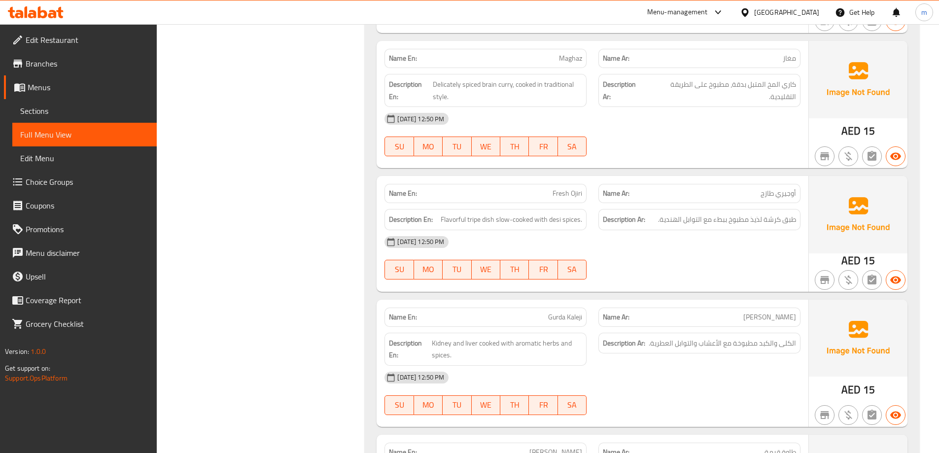
scroll to position [7480, 0]
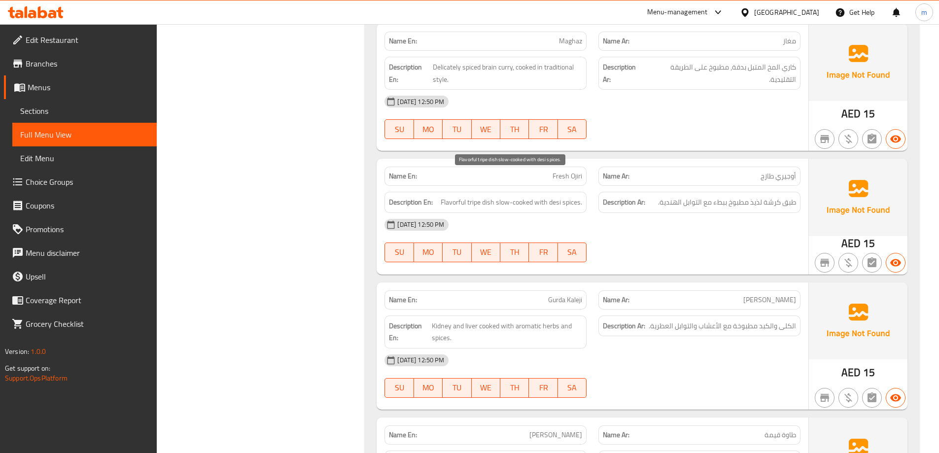
click at [475, 196] on span "Flavorful tripe dish slow-cooked with desi spices." at bounding box center [511, 202] width 141 height 12
click at [482, 196] on span "Flavorful tripe dish slow-cooked with desi spices." at bounding box center [511, 202] width 141 height 12
click at [474, 196] on span "Flavorful tripe dish slow-cooked with desi spices." at bounding box center [511, 202] width 141 height 12
click at [488, 196] on span "Flavorful tripe dish slow-cooked with desi spices." at bounding box center [511, 202] width 141 height 12
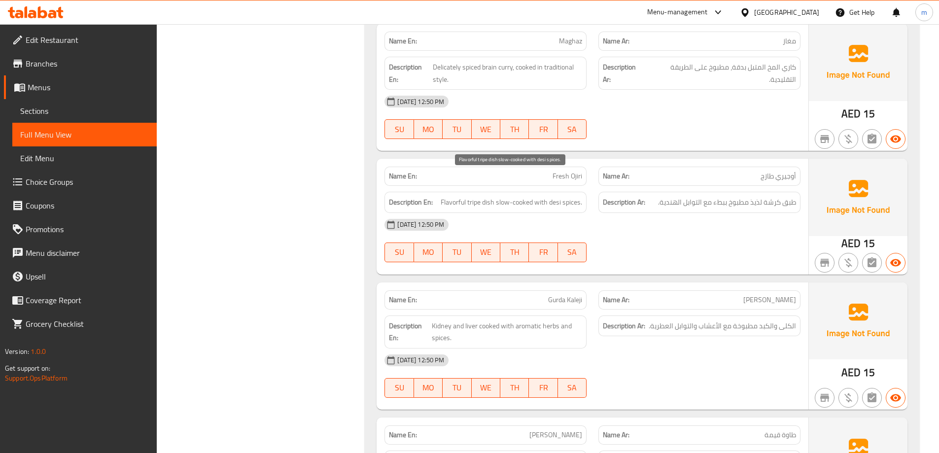
click at [488, 196] on span "Flavorful tripe dish slow-cooked with desi spices." at bounding box center [511, 202] width 141 height 12
click at [478, 196] on span "Flavorful tripe dish slow-cooked with desi spices." at bounding box center [511, 202] width 141 height 12
click at [489, 196] on span "Flavorful tripe dish slow-cooked with desi spices." at bounding box center [511, 202] width 141 height 12
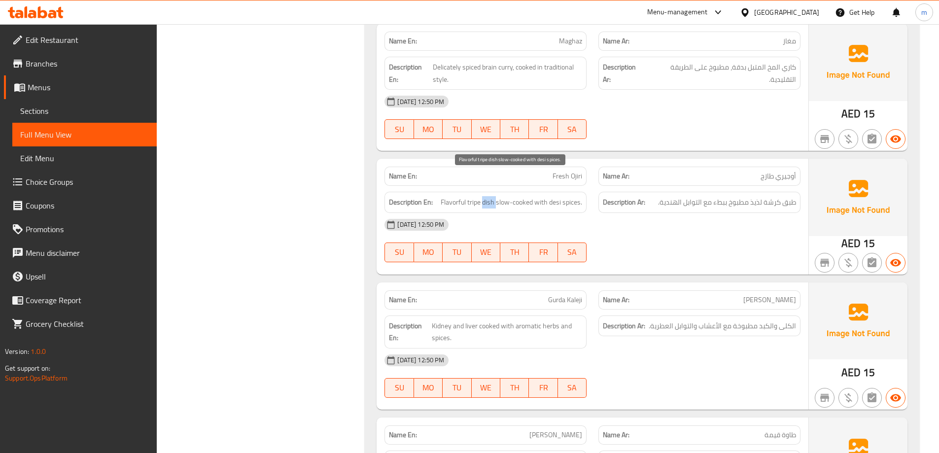
click at [468, 196] on span "Flavorful tripe dish slow-cooked with desi spices." at bounding box center [511, 202] width 141 height 12
click at [469, 196] on span "Flavorful tripe dish slow-cooked with desi spices." at bounding box center [511, 202] width 141 height 12
drag, startPoint x: 467, startPoint y: 177, endPoint x: 495, endPoint y: 183, distance: 28.2
click at [495, 196] on span "Flavorful tripe dish slow-cooked with desi spices." at bounding box center [511, 202] width 141 height 12
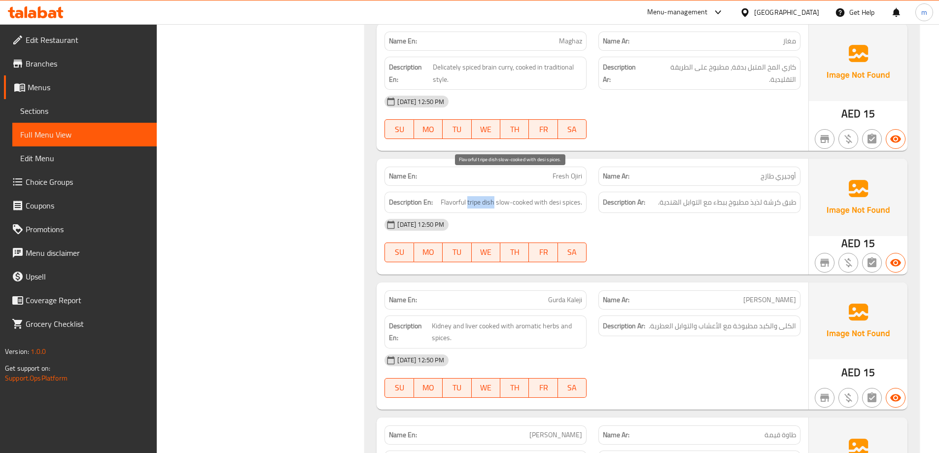
click at [557, 196] on span "Flavorful tripe dish slow-cooked with desi spices." at bounding box center [511, 202] width 141 height 12
click at [552, 196] on span "Flavorful tripe dish slow-cooked with desi spices." at bounding box center [511, 202] width 141 height 12
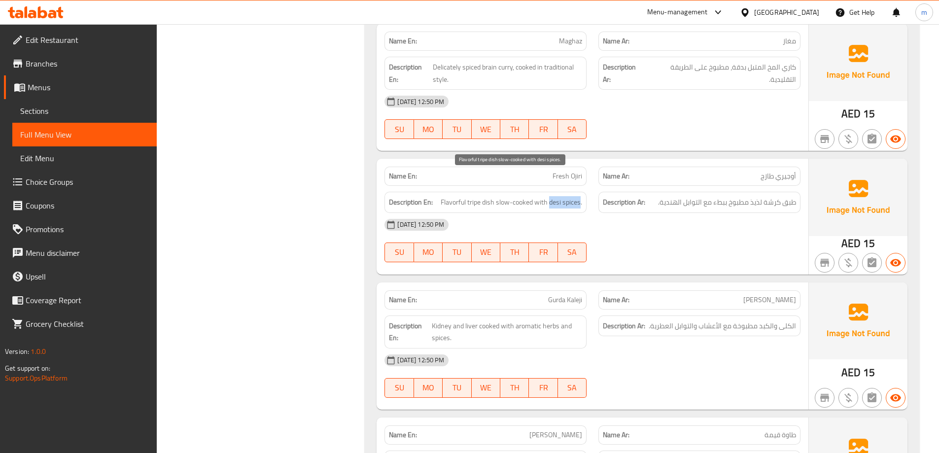
drag, startPoint x: 550, startPoint y: 178, endPoint x: 580, endPoint y: 182, distance: 29.9
click at [580, 196] on span "Flavorful tripe dish slow-cooked with desi spices." at bounding box center [511, 202] width 141 height 12
click at [554, 196] on span "Flavorful tripe dish slow-cooked with desi spices." at bounding box center [511, 202] width 141 height 12
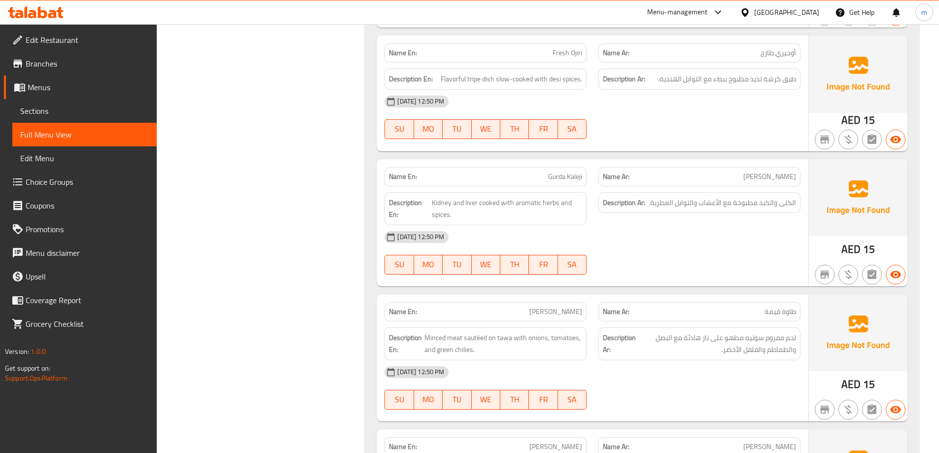
scroll to position [7628, 0]
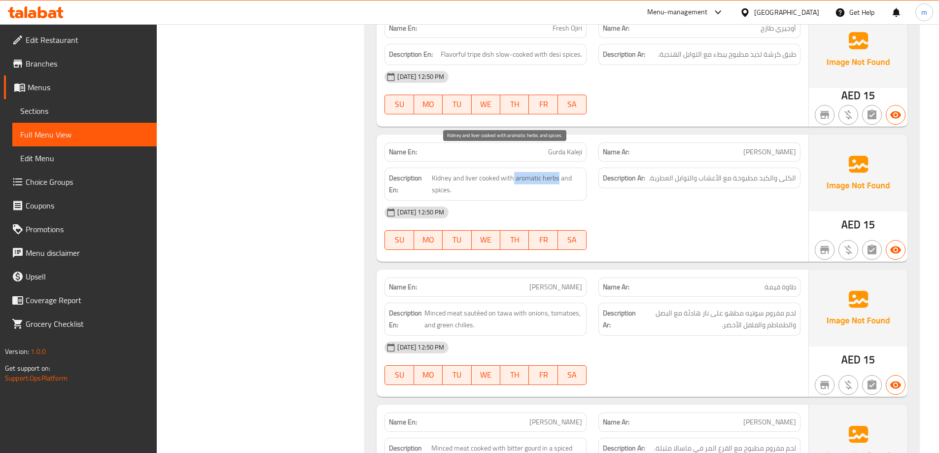
drag, startPoint x: 558, startPoint y: 154, endPoint x: 513, endPoint y: 154, distance: 44.9
click at [513, 172] on span "Kidney and liver cooked with aromatic herbs and spices." at bounding box center [507, 184] width 150 height 24
click at [517, 172] on span "Kidney and liver cooked with aromatic herbs and spices." at bounding box center [507, 184] width 150 height 24
drag, startPoint x: 502, startPoint y: 154, endPoint x: 518, endPoint y: 175, distance: 26.4
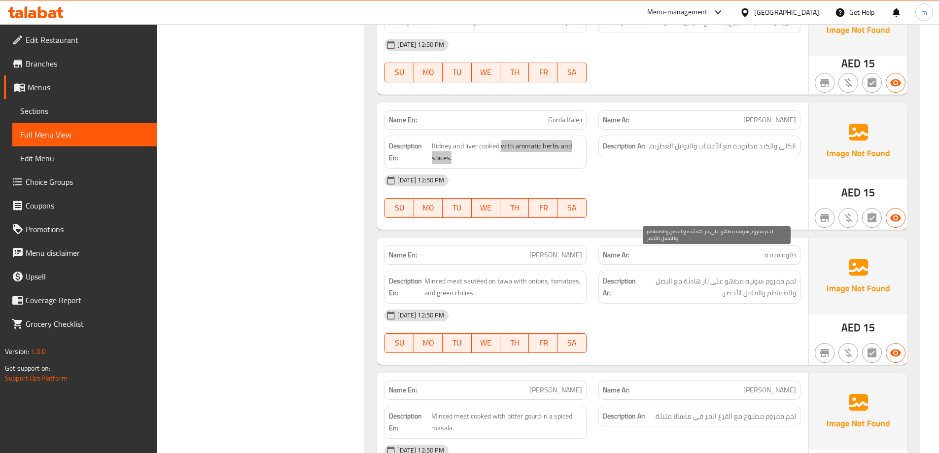
scroll to position [7677, 0]
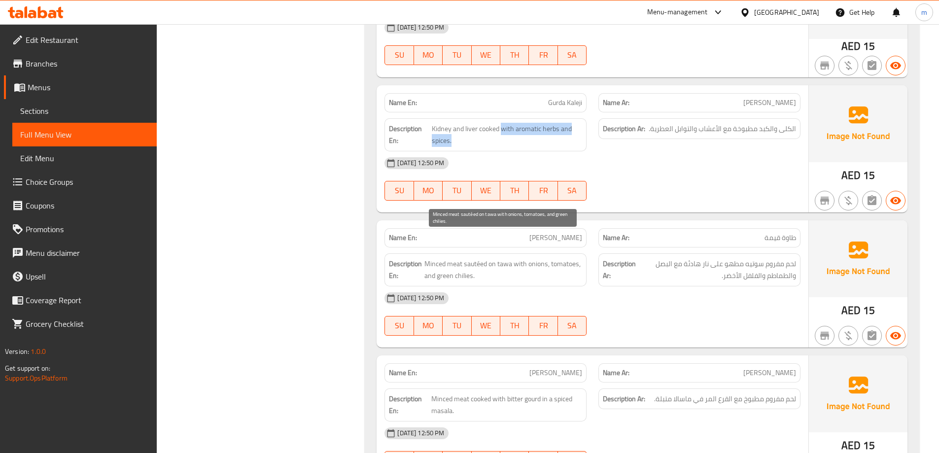
click at [500, 258] on span "Minced meat sautéed on tawa with onions, tomatoes, and green chilies." at bounding box center [503, 270] width 158 height 24
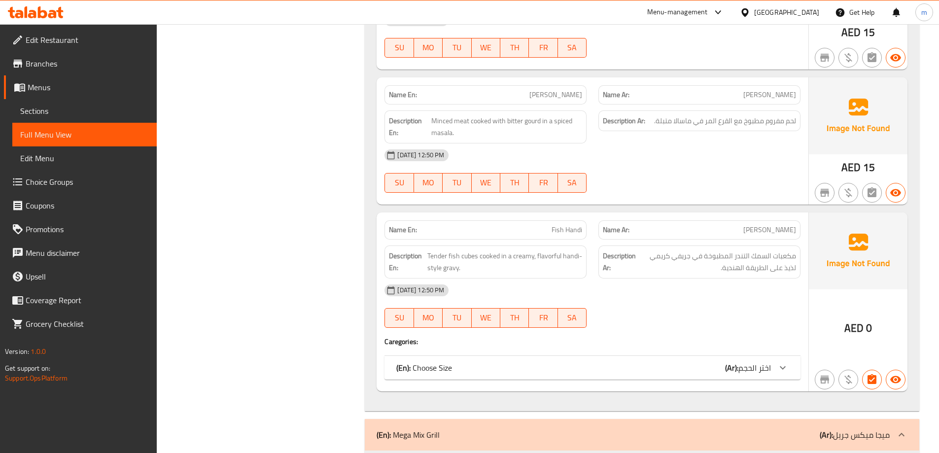
scroll to position [7973, 0]
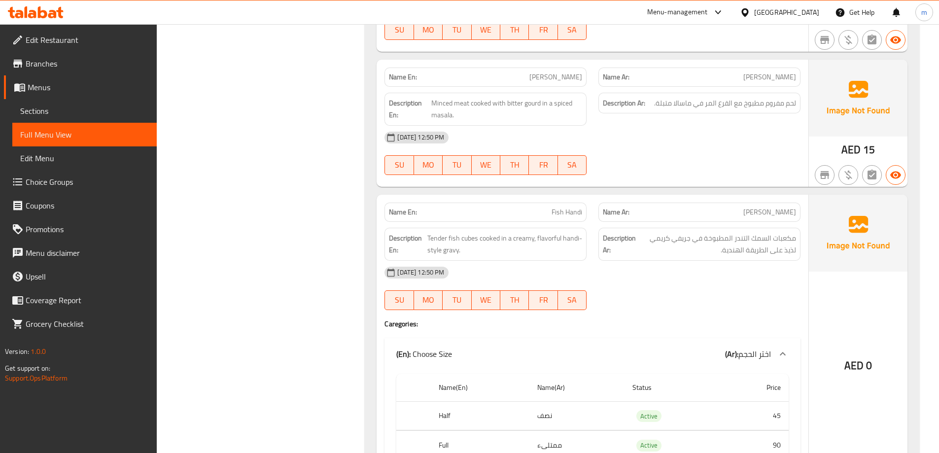
click at [652, 232] on span "مكعبات السمك التندر المطبوخة في جريفي كريمي لذيذ على الطريقة الهندية." at bounding box center [717, 244] width 158 height 24
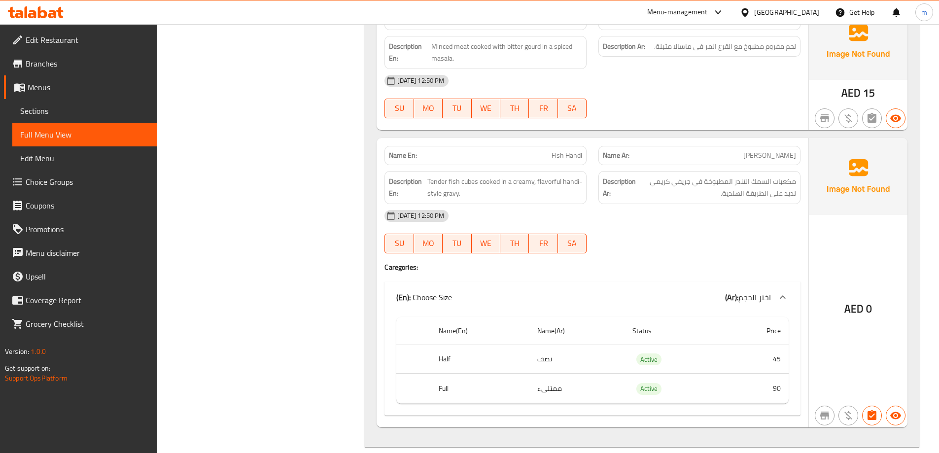
scroll to position [8023, 0]
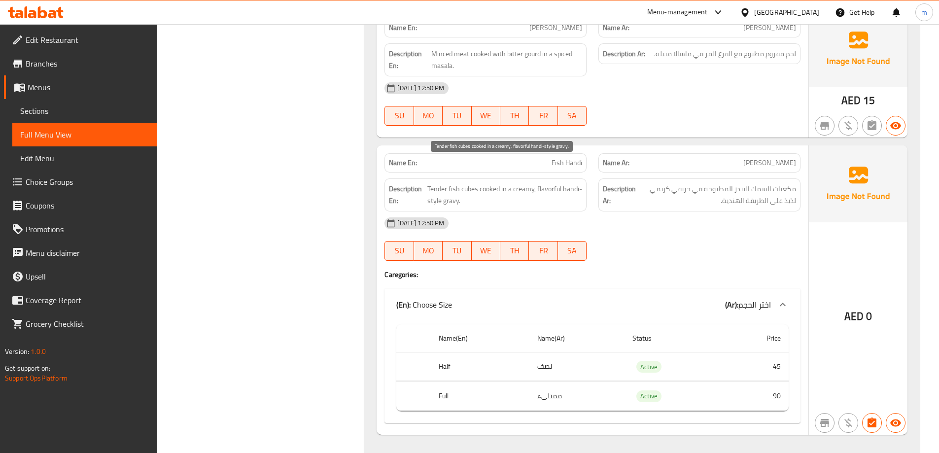
click at [576, 183] on span "Tender fish cubes cooked in a creamy, flavorful handi-style gravy." at bounding box center [504, 195] width 155 height 24
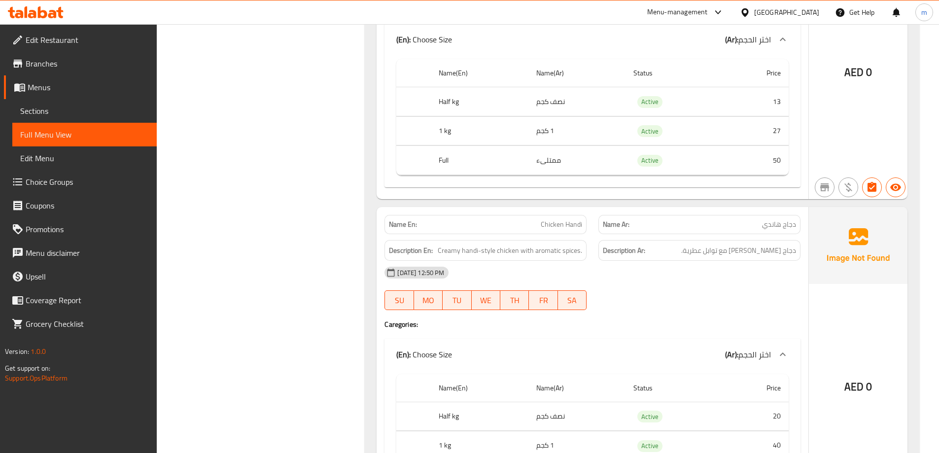
scroll to position [2284, 0]
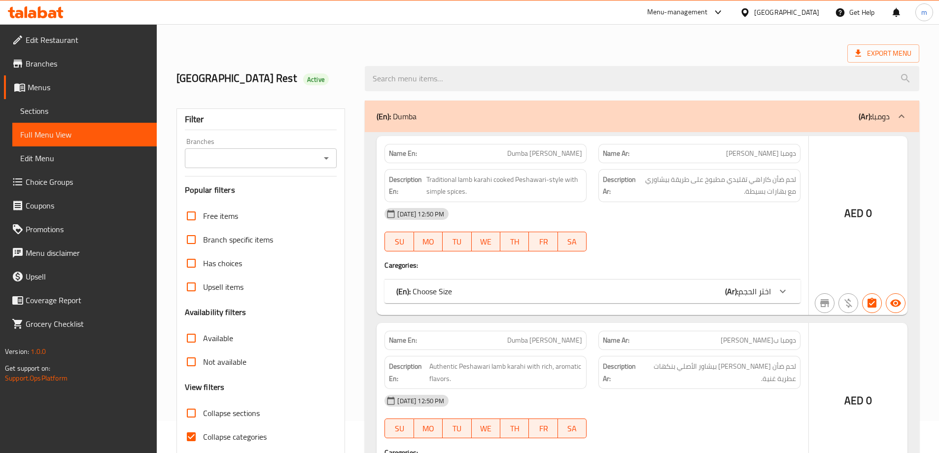
scroll to position [121, 0]
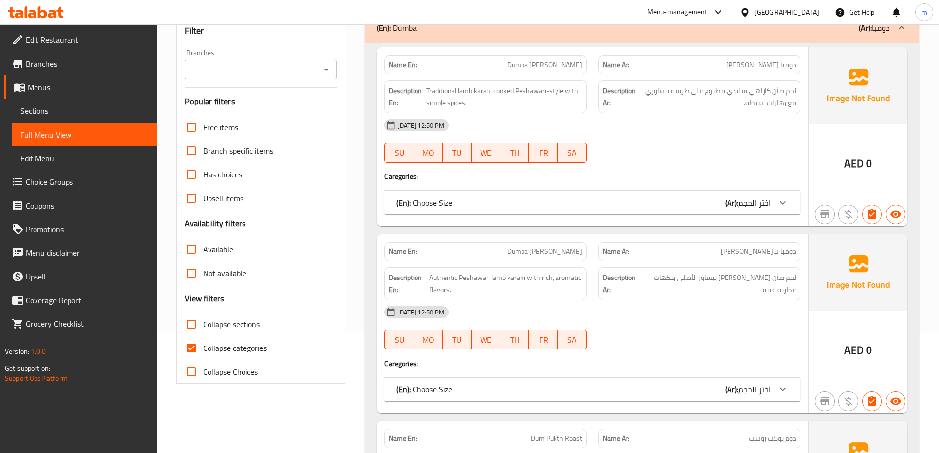
click at [252, 357] on label "Collapse categories" at bounding box center [222, 348] width 87 height 24
click at [203, 357] on input "Collapse categories" at bounding box center [191, 348] width 24 height 24
checkbox input "false"
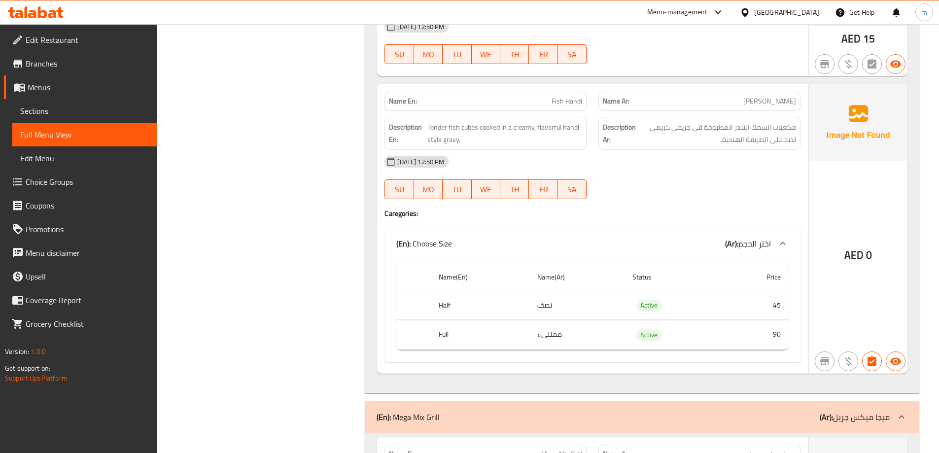
scroll to position [3609, 0]
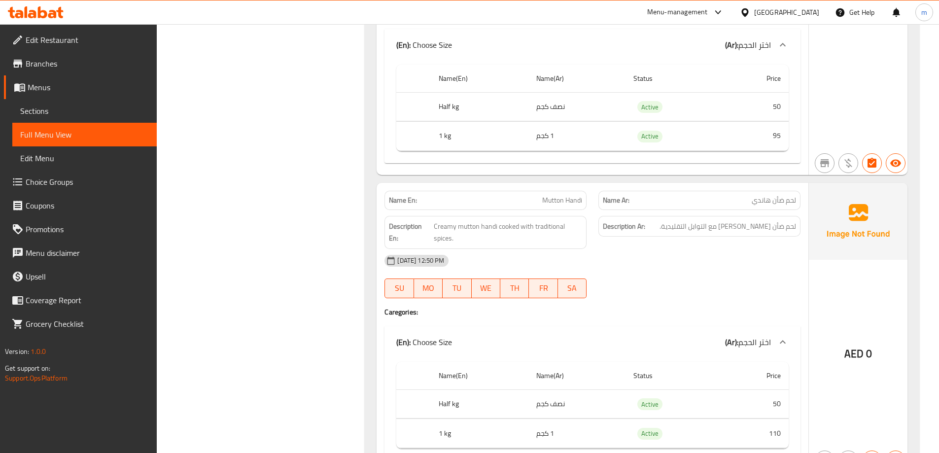
click at [576, 193] on div "Name En: Mutton Handi" at bounding box center [486, 200] width 202 height 19
copy span "Mutton Handi"
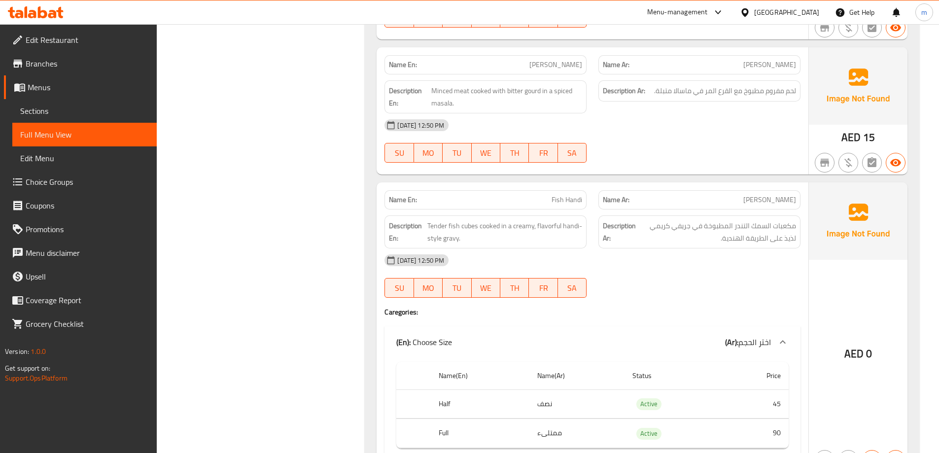
copy span "Fish Handi"
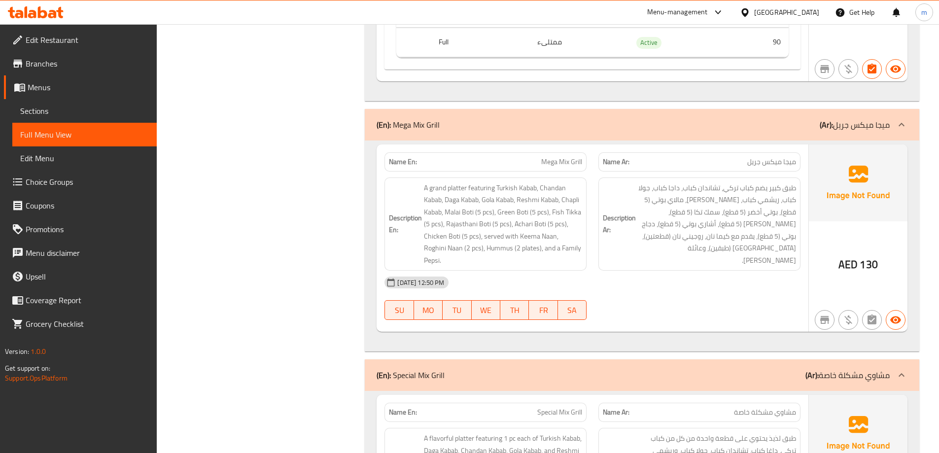
scroll to position [8020, 0]
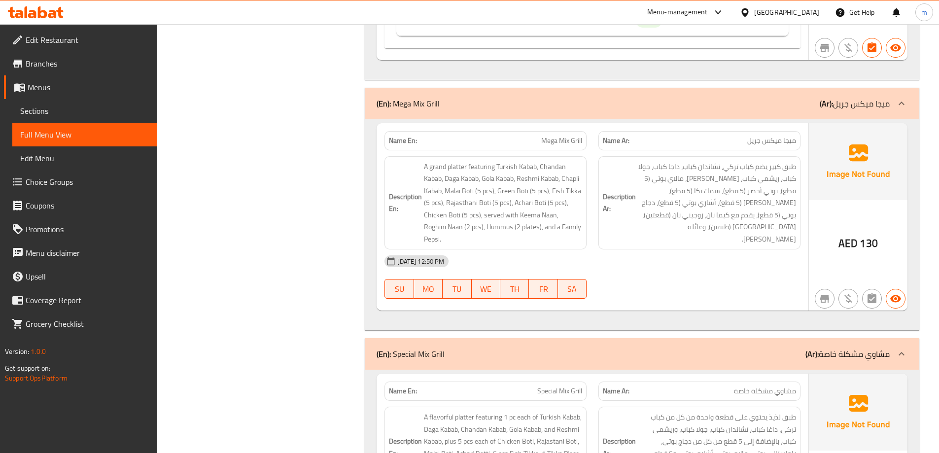
scroll to position [7971, 0]
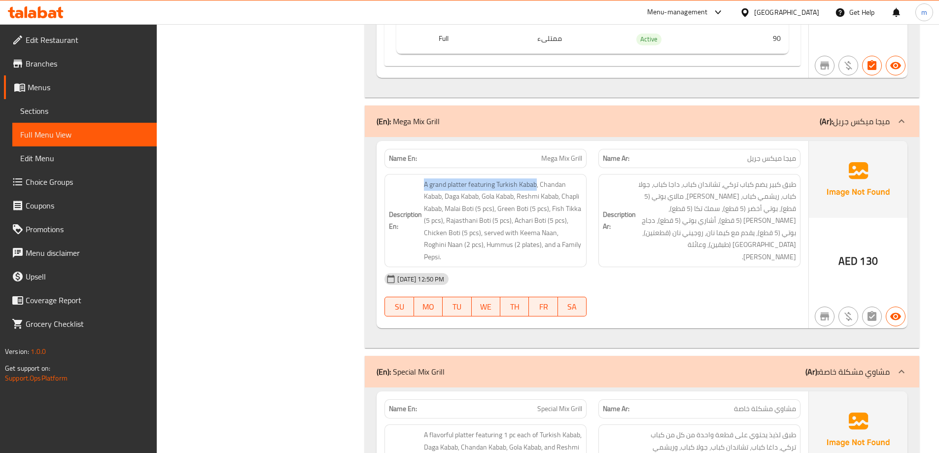
drag, startPoint x: 537, startPoint y: 182, endPoint x: 419, endPoint y: 188, distance: 119.0
copy span "A grand platter featuring Turkish Kabab"
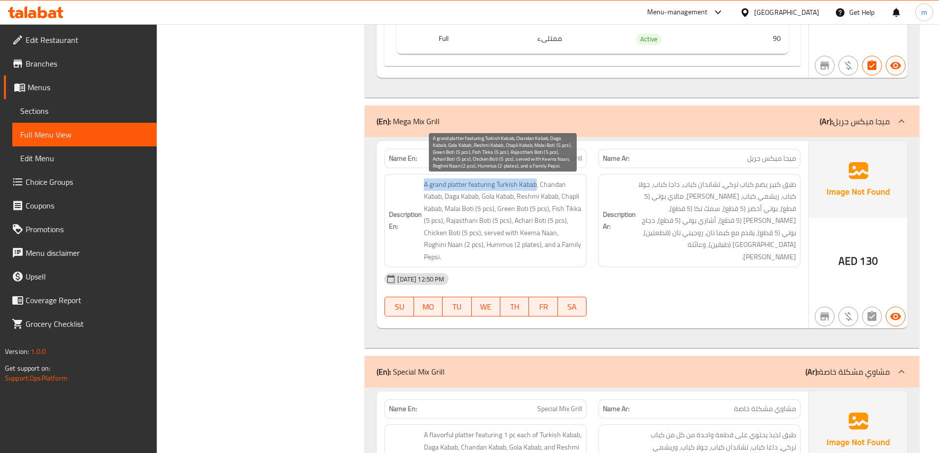
click at [506, 184] on span "A grand platter featuring Turkish Kabab, Chandan Kabab, Daga Kabab, Gola Kabab,…" at bounding box center [503, 220] width 158 height 85
click at [481, 189] on span "A grand platter featuring Turkish Kabab, Chandan Kabab, Daga Kabab, Gola Kabab,…" at bounding box center [503, 220] width 158 height 85
copy span "featuring"
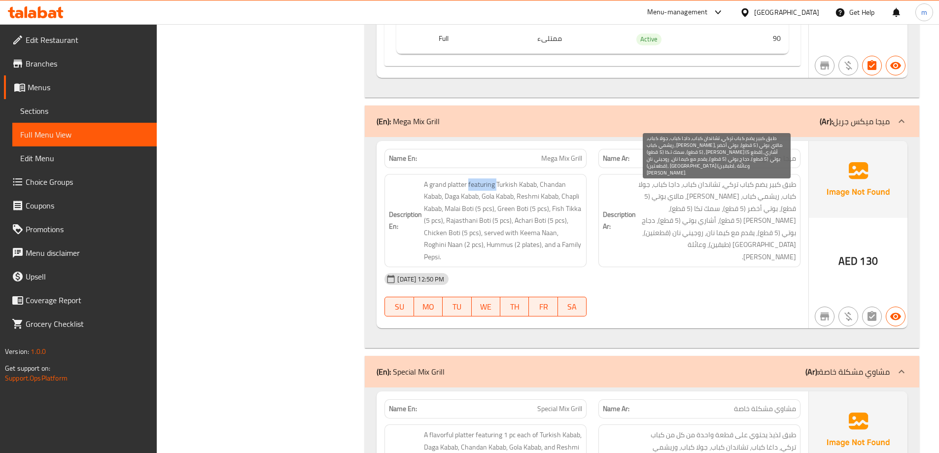
click at [701, 186] on span "طبق كبير يضم كباب تركي، تشاندان كباب، داجا كباب، جولا كباب، ريشمي كباب، [PERSON…" at bounding box center [717, 220] width 158 height 85
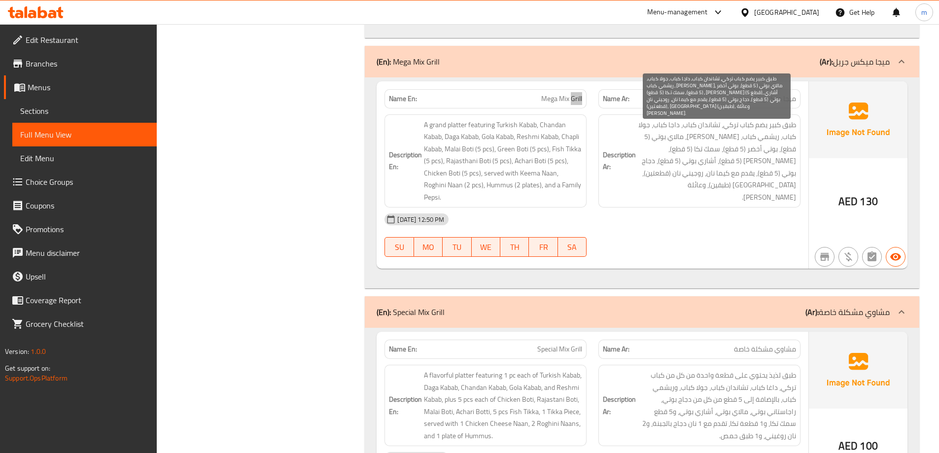
scroll to position [8168, 0]
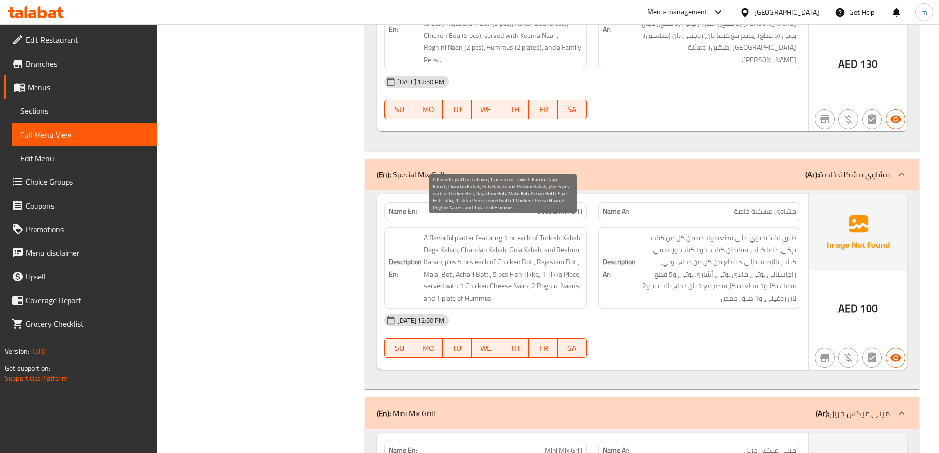
click at [436, 240] on span "A flavorful platter featuring 1 pc each of Turkish Kabab, Daga Kabab, Chandan K…" at bounding box center [503, 268] width 158 height 72
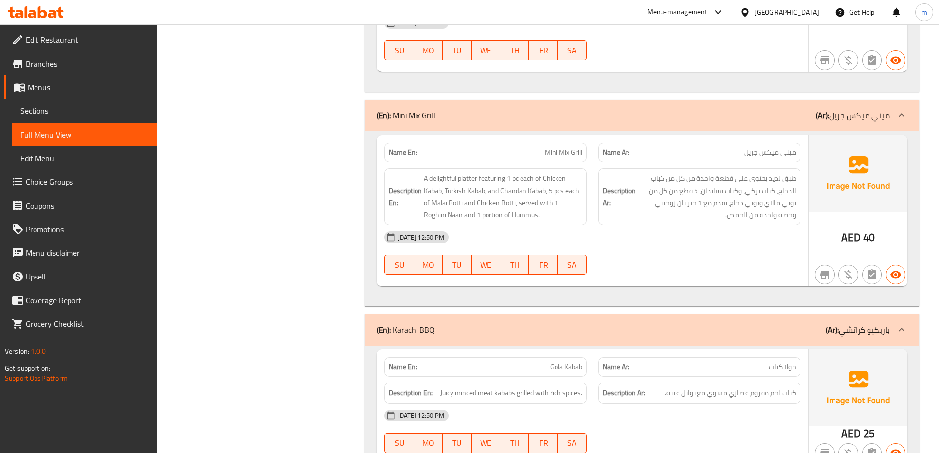
scroll to position [8464, 0]
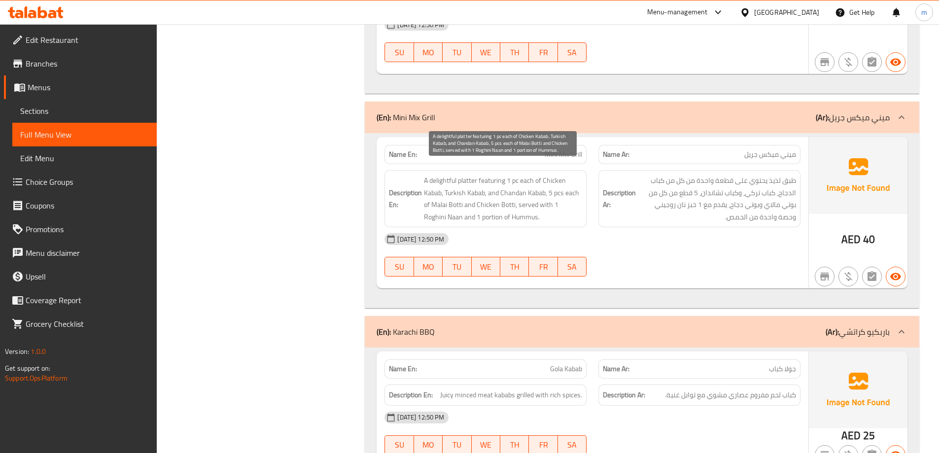
click at [565, 196] on span "A delightful platter featuring 1 pc each of Chicken Kabab, Turkish Kabab, and C…" at bounding box center [503, 199] width 158 height 48
click at [543, 198] on span "A delightful platter featuring 1 pc each of Chicken Kabab, Turkish Kabab, and C…" at bounding box center [503, 199] width 158 height 48
drag, startPoint x: 560, startPoint y: 191, endPoint x: 438, endPoint y: 209, distance: 123.1
click at [438, 209] on span "A delightful platter featuring 1 pc each of Chicken Kabab, Turkish Kabab, and C…" at bounding box center [503, 199] width 158 height 48
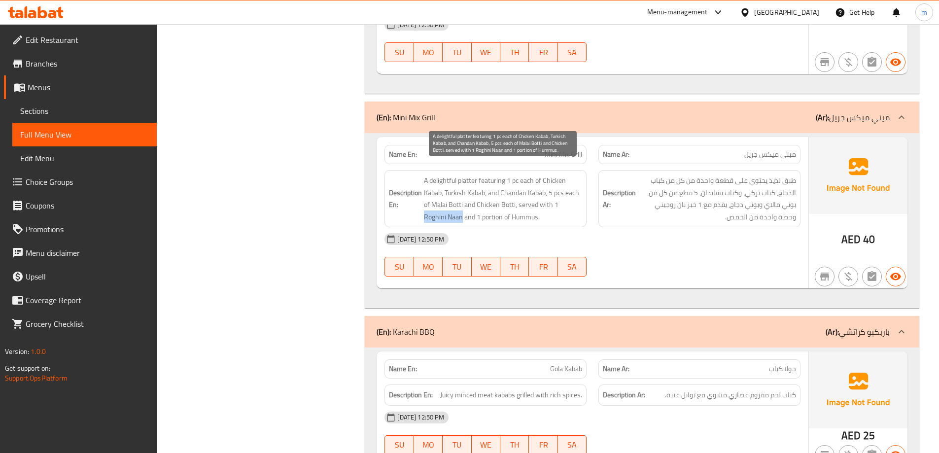
copy span "[PERSON_NAME]"
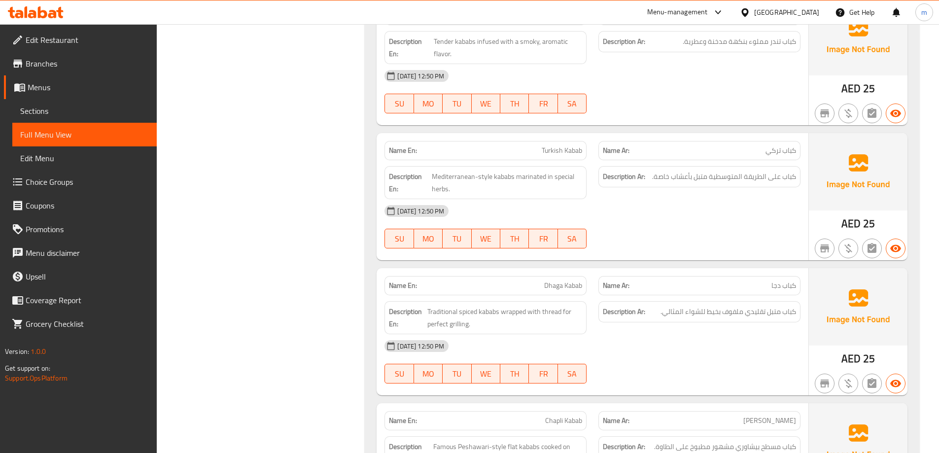
scroll to position [8957, 0]
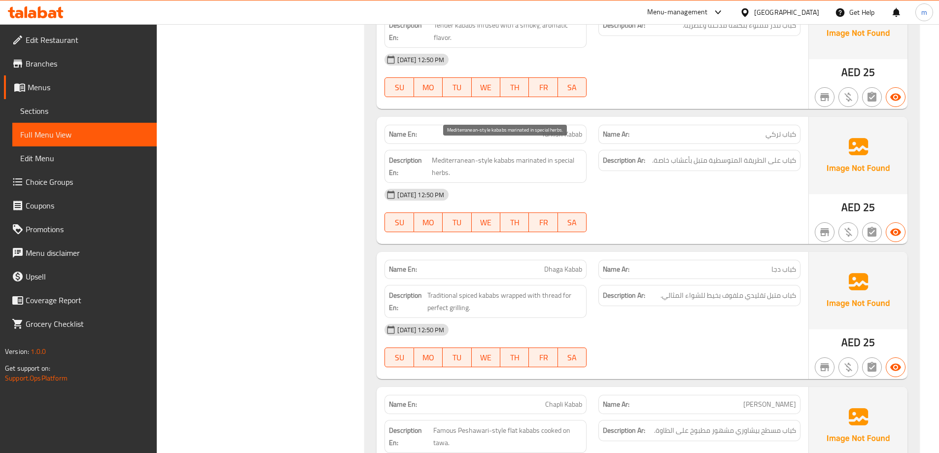
click at [459, 154] on span "Mediterranean-style kababs marinated in special herbs." at bounding box center [507, 166] width 150 height 24
copy span "Mediterranean"
drag, startPoint x: 433, startPoint y: 148, endPoint x: 488, endPoint y: 151, distance: 55.3
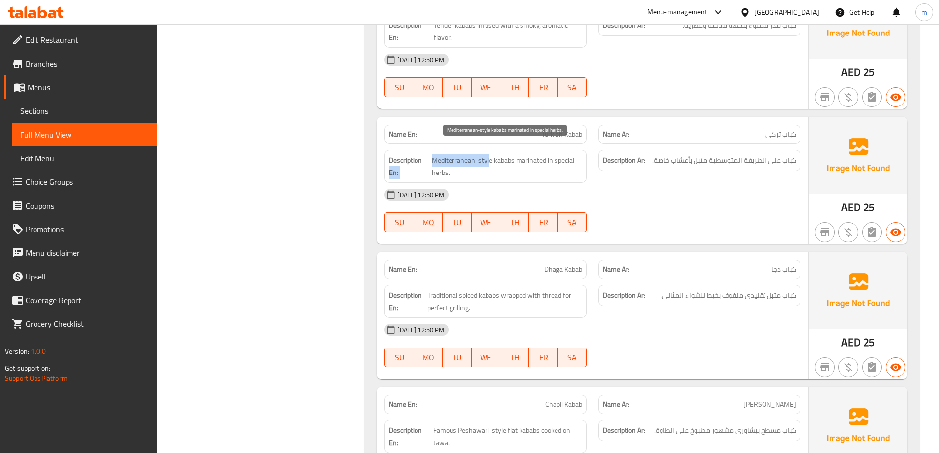
click at [488, 154] on span "Mediterranean-style kababs marinated in special herbs." at bounding box center [507, 166] width 150 height 24
drag, startPoint x: 491, startPoint y: 149, endPoint x: 433, endPoint y: 149, distance: 57.7
click at [433, 154] on span "Mediterranean-style kababs marinated in special herbs." at bounding box center [507, 166] width 150 height 24
copy span "Mediterranean-style"
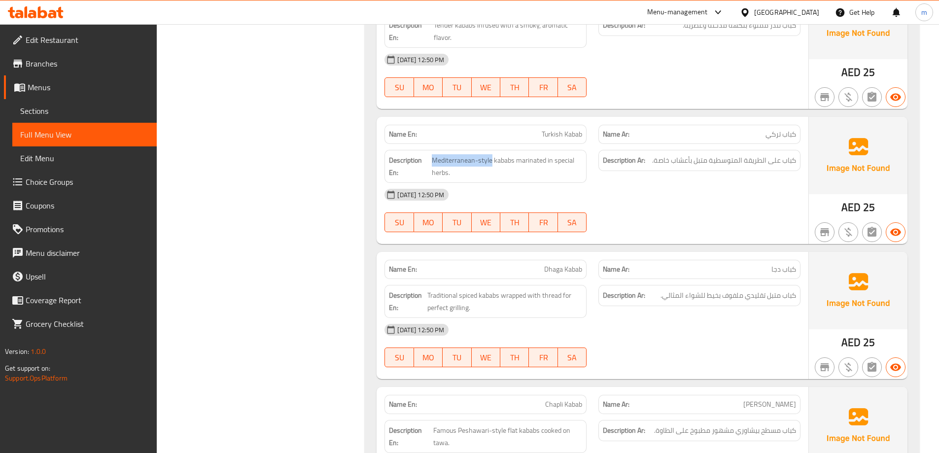
click at [460, 154] on span "Mediterranean-style kababs marinated in special herbs." at bounding box center [507, 166] width 150 height 24
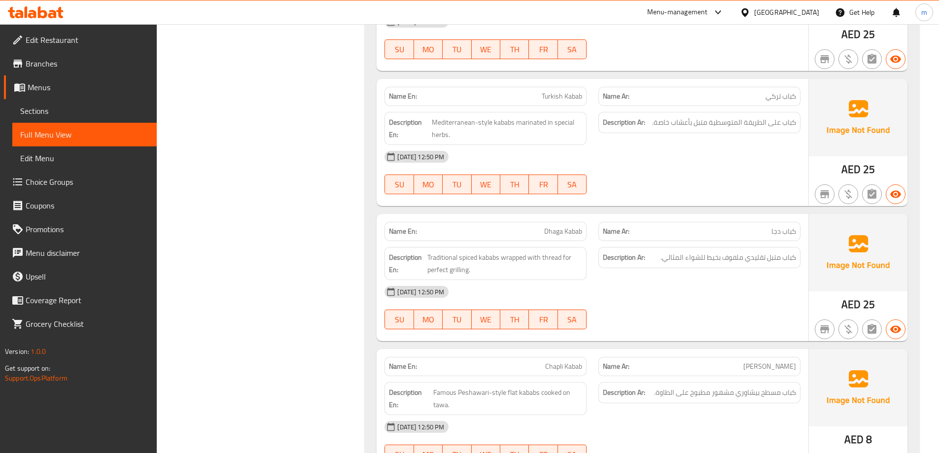
scroll to position [9006, 0]
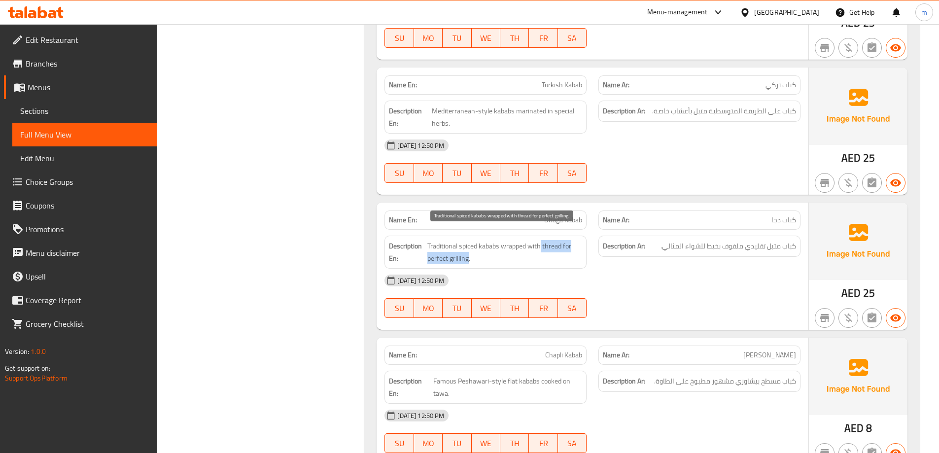
drag, startPoint x: 540, startPoint y: 234, endPoint x: 467, endPoint y: 248, distance: 74.8
click at [467, 248] on span "Traditional spiced kababs wrapped with thread for perfect grilling." at bounding box center [504, 252] width 155 height 24
copy span "thread for perfect grilling"
drag, startPoint x: 707, startPoint y: 261, endPoint x: 700, endPoint y: 264, distance: 8.2
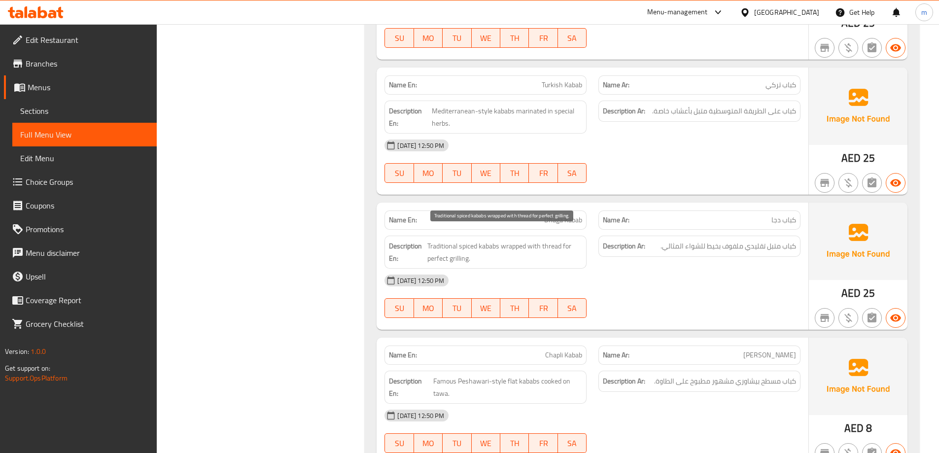
click at [540, 240] on span "Traditional spiced kababs wrapped with thread for perfect grilling." at bounding box center [504, 252] width 155 height 24
click at [548, 240] on span "Traditional spiced kababs wrapped with thread for perfect grilling." at bounding box center [504, 252] width 155 height 24
copy span "thread"
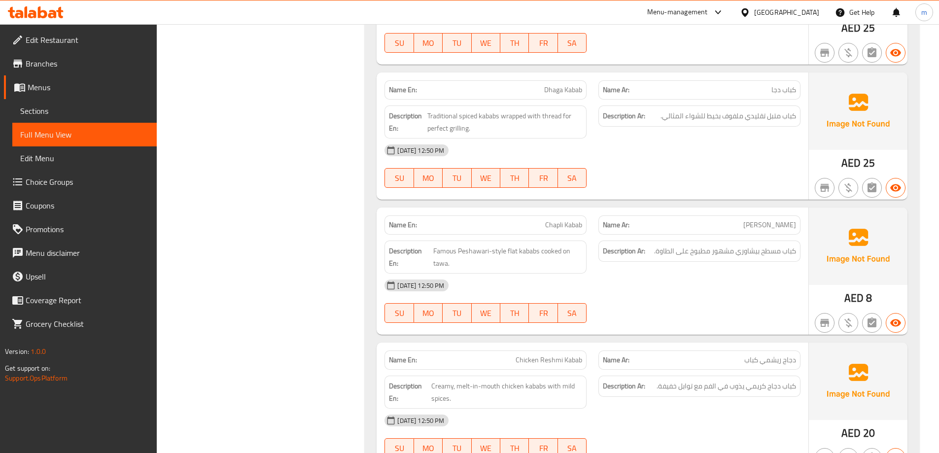
scroll to position [9154, 0]
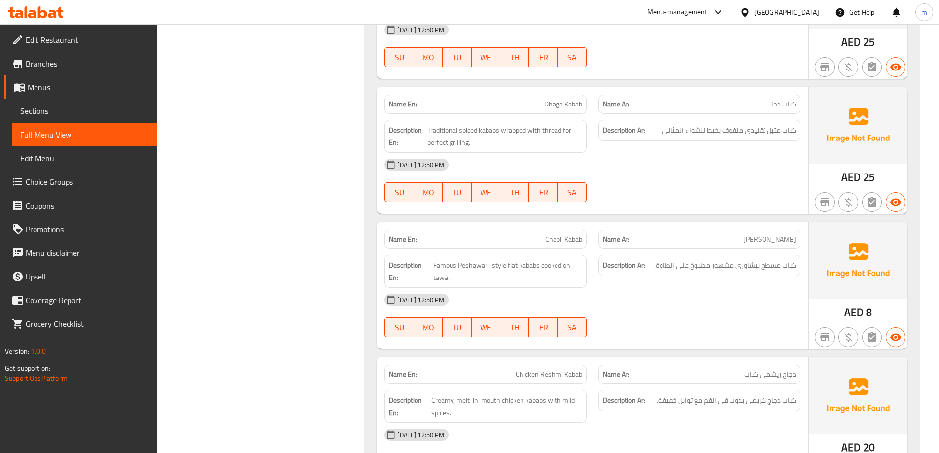
scroll to position [9105, 0]
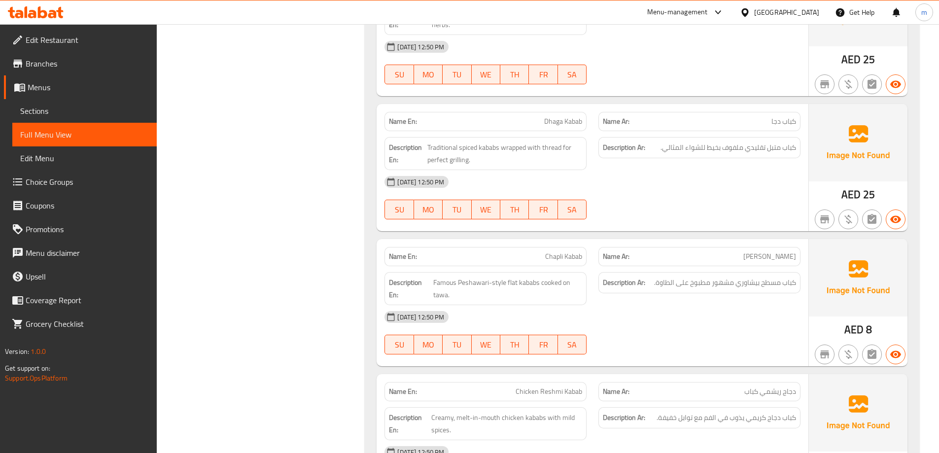
copy span "Chapli Kabab"
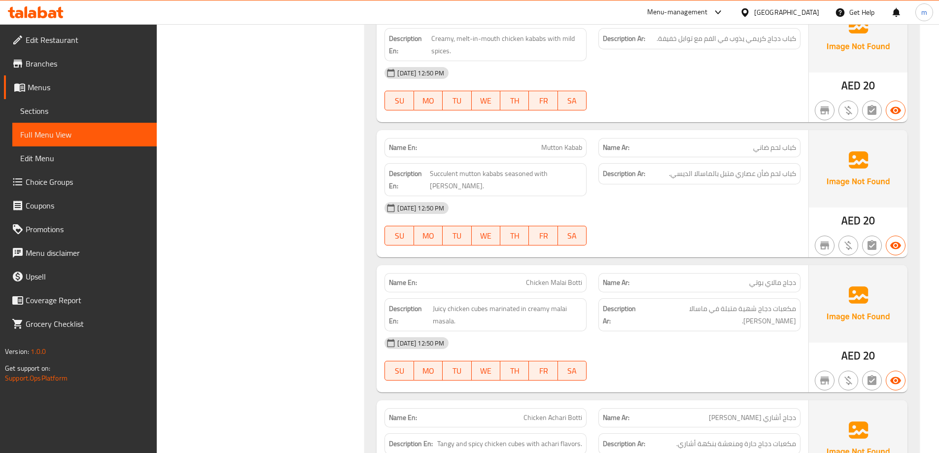
scroll to position [9499, 0]
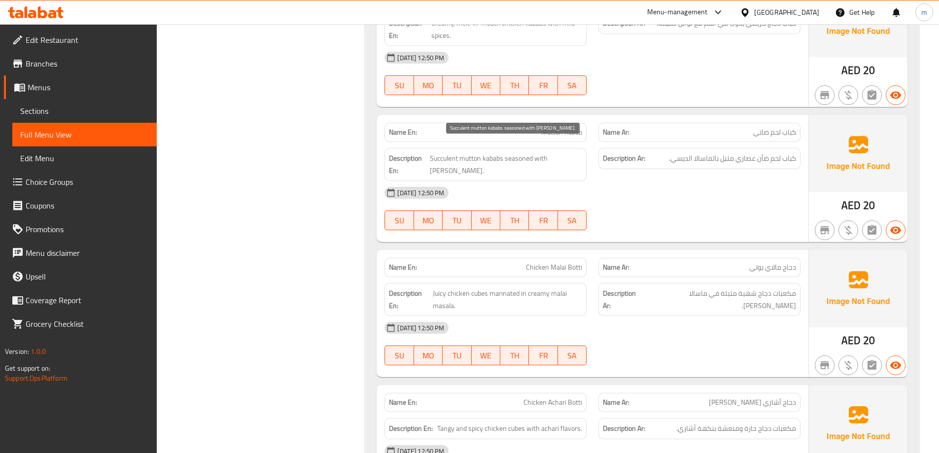
click at [447, 152] on span "Succulent mutton kababs seasoned with [PERSON_NAME]." at bounding box center [506, 164] width 153 height 24
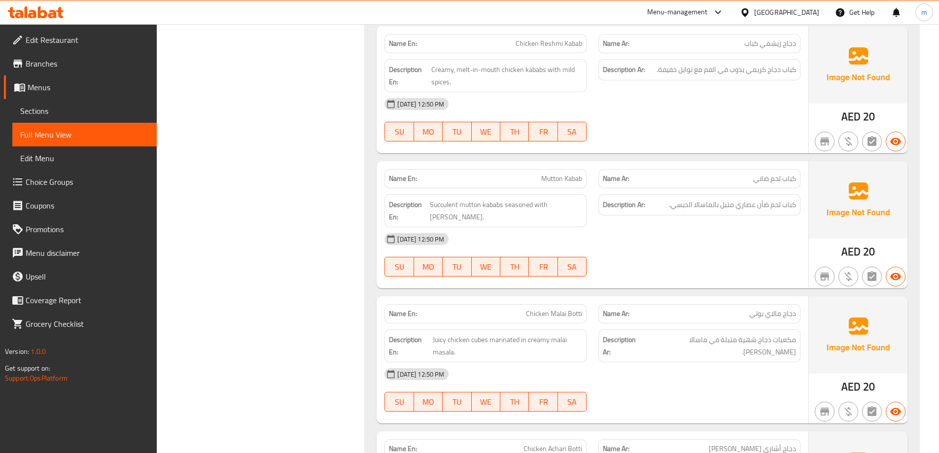
scroll to position [9450, 0]
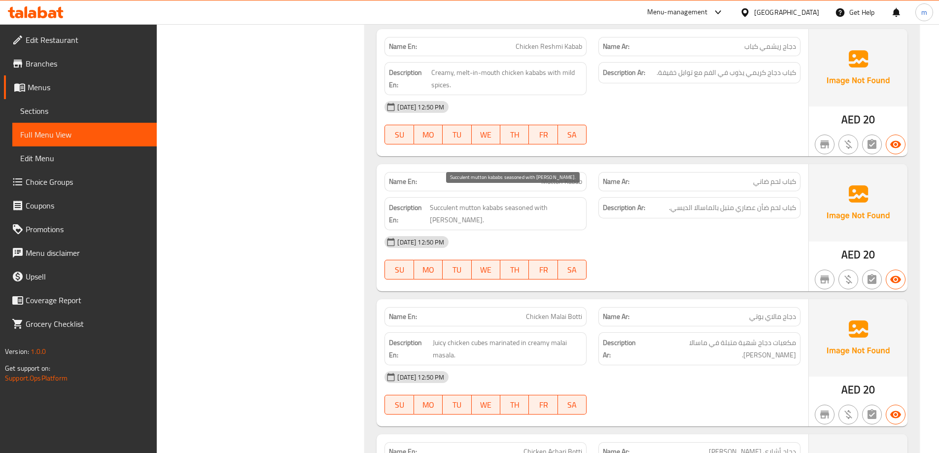
click at [448, 202] on span "Succulent mutton kababs seasoned with [PERSON_NAME]." at bounding box center [506, 214] width 153 height 24
click at [449, 202] on span "Succulent mutton kababs seasoned with [PERSON_NAME]." at bounding box center [506, 214] width 153 height 24
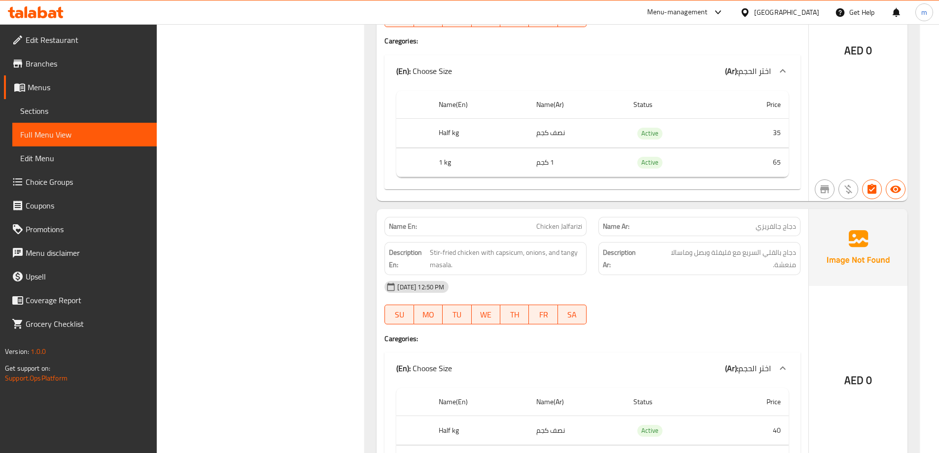
scroll to position [8620, 0]
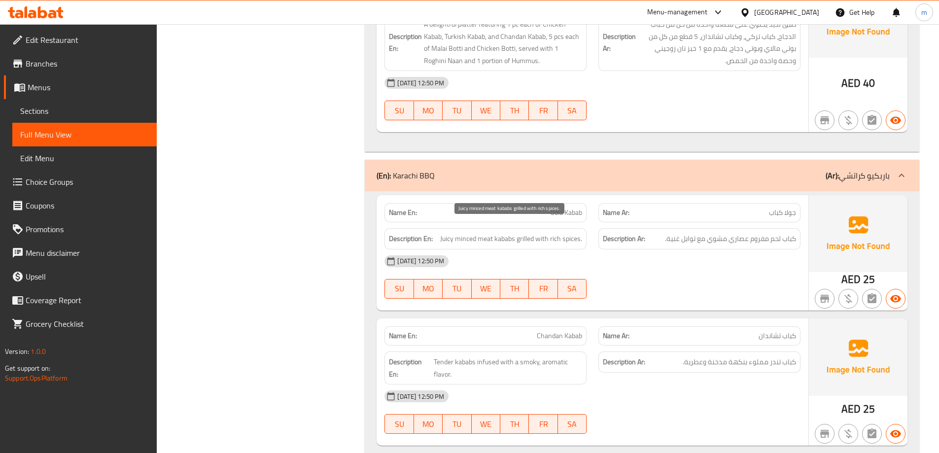
click at [451, 233] on span "Juicy minced meat kababs grilled with rich spices." at bounding box center [511, 239] width 142 height 12
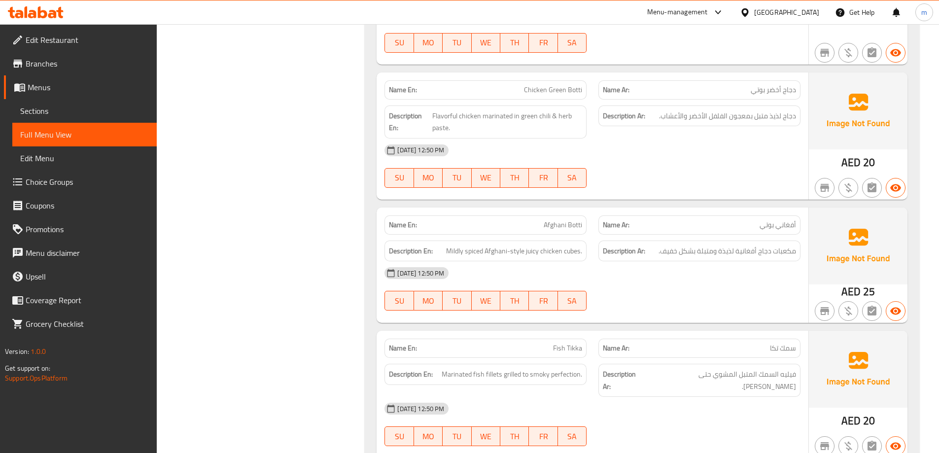
click at [547, 220] on span "Afghani Botti" at bounding box center [563, 225] width 38 height 10
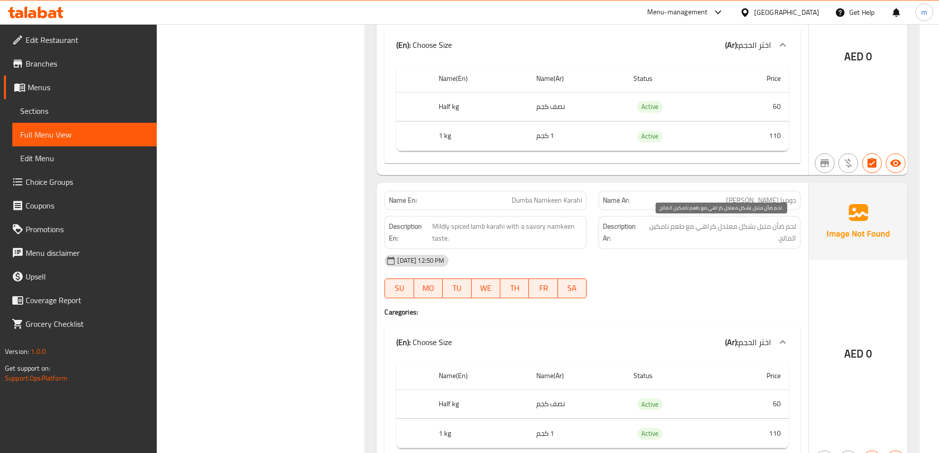
click at [772, 227] on span "لحم ضأن متبل بشكل معتدل كراهي مع طعم نامكين المالح." at bounding box center [720, 232] width 152 height 24
click at [771, 227] on span "لحم ضأن متبل بشكل معتدل كراهي مع طعم نامكين المالح." at bounding box center [720, 232] width 152 height 24
drag, startPoint x: 771, startPoint y: 227, endPoint x: 719, endPoint y: 227, distance: 51.8
click at [719, 227] on span "لحم ضأن متبل بشكل معتدل كراهي مع طعم نامكين المالح." at bounding box center [720, 232] width 152 height 24
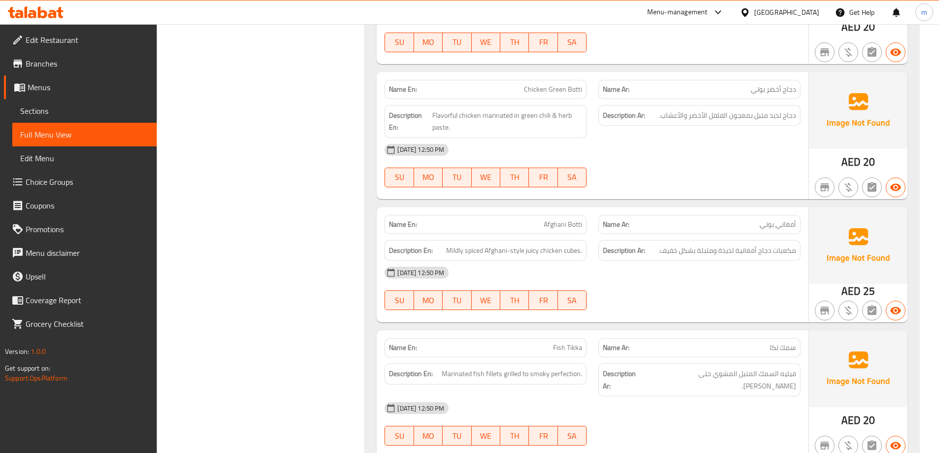
scroll to position [10751, 0]
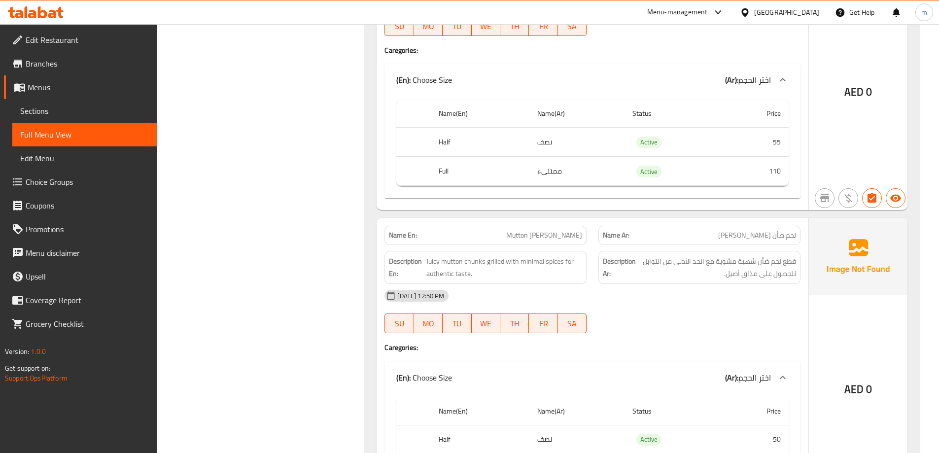
click at [554, 230] on span "Mutton [PERSON_NAME]" at bounding box center [544, 235] width 76 height 10
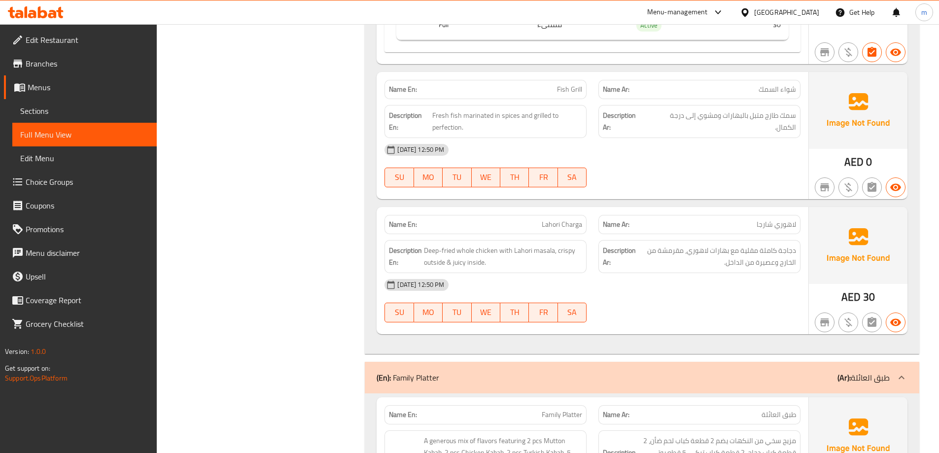
click at [578, 219] on span "Lahori Charga" at bounding box center [562, 224] width 40 height 10
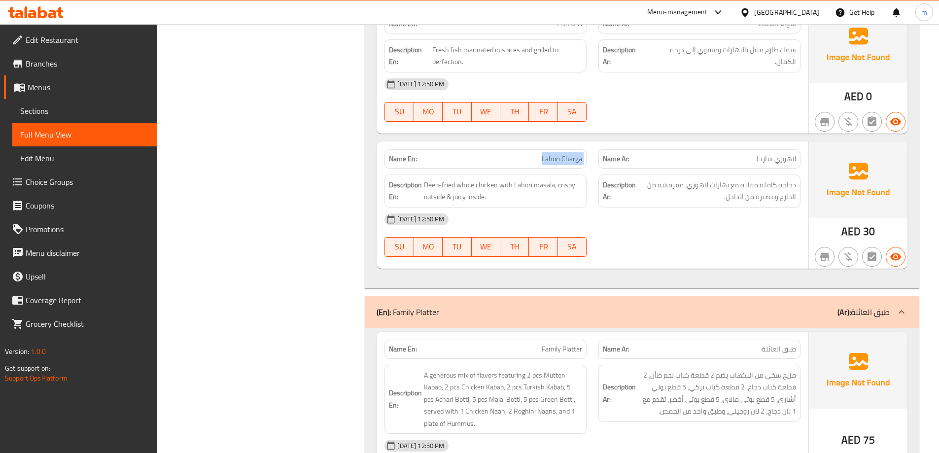
scroll to position [11603, 0]
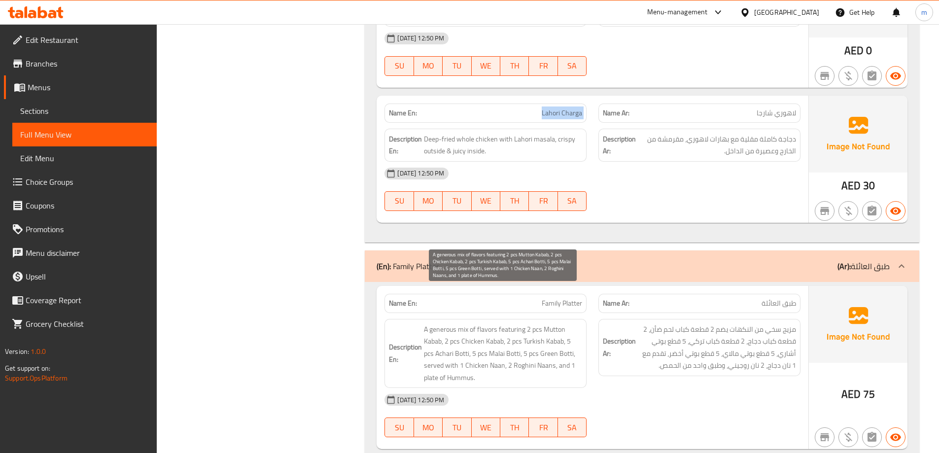
click at [544, 323] on span "A generous mix of flavors featuring 2 pcs Mutton Kabab, 2 pcs Chicken Kabab, 2 …" at bounding box center [503, 353] width 158 height 61
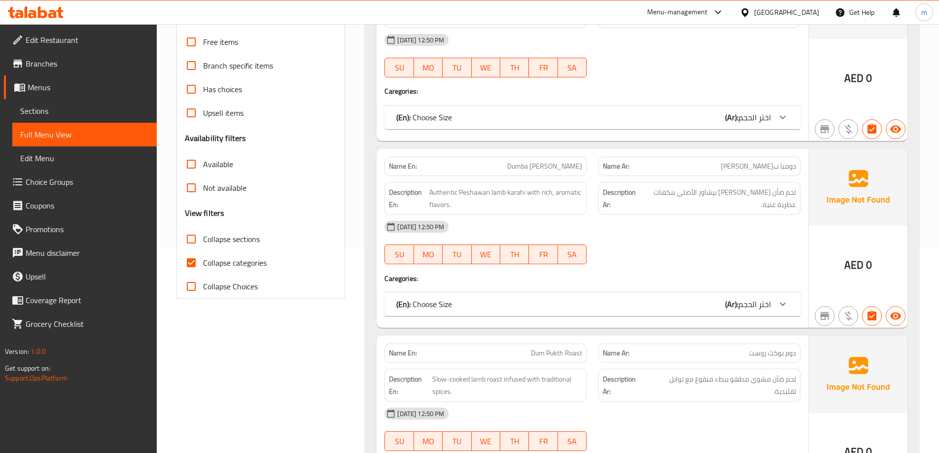
scroll to position [219, 0]
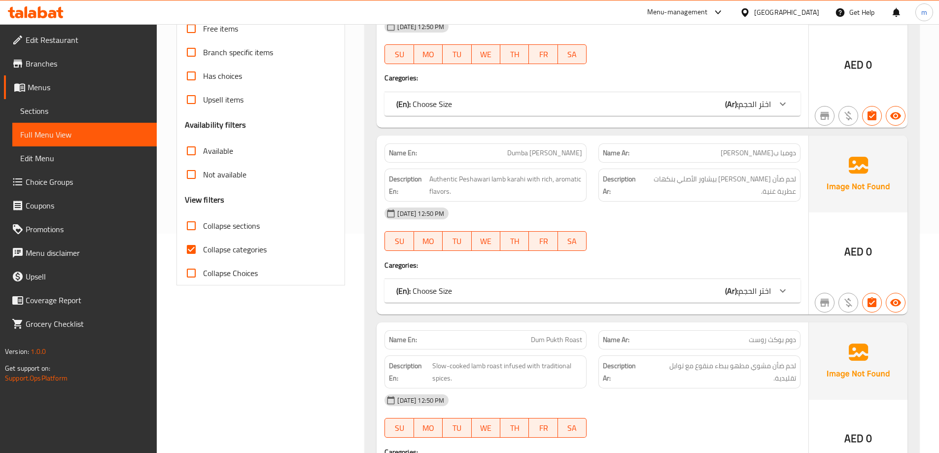
click at [246, 245] on span "Collapse categories" at bounding box center [235, 250] width 64 height 12
click at [203, 245] on input "Collapse categories" at bounding box center [191, 250] width 24 height 24
checkbox input "false"
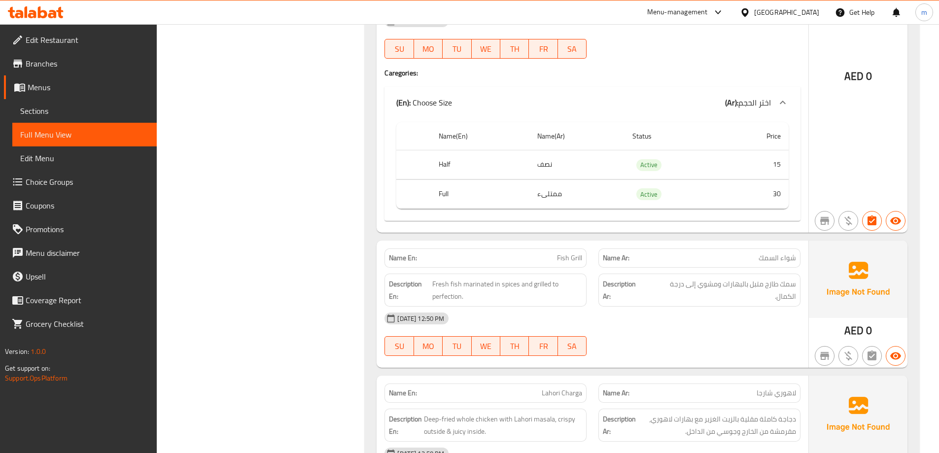
scroll to position [11320, 0]
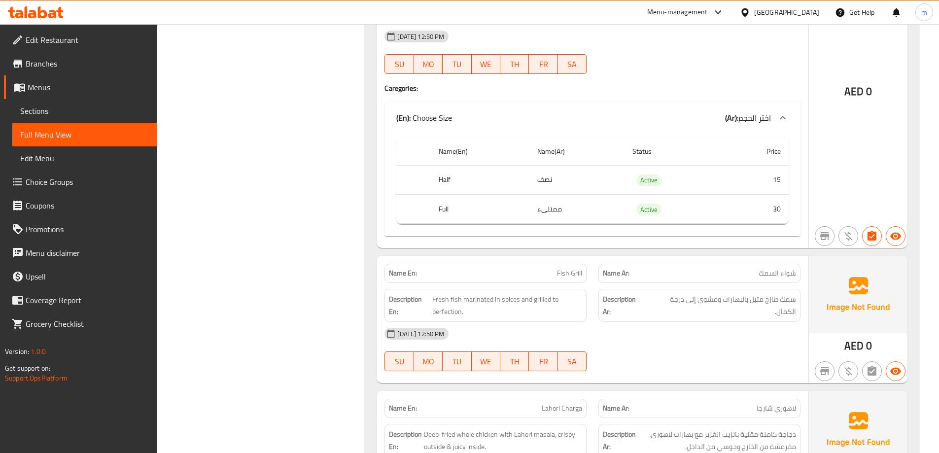
click at [577, 268] on span "Fish Grill" at bounding box center [569, 273] width 25 height 10
copy span "Fish Grill"
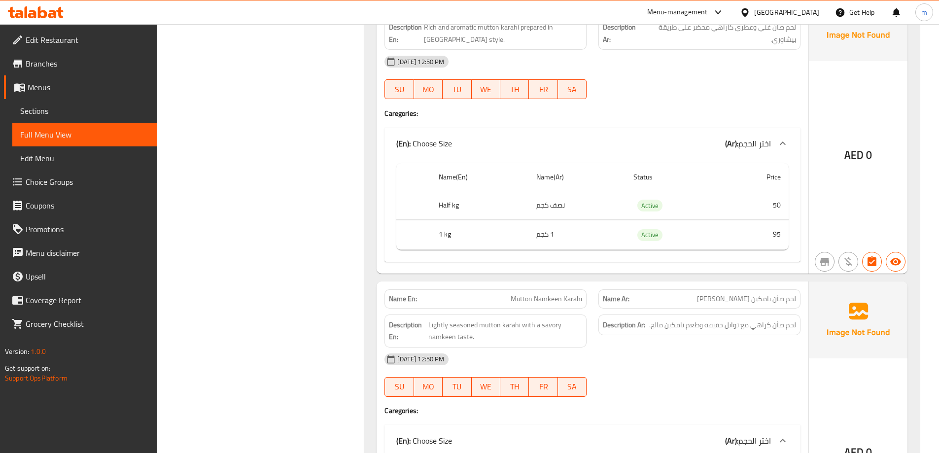
scroll to position [2212, 0]
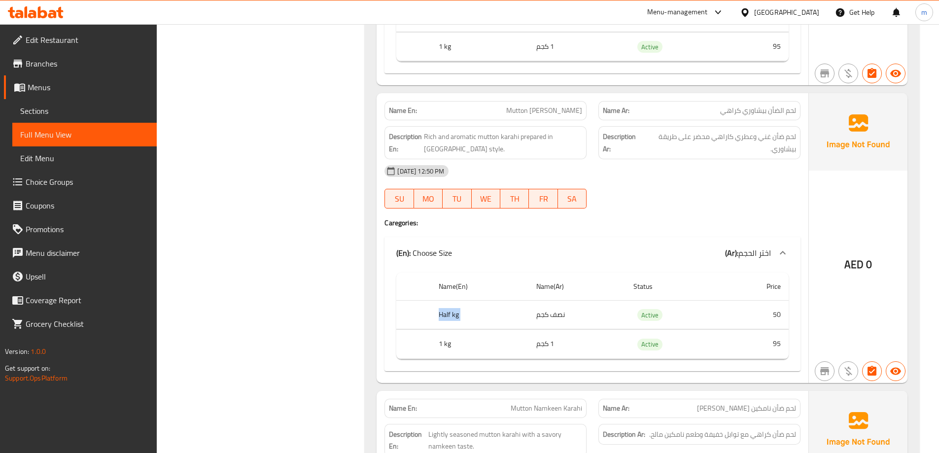
copy th "Half kg"
copy td "نصف كجم"
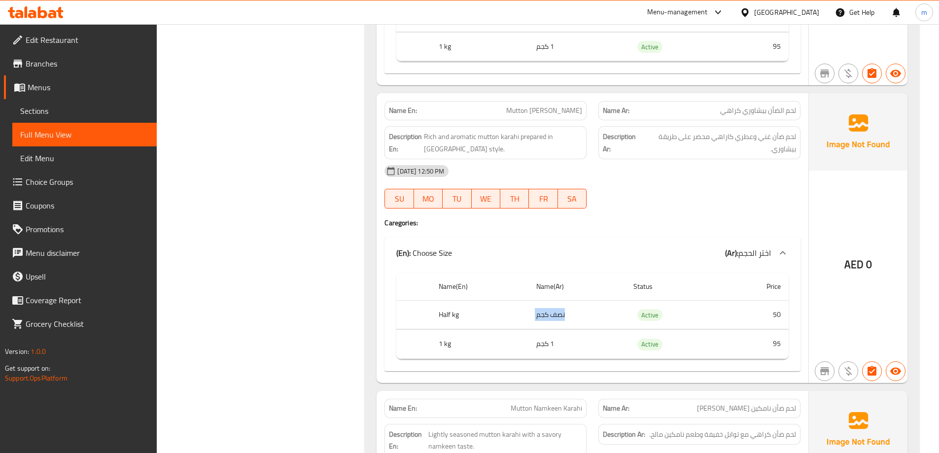
copy th "1 kg"
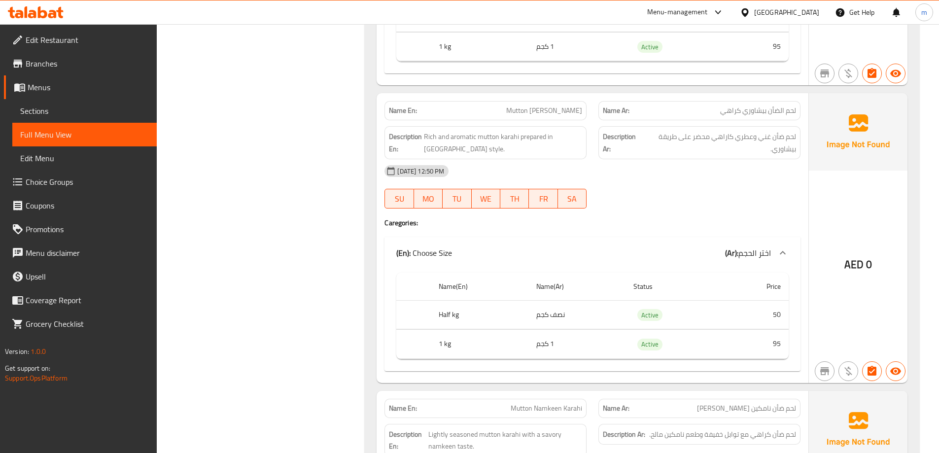
copy td "1 كجم"
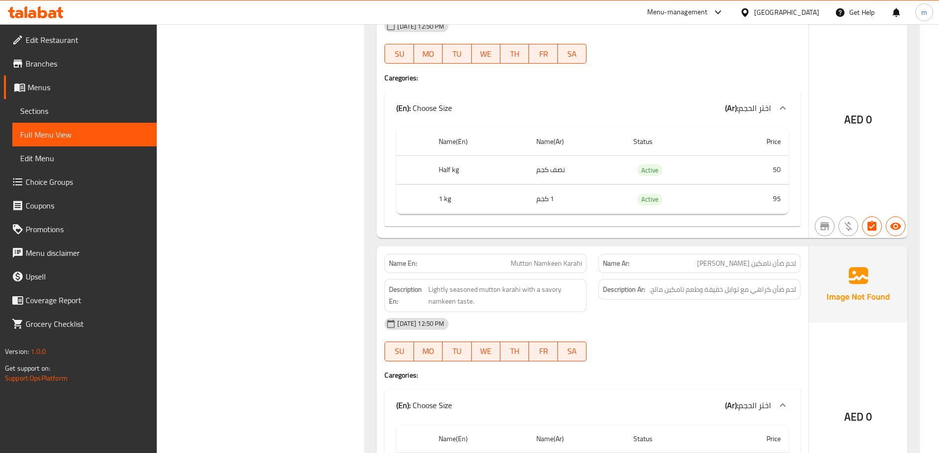
scroll to position [2360, 0]
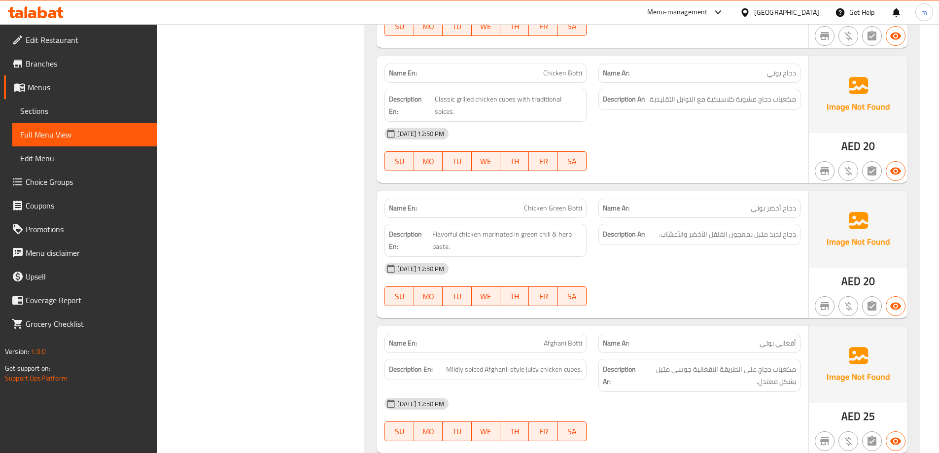
scroll to position [10038, 0]
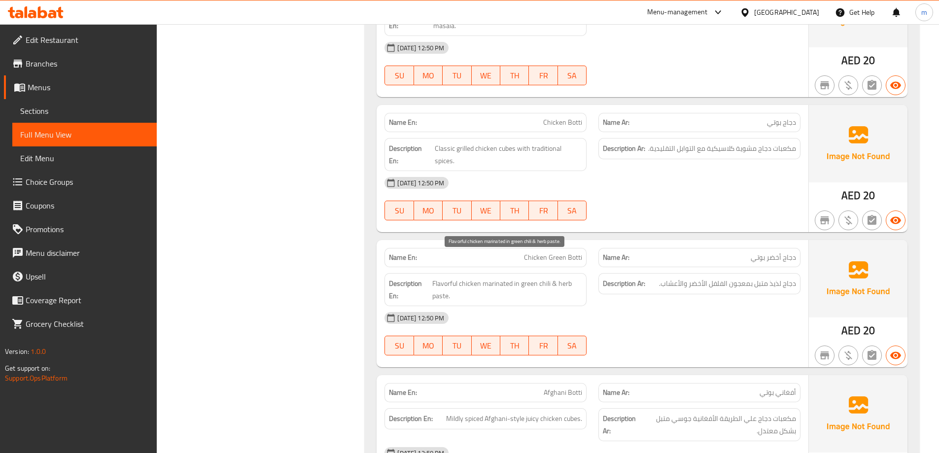
click at [524, 278] on span "Flavorful chicken marinated in green chili & herb paste." at bounding box center [507, 290] width 150 height 24
copy span "Flavorful chicken marinated in green chili & herb paste."
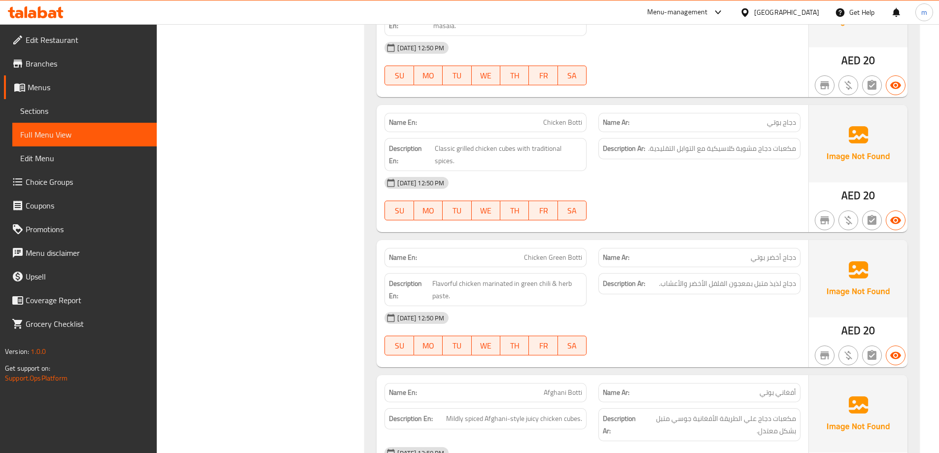
click at [545, 252] on span "Chicken Green Botti" at bounding box center [553, 257] width 58 height 10
copy span "Chicken Green Botti"
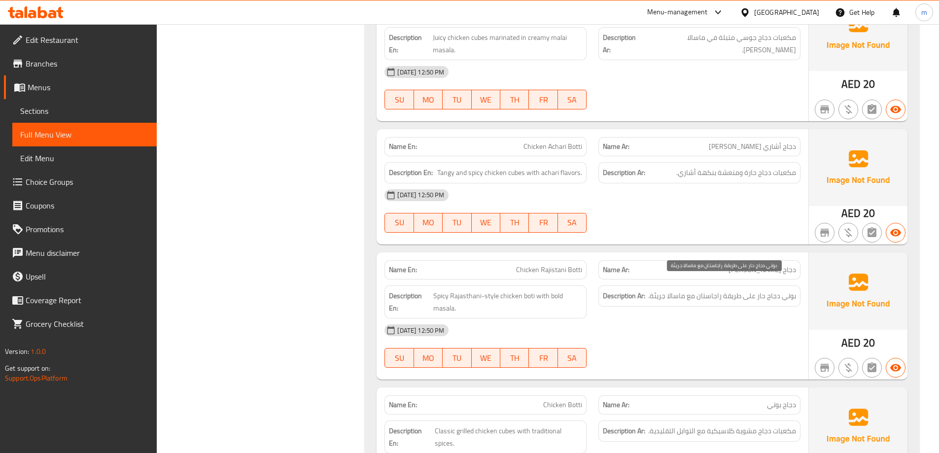
scroll to position [9644, 0]
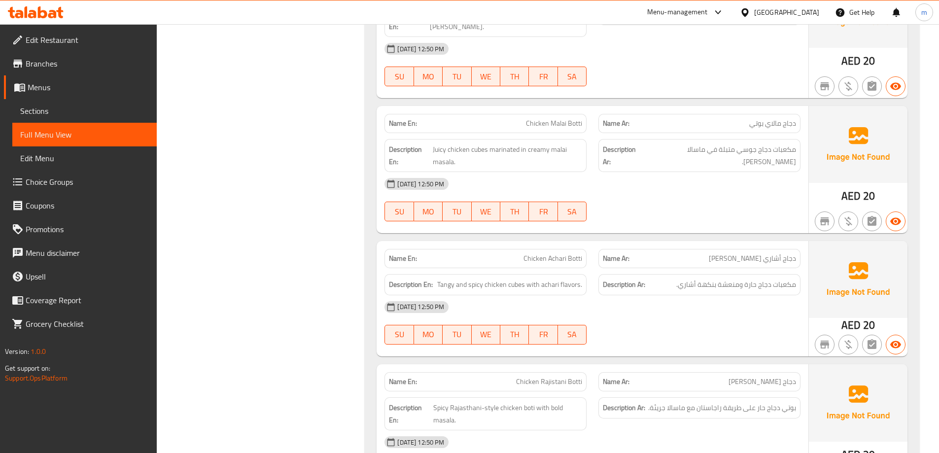
copy span "Chicken Achari Botti"
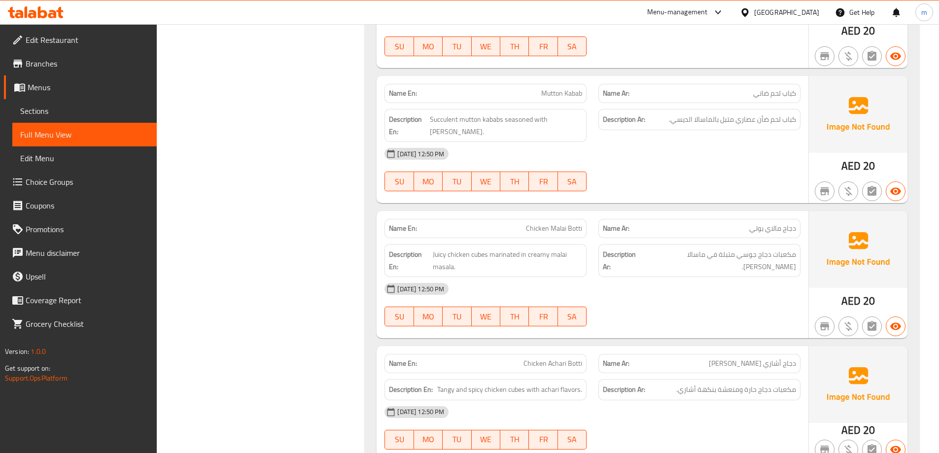
scroll to position [9595, 0]
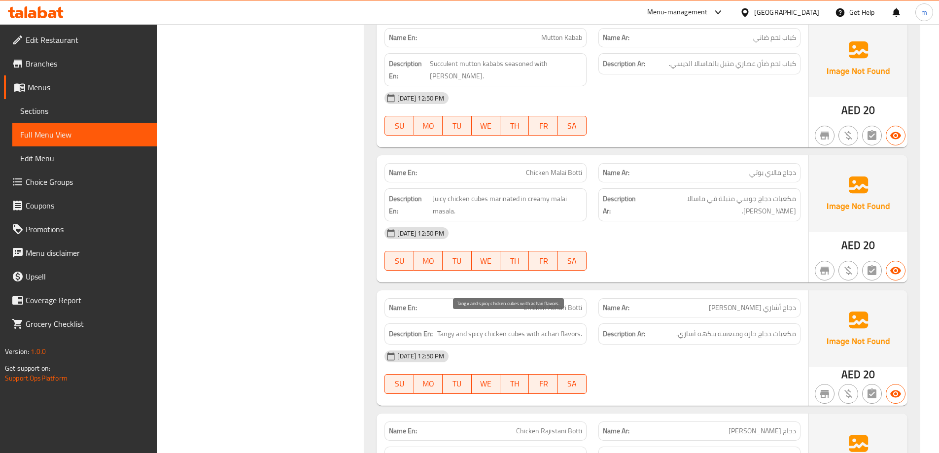
click at [477, 328] on span "Tangy and spicy chicken cubes with achari flavors." at bounding box center [509, 334] width 145 height 12
copy span "spicy"
drag, startPoint x: 755, startPoint y: 288, endPoint x: 762, endPoint y: 275, distance: 15.7
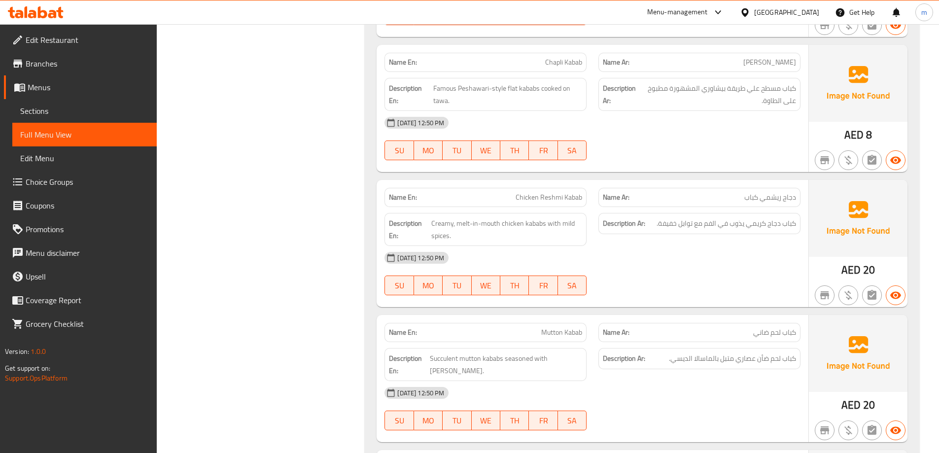
scroll to position [9299, 0]
copy span "Mutton Kabab"
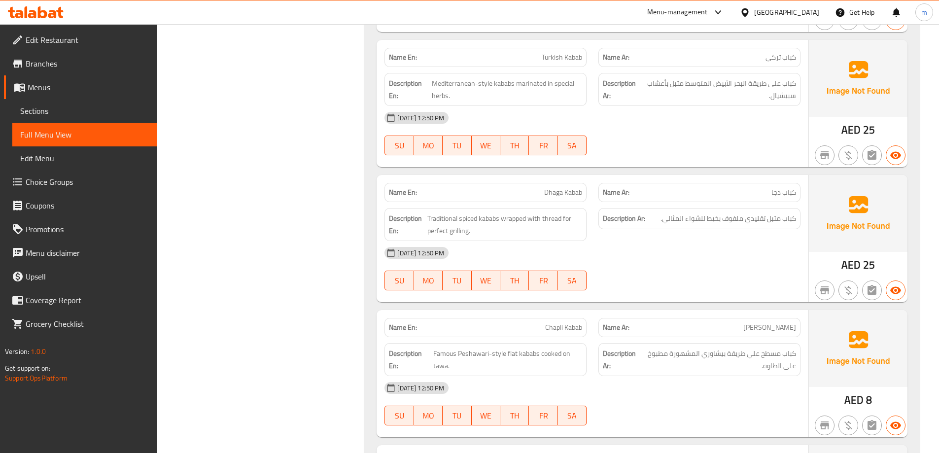
scroll to position [9052, 0]
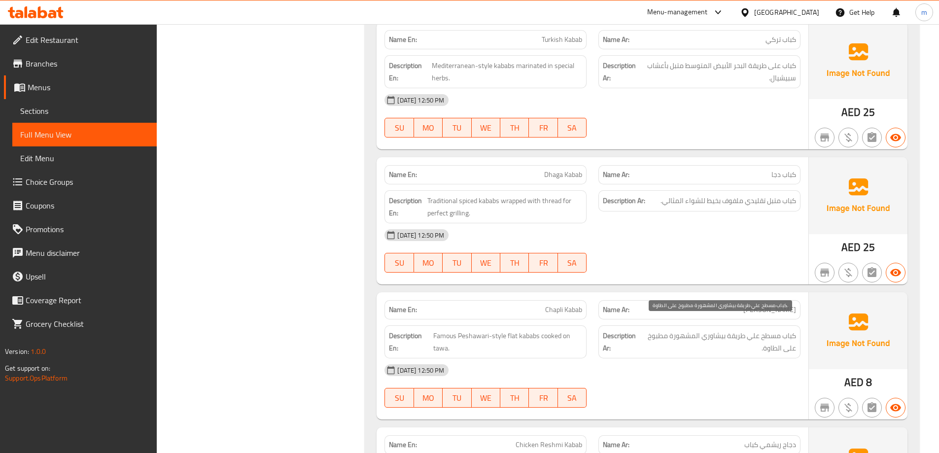
click at [772, 339] on span "كباب مسطح علي طريقة بيشاوري المشهورة مطبوخ على الطاوة." at bounding box center [718, 342] width 155 height 24
click at [443, 336] on span "Famous Peshawari-style flat kababs cooked on tawa." at bounding box center [507, 342] width 149 height 24
click at [442, 336] on span "Famous Peshawari-style flat kababs cooked on tawa." at bounding box center [507, 342] width 149 height 24
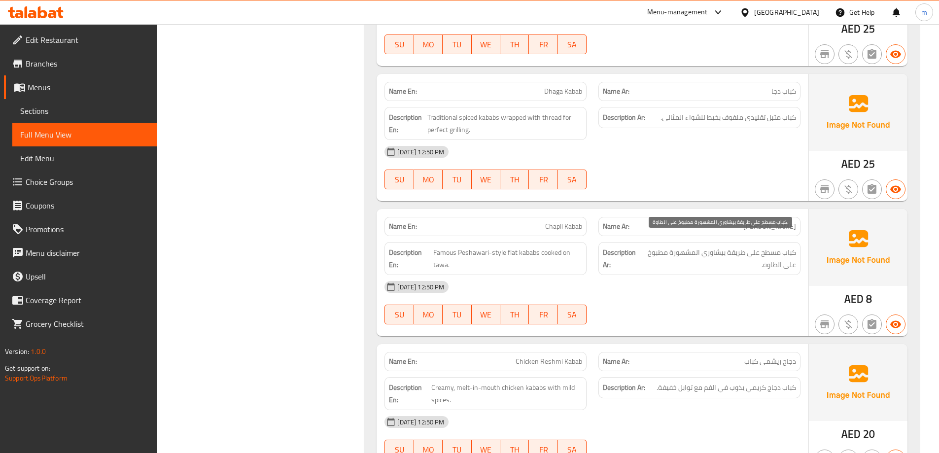
scroll to position [9112, 0]
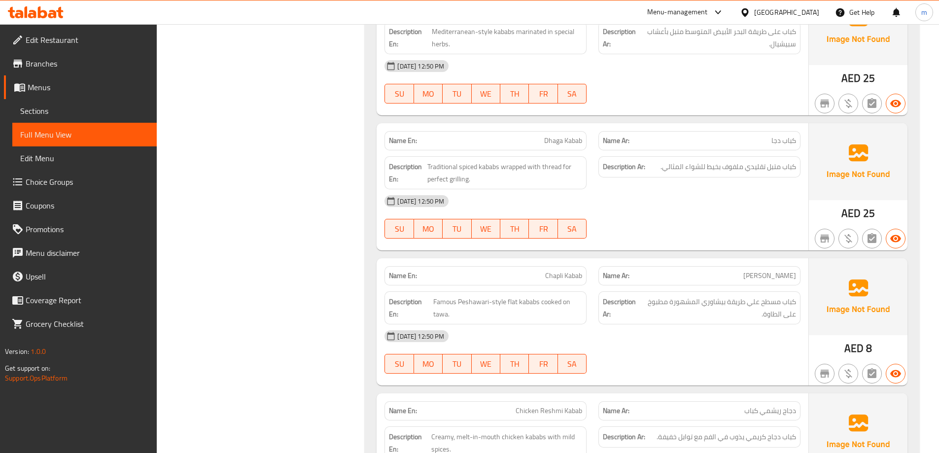
scroll to position [9063, 0]
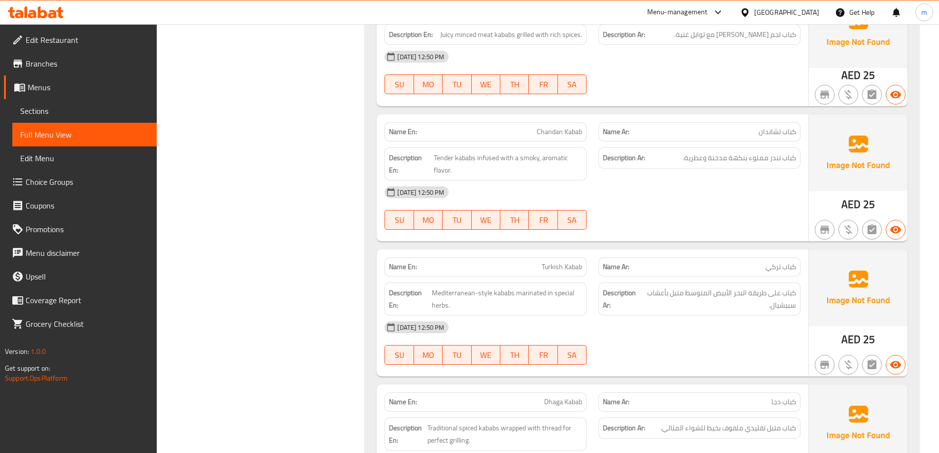
scroll to position [8767, 0]
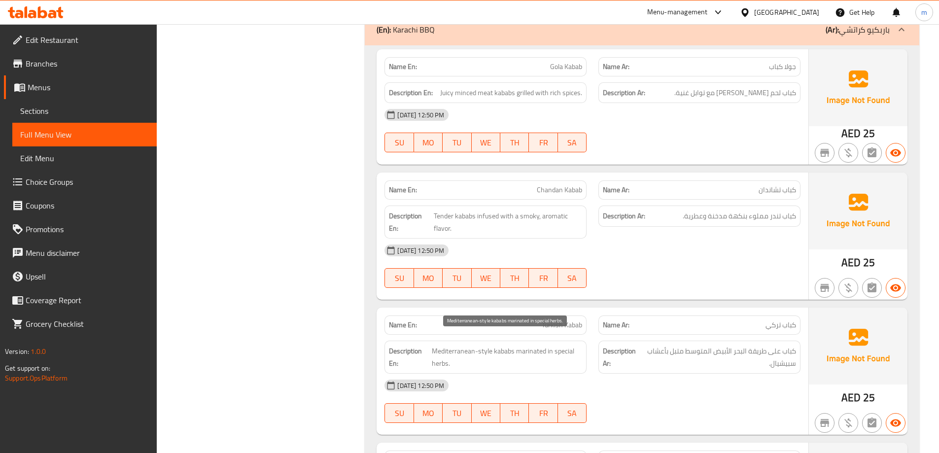
click at [567, 345] on span "Mediterranean-style kababs marinated in special herbs." at bounding box center [507, 357] width 150 height 24
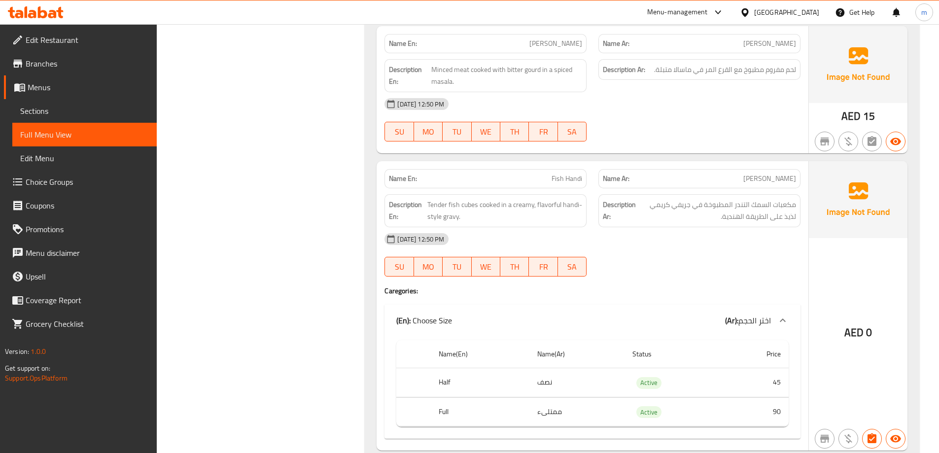
scroll to position [7598, 0]
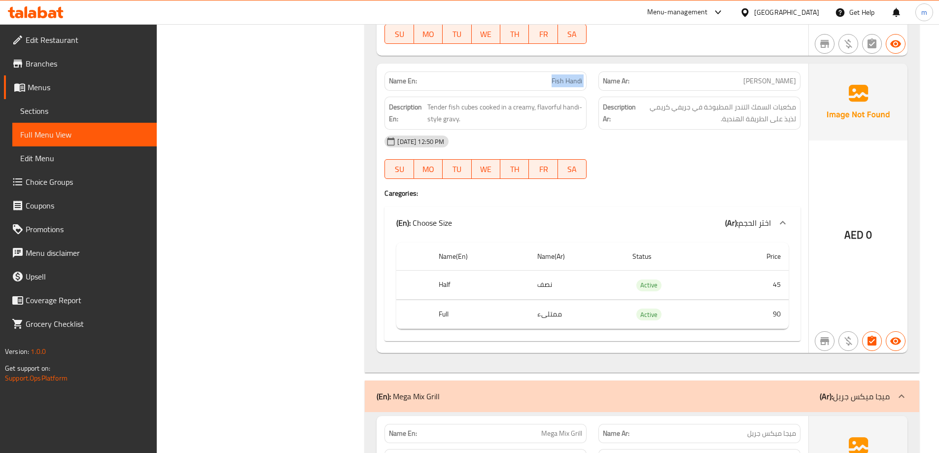
scroll to position [7697, 0]
drag, startPoint x: 884, startPoint y: 202, endPoint x: 873, endPoint y: 202, distance: 11.3
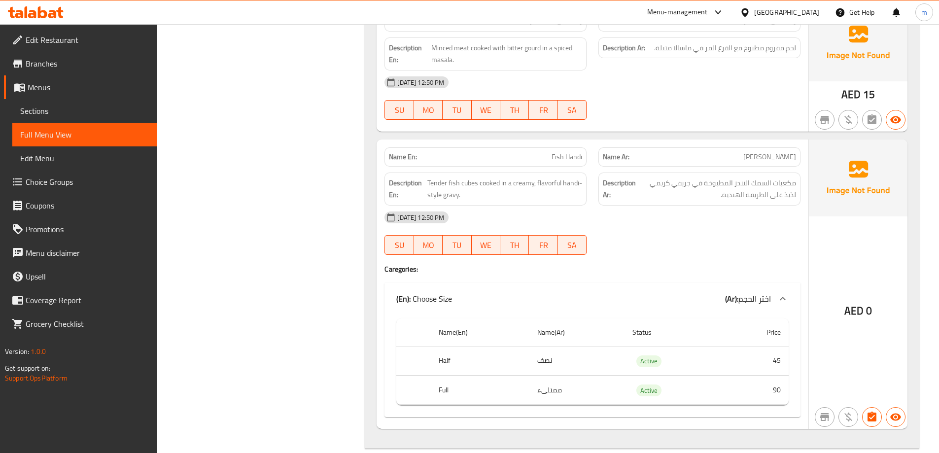
scroll to position [7549, 0]
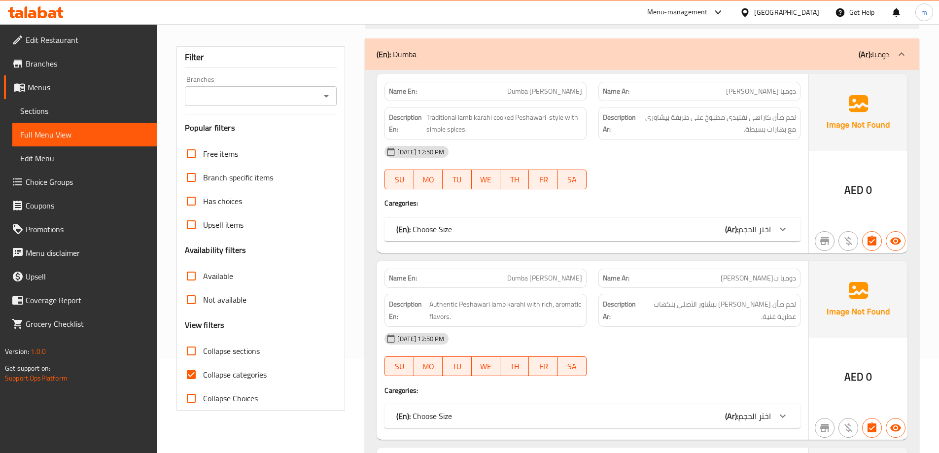
scroll to position [99, 0]
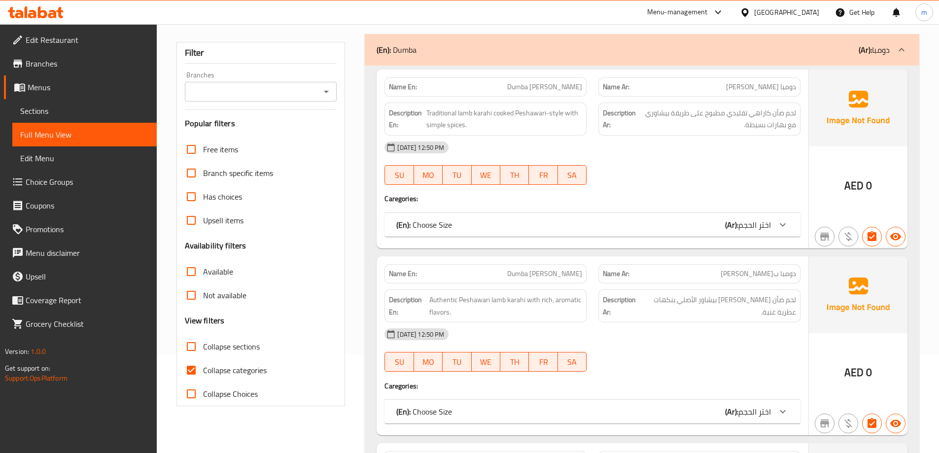
click at [256, 374] on span "Collapse categories" at bounding box center [235, 370] width 64 height 12
click at [203, 374] on input "Collapse categories" at bounding box center [191, 370] width 24 height 24
checkbox input "false"
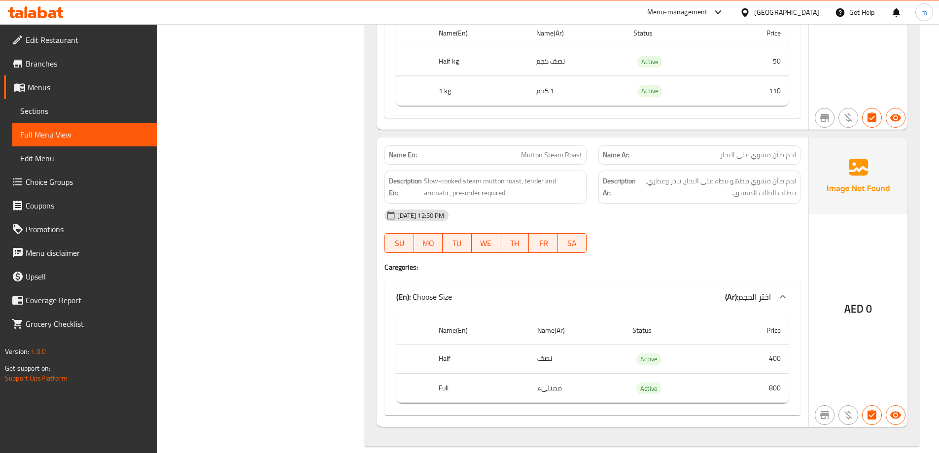
scroll to position [3944, 0]
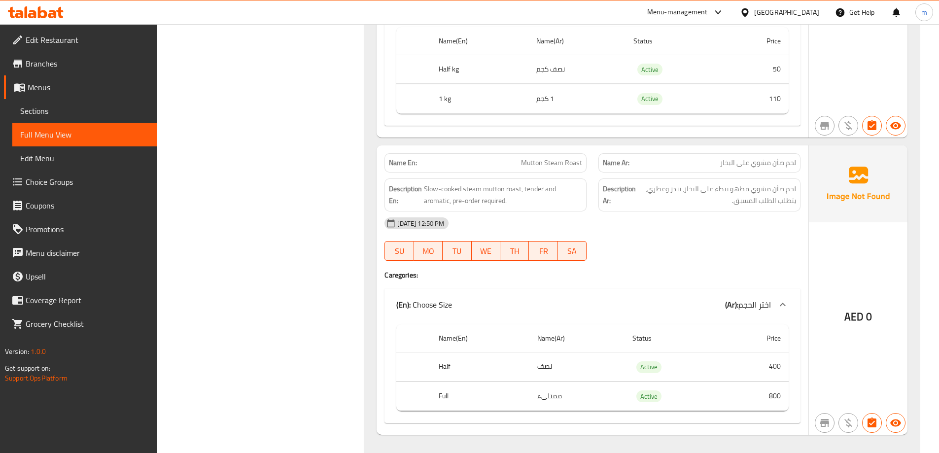
click at [643, 280] on div "Name En: Mutton Steam Roast Name Ar: لحم ضأن مشوي على البخار Description En: Sl…" at bounding box center [593, 289] width 432 height 289
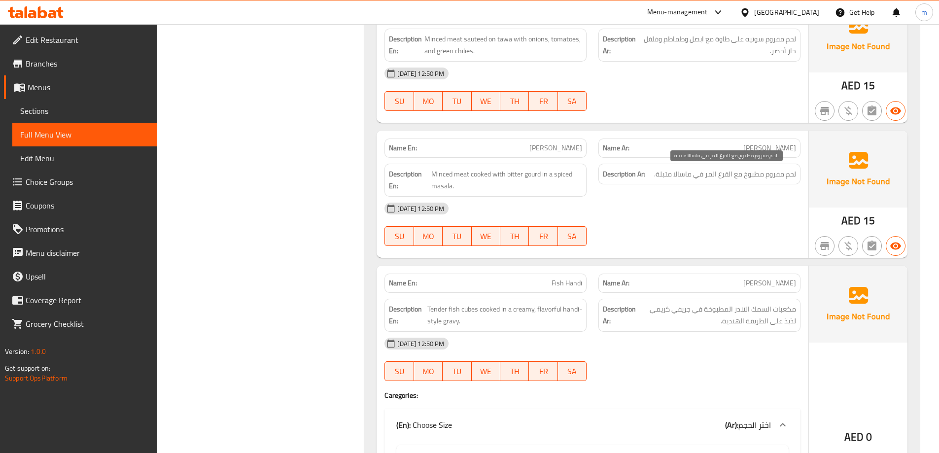
scroll to position [7593, 0]
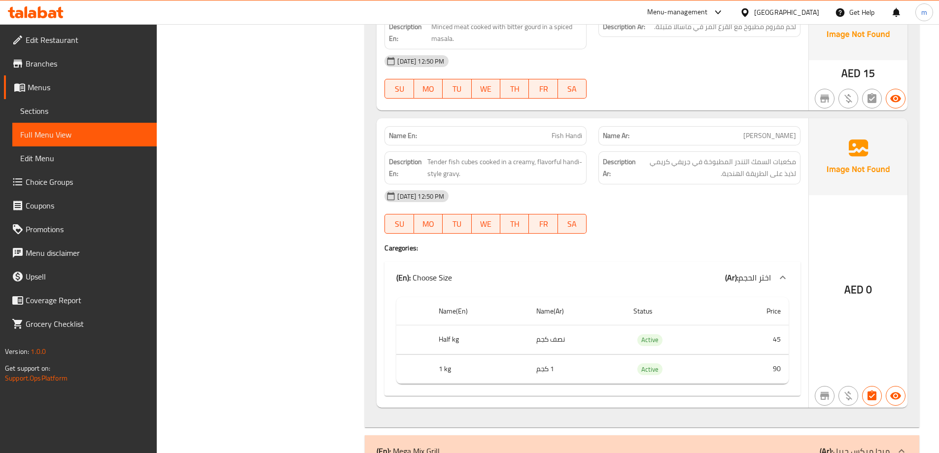
scroll to position [7642, 0]
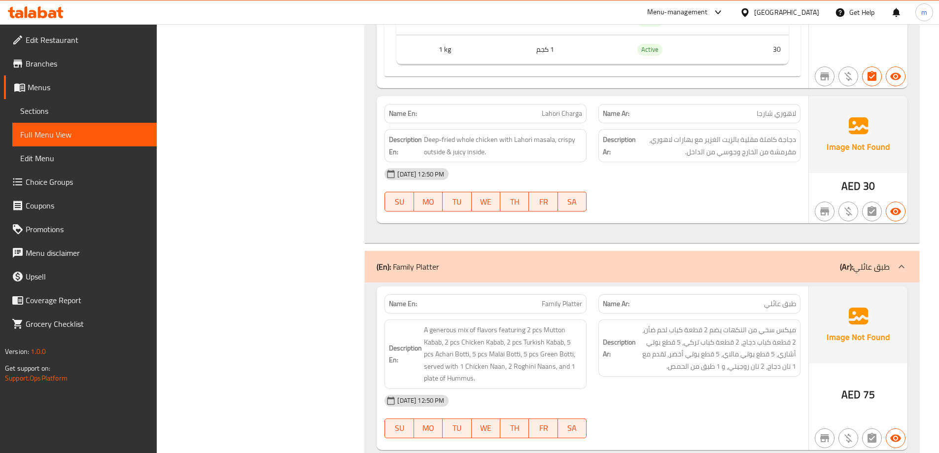
scroll to position [11481, 0]
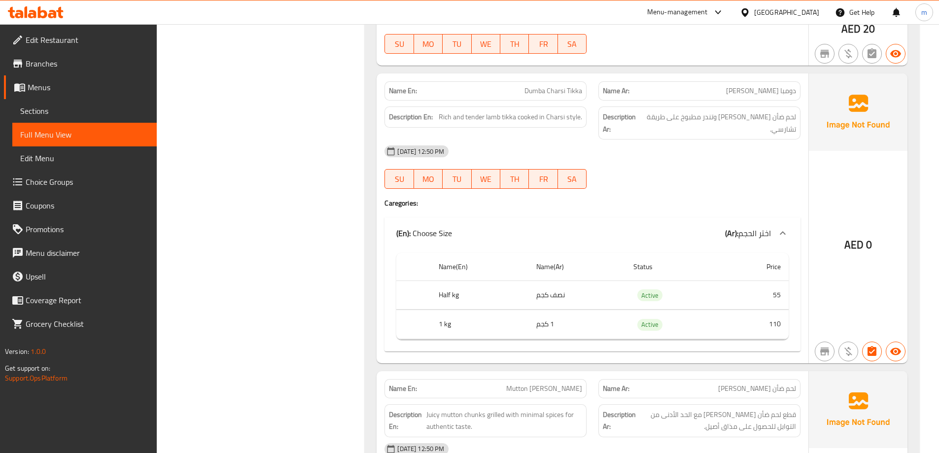
scroll to position [10495, 0]
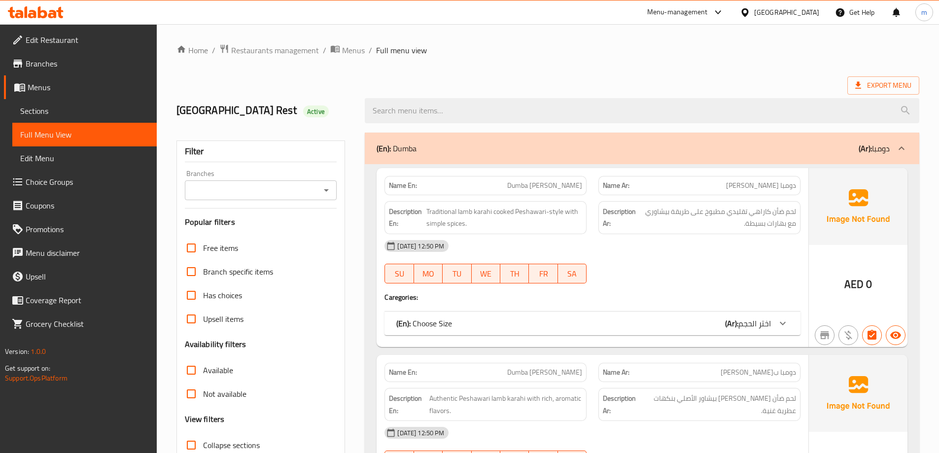
scroll to position [148, 0]
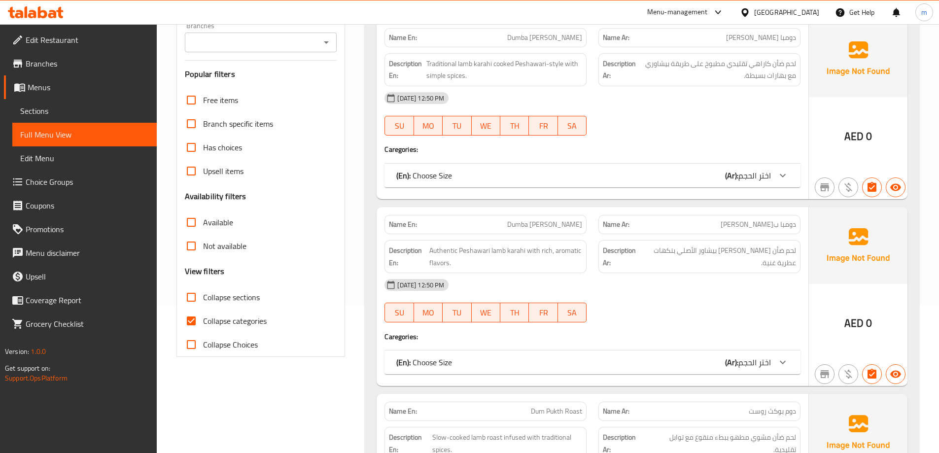
click at [240, 317] on span "Collapse categories" at bounding box center [235, 321] width 64 height 12
click at [203, 317] on input "Collapse categories" at bounding box center [191, 321] width 24 height 24
checkbox input "false"
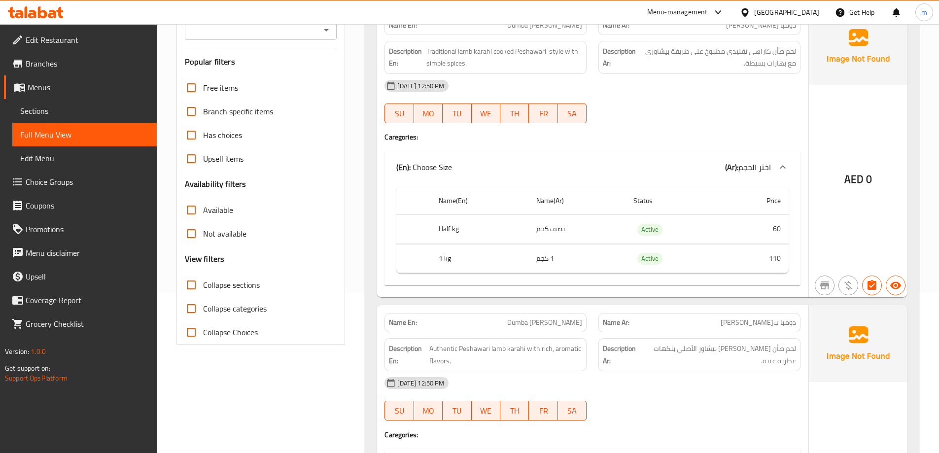
scroll to position [99, 0]
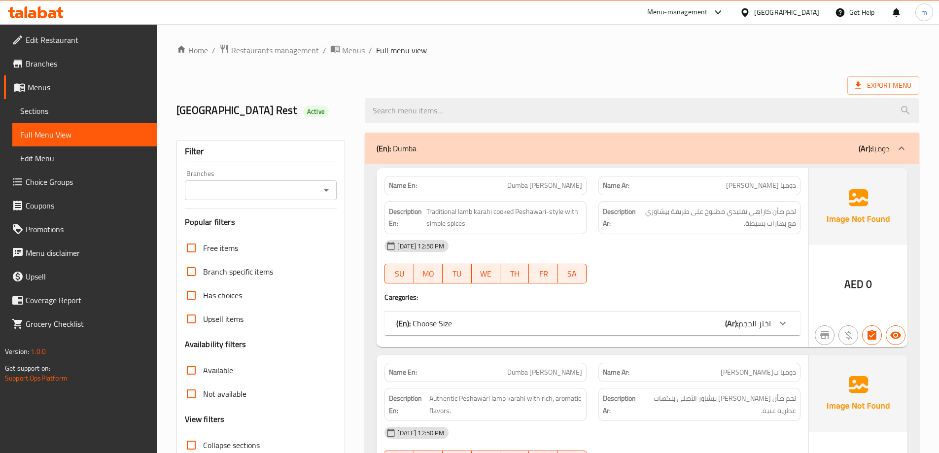
scroll to position [247, 0]
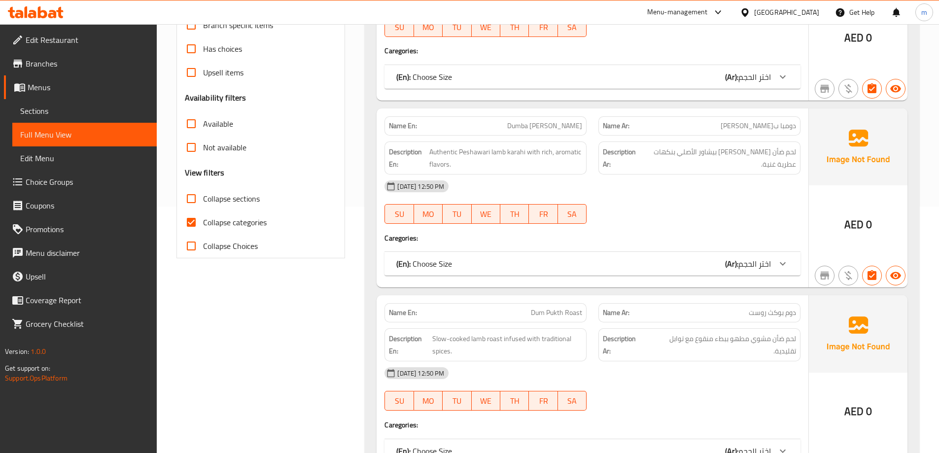
click at [247, 226] on span "Collapse categories" at bounding box center [235, 222] width 64 height 12
click at [203, 226] on input "Collapse categories" at bounding box center [191, 223] width 24 height 24
checkbox input "false"
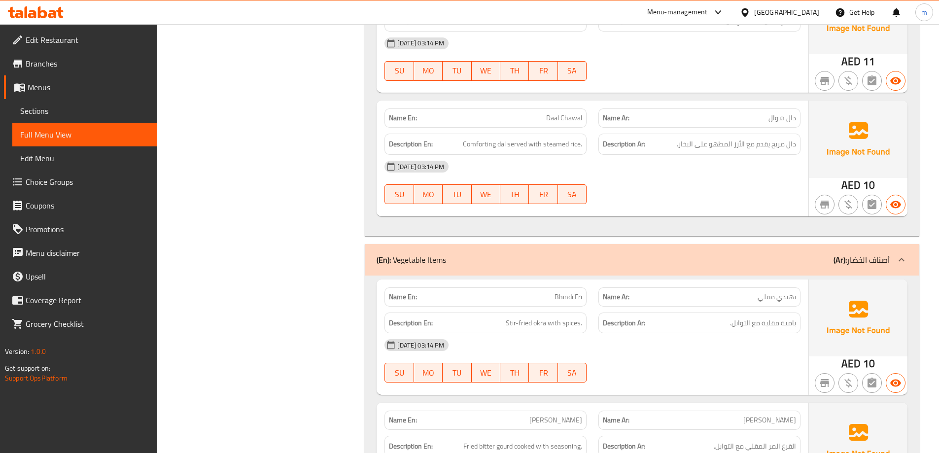
scroll to position [13558, 0]
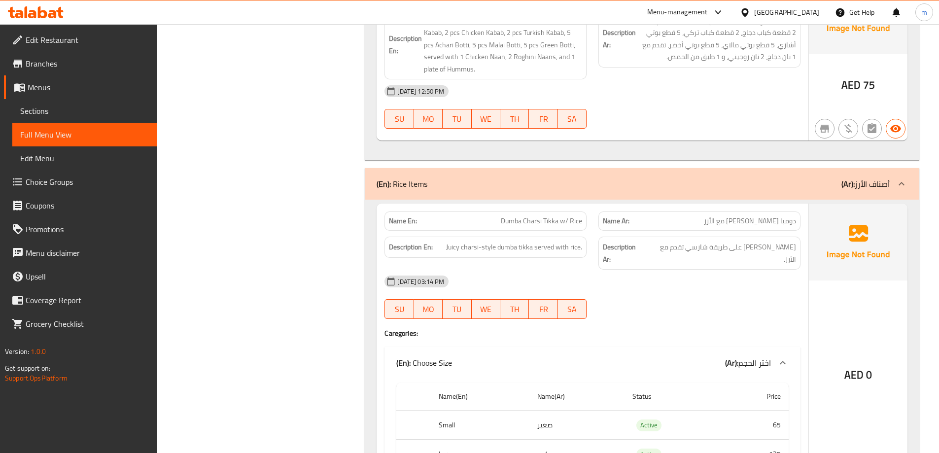
scroll to position [11753, 0]
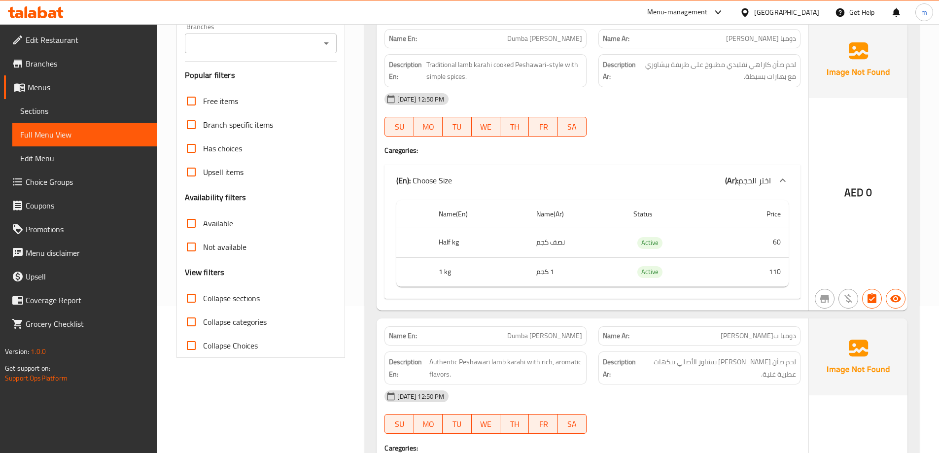
scroll to position [247, 0]
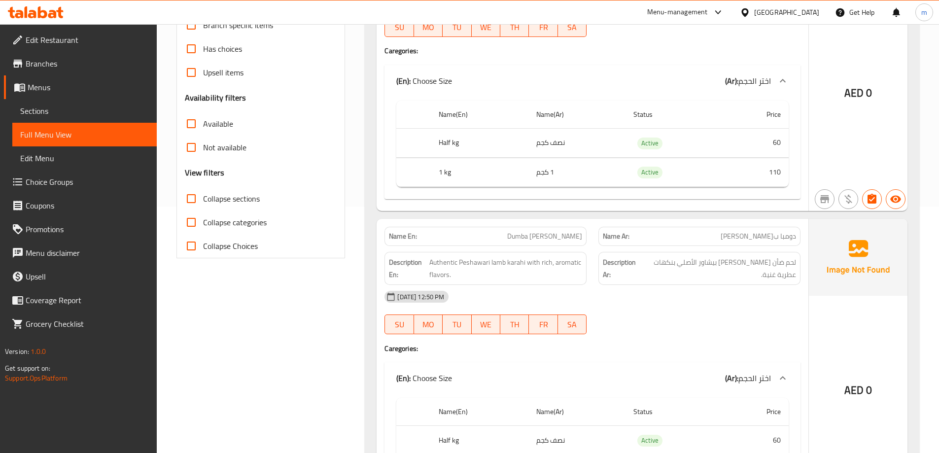
click at [255, 204] on span "Collapse sections" at bounding box center [231, 199] width 57 height 12
click at [203, 204] on input "Collapse sections" at bounding box center [191, 199] width 24 height 24
checkbox input "true"
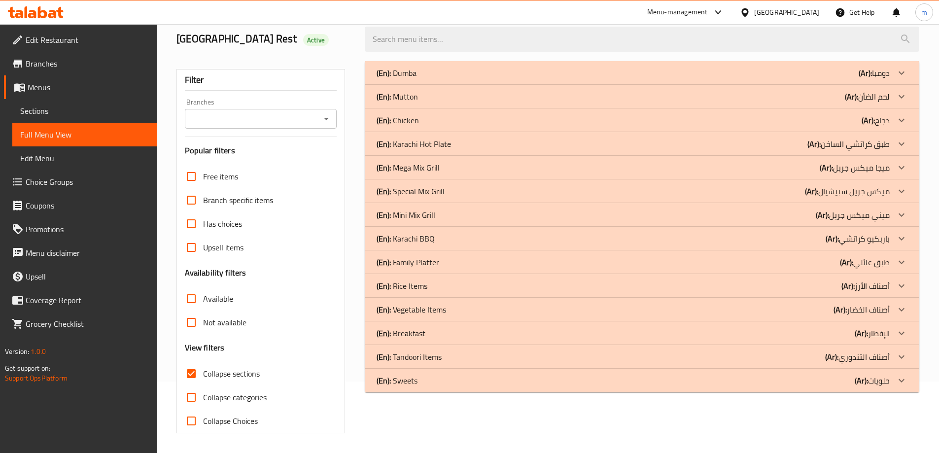
scroll to position [71, 0]
click at [865, 80] on b "(Ar):" at bounding box center [865, 73] width 13 height 15
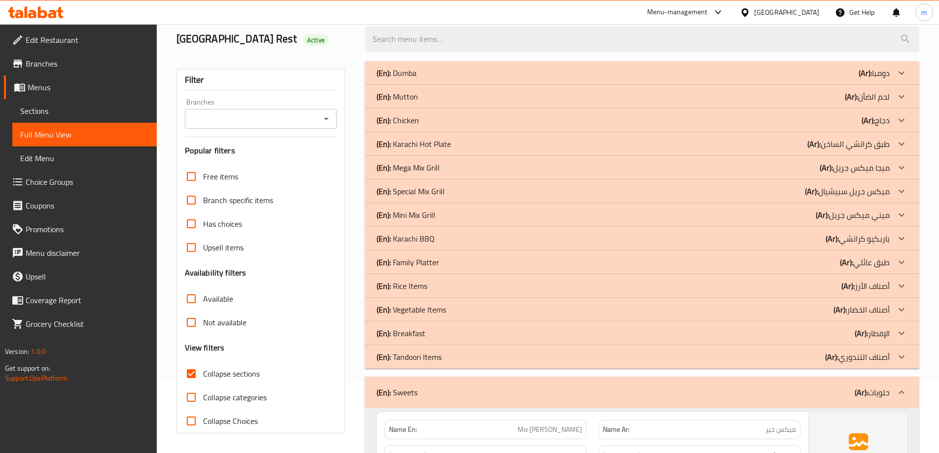
click at [867, 79] on p "(Ar): أصناف التندوري" at bounding box center [874, 73] width 31 height 12
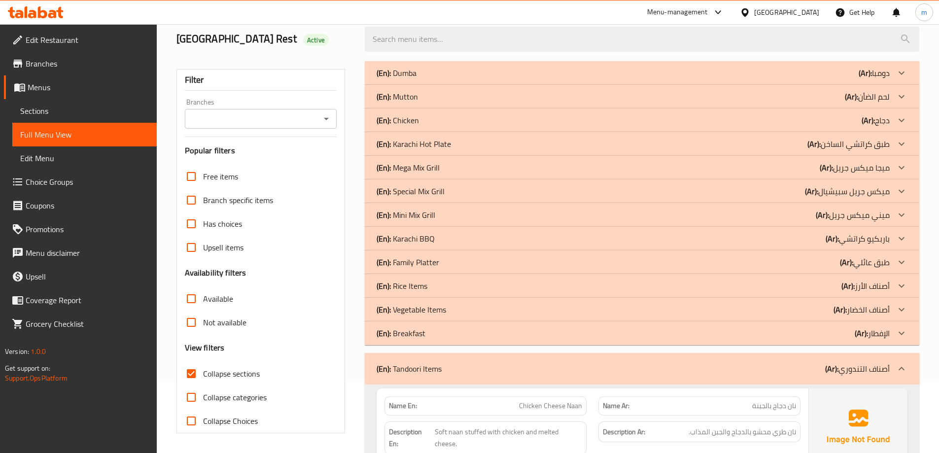
click at [869, 79] on p "(Ar): الإفطار" at bounding box center [874, 73] width 31 height 12
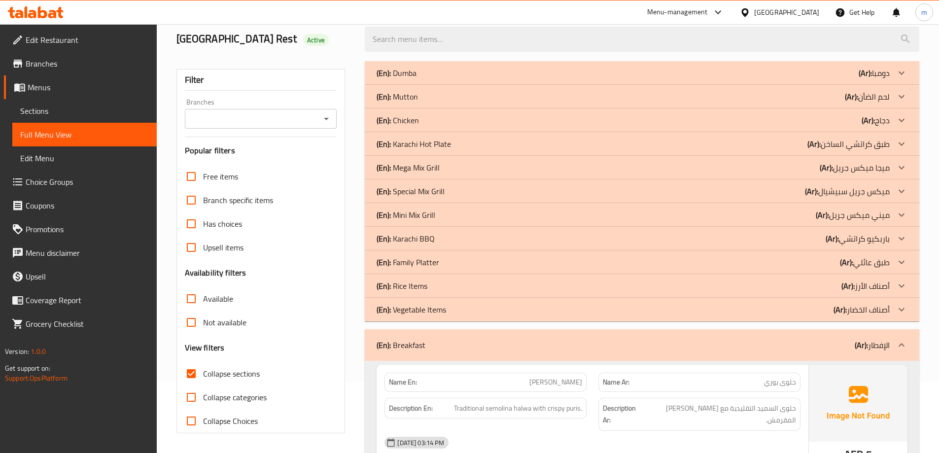
click at [869, 79] on p "(Ar): أصناف الخضار" at bounding box center [874, 73] width 31 height 12
click at [869, 79] on p "(Ar): أصناف الأرز" at bounding box center [874, 73] width 31 height 12
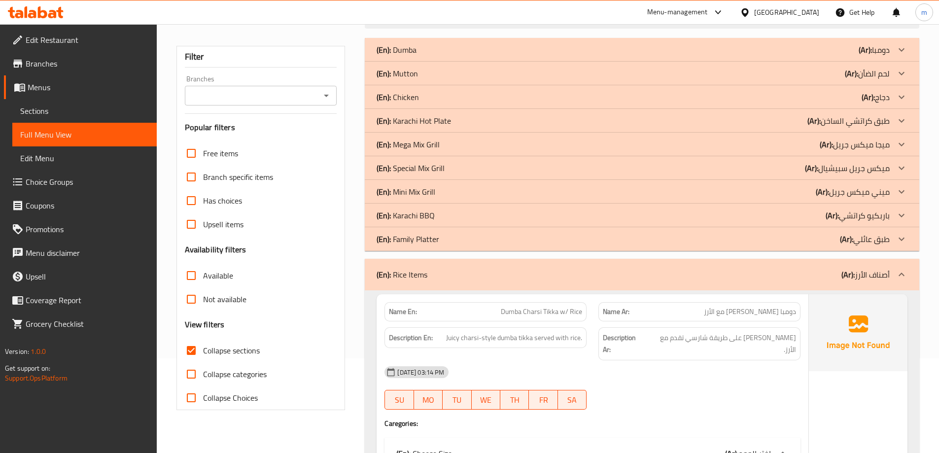
scroll to position [148, 0]
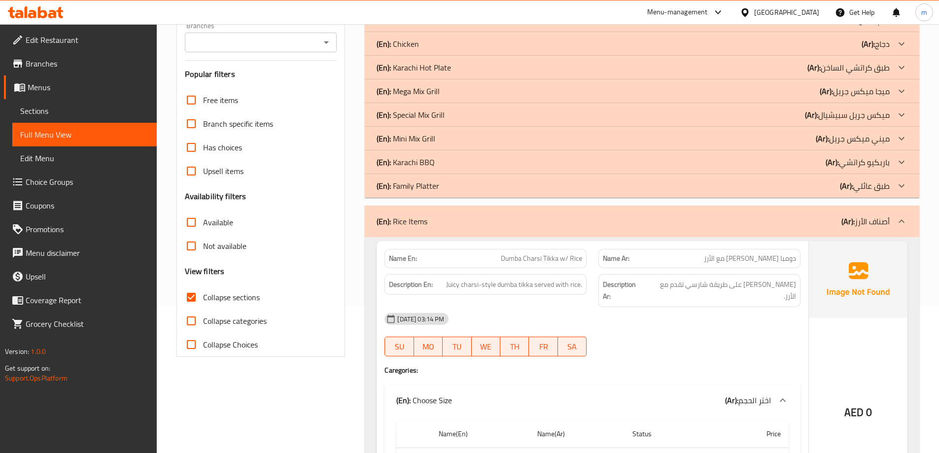
click at [232, 316] on span "Collapse categories" at bounding box center [235, 321] width 64 height 12
click at [203, 316] on input "Collapse categories" at bounding box center [191, 321] width 24 height 24
checkbox input "true"
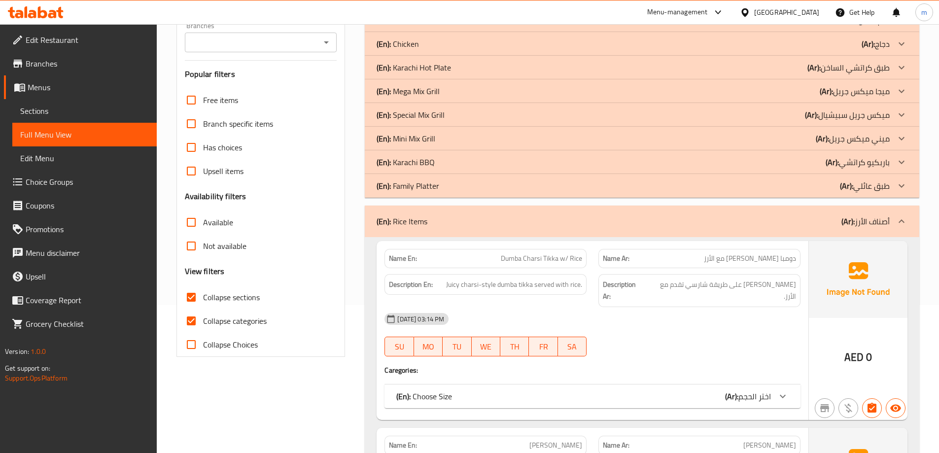
click at [233, 303] on span "Collapse sections" at bounding box center [231, 297] width 57 height 12
click at [203, 303] on input "Collapse sections" at bounding box center [191, 297] width 24 height 24
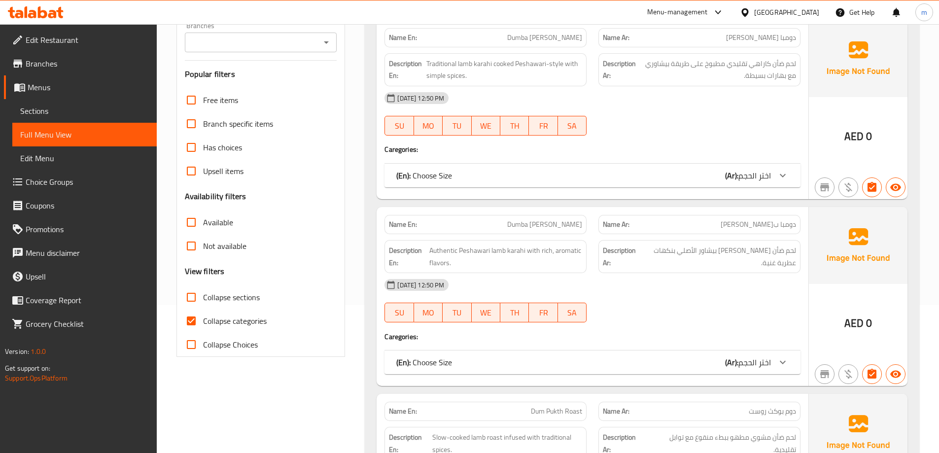
click at [232, 303] on span "Collapse sections" at bounding box center [231, 297] width 57 height 12
click at [203, 303] on input "Collapse sections" at bounding box center [191, 297] width 24 height 24
checkbox input "true"
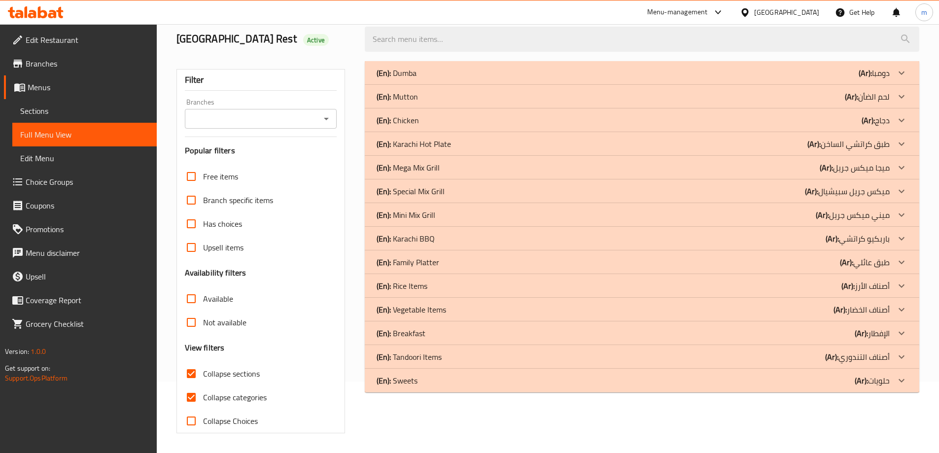
click at [230, 323] on div "Free items Branch specific items Has choices Upsell items Availability filters …" at bounding box center [261, 299] width 152 height 268
click at [199, 402] on input "Collapse categories" at bounding box center [191, 398] width 24 height 24
checkbox input "false"
click at [884, 79] on p "(Ar): طبق عائلي" at bounding box center [874, 73] width 31 height 12
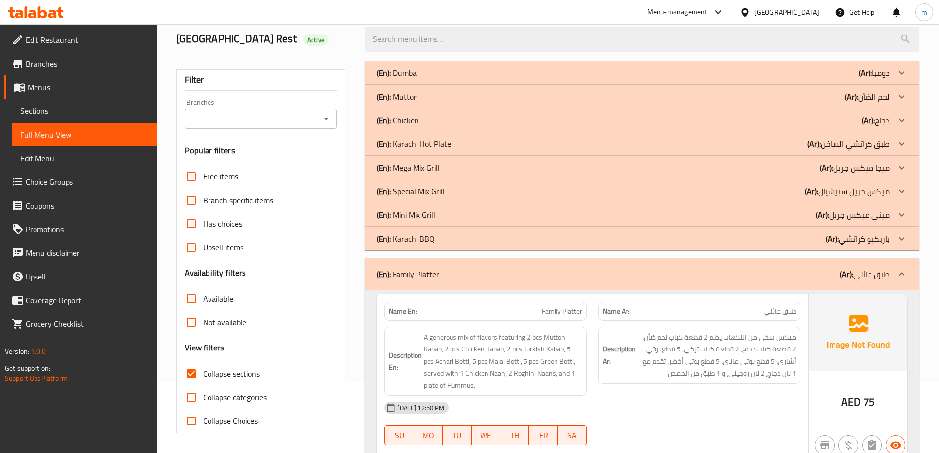
click at [883, 85] on div "(En): Karachi BBQ (Ar): باربكيو كراتشي" at bounding box center [642, 73] width 555 height 24
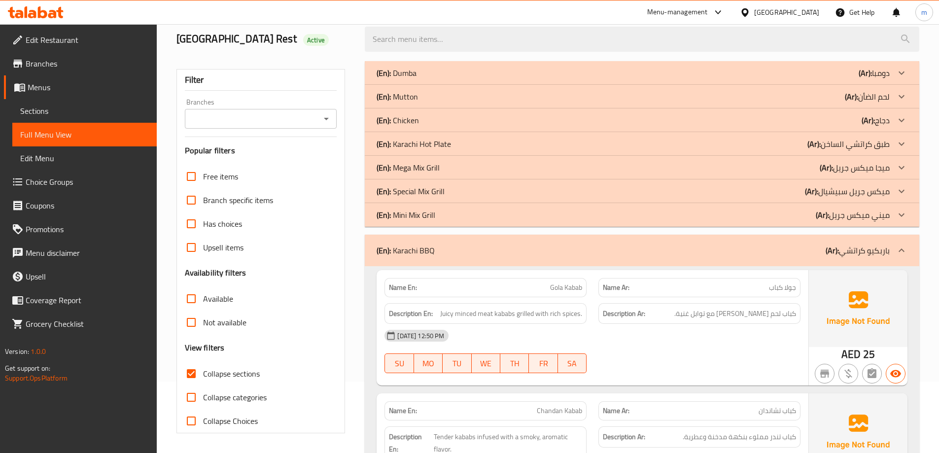
click at [876, 79] on p "(Ar): [PERSON_NAME]" at bounding box center [874, 73] width 31 height 12
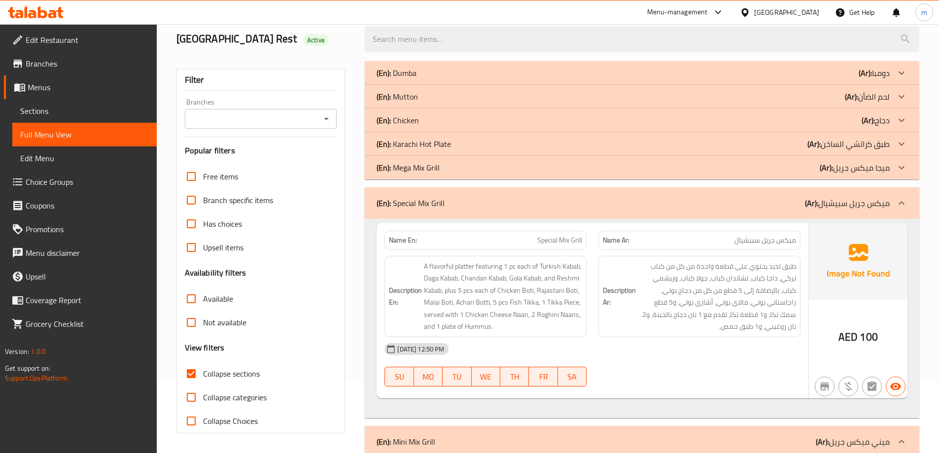
click at [874, 79] on p "(Ar): ميجا ميكس جريل" at bounding box center [874, 73] width 31 height 12
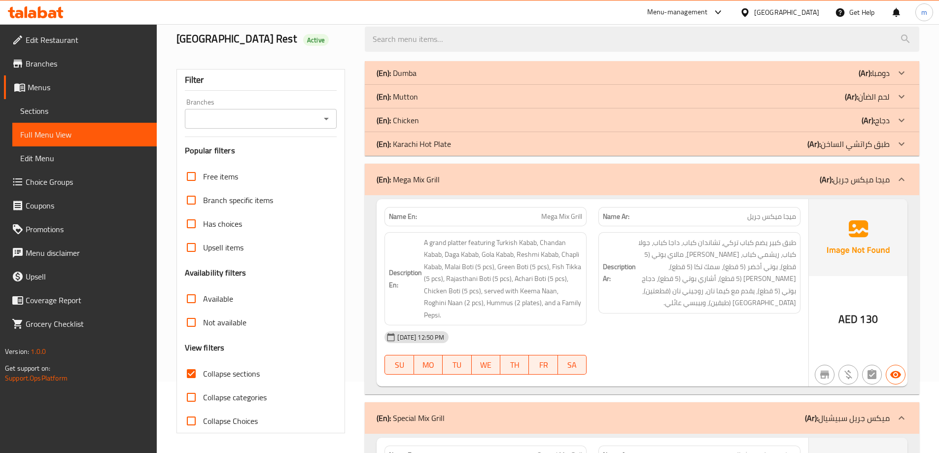
click at [872, 79] on p "(Ar): طبق كراتشي الساخن" at bounding box center [874, 73] width 31 height 12
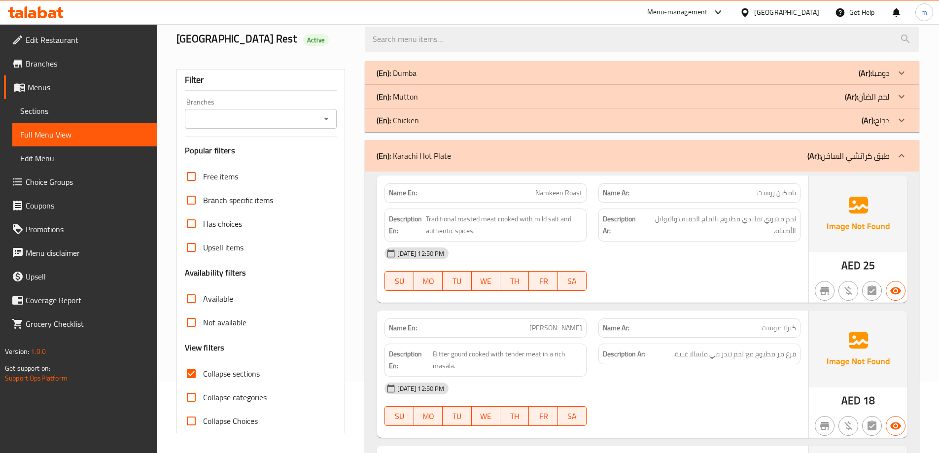
click at [867, 80] on b "(Ar):" at bounding box center [865, 73] width 13 height 15
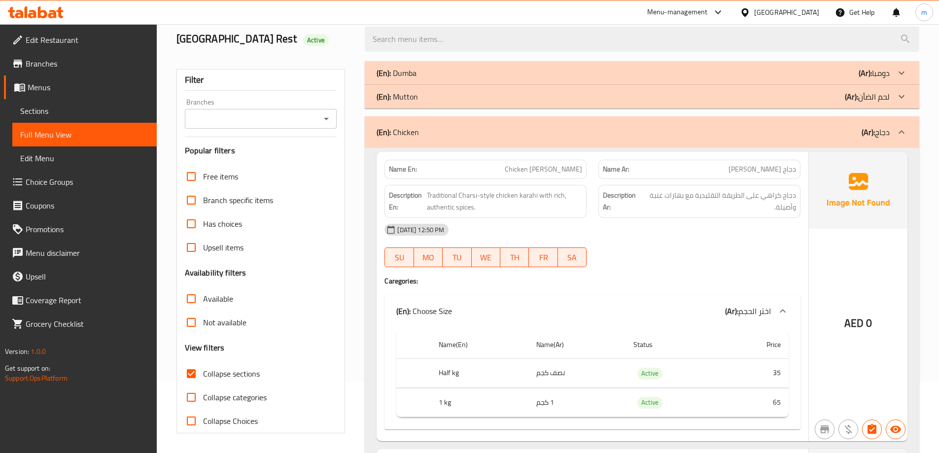
click at [877, 79] on p "(Ar): لحم الضأن" at bounding box center [874, 73] width 31 height 12
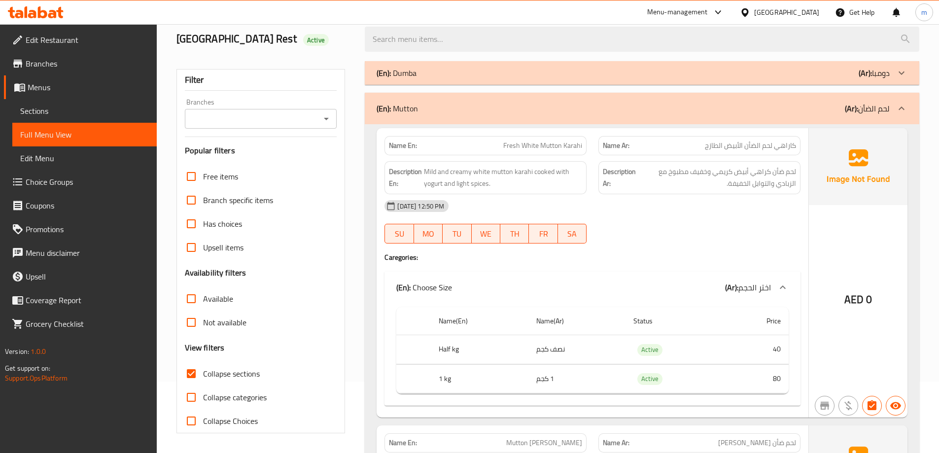
click at [874, 79] on p "(Ar): دومبا" at bounding box center [874, 73] width 31 height 12
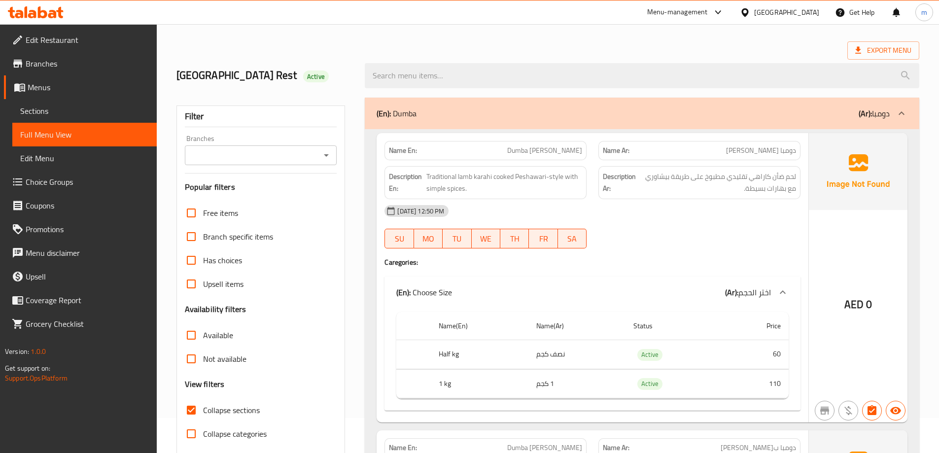
scroll to position [0, 0]
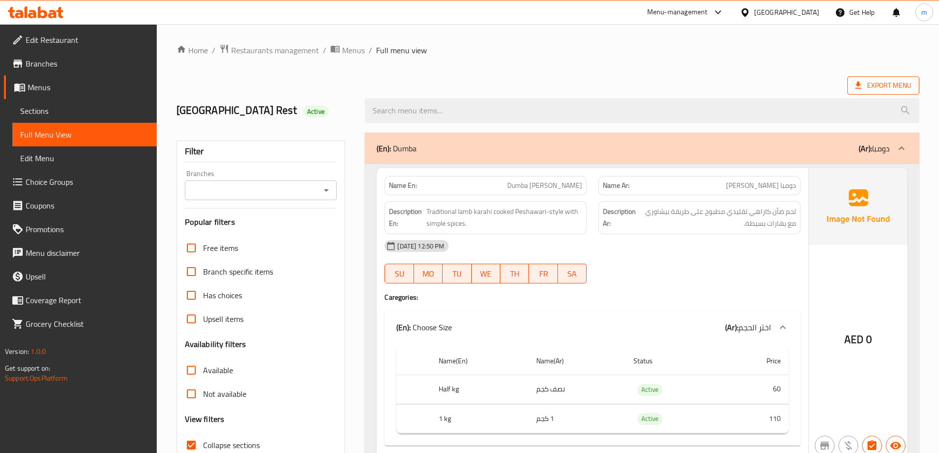
click at [869, 87] on span "Export Menu" at bounding box center [883, 85] width 56 height 12
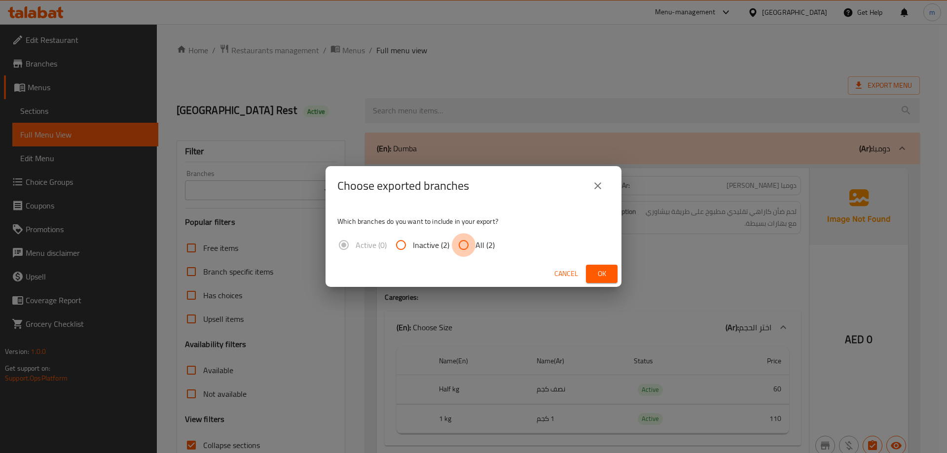
click at [470, 242] on input "All (2)" at bounding box center [464, 245] width 24 height 24
radio input "true"
click at [599, 274] on span "Ok" at bounding box center [602, 274] width 16 height 12
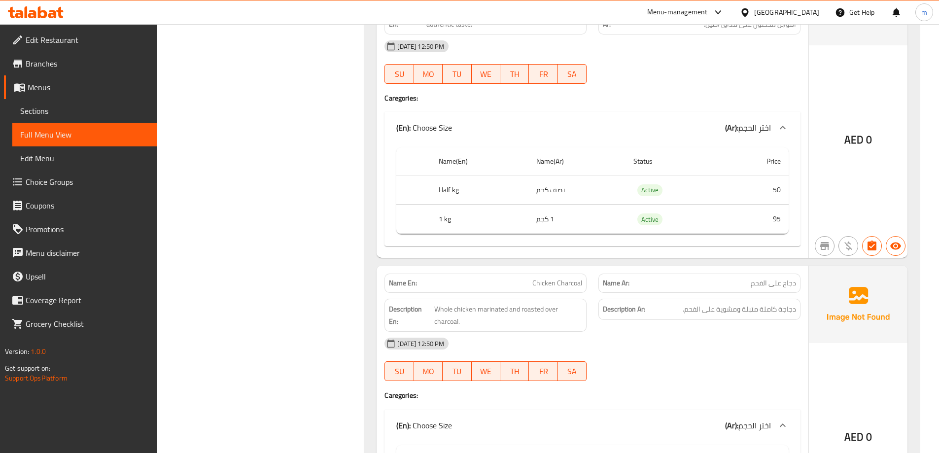
scroll to position [10978, 0]
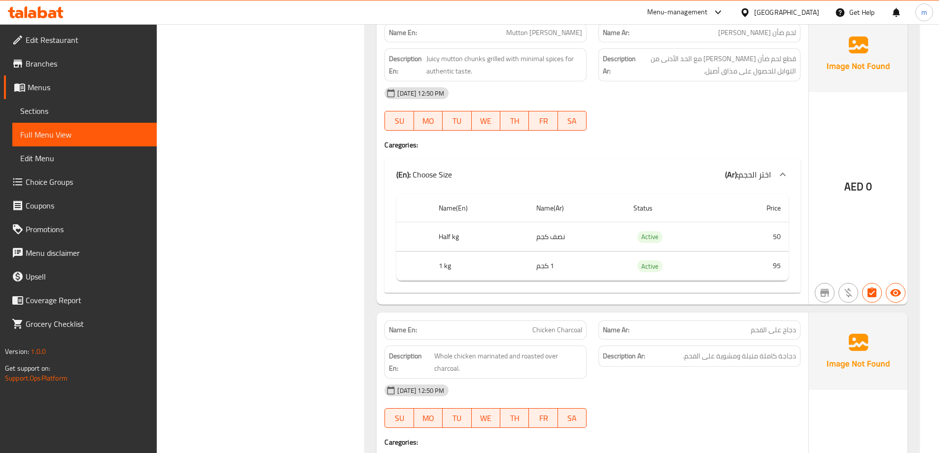
click at [44, 106] on span "Sections" at bounding box center [84, 111] width 129 height 12
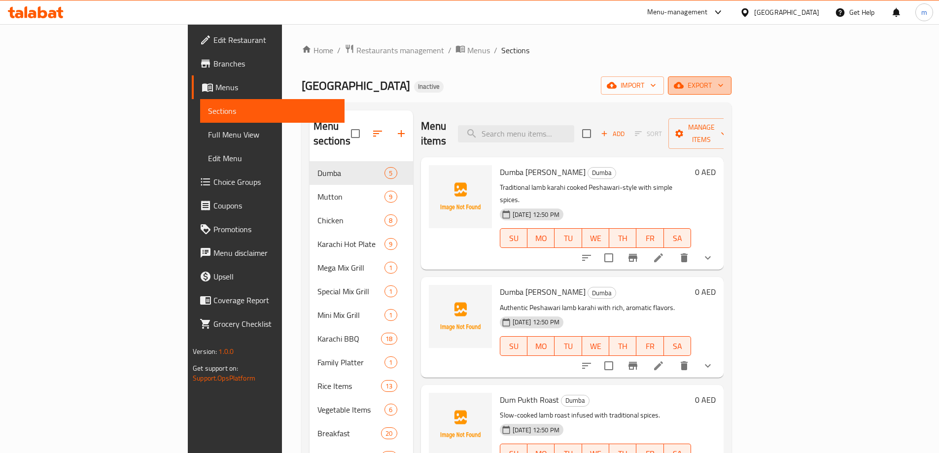
click at [724, 87] on span "export" at bounding box center [700, 85] width 48 height 12
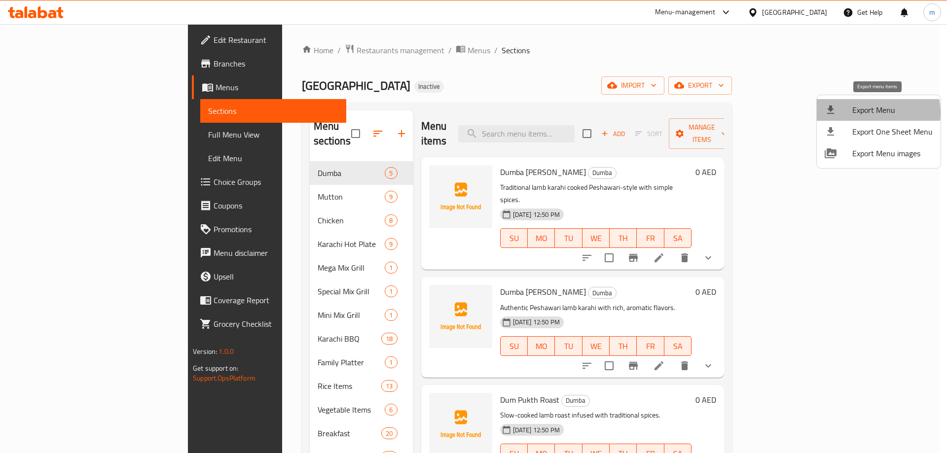
click at [866, 113] on span "Export Menu" at bounding box center [892, 110] width 80 height 12
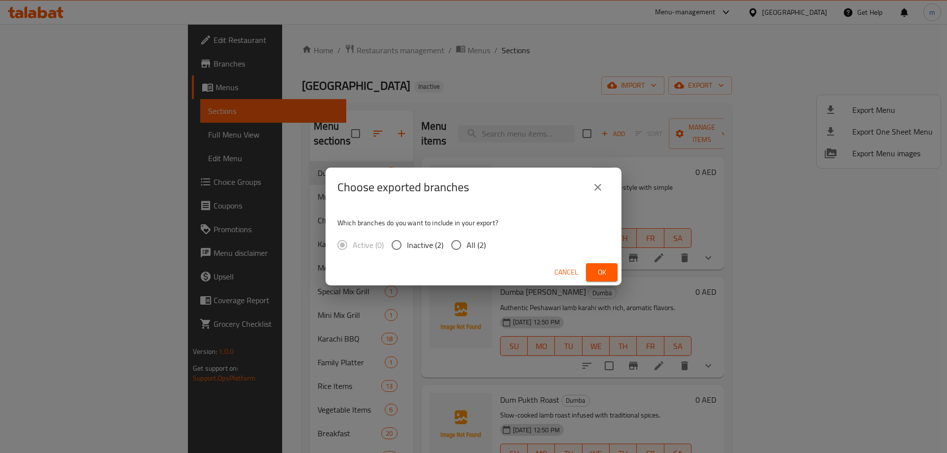
click at [463, 255] on input "All (2)" at bounding box center [456, 245] width 21 height 21
radio input "true"
click at [607, 266] on button "Ok" at bounding box center [602, 272] width 32 height 18
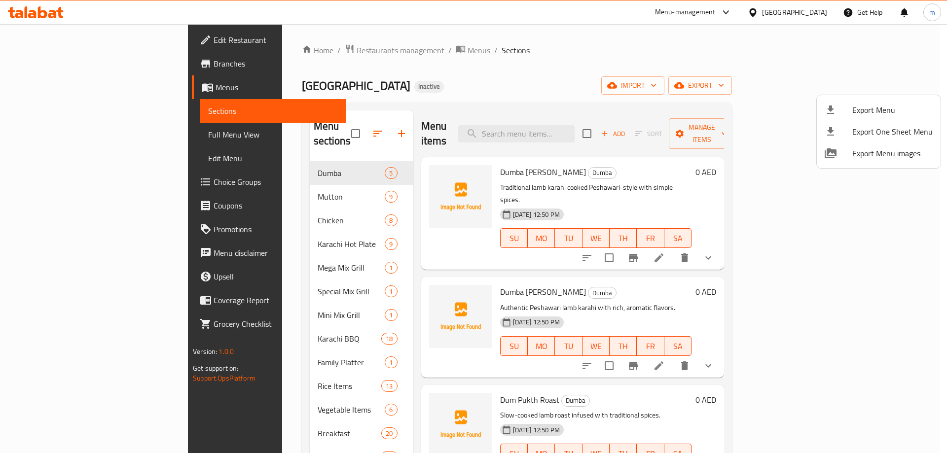
click at [414, 77] on div at bounding box center [473, 226] width 947 height 453
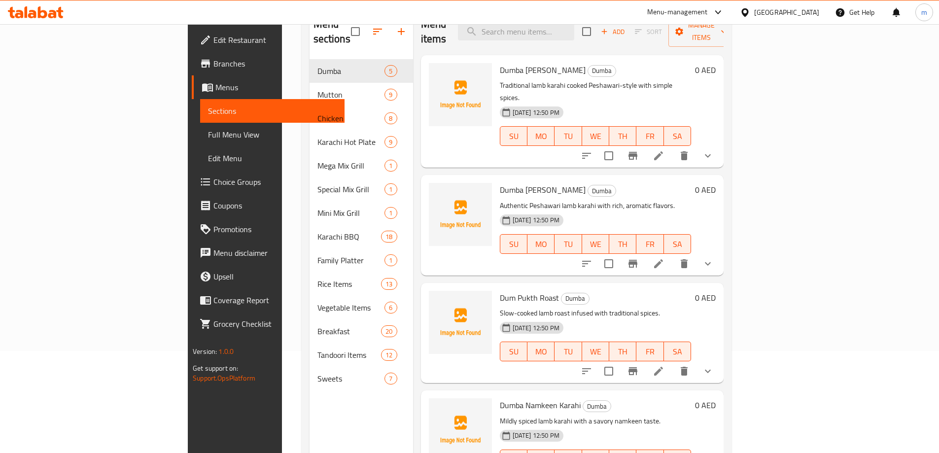
scroll to position [39, 0]
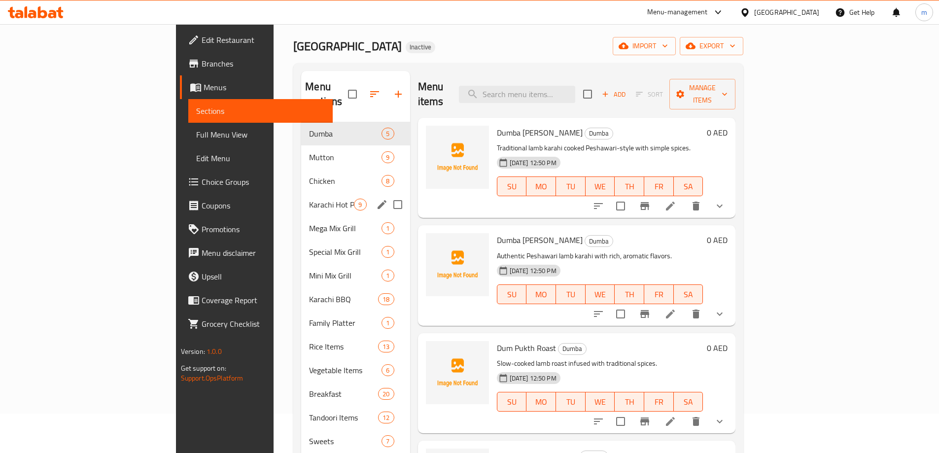
click at [307, 193] on div "Karachi Hot Plate 9" at bounding box center [355, 205] width 108 height 24
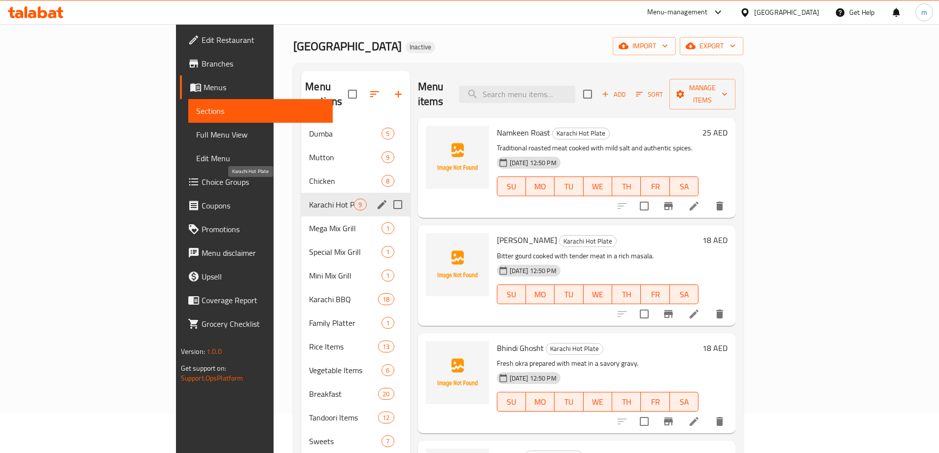
click at [309, 199] on span "Karachi Hot Plate" at bounding box center [331, 205] width 45 height 12
click at [376, 199] on icon "edit" at bounding box center [382, 205] width 12 height 12
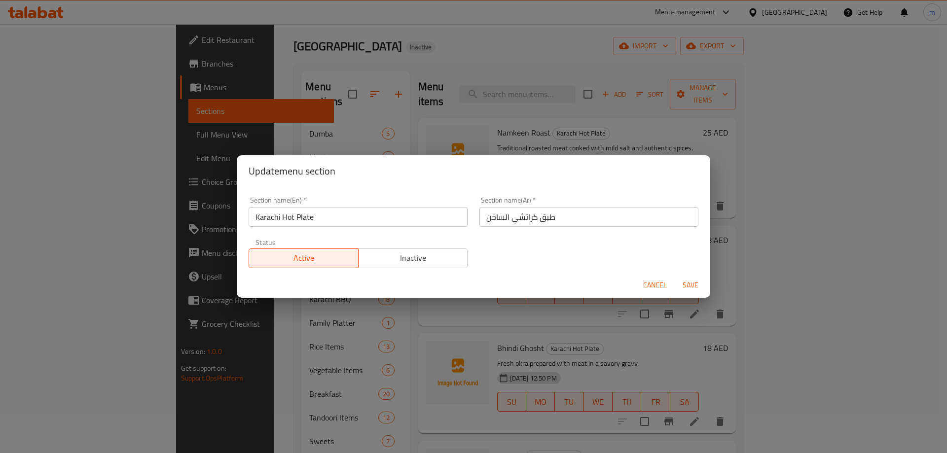
click at [432, 221] on input "Karachi Hot Plate" at bounding box center [357, 217] width 219 height 20
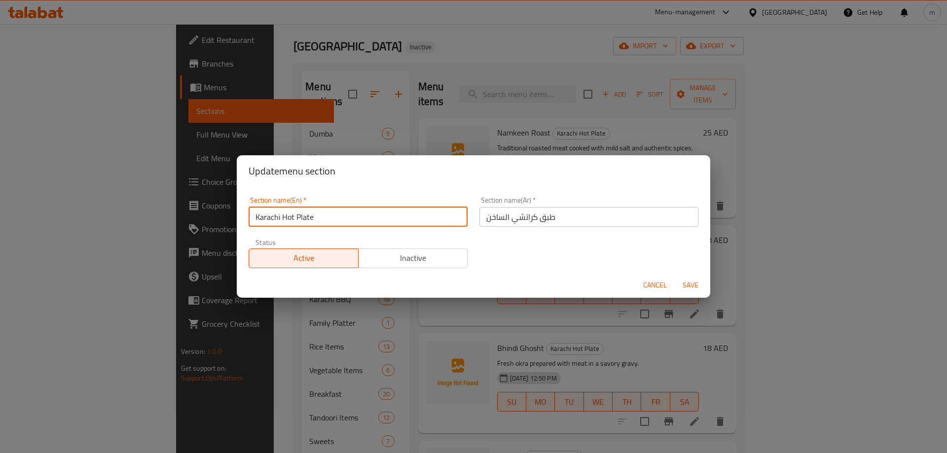
click at [432, 221] on input "Karachi Hot Plate" at bounding box center [357, 217] width 219 height 20
click at [564, 220] on input "طبق كراتشي الساخن" at bounding box center [588, 217] width 219 height 20
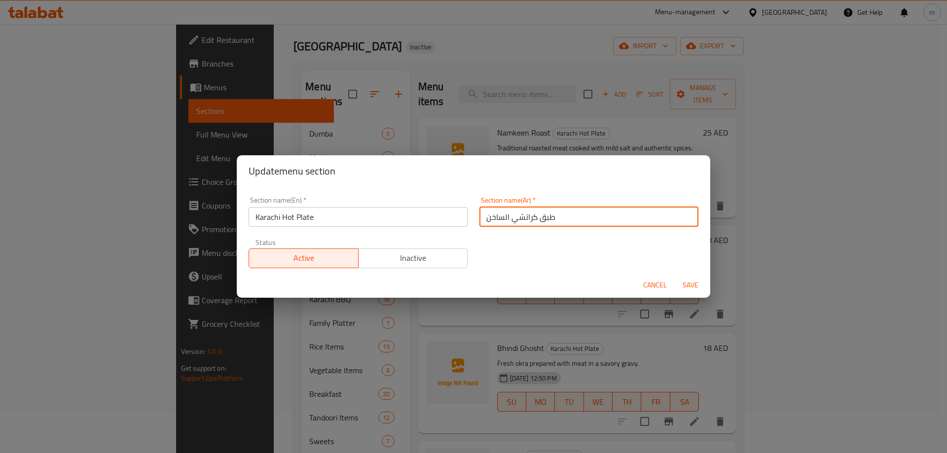
click at [564, 220] on input "طبق كراتشي الساخن" at bounding box center [588, 217] width 219 height 20
click at [424, 209] on input "Karachi Hot Plate" at bounding box center [357, 217] width 219 height 20
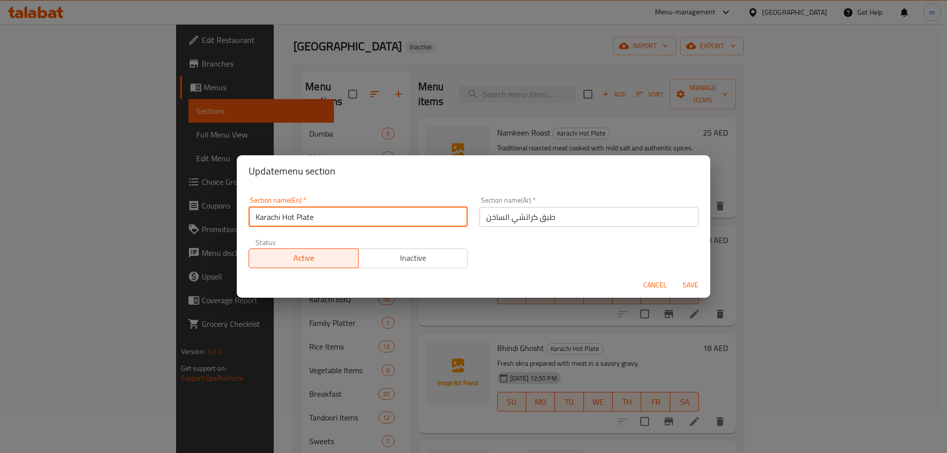
click at [424, 209] on input "Karachi Hot Plate" at bounding box center [357, 217] width 219 height 20
click at [580, 51] on div "Update menu section Section name(En)   * Karachi Hot Plate Section name(En) * S…" at bounding box center [473, 226] width 947 height 453
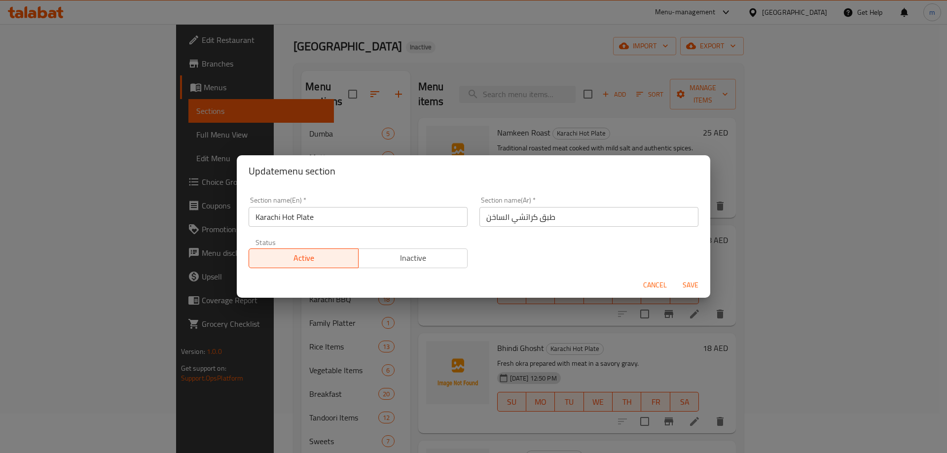
click at [657, 286] on span "Cancel" at bounding box center [655, 285] width 24 height 12
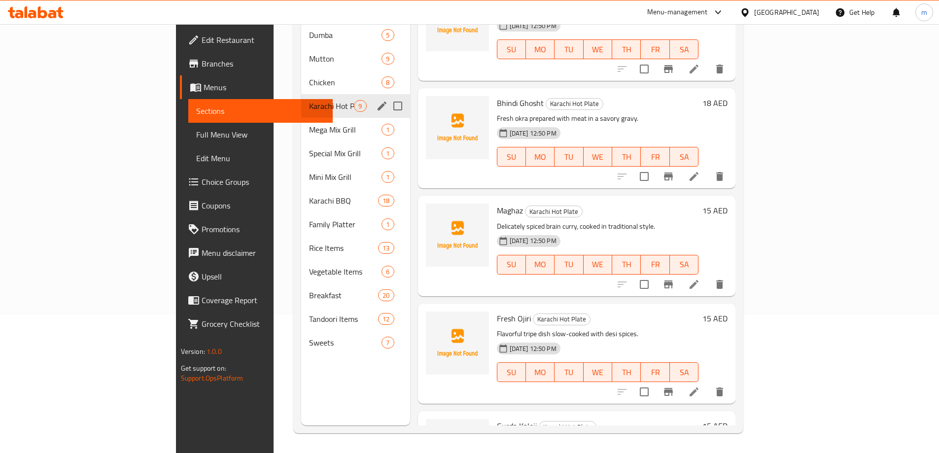
scroll to position [148, 0]
click at [700, 277] on icon at bounding box center [694, 283] width 12 height 12
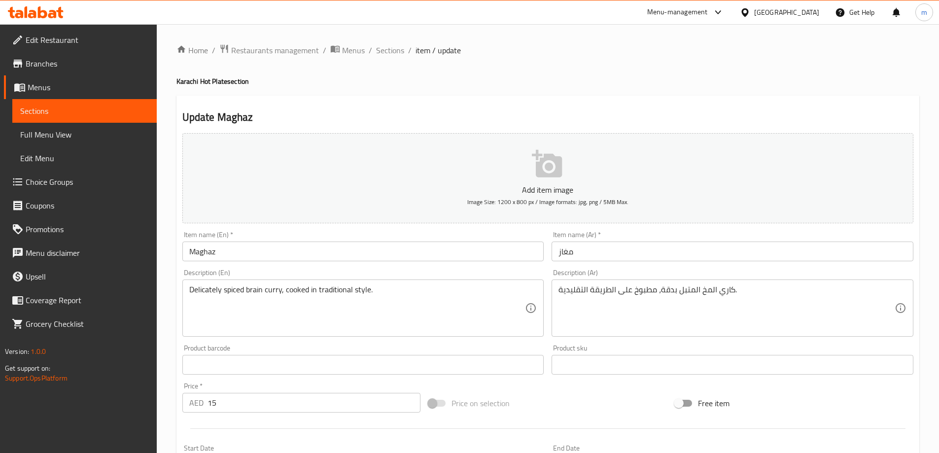
click at [367, 253] on input "Maghaz" at bounding box center [363, 252] width 362 height 20
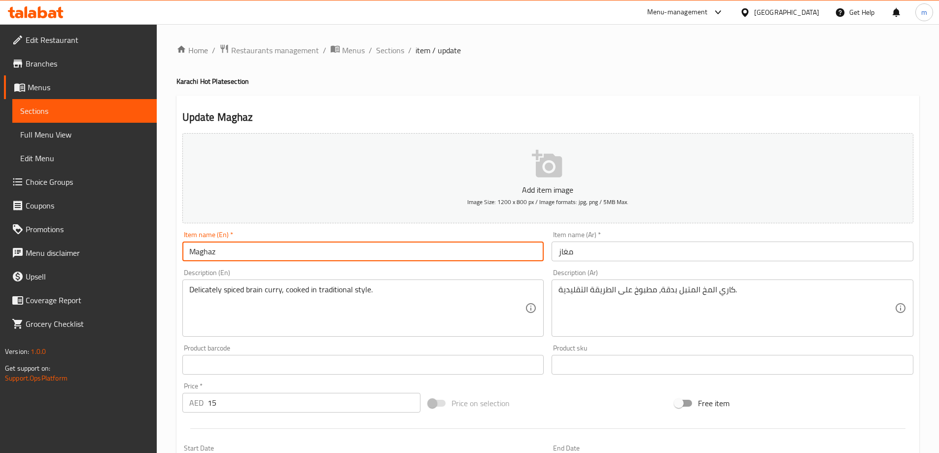
click at [191, 251] on input "Maghaz" at bounding box center [363, 252] width 362 height 20
paste input "Karachi Hot Plate"
type input "Karachi Hot Plate Maghaz"
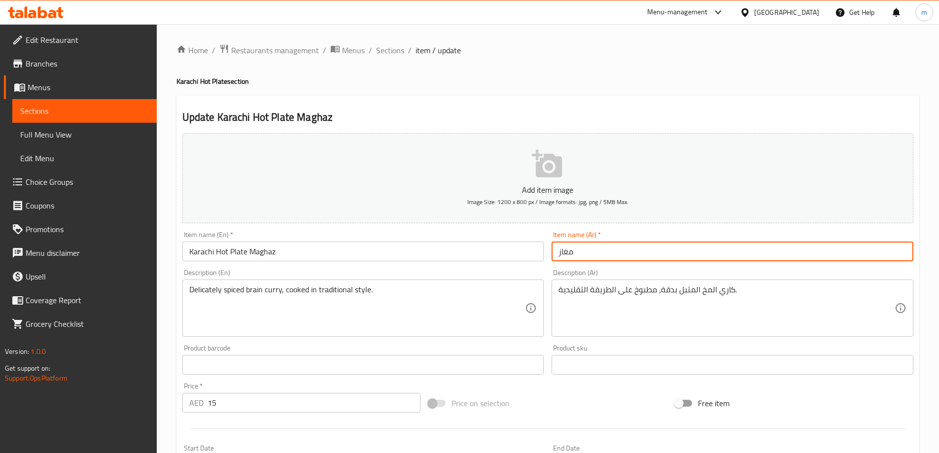
click at [649, 253] on input "مغاز" at bounding box center [733, 252] width 362 height 20
paste input "طبق كراتشي الساخن"
click at [908, 251] on input "مغاز" at bounding box center [733, 252] width 362 height 20
paste input "طبق كراتشي الساخن"
click at [856, 248] on input "طبق كراتشي الساخن مغاز" at bounding box center [733, 252] width 362 height 20
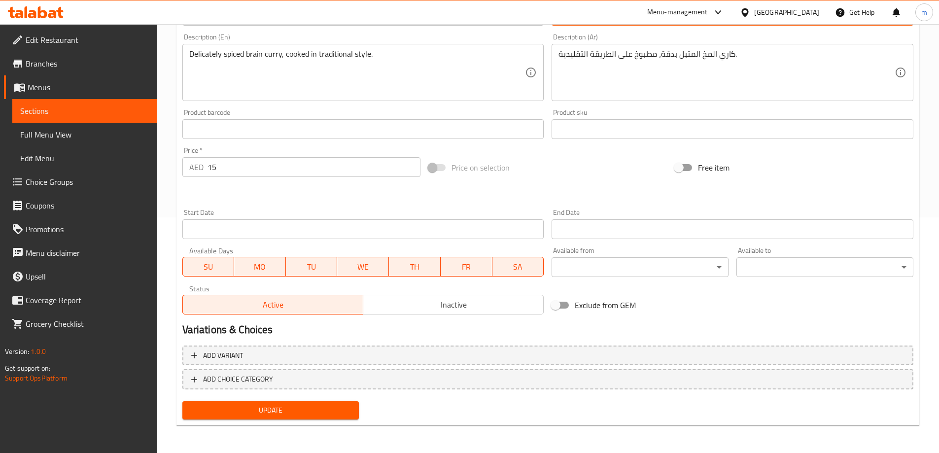
type input "طبق كراتشي ساخن مغاز"
click at [350, 414] on span "Update" at bounding box center [270, 410] width 161 height 12
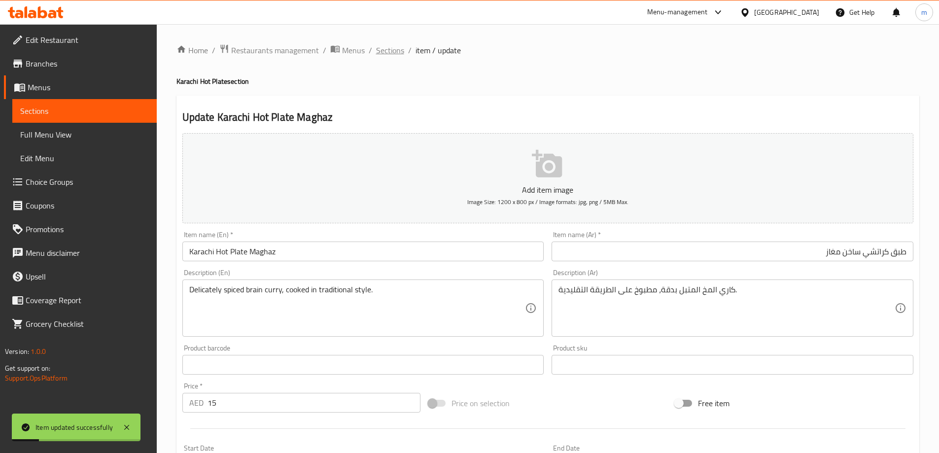
click at [394, 47] on span "Sections" at bounding box center [390, 50] width 28 height 12
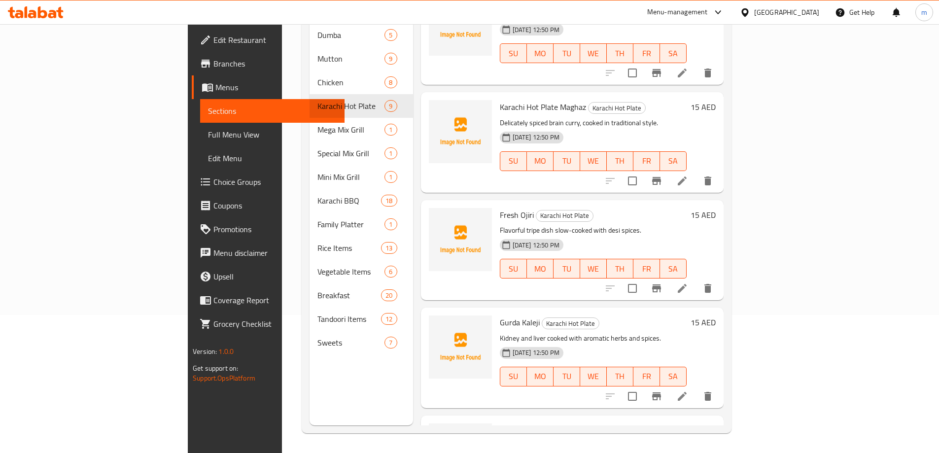
scroll to position [245, 0]
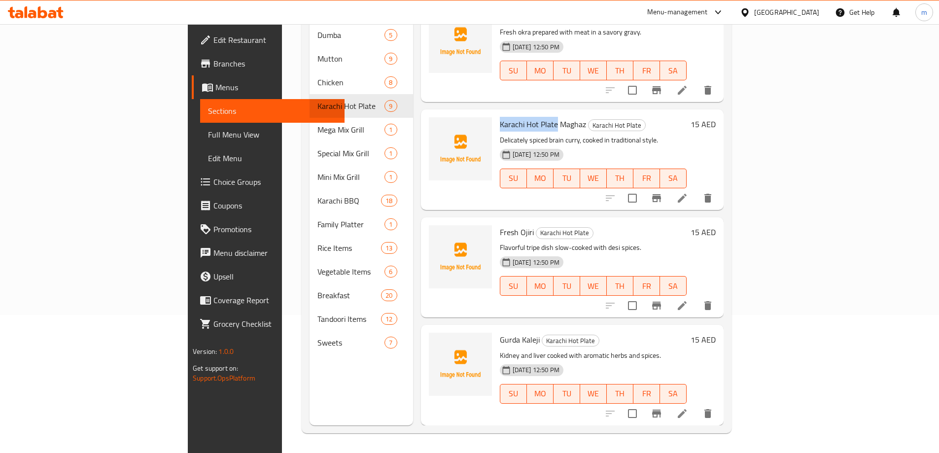
drag, startPoint x: 510, startPoint y: 98, endPoint x: 453, endPoint y: 98, distance: 57.7
click at [500, 117] on span "Karachi Hot Plate Maghaz" at bounding box center [543, 124] width 86 height 15
copy span "Karachi Hot Plate"
click at [688, 408] on icon at bounding box center [682, 414] width 12 height 12
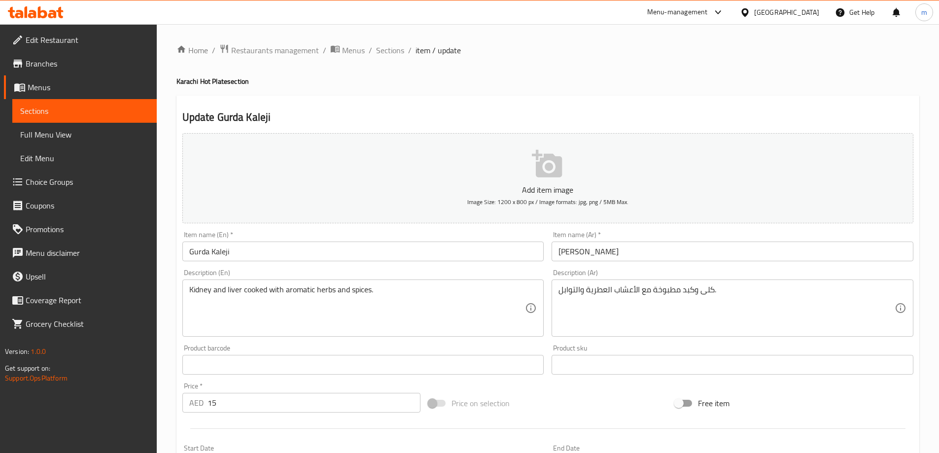
click at [191, 251] on input "Gurda Kaleji" at bounding box center [363, 252] width 362 height 20
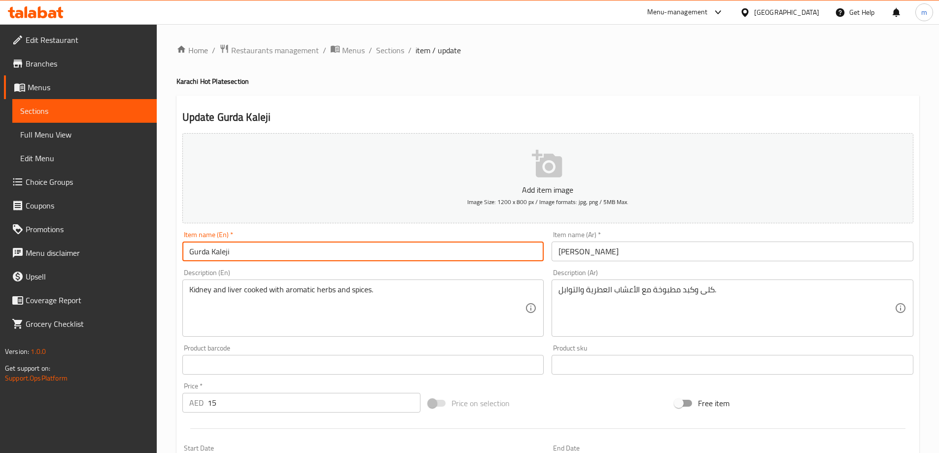
paste input "Karachi Hot Plate"
type input "Karachi Hot Plate Gurda Kaleji"
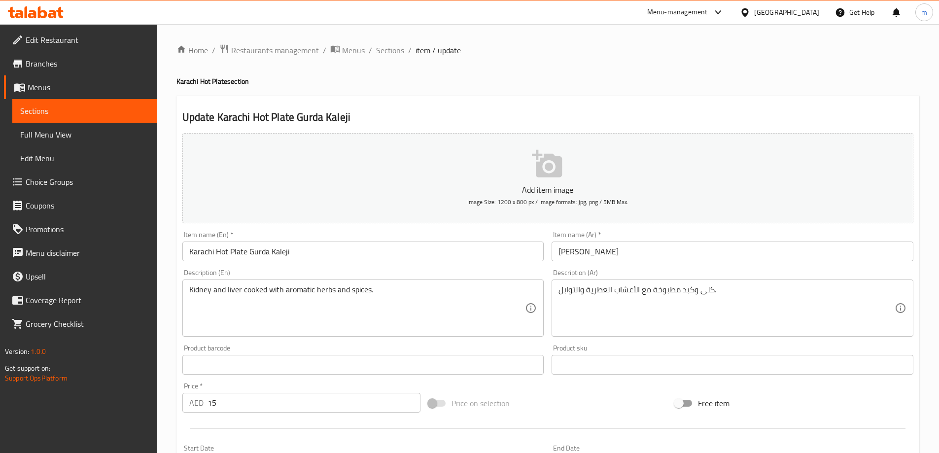
click at [715, 247] on input "[PERSON_NAME]" at bounding box center [733, 252] width 362 height 20
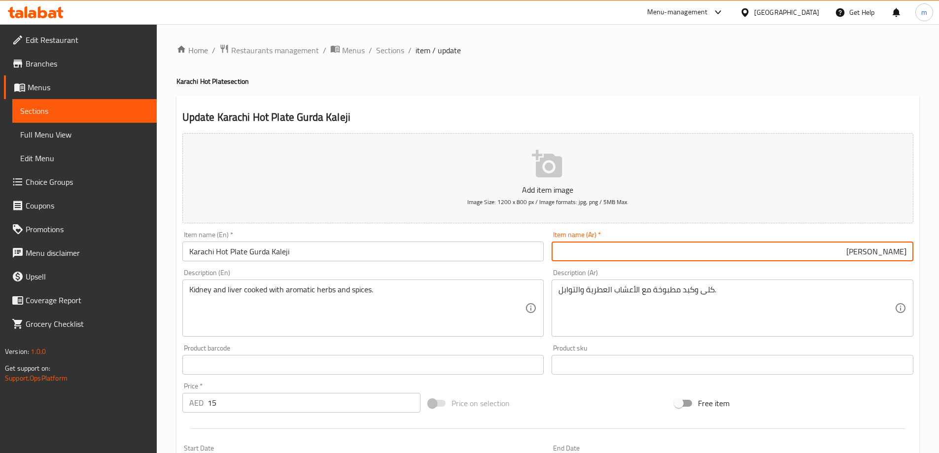
click at [905, 252] on input "[PERSON_NAME]" at bounding box center [733, 252] width 362 height 20
paste input "طبق كراتشي الساخن"
click at [854, 253] on input "طبق كراتشي الساخن [PERSON_NAME]" at bounding box center [733, 252] width 362 height 20
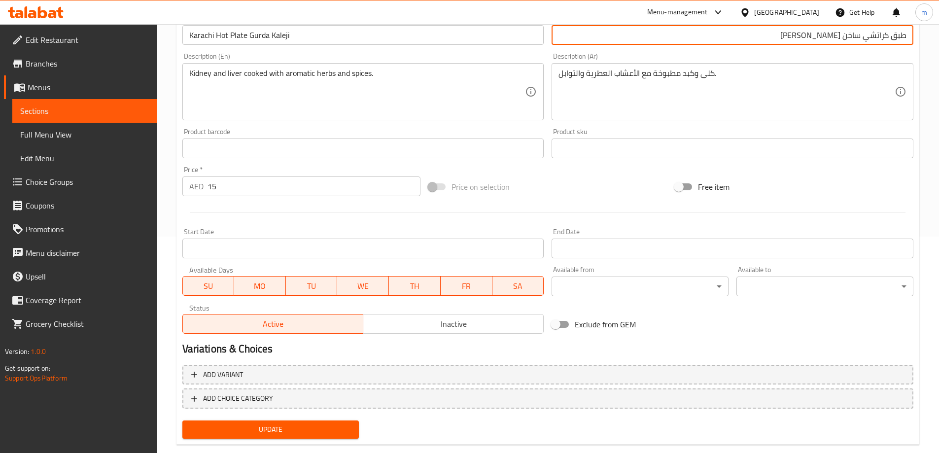
scroll to position [236, 0]
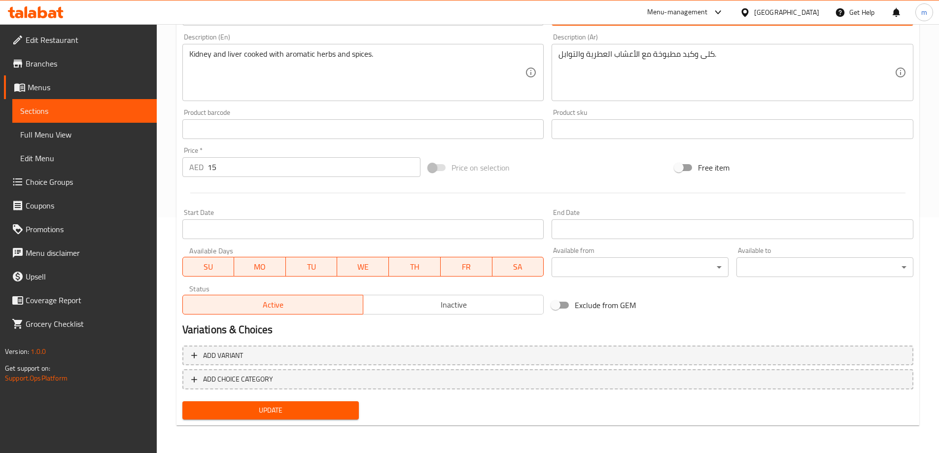
type input "طبق كراتشي ساخن [PERSON_NAME]"
click at [298, 402] on button "Update" at bounding box center [270, 410] width 177 height 18
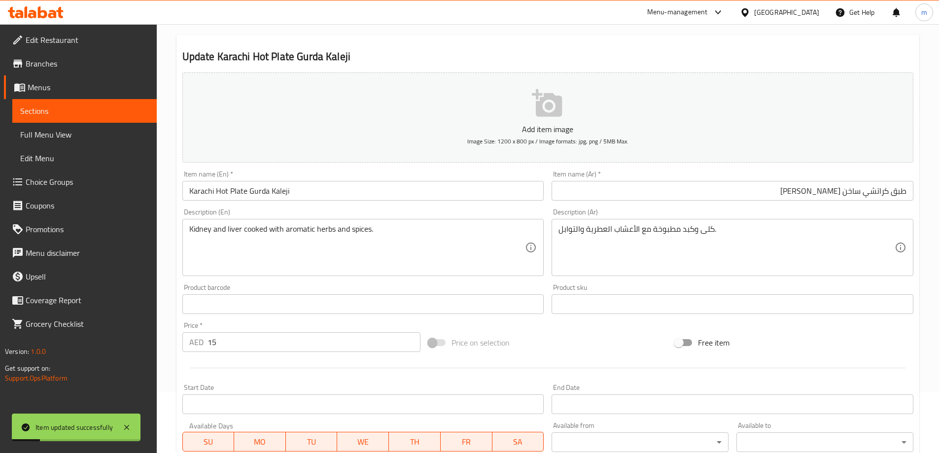
scroll to position [0, 0]
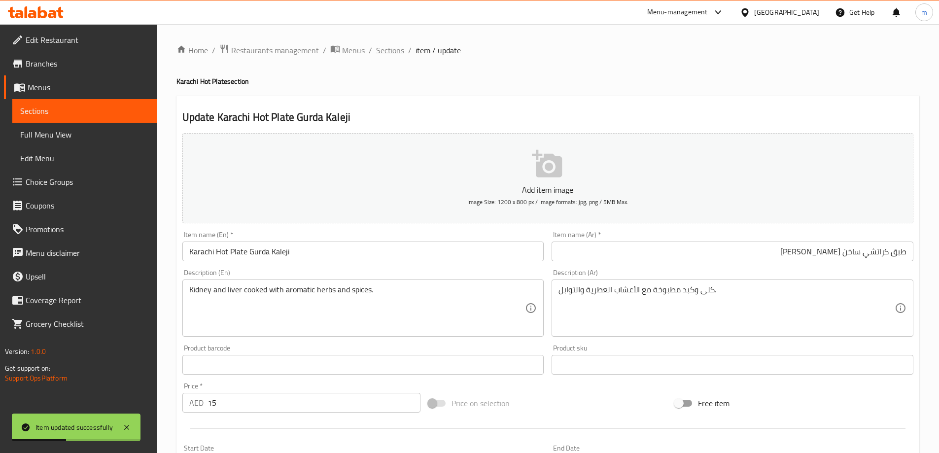
click at [389, 49] on span "Sections" at bounding box center [390, 50] width 28 height 12
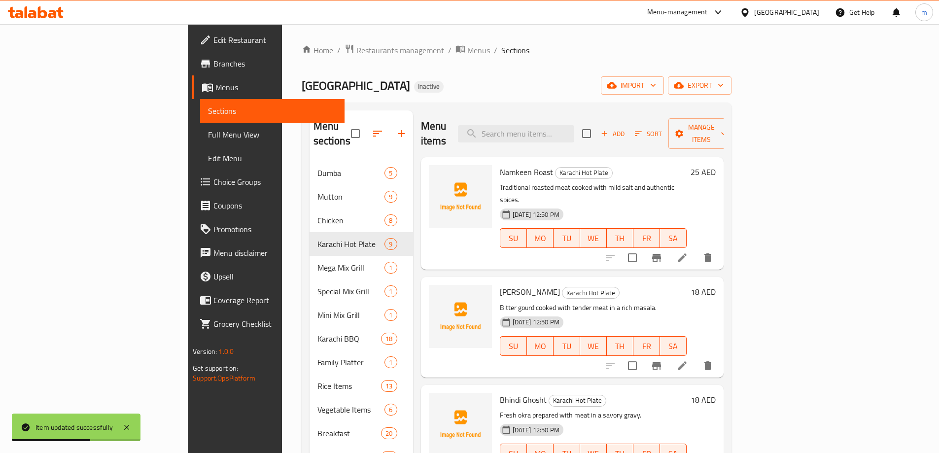
click at [208, 137] on span "Full Menu View" at bounding box center [272, 135] width 129 height 12
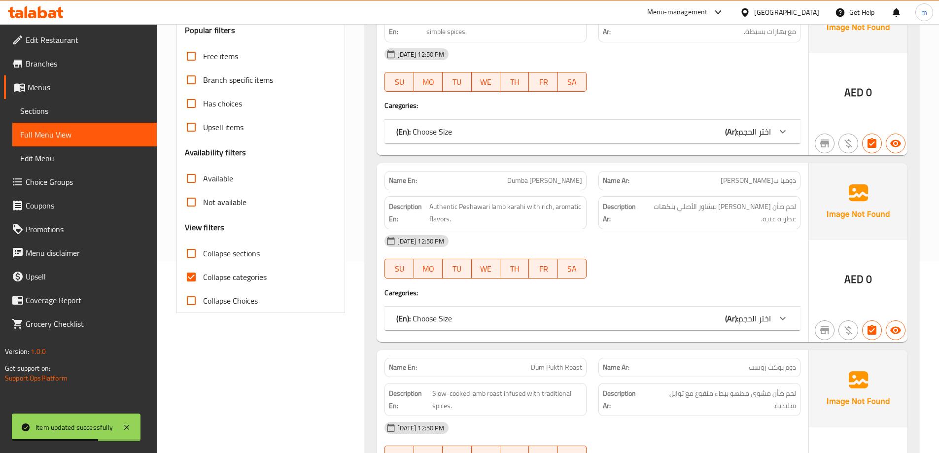
scroll to position [247, 0]
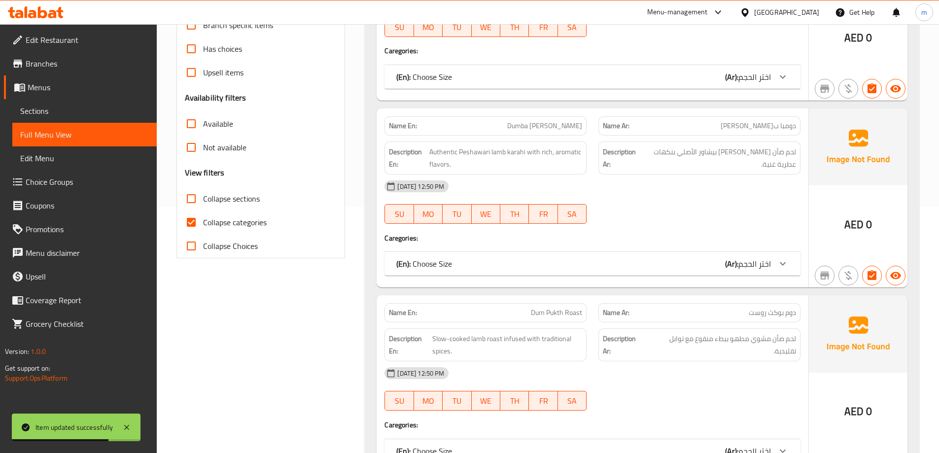
click at [239, 217] on span "Collapse categories" at bounding box center [235, 222] width 64 height 12
click at [203, 217] on input "Collapse categories" at bounding box center [191, 223] width 24 height 24
checkbox input "false"
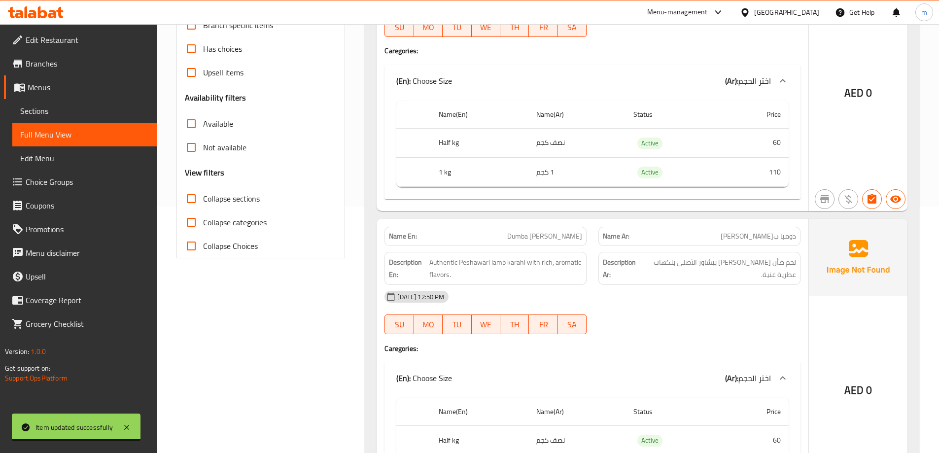
click at [238, 201] on span "Collapse sections" at bounding box center [231, 199] width 57 height 12
click at [203, 201] on input "Collapse sections" at bounding box center [191, 199] width 24 height 24
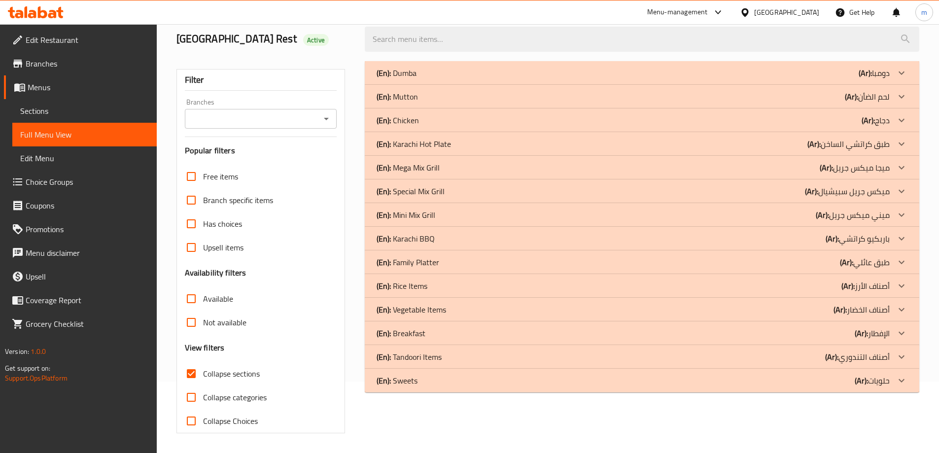
scroll to position [71, 0]
click at [863, 80] on b "(Ar):" at bounding box center [865, 73] width 13 height 15
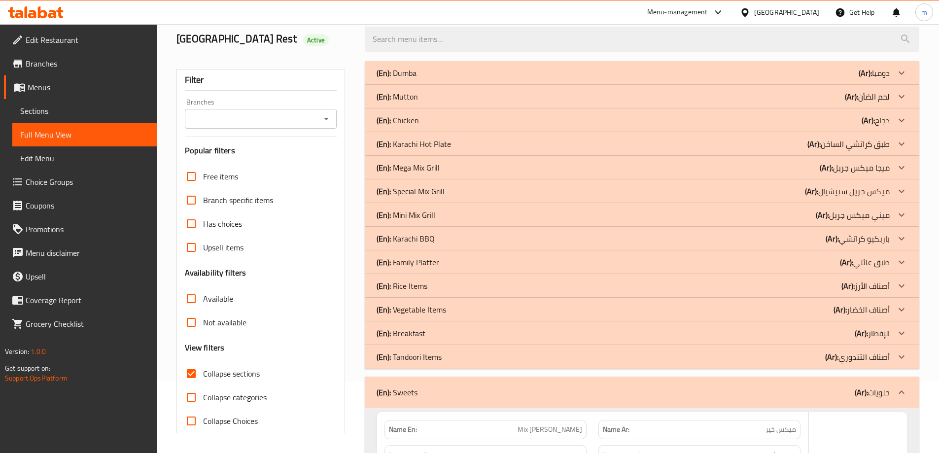
click at [872, 79] on p "(Ar): أصناف التندوري" at bounding box center [874, 73] width 31 height 12
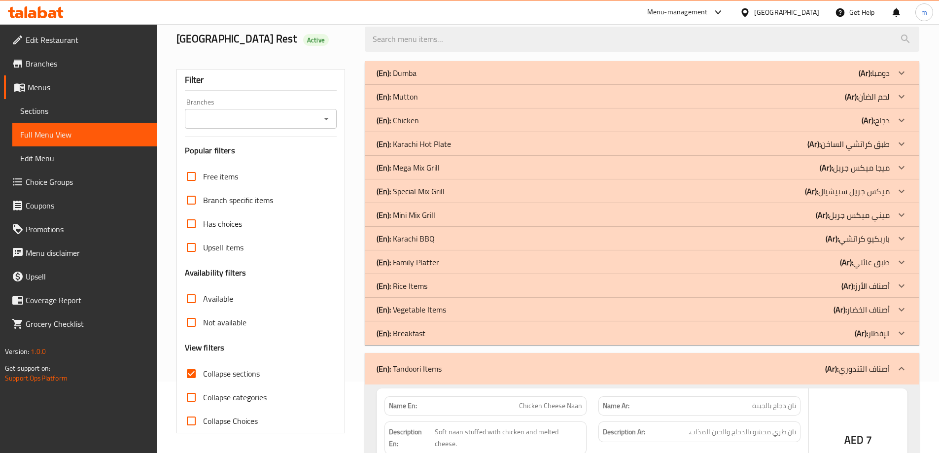
click at [873, 79] on p "(Ar): الإفطار" at bounding box center [874, 73] width 31 height 12
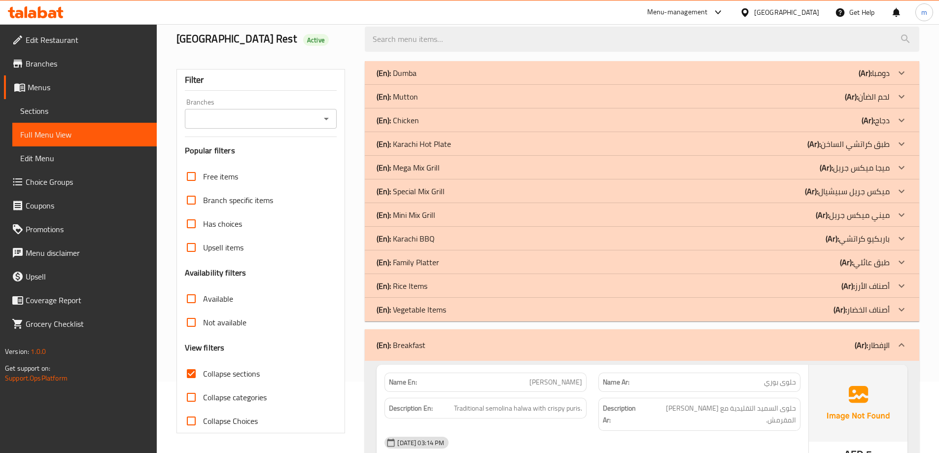
click at [224, 377] on span "Collapse sections" at bounding box center [231, 374] width 57 height 12
click at [203, 377] on input "Collapse sections" at bounding box center [191, 374] width 24 height 24
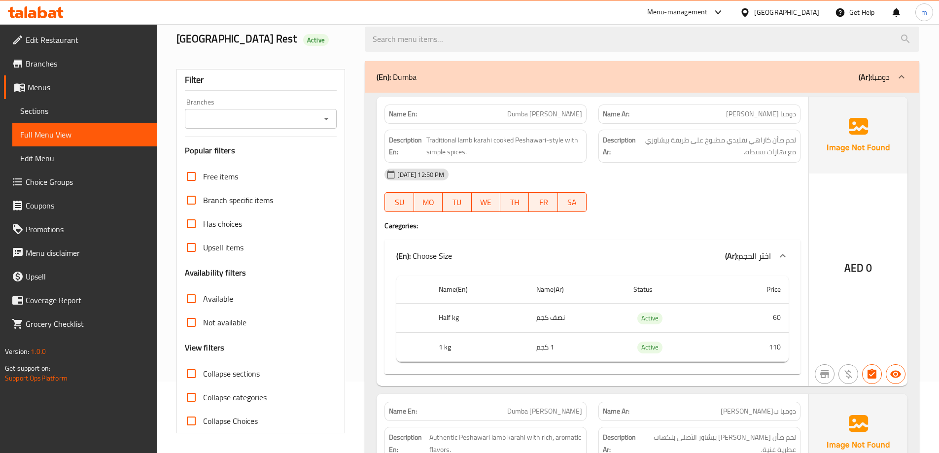
click at [224, 377] on span "Collapse sections" at bounding box center [231, 374] width 57 height 12
click at [203, 377] on input "Collapse sections" at bounding box center [191, 374] width 24 height 24
checkbox input "true"
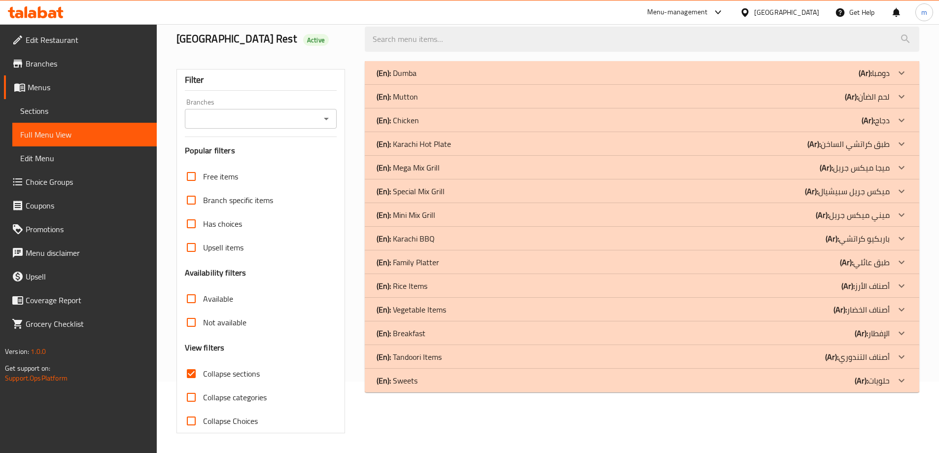
click at [885, 79] on p "(Ar): طبق عائلي" at bounding box center [874, 73] width 31 height 12
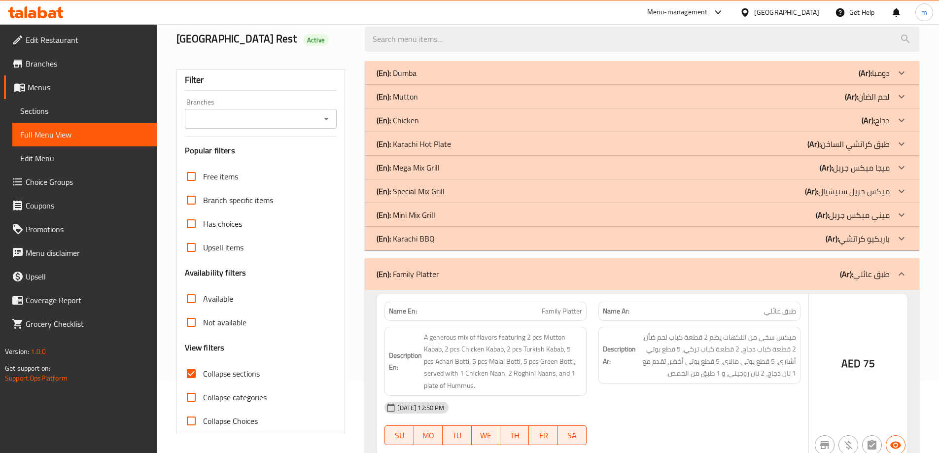
click at [882, 79] on p "(Ar): [PERSON_NAME]" at bounding box center [874, 73] width 31 height 12
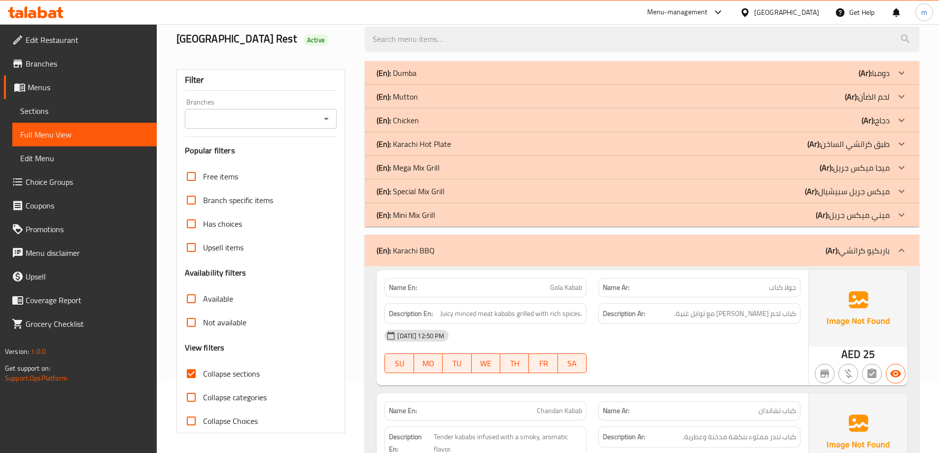
click at [877, 79] on p "(Ar): [PERSON_NAME]" at bounding box center [874, 73] width 31 height 12
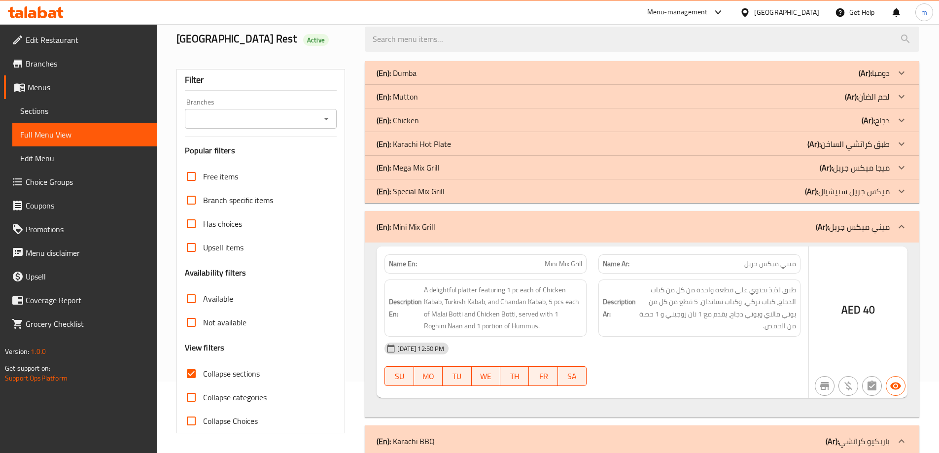
click at [869, 79] on p "(Ar): [PERSON_NAME]" at bounding box center [874, 73] width 31 height 12
click at [870, 79] on p "(Ar): ميجا ميكس جريل" at bounding box center [874, 73] width 31 height 12
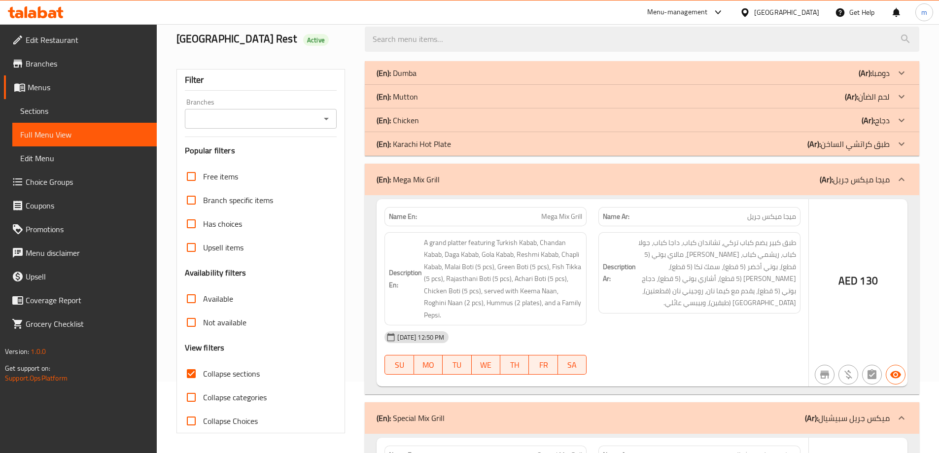
click at [870, 79] on p "(Ar): طبق كراتشي الساخن" at bounding box center [874, 73] width 31 height 12
click at [872, 80] on b "(Ar):" at bounding box center [865, 73] width 13 height 15
click at [878, 79] on p "(Ar): لحم الضأن" at bounding box center [874, 73] width 31 height 12
click at [872, 74] on p "(Ar): دومبا" at bounding box center [874, 73] width 31 height 12
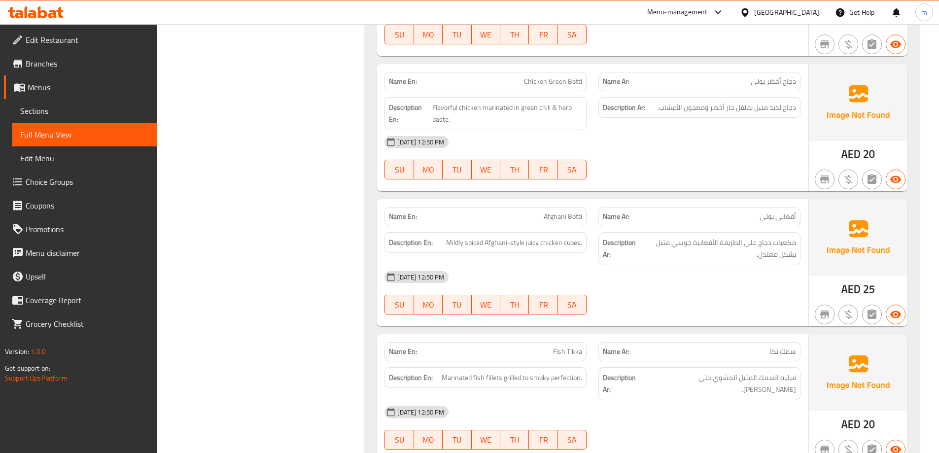
scroll to position [10030, 0]
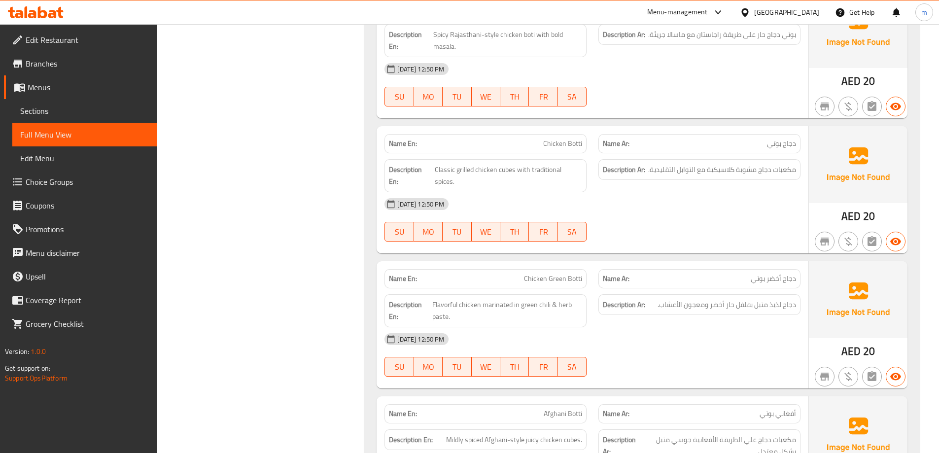
drag, startPoint x: 685, startPoint y: 331, endPoint x: 694, endPoint y: 325, distance: 10.8
click at [685, 331] on div "[DATE] 12:50 PM SU MO TU WE TH FR SA" at bounding box center [593, 354] width 428 height 55
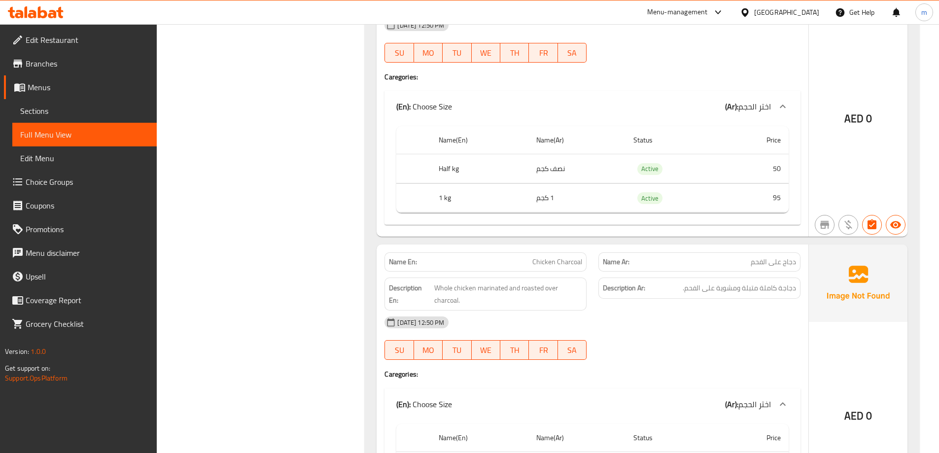
scroll to position [11194, 0]
